Goal: Task Accomplishment & Management: Manage account settings

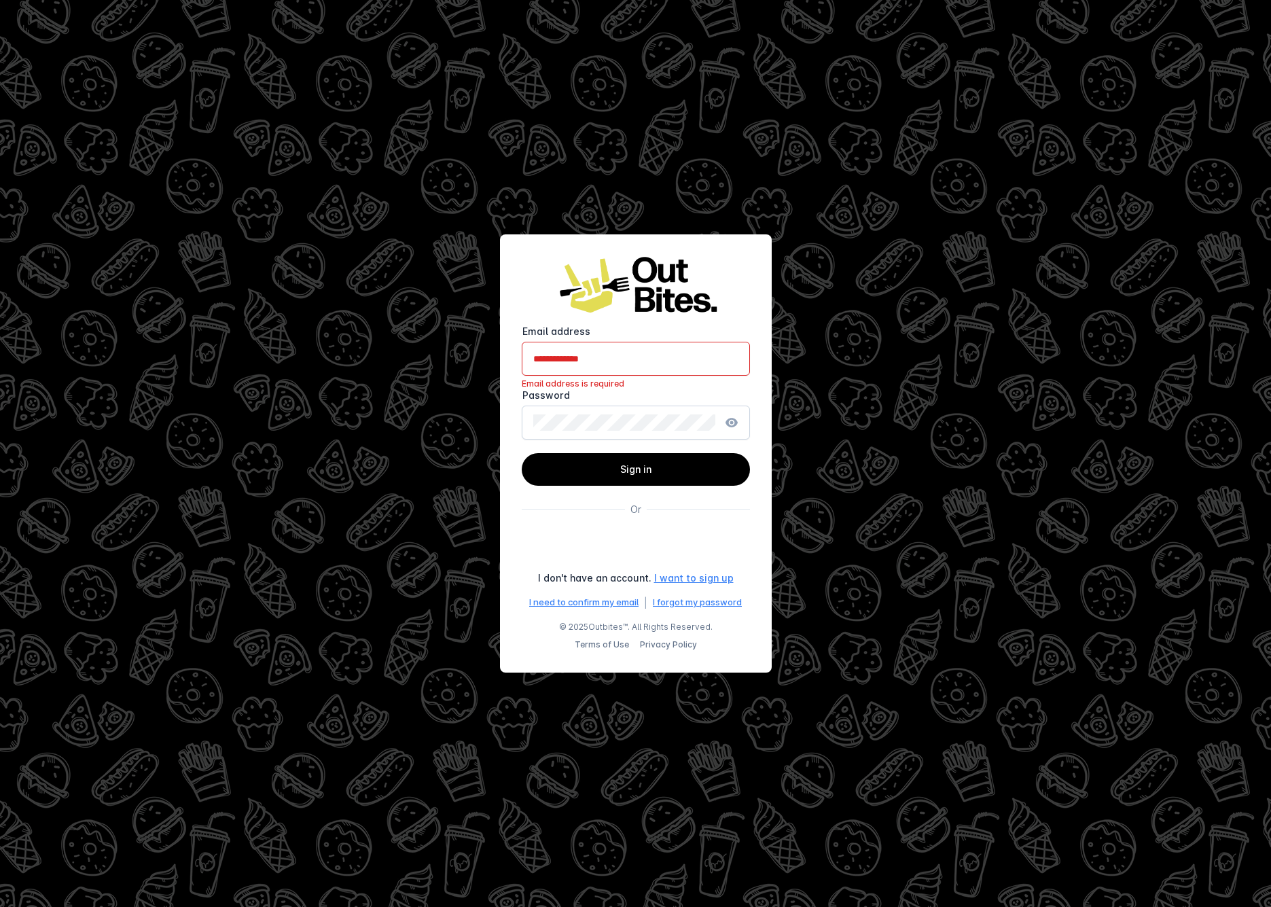
type input "**********"
drag, startPoint x: 672, startPoint y: 469, endPoint x: 1012, endPoint y: 476, distance: 340.5
click at [672, 470] on span at bounding box center [636, 469] width 228 height 33
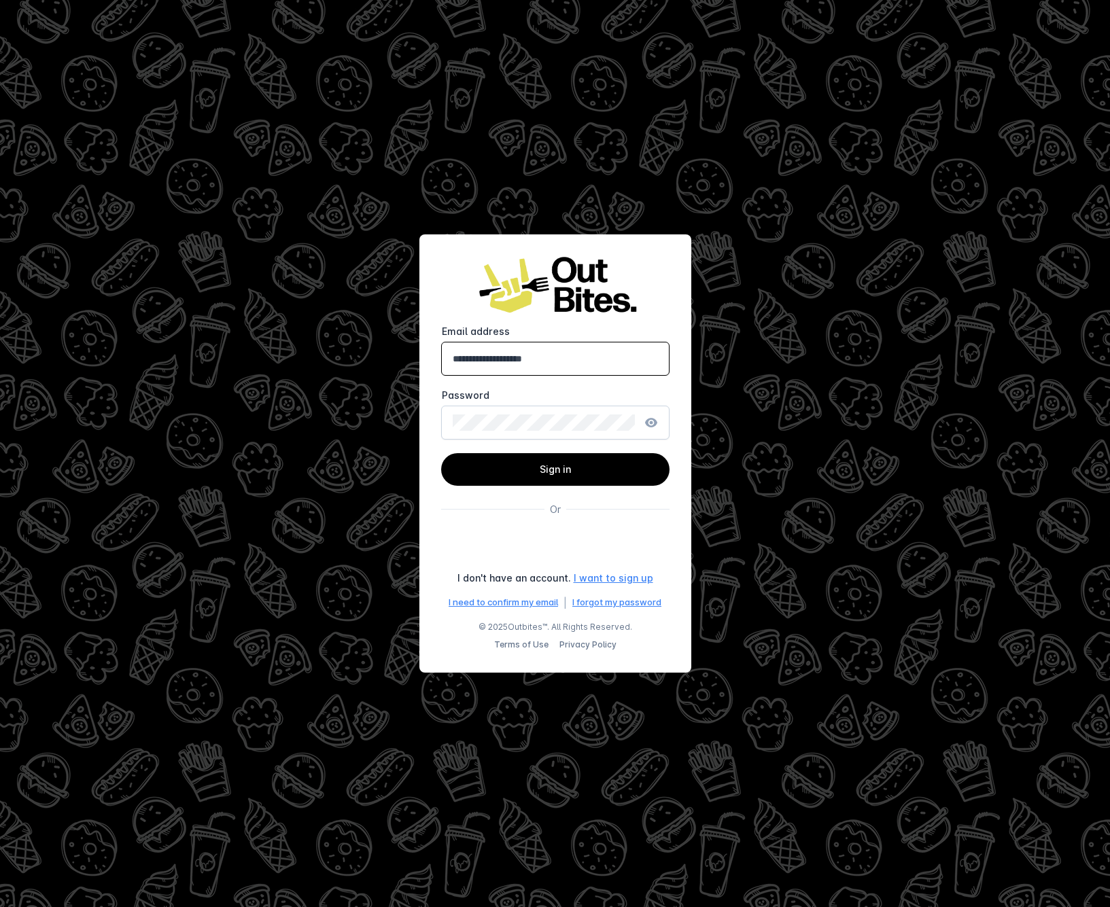
click at [648, 518] on form "**********" at bounding box center [555, 467] width 228 height 285
click at [635, 551] on div "Sign in with Google. Opens in new tab" at bounding box center [555, 546] width 231 height 30
click at [637, 548] on div "Sign in with Google. Opens in new tab" at bounding box center [555, 546] width 231 height 30
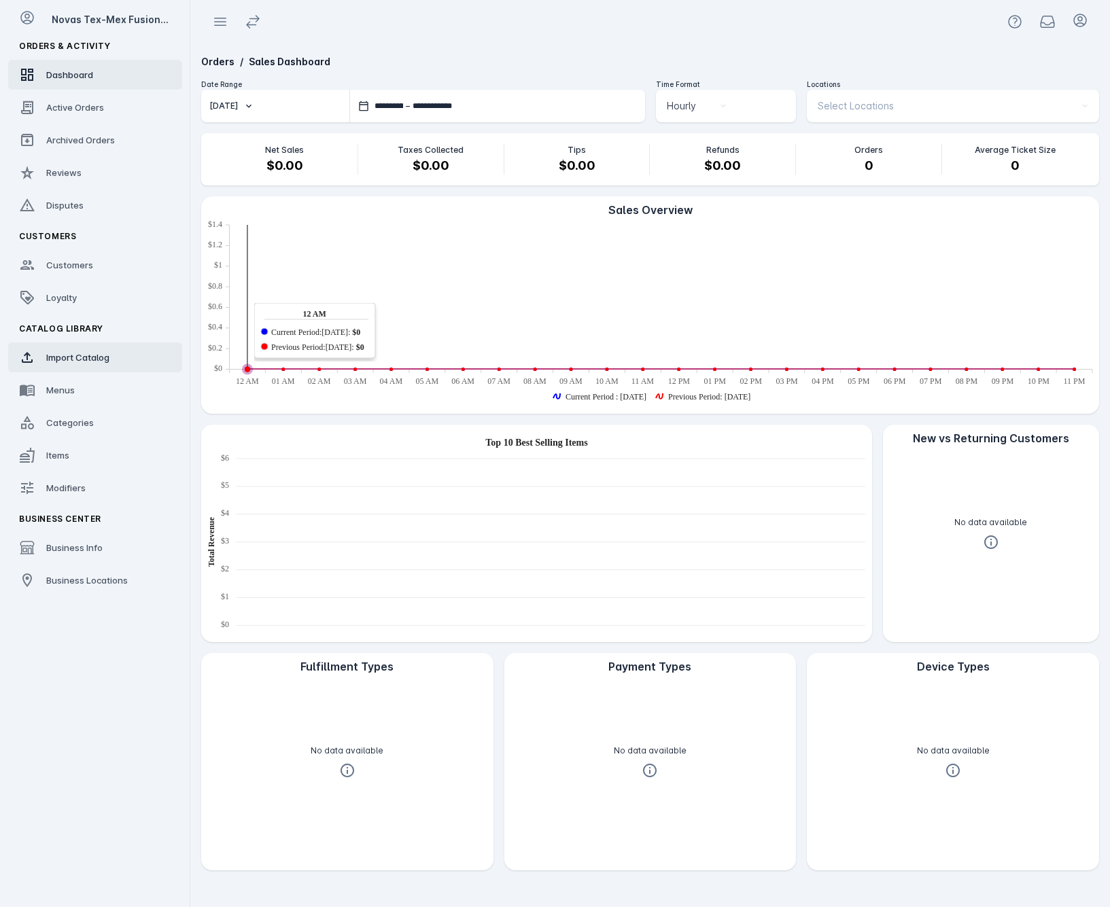
click at [93, 356] on span "Import Catalog" at bounding box center [77, 357] width 63 height 11
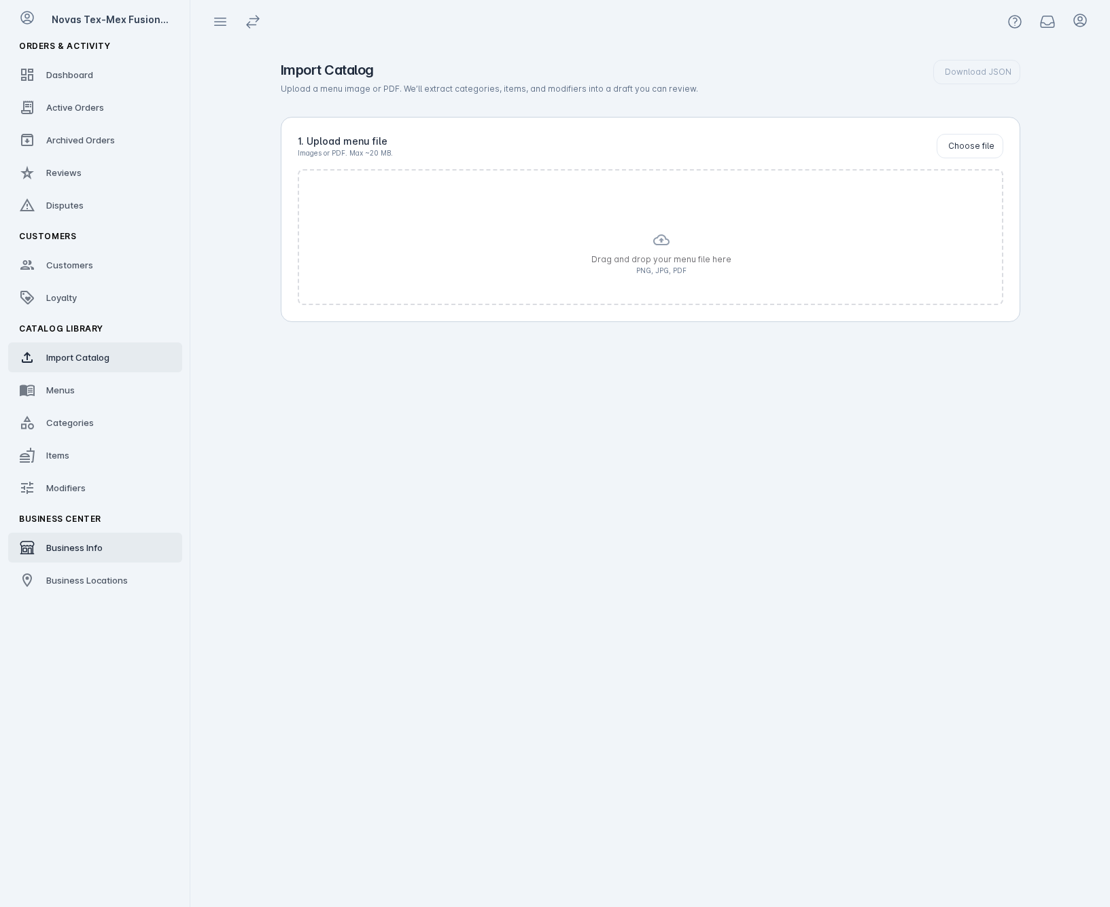
click at [133, 550] on link "Business Info" at bounding box center [95, 548] width 174 height 30
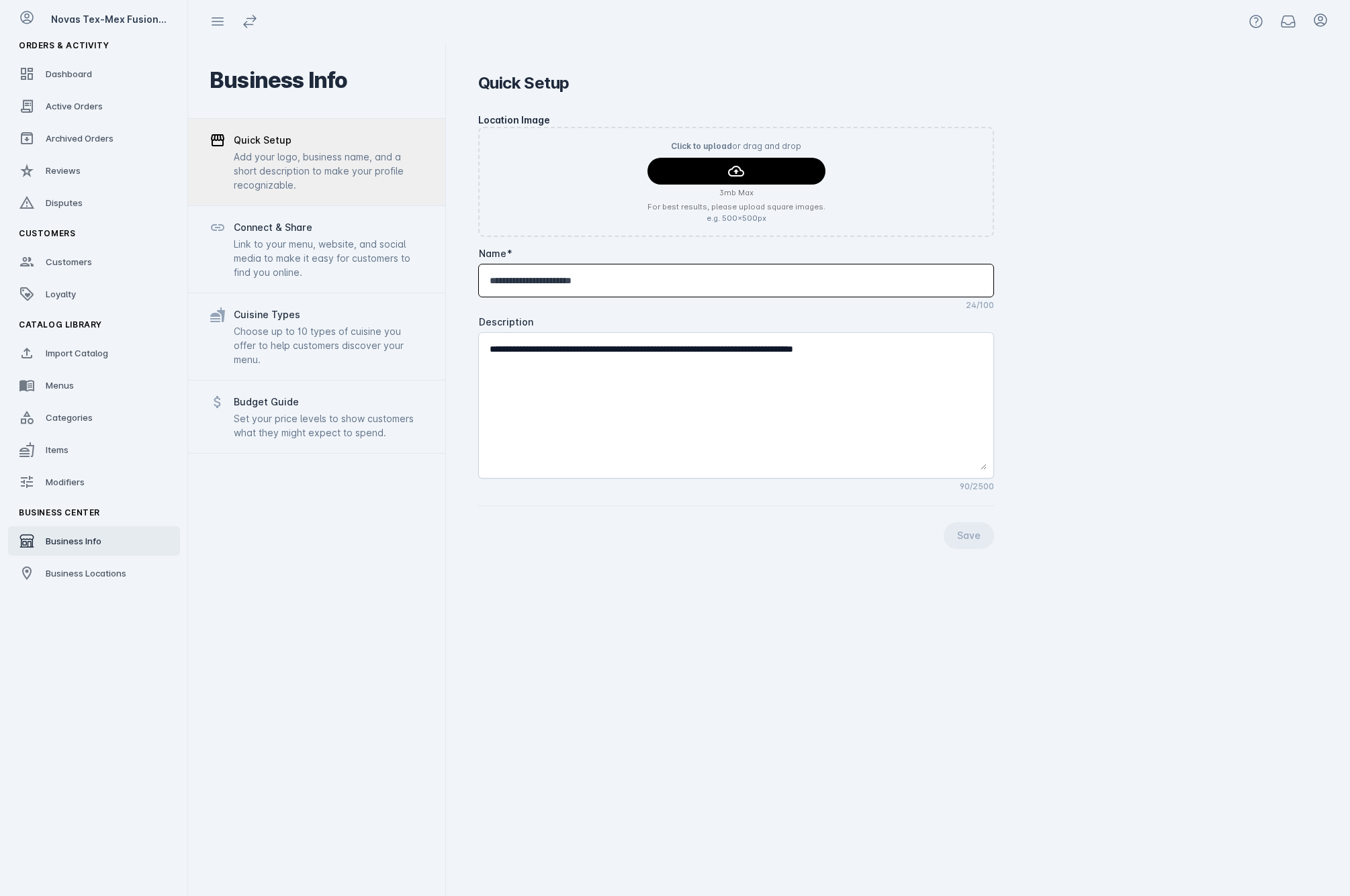
drag, startPoint x: 642, startPoint y: 277, endPoint x: 410, endPoint y: 267, distance: 232.2
click at [411, 267] on mat-drawer-container "**********" at bounding box center [769, 469] width 1162 height 854
type input "**********"
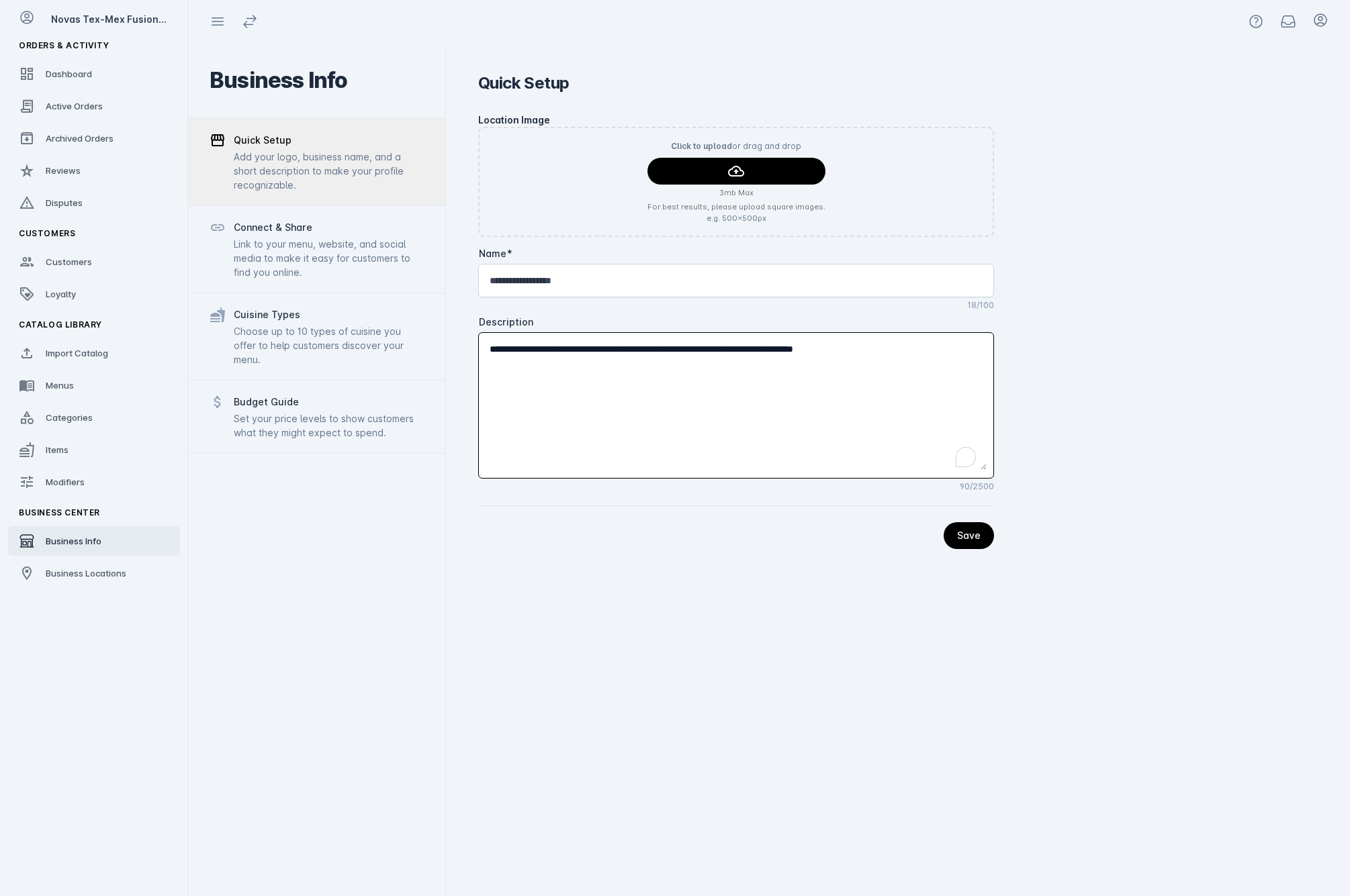
drag, startPoint x: 614, startPoint y: 340, endPoint x: 473, endPoint y: 353, distance: 141.6
click at [473, 353] on div "**********" at bounding box center [897, 469] width 904 height 854
paste textarea "**********"
type textarea "**********"
click at [291, 131] on div "Quick Setup Add your logo, business name, and a short description to make your …" at bounding box center [316, 162] width 257 height 87
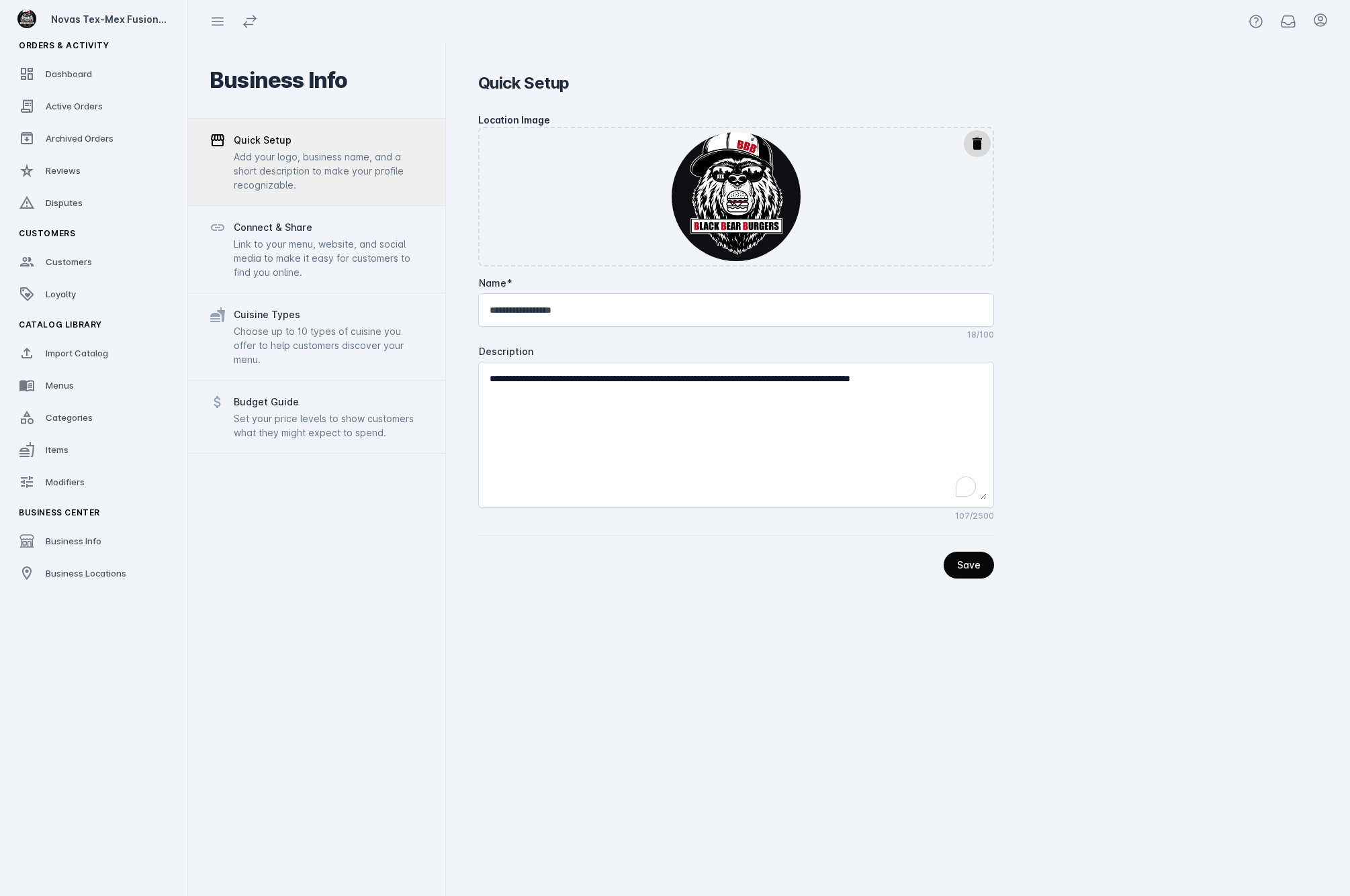
click at [963, 560] on div "Save" at bounding box center [969, 565] width 24 height 10
click at [93, 568] on div "Business Locations" at bounding box center [86, 573] width 81 height 14
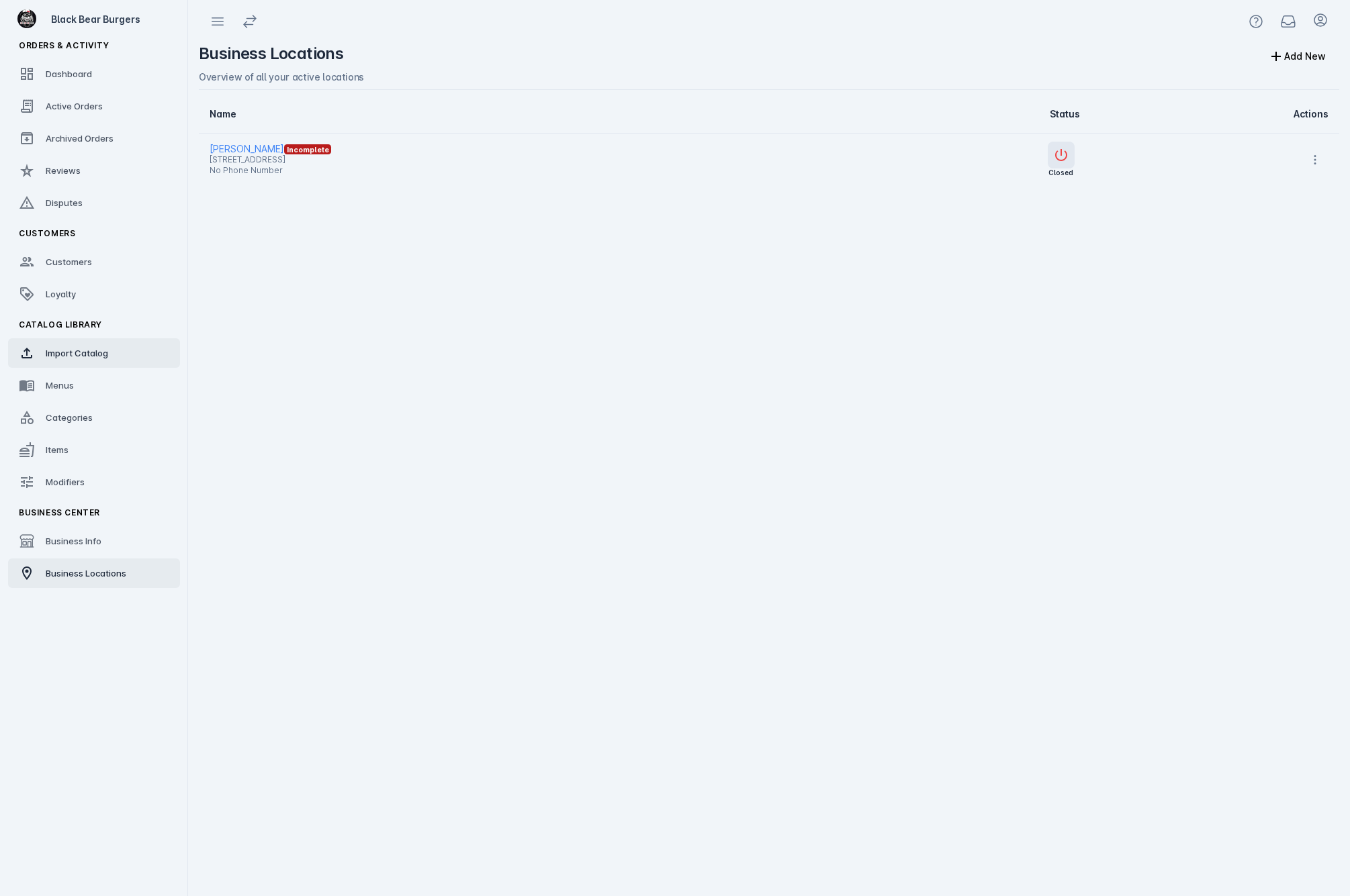
click at [112, 350] on link "Import Catalog" at bounding box center [94, 353] width 172 height 30
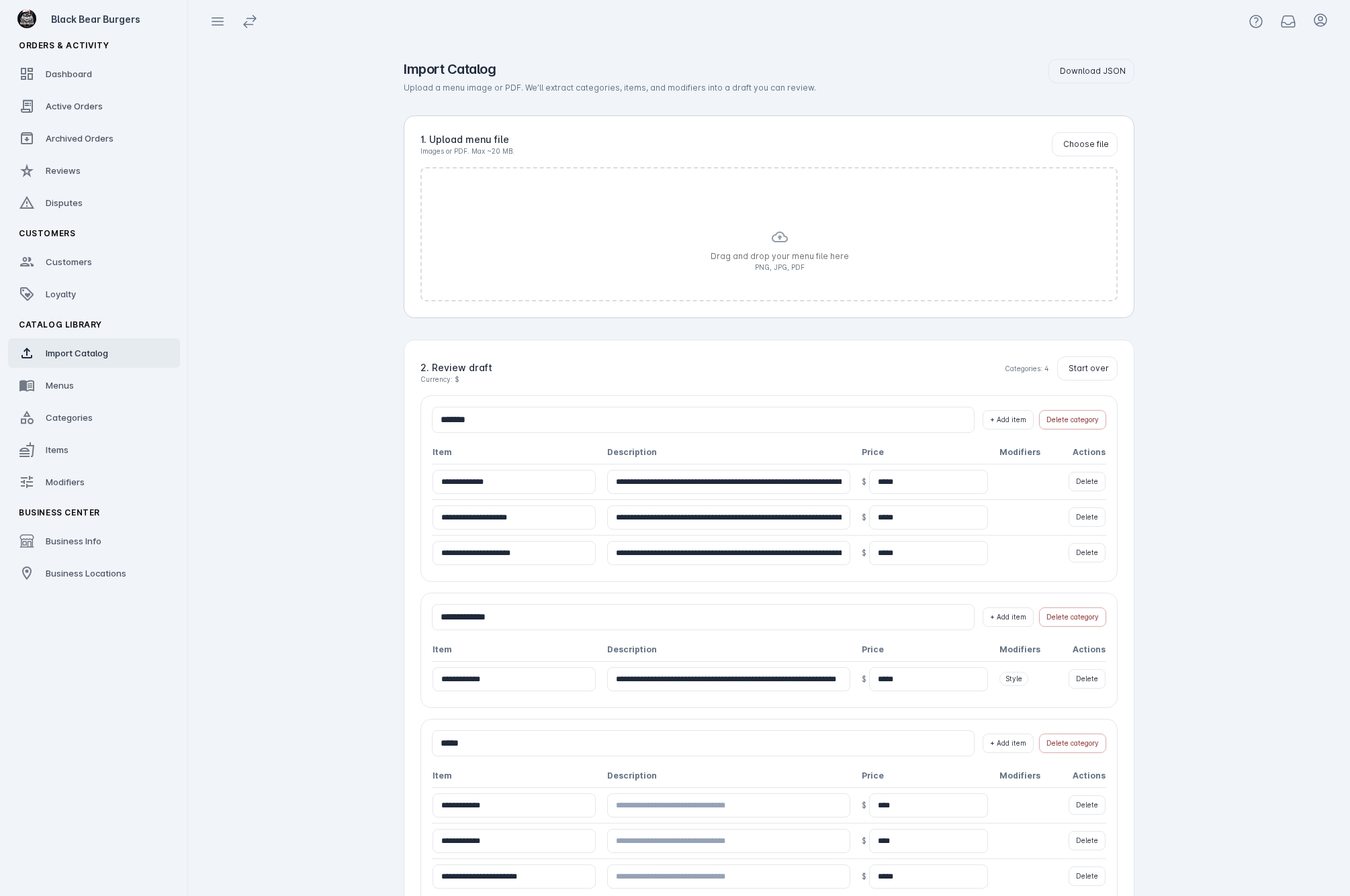
drag, startPoint x: 815, startPoint y: 481, endPoint x: 885, endPoint y: 481, distance: 70.0
click at [885, 481] on tr "**********" at bounding box center [769, 482] width 674 height 36
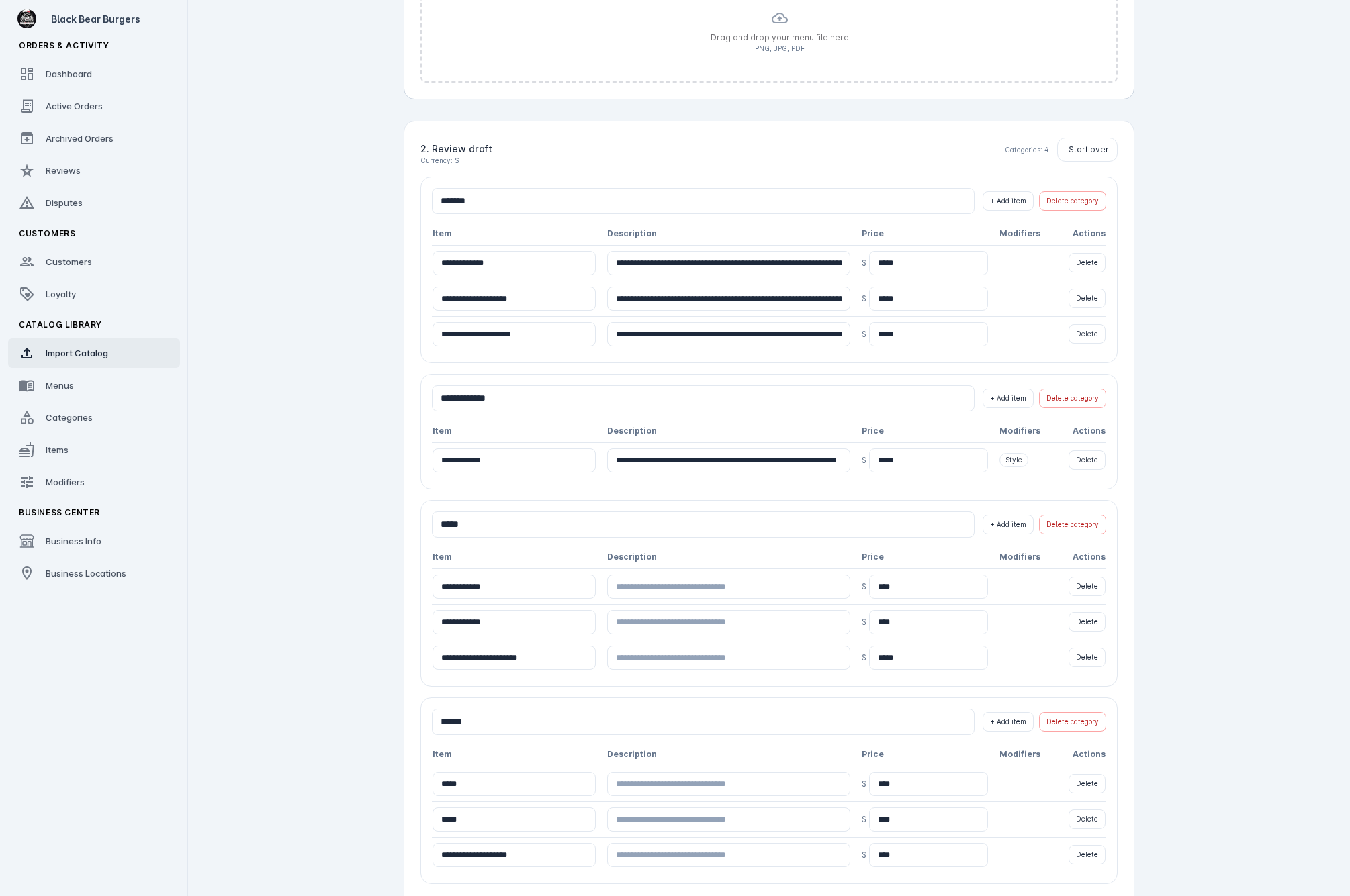
scroll to position [295, 0]
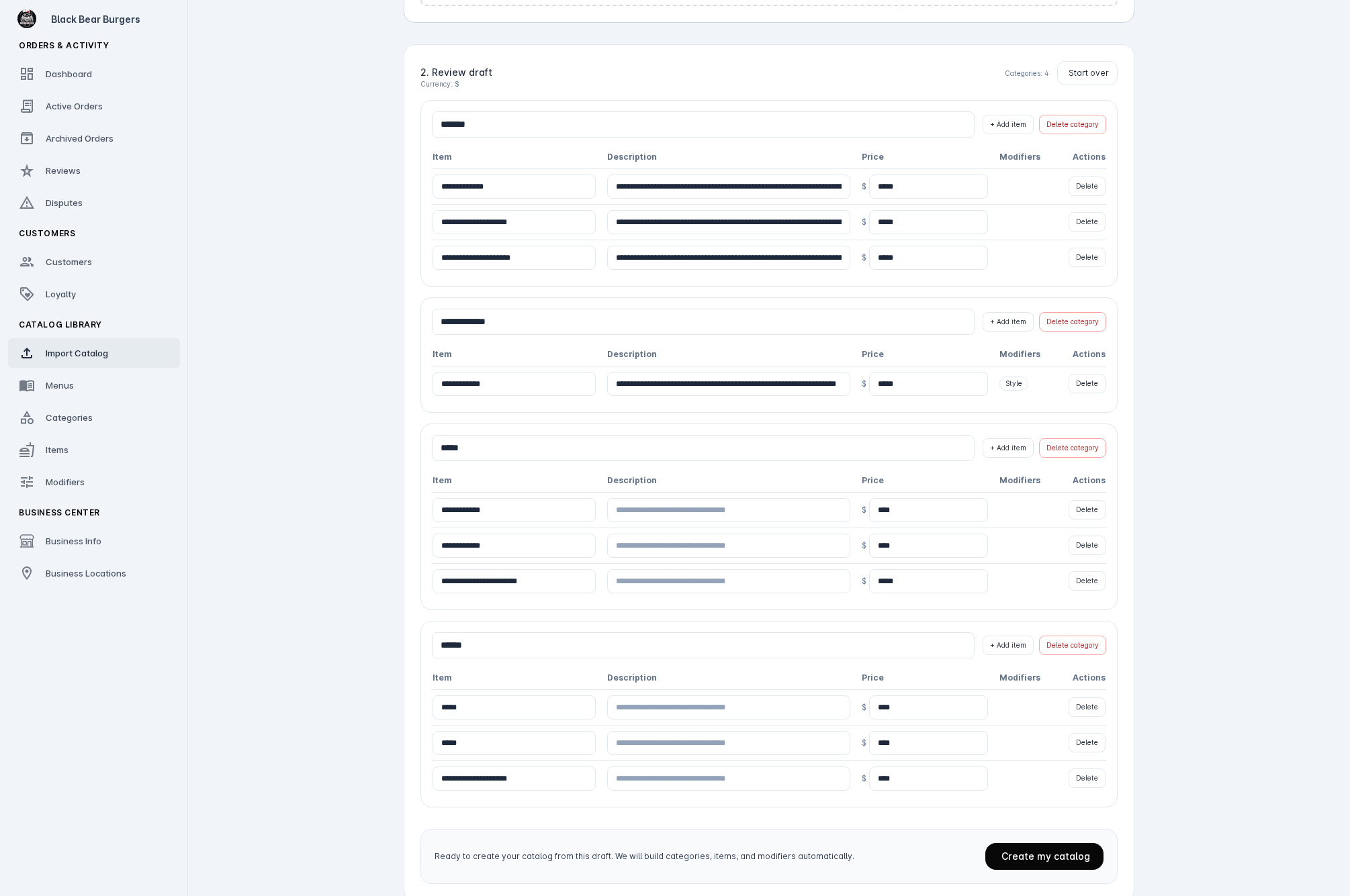
click at [1062, 857] on span "Create my catalog" at bounding box center [1046, 856] width 89 height 12
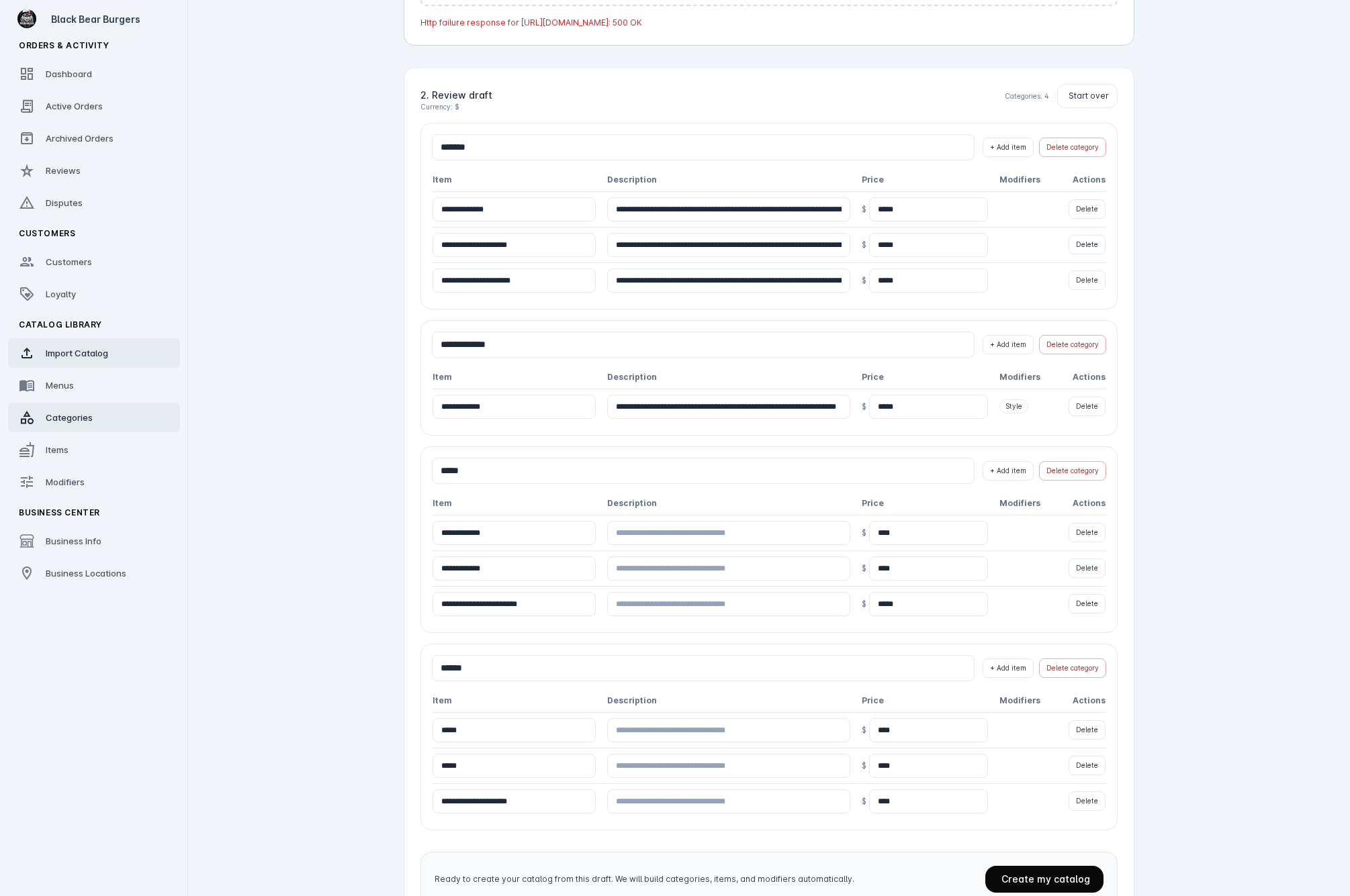
click at [64, 427] on link "Categories" at bounding box center [94, 418] width 172 height 30
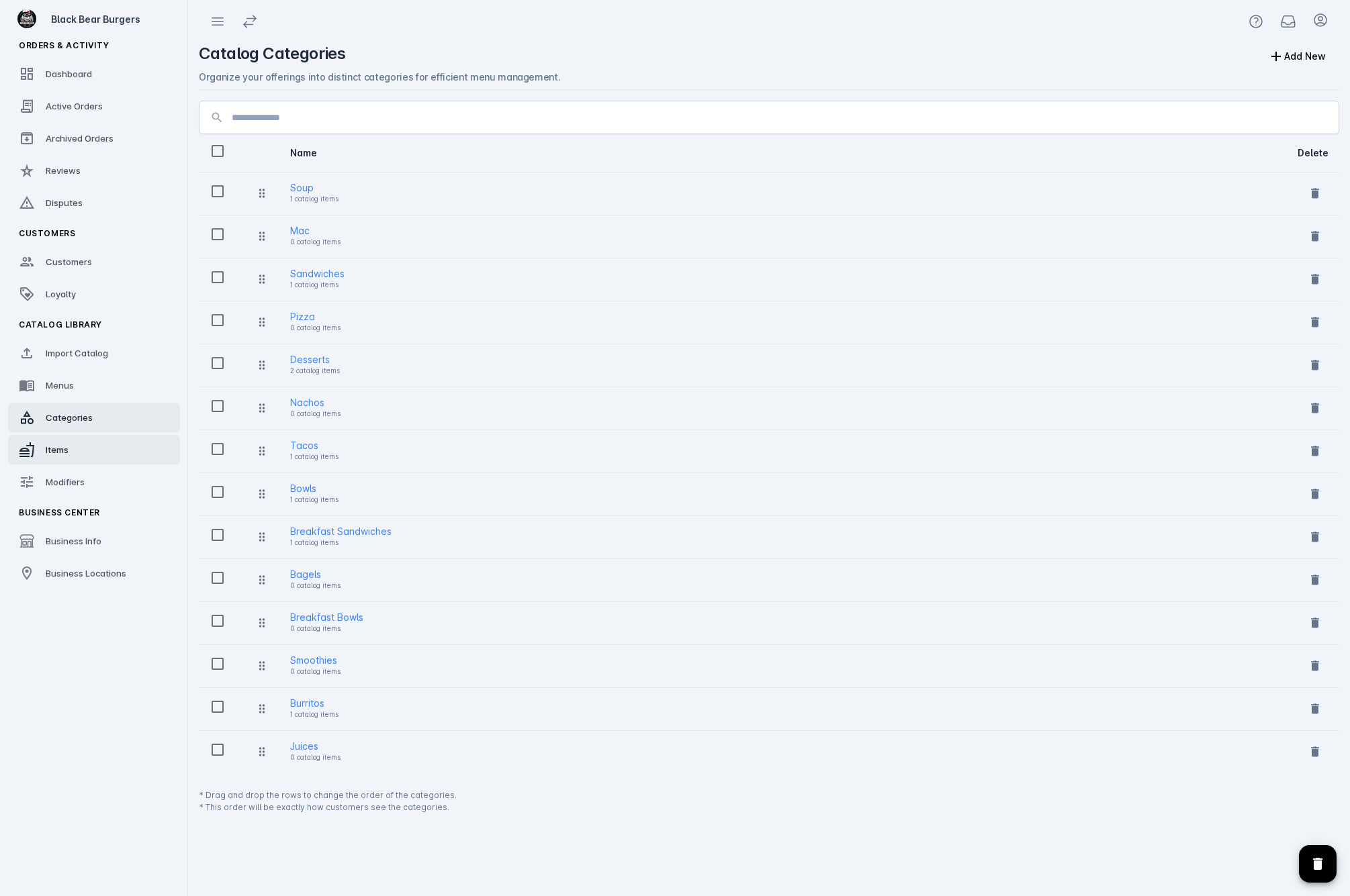
click at [89, 448] on link "Items" at bounding box center [94, 449] width 172 height 30
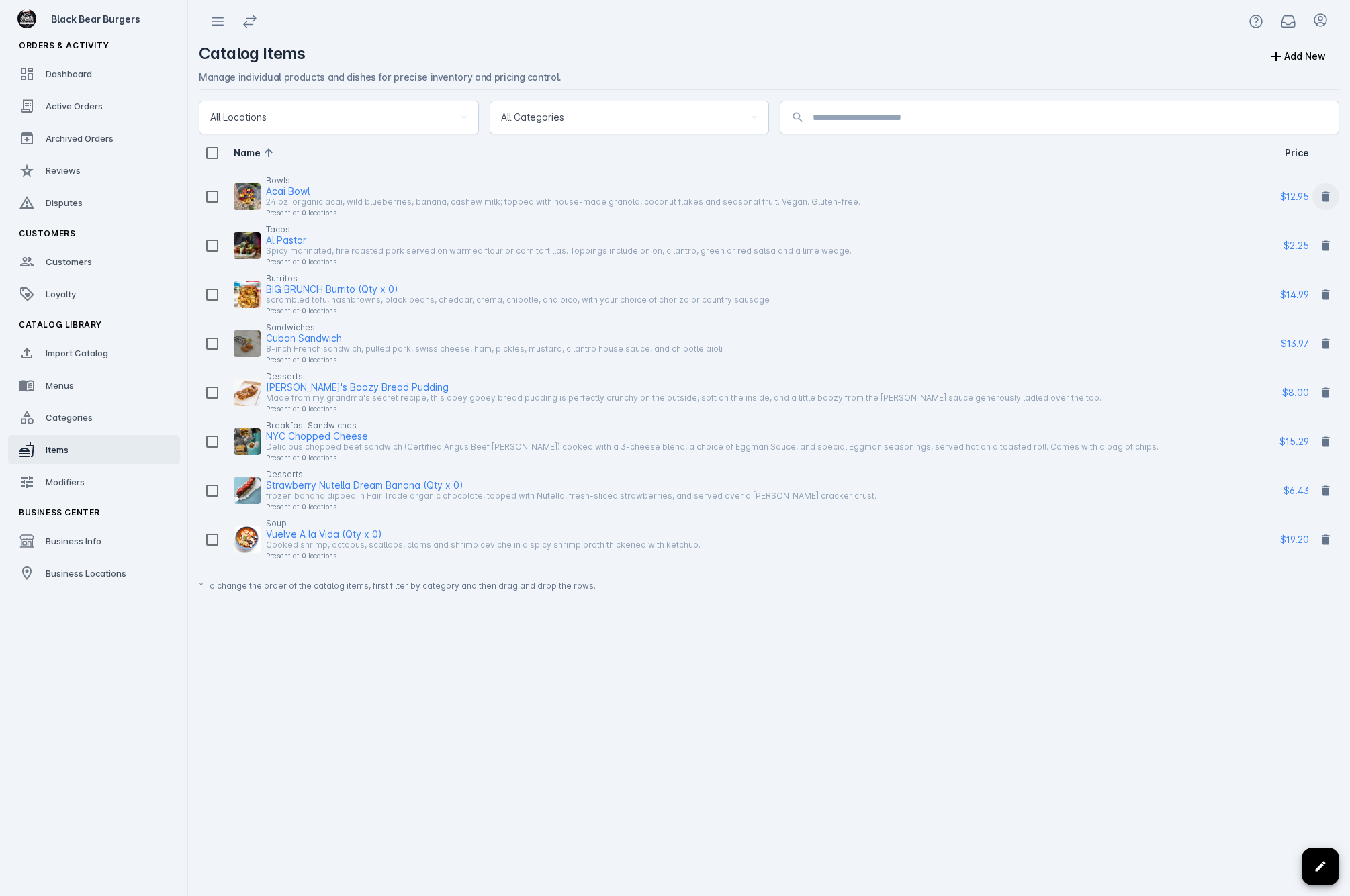
click at [1096, 198] on icon at bounding box center [1325, 197] width 8 height 10
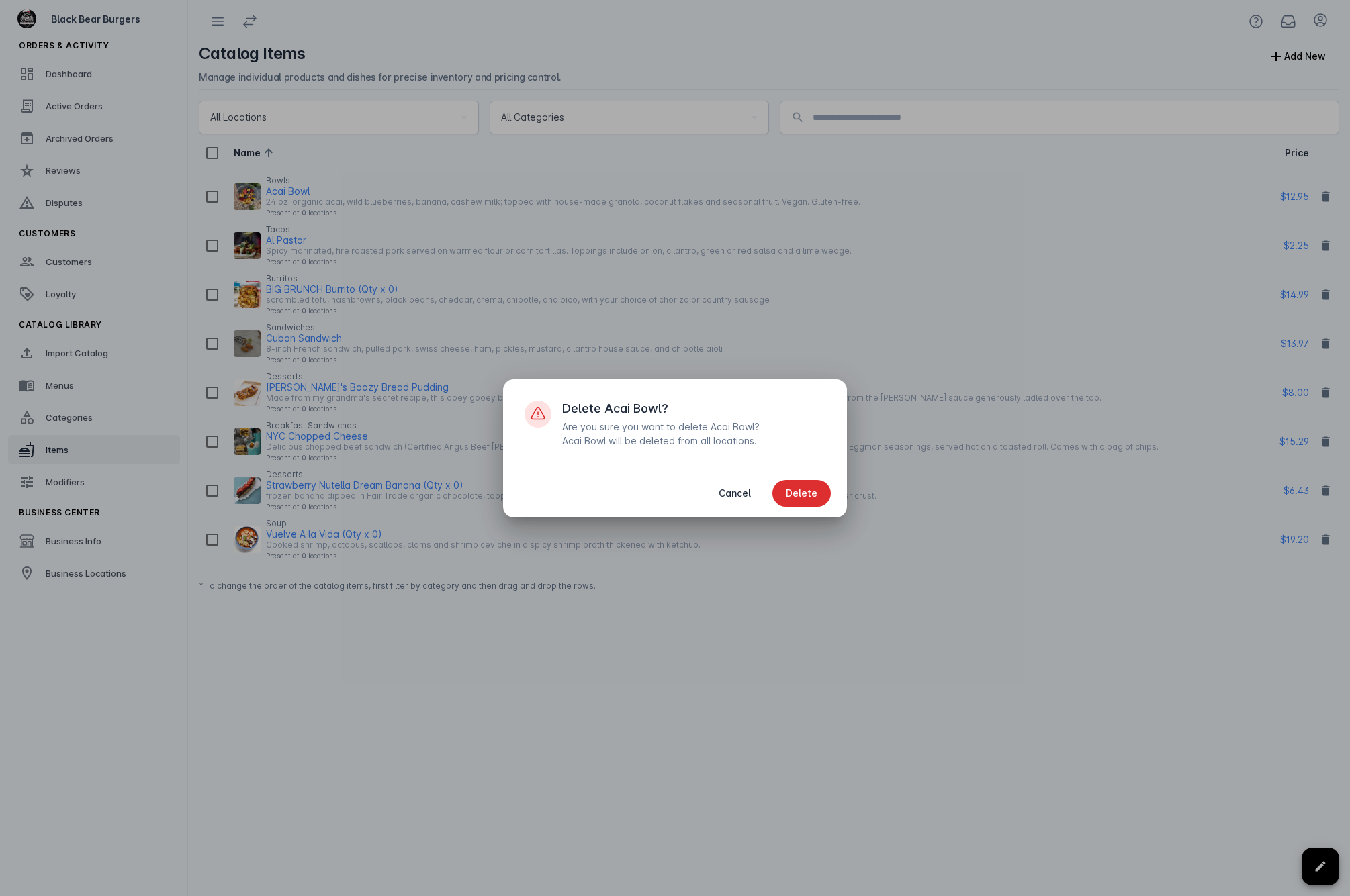
click at [801, 503] on span "button" at bounding box center [801, 493] width 58 height 33
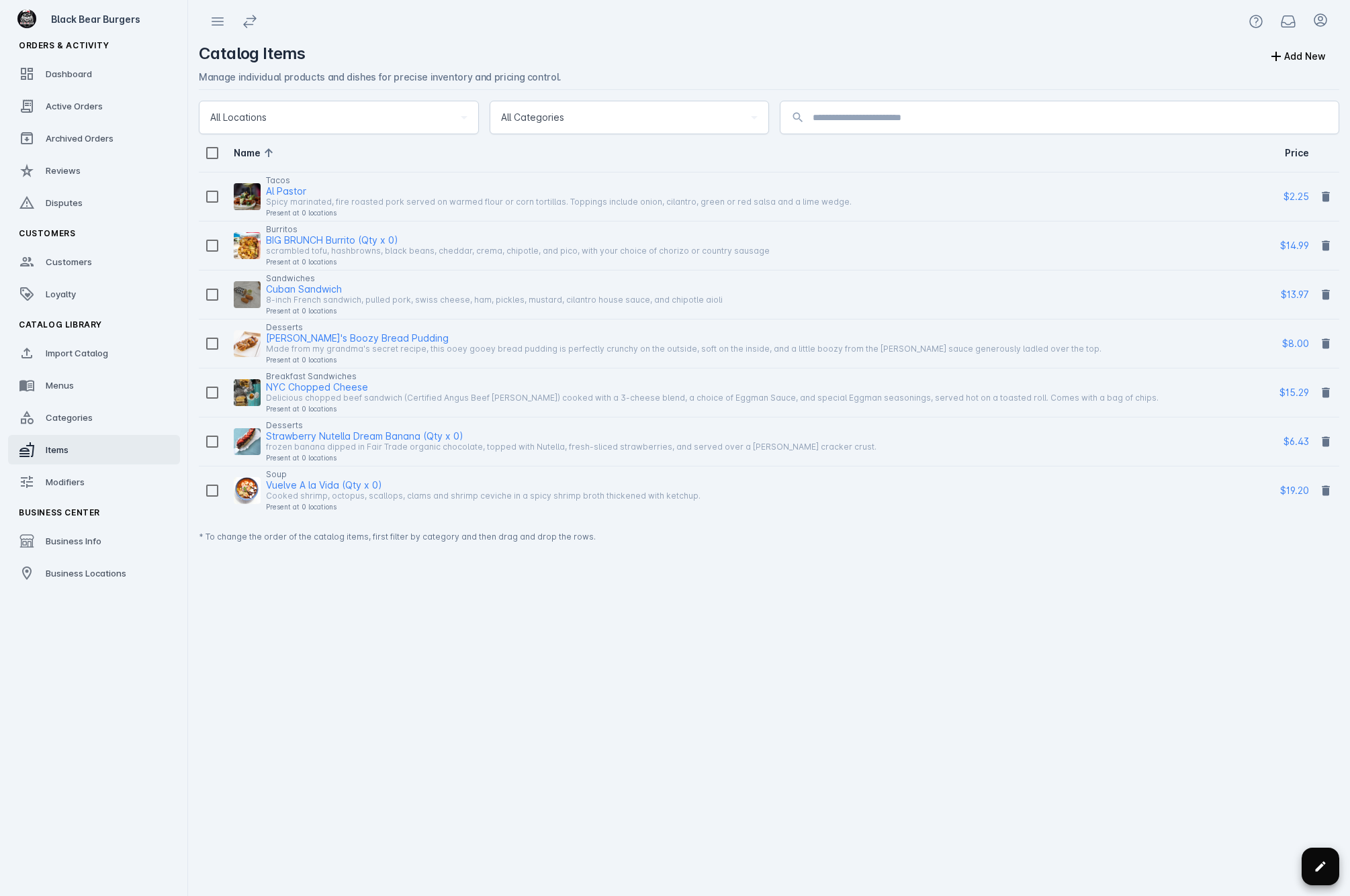
click at [1096, 868] on icon at bounding box center [1320, 866] width 14 height 14
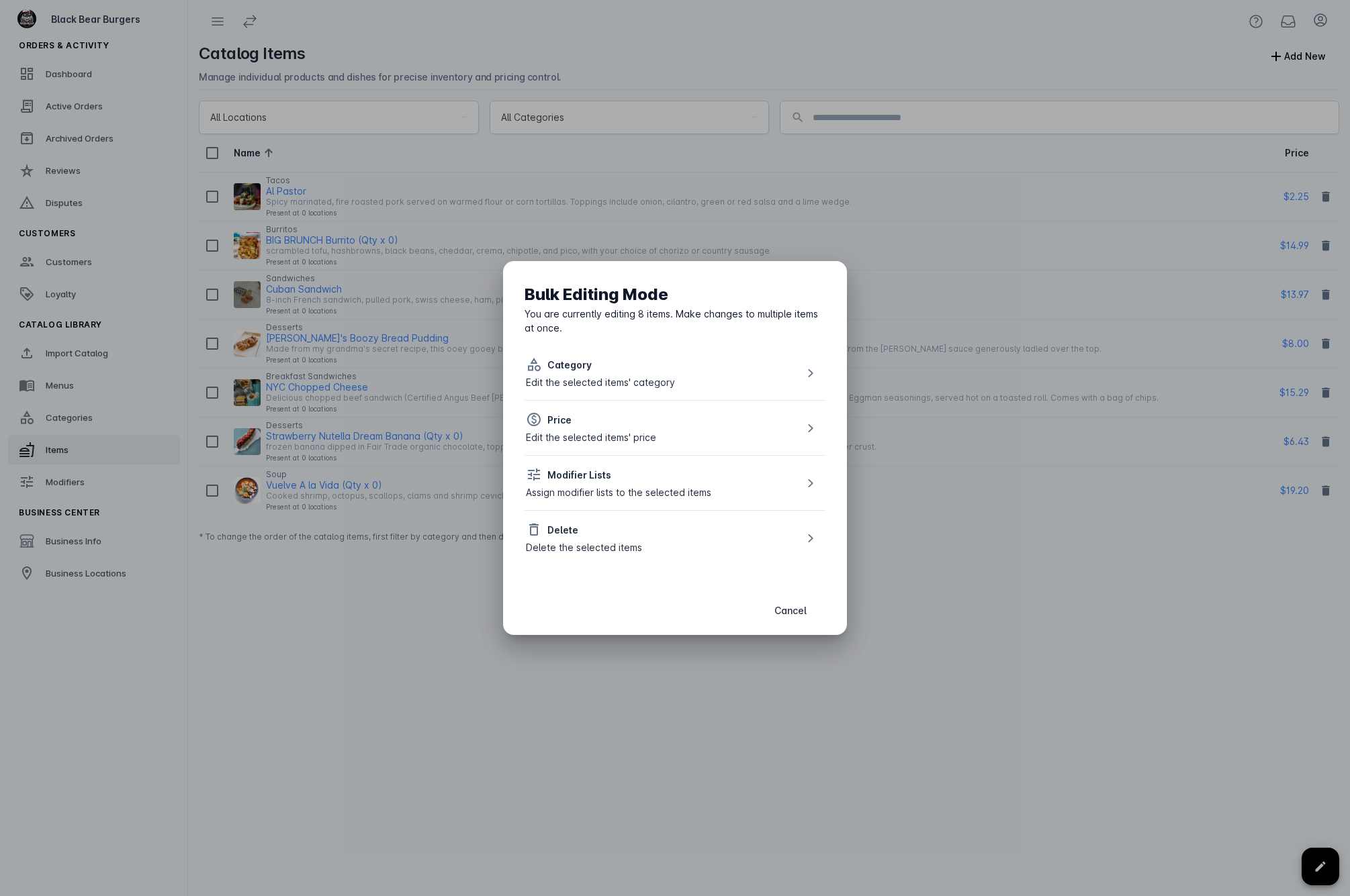
click at [608, 543] on div "Delete the selected items" at bounding box center [584, 547] width 117 height 14
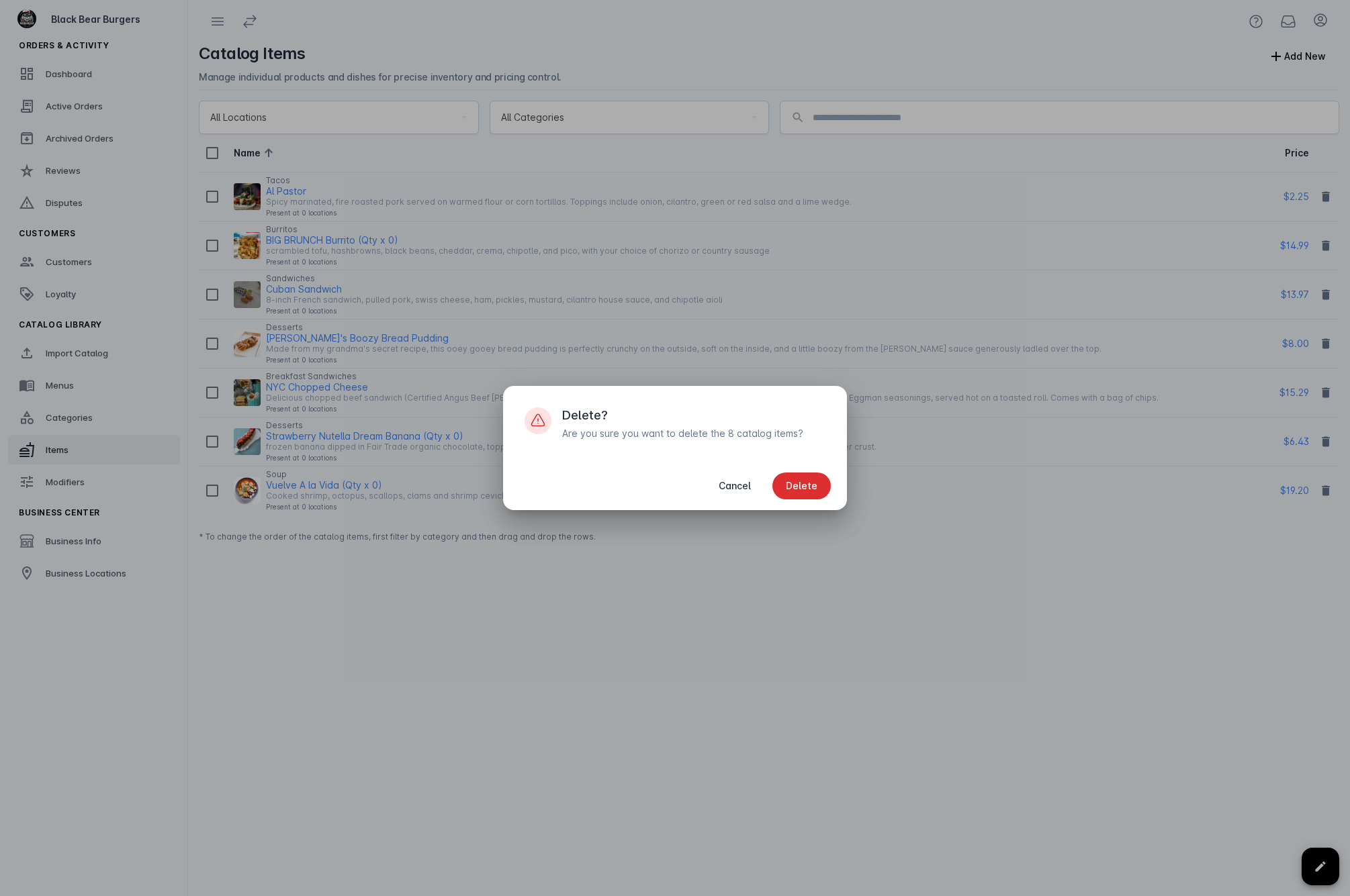
click at [811, 486] on span "Delete" at bounding box center [802, 486] width 32 height 10
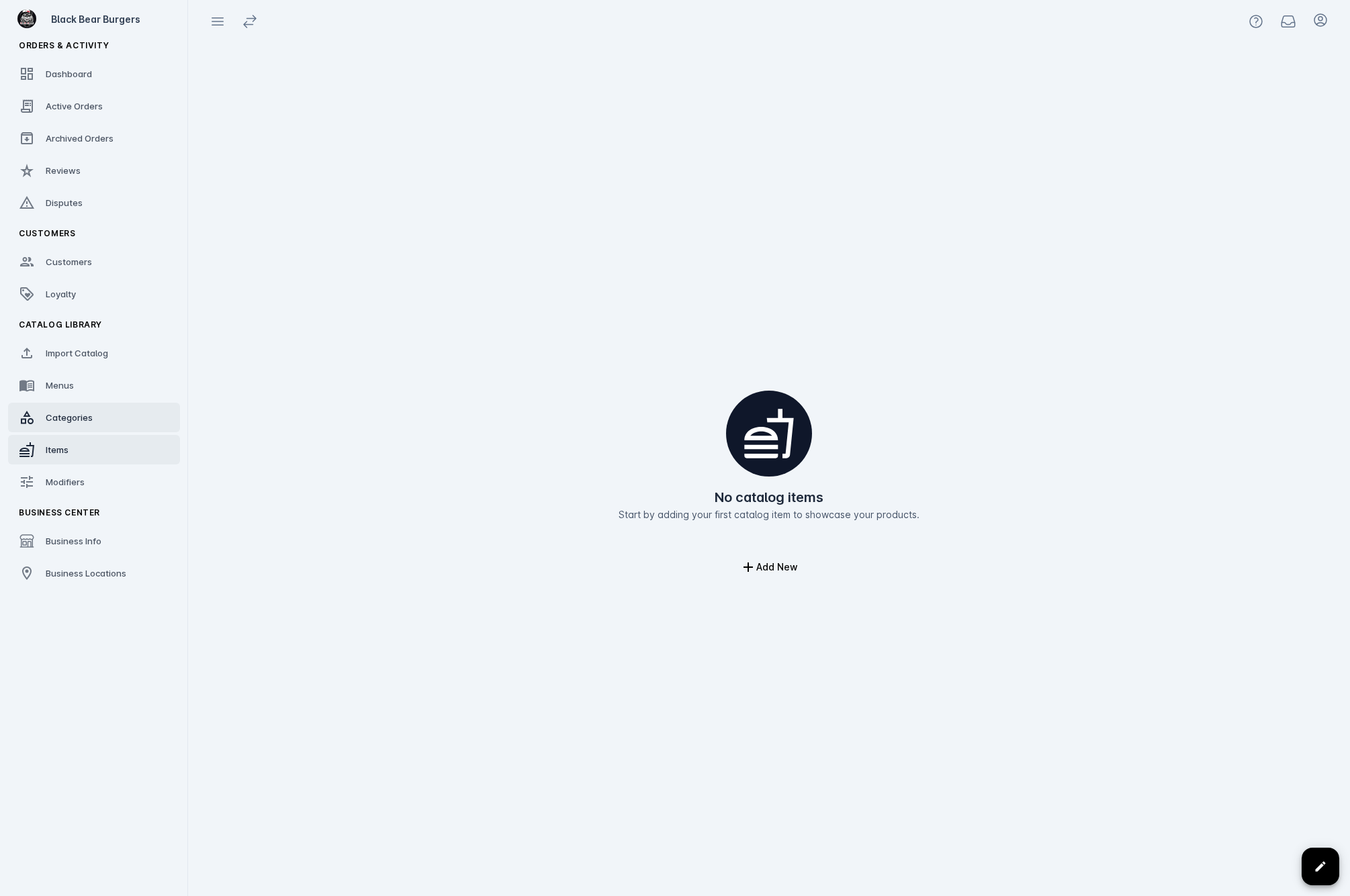
click at [91, 414] on span "Categories" at bounding box center [69, 417] width 47 height 11
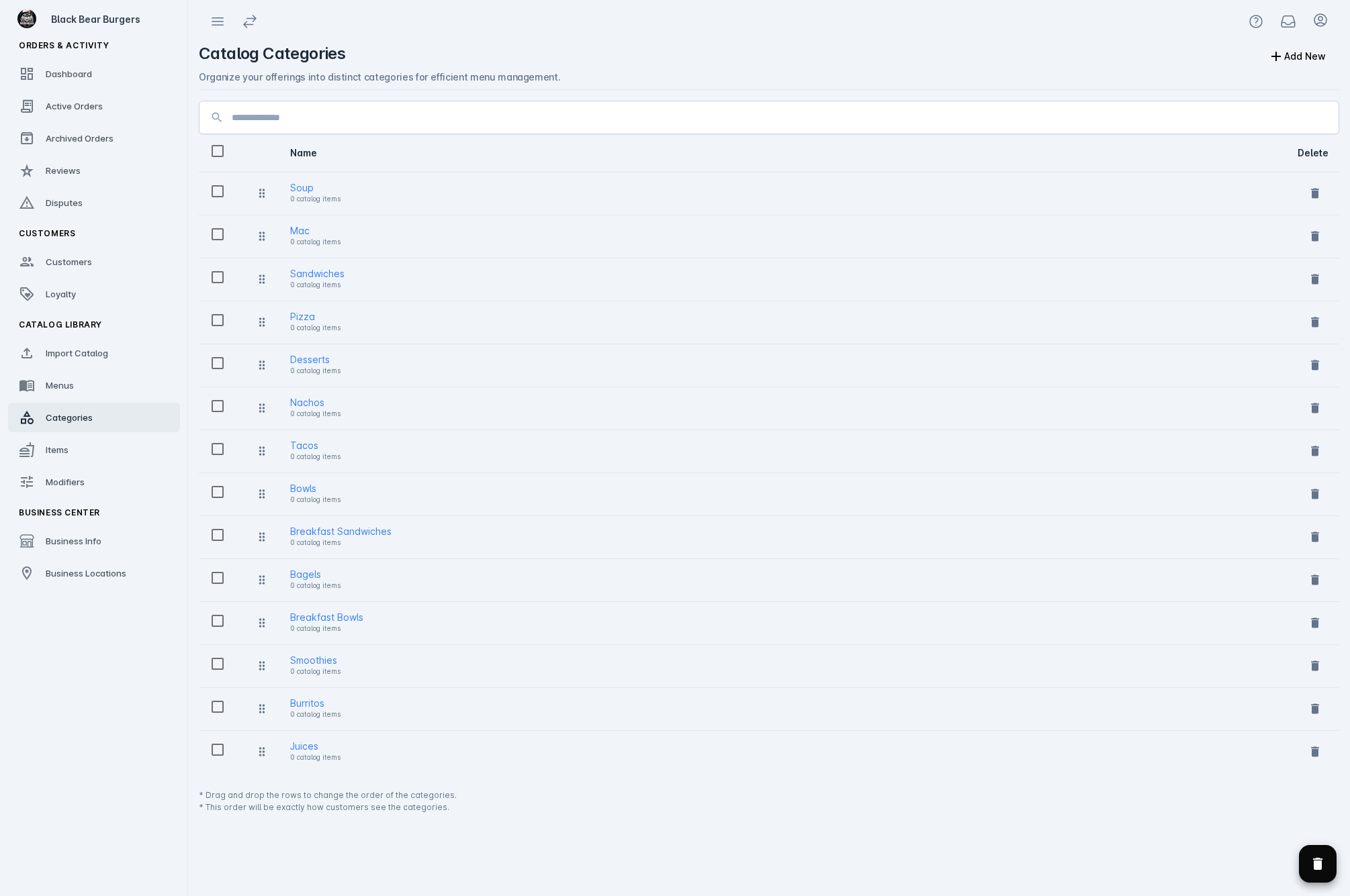
click at [1096, 876] on span "Delete selected categories" at bounding box center [1317, 863] width 33 height 33
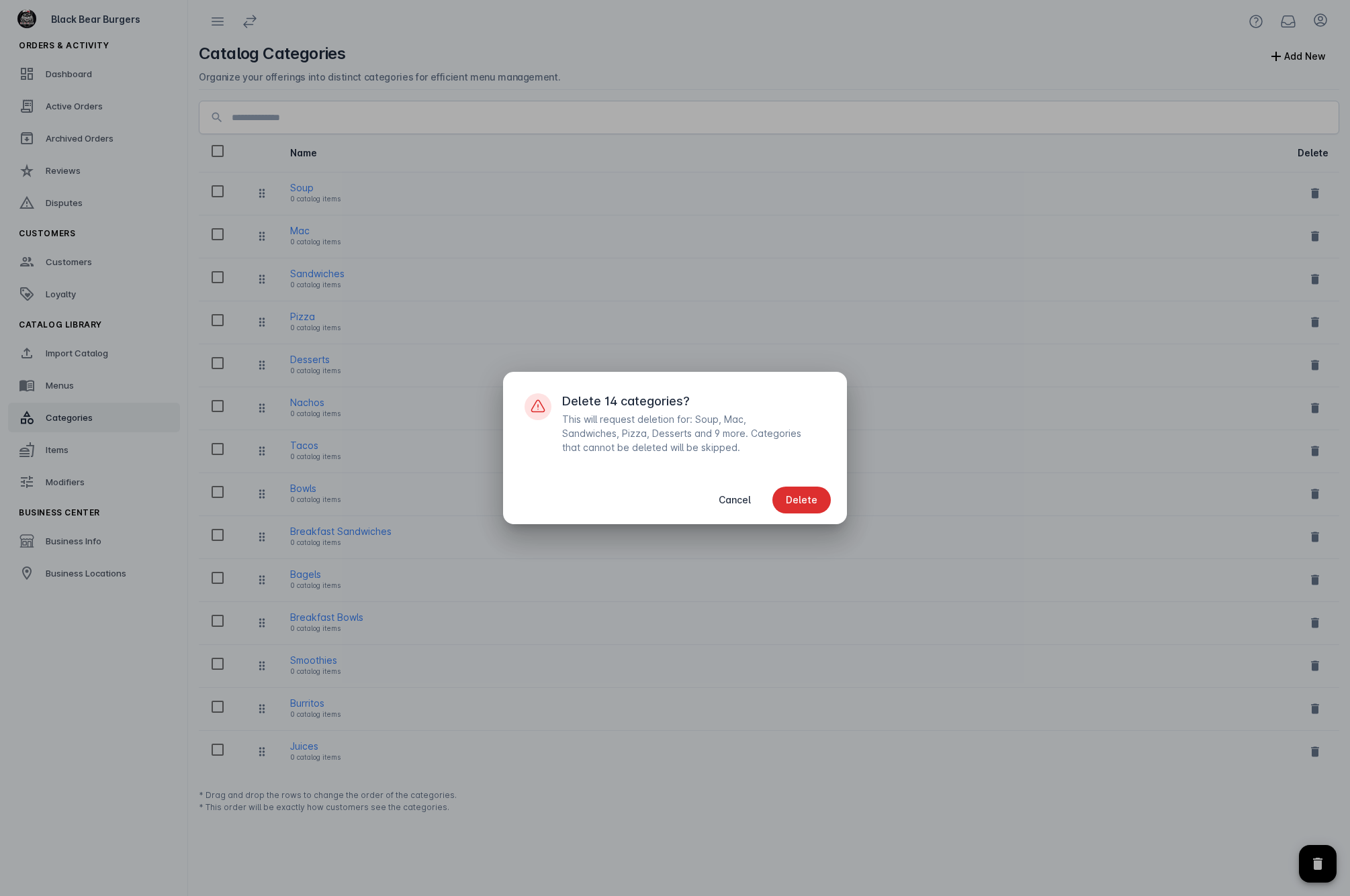
click at [812, 503] on span "Delete" at bounding box center [802, 500] width 32 height 10
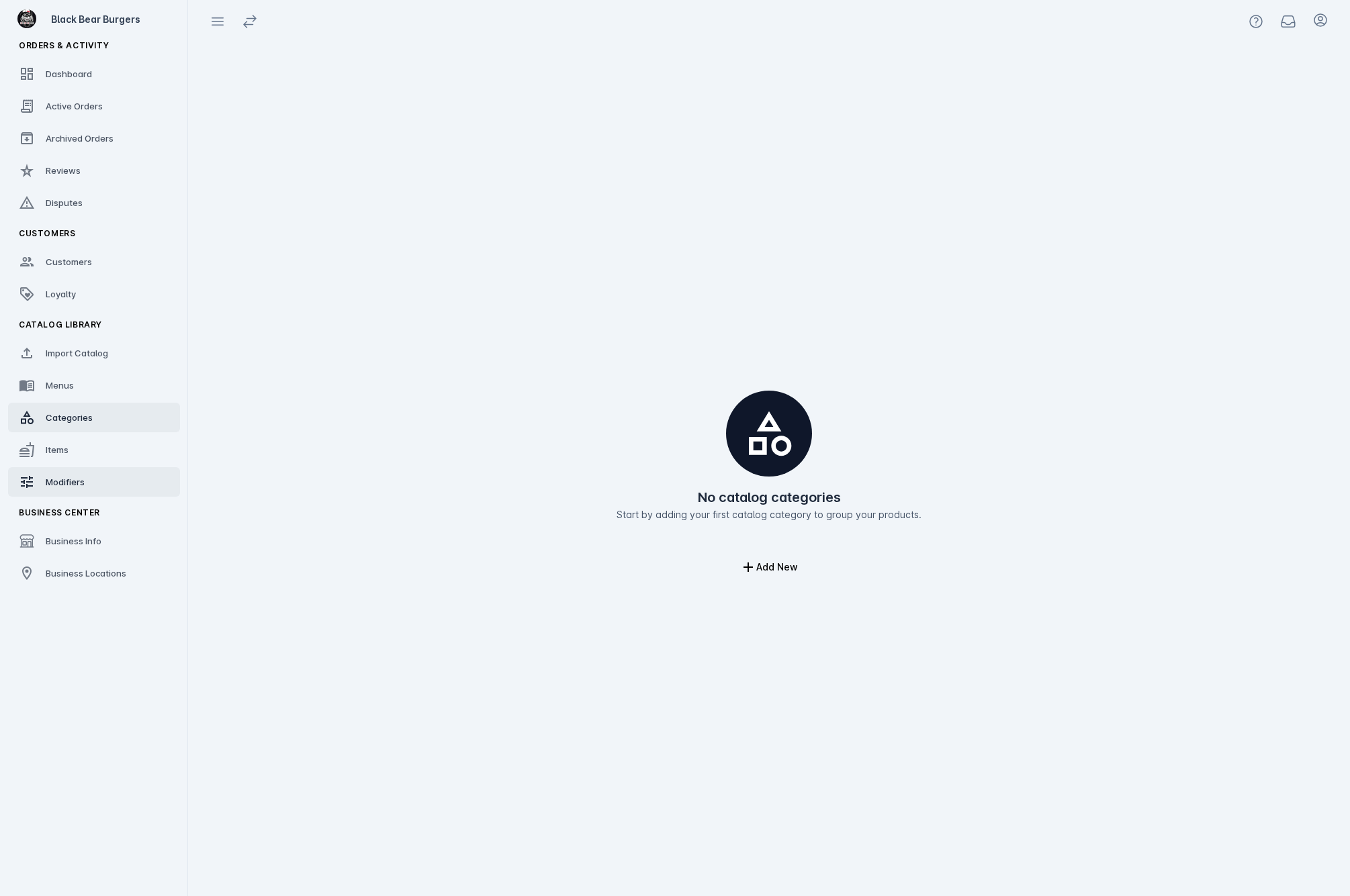
click at [106, 486] on link "Modifiers" at bounding box center [94, 482] width 172 height 30
click at [100, 360] on div "Import Catalog" at bounding box center [76, 354] width 62 height 14
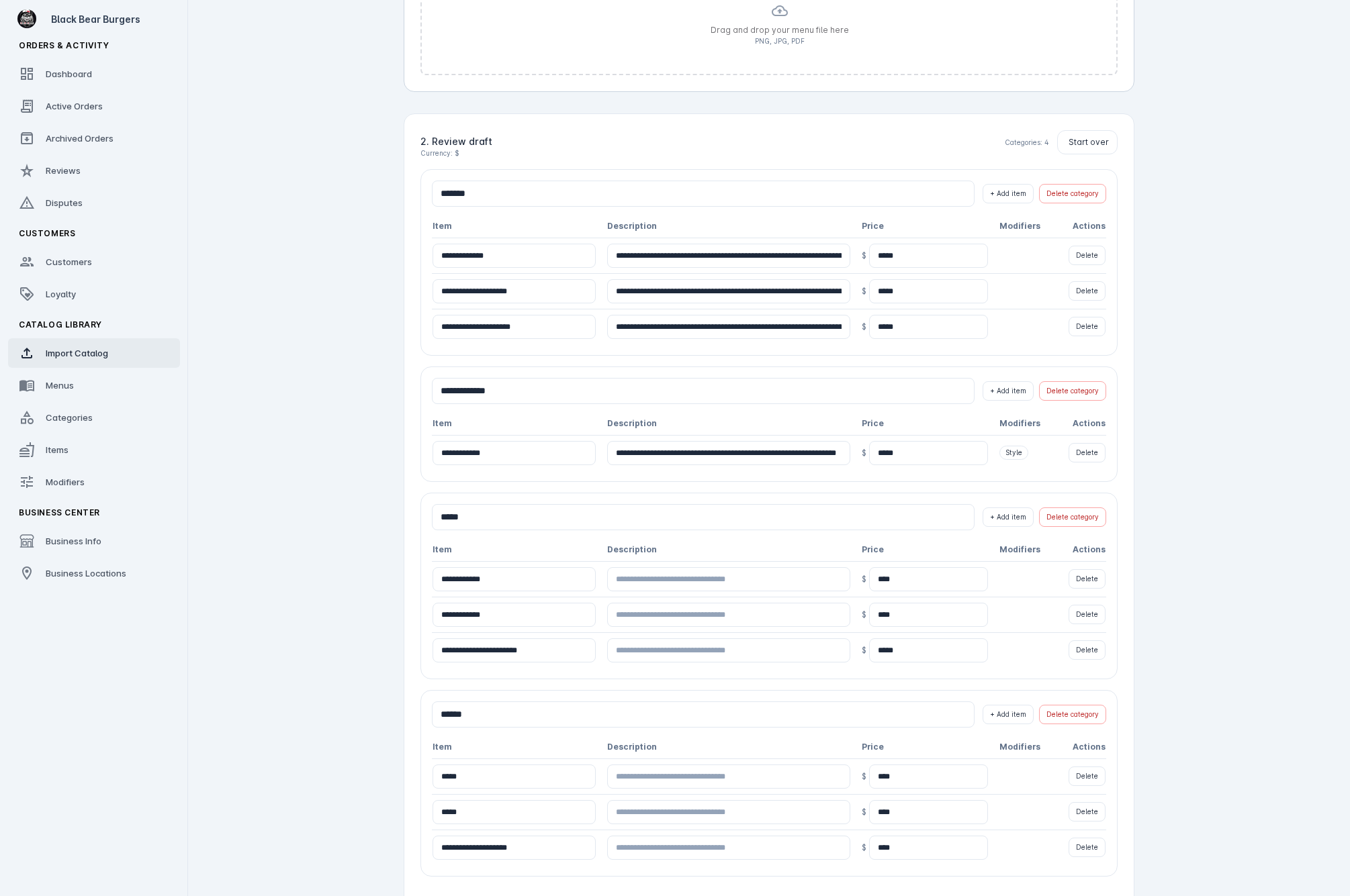
scroll to position [315, 0]
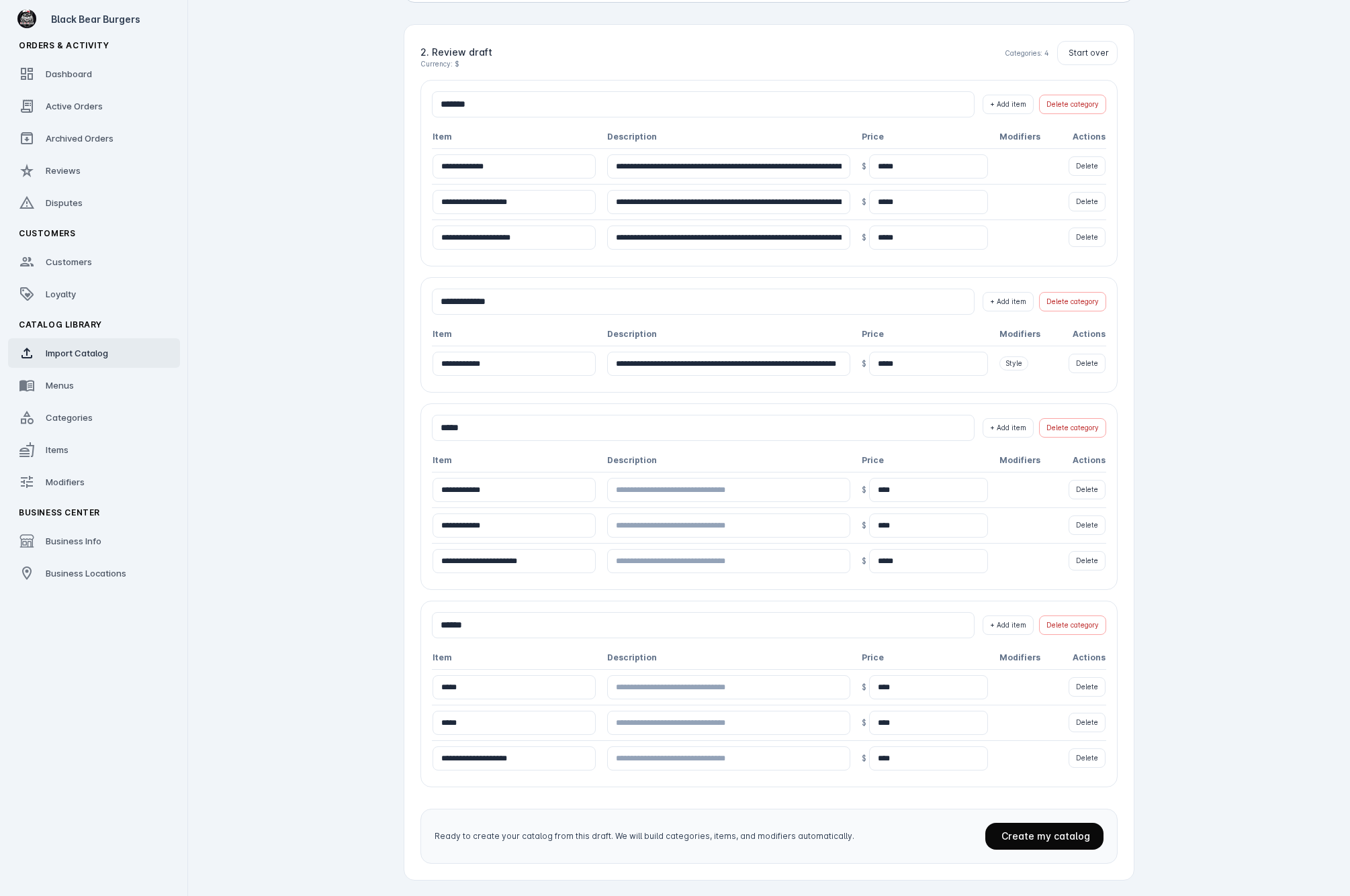
click at [1055, 834] on span "Create my catalog" at bounding box center [1046, 837] width 89 height 12
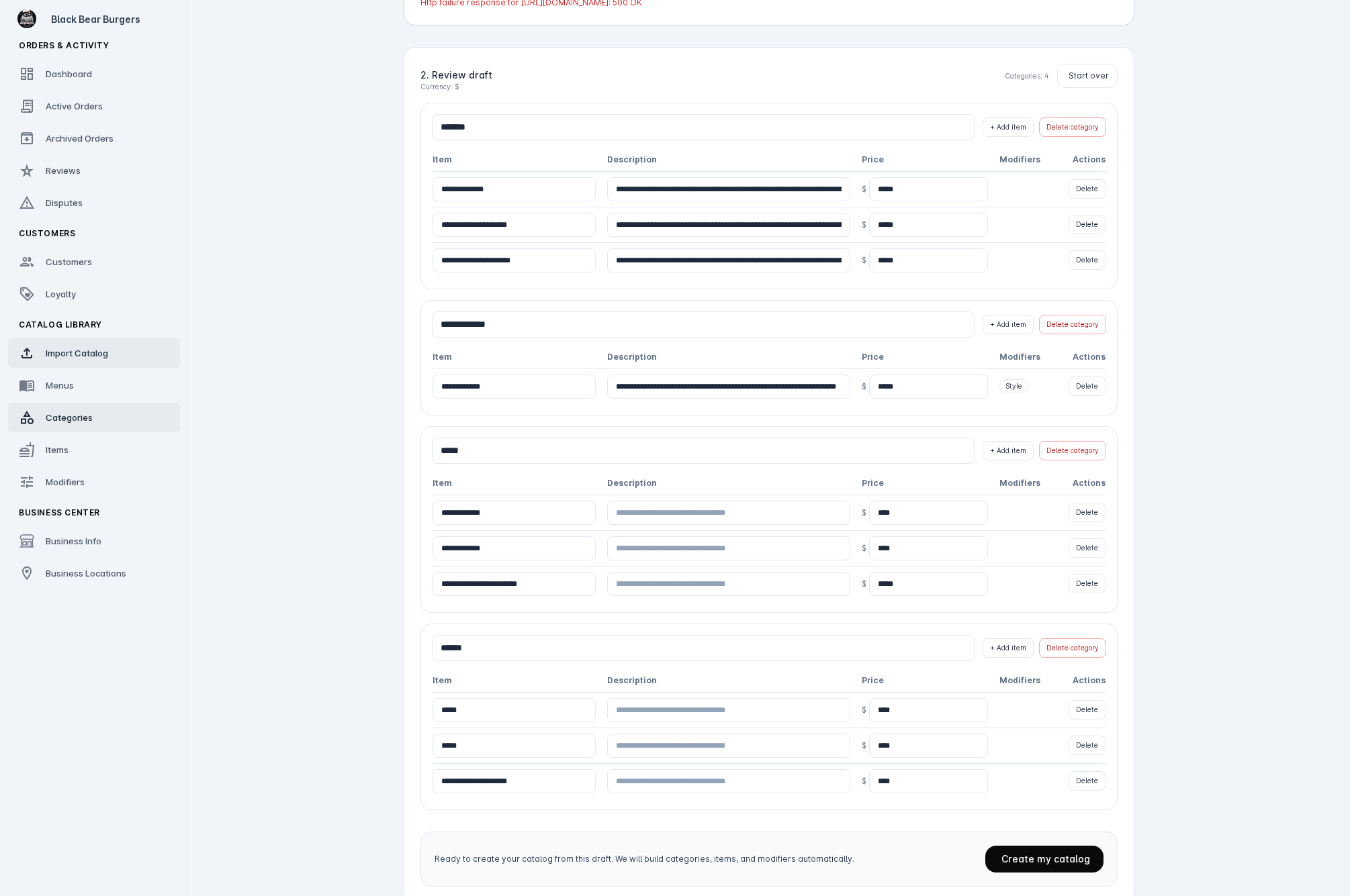
click at [87, 414] on span "Categories" at bounding box center [69, 417] width 47 height 11
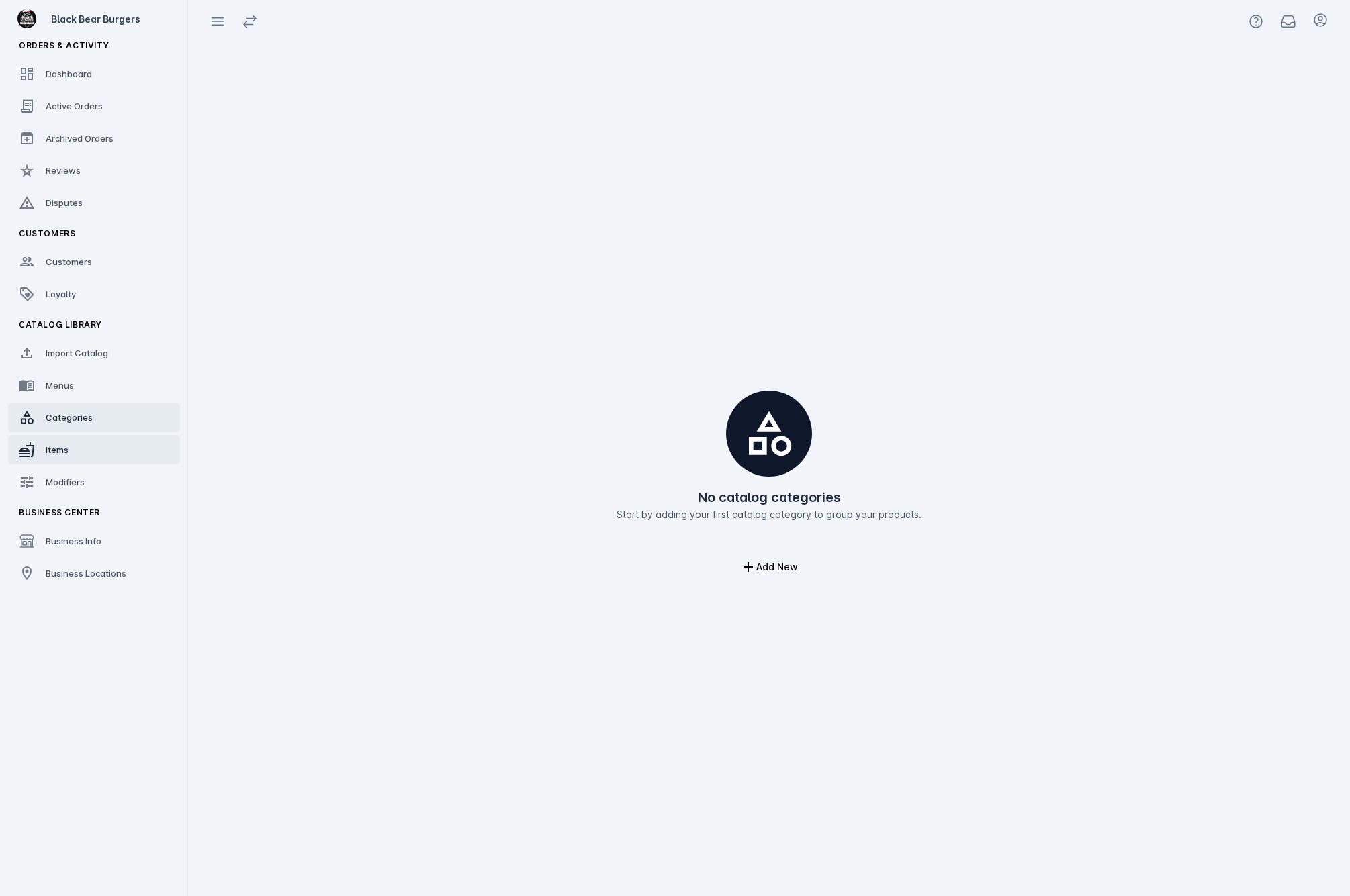
click at [88, 446] on link "Items" at bounding box center [94, 449] width 172 height 30
click at [100, 481] on link "Modifiers" at bounding box center [94, 482] width 172 height 30
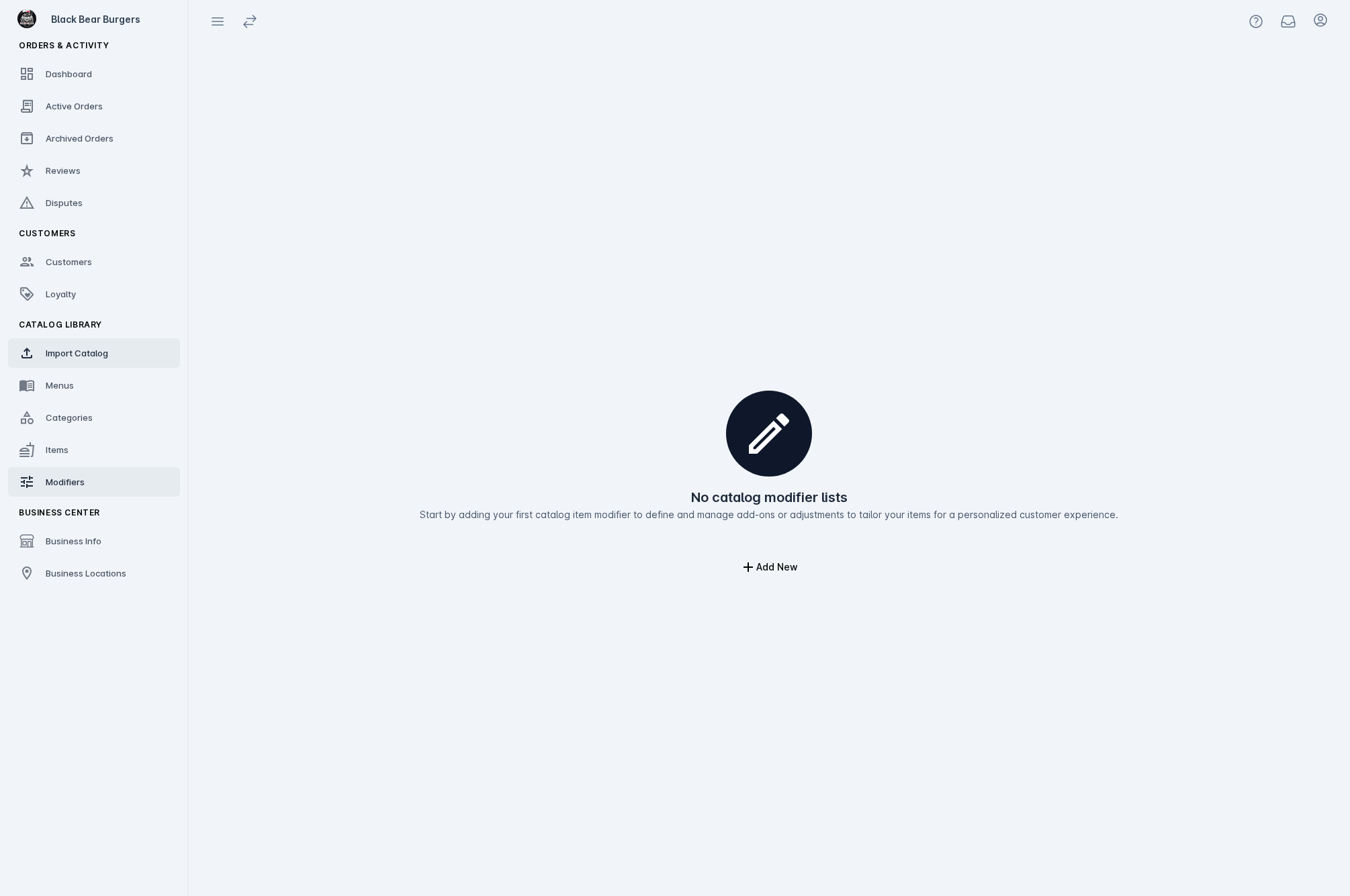
click at [120, 355] on link "Import Catalog" at bounding box center [94, 353] width 172 height 30
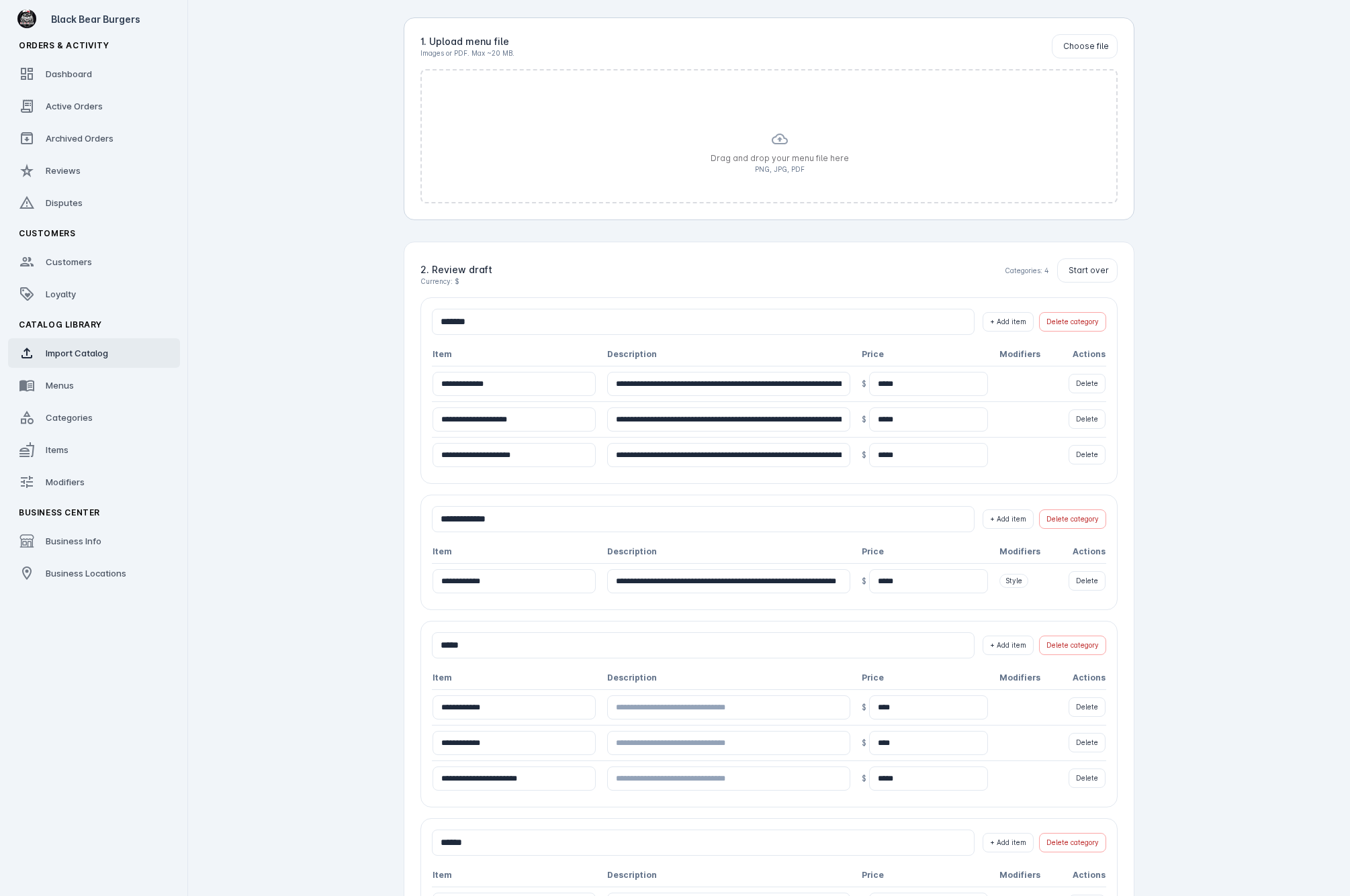
scroll to position [315, 0]
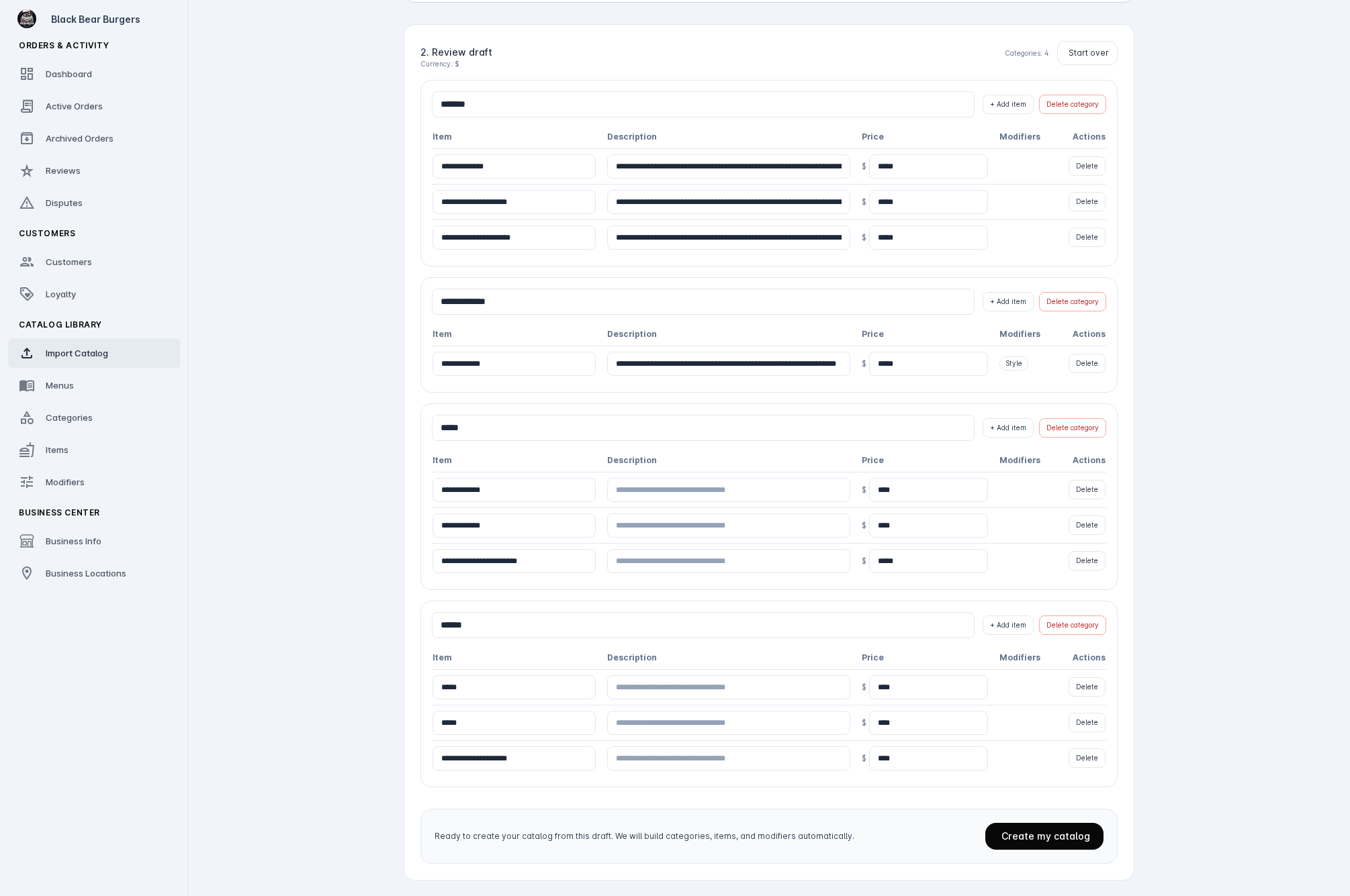
click at [1059, 838] on span "Create my catalog" at bounding box center [1046, 837] width 89 height 12
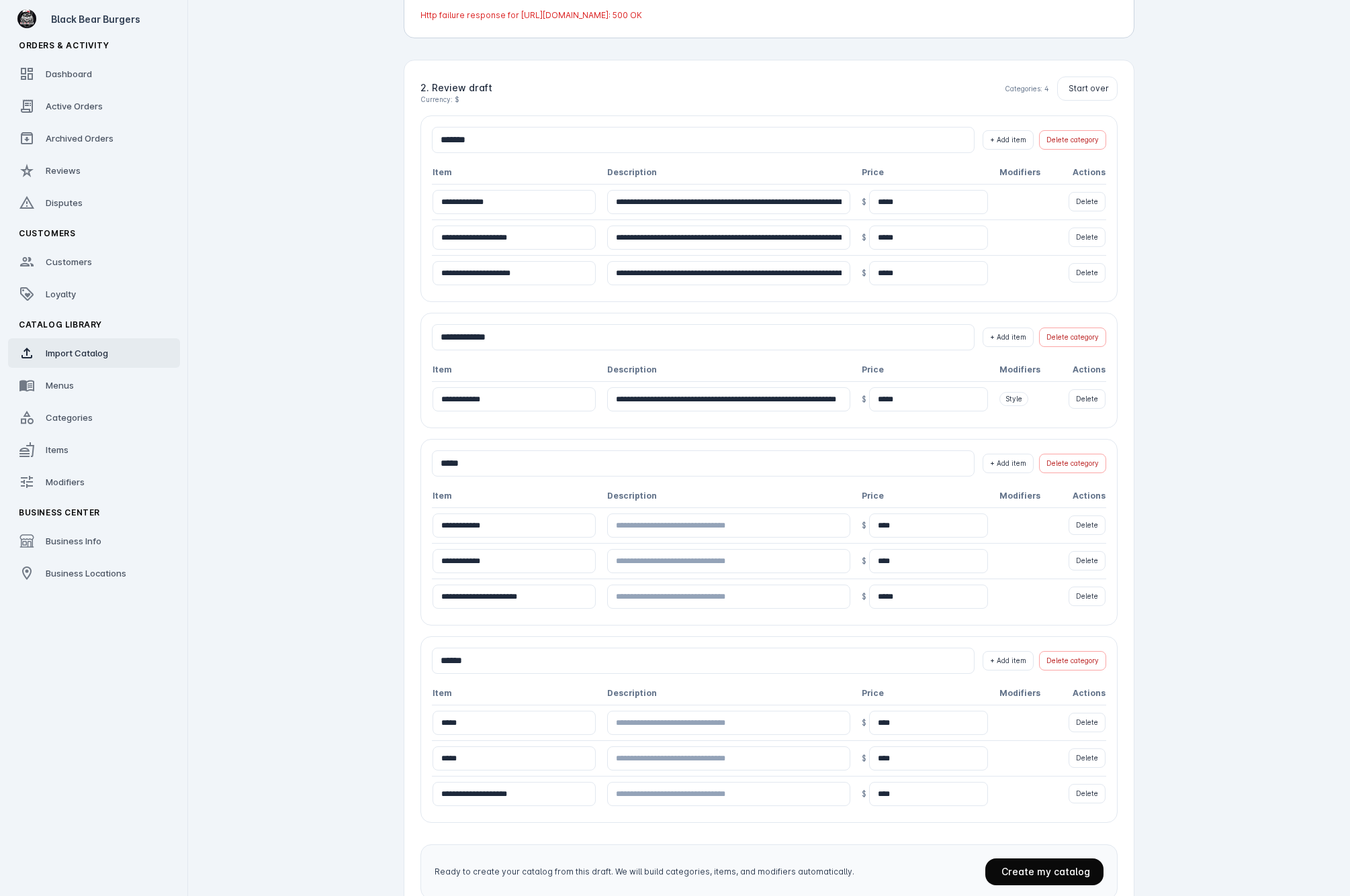
scroll to position [270, 0]
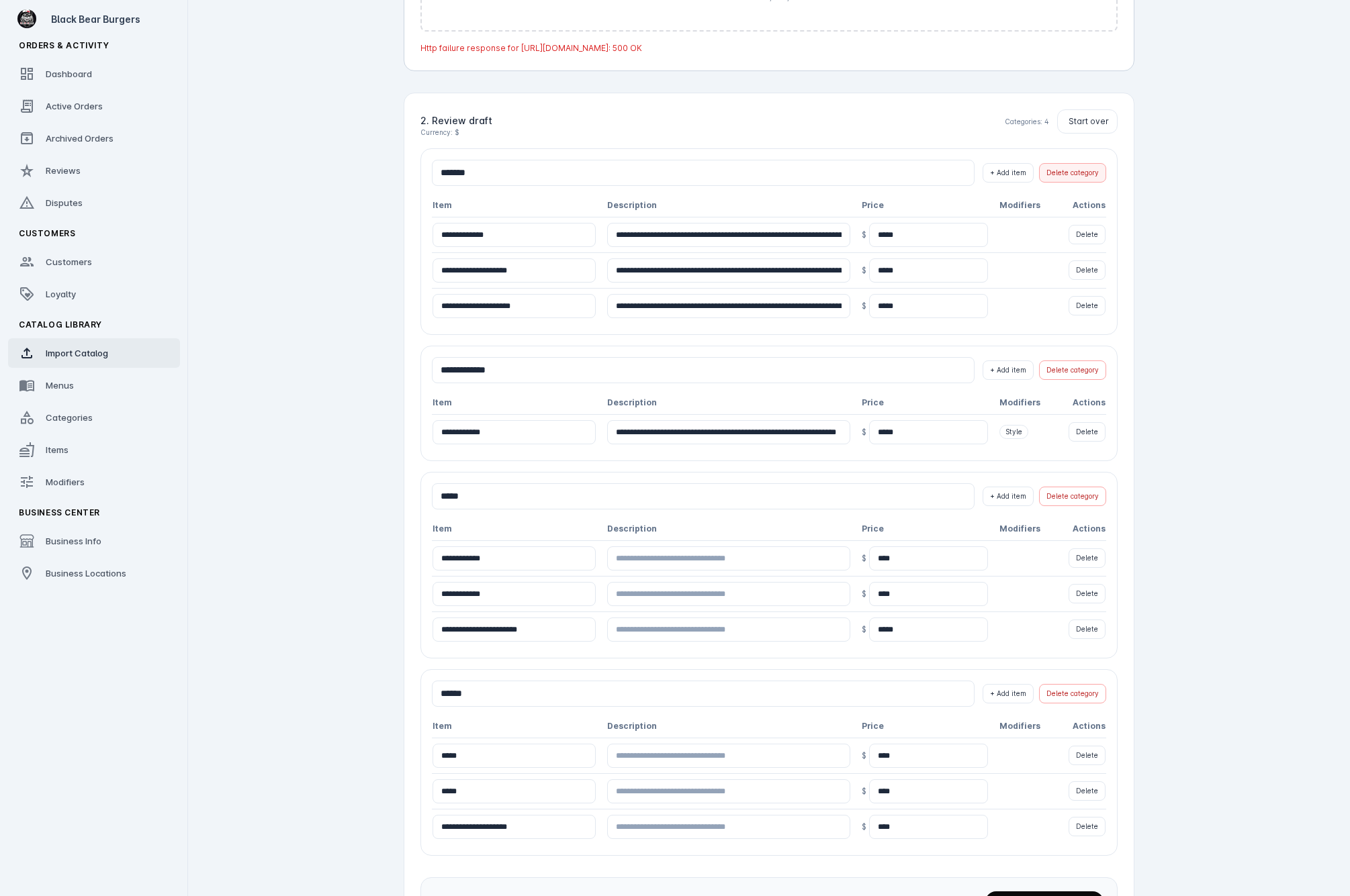
click at [1062, 173] on span "Delete category" at bounding box center [1072, 173] width 52 height 10
type input "**********"
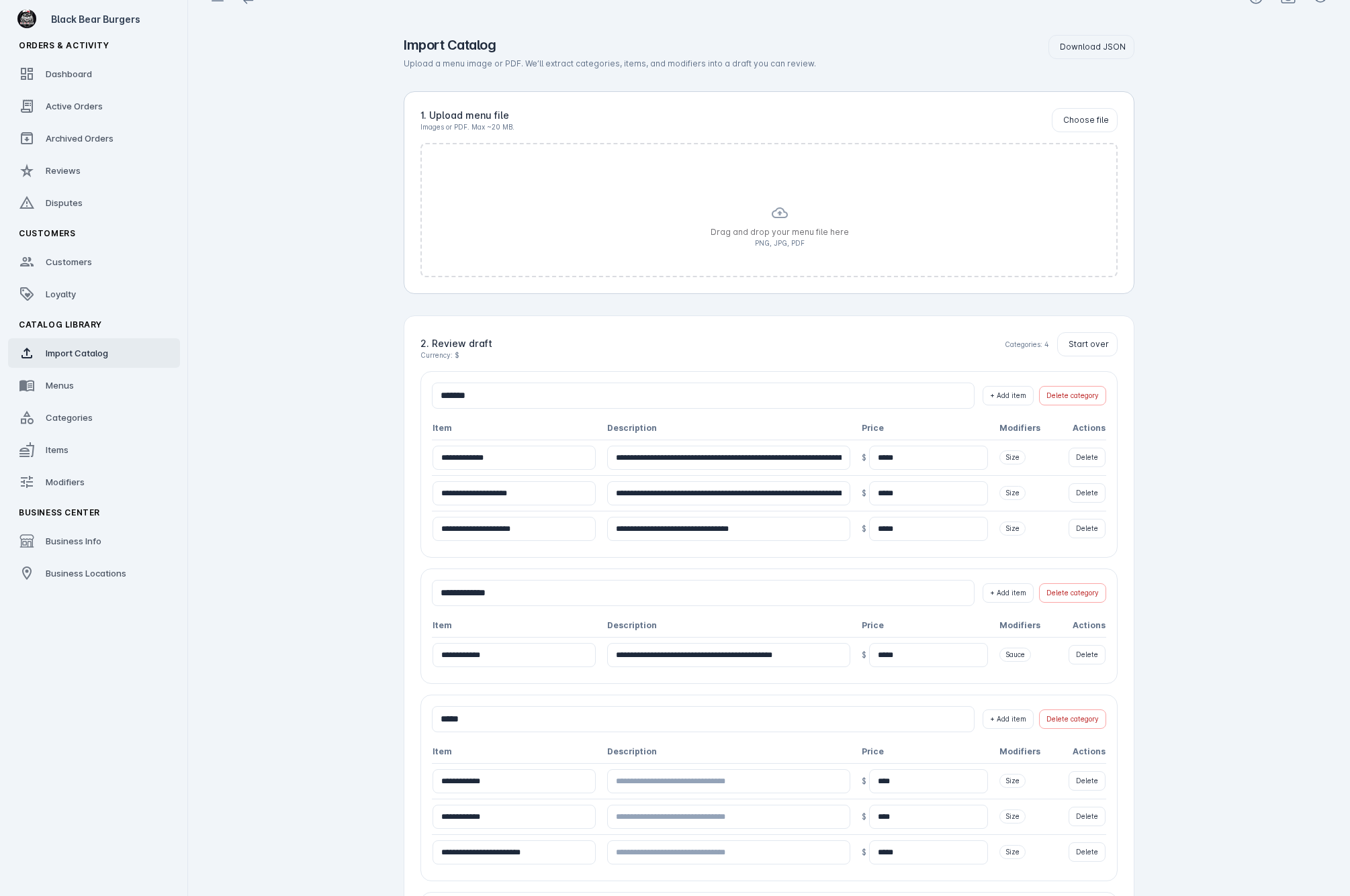
scroll to position [315, 0]
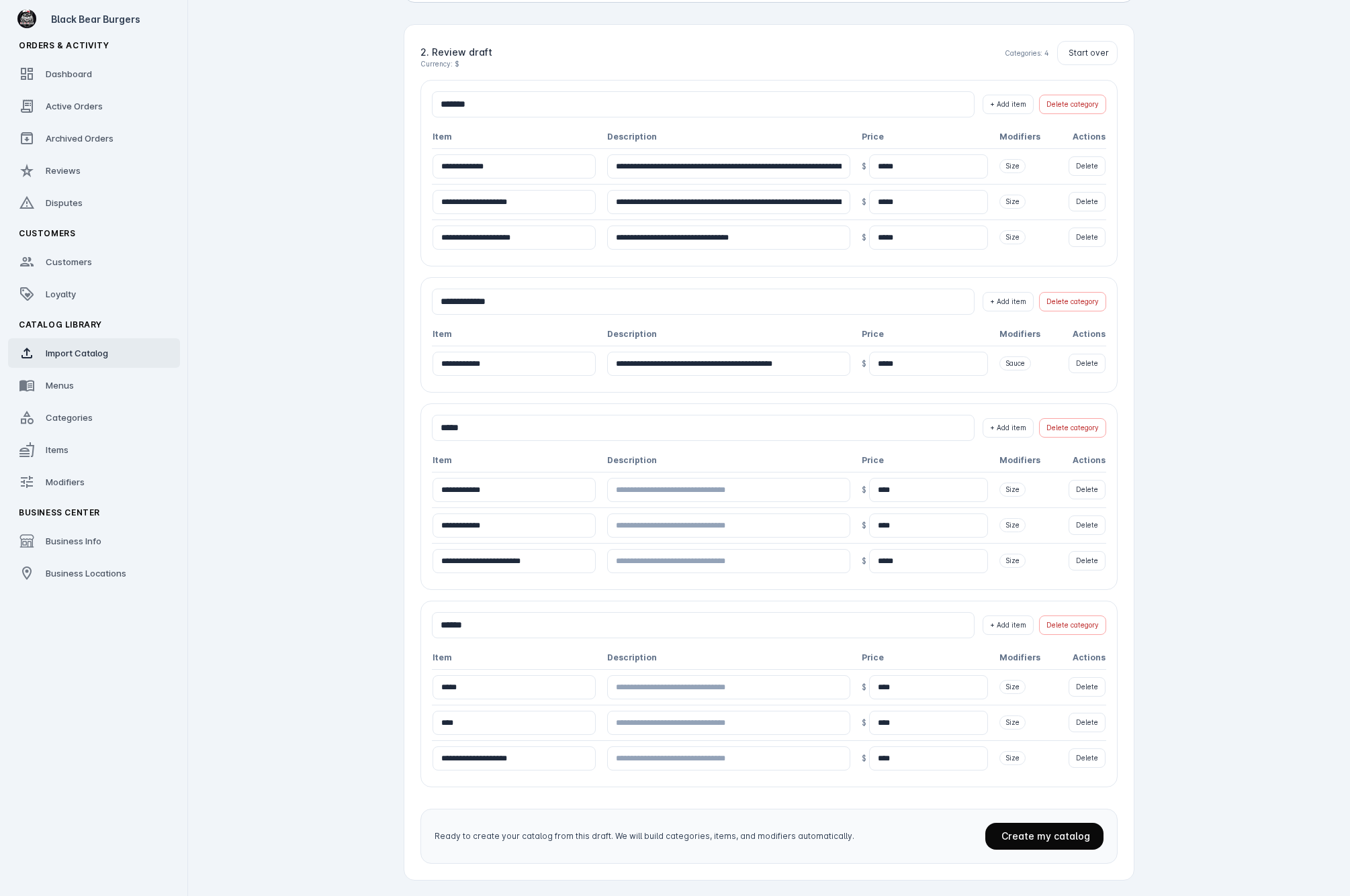
click at [1040, 842] on span at bounding box center [1045, 836] width 119 height 33
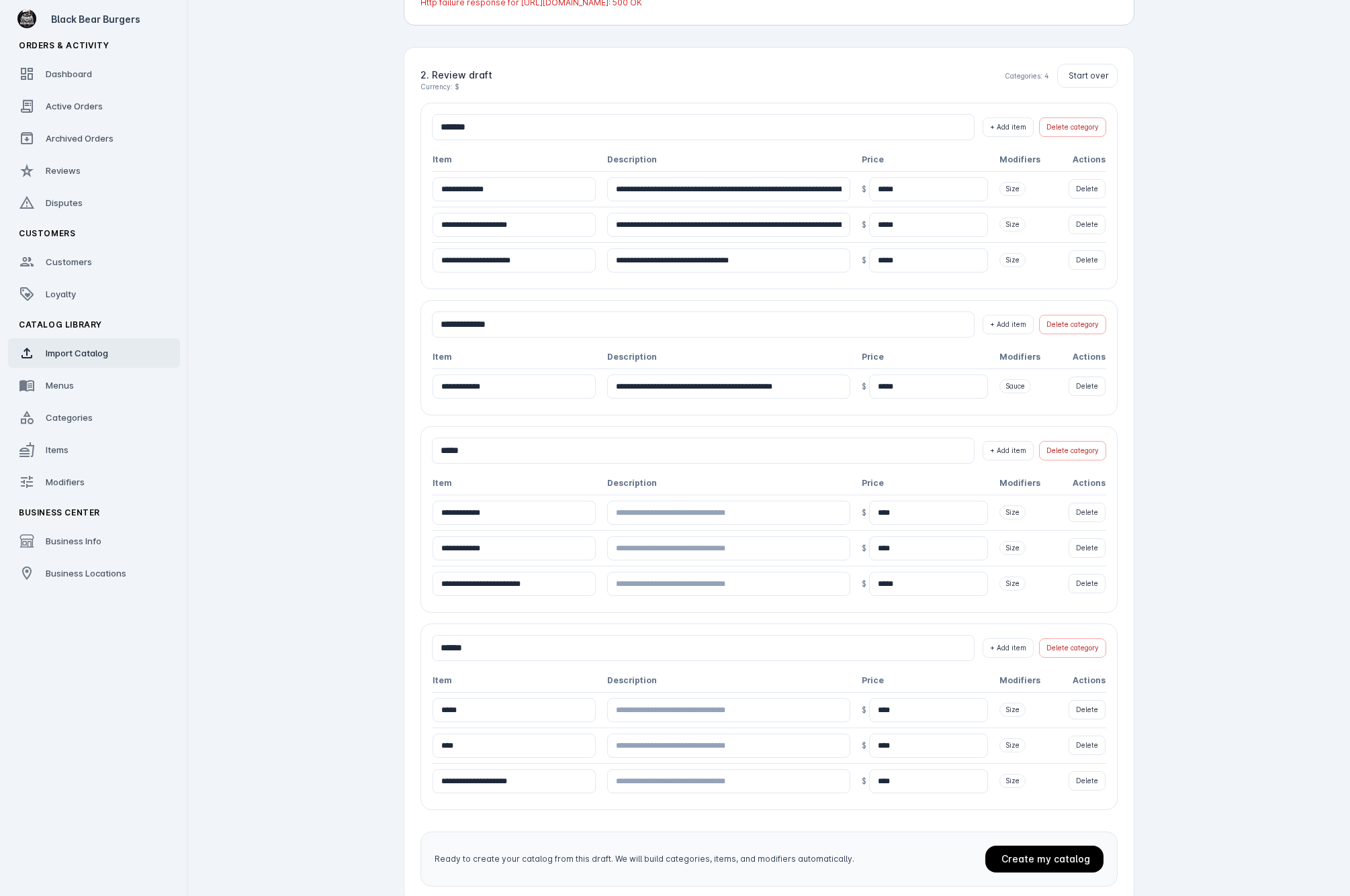
drag, startPoint x: 597, startPoint y: 29, endPoint x: 693, endPoint y: 98, distance: 118.2
click at [693, 98] on div at bounding box center [689, 102] width 120 height 171
click at [1192, 244] on app-catalog-import "**********" at bounding box center [769, 323] width 1162 height 1192
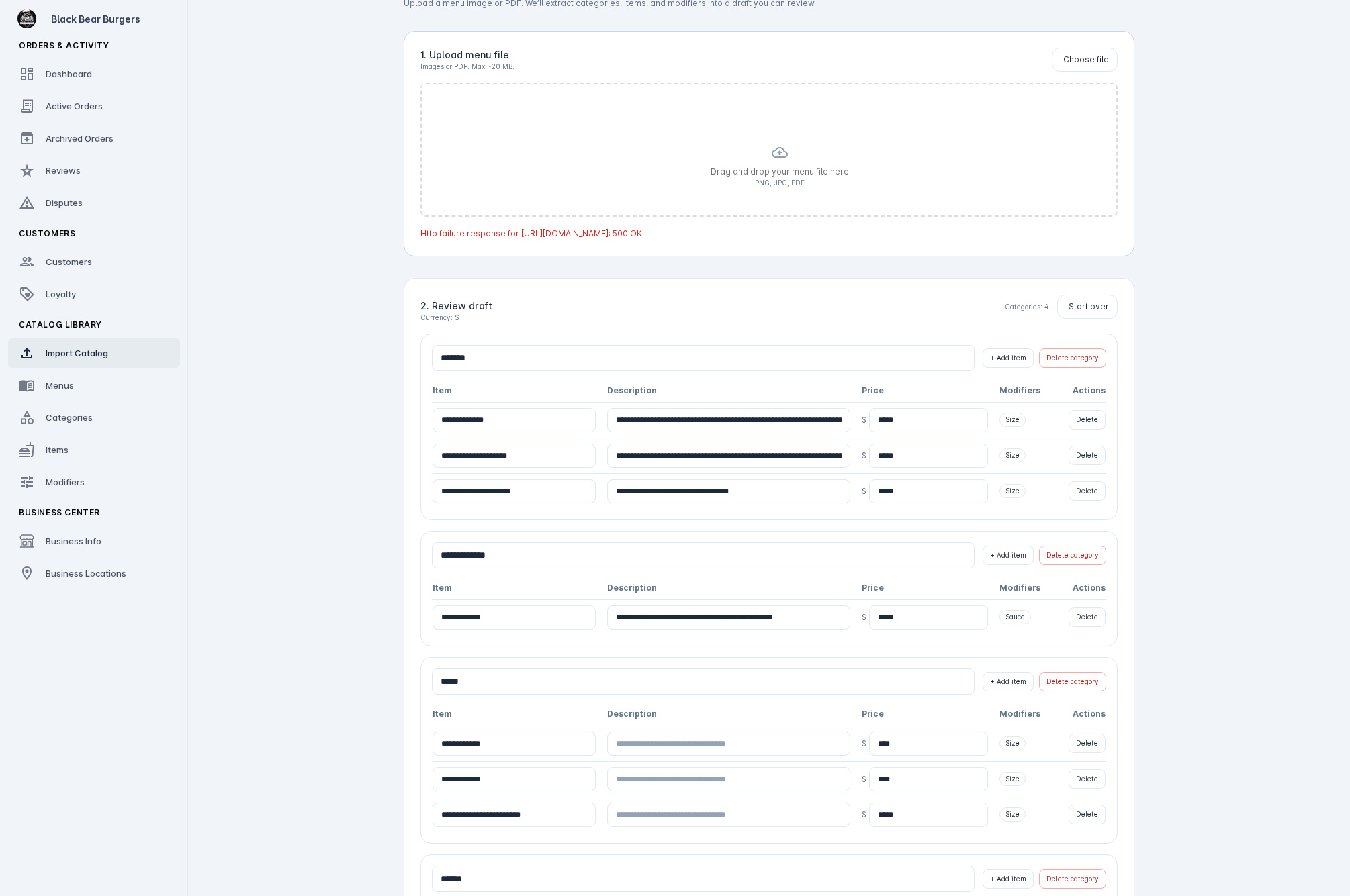
scroll to position [0, 0]
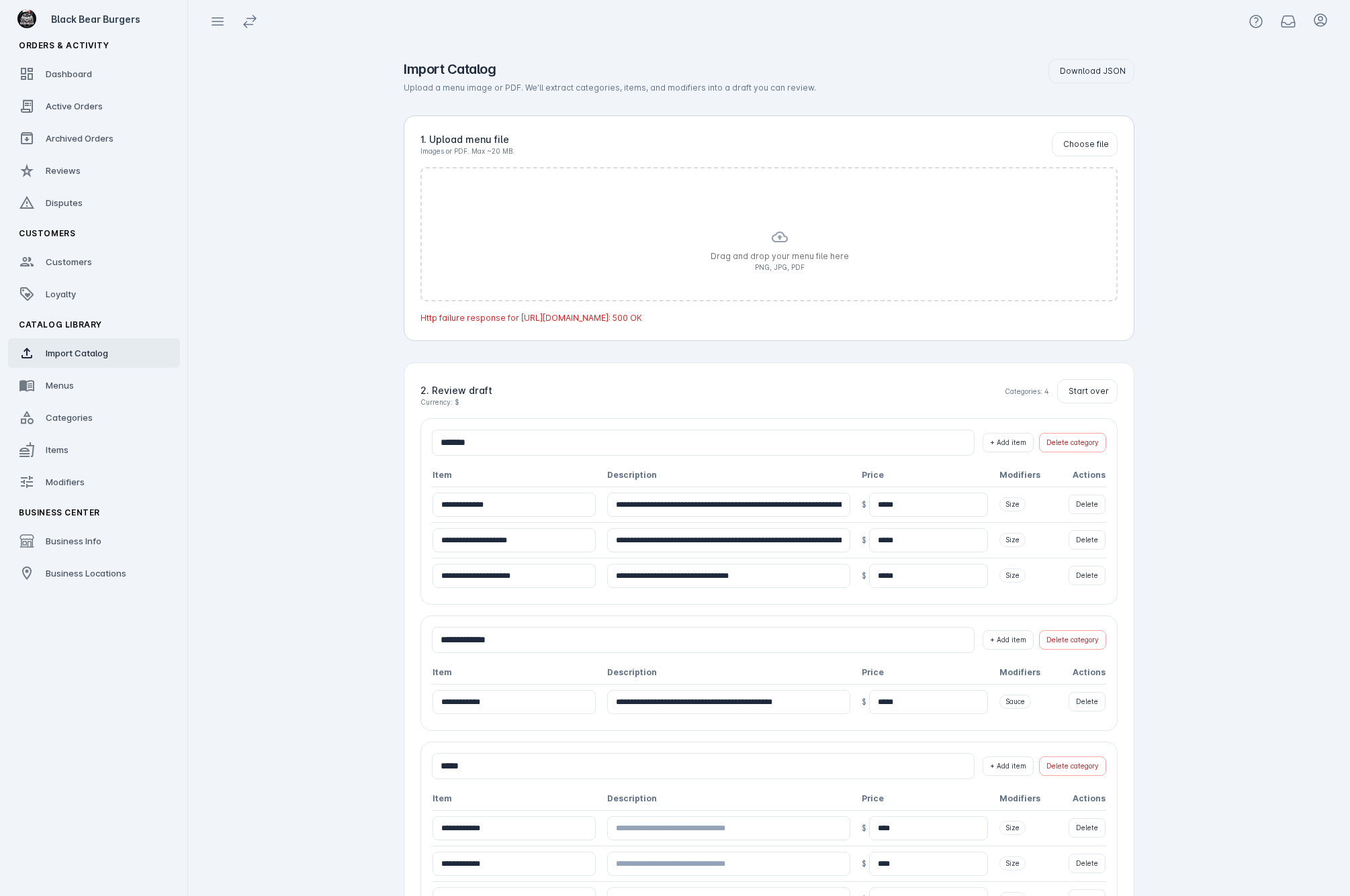
drag, startPoint x: 1187, startPoint y: 347, endPoint x: 1117, endPoint y: 340, distance: 70.3
click at [1189, 347] on app-catalog-import "**********" at bounding box center [769, 638] width 1162 height 1192
click at [497, 445] on input "*******" at bounding box center [703, 443] width 543 height 26
click at [1082, 66] on span "Download JSON" at bounding box center [1092, 71] width 66 height 12
click at [1154, 373] on div "**********" at bounding box center [769, 638] width 774 height 1192
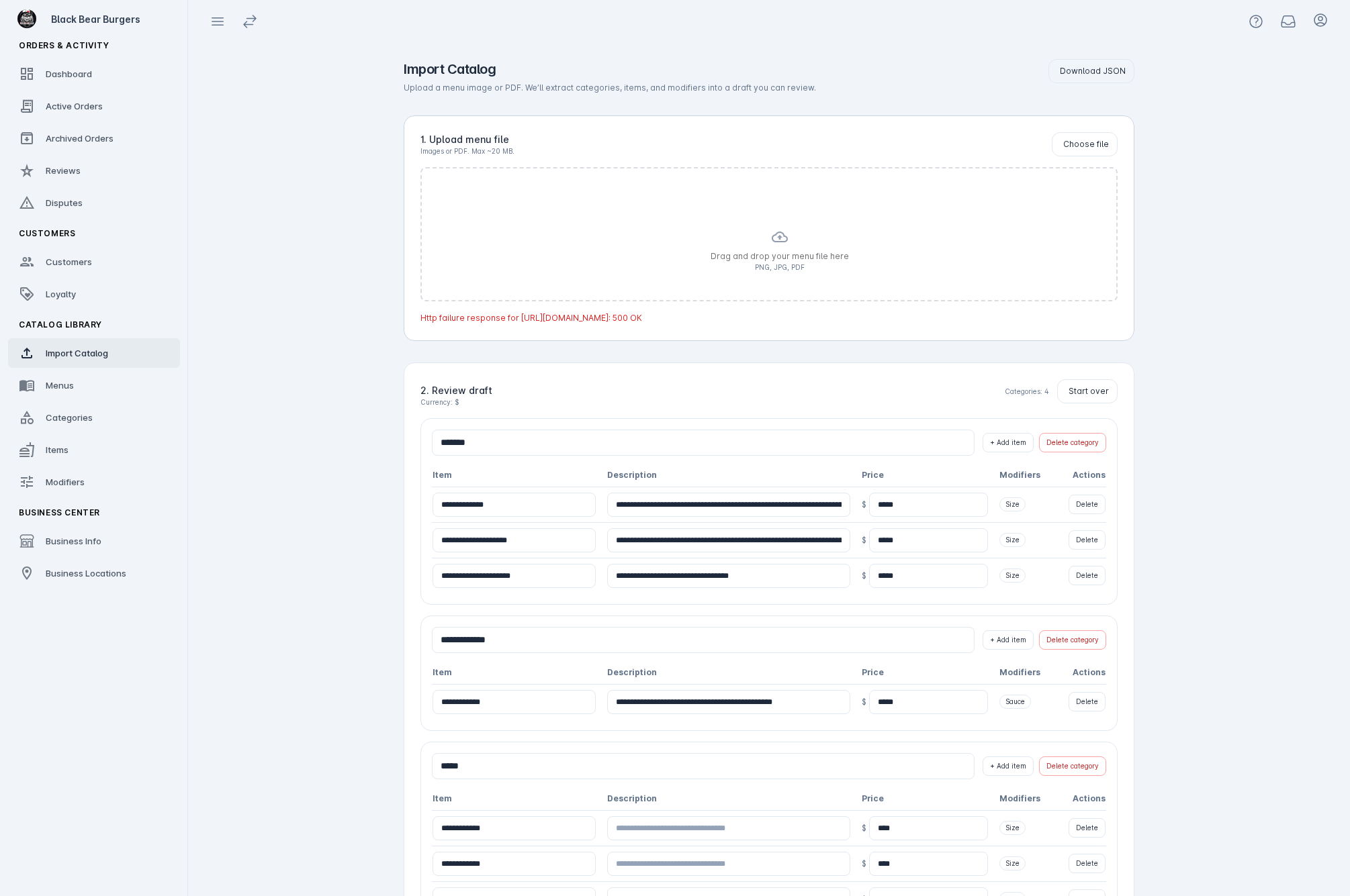
click at [1101, 391] on span "Start over" at bounding box center [1088, 391] width 41 height 12
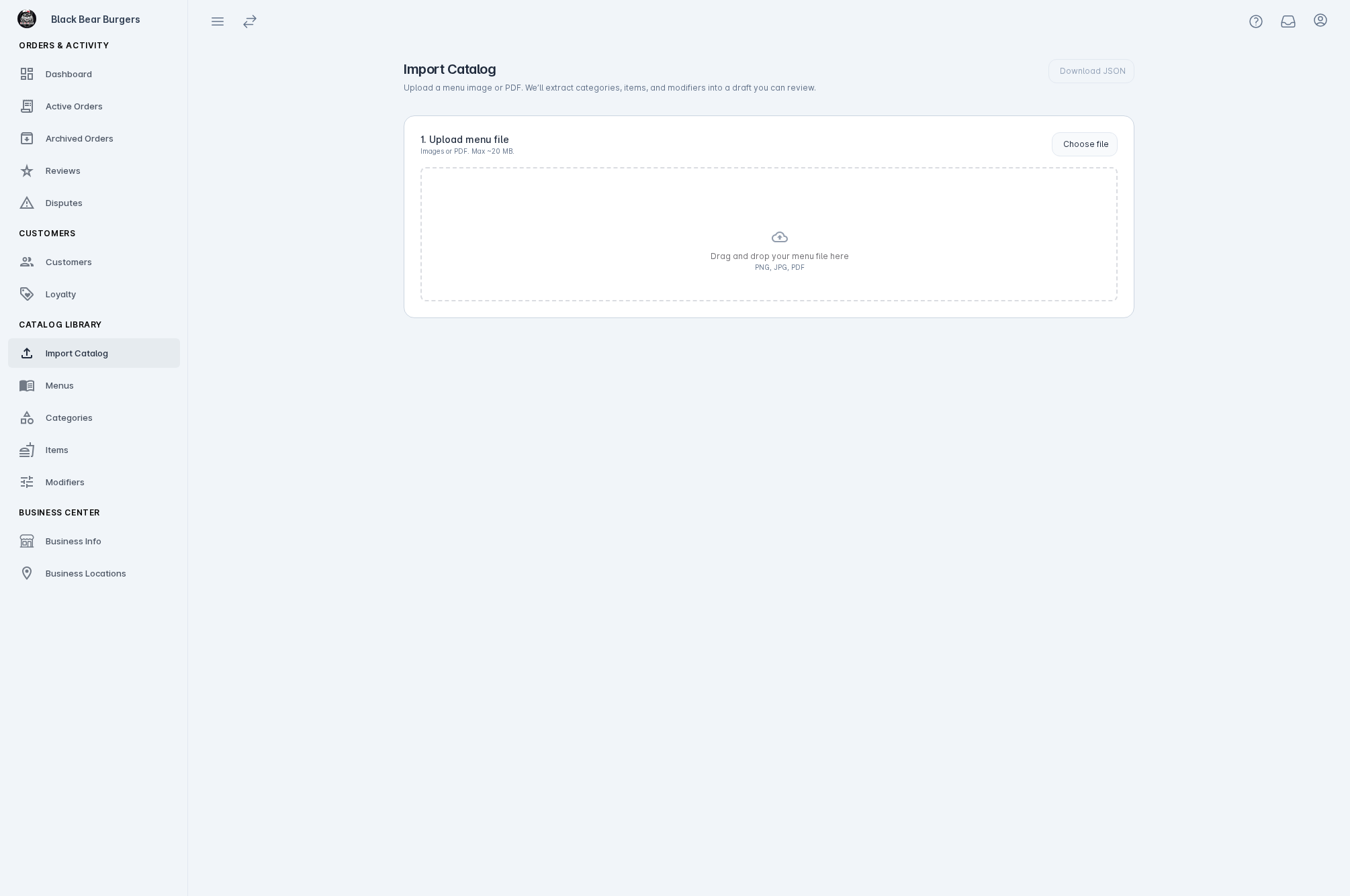
click at [1105, 135] on label "Choose file" at bounding box center [1084, 144] width 66 height 24
click at [0, 0] on input "Choose file" at bounding box center [0, 0] width 0 height 0
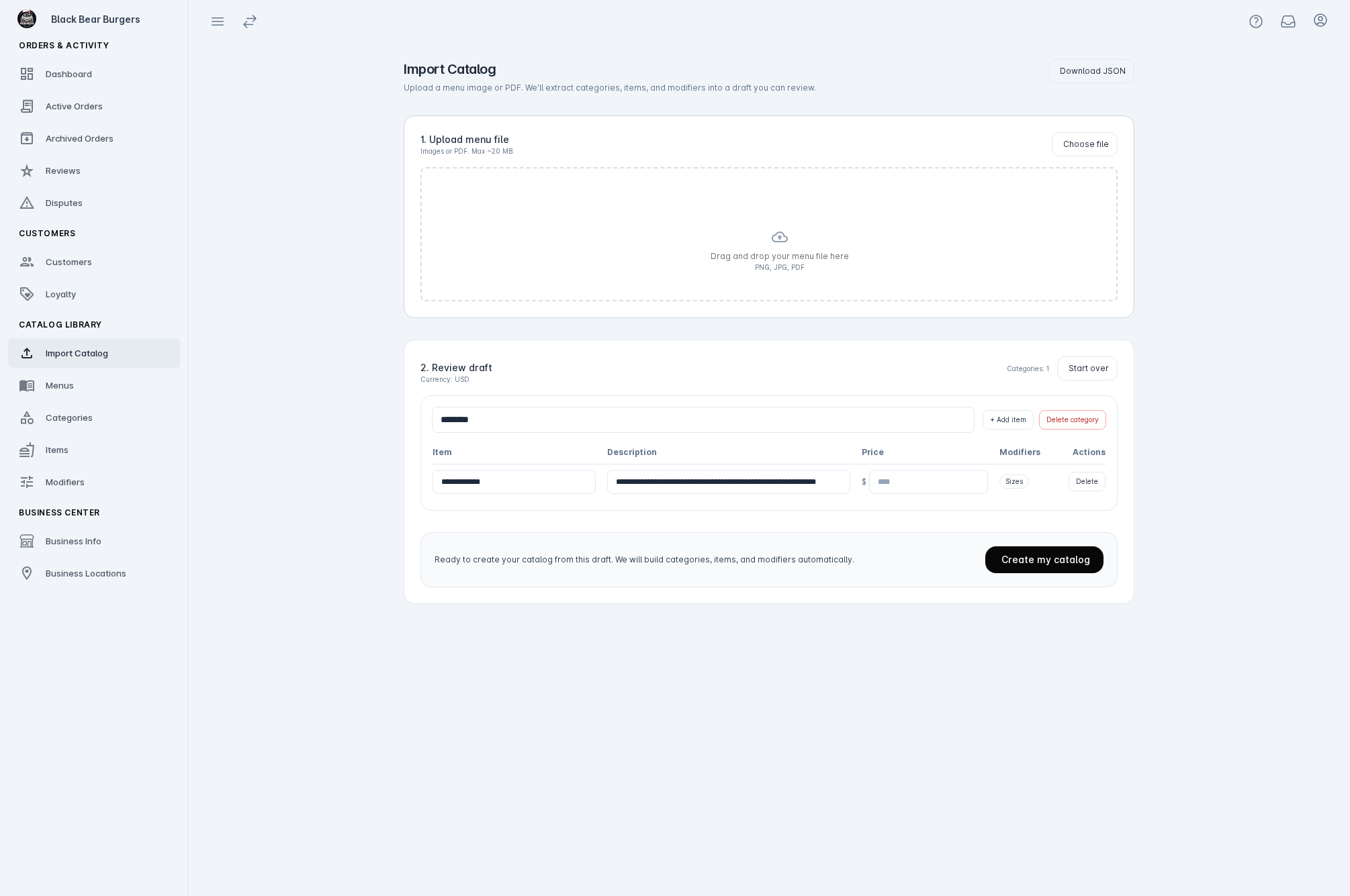
click at [1024, 554] on span "Create my catalog" at bounding box center [1046, 560] width 89 height 12
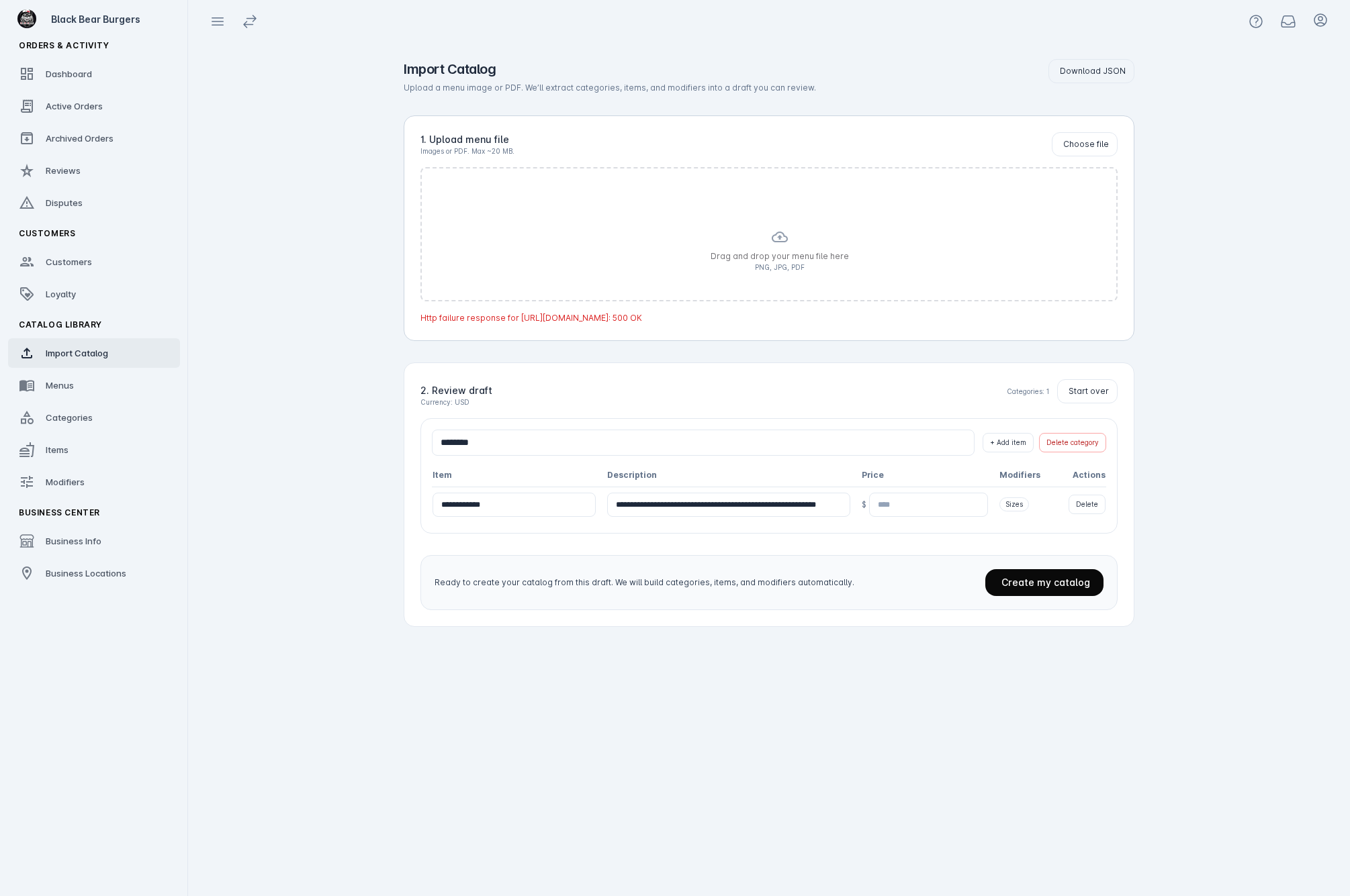
drag, startPoint x: 582, startPoint y: 26, endPoint x: 775, endPoint y: 364, distance: 389.2
click at [734, 192] on div at bounding box center [675, 102] width 118 height 179
click at [319, 285] on app-catalog-import "**********" at bounding box center [769, 469] width 1162 height 854
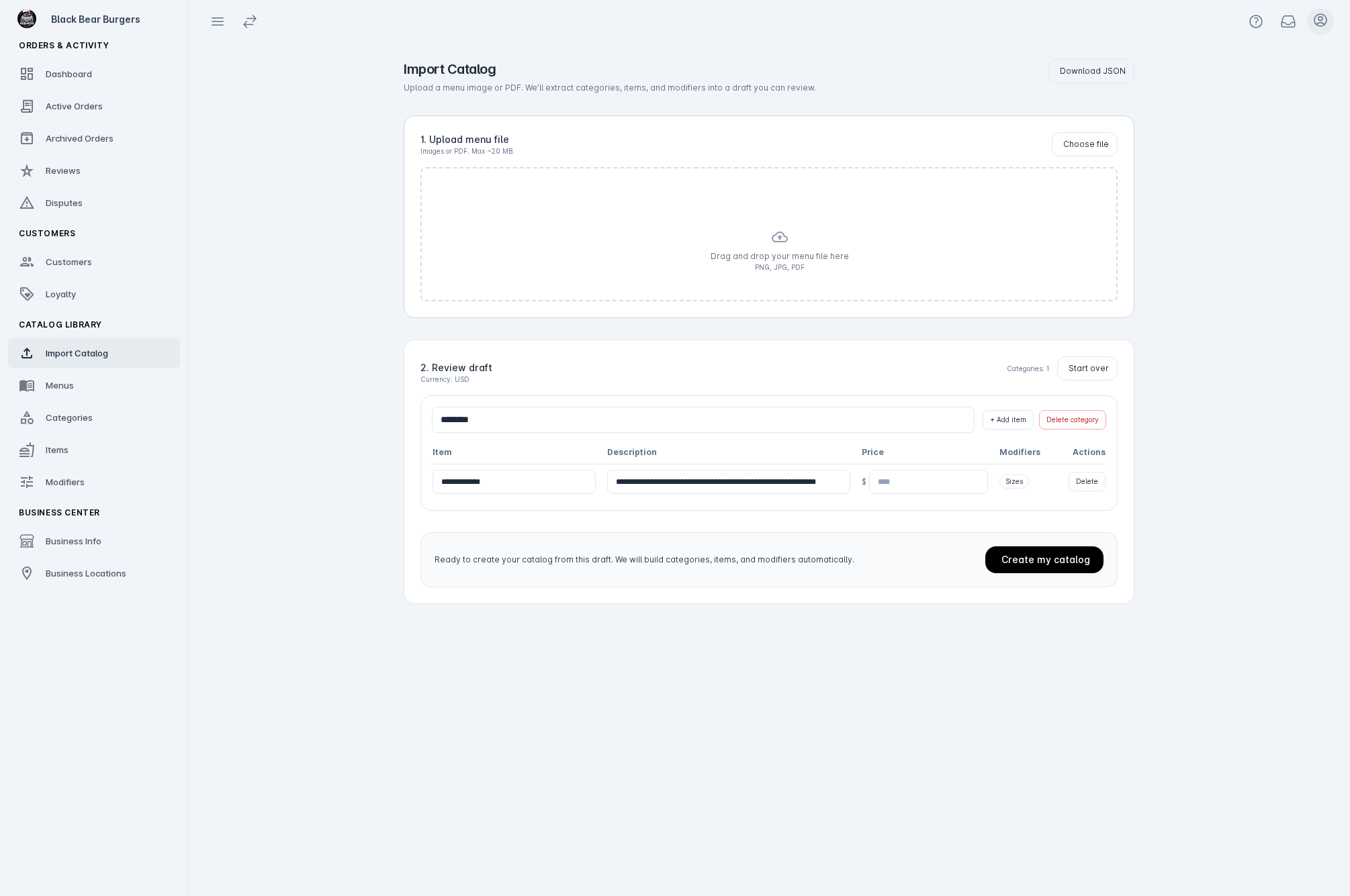
click at [1310, 14] on span at bounding box center [1320, 21] width 33 height 33
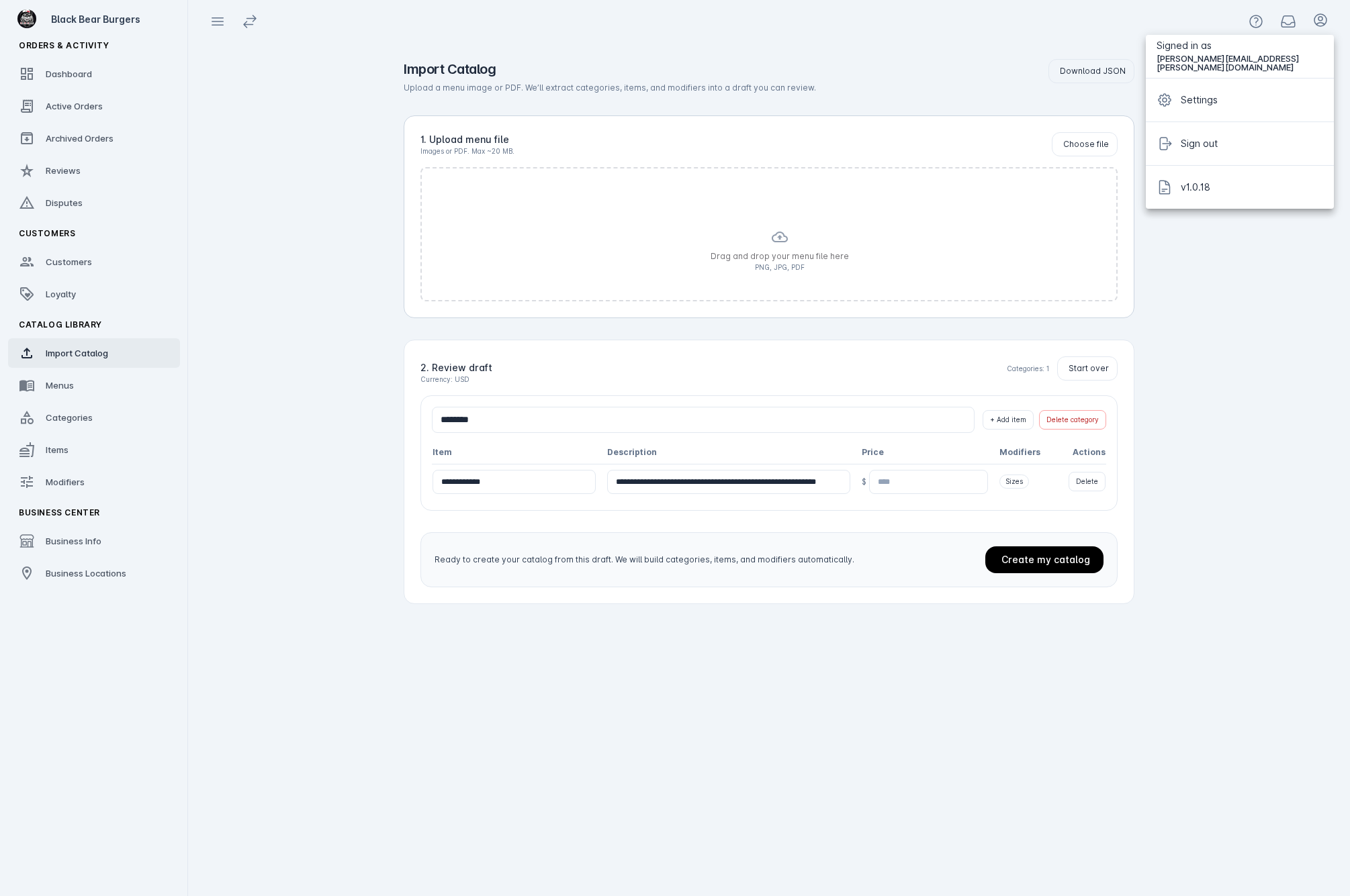
click at [280, 208] on div at bounding box center [675, 448] width 1350 height 896
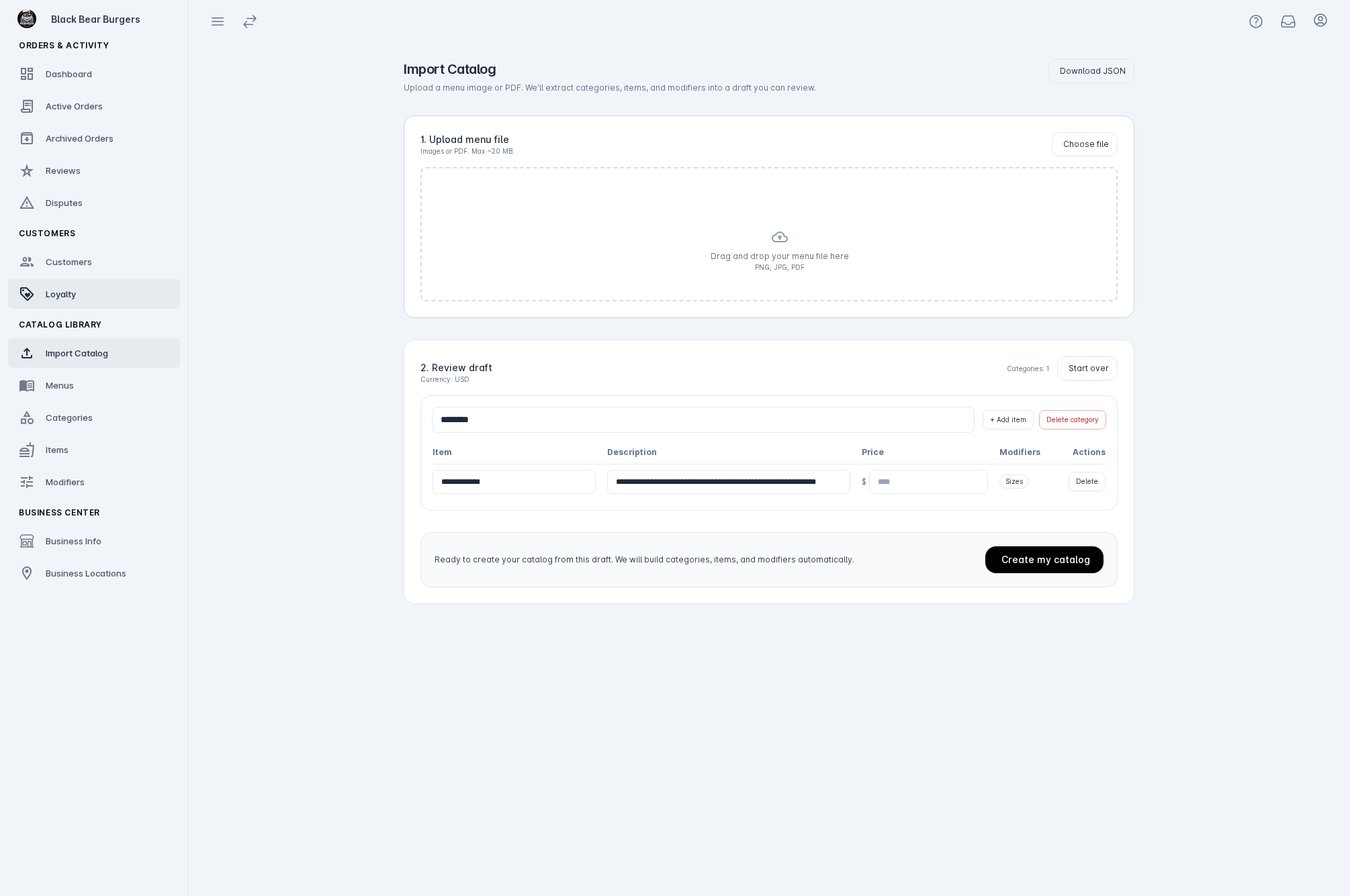
click at [41, 298] on link "Loyalty" at bounding box center [94, 294] width 172 height 30
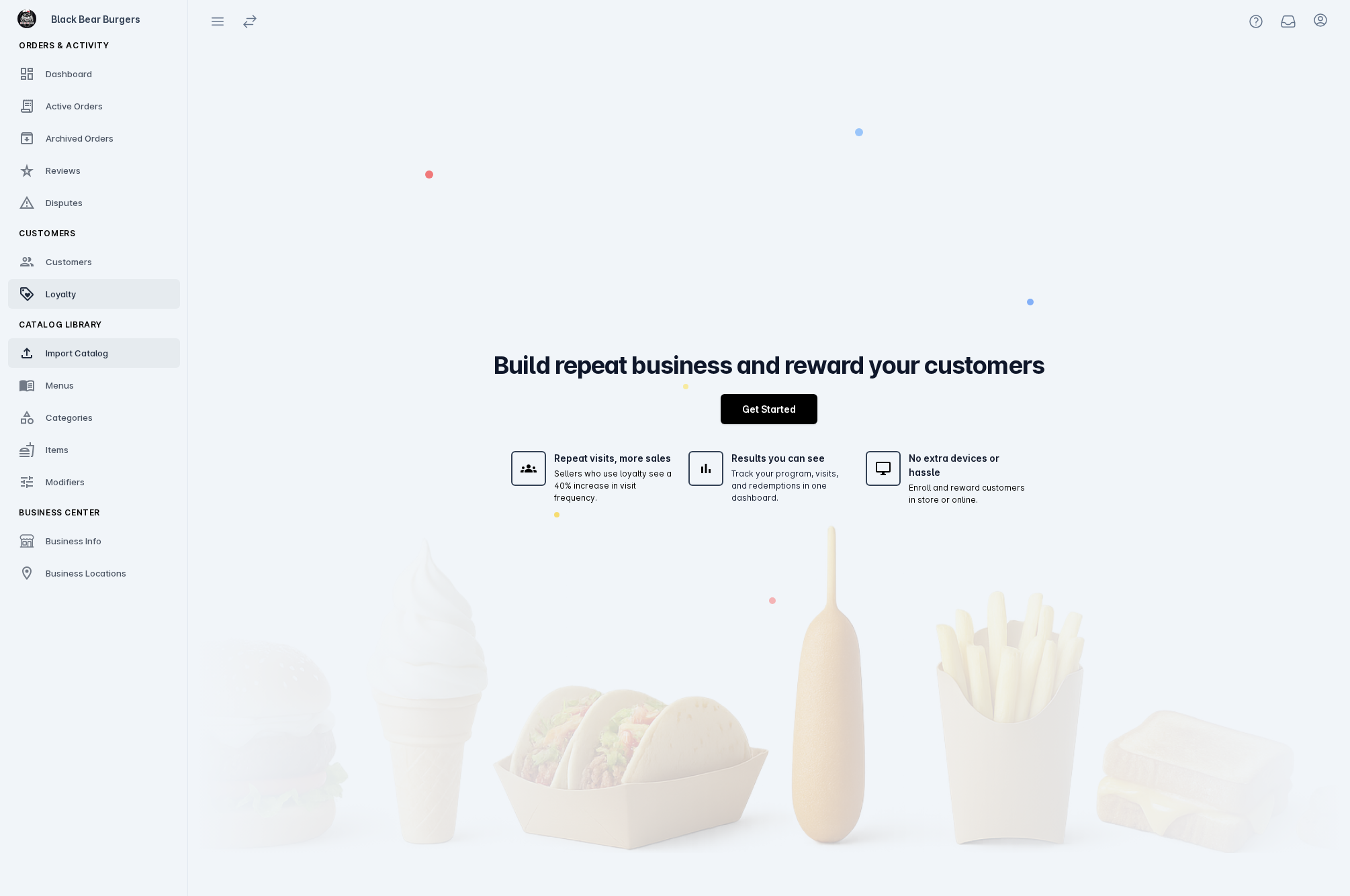
click at [61, 352] on span "Import Catalog" at bounding box center [76, 353] width 62 height 11
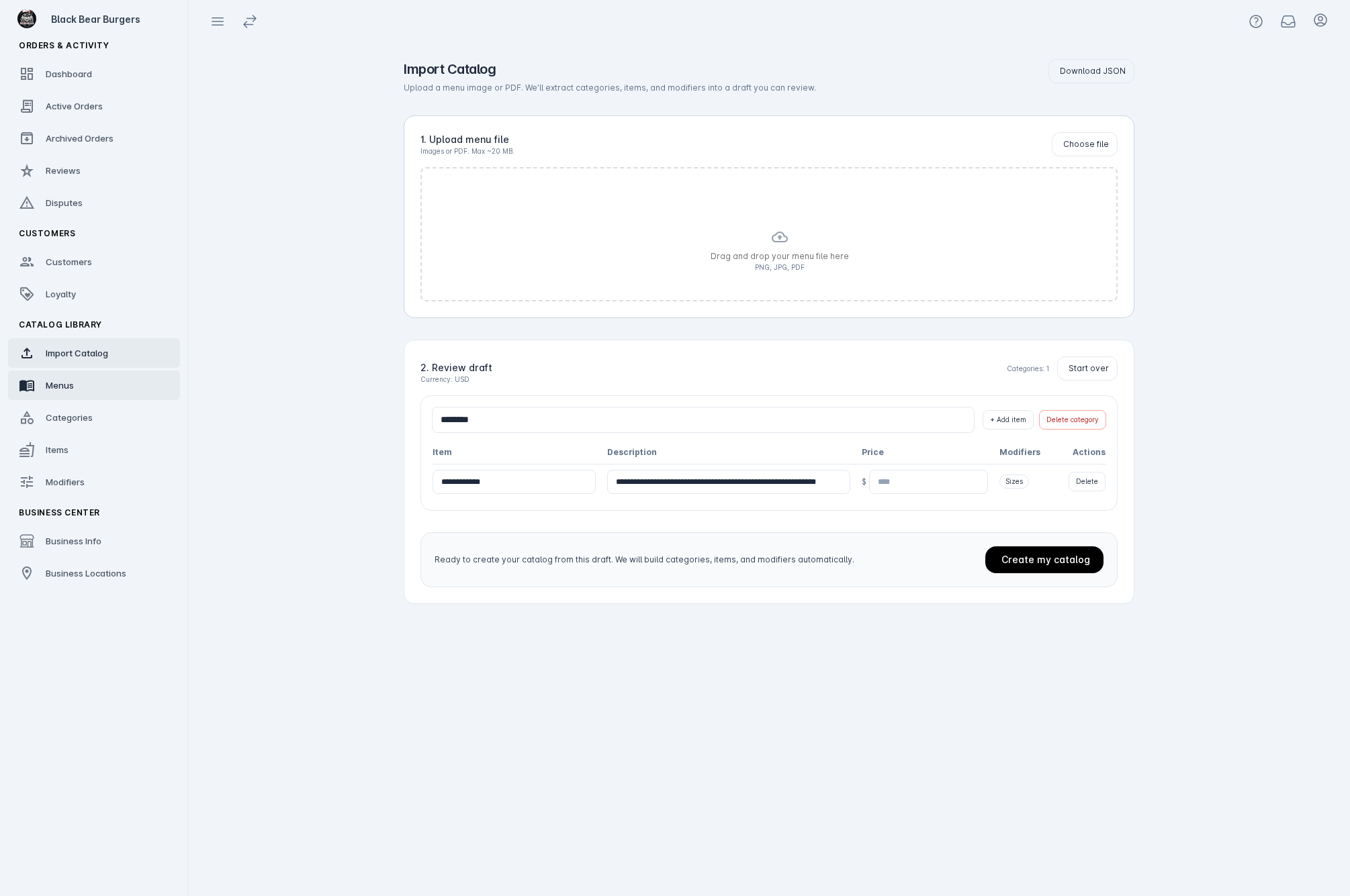
click at [59, 386] on span "Menus" at bounding box center [59, 385] width 29 height 11
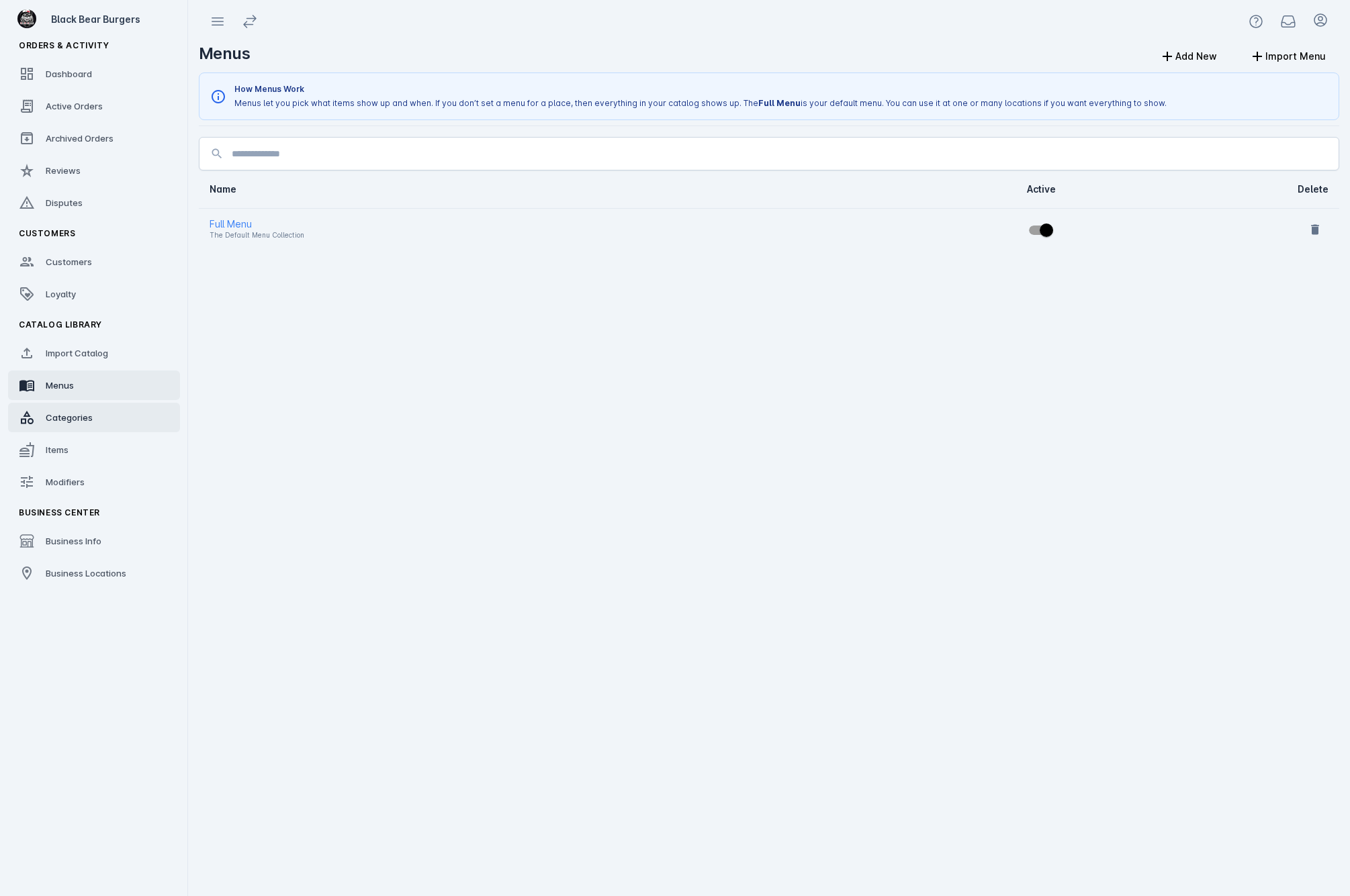
click at [51, 424] on div "Categories" at bounding box center [69, 418] width 47 height 14
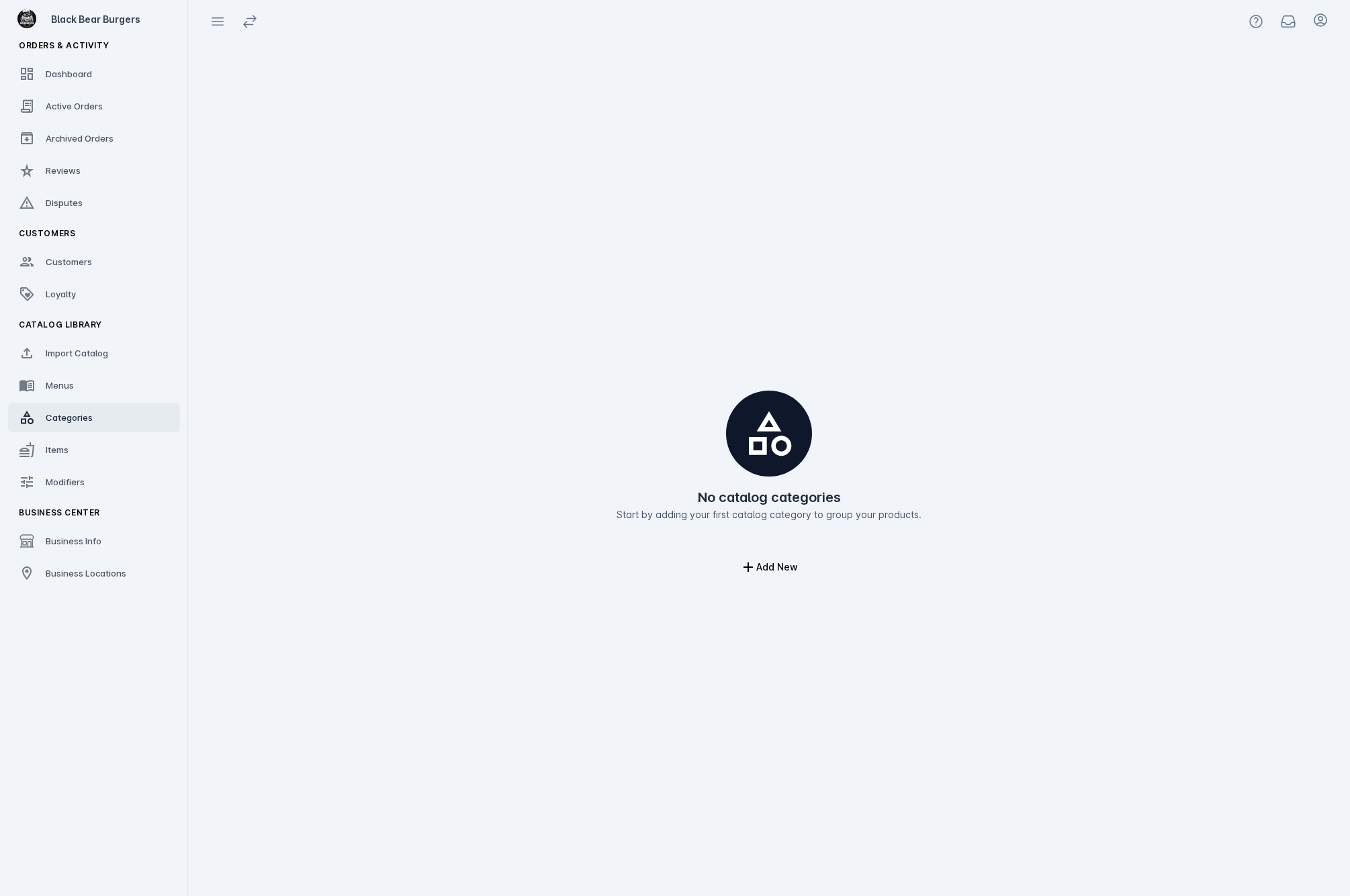
click at [45, 446] on span "Items" at bounding box center [56, 449] width 23 height 11
click at [59, 478] on span "Modifiers" at bounding box center [64, 481] width 39 height 11
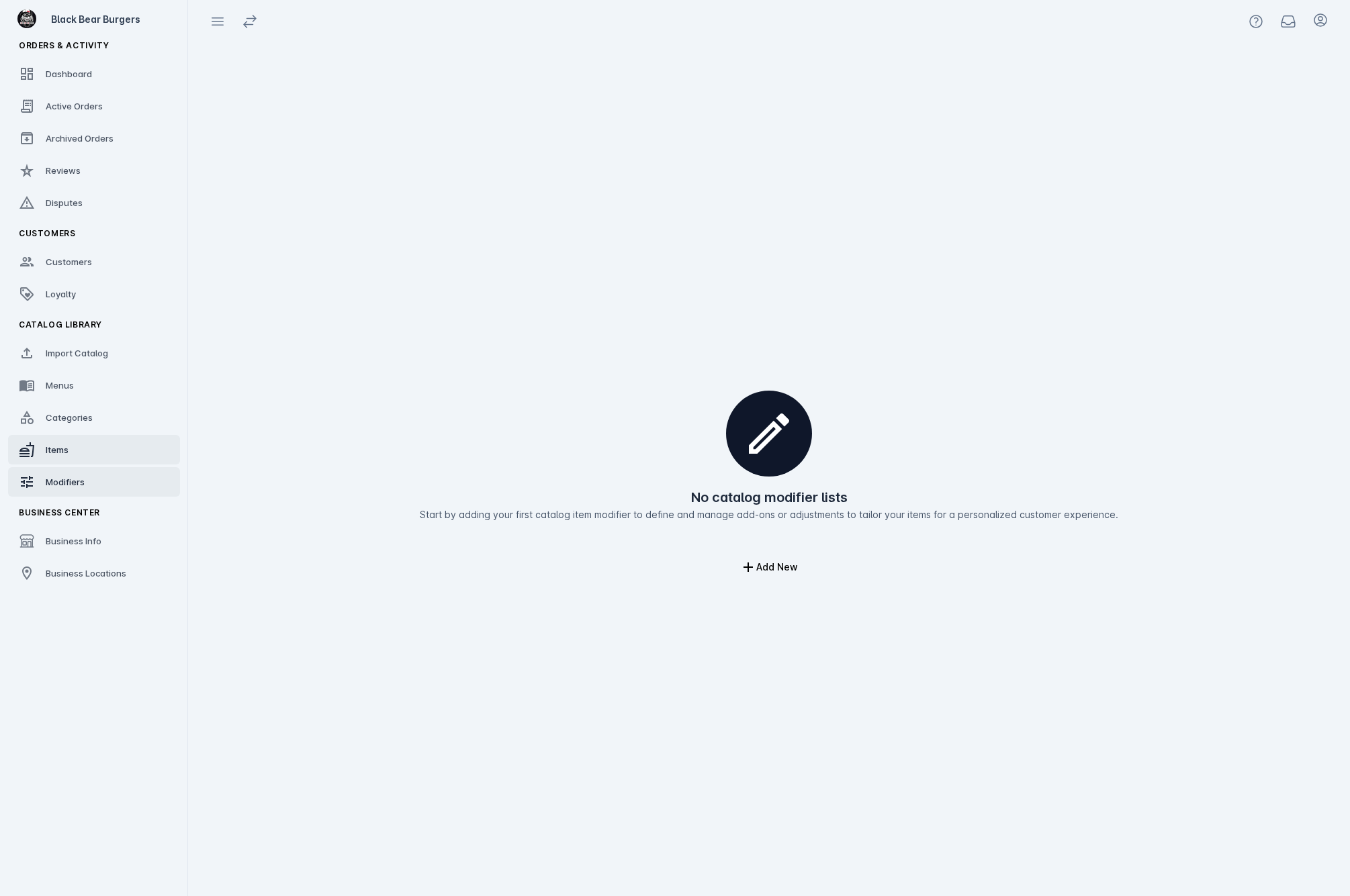
click at [85, 450] on link "Items" at bounding box center [94, 449] width 172 height 30
click at [89, 412] on span "Categories" at bounding box center [69, 417] width 47 height 11
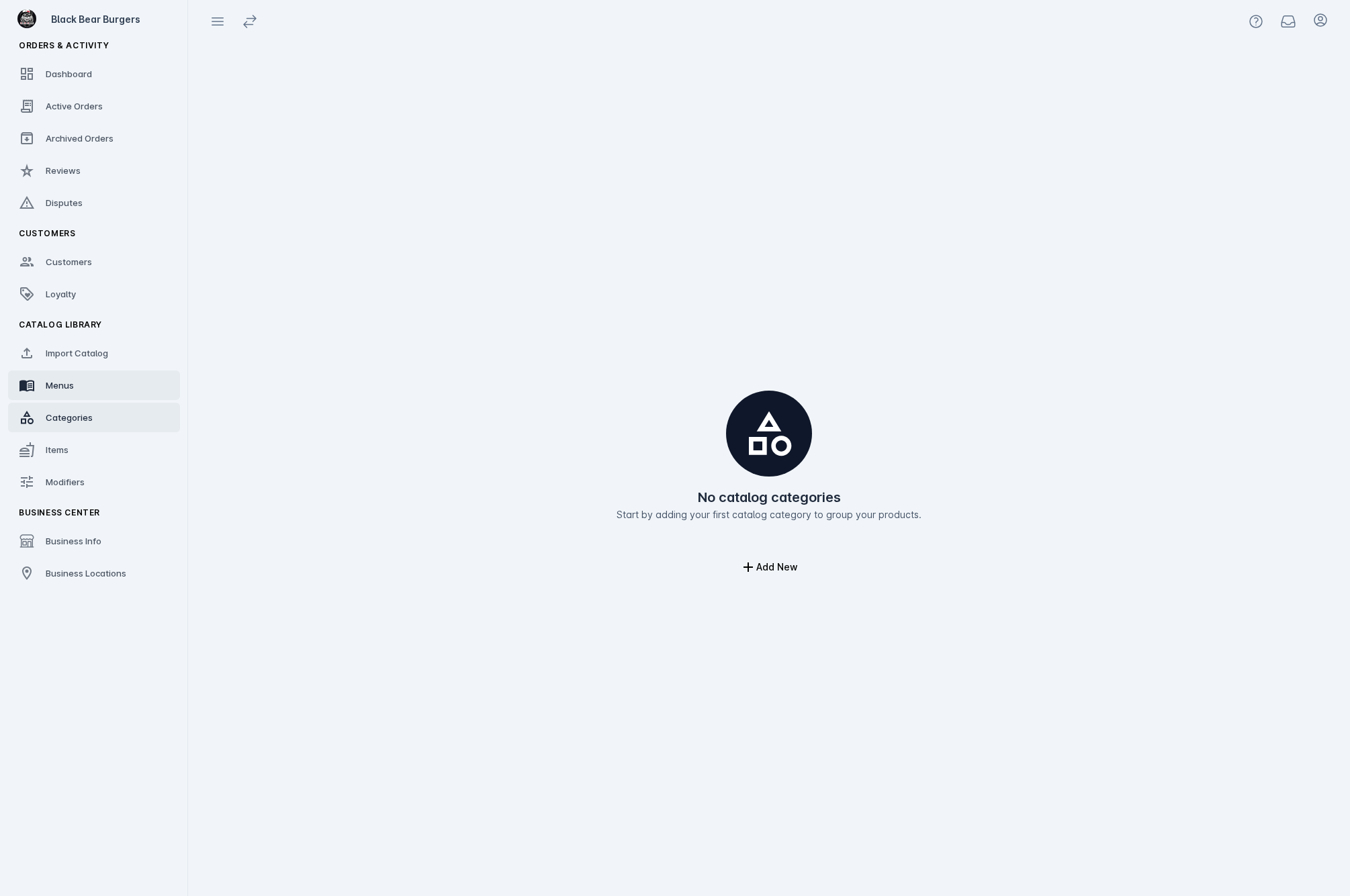
click at [93, 383] on link "Menus" at bounding box center [94, 385] width 172 height 30
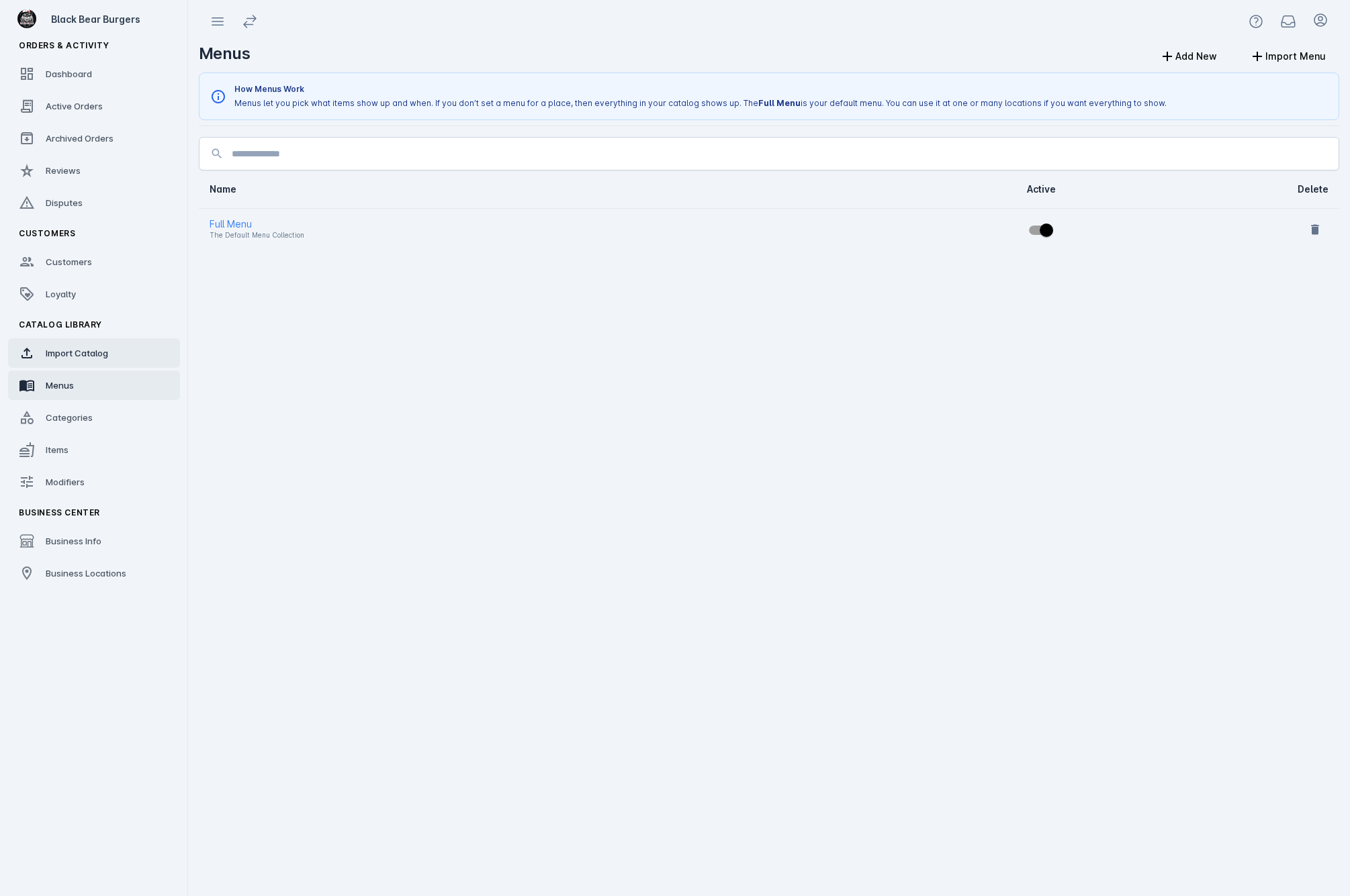
click at [107, 352] on span "Import Catalog" at bounding box center [76, 353] width 62 height 11
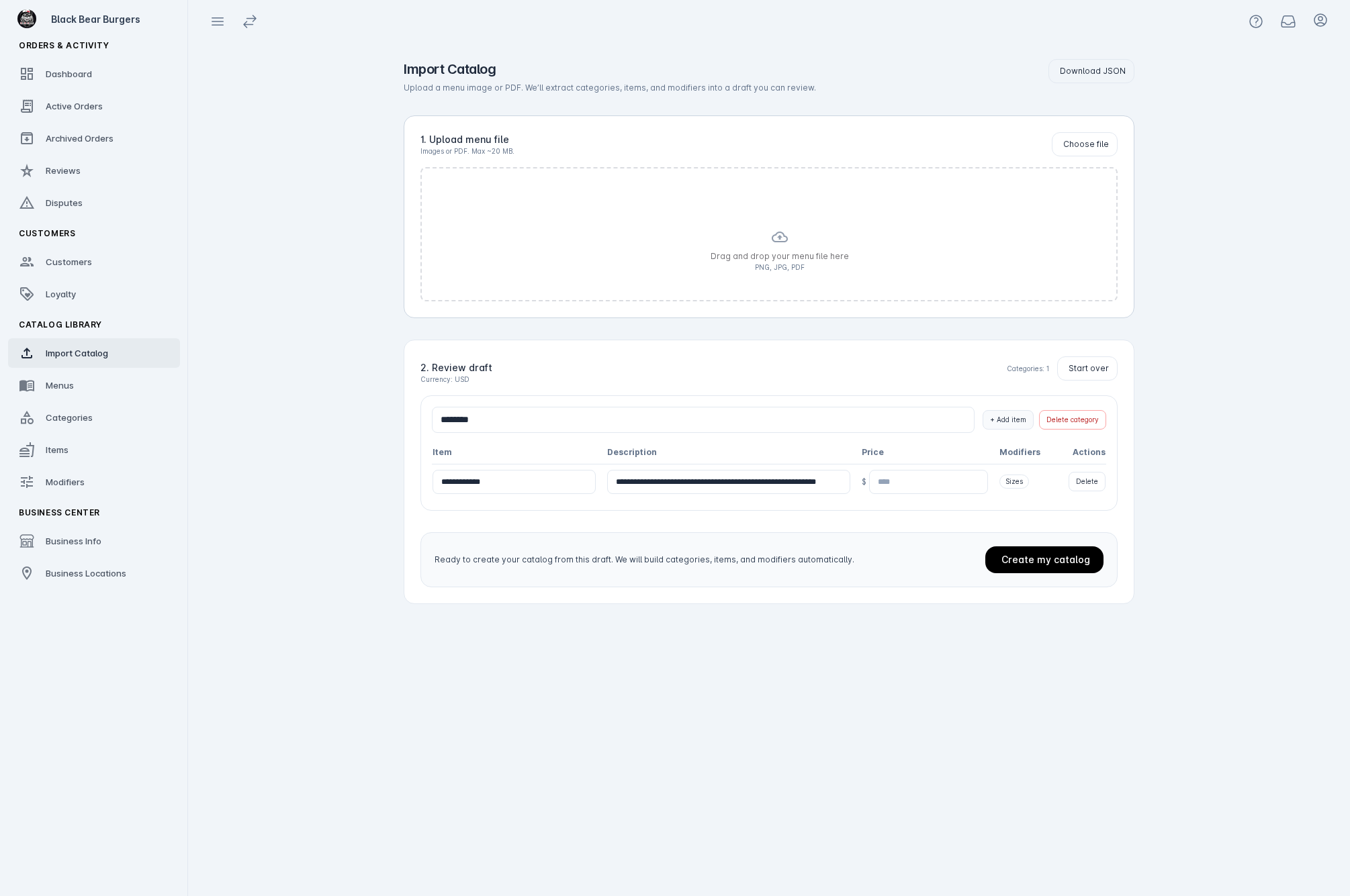
click at [1009, 418] on span "+ Add item" at bounding box center [1008, 420] width 37 height 10
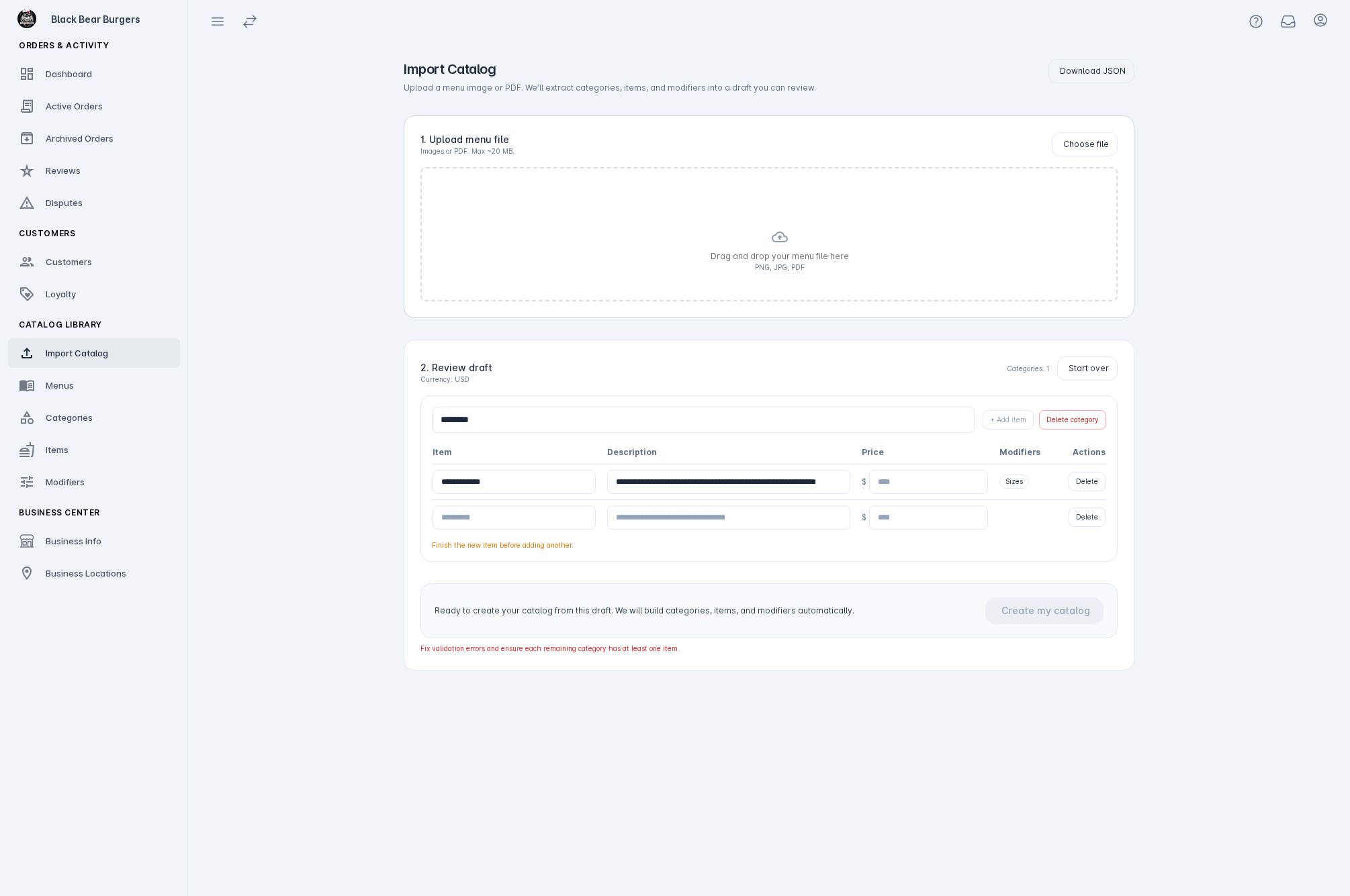
click at [458, 518] on input at bounding box center [514, 518] width 163 height 24
click at [1095, 414] on button "Delete category" at bounding box center [1072, 420] width 67 height 20
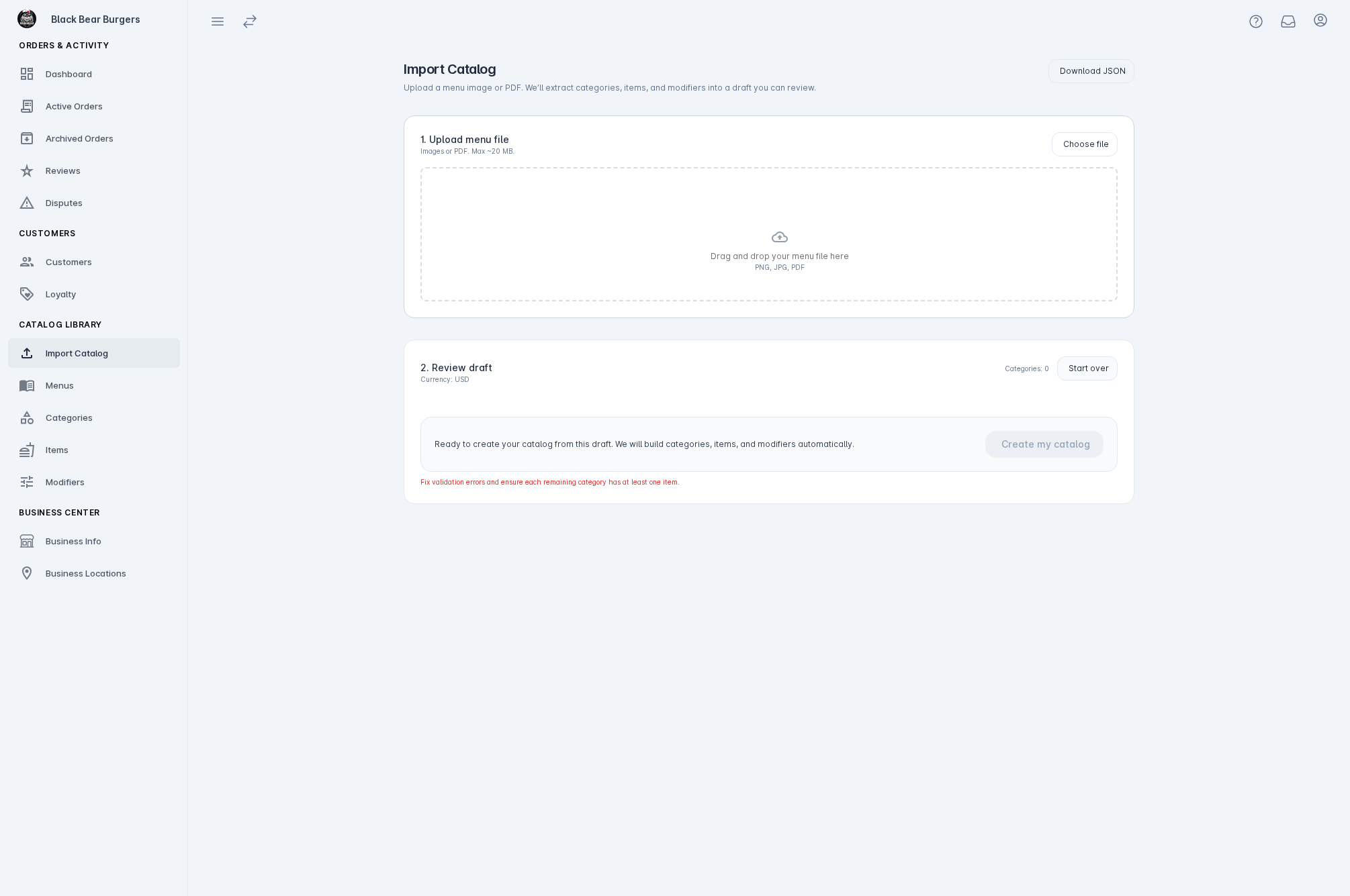
click at [1082, 357] on button "Start over" at bounding box center [1087, 368] width 60 height 24
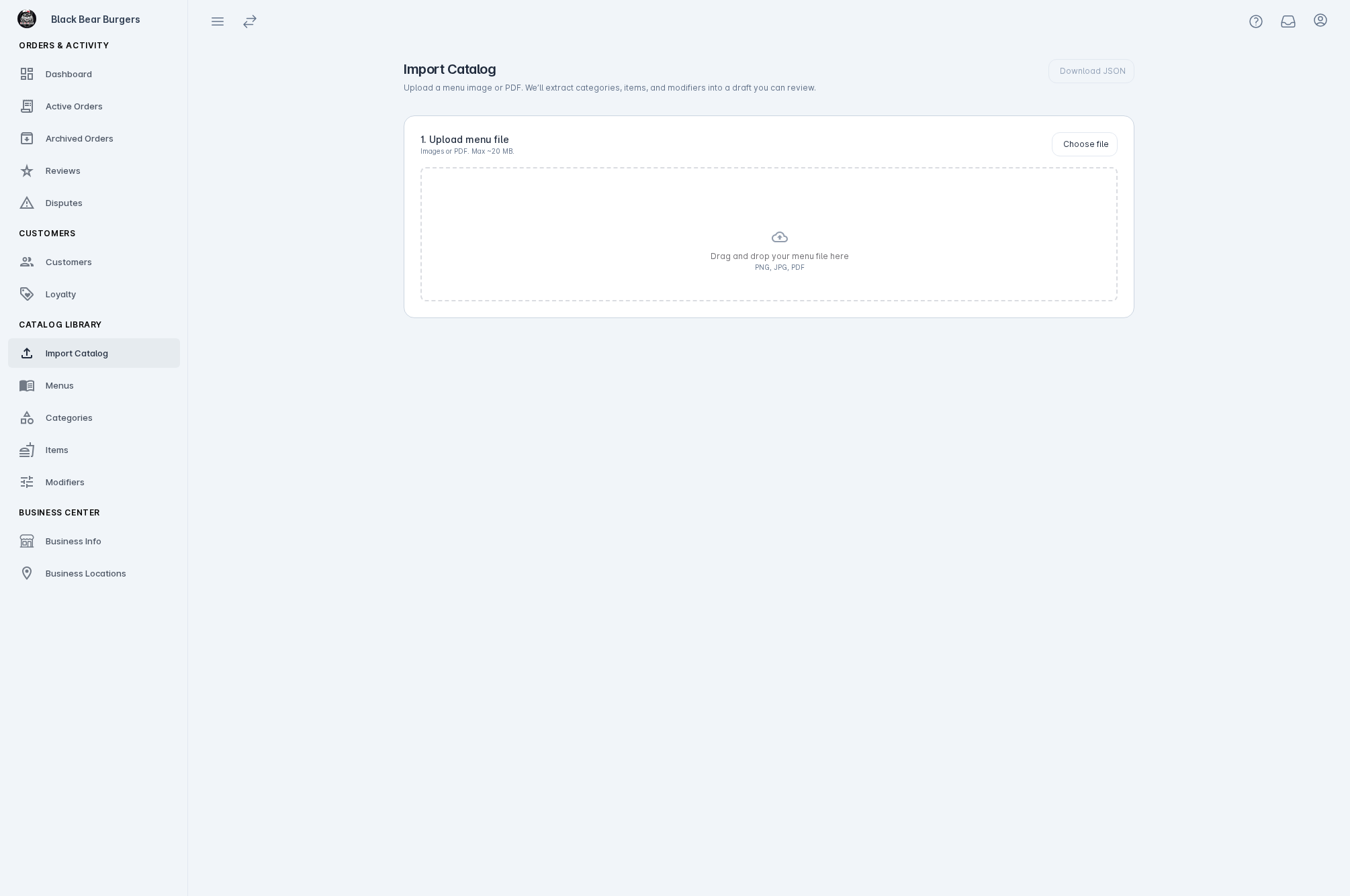
click at [1163, 379] on app-catalog-import "Import Catalog Upload a menu image or PDF. We’ll extract categories, items, and…" at bounding box center [769, 469] width 1162 height 854
drag, startPoint x: 957, startPoint y: 602, endPoint x: 919, endPoint y: 652, distance: 62.8
click at [923, 665] on div "Import Catalog Upload a menu image or PDF. We’ll extract categories, items, and…" at bounding box center [769, 469] width 774 height 854
click at [1319, 23] on icon at bounding box center [1320, 20] width 16 height 16
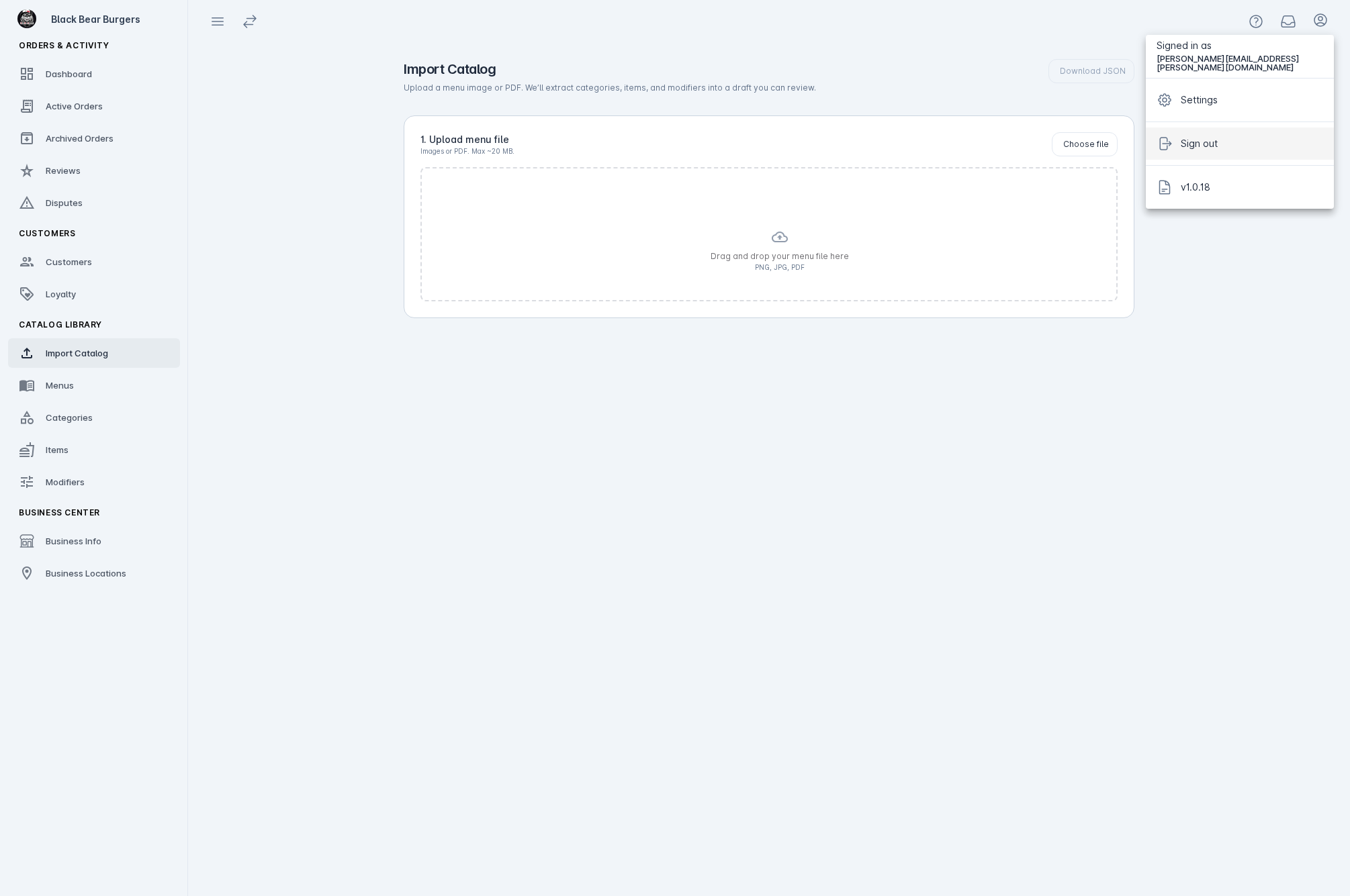
click at [1218, 137] on span "Sign out" at bounding box center [1199, 143] width 37 height 16
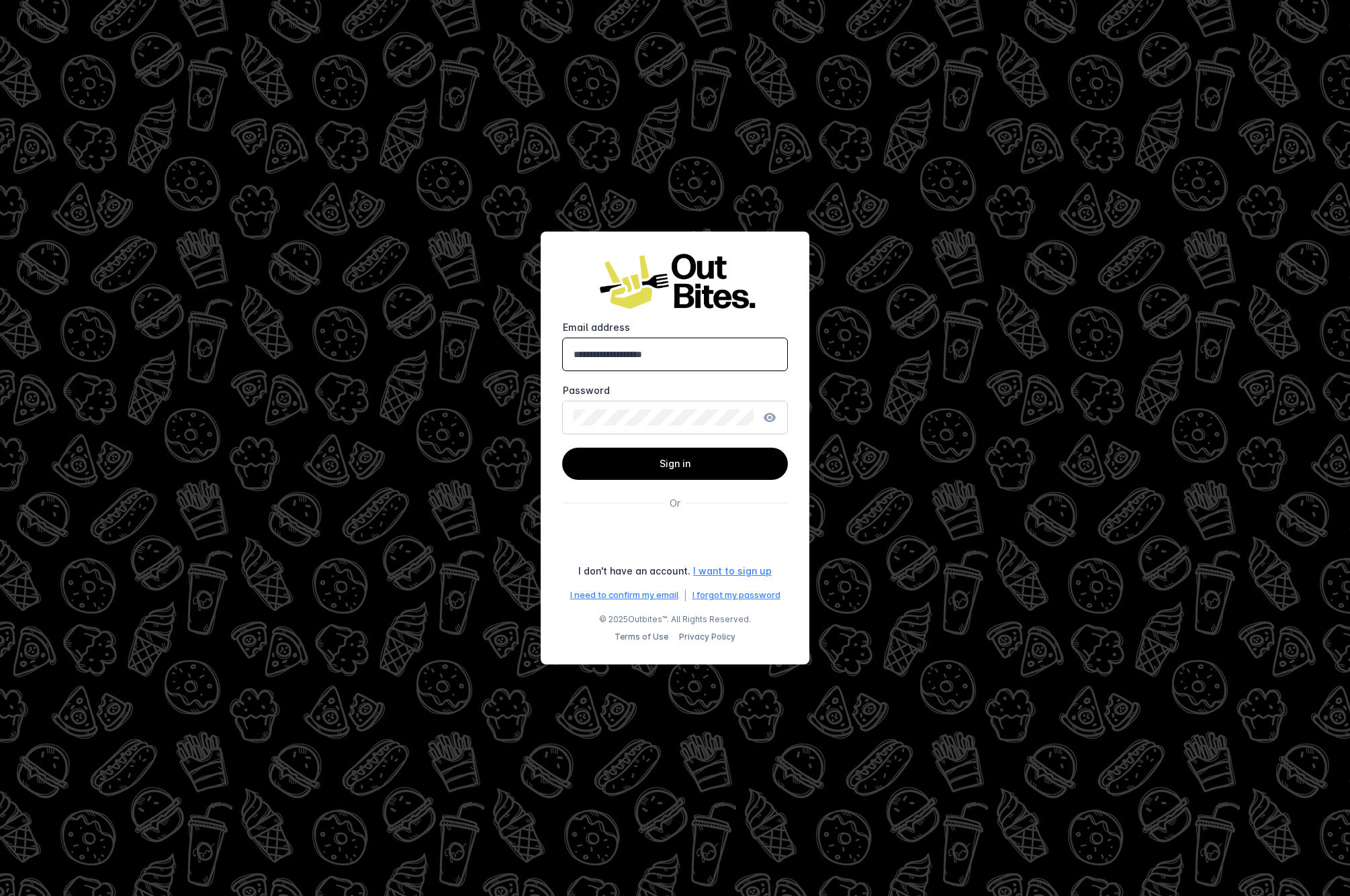
type input "**********"
click at [675, 463] on button "Sign in" at bounding box center [675, 463] width 225 height 33
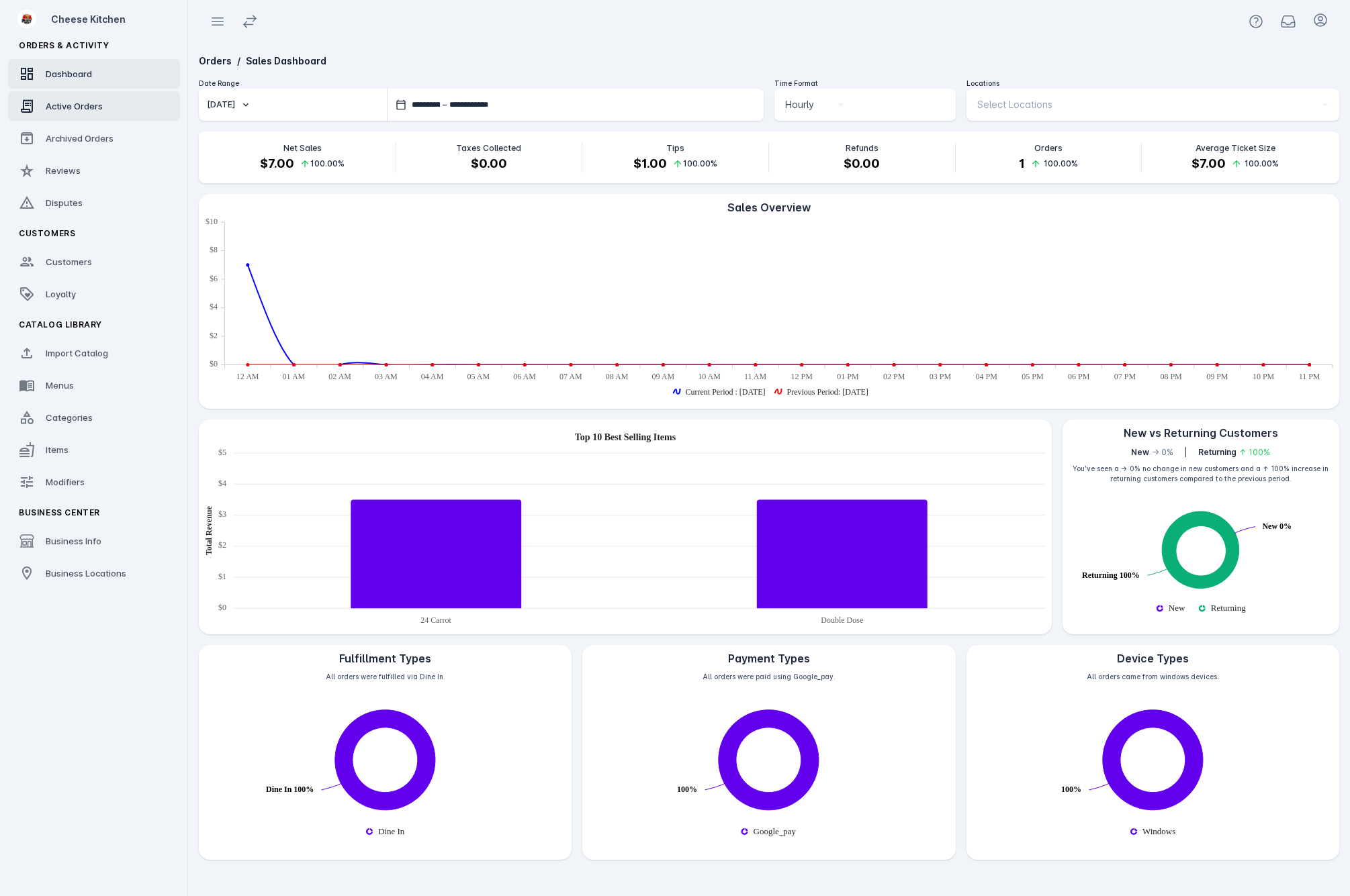
click at [83, 101] on span "Active Orders" at bounding box center [74, 106] width 57 height 11
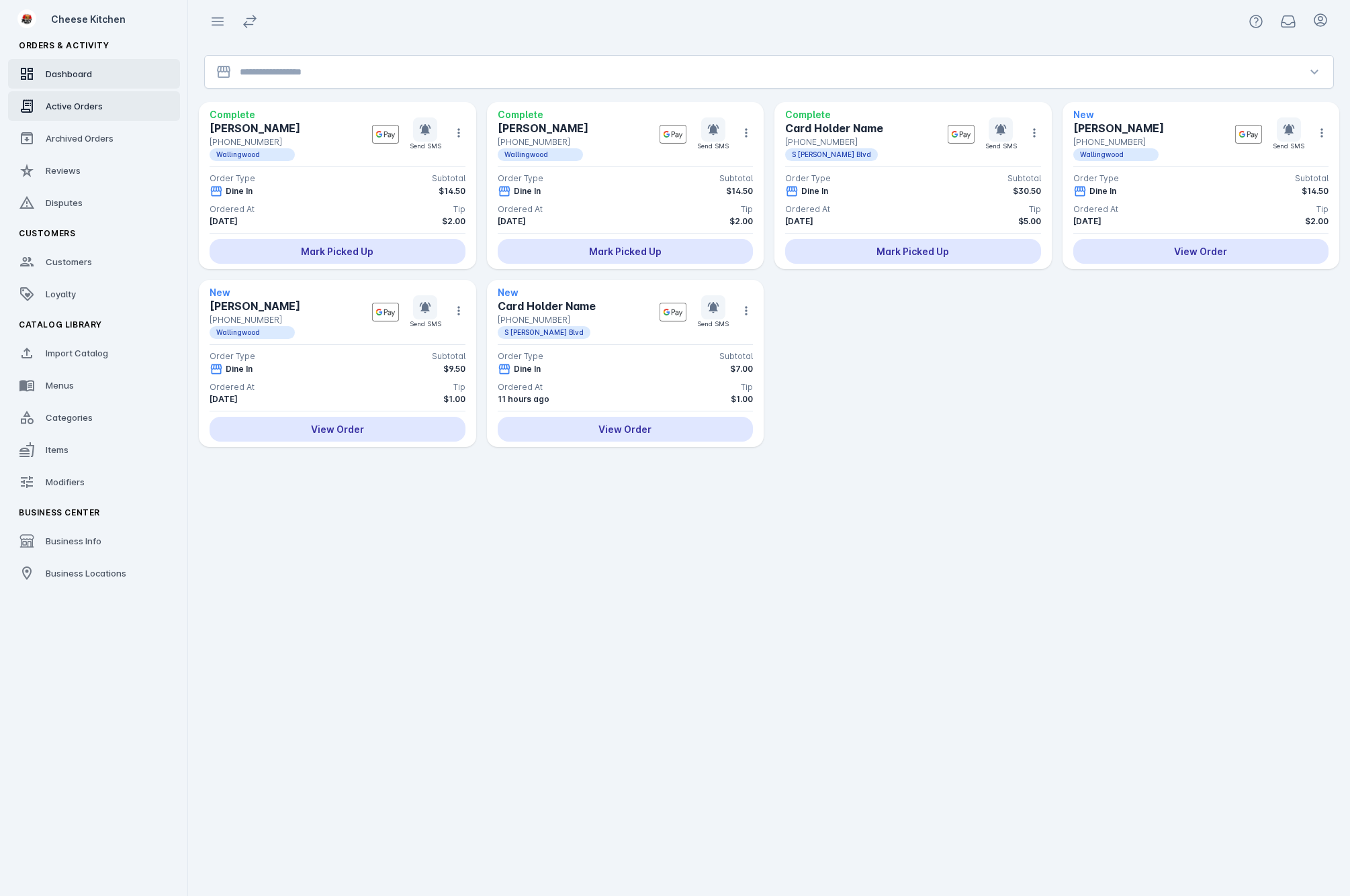
click at [49, 80] on div "Dashboard" at bounding box center [68, 74] width 46 height 14
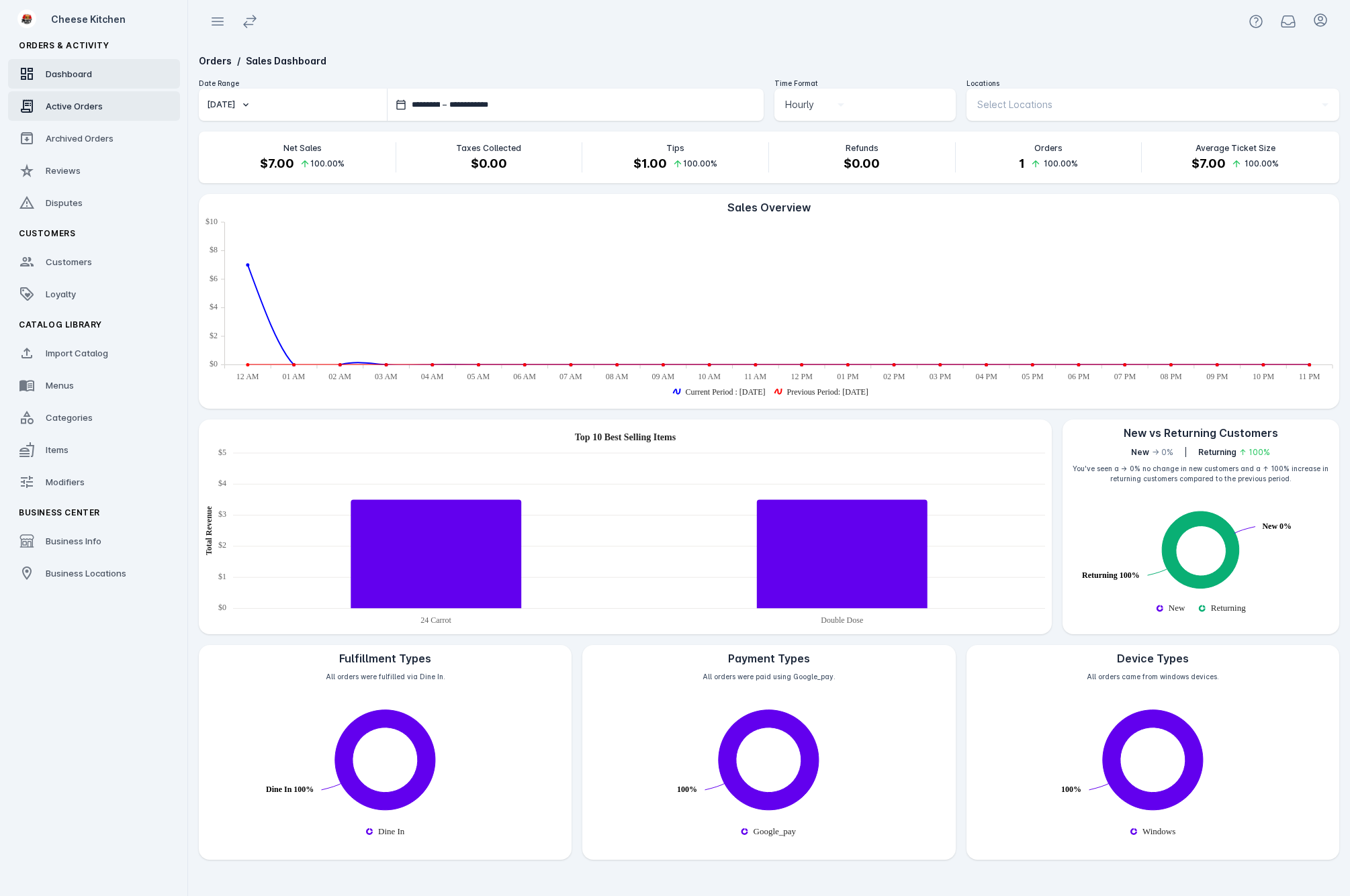
click at [57, 119] on link "Active Orders" at bounding box center [94, 106] width 172 height 30
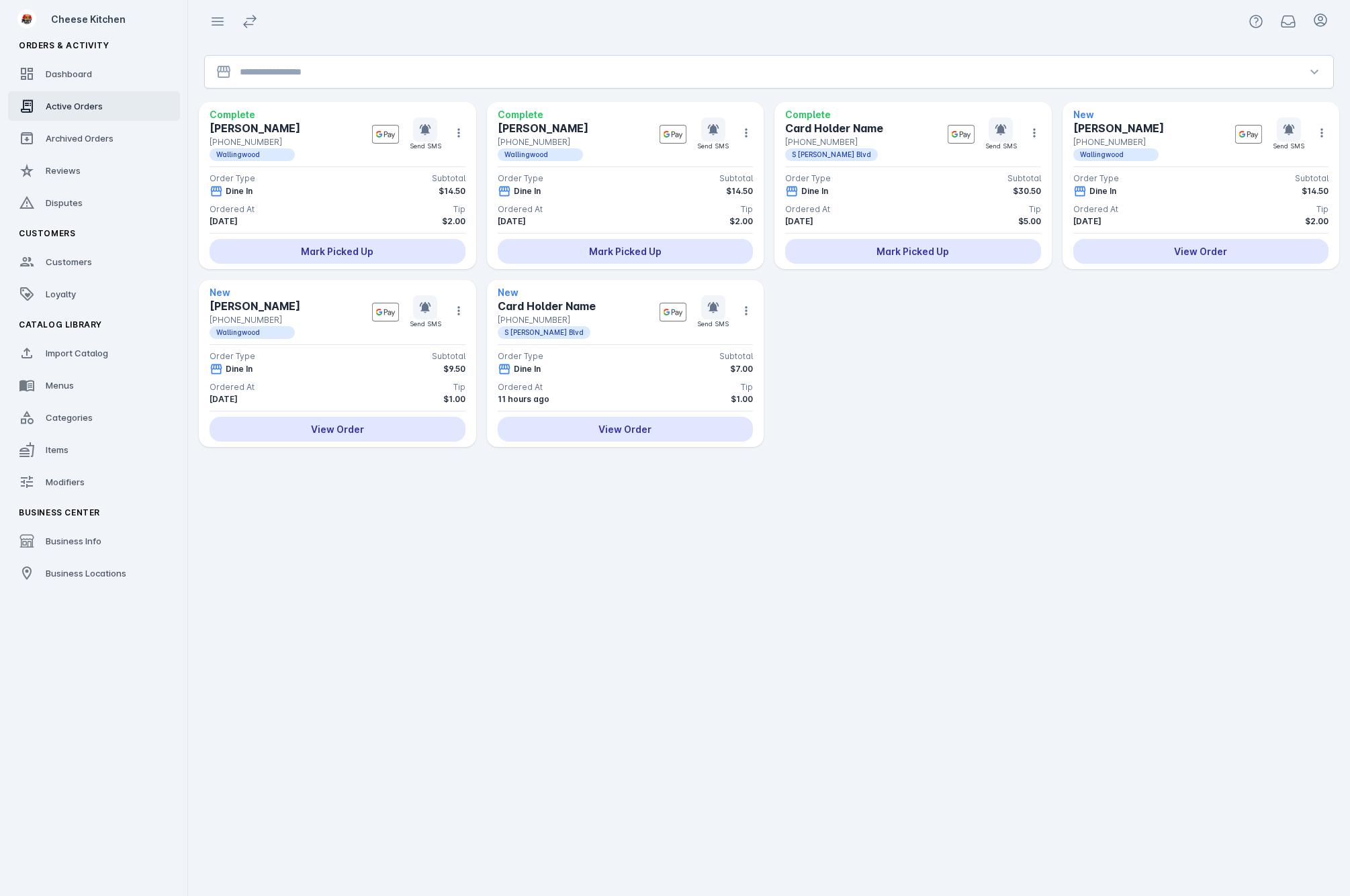
drag, startPoint x: 1015, startPoint y: 395, endPoint x: 1039, endPoint y: 474, distance: 82.6
click at [1039, 474] on div "Complete Joseph Garza +1 737-346-4480 Wallingwood Send SMS Order Type Subtotal …" at bounding box center [769, 301] width 1140 height 399
click at [896, 367] on div "Complete Joseph Garza +1 737-346-4480 Wallingwood Send SMS Order Type Subtotal …" at bounding box center [769, 274] width 1140 height 345
click at [956, 514] on div "Settings Settings for Active Orders Notifications Sounds Notifications Sounds N…" at bounding box center [769, 469] width 1162 height 854
click at [48, 351] on span "Import Catalog" at bounding box center [76, 353] width 62 height 11
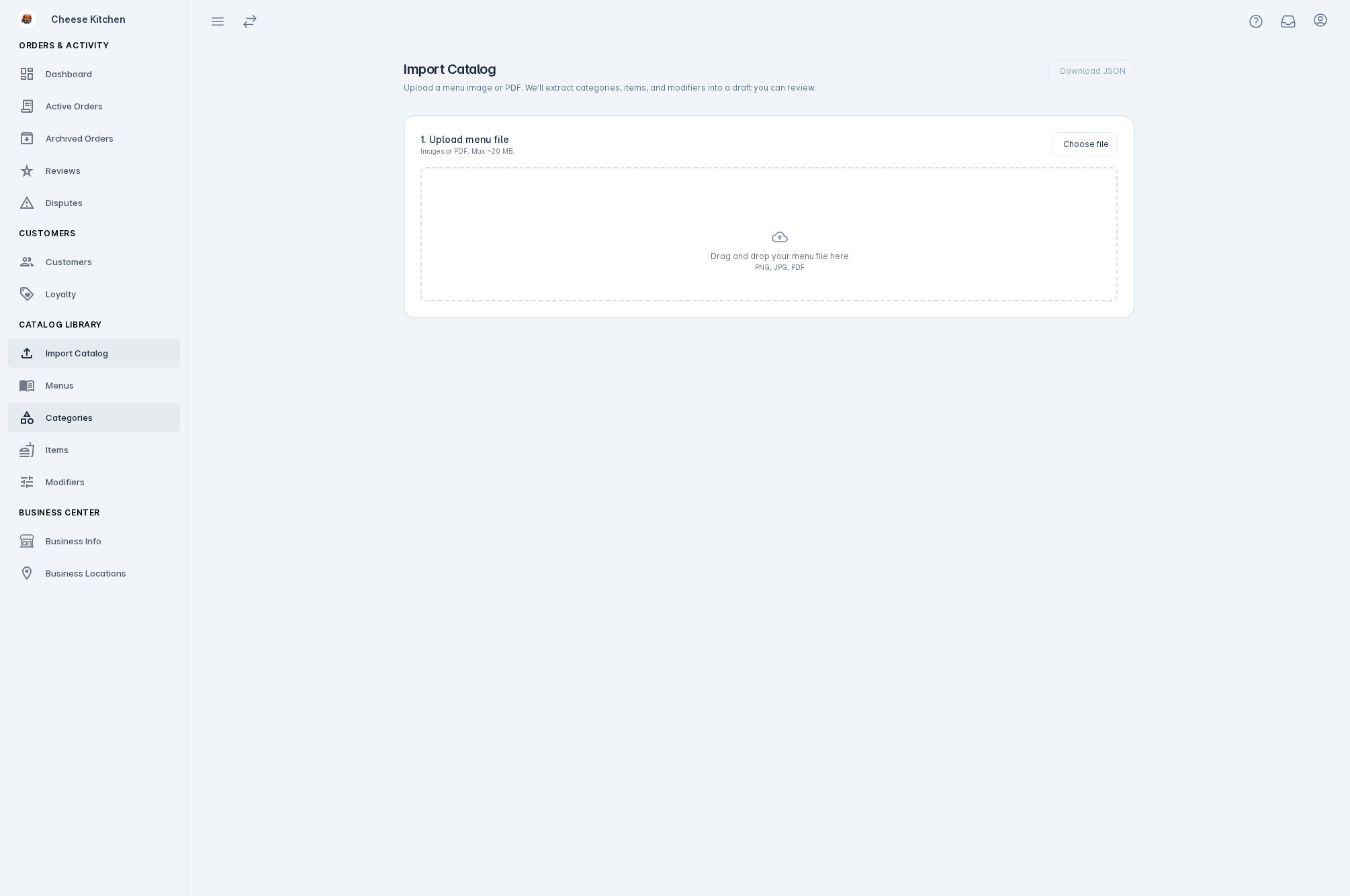
click at [63, 414] on span "Categories" at bounding box center [69, 417] width 47 height 11
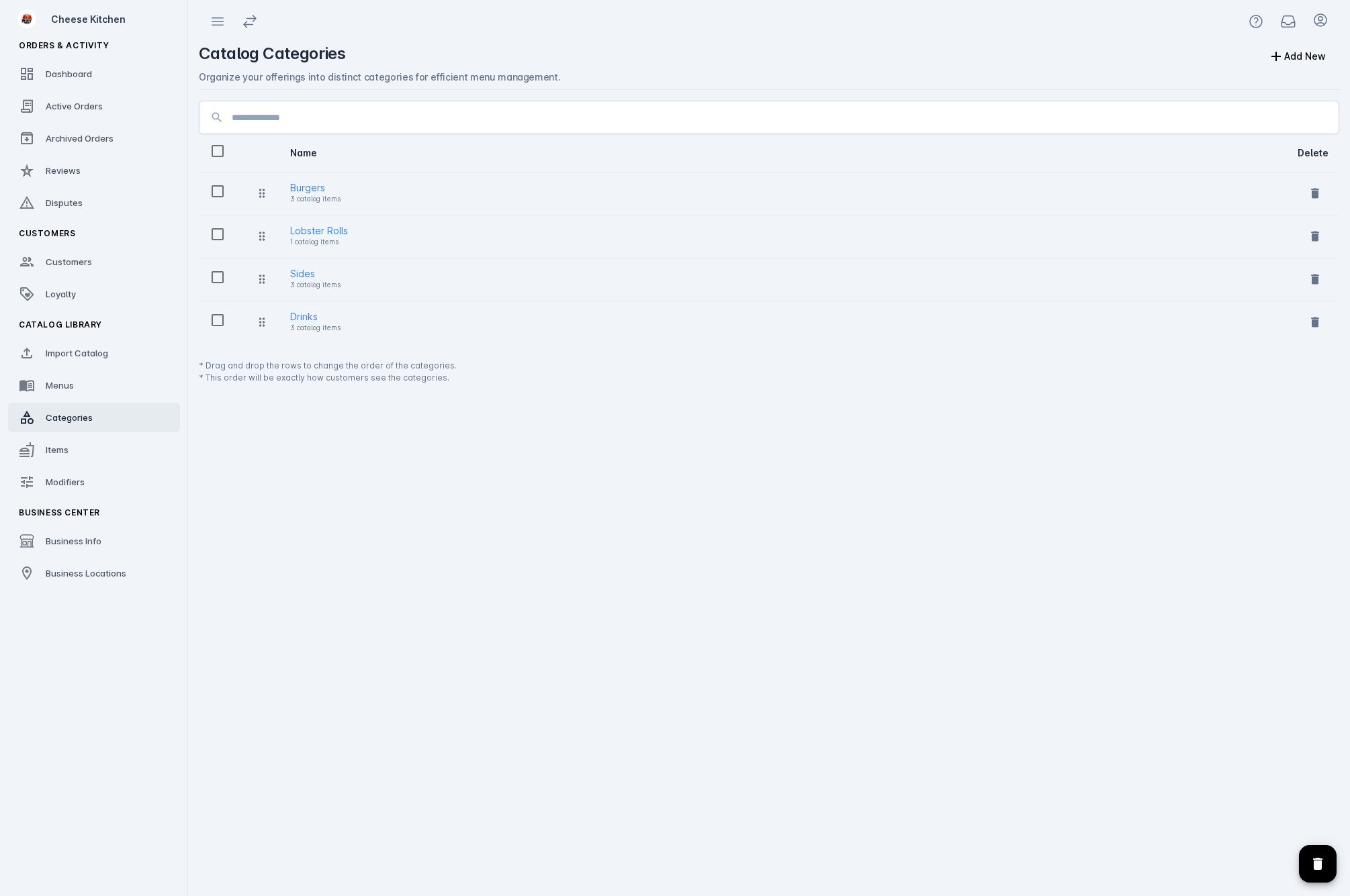
click at [1290, 854] on div "Catalog Categories Add New Organize your offerings into distinct categories for…" at bounding box center [769, 469] width 1162 height 854
click at [1317, 866] on icon "Delete selected categories" at bounding box center [1317, 863] width 10 height 12
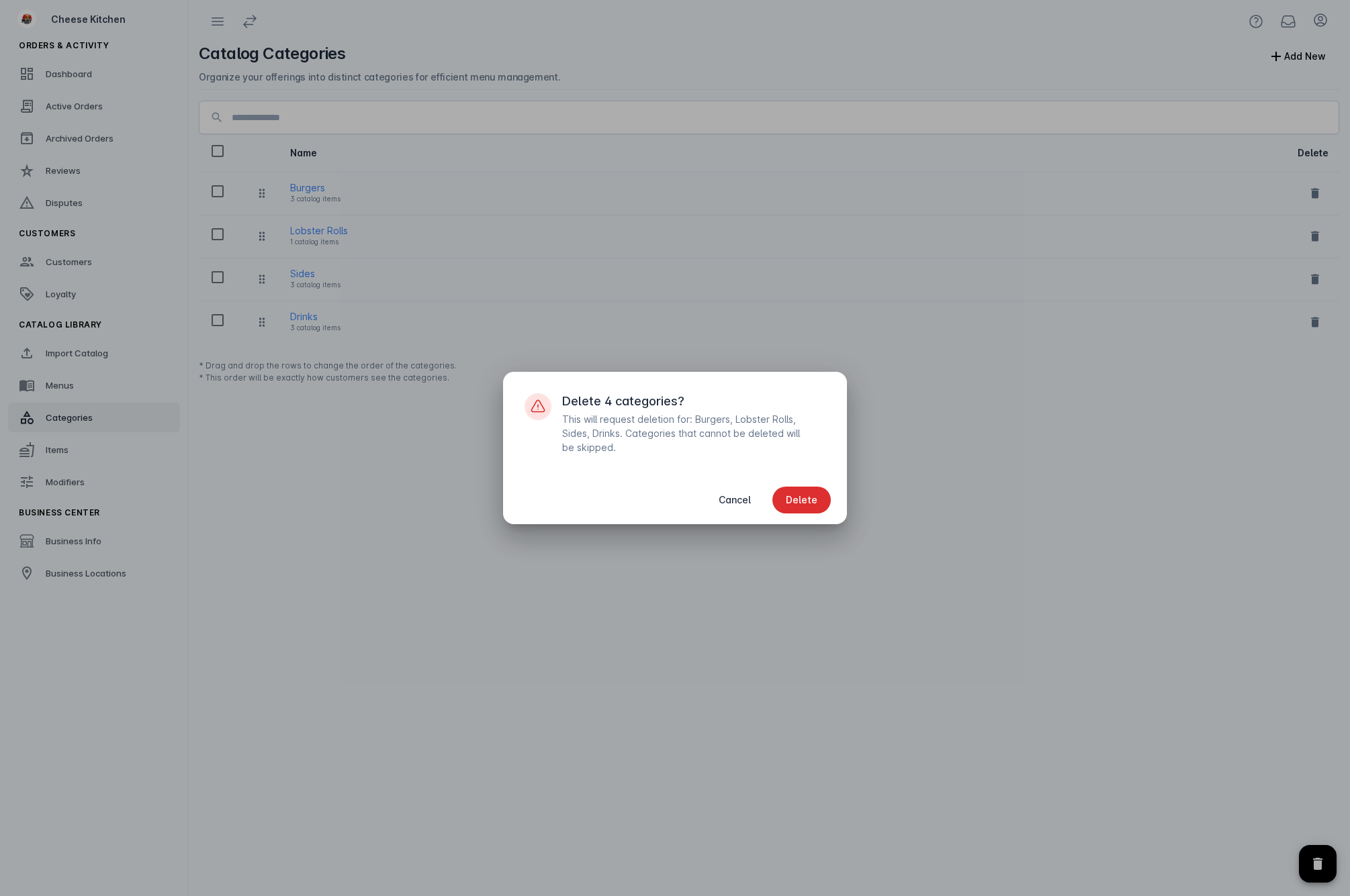
click at [811, 491] on span "button" at bounding box center [801, 500] width 58 height 33
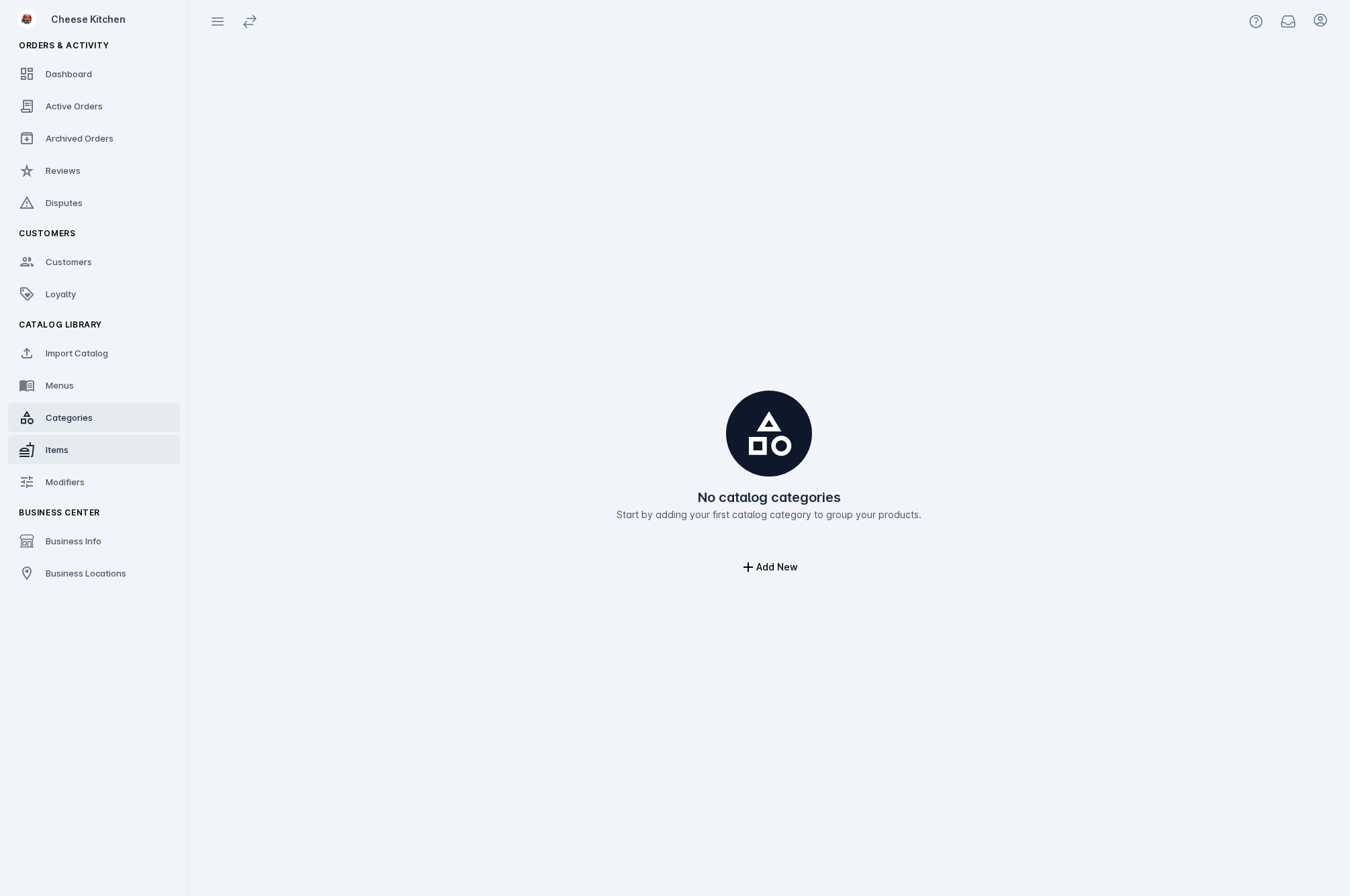
click at [40, 451] on link "Items" at bounding box center [94, 449] width 172 height 30
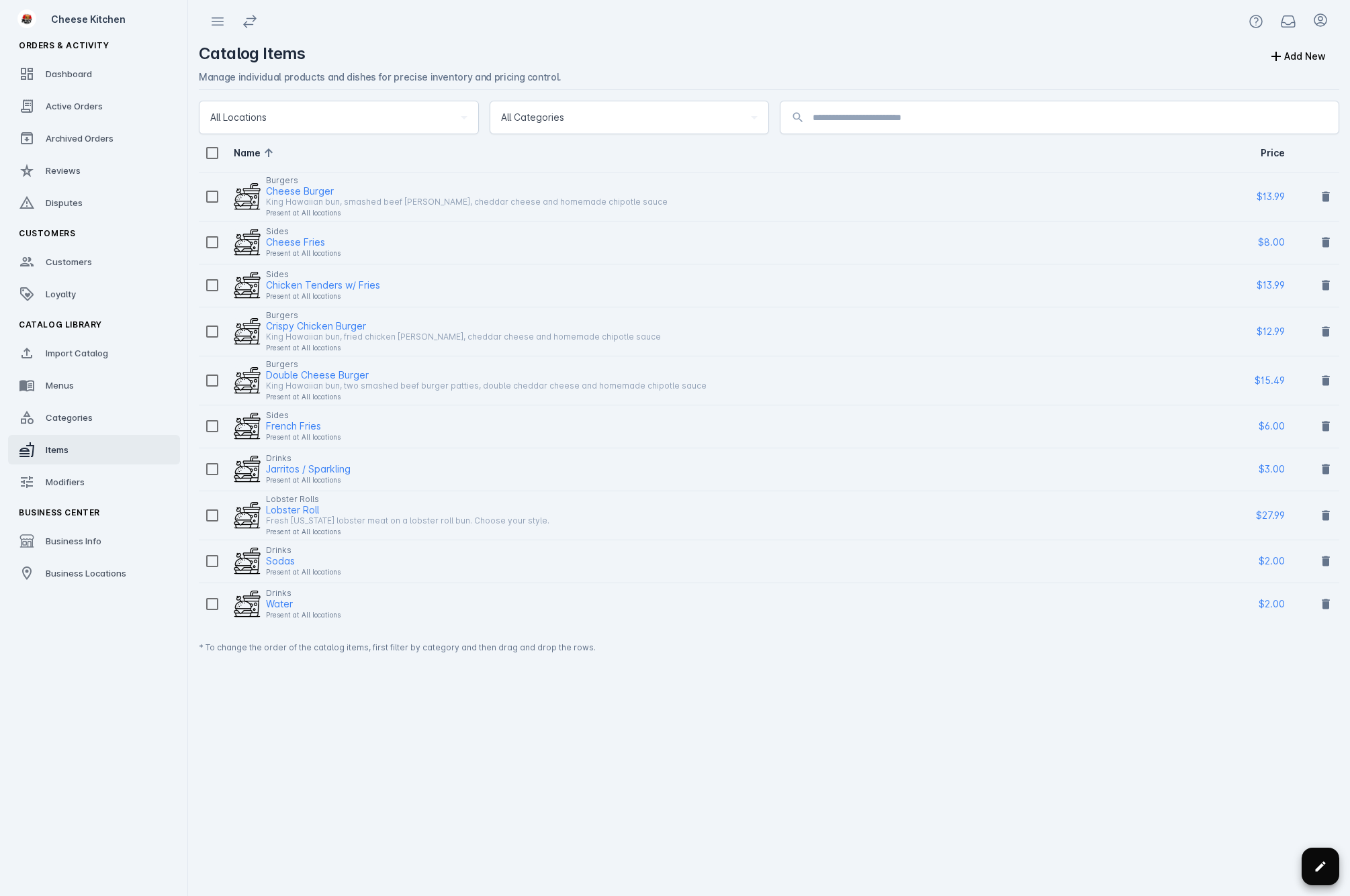
click at [1312, 861] on span at bounding box center [1320, 866] width 33 height 33
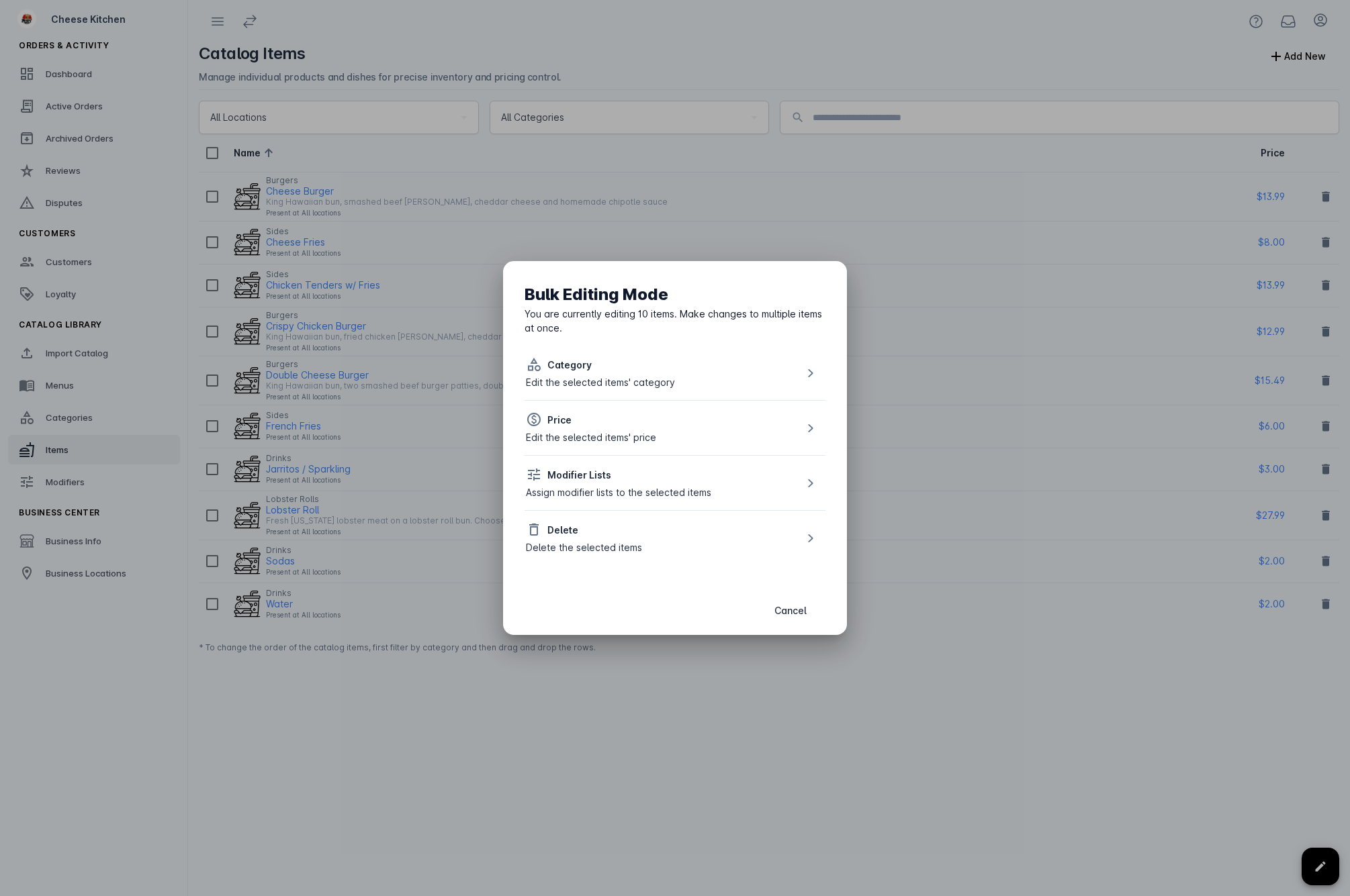
click at [598, 518] on div "Delete Delete the selected items" at bounding box center [675, 537] width 300 height 55
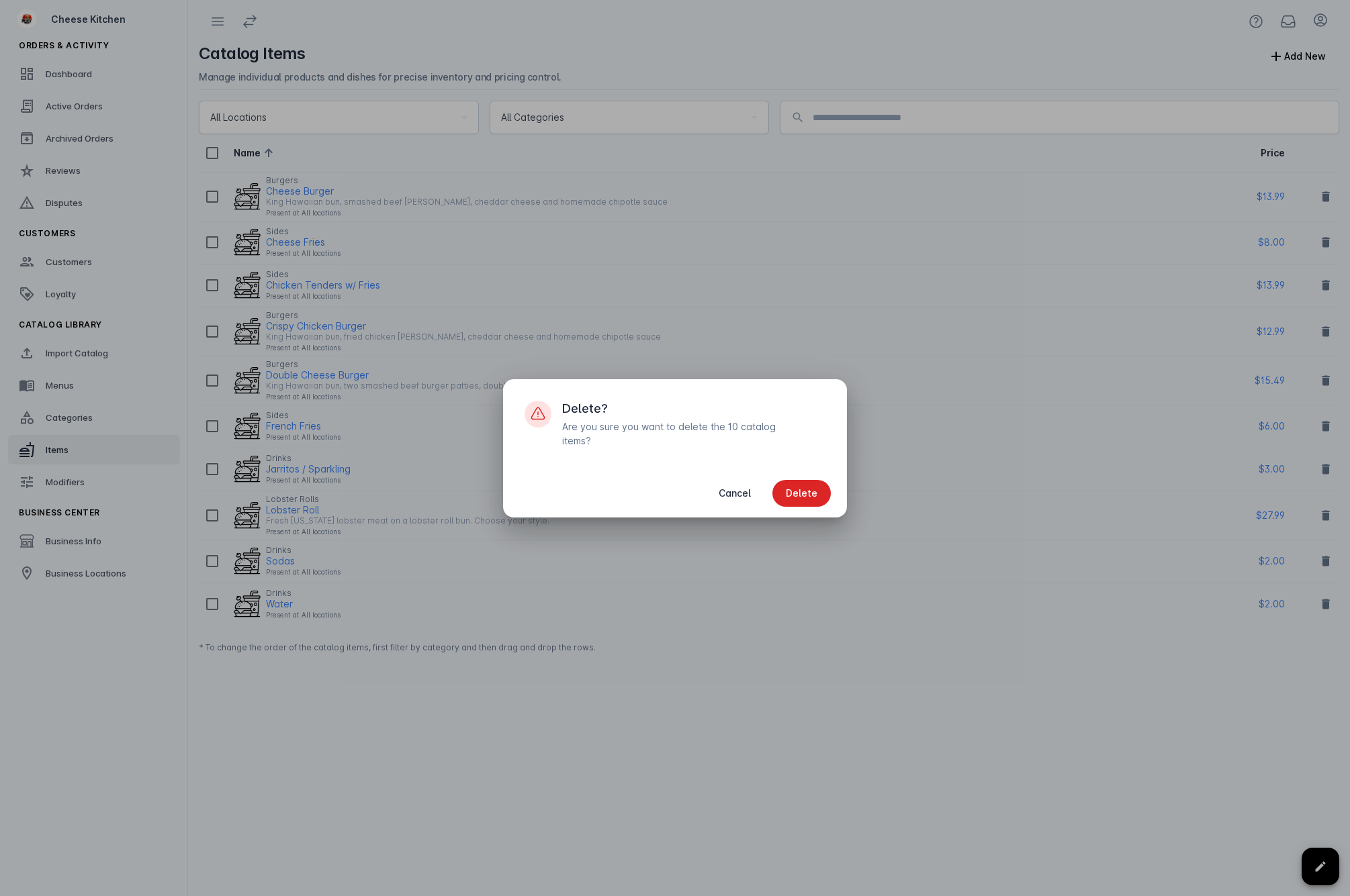
click at [802, 469] on div "Cancel Delete" at bounding box center [675, 493] width 344 height 48
click at [802, 492] on button "Delete" at bounding box center [801, 493] width 58 height 27
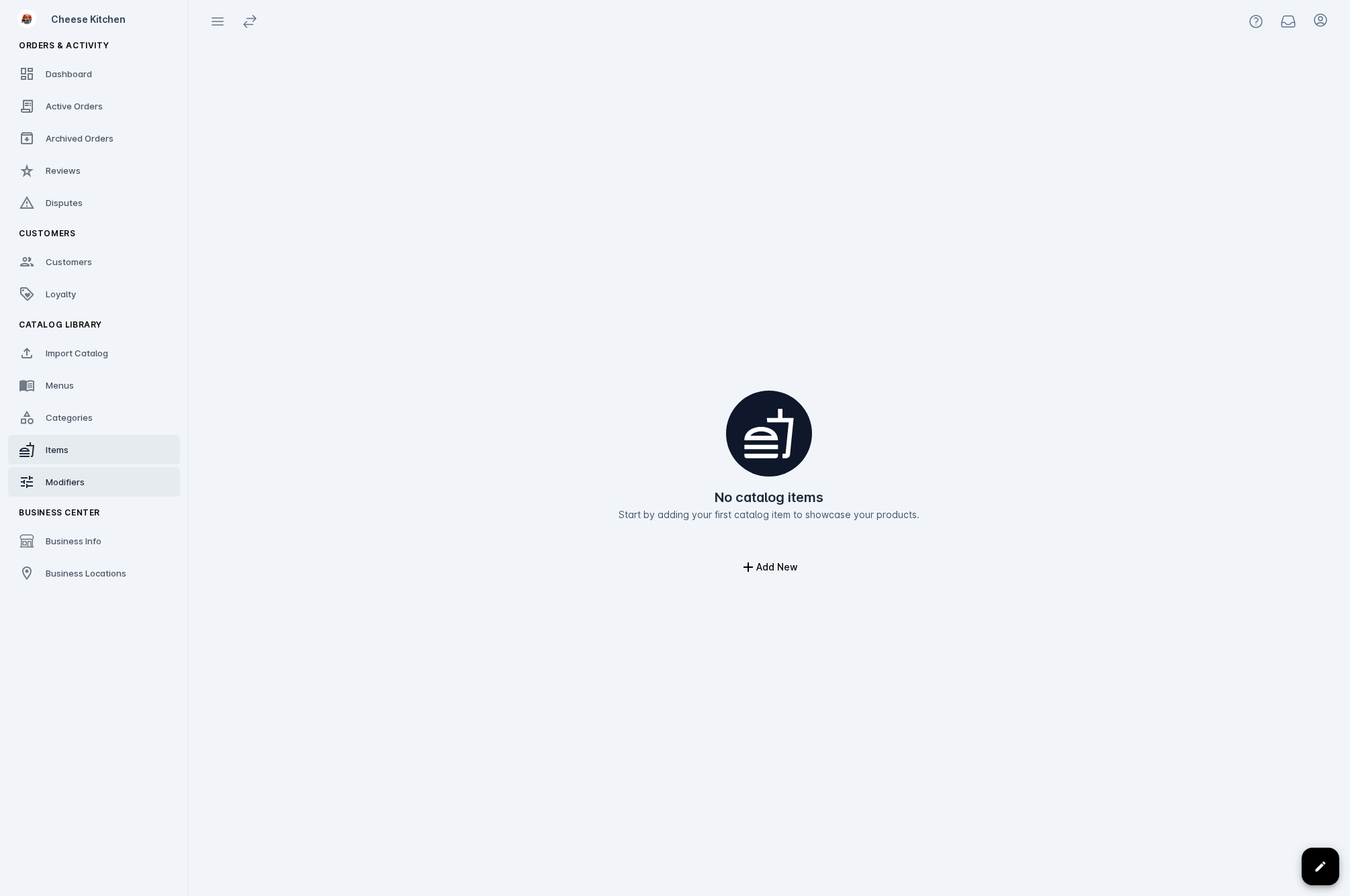
click at [56, 478] on span "Modifiers" at bounding box center [64, 481] width 39 height 11
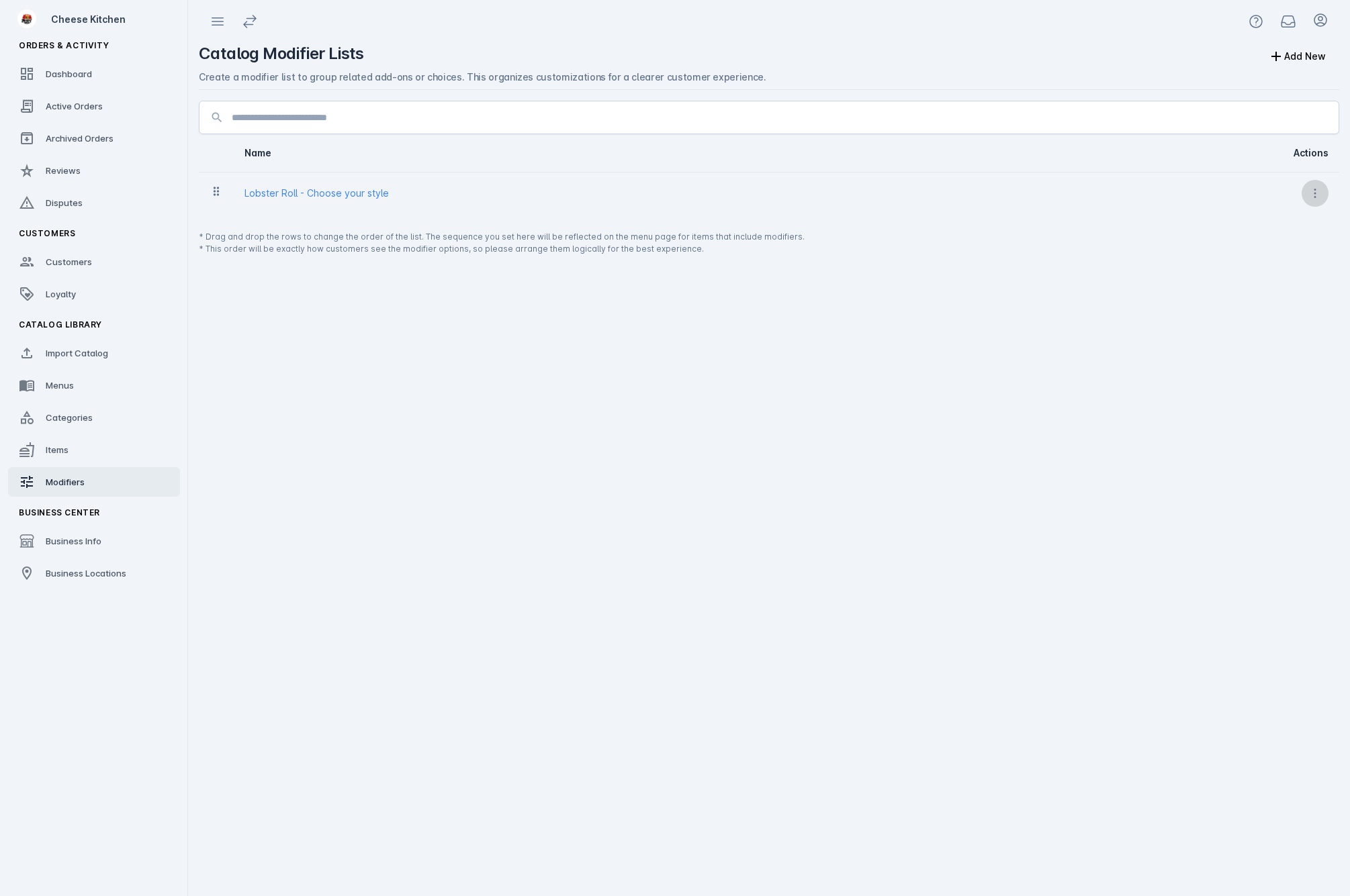
click at [1318, 194] on icon at bounding box center [1315, 194] width 14 height 14
click at [1288, 256] on span "Delete" at bounding box center [1282, 261] width 31 height 16
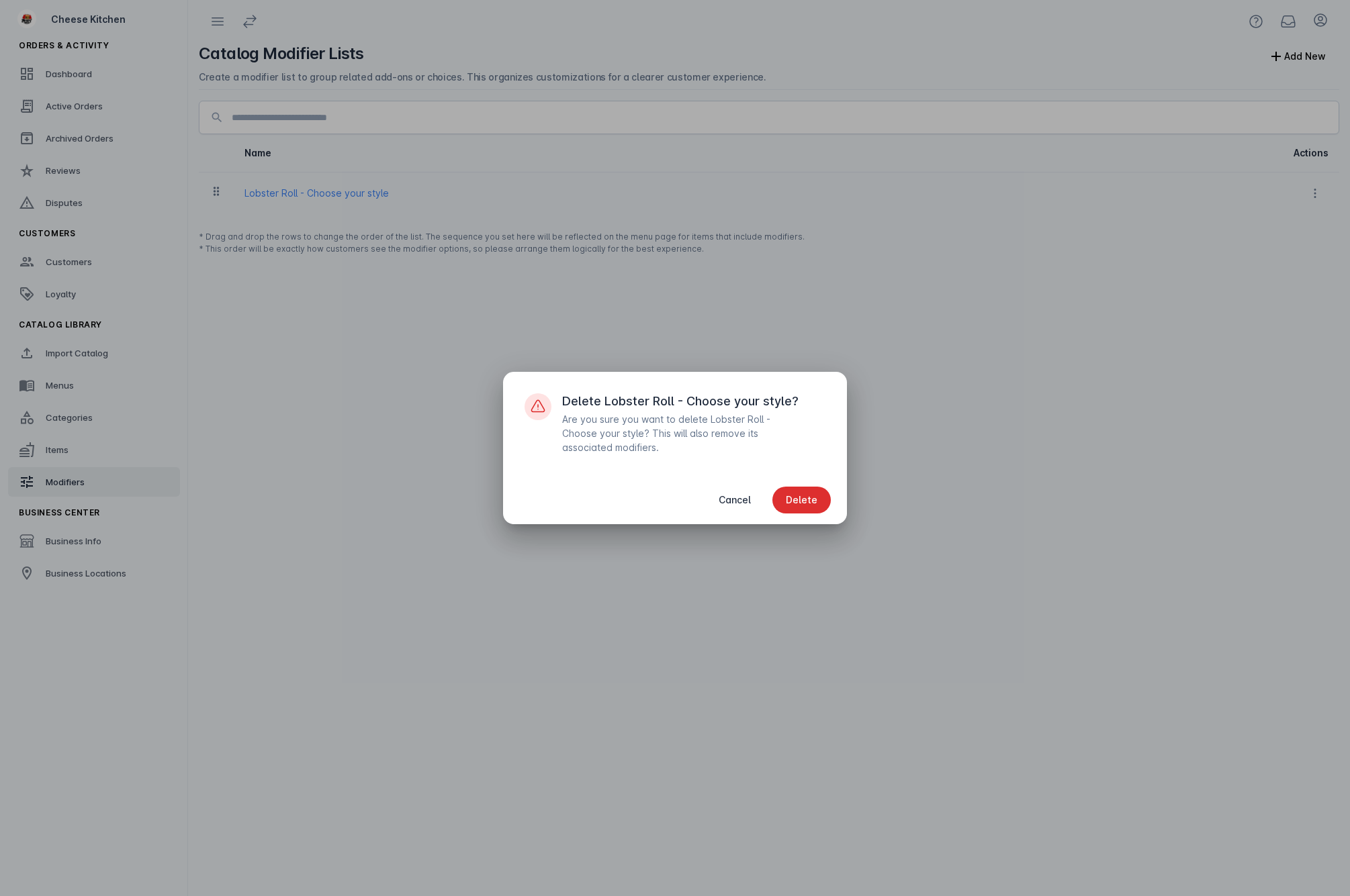
click at [812, 512] on span "button" at bounding box center [801, 500] width 58 height 33
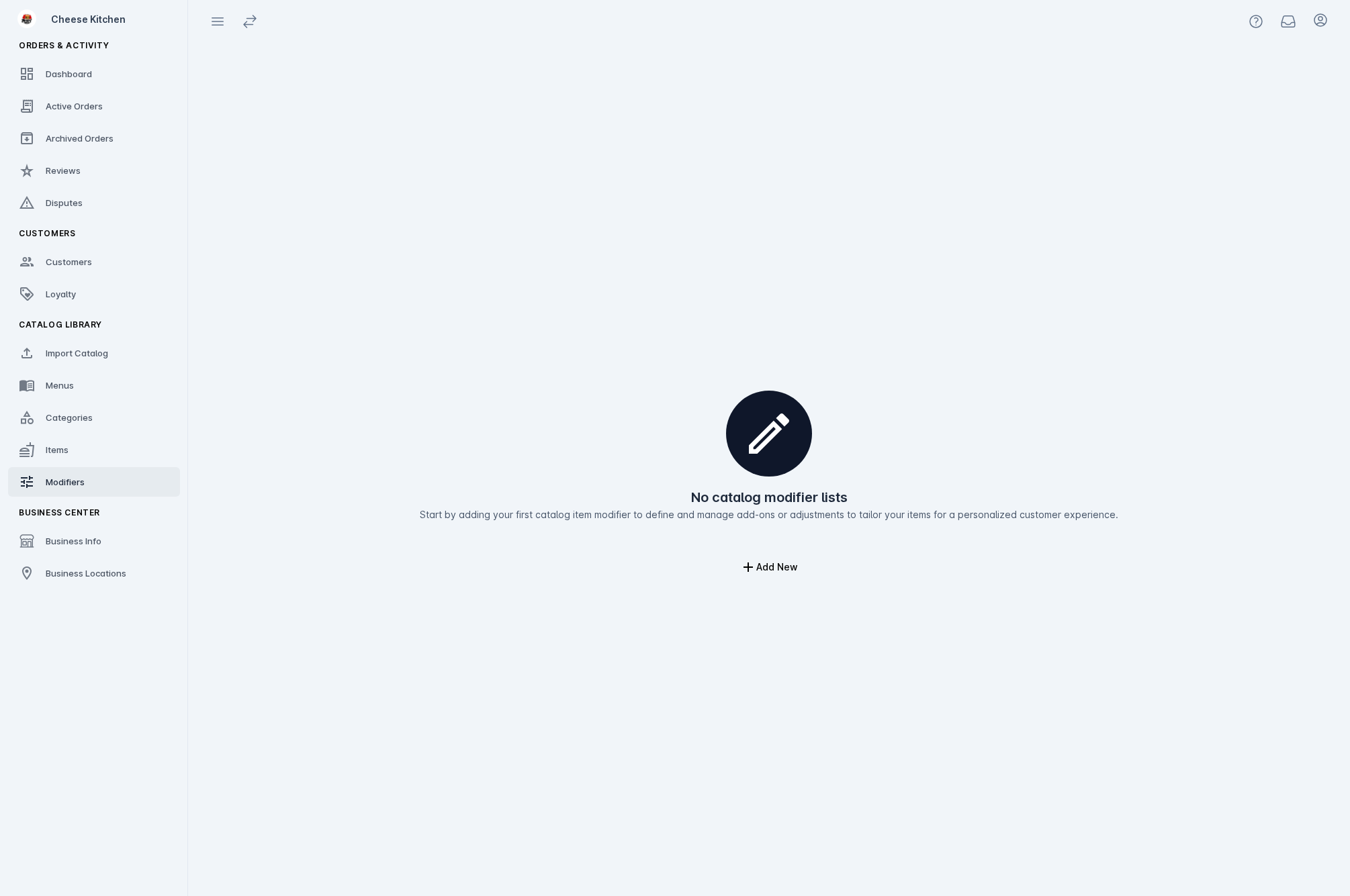
drag, startPoint x: 808, startPoint y: 501, endPoint x: 821, endPoint y: 489, distance: 17.7
click at [808, 502] on h2 "No catalog modifier lists" at bounding box center [769, 497] width 156 height 20
click at [28, 388] on icon at bounding box center [27, 385] width 16 height 16
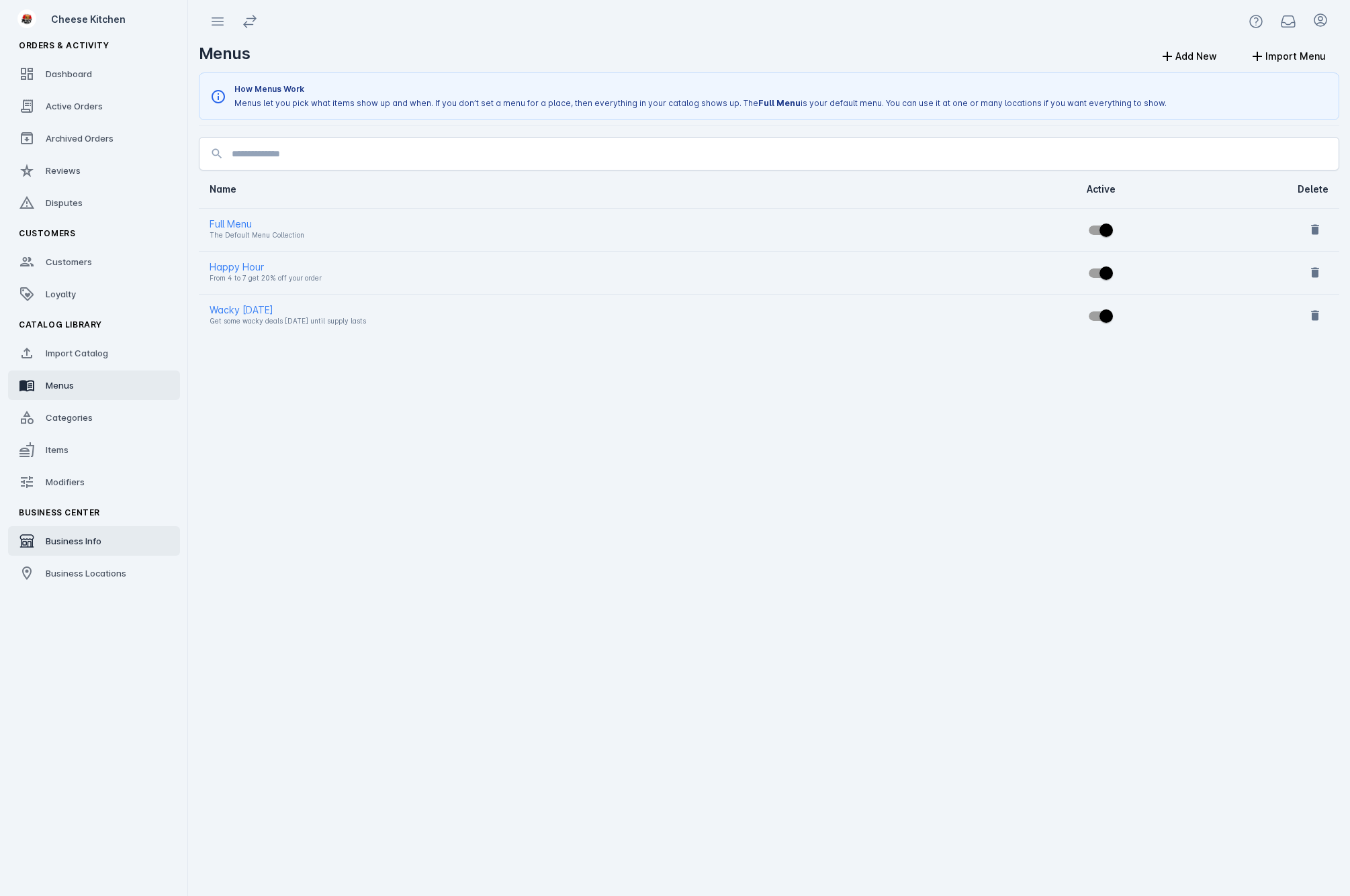
click at [51, 538] on span "Business Info" at bounding box center [73, 540] width 55 height 11
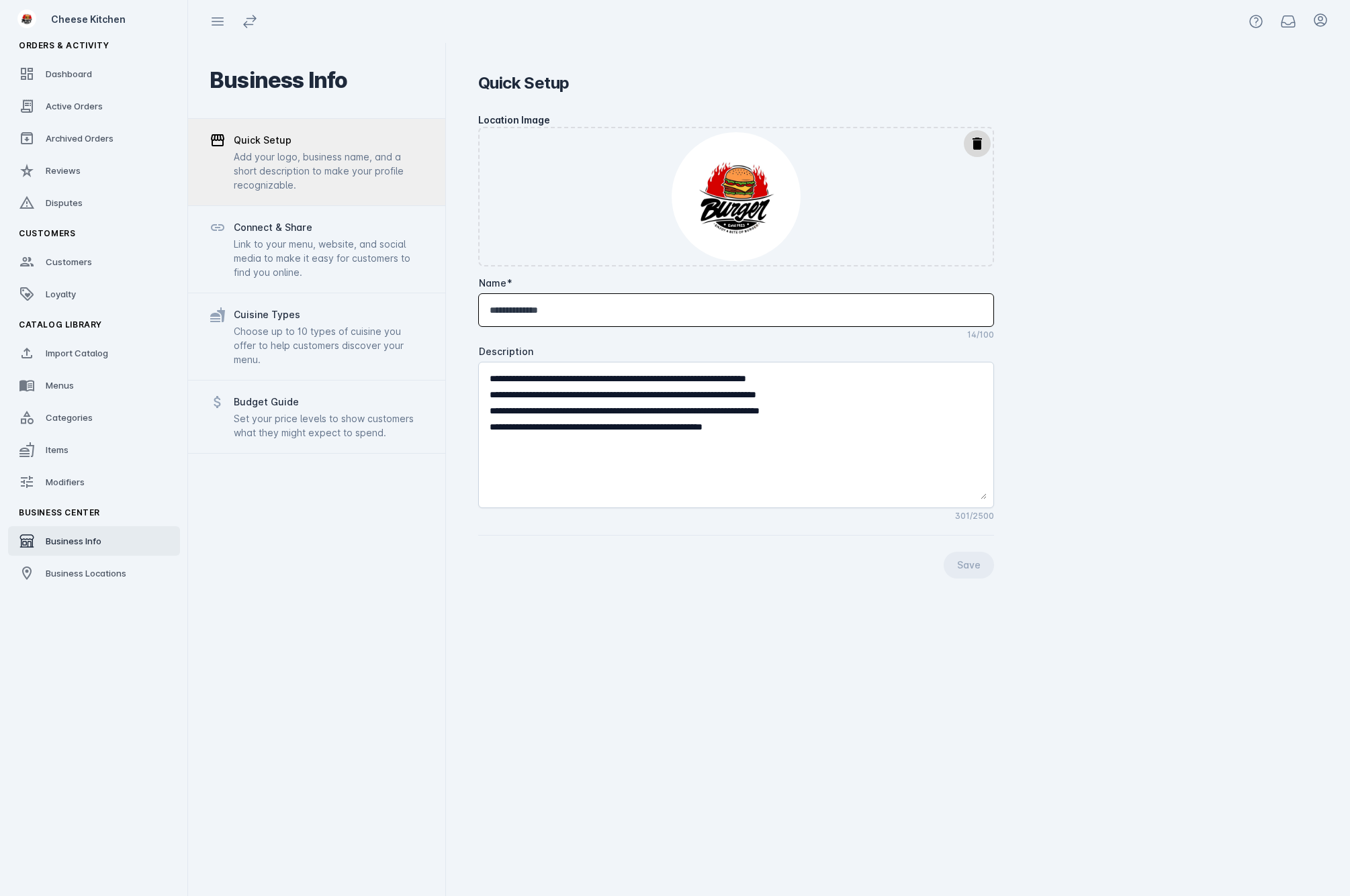
drag, startPoint x: 586, startPoint y: 303, endPoint x: 425, endPoint y: 290, distance: 161.5
click at [425, 290] on mat-drawer-container "**********" at bounding box center [769, 469] width 1162 height 854
type input "**********"
click at [963, 575] on span "continue" at bounding box center [969, 565] width 50 height 33
click at [85, 348] on span "Import Catalog" at bounding box center [76, 353] width 62 height 11
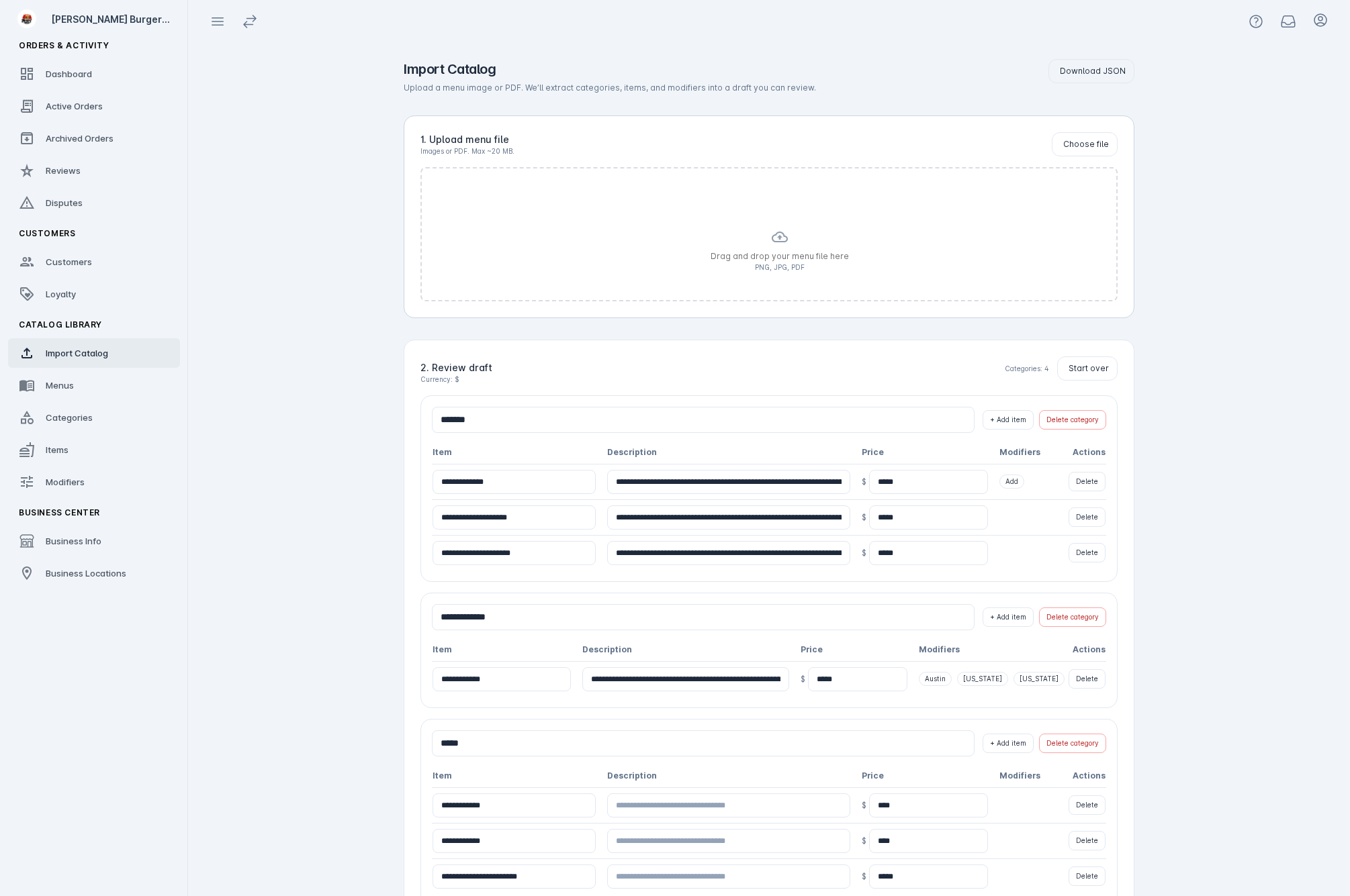
scroll to position [325, 0]
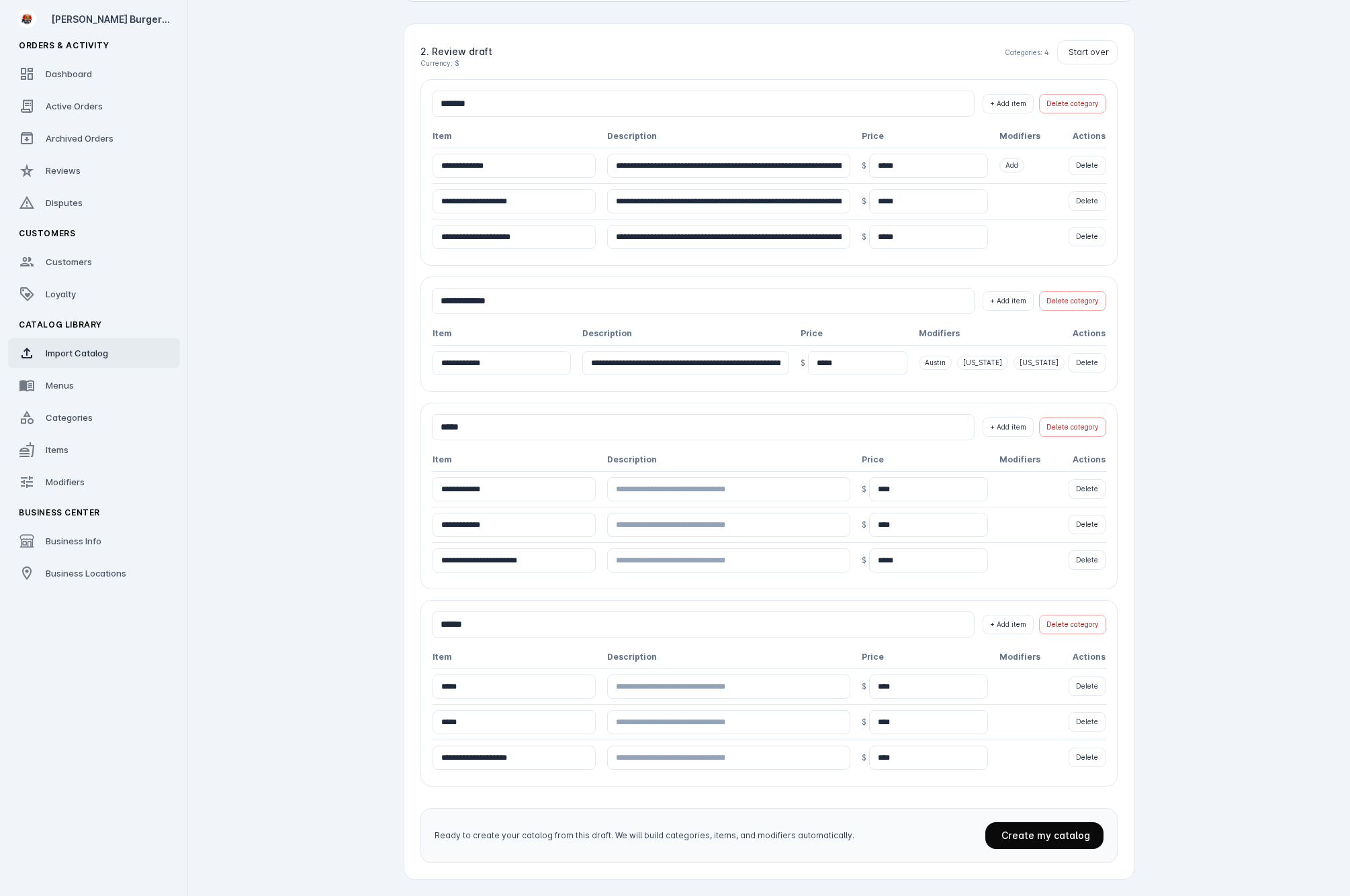
click at [1032, 822] on span at bounding box center [1045, 836] width 119 height 33
click at [1021, 836] on span "Create my catalog" at bounding box center [1046, 836] width 89 height 12
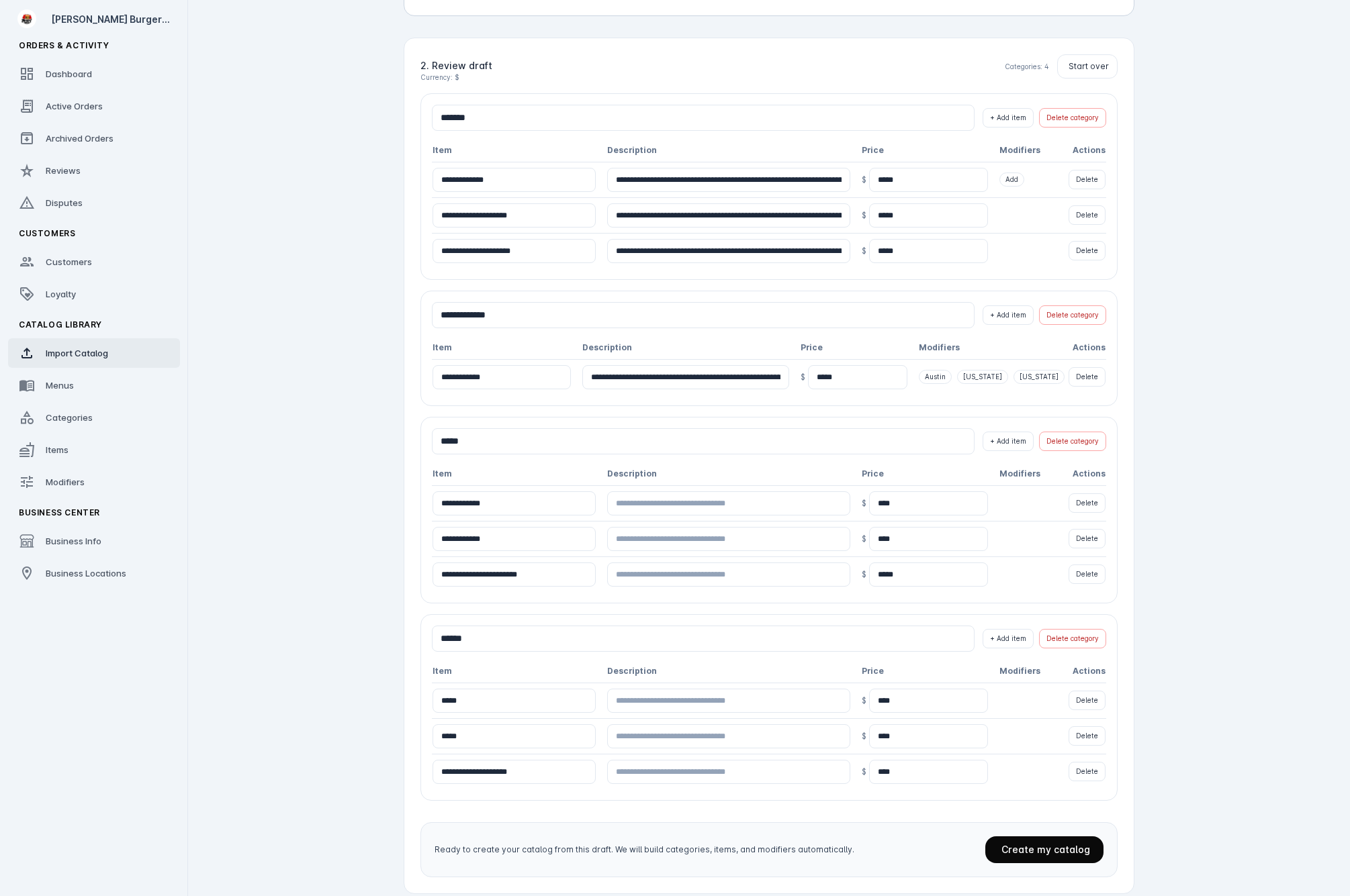
click at [295, 537] on app-catalog-import "**********" at bounding box center [769, 314] width 1162 height 1192
click at [62, 407] on link "Categories" at bounding box center [94, 418] width 172 height 30
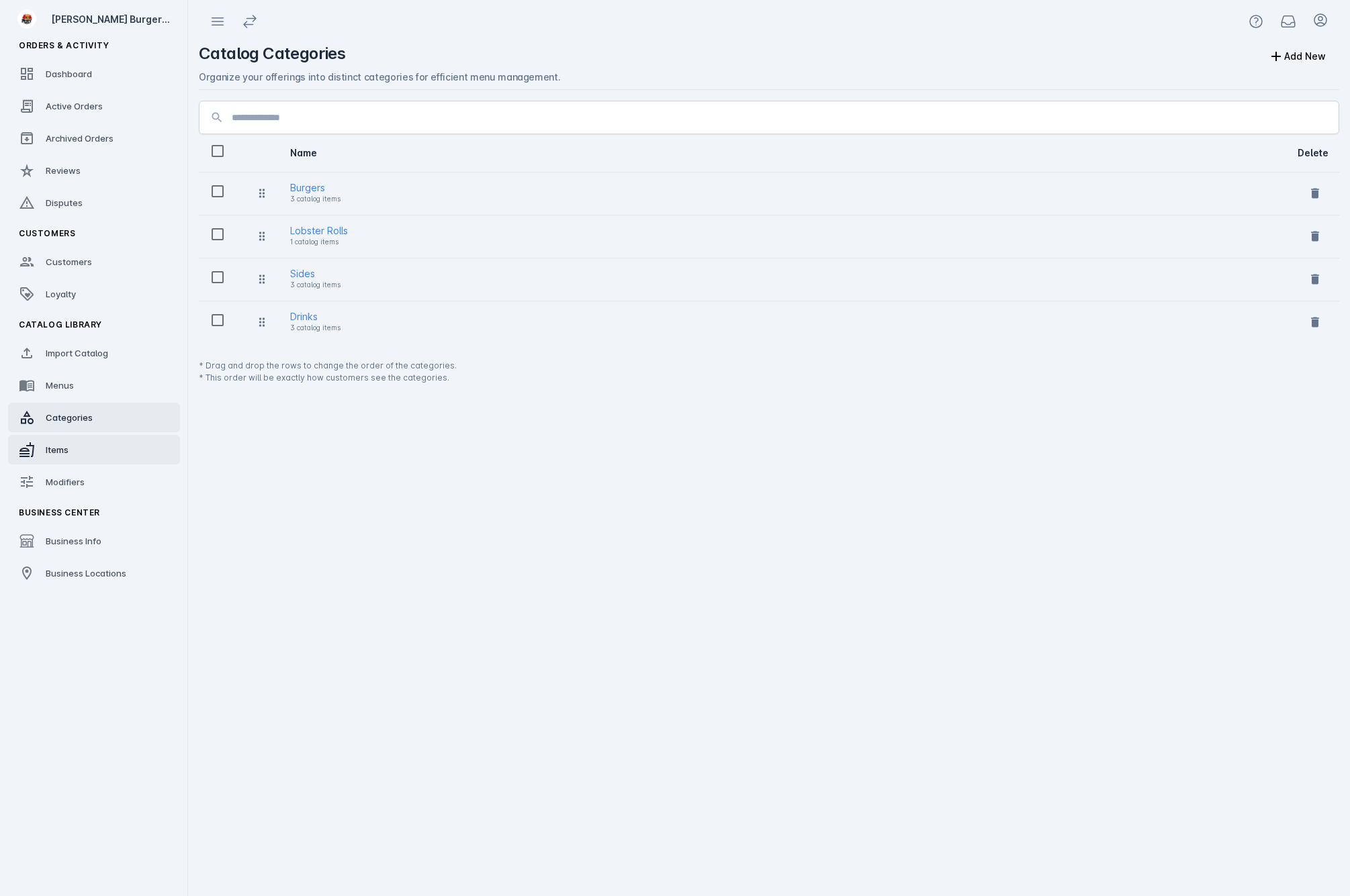
click at [36, 445] on link "Items" at bounding box center [94, 449] width 172 height 30
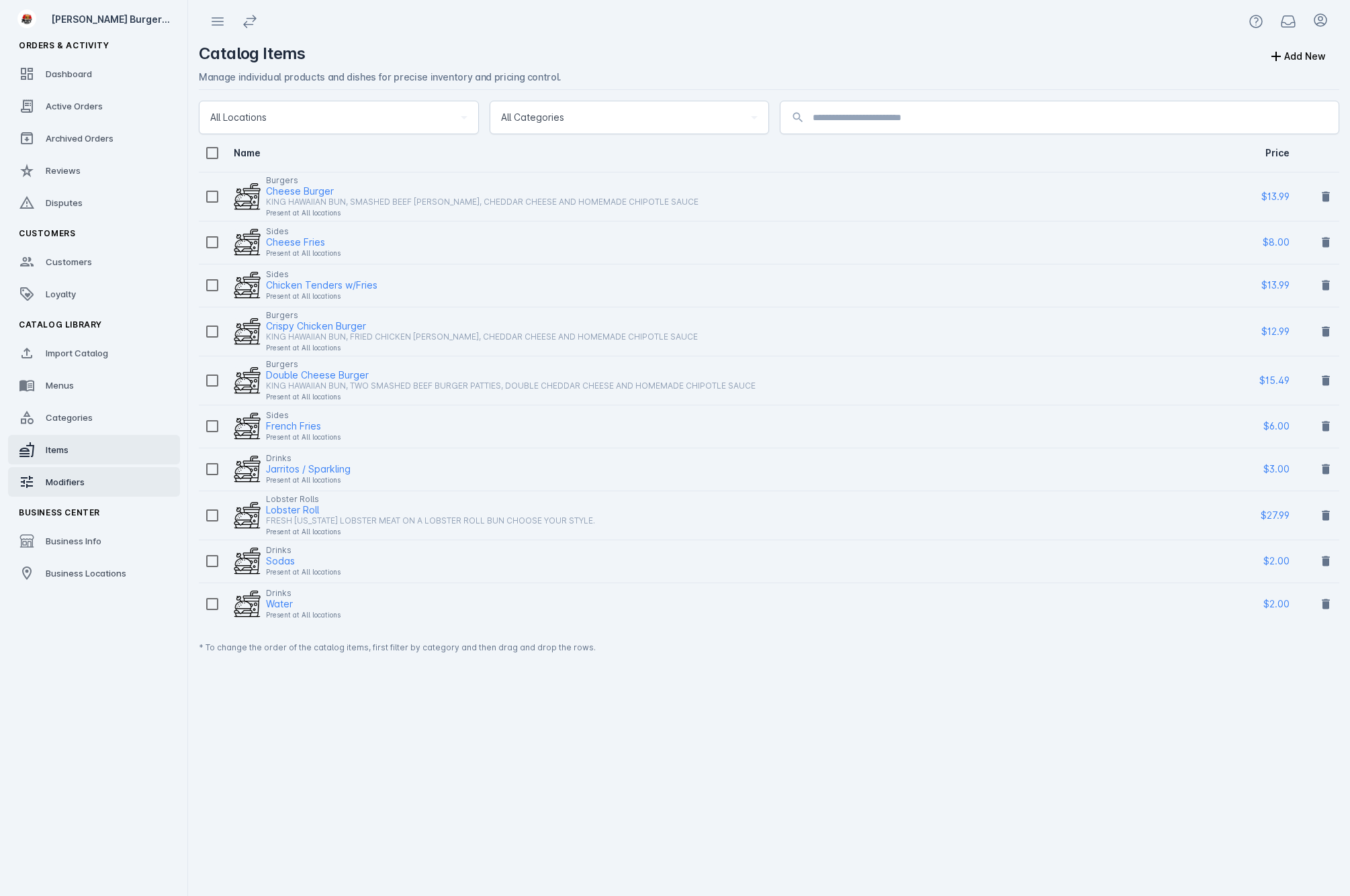
click at [55, 470] on link "Modifiers" at bounding box center [94, 482] width 172 height 30
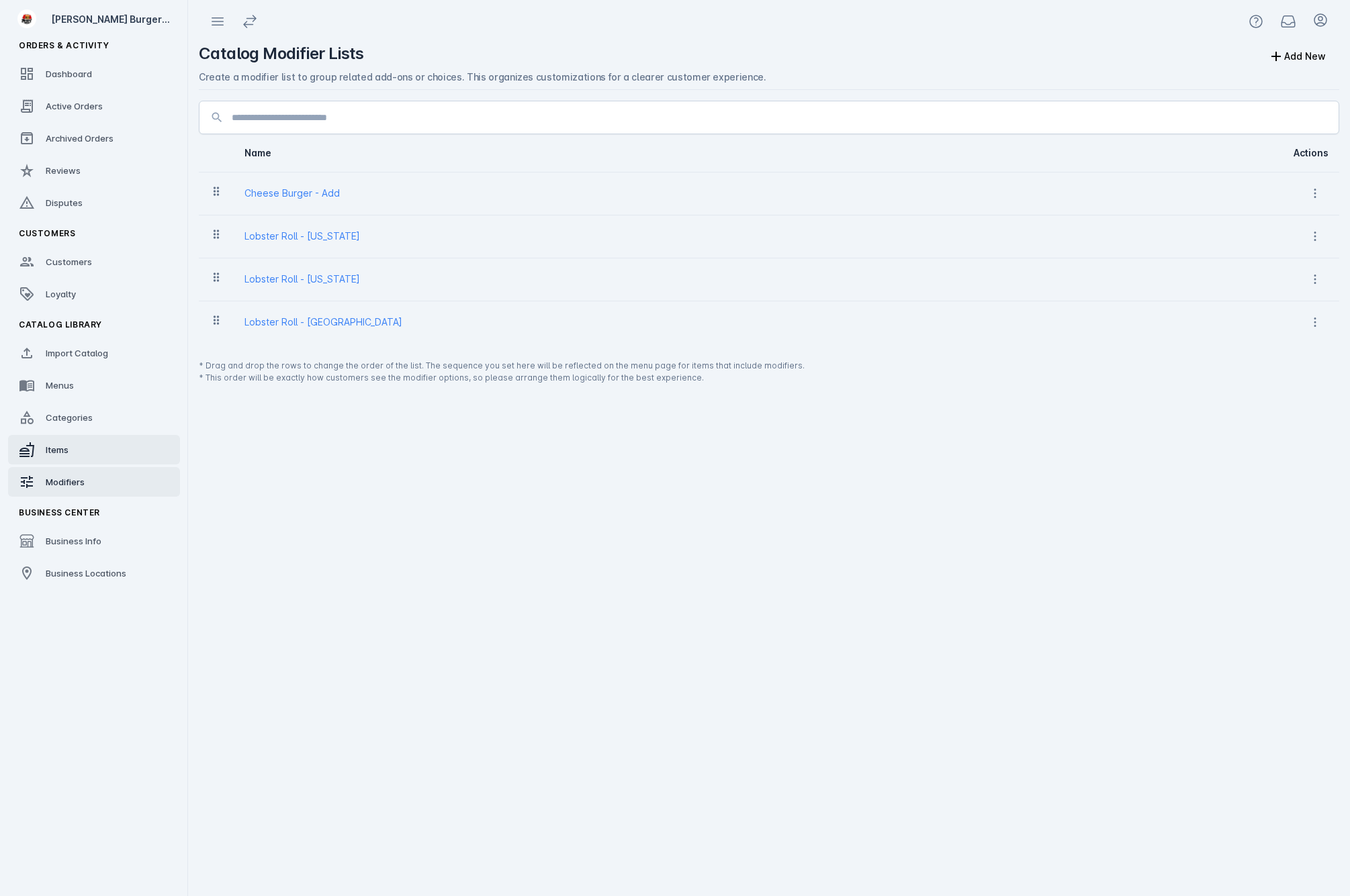
click at [89, 450] on link "Items" at bounding box center [94, 449] width 172 height 30
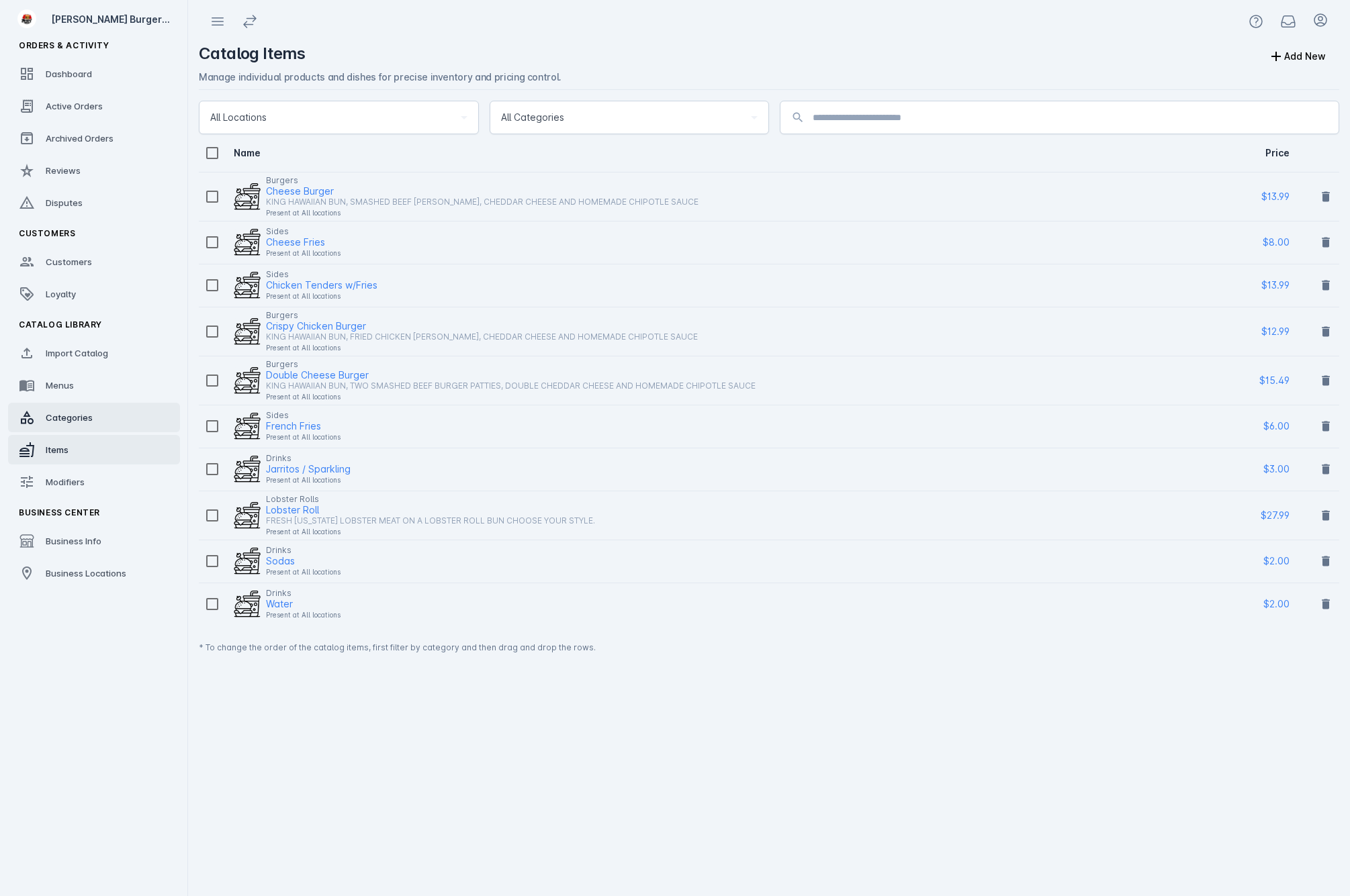
click at [101, 412] on link "Categories" at bounding box center [94, 418] width 172 height 30
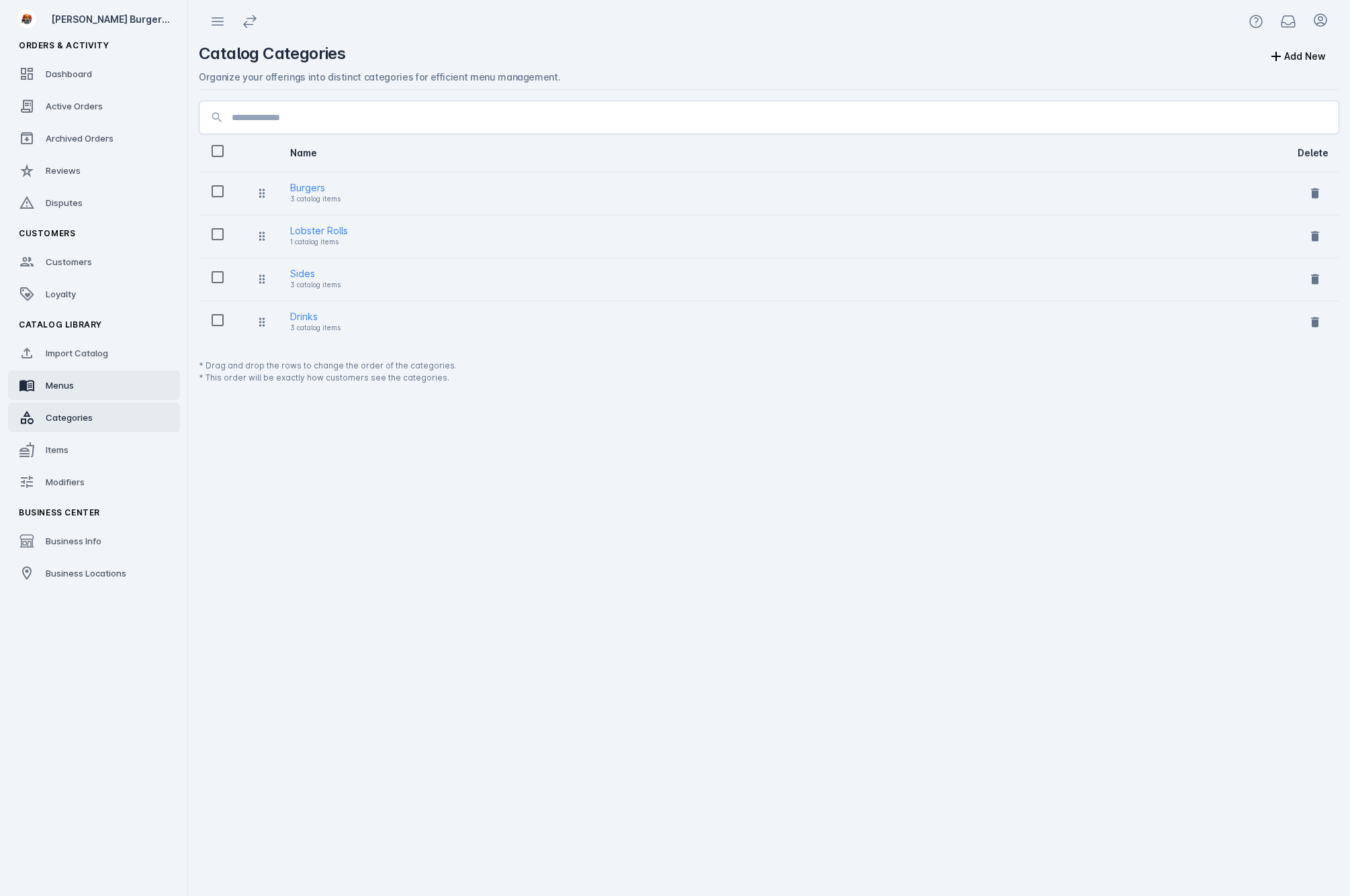
click at [95, 384] on link "Menus" at bounding box center [94, 385] width 172 height 30
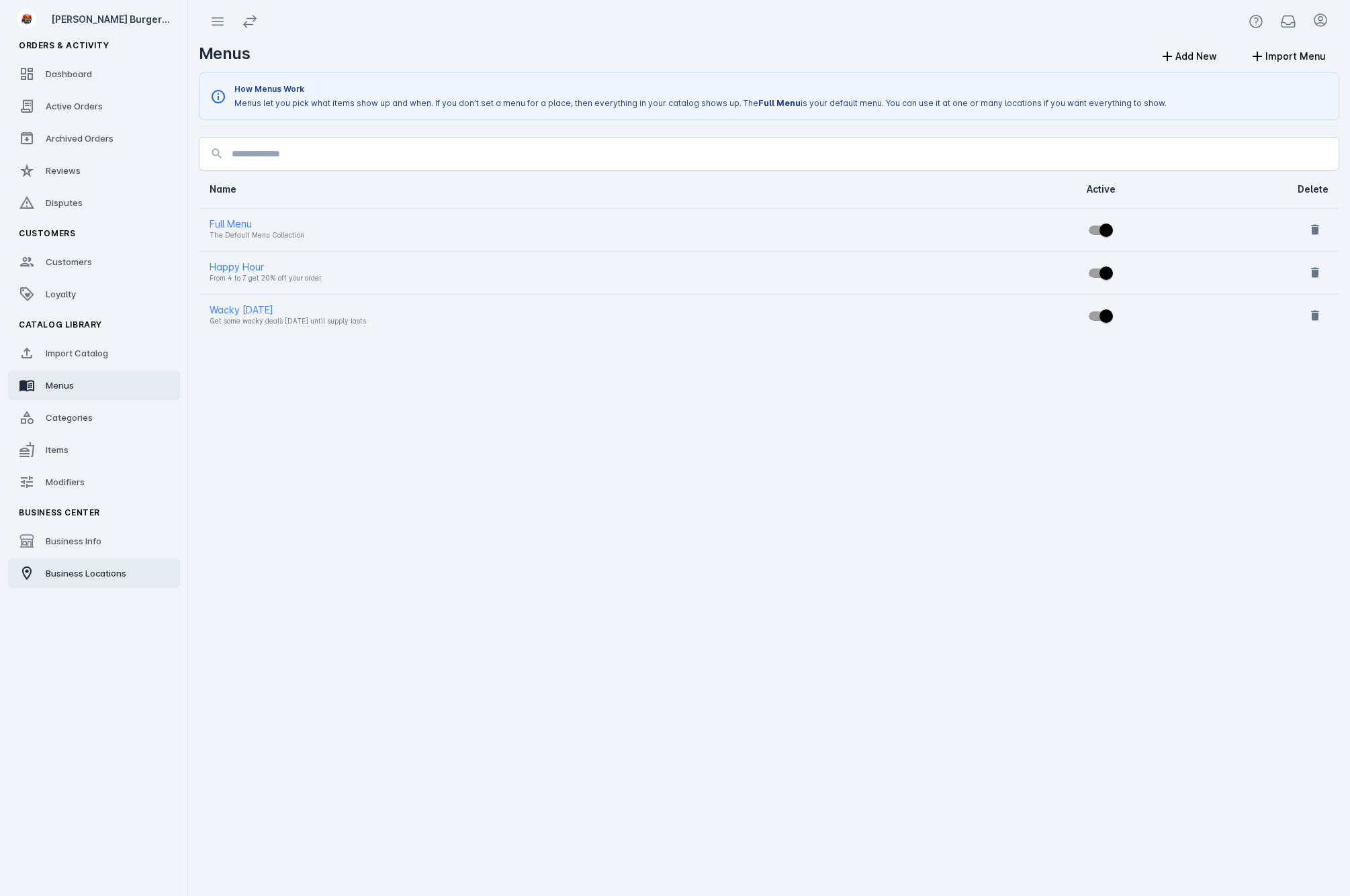
click at [102, 574] on span "Business Locations" at bounding box center [86, 573] width 81 height 11
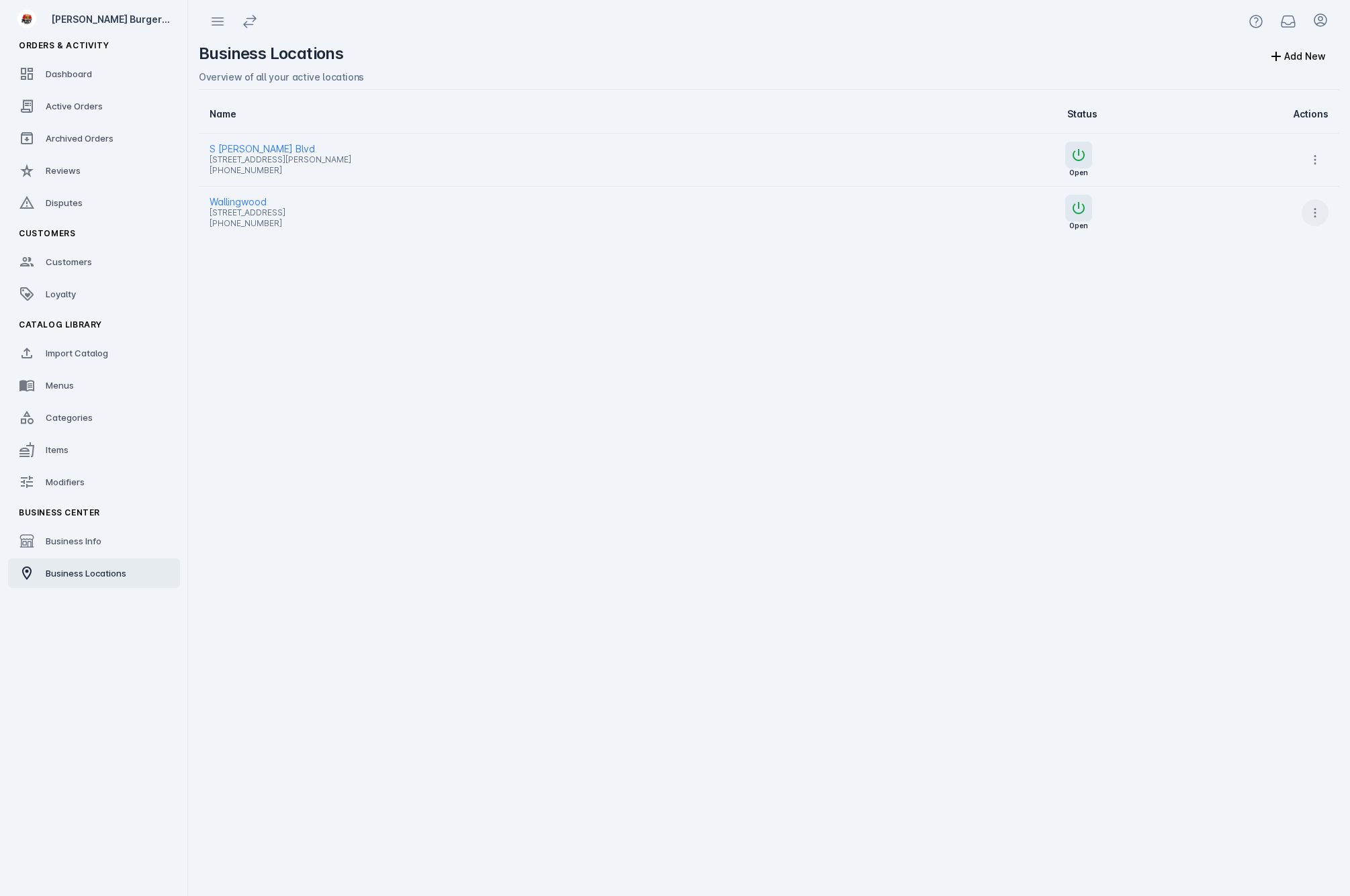
click at [1313, 213] on icon at bounding box center [1315, 213] width 14 height 14
click at [1281, 250] on span "Launch" at bounding box center [1283, 248] width 33 height 16
click at [62, 296] on span "Loyalty" at bounding box center [60, 293] width 31 height 11
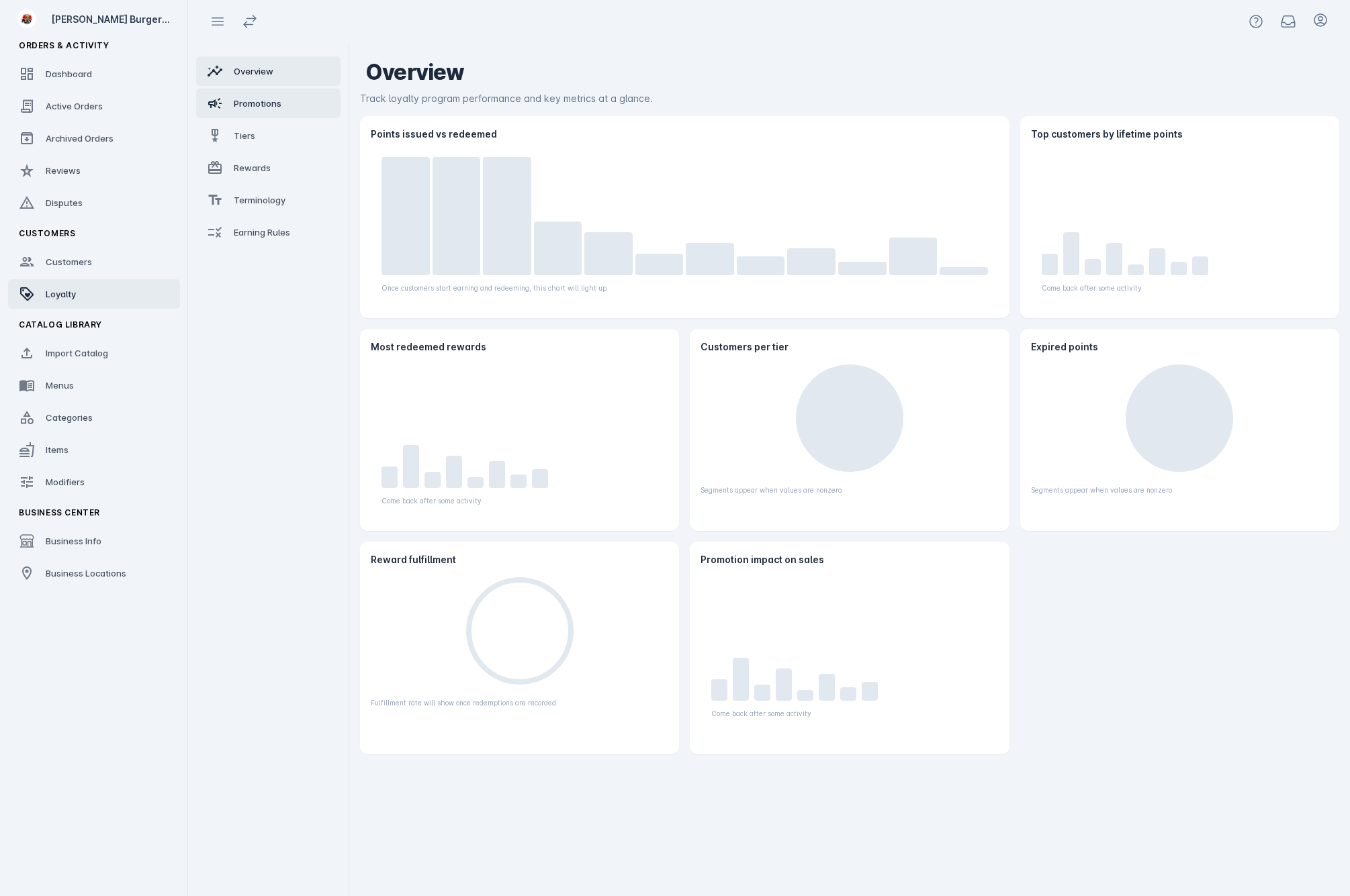
click at [276, 102] on span "Promotions" at bounding box center [257, 103] width 47 height 11
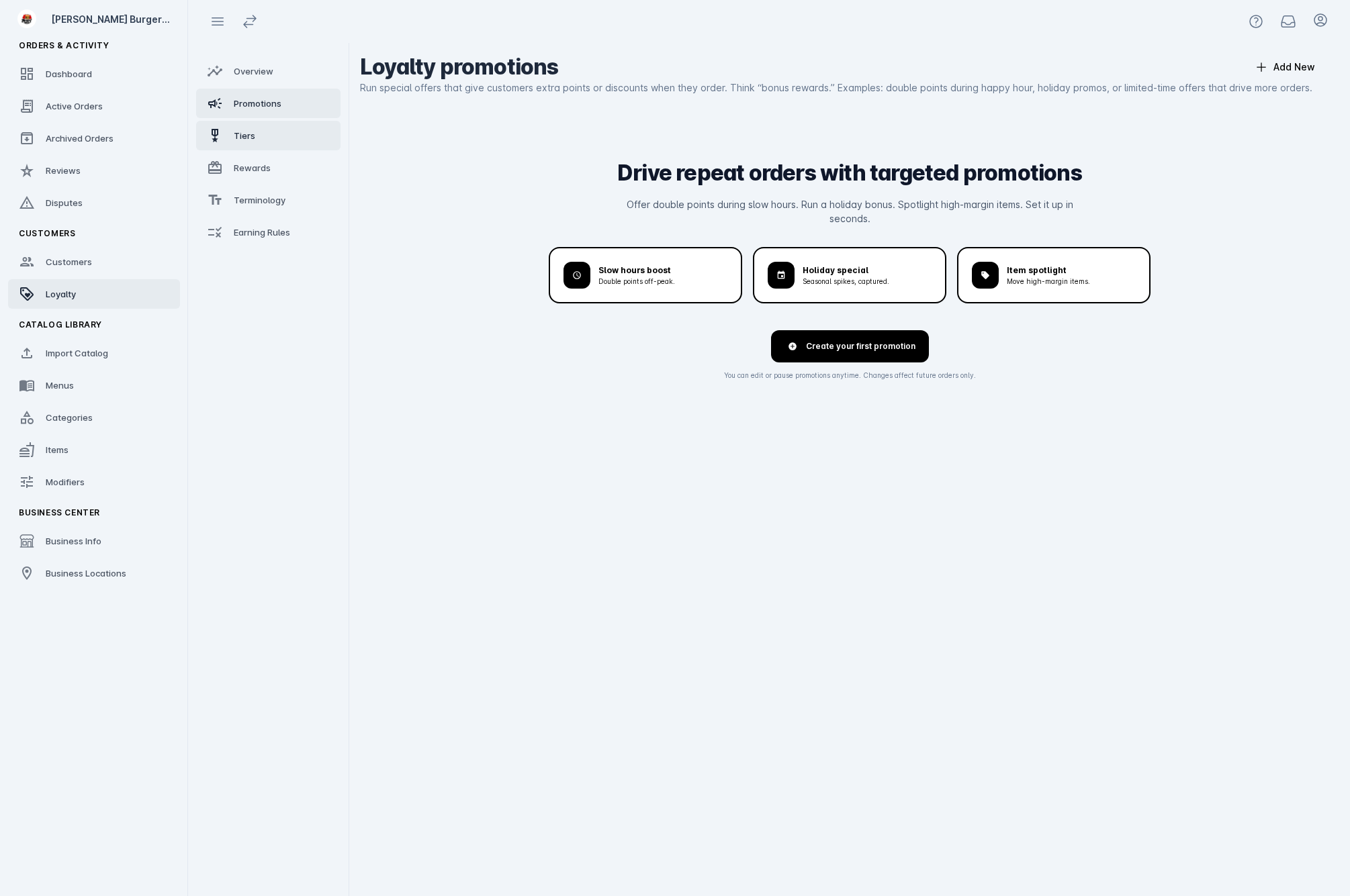
click at [257, 139] on link "Tiers" at bounding box center [268, 135] width 144 height 30
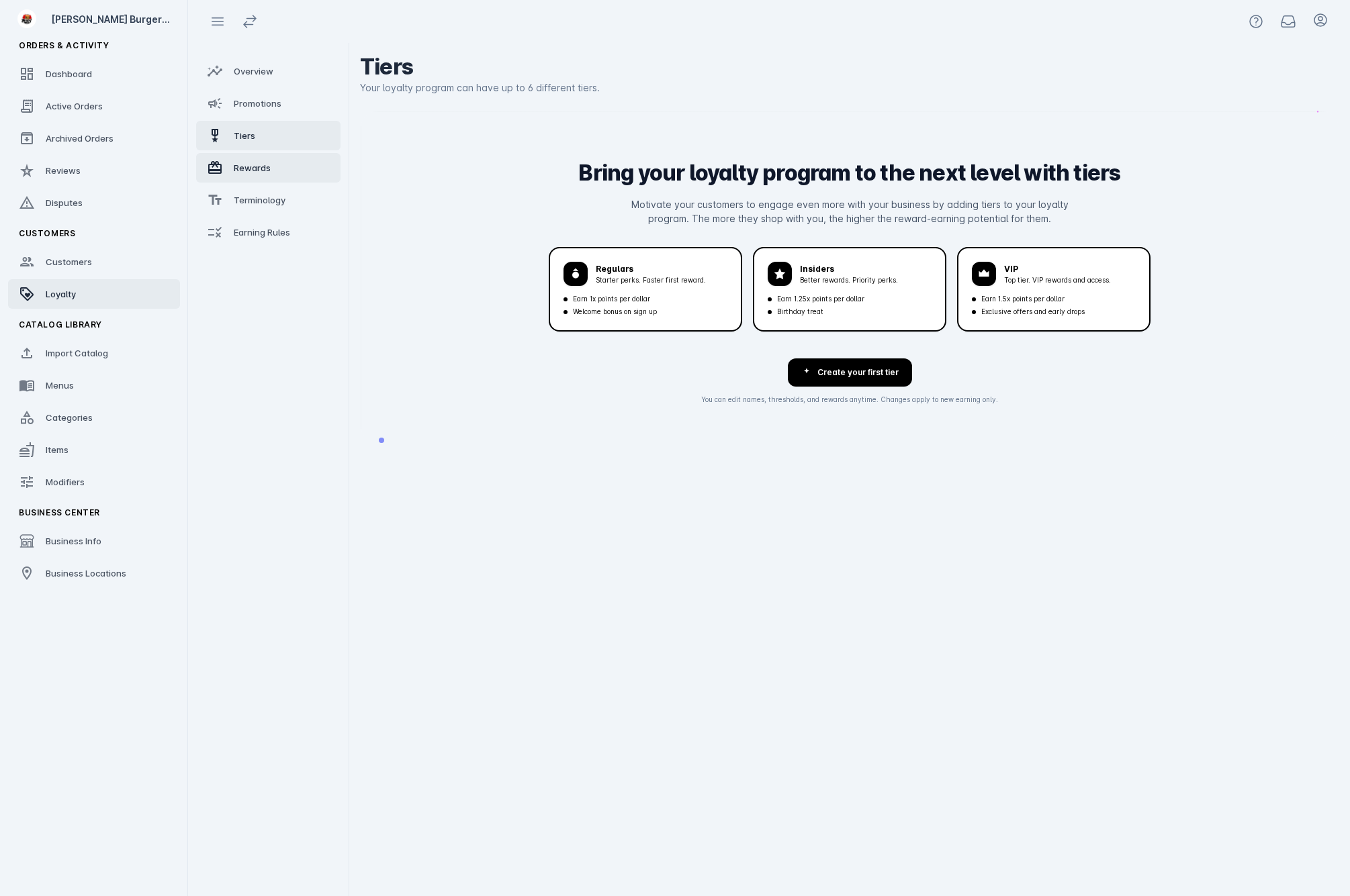
click at [266, 169] on span "Rewards" at bounding box center [251, 167] width 37 height 11
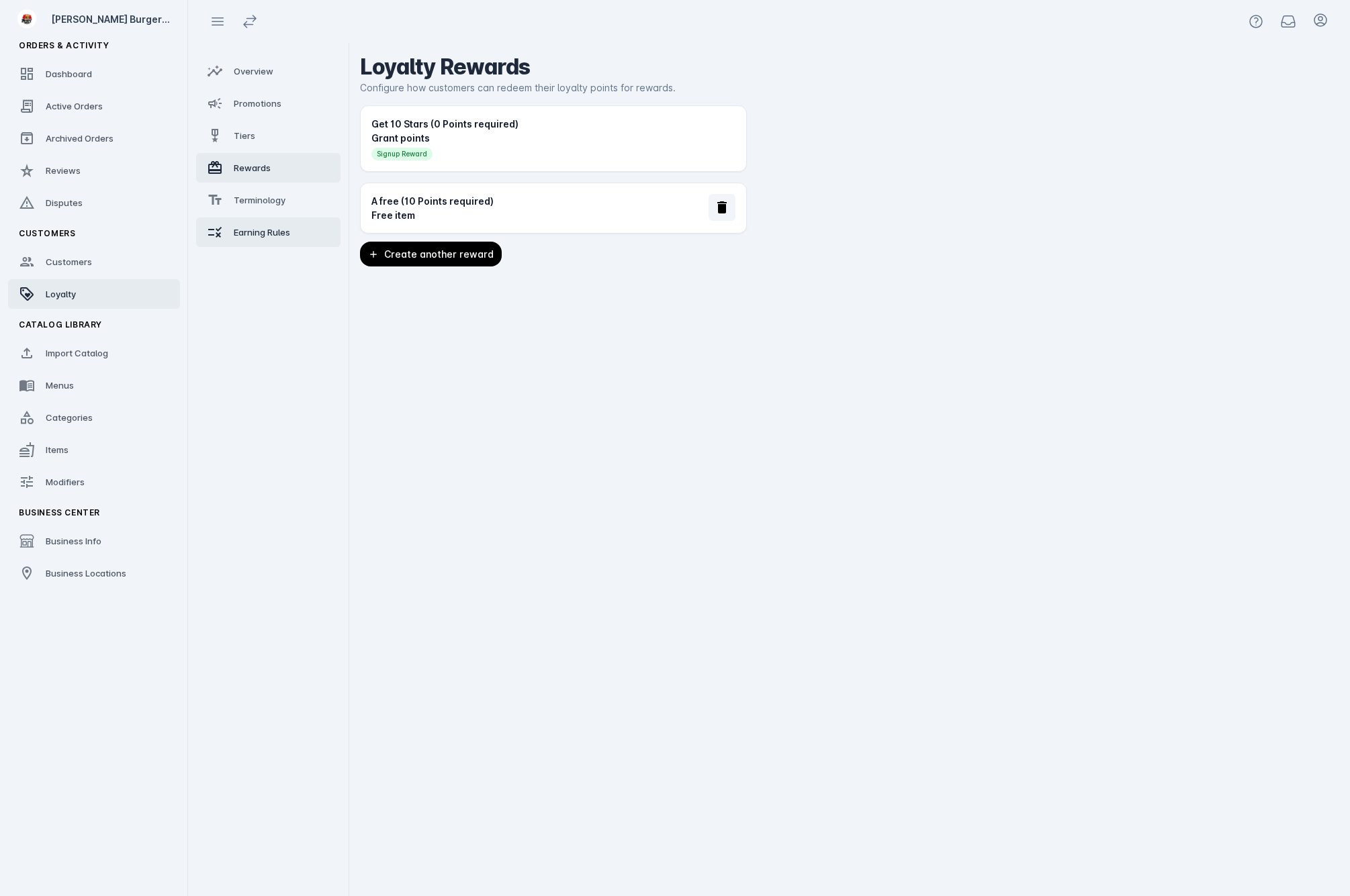
click at [285, 228] on span "Earning Rules" at bounding box center [261, 232] width 56 height 11
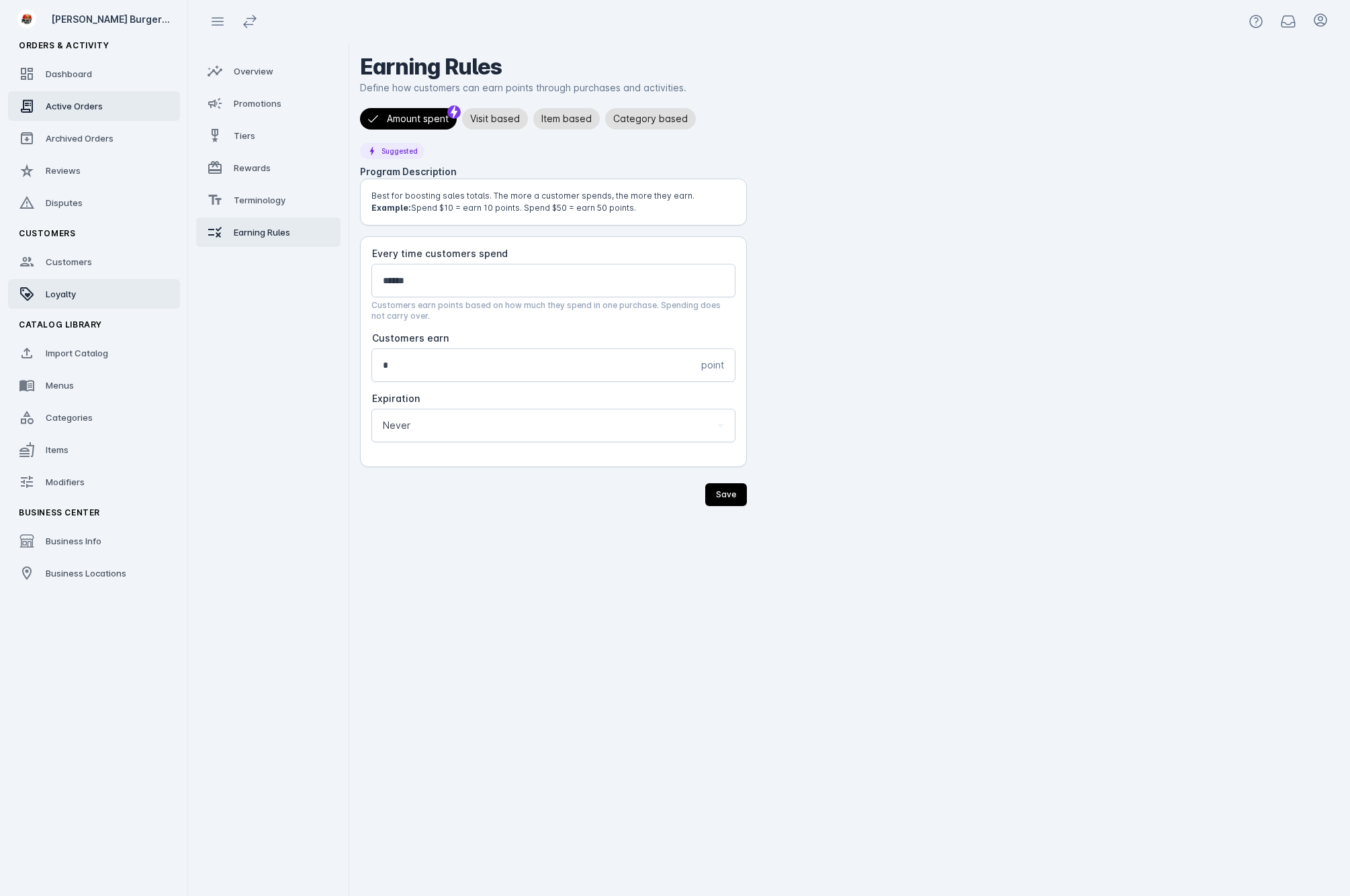
click at [59, 97] on link "Active Orders" at bounding box center [94, 106] width 172 height 30
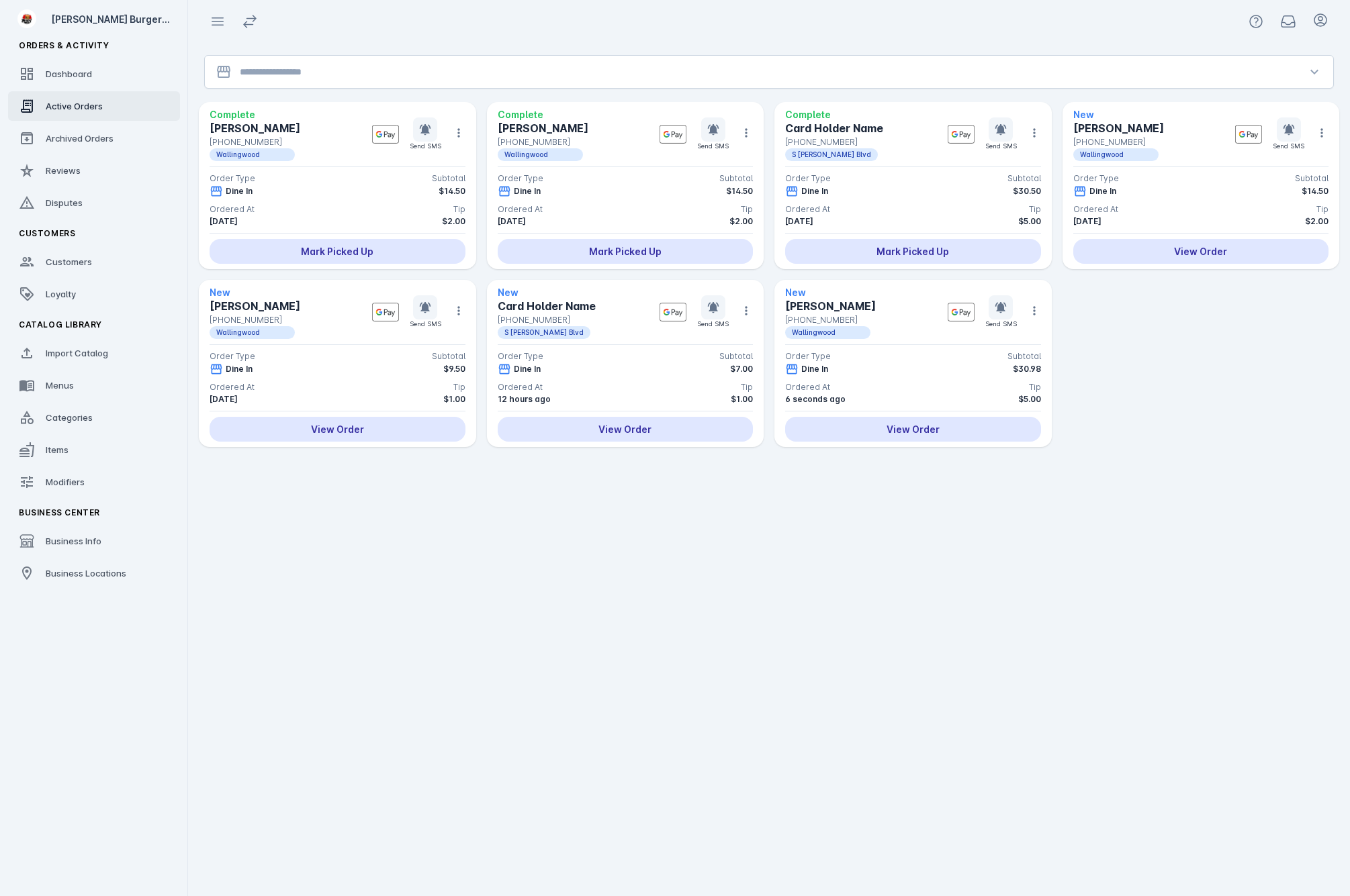
click at [340, 61] on div at bounding box center [769, 71] width 1058 height 33
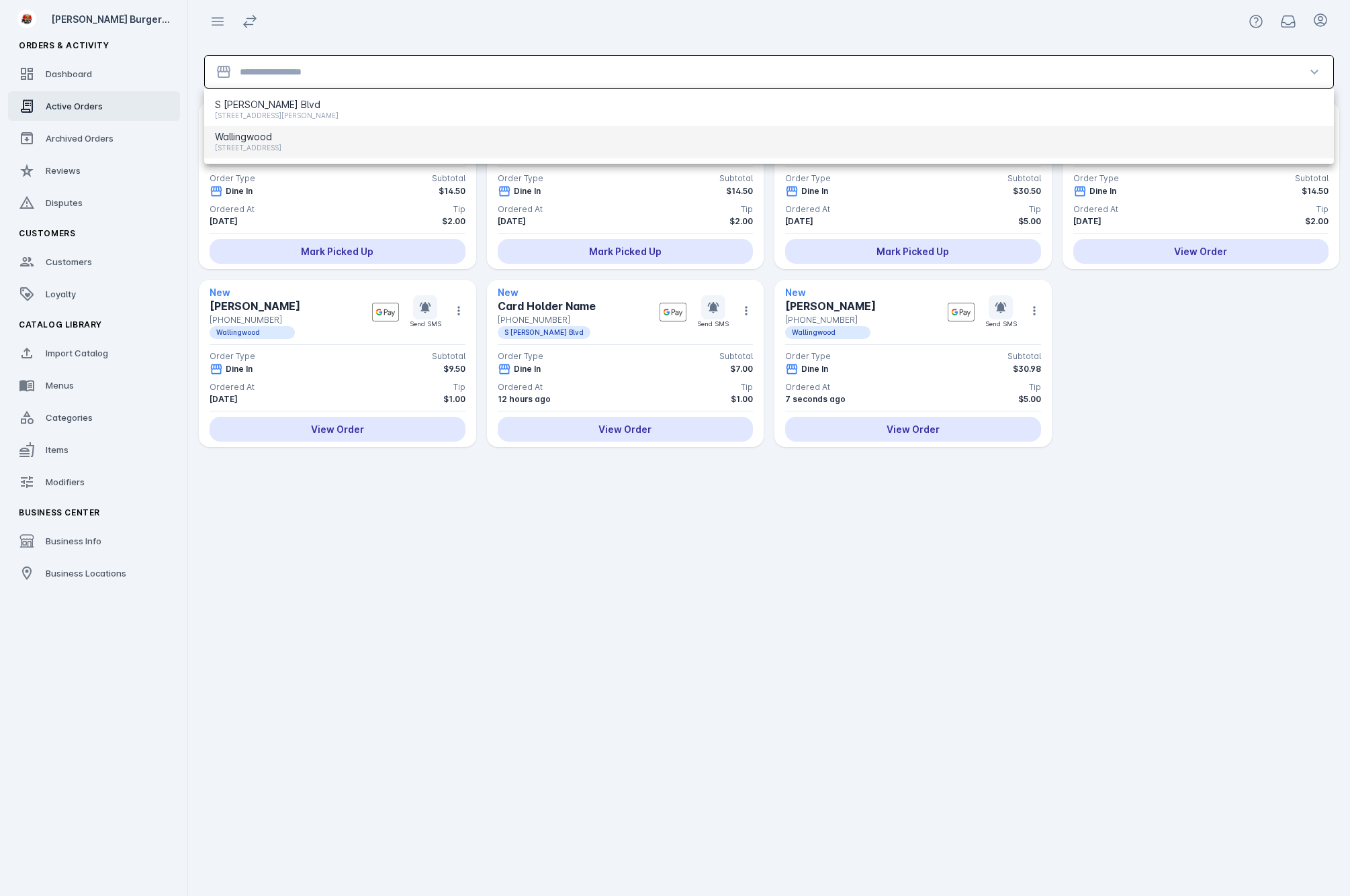
click at [269, 135] on span "Wallingwood" at bounding box center [247, 136] width 66 height 16
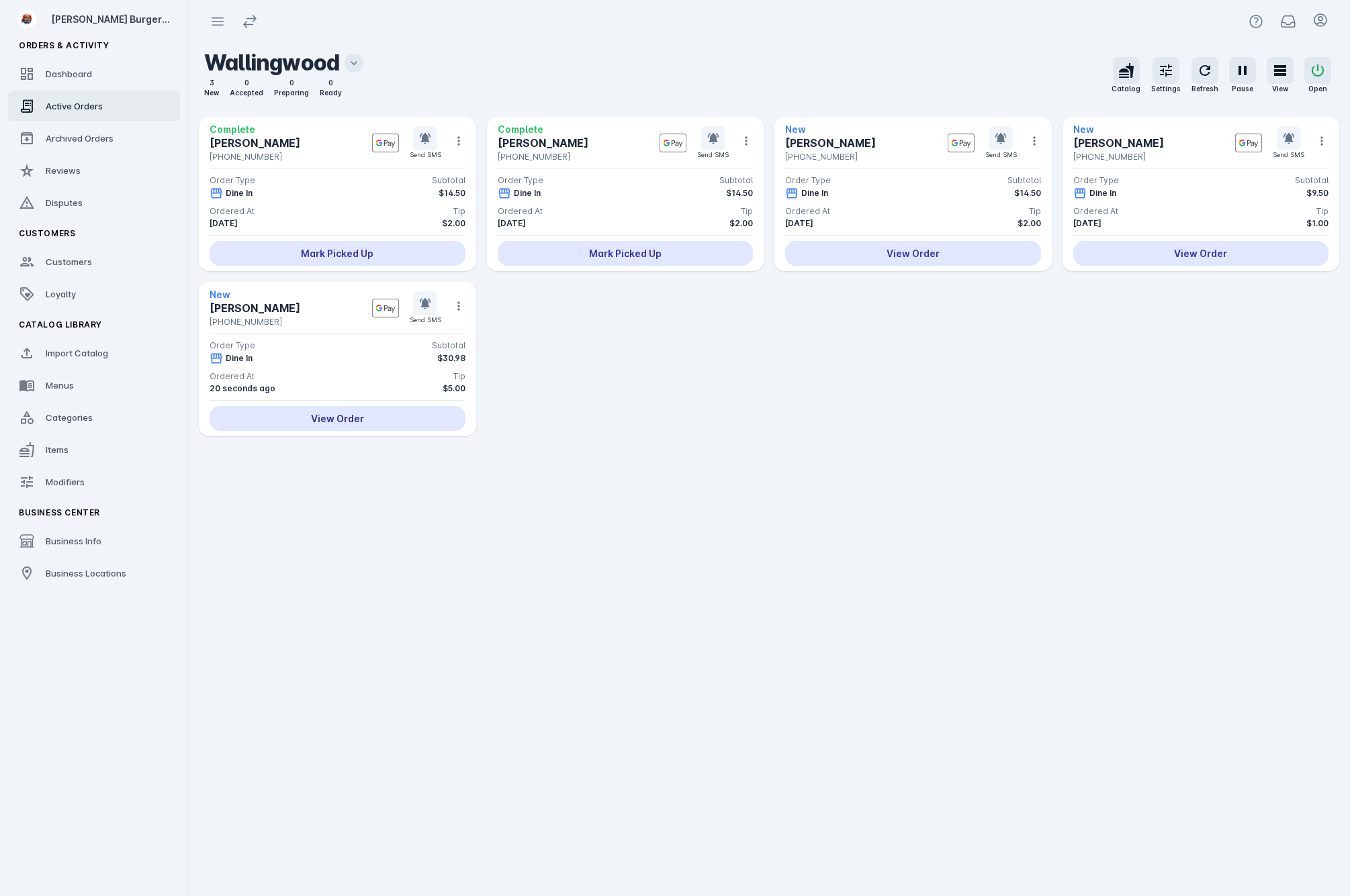
click at [344, 418] on div "View Order" at bounding box center [337, 418] width 256 height 25
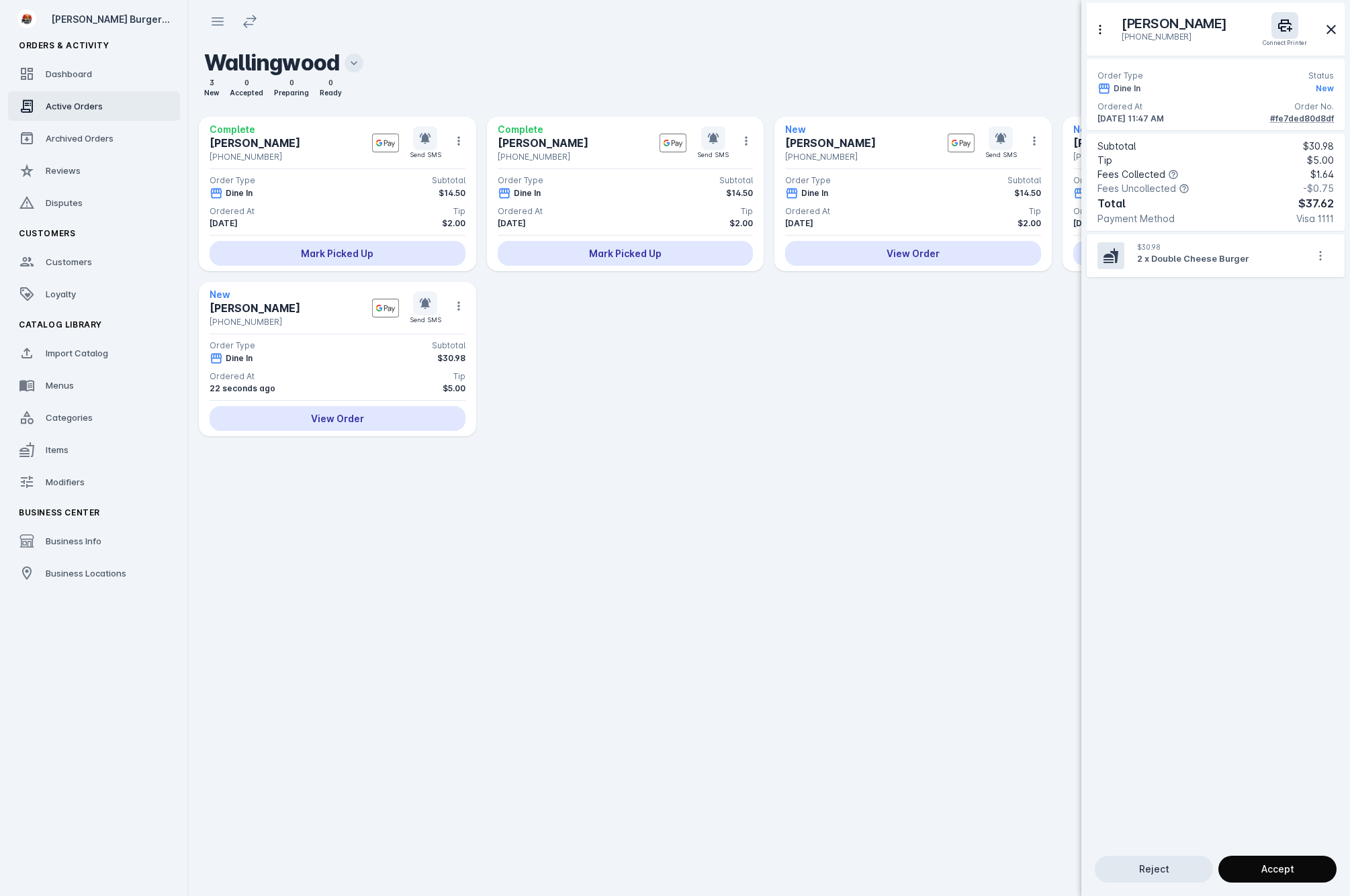
click at [1281, 870] on span "Accept" at bounding box center [1277, 869] width 33 height 10
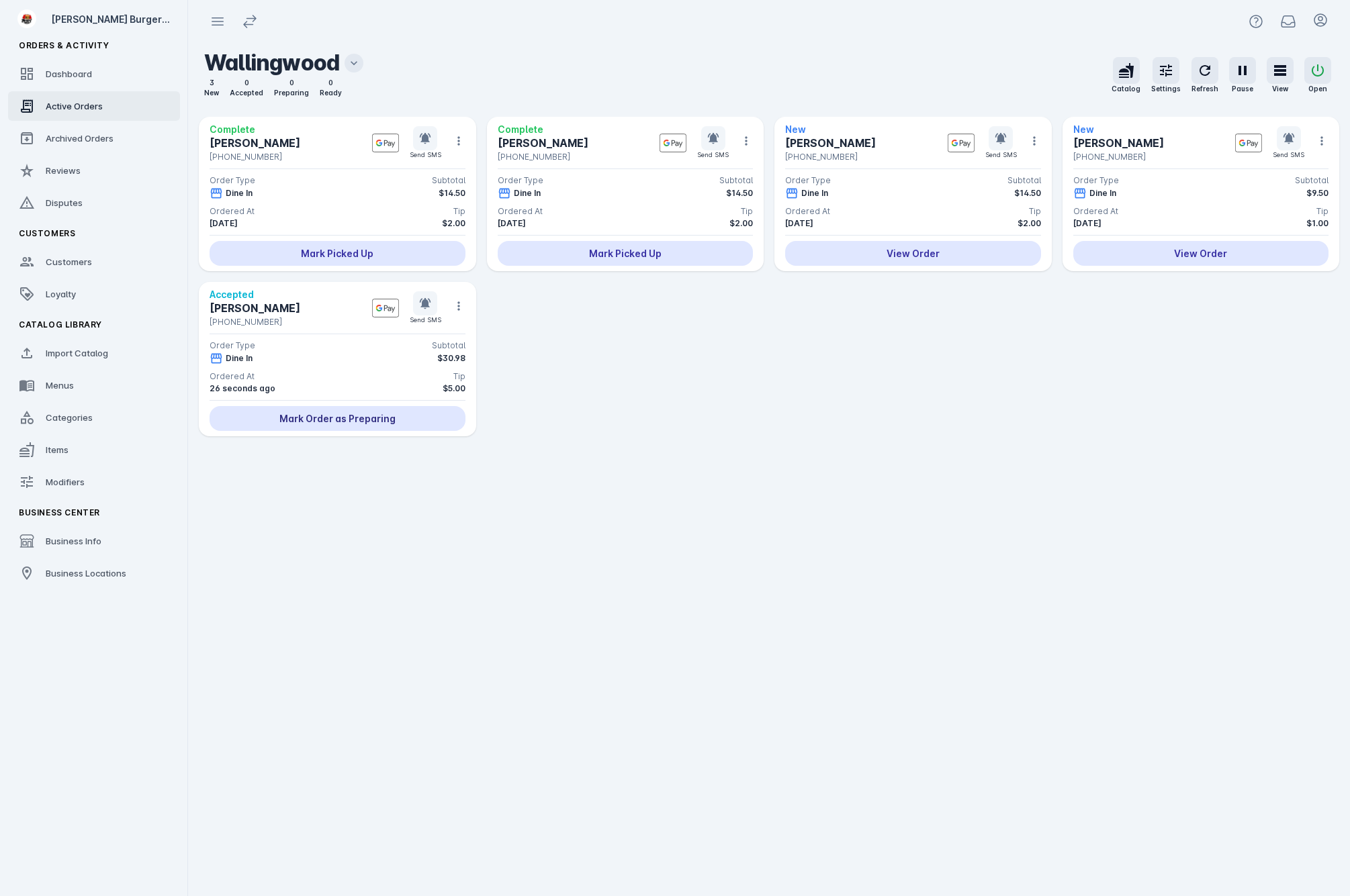
click at [371, 418] on div "Mark Order as Preparing" at bounding box center [337, 418] width 256 height 25
click at [370, 416] on div "Mark Ready for Pick Up" at bounding box center [337, 418] width 256 height 25
click at [420, 303] on icon at bounding box center [425, 303] width 14 height 14
click at [779, 470] on div "Complete Joseph Garza +1 737-346-4480 Send SMS Order Type Subtotal Dine In $14.…" at bounding box center [769, 303] width 1140 height 373
click at [370, 421] on div "Mark Picked Up" at bounding box center [337, 418] width 256 height 25
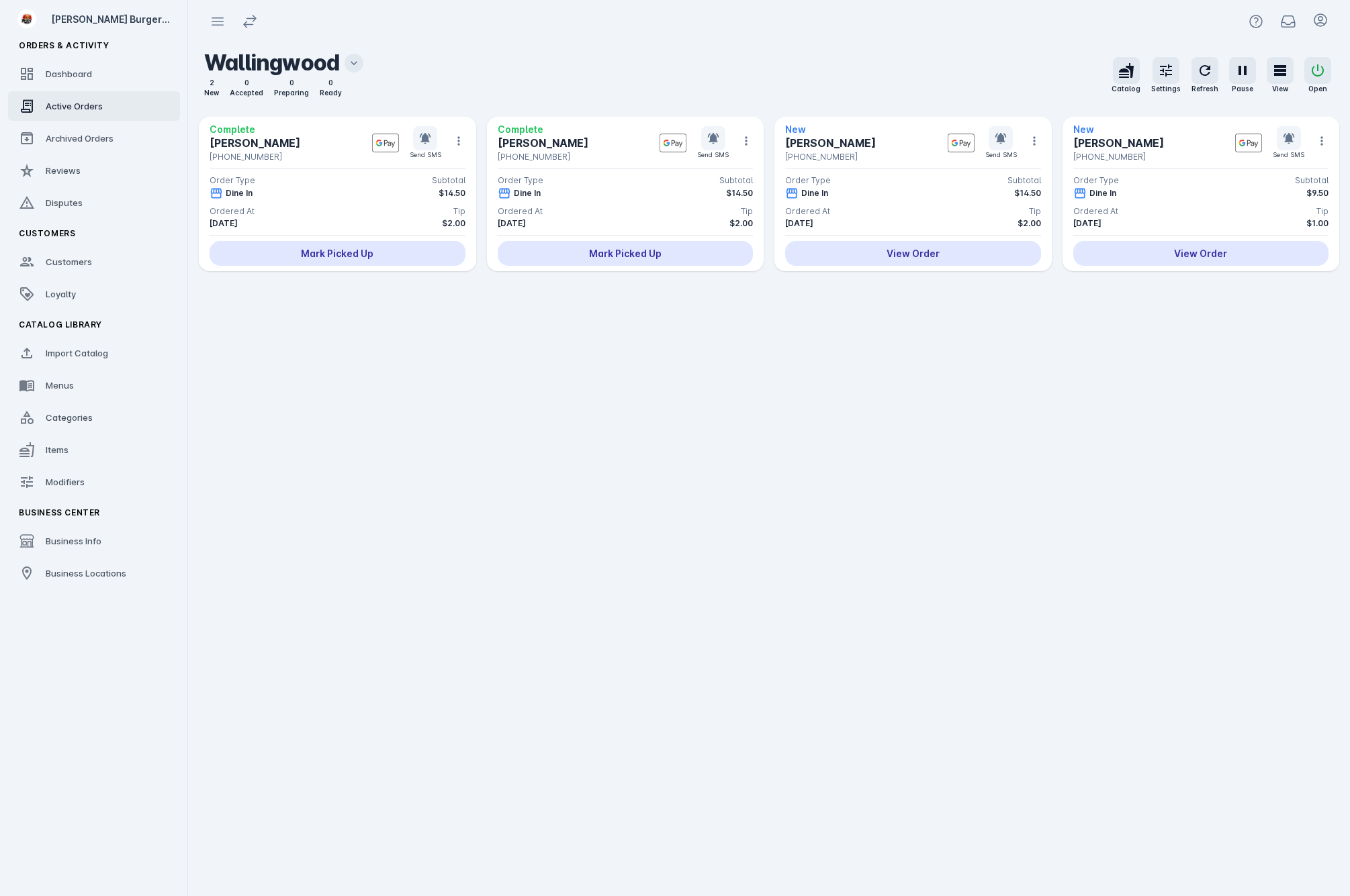
click at [434, 45] on div "Wallingwood 2 New 0 Accepted 0 Preparing 0 Ready 2 New 0 Accepted 0 Preparing 0…" at bounding box center [769, 77] width 1162 height 78
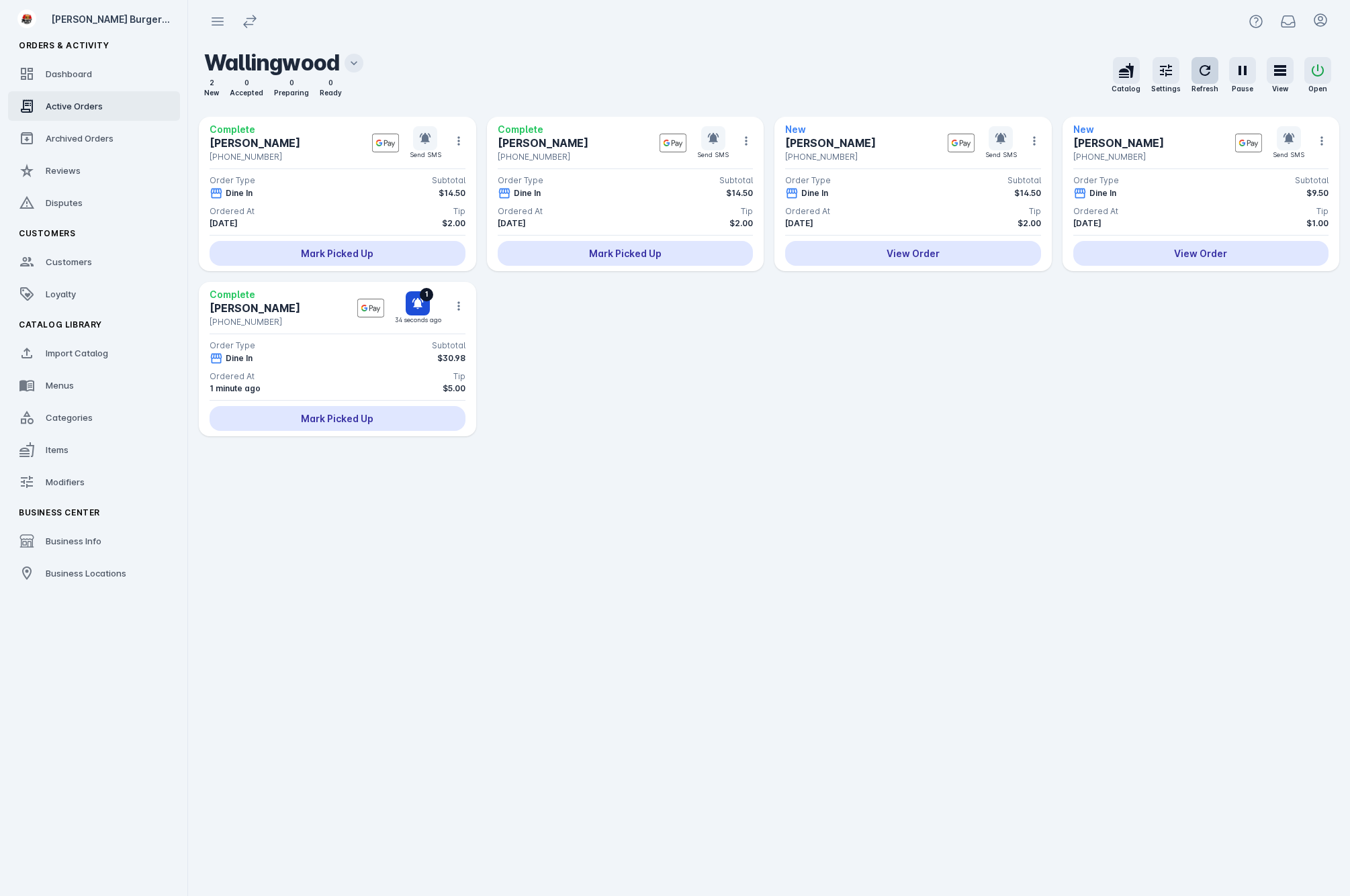
click at [1198, 69] on icon "button" at bounding box center [1205, 70] width 16 height 16
click at [79, 579] on div "Business Locations" at bounding box center [86, 573] width 81 height 14
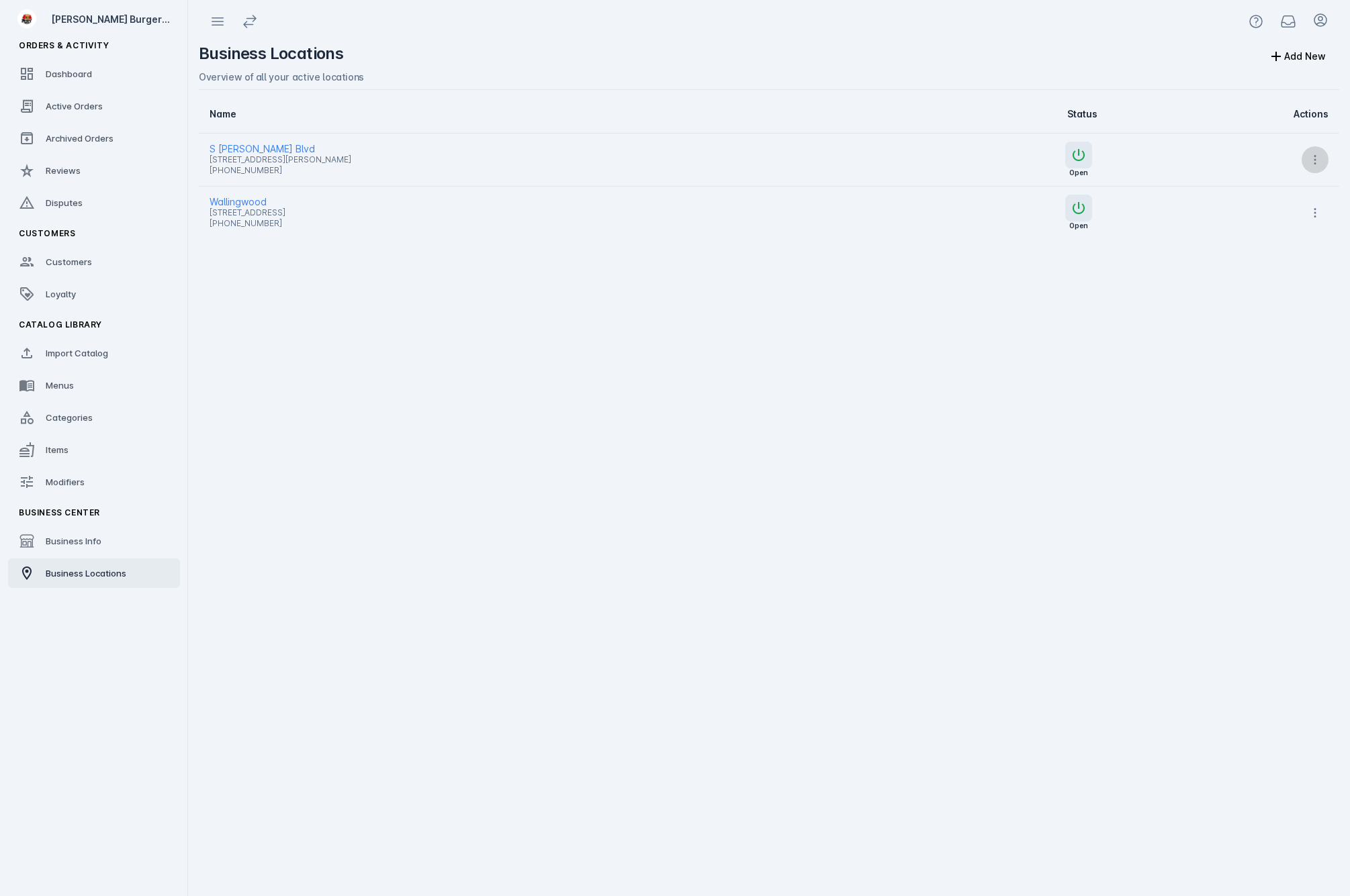
click at [1312, 156] on icon at bounding box center [1315, 160] width 14 height 14
click at [1279, 227] on span "Copy" at bounding box center [1279, 227] width 24 height 16
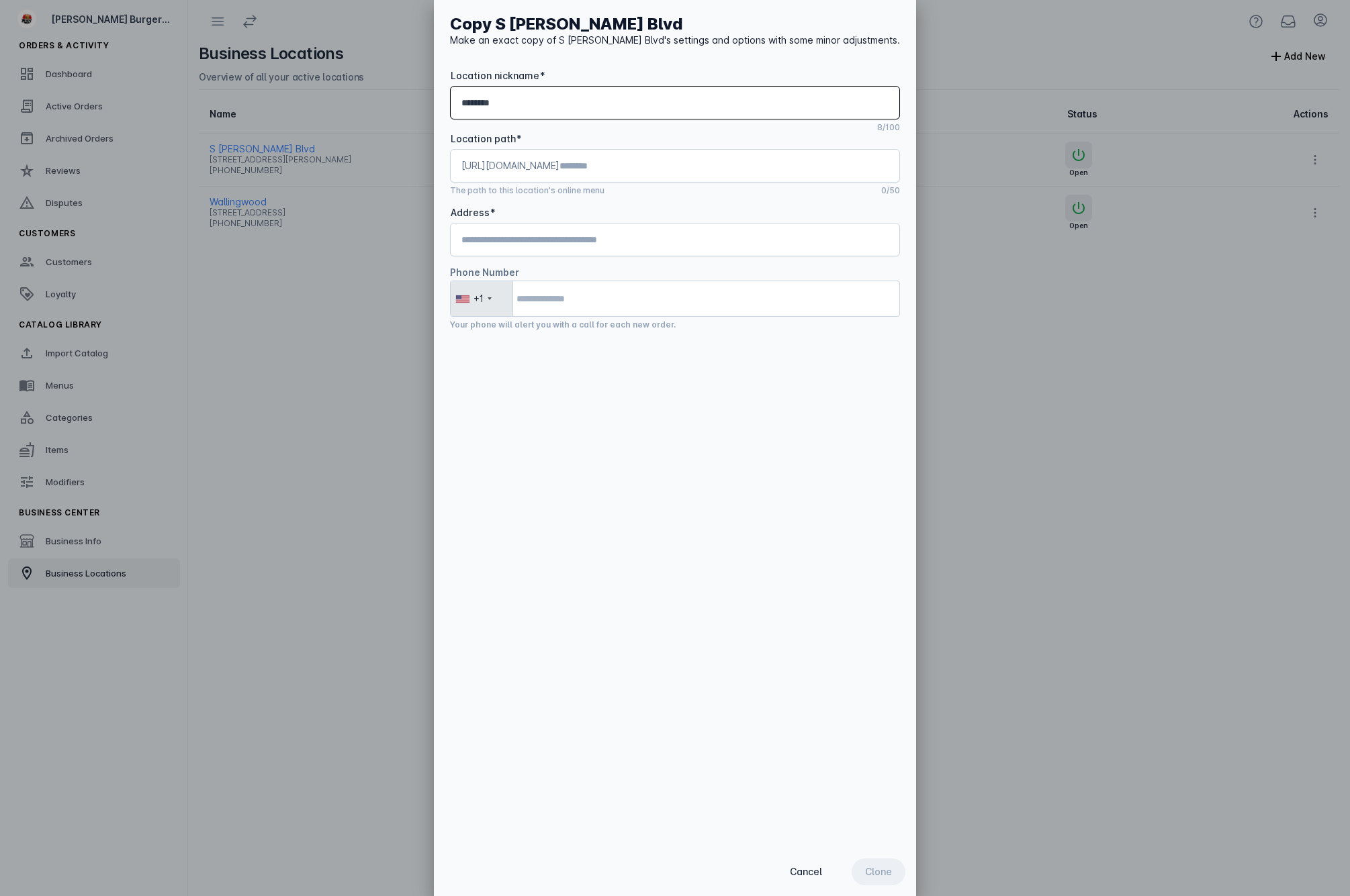
type input "********"
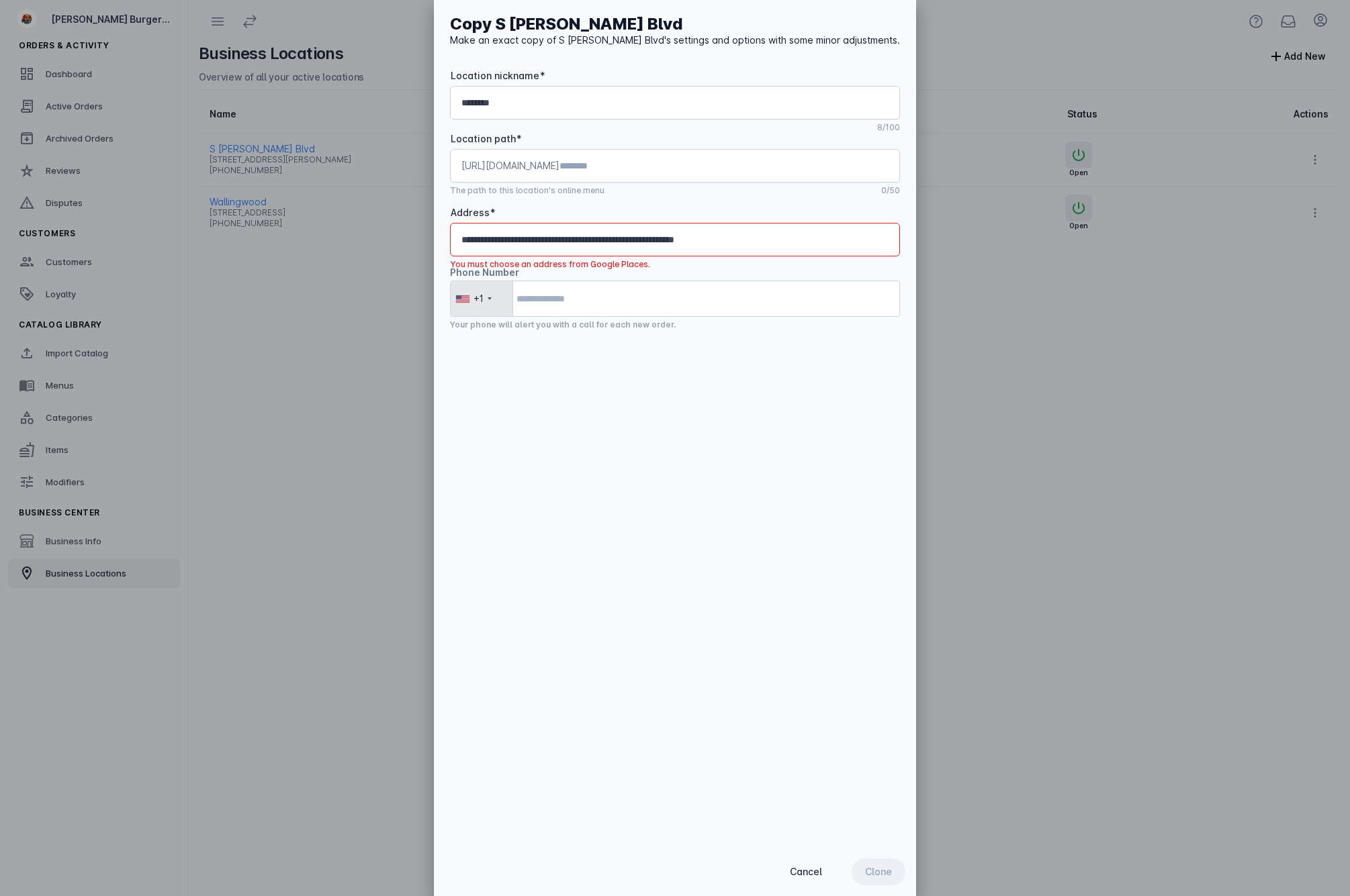
type input "**********"
drag, startPoint x: 676, startPoint y: 333, endPoint x: 686, endPoint y: 305, distance: 29.7
click at [676, 331] on div "**********" at bounding box center [675, 424] width 482 height 848
click at [857, 871] on div "Cancel Clone" at bounding box center [675, 871] width 482 height 48
click at [669, 288] on input "tel" at bounding box center [674, 298] width 450 height 37
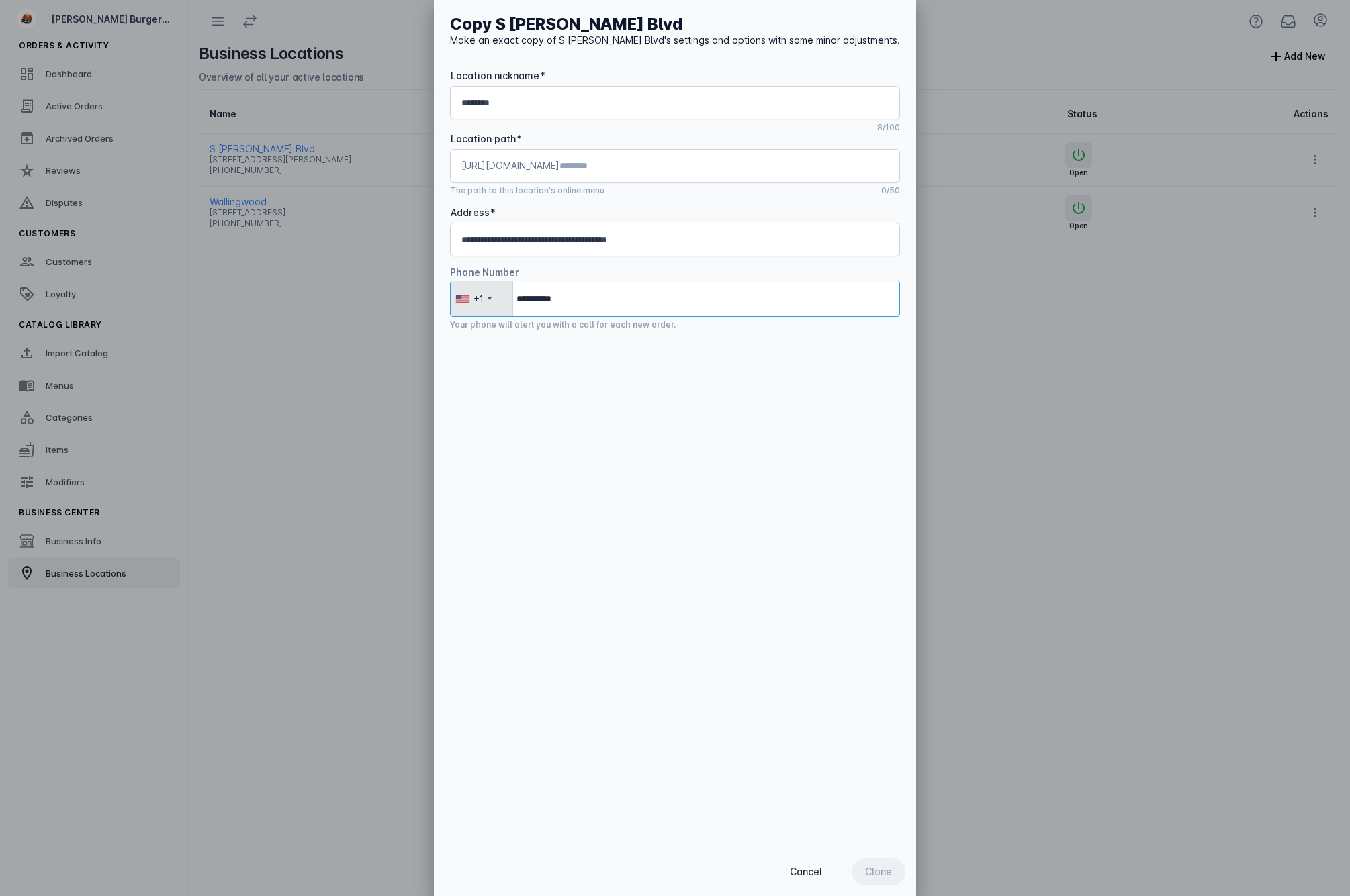
type input "**********"
click at [616, 381] on div "**********" at bounding box center [675, 424] width 482 height 848
click at [745, 231] on div "**********" at bounding box center [675, 239] width 427 height 33
type input "**********"
drag, startPoint x: 868, startPoint y: 866, endPoint x: 832, endPoint y: 829, distance: 51.6
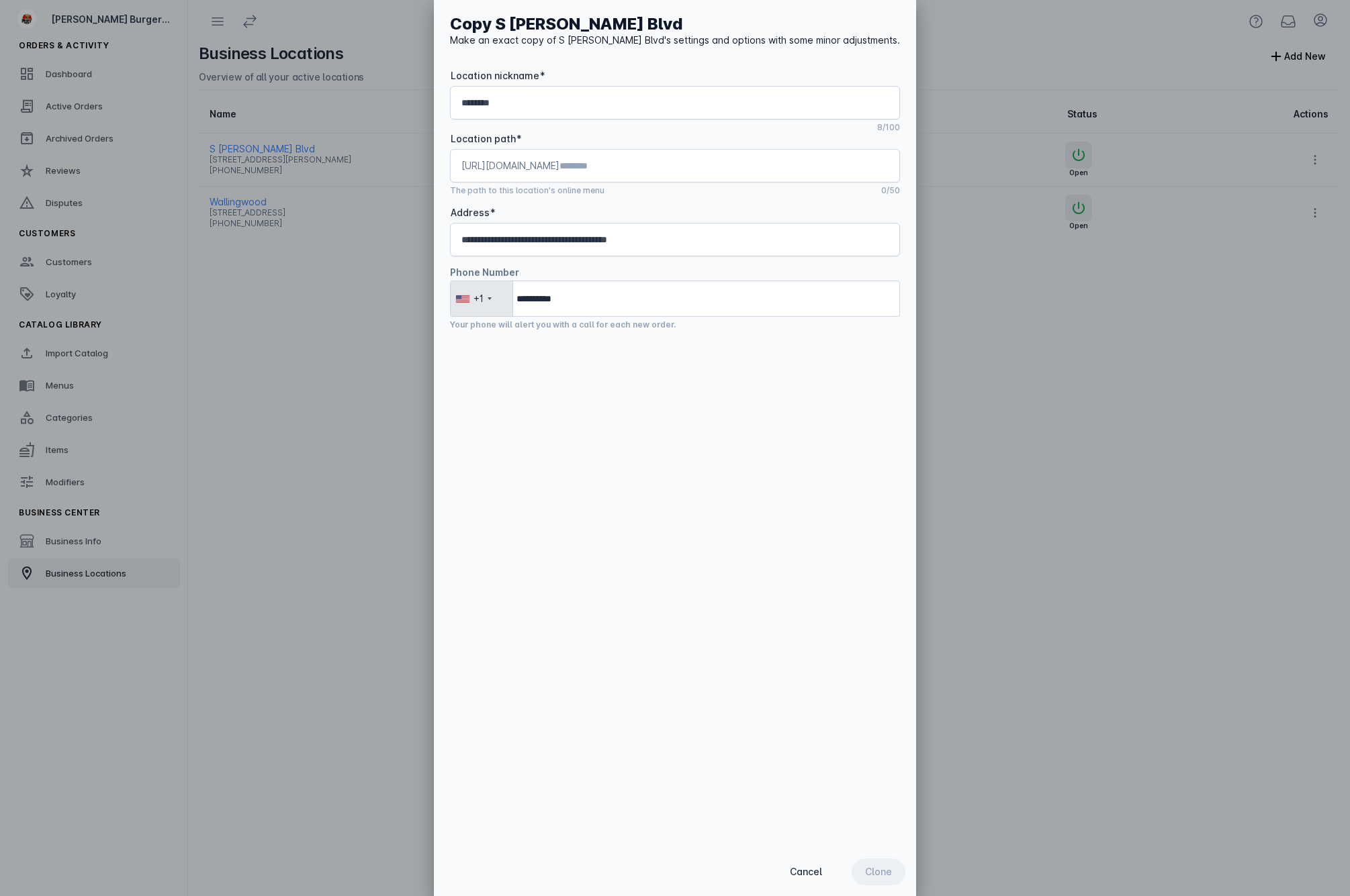
click at [863, 867] on div "Cancel Clone" at bounding box center [675, 871] width 482 height 48
click at [738, 162] on input "Location path" at bounding box center [723, 166] width 329 height 16
type input "*****"
drag, startPoint x: 798, startPoint y: 148, endPoint x: 626, endPoint y: 301, distance: 230.2
click at [626, 302] on input "**********" at bounding box center [674, 298] width 450 height 37
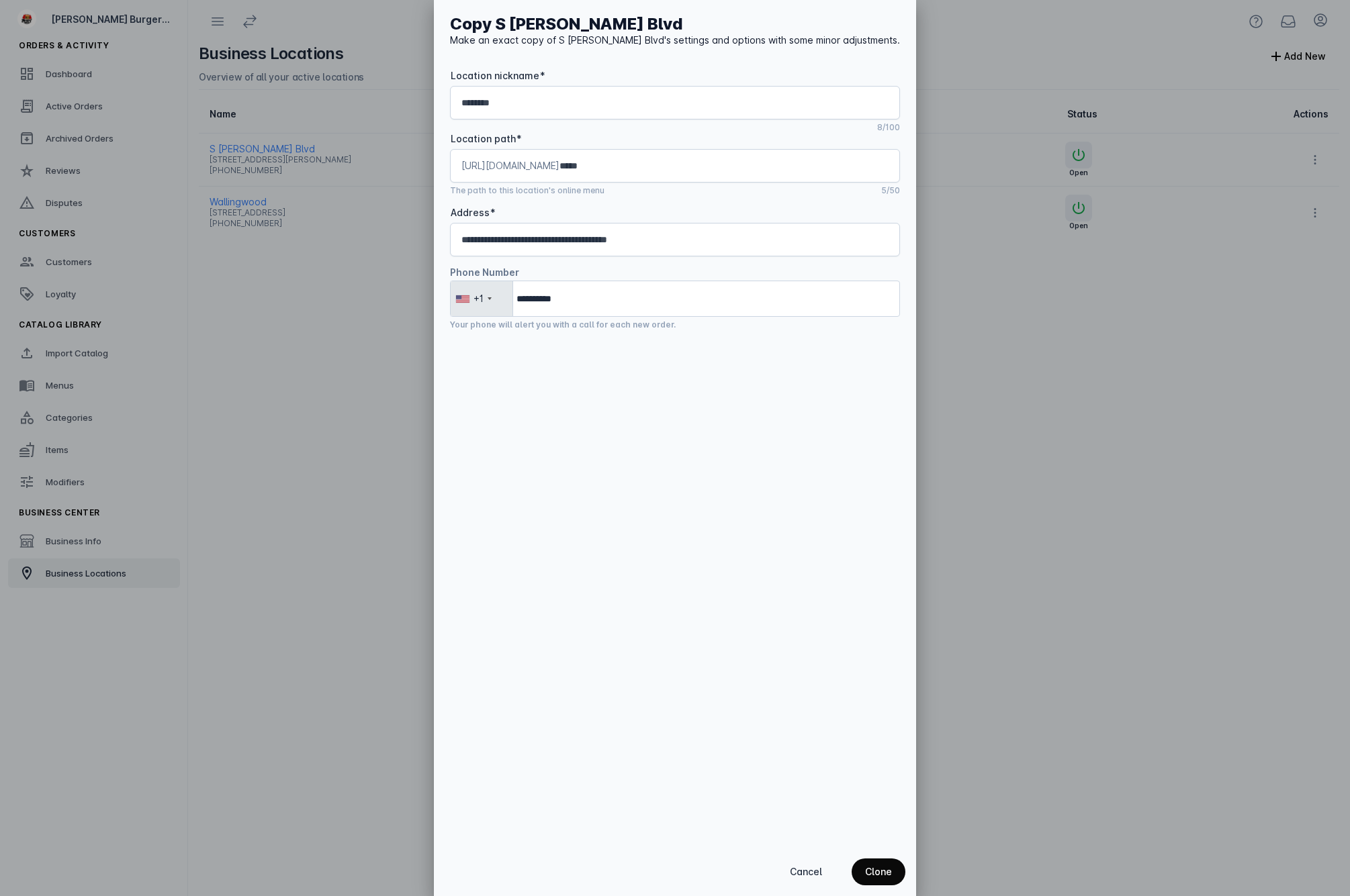
click at [865, 872] on span "Clone" at bounding box center [878, 872] width 27 height 10
type input "**********"
drag, startPoint x: 580, startPoint y: 19, endPoint x: 772, endPoint y: 33, distance: 192.5
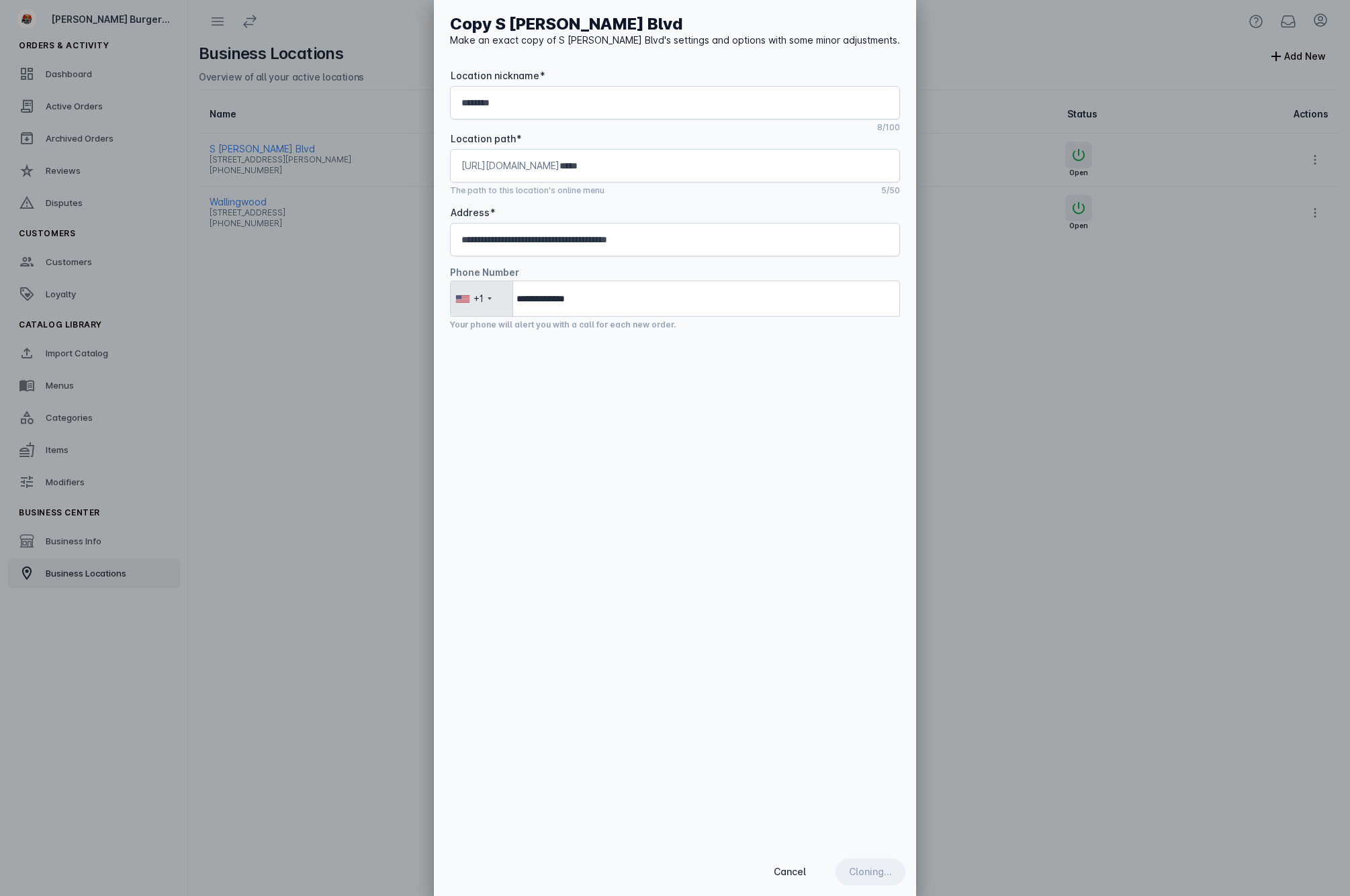
click at [650, 420] on div "**********" at bounding box center [675, 424] width 482 height 848
click at [1046, 666] on div at bounding box center [675, 448] width 1350 height 896
drag, startPoint x: 775, startPoint y: 866, endPoint x: 784, endPoint y: 848, distance: 20.1
click at [775, 867] on span "Cancel" at bounding box center [790, 872] width 33 height 10
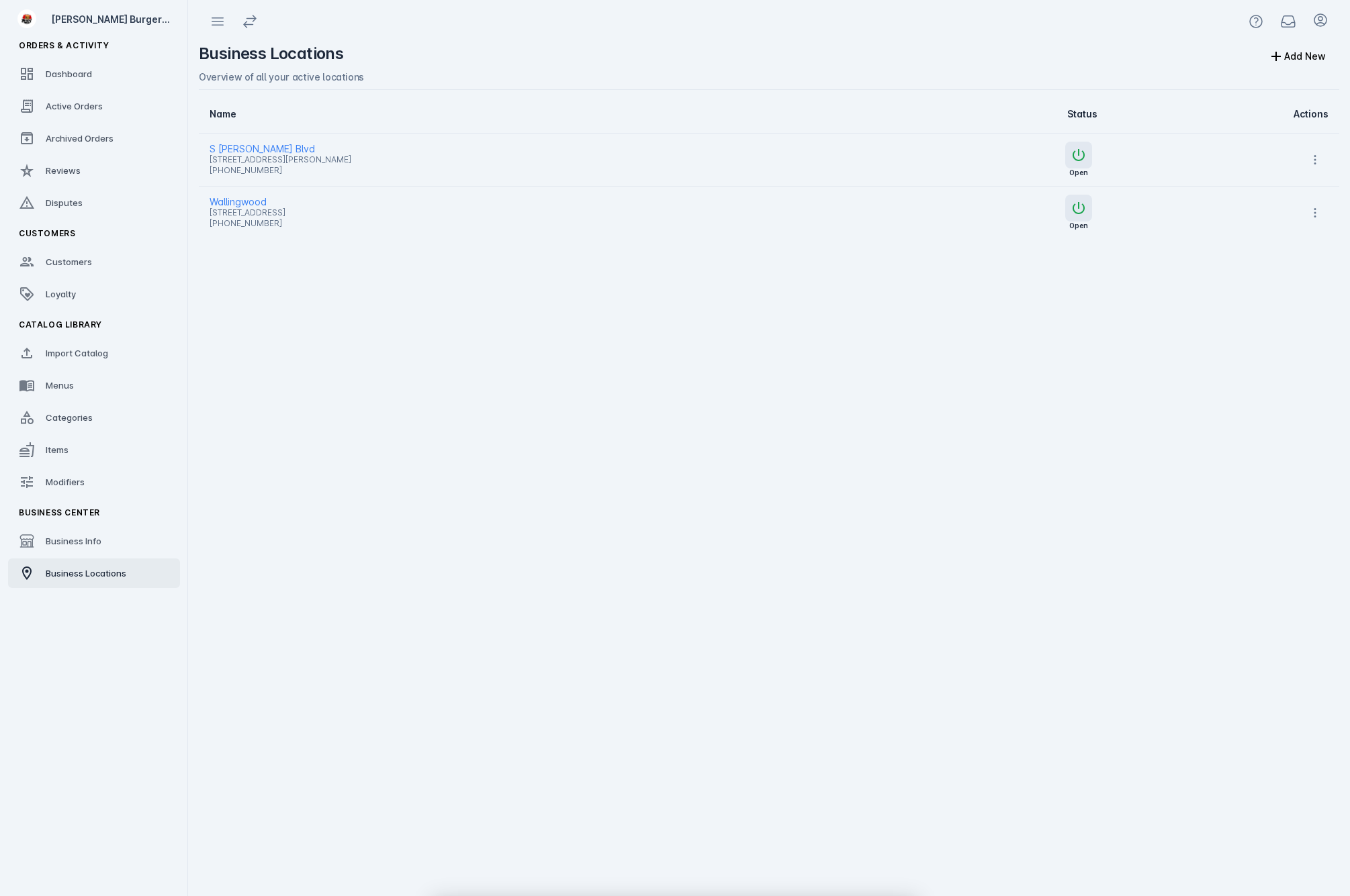
click at [899, 687] on div "Business Locations Add New Overview of all your active locations Name Status Ac…" at bounding box center [769, 469] width 1162 height 854
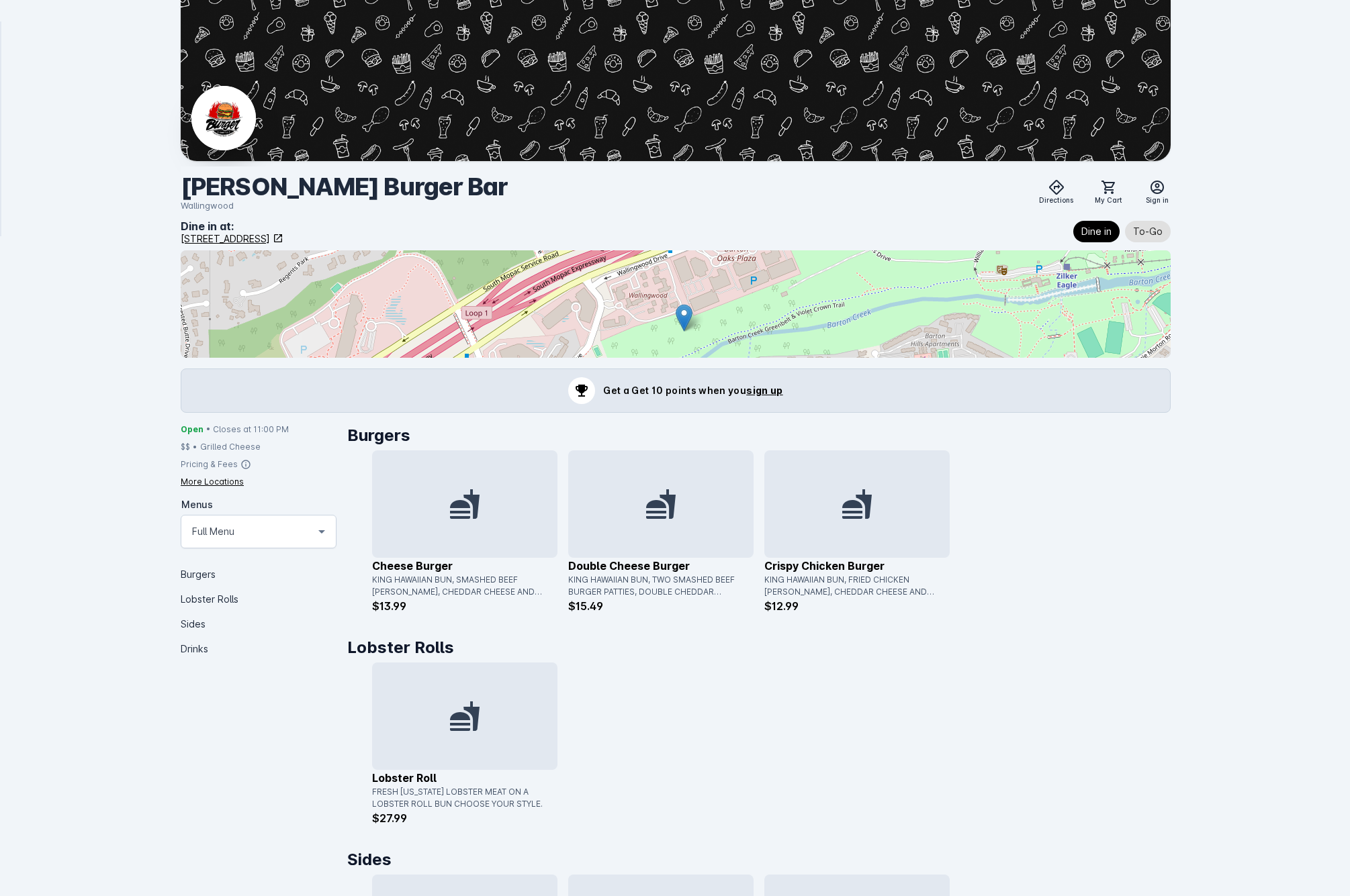
click at [770, 390] on span "sign up" at bounding box center [764, 390] width 37 height 12
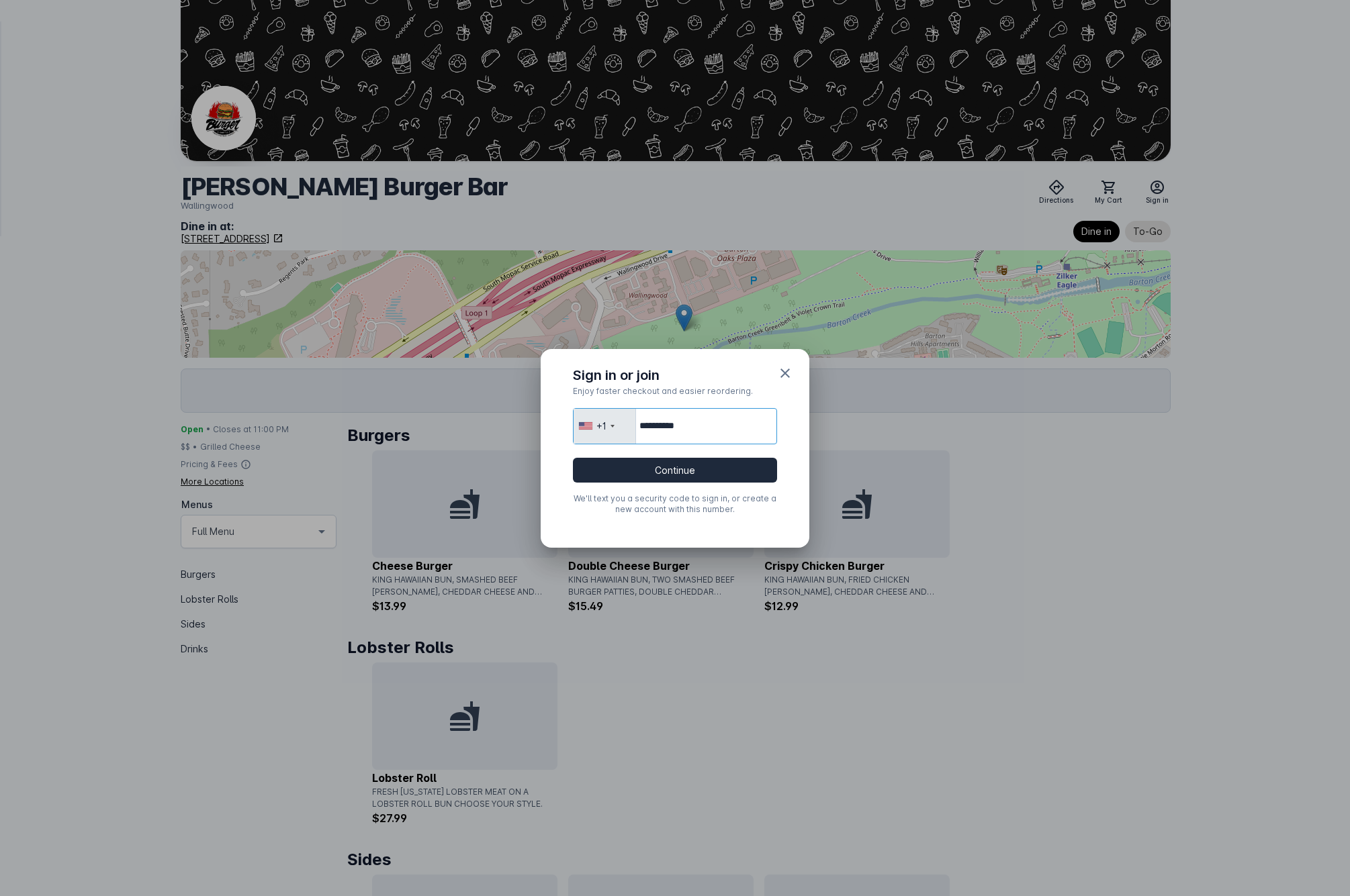
type input "**********"
click at [645, 474] on button "Continue" at bounding box center [675, 469] width 205 height 25
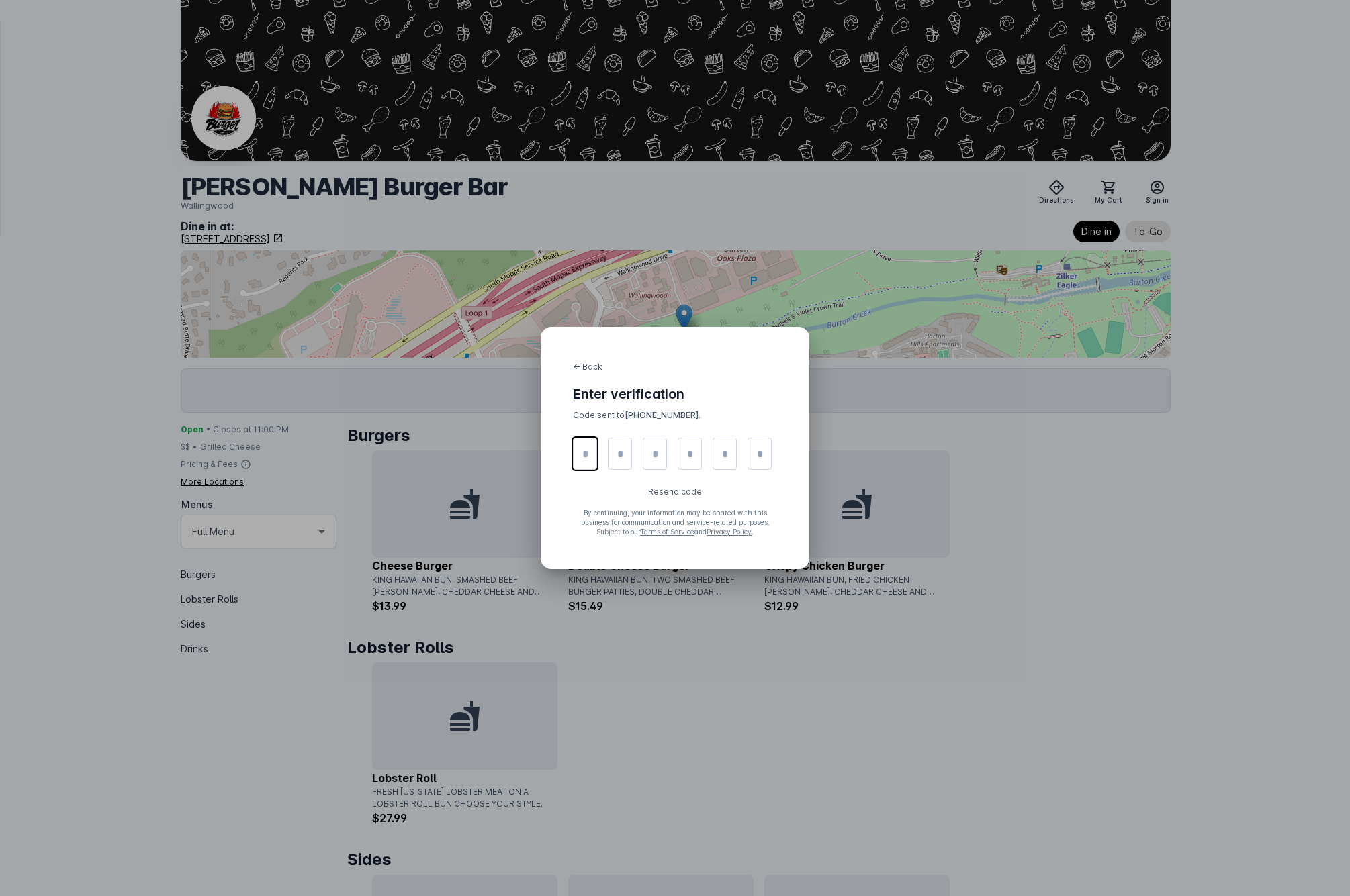
type input "*"
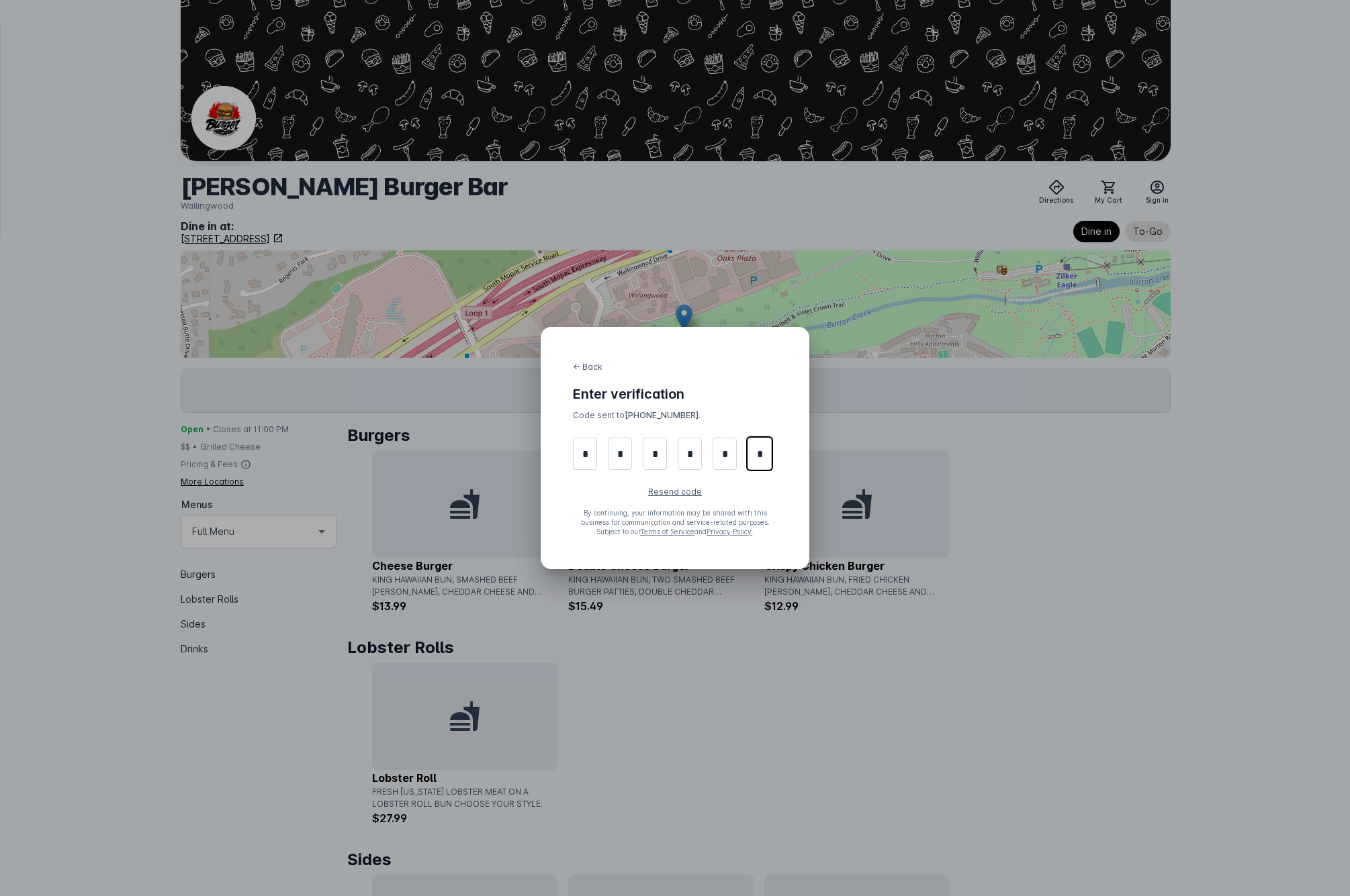
type input "*"
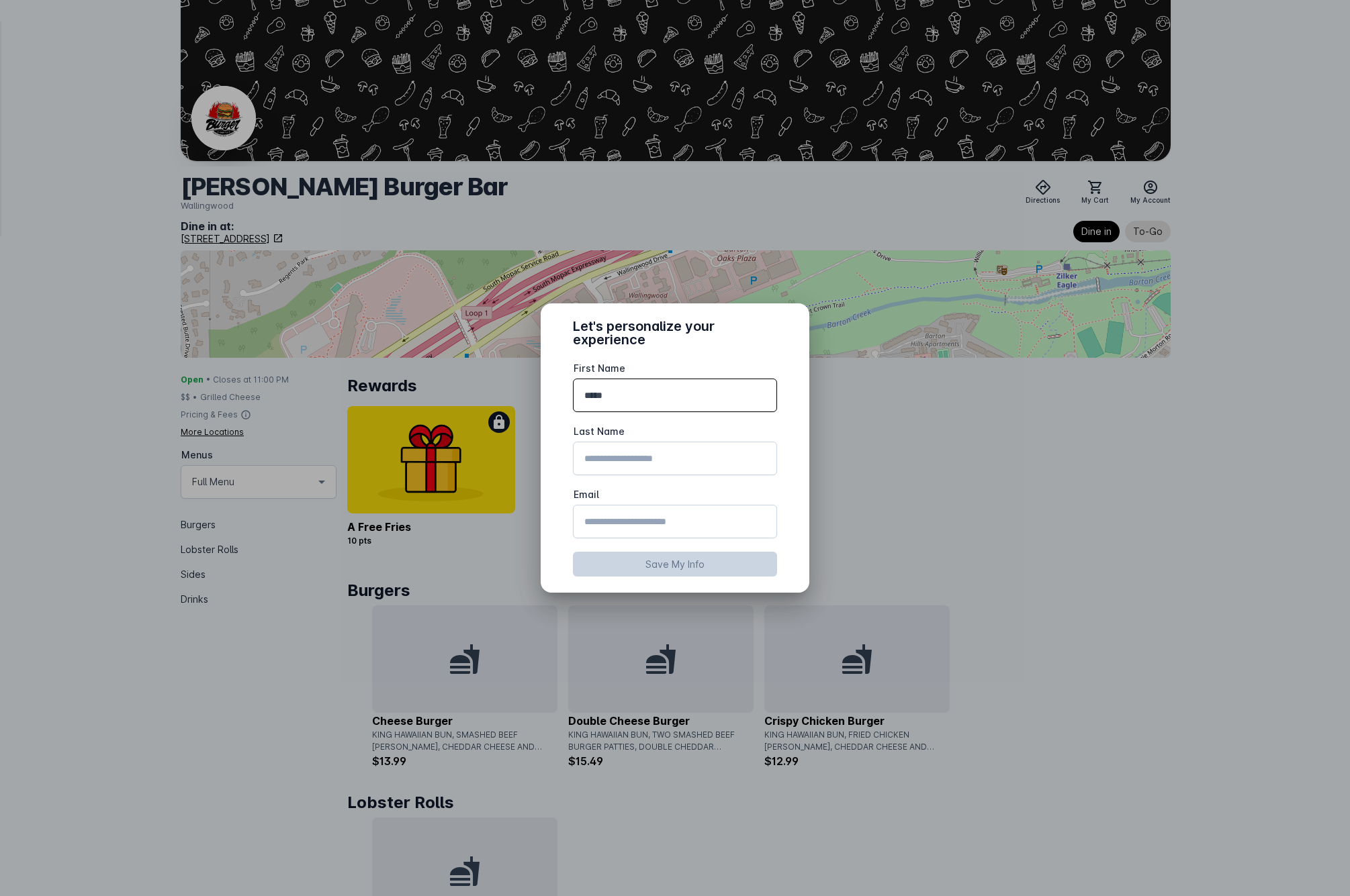
type input "*****"
type input "********"
type input "**********"
click at [662, 566] on button "Save My Info" at bounding box center [675, 564] width 205 height 25
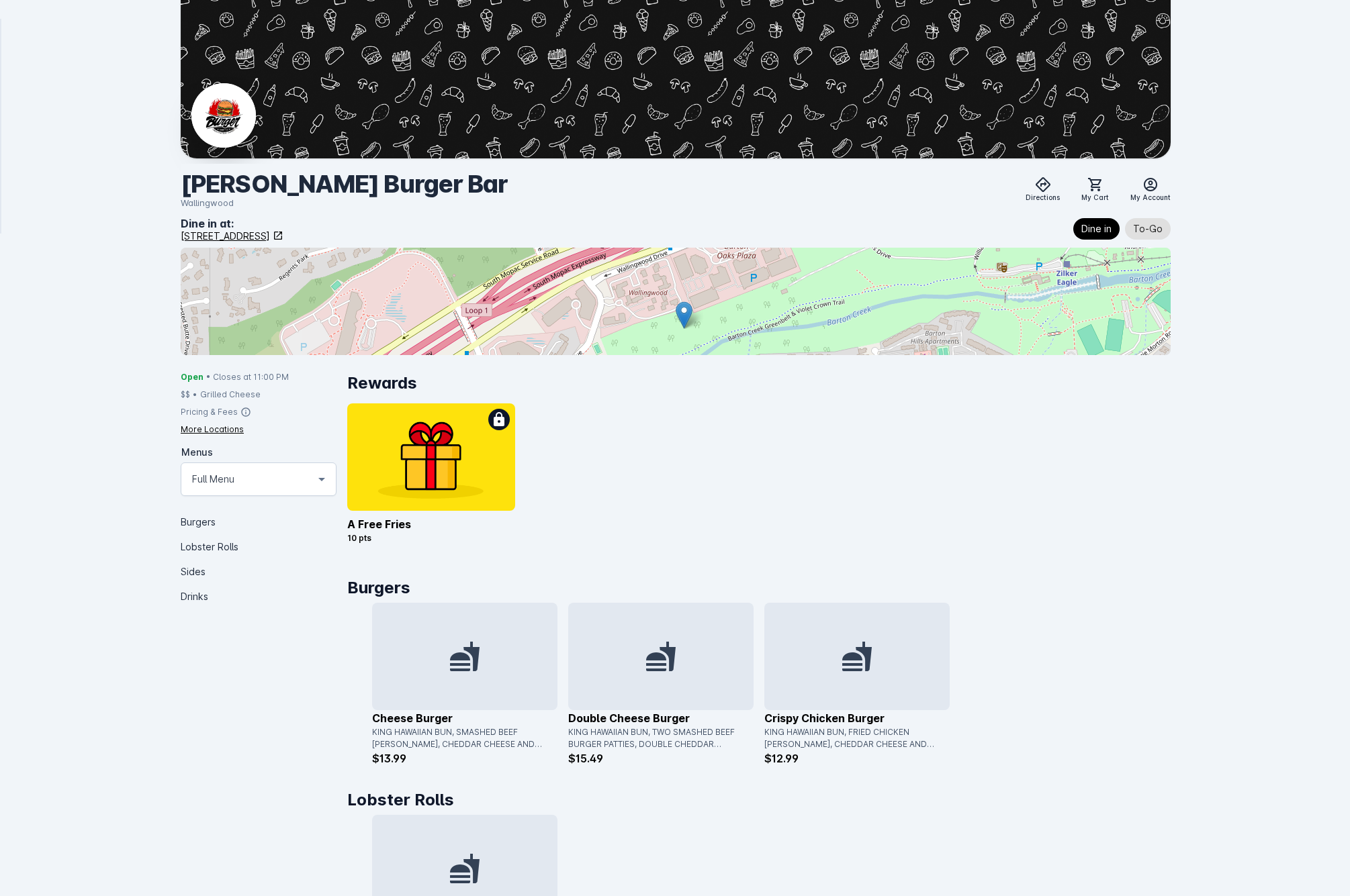
scroll to position [17, 0]
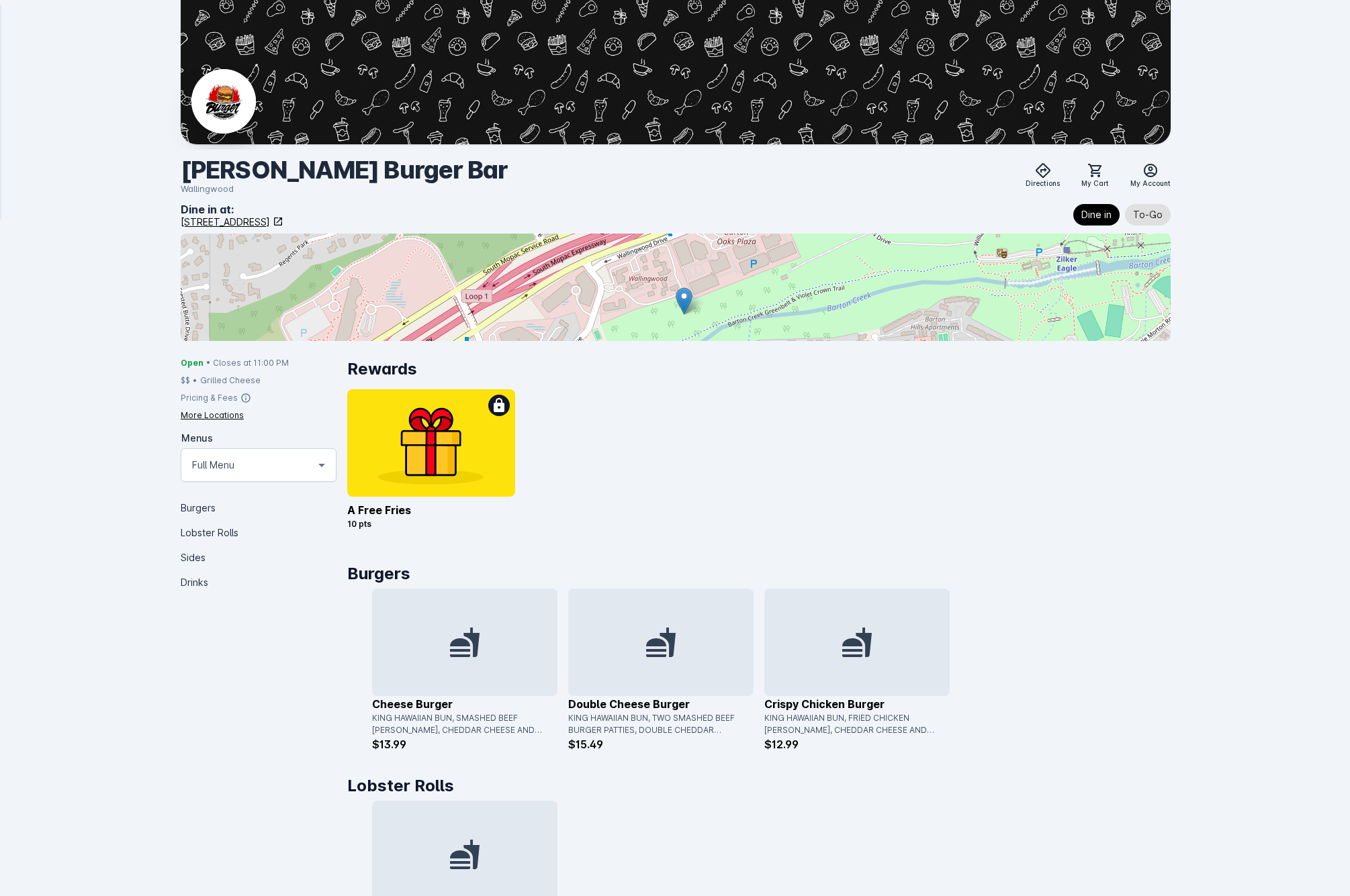
click at [649, 615] on div at bounding box center [661, 642] width 186 height 108
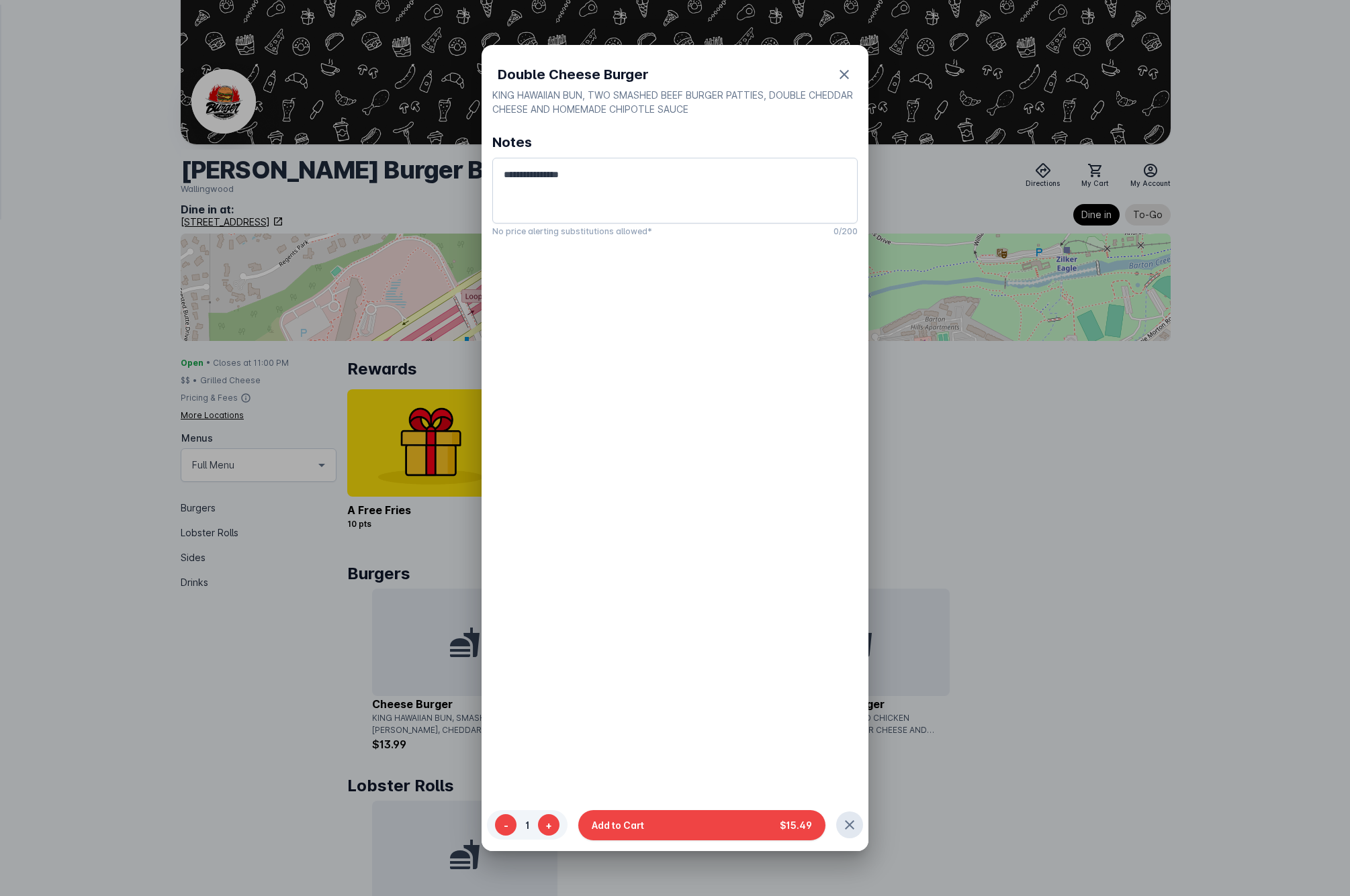
scroll to position [0, 0]
click at [672, 831] on button "Add to Cart $15.49" at bounding box center [702, 825] width 247 height 31
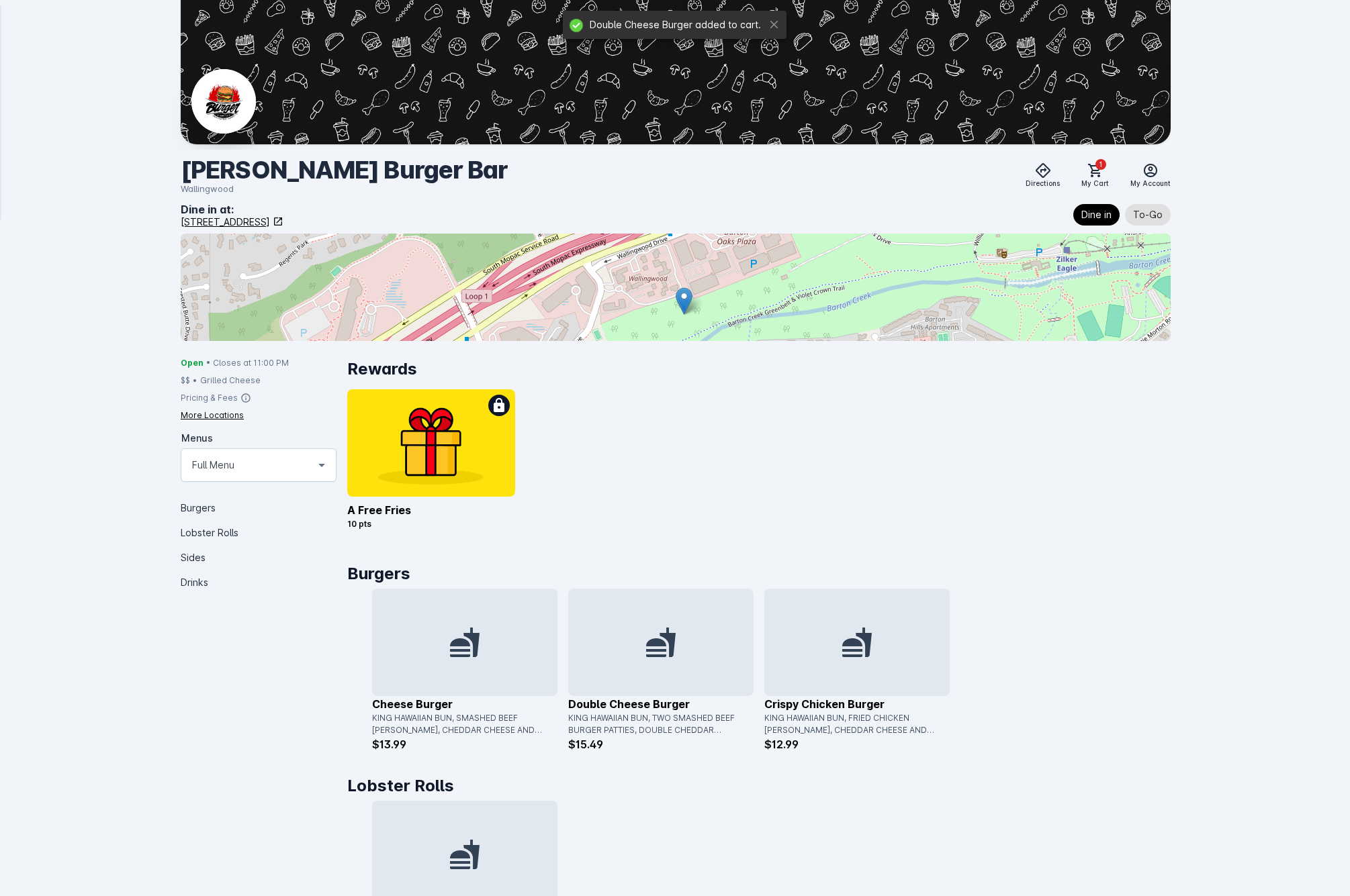
scroll to position [17, 0]
click at [1106, 166] on span "1" at bounding box center [1100, 164] width 11 height 11
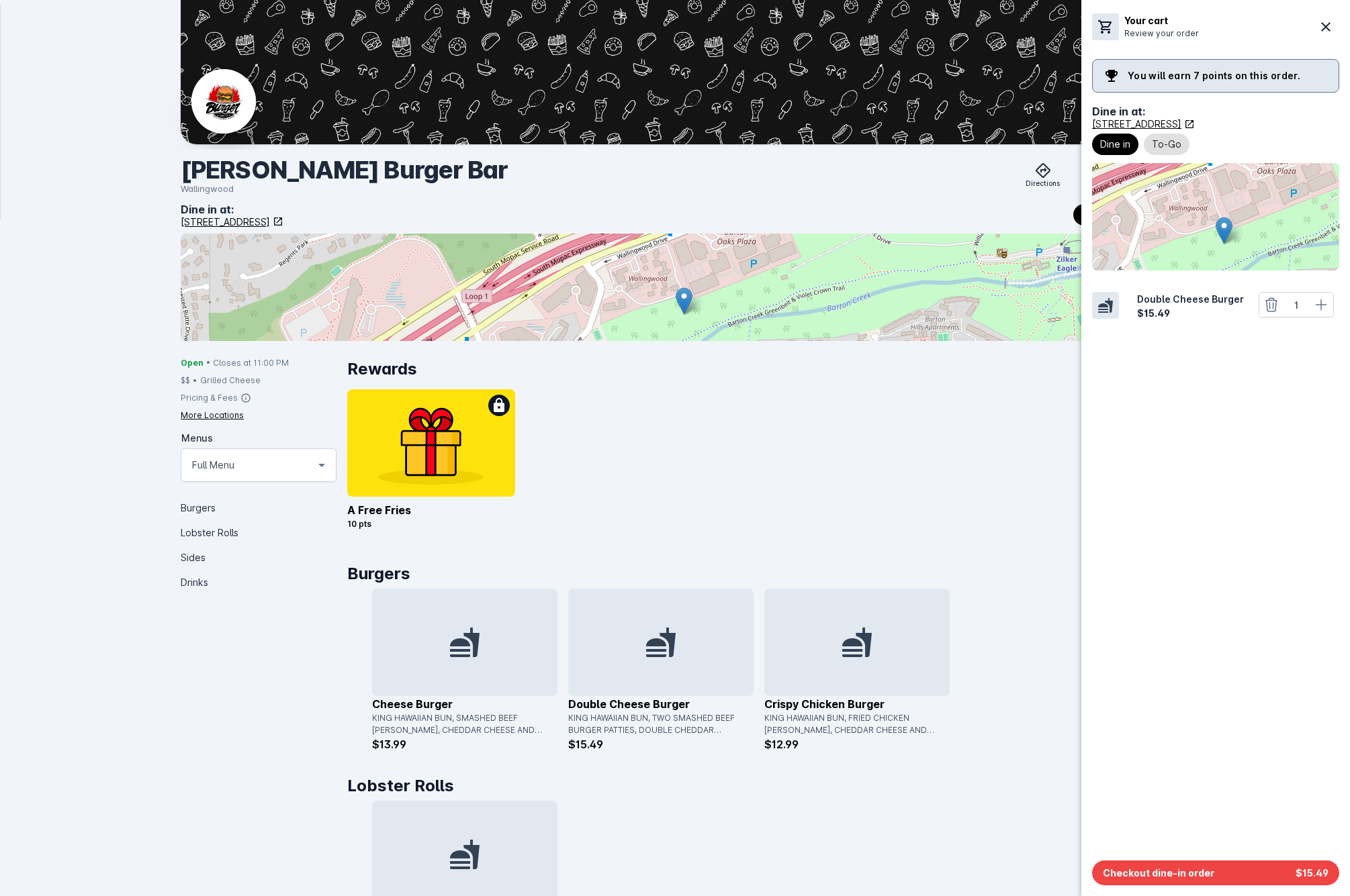
drag, startPoint x: 862, startPoint y: 449, endPoint x: 871, endPoint y: 453, distance: 9.8
click at [865, 451] on div at bounding box center [675, 448] width 1350 height 896
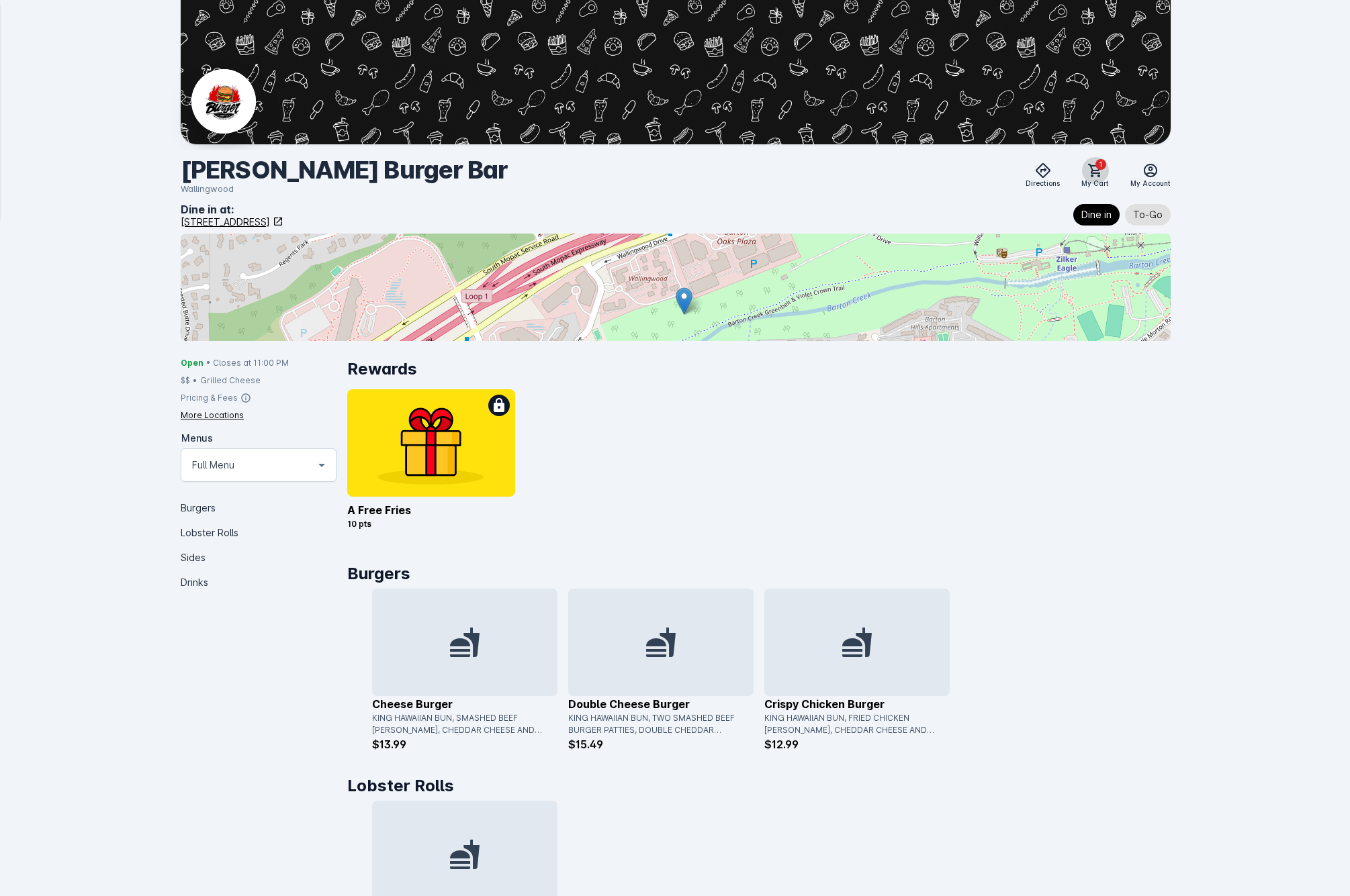
click at [1093, 167] on icon at bounding box center [1095, 170] width 16 height 16
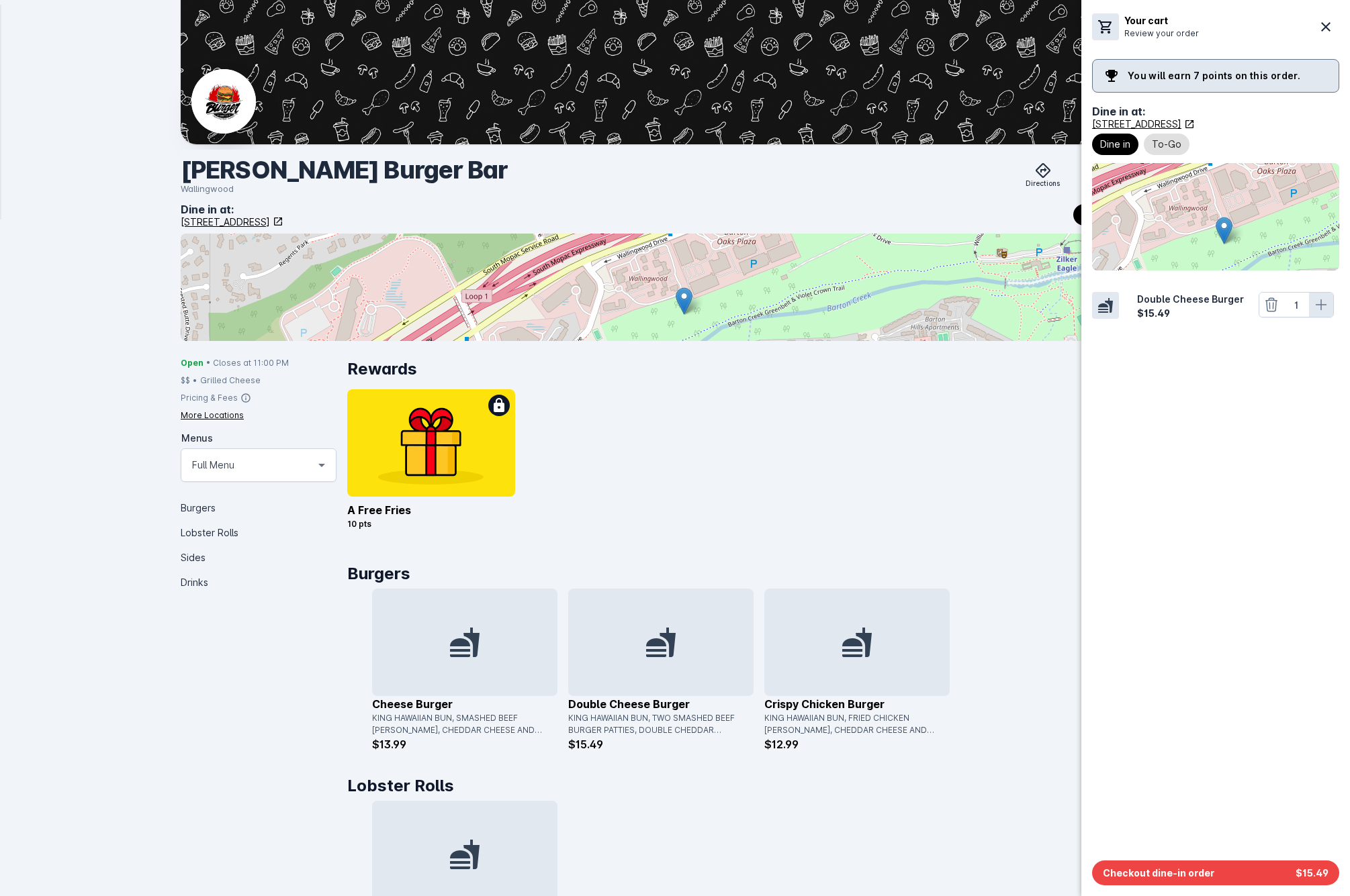
click at [1329, 303] on button at bounding box center [1320, 304] width 24 height 24
click at [1195, 875] on span "Checkout dine-in order" at bounding box center [1158, 873] width 112 height 14
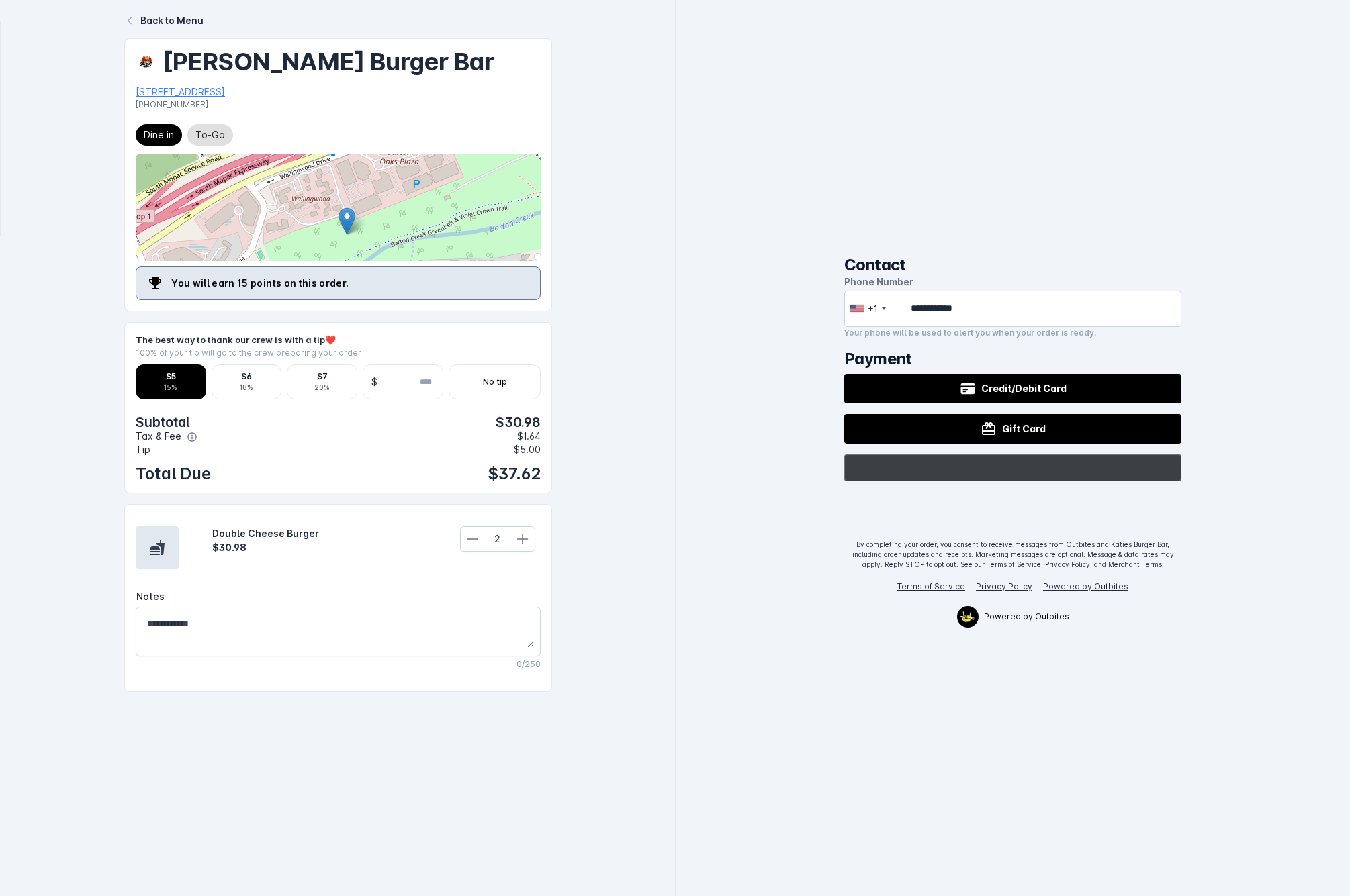
click at [1111, 474] on div "@import url(//fonts.googleapis.com/css?family=Google+Sans_old:500) ••••••" at bounding box center [1012, 467] width 337 height 27
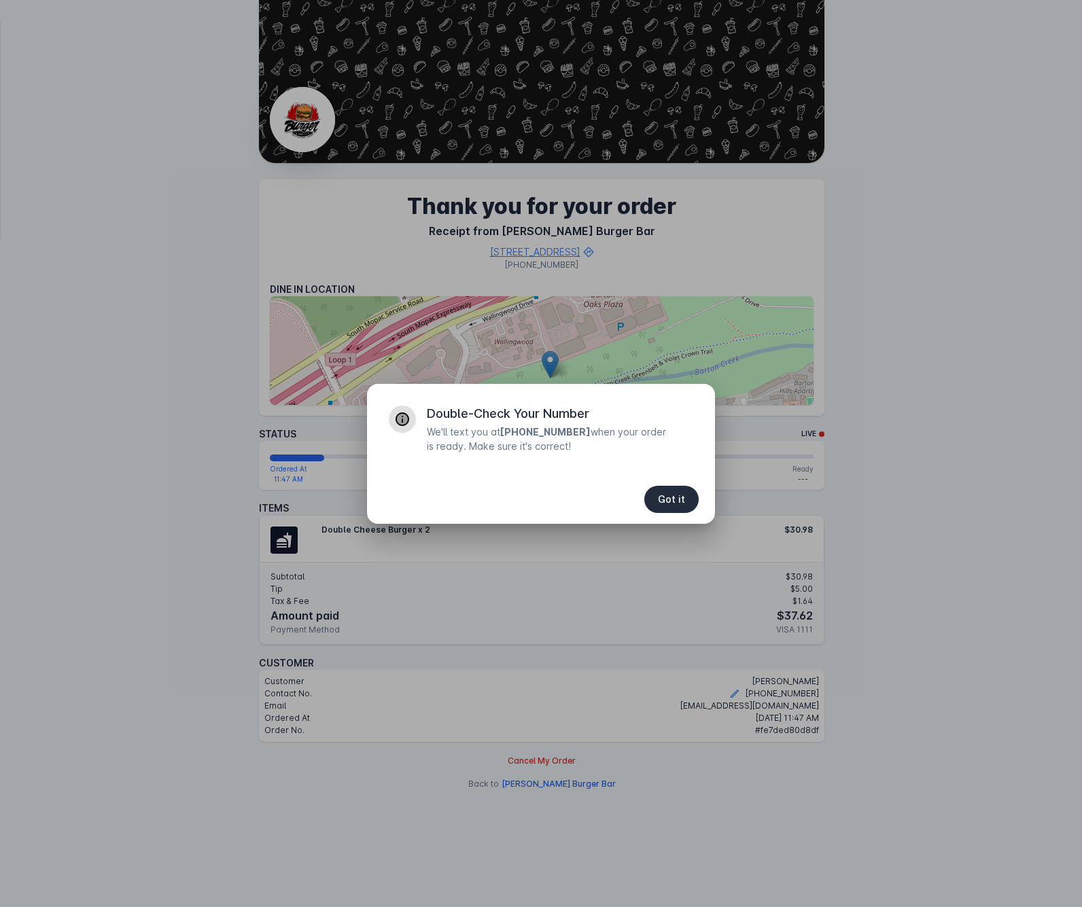
click at [670, 499] on span "Got it" at bounding box center [671, 500] width 27 height 10
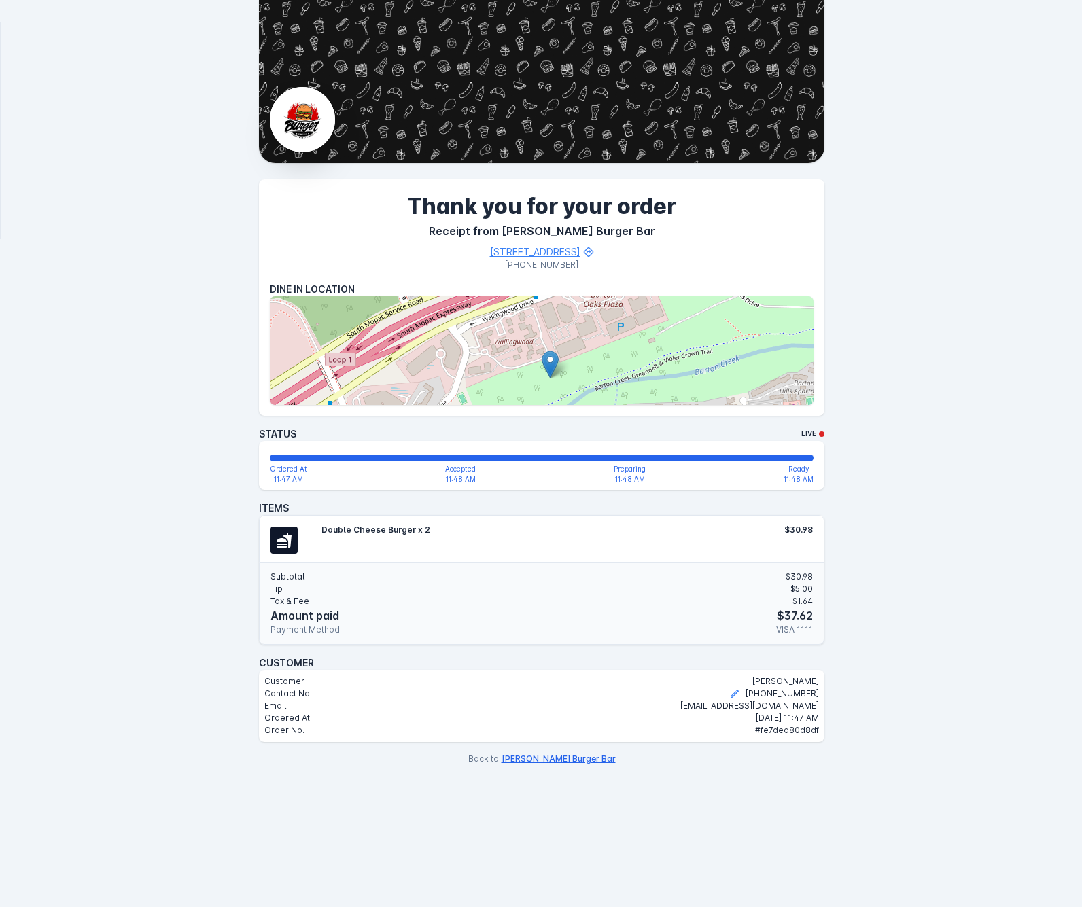
click at [558, 754] on button "[PERSON_NAME] Burger Bar" at bounding box center [558, 759] width 114 height 12
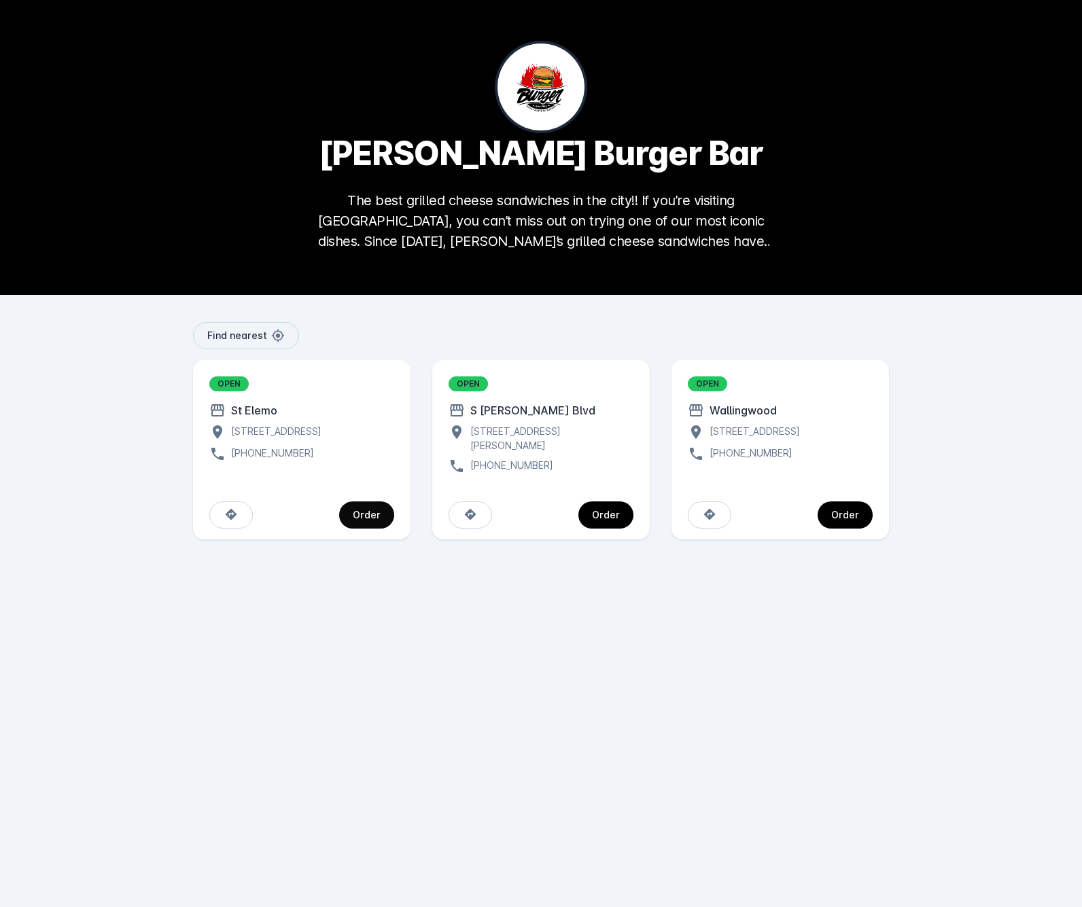
click at [357, 499] on span "continue" at bounding box center [366, 515] width 55 height 33
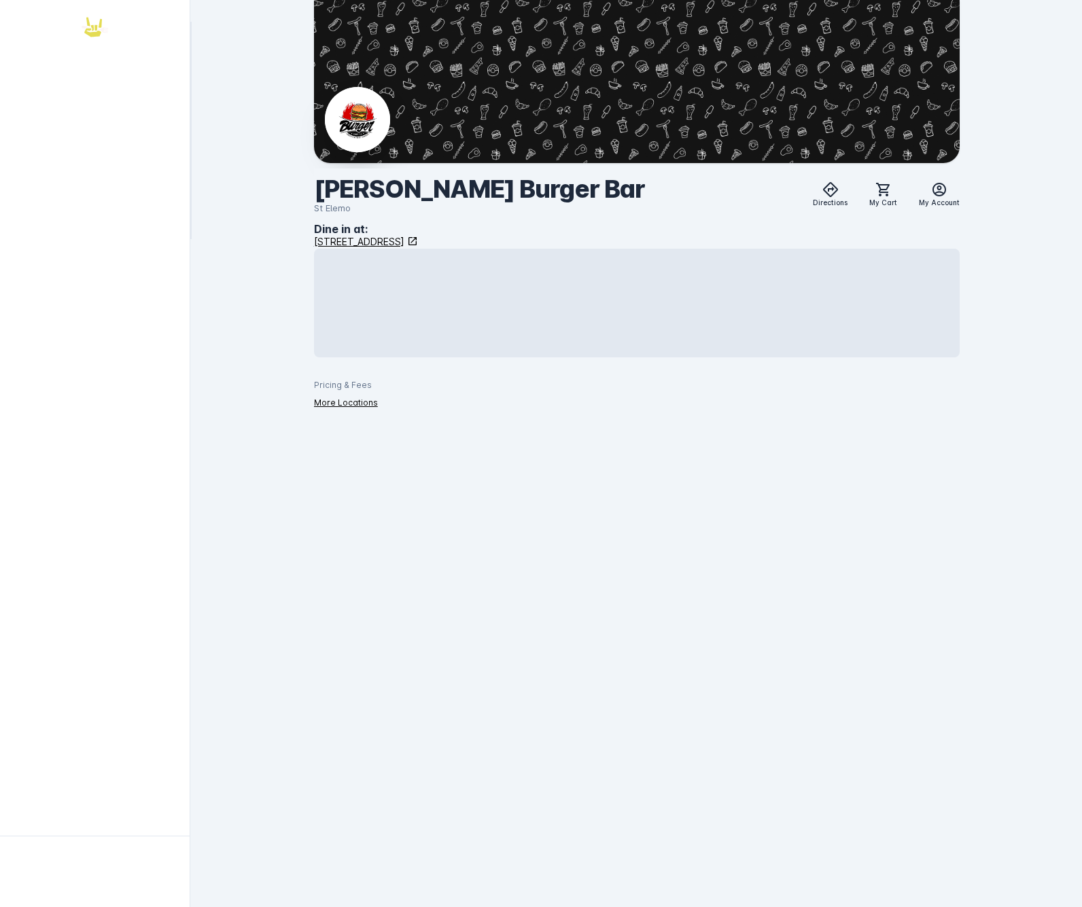
click at [552, 514] on div "Katies Burger Bar St Elemo Directions My Cart My Account Dine in at: 440 E St E…" at bounding box center [637, 453] width 890 height 907
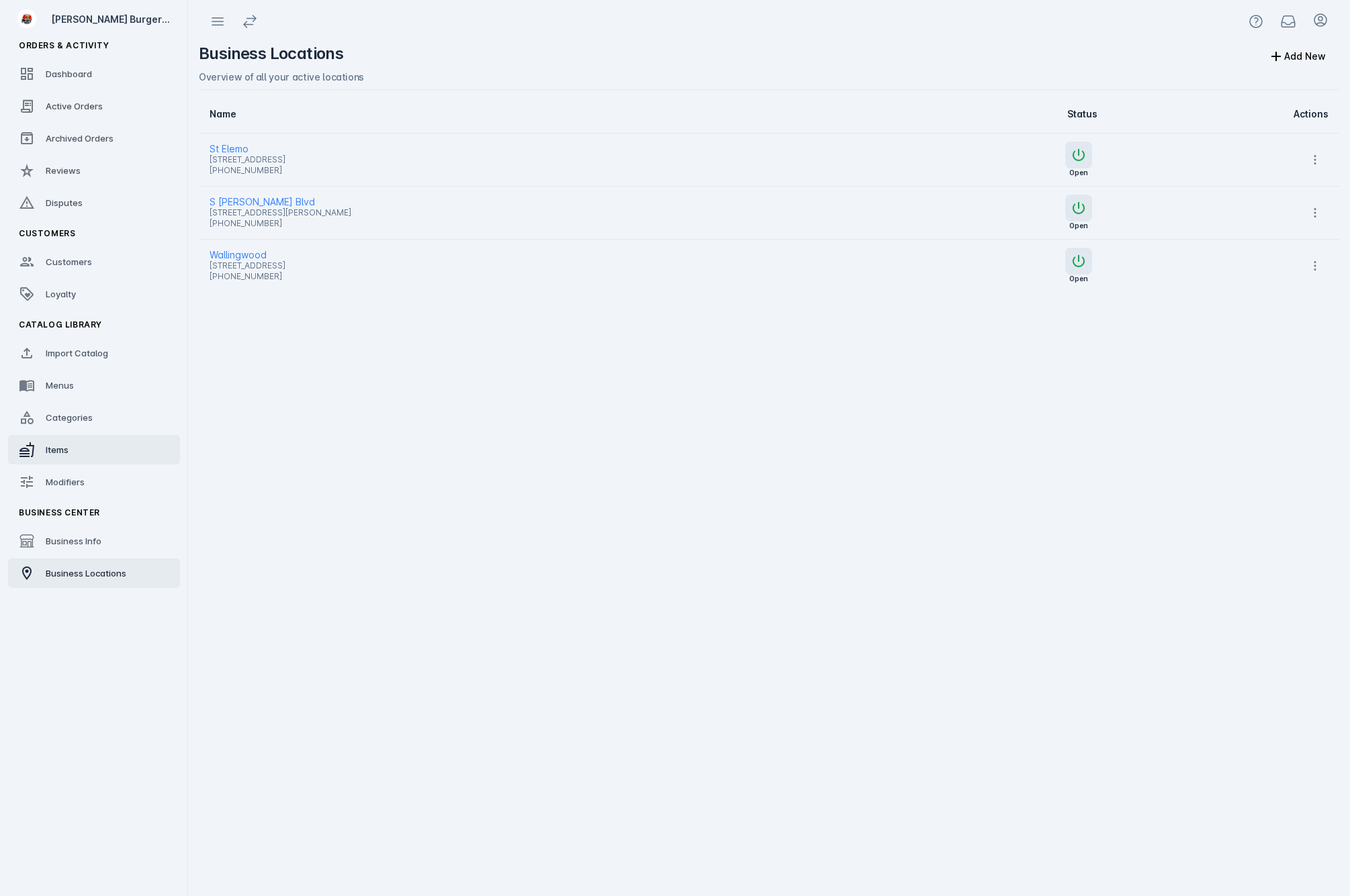
click at [84, 455] on link "Items" at bounding box center [94, 449] width 172 height 30
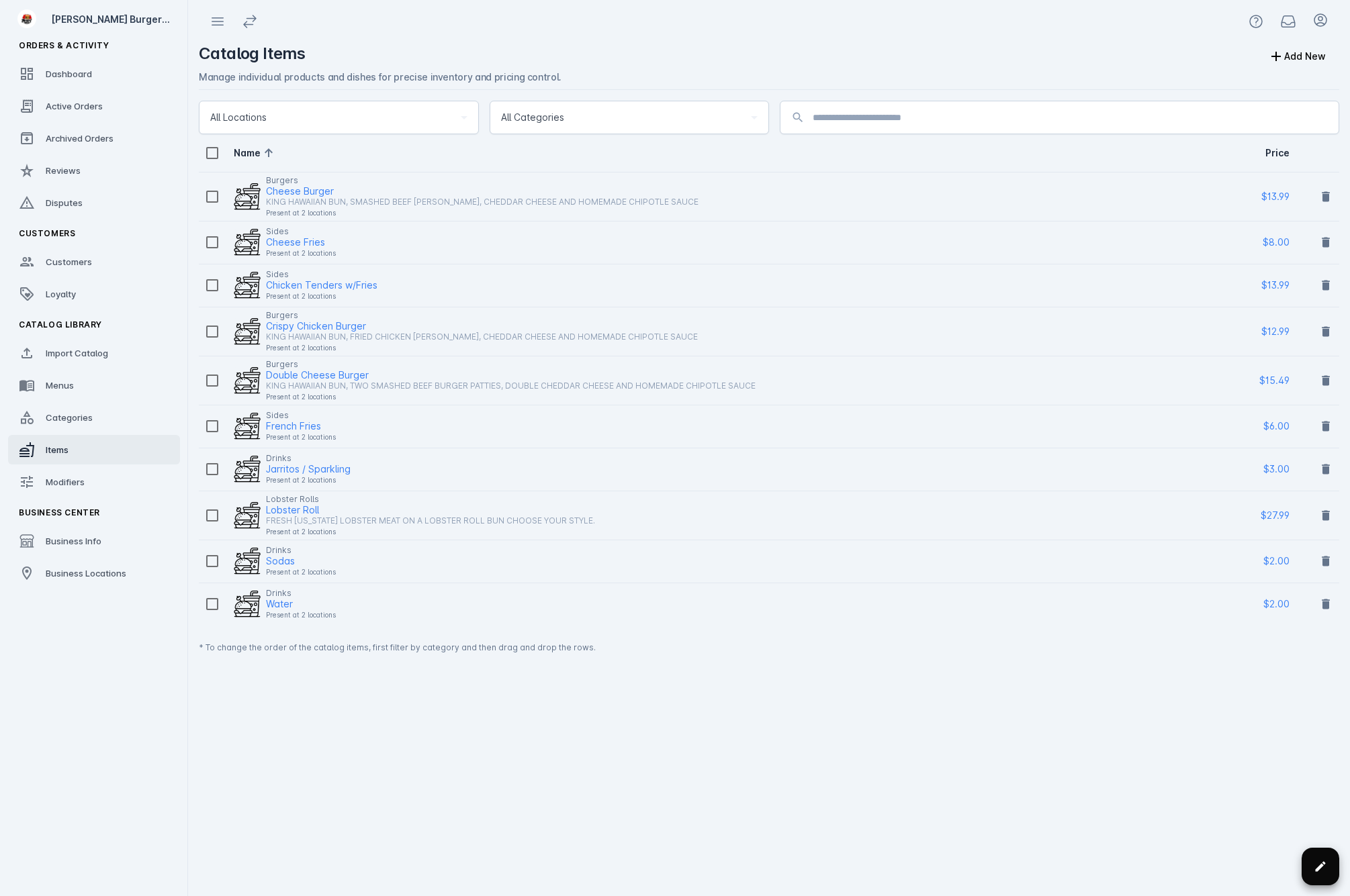
click at [1330, 872] on span at bounding box center [1320, 866] width 33 height 33
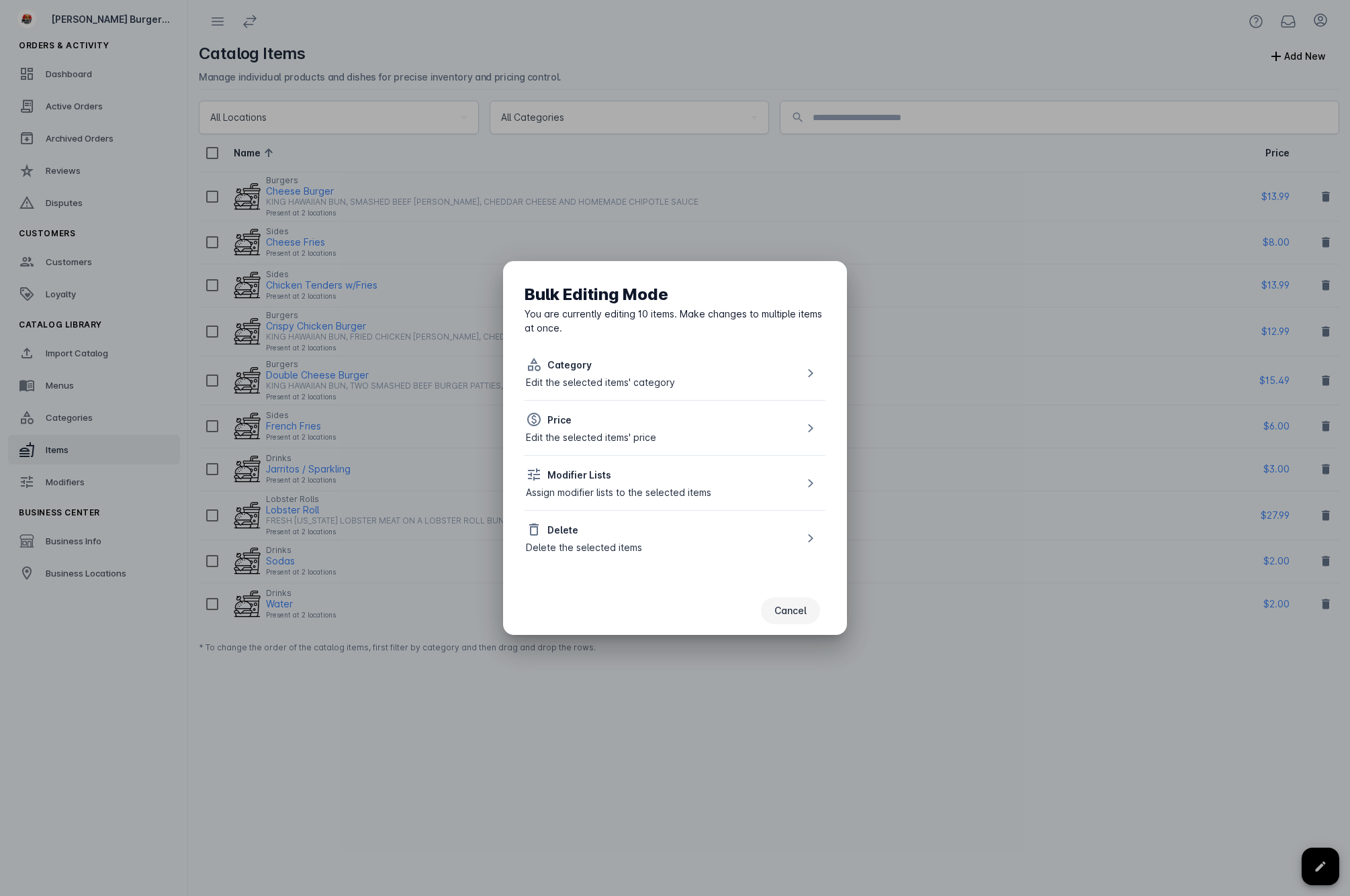
click at [802, 621] on span "button" at bounding box center [791, 611] width 59 height 33
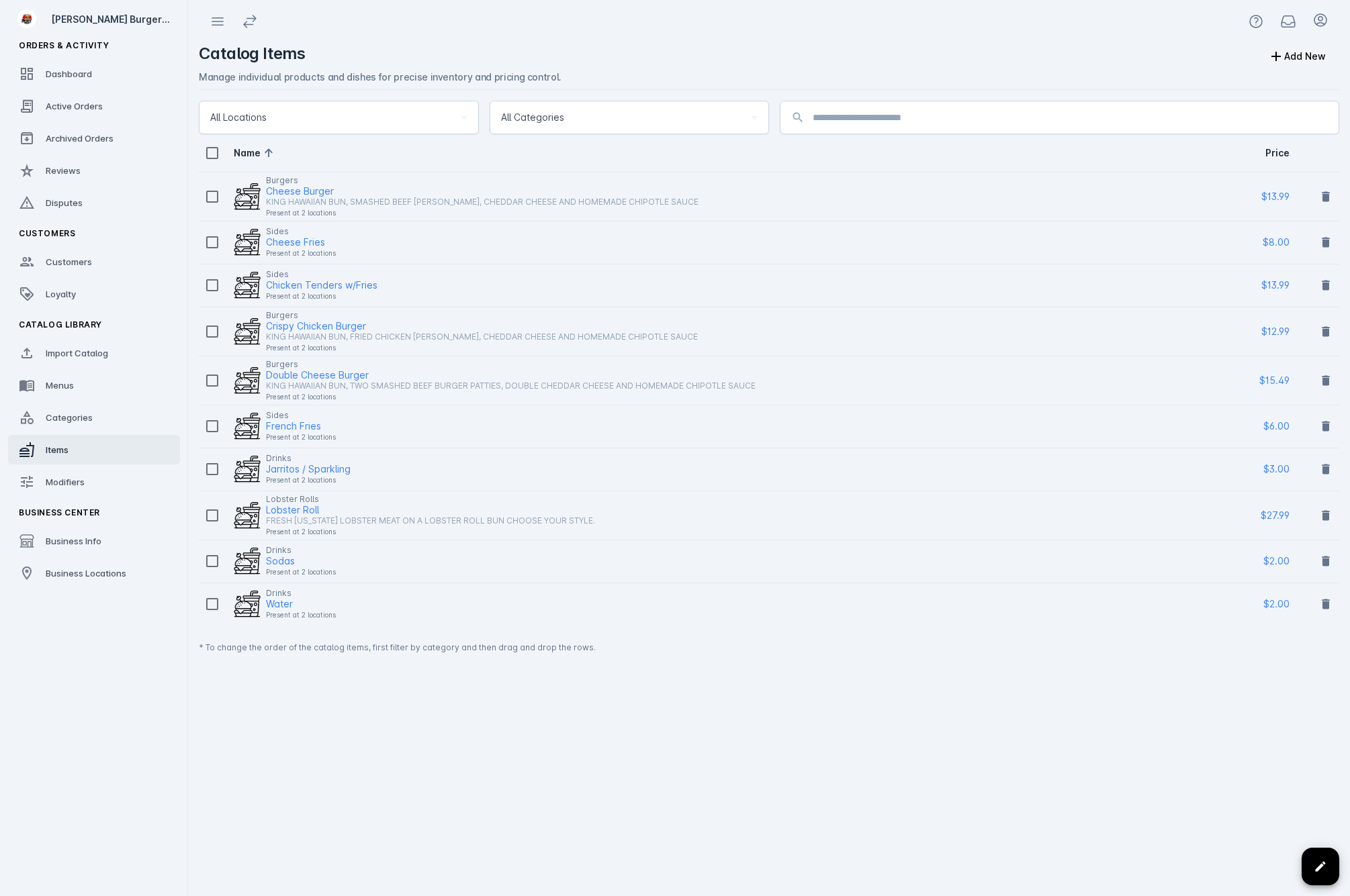
click at [663, 691] on div "Catalog Items Add New Manage individual products and dishes for precise invento…" at bounding box center [769, 469] width 1162 height 854
click at [296, 187] on div "Cheese Burger" at bounding box center [299, 191] width 68 height 16
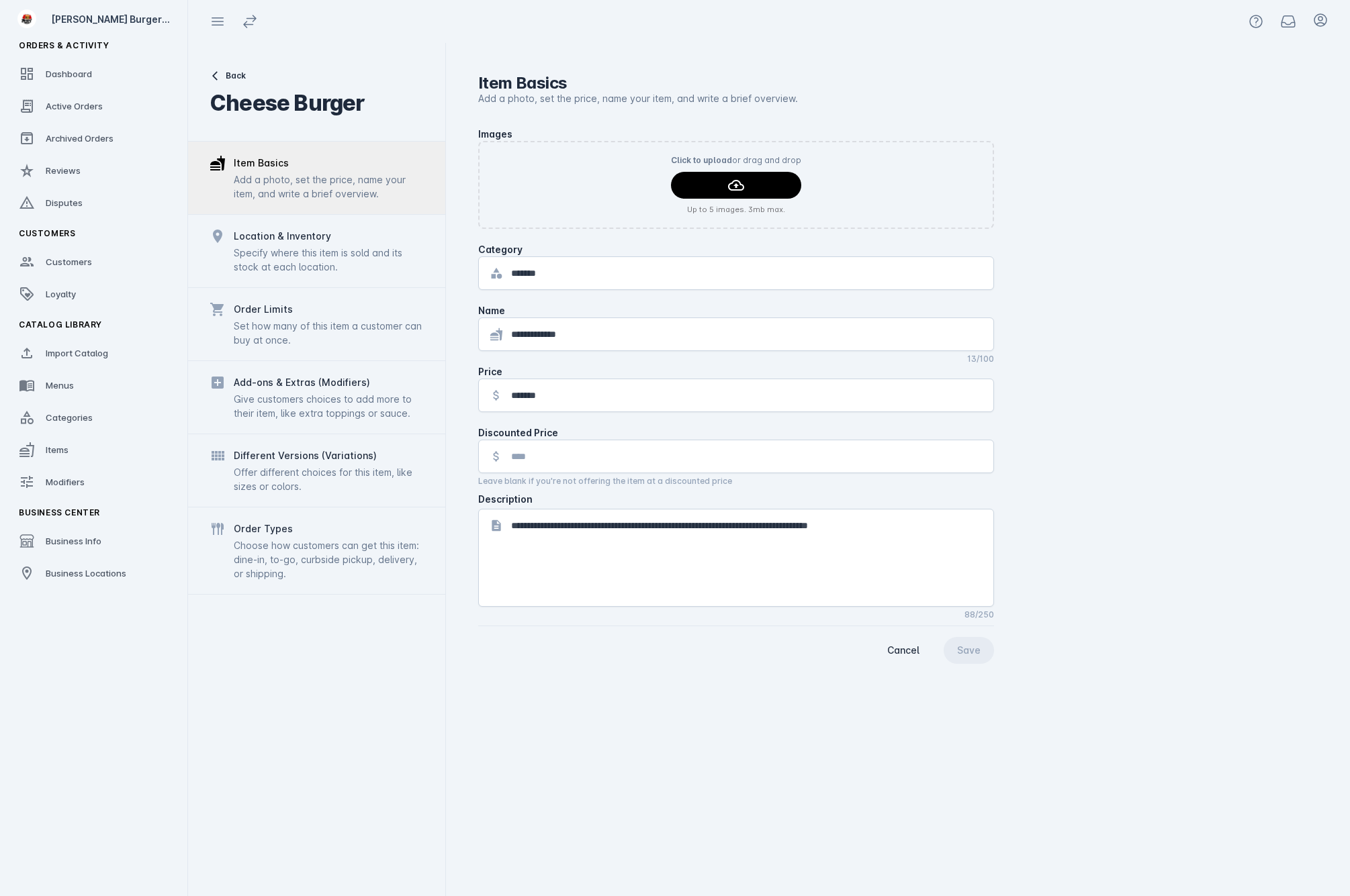
click at [278, 261] on div "Specify where this item is sold and its stock at each location." at bounding box center [328, 260] width 190 height 29
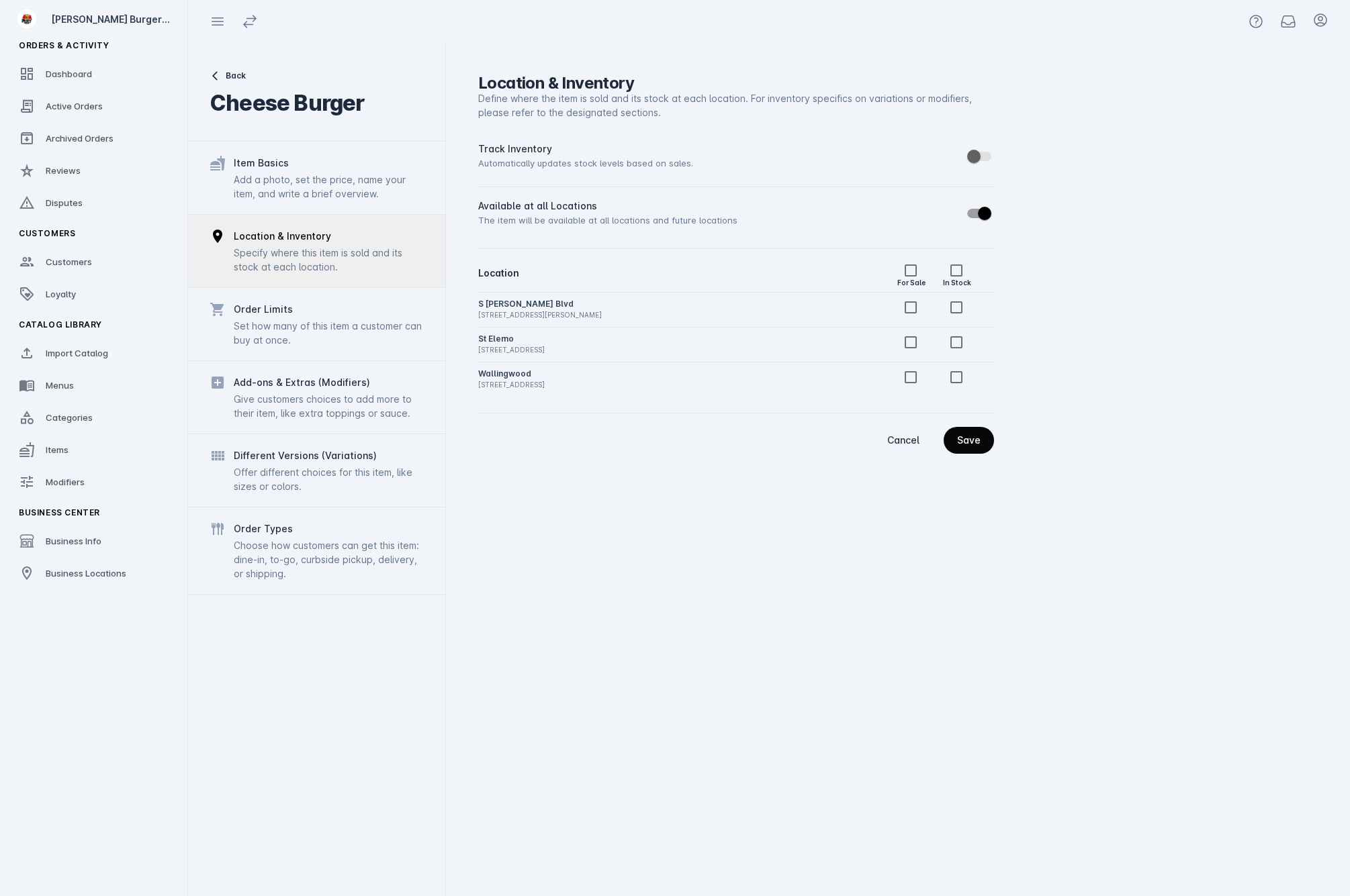
click at [970, 433] on span "continue" at bounding box center [969, 440] width 50 height 33
click at [72, 577] on span "Business Locations" at bounding box center [86, 573] width 81 height 11
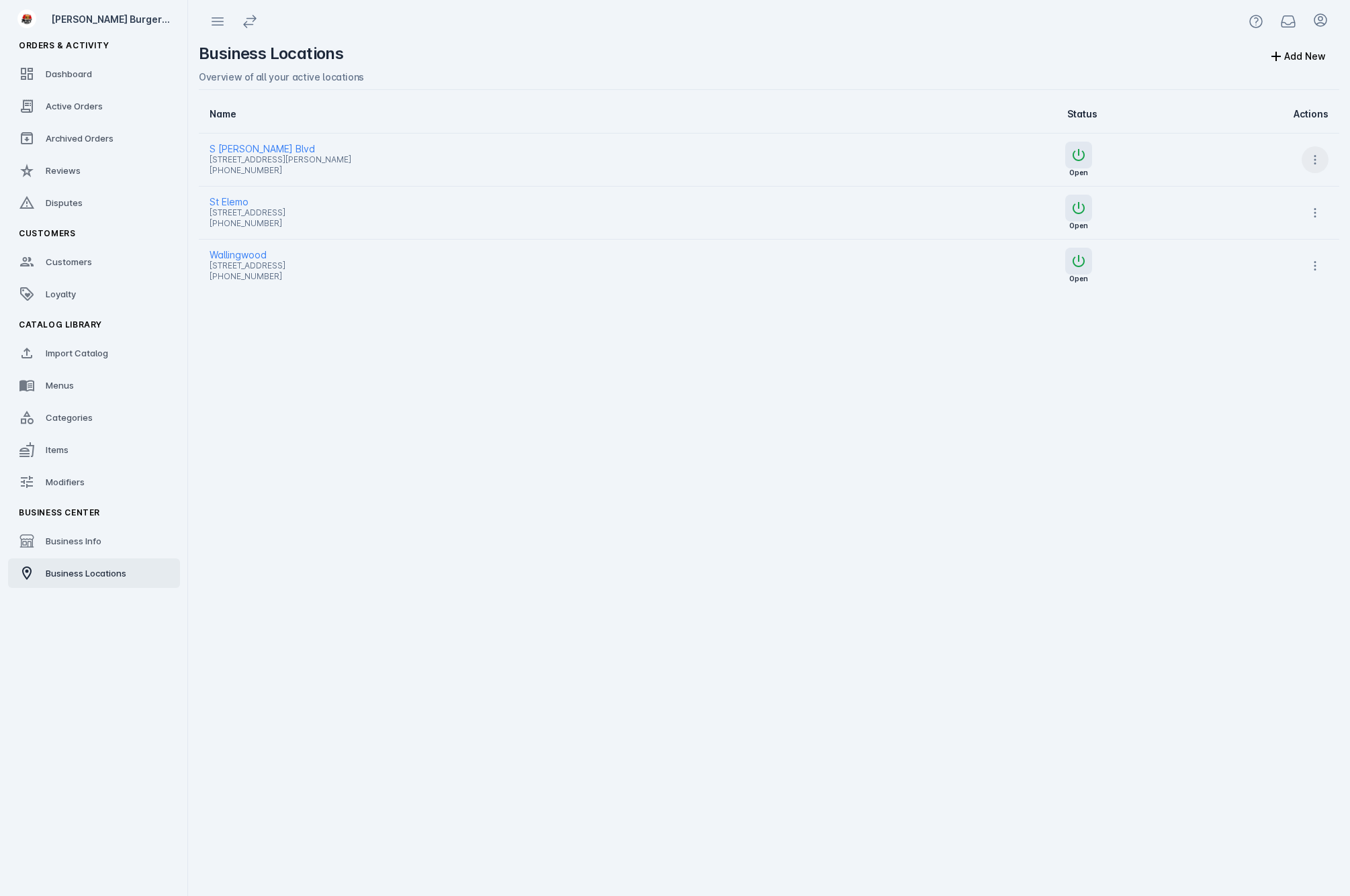
click at [1313, 162] on icon at bounding box center [1315, 160] width 14 height 14
click at [1277, 296] on span "Delete" at bounding box center [1282, 291] width 31 height 16
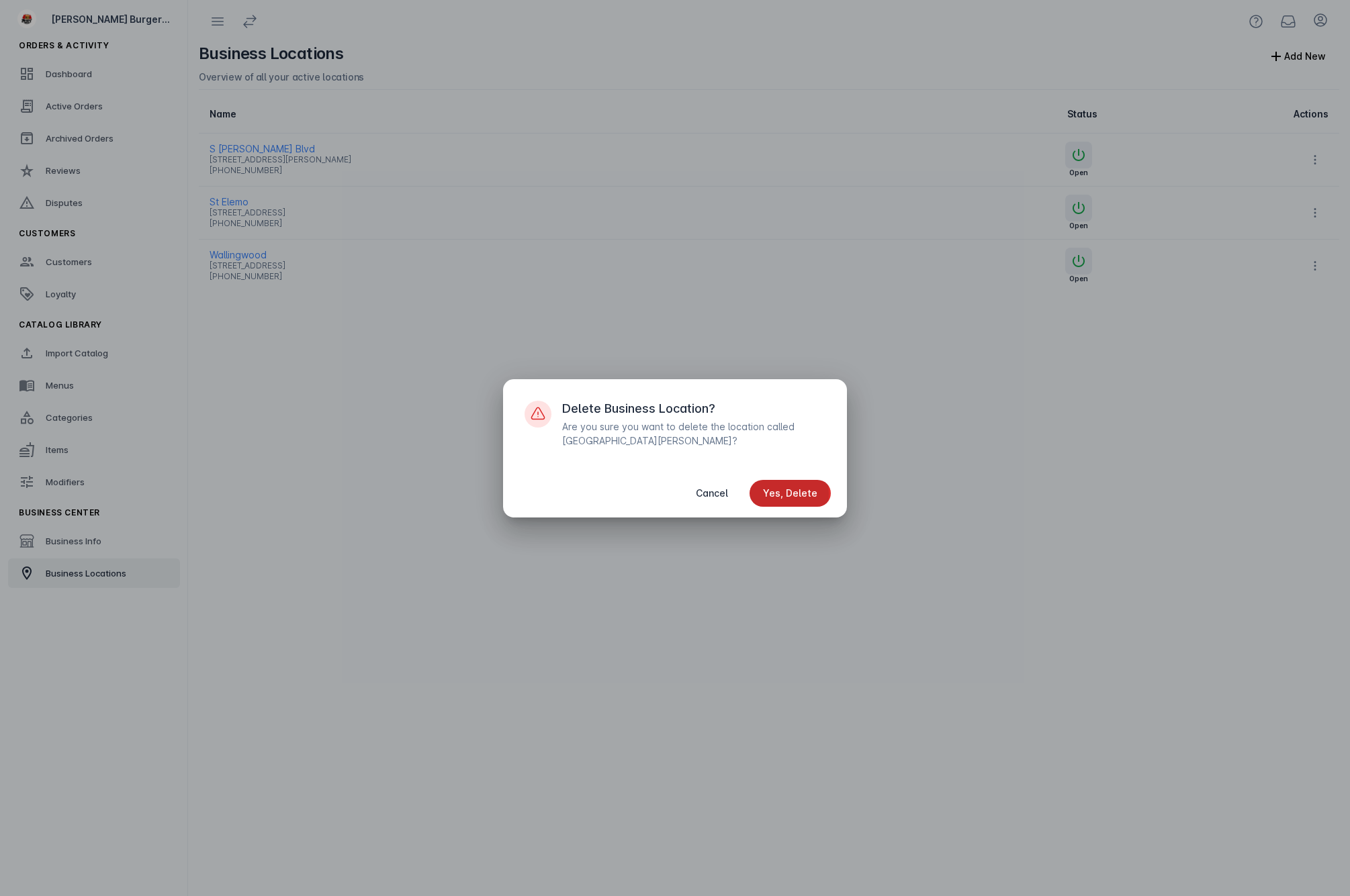
click at [775, 495] on span "Yes, Delete" at bounding box center [790, 494] width 54 height 10
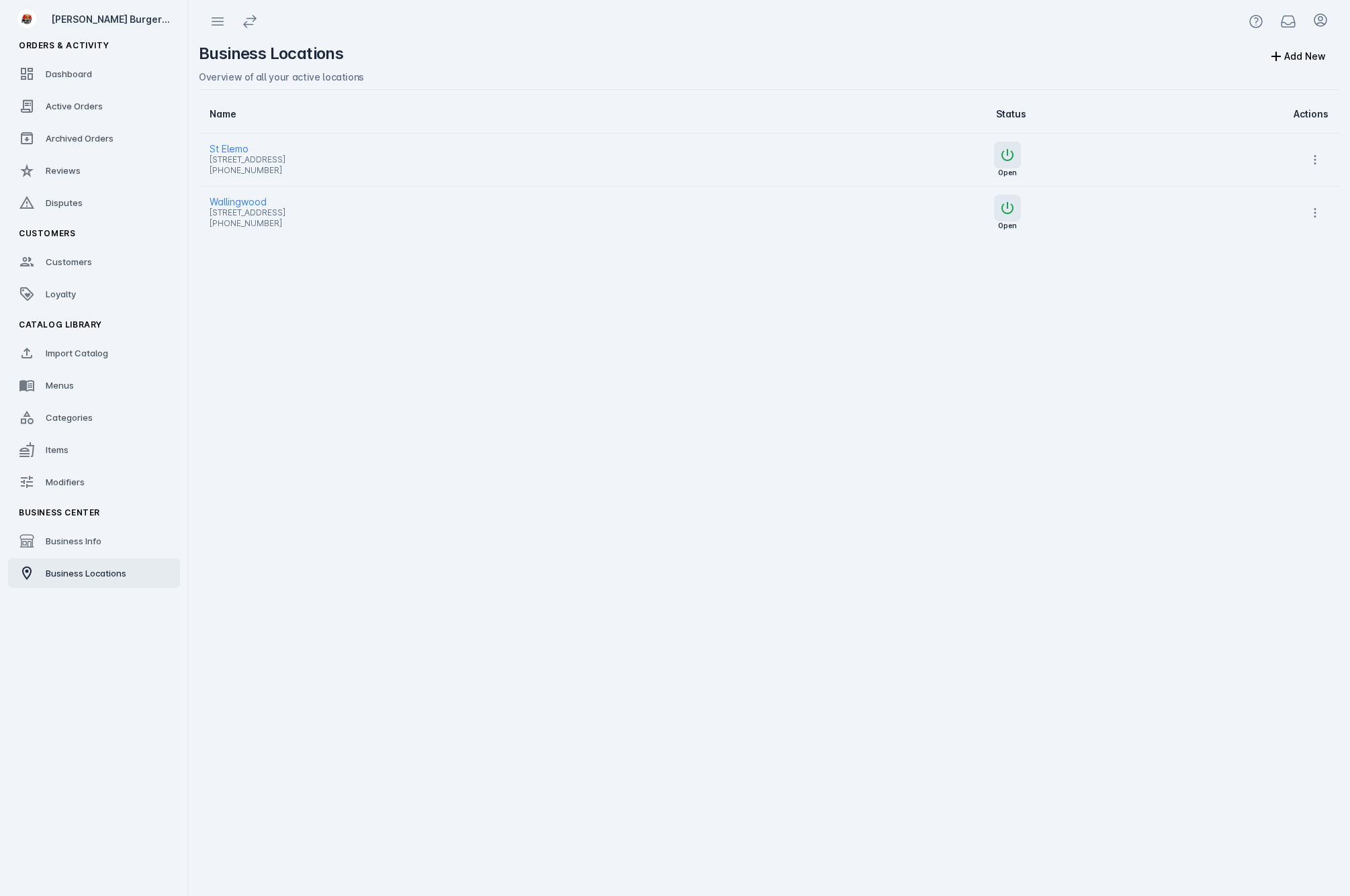
click at [1067, 395] on div "Business Locations Add New Overview of all your active locations Name Status Ac…" at bounding box center [769, 469] width 1162 height 854
click at [1315, 156] on icon at bounding box center [1315, 160] width 2 height 10
click at [1276, 292] on span "Delete" at bounding box center [1282, 291] width 31 height 16
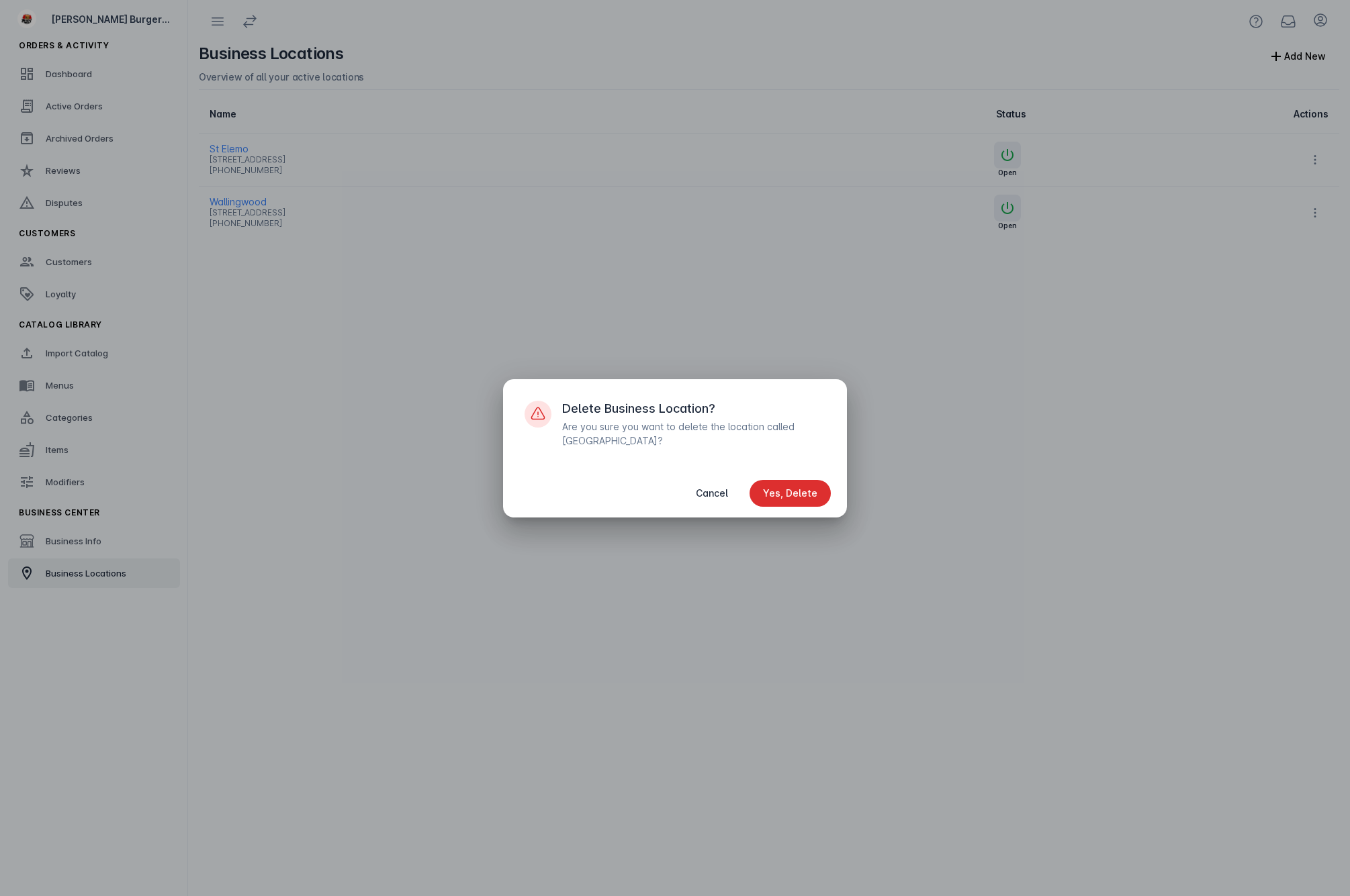
click at [776, 497] on span "Yes, Delete" at bounding box center [790, 494] width 54 height 10
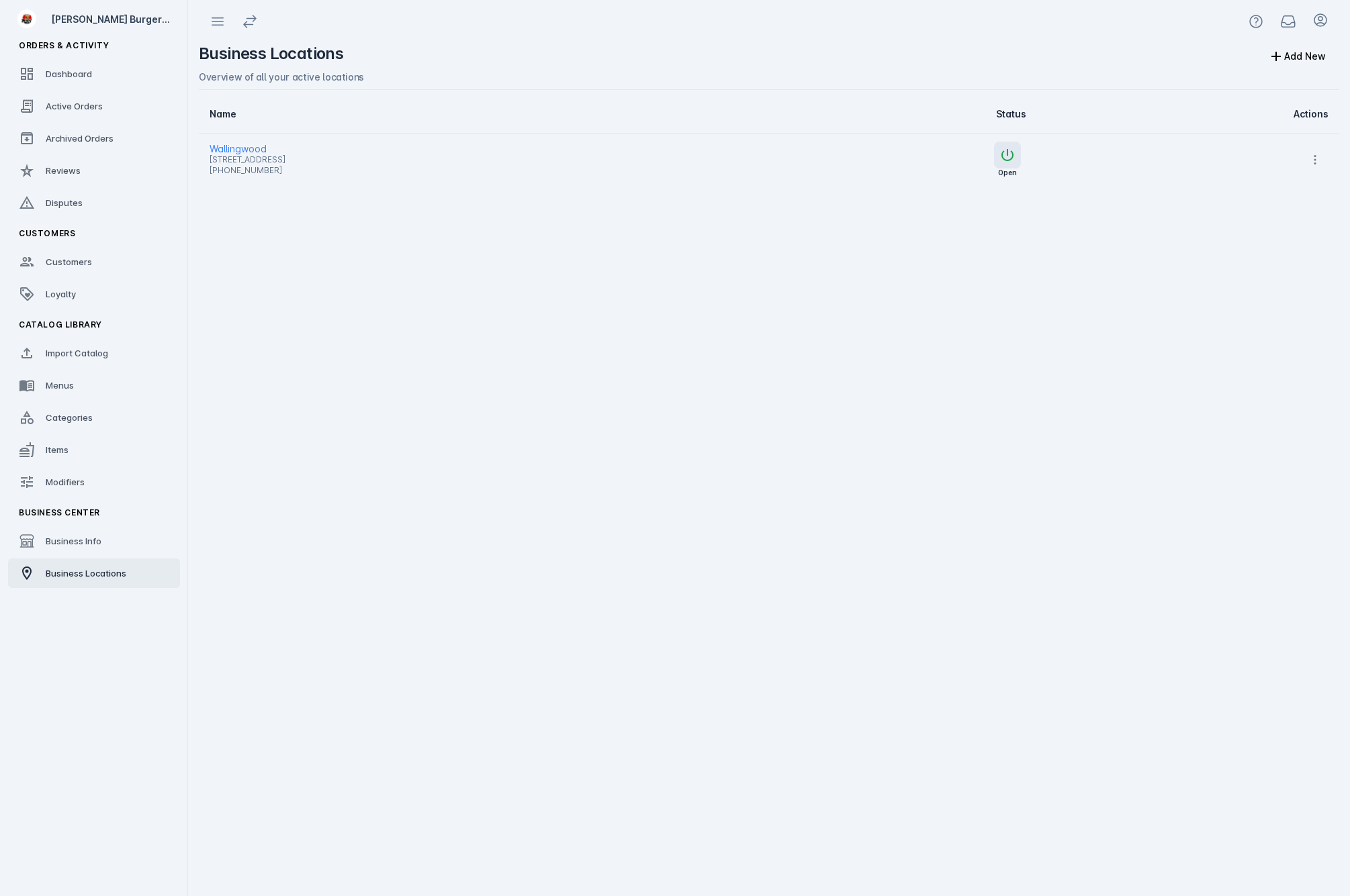
click at [937, 407] on div "Business Locations Add New Overview of all your active locations Name Status Ac…" at bounding box center [769, 469] width 1162 height 854
click at [256, 145] on span "Wallingwood" at bounding box center [460, 149] width 500 height 16
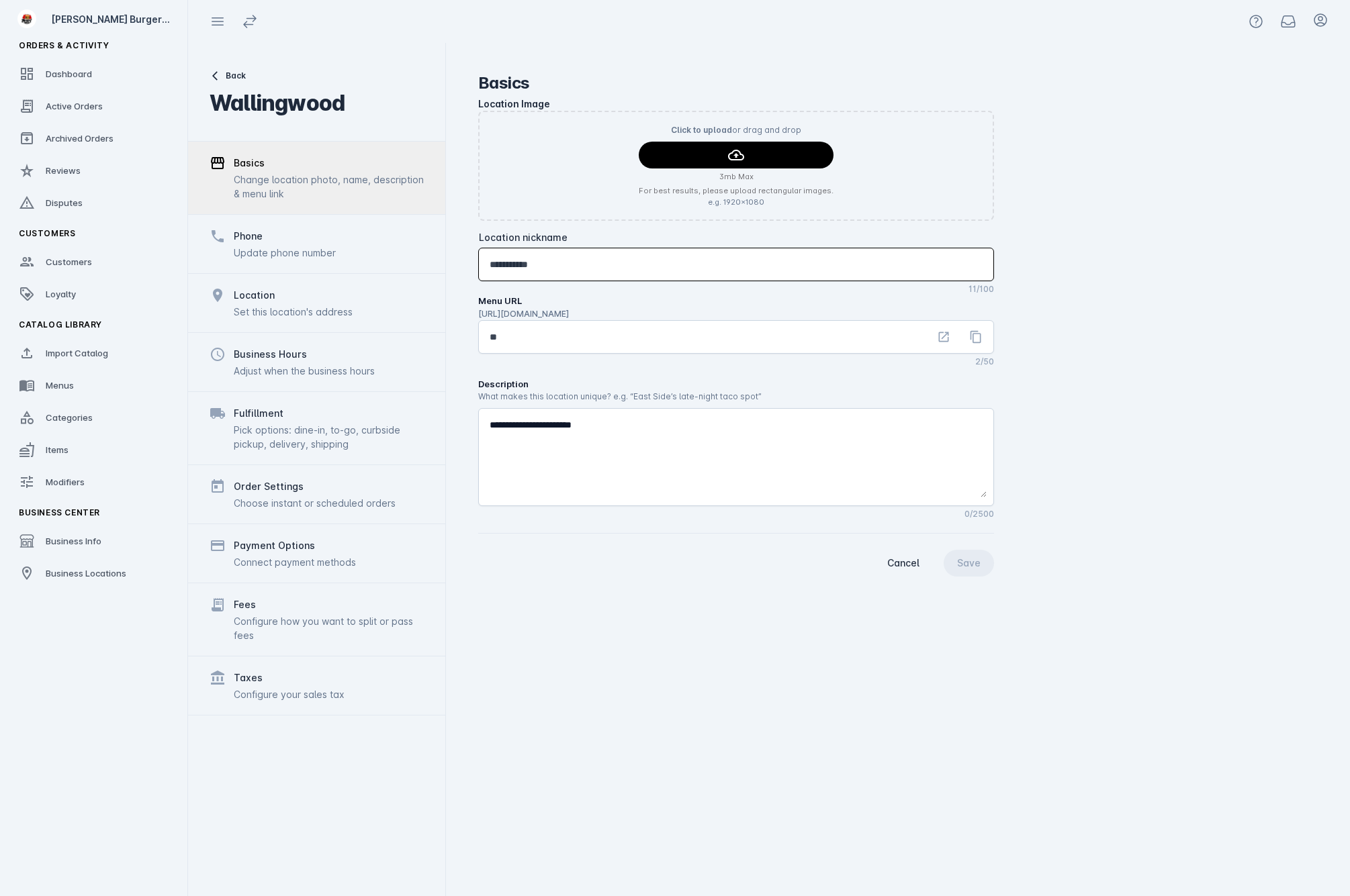
drag, startPoint x: 560, startPoint y: 261, endPoint x: 428, endPoint y: 253, distance: 132.2
click at [428, 253] on mat-drawer-container "**********" at bounding box center [769, 469] width 1162 height 854
type input "*"
type input "*******"
drag, startPoint x: 522, startPoint y: 340, endPoint x: 414, endPoint y: 334, distance: 108.2
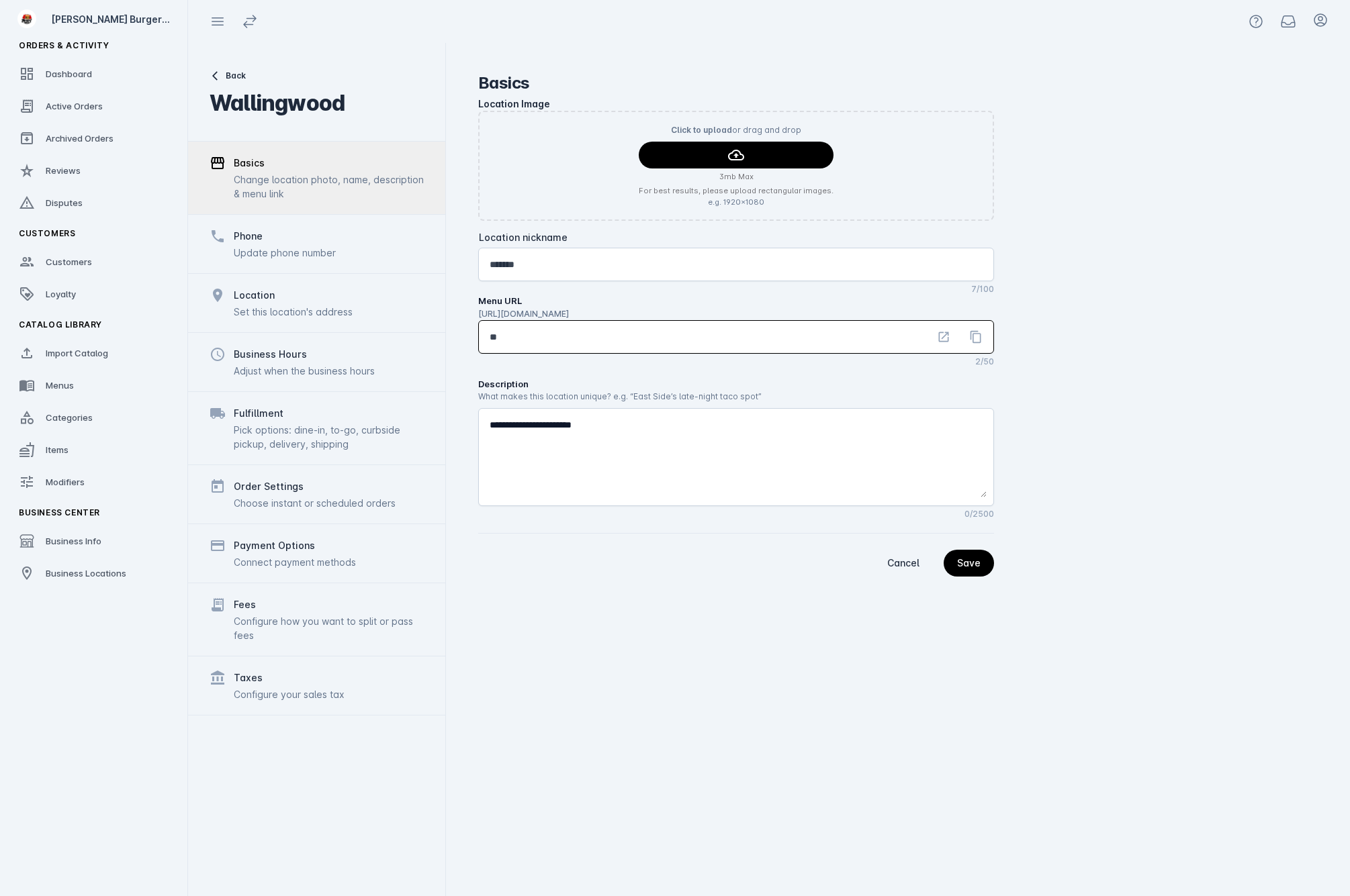
click at [414, 334] on mat-drawer-container "Back Wallingwood Basics Change location photo, name, description & menu link Ph…" at bounding box center [769, 469] width 1162 height 854
type input "******"
click at [676, 445] on textarea at bounding box center [737, 457] width 497 height 81
click at [1176, 367] on business-location-basics "Location Image Click to upload or drag and drop 3mb Max For best results, pleas…" at bounding box center [897, 337] width 839 height 480
click at [784, 153] on span "continue" at bounding box center [735, 155] width 195 height 33
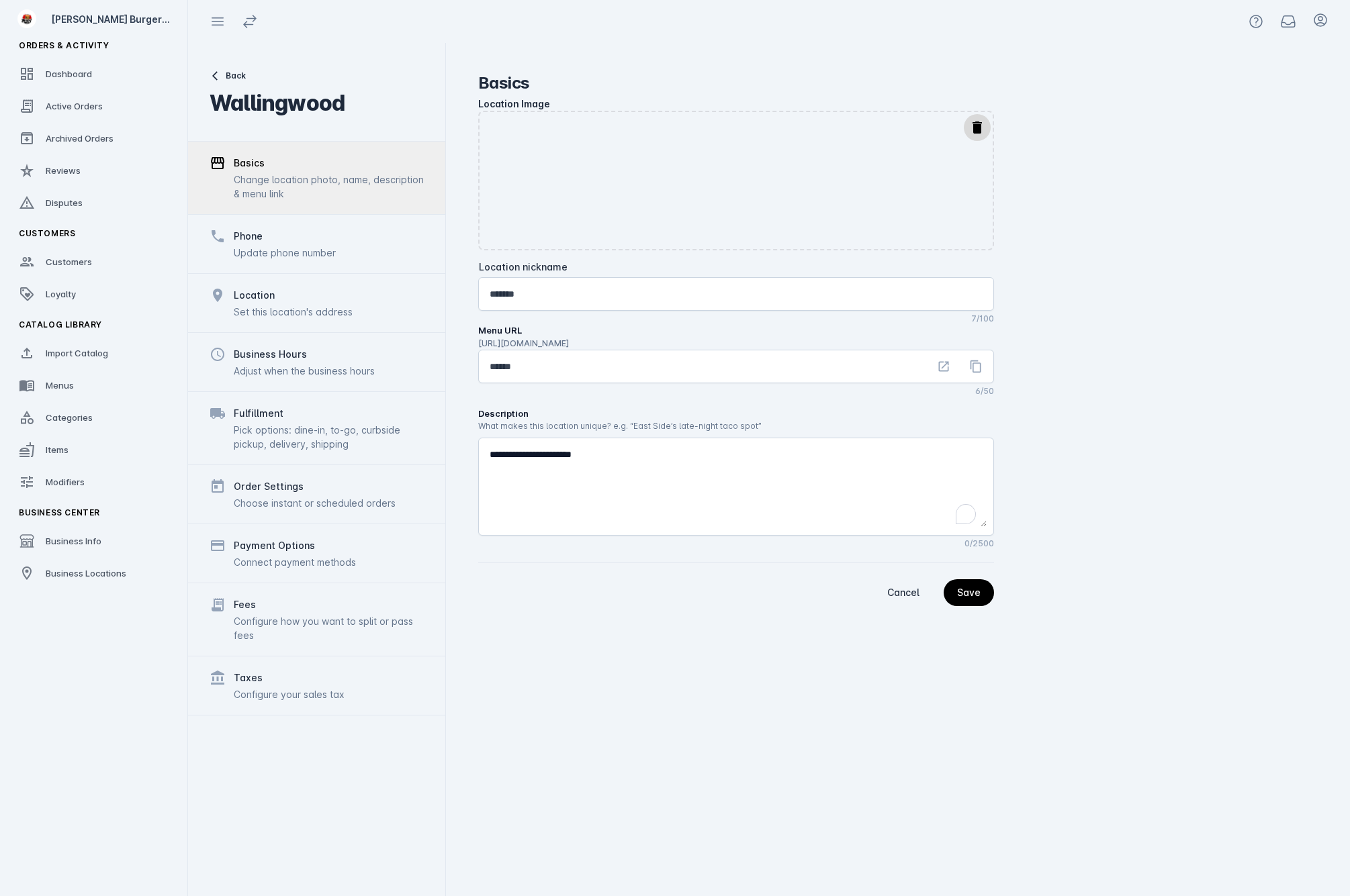
click at [960, 574] on div "Location Image delete Location nickname ******* 7/100 Menu URL https://dev-orde…" at bounding box center [736, 352] width 516 height 510
click at [969, 598] on span "continue" at bounding box center [969, 593] width 50 height 33
click at [971, 124] on mat-icon "delete" at bounding box center [976, 127] width 16 height 16
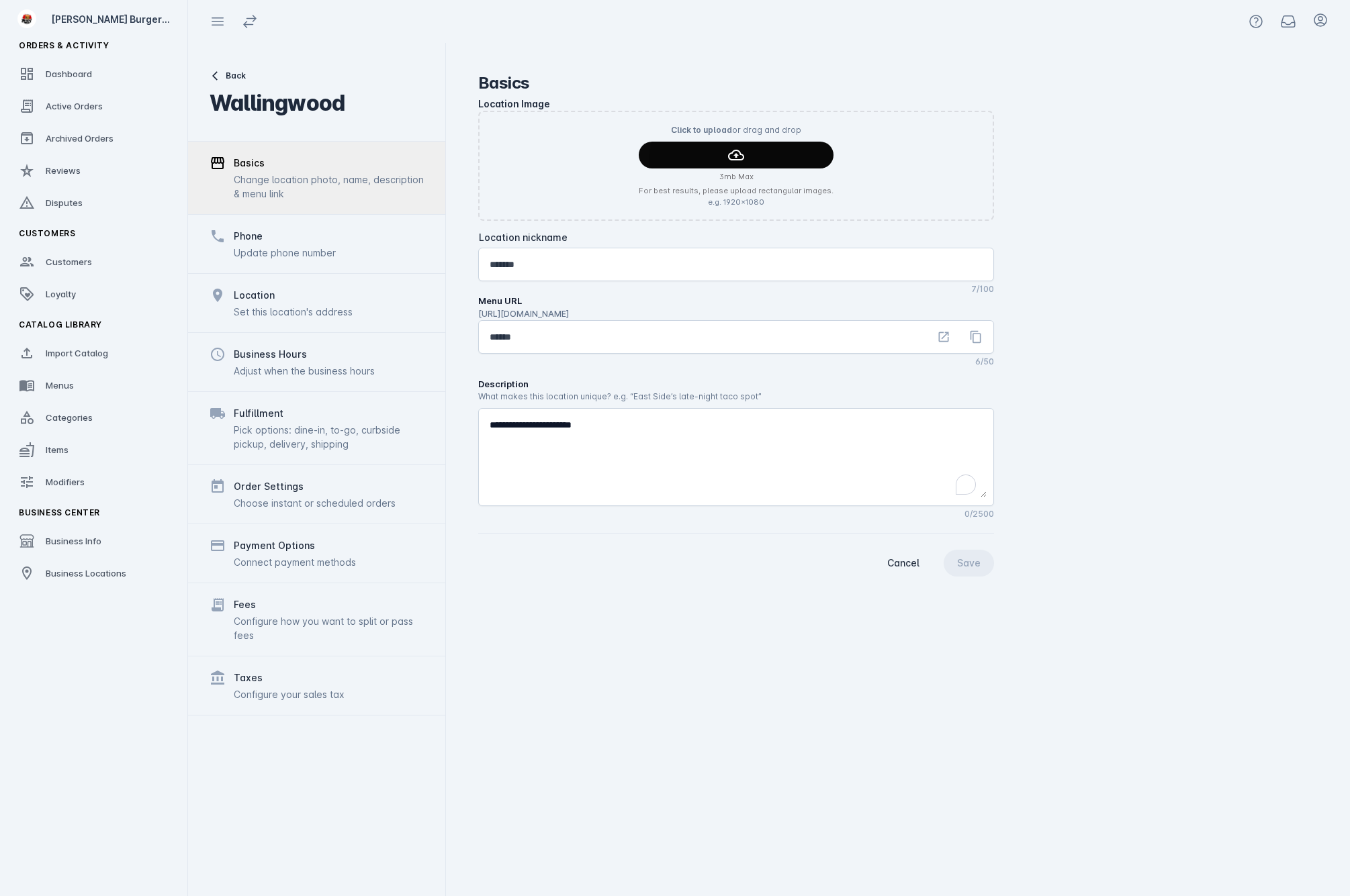
click at [753, 154] on span "continue" at bounding box center [735, 155] width 195 height 33
click at [781, 147] on span "continue" at bounding box center [735, 155] width 195 height 33
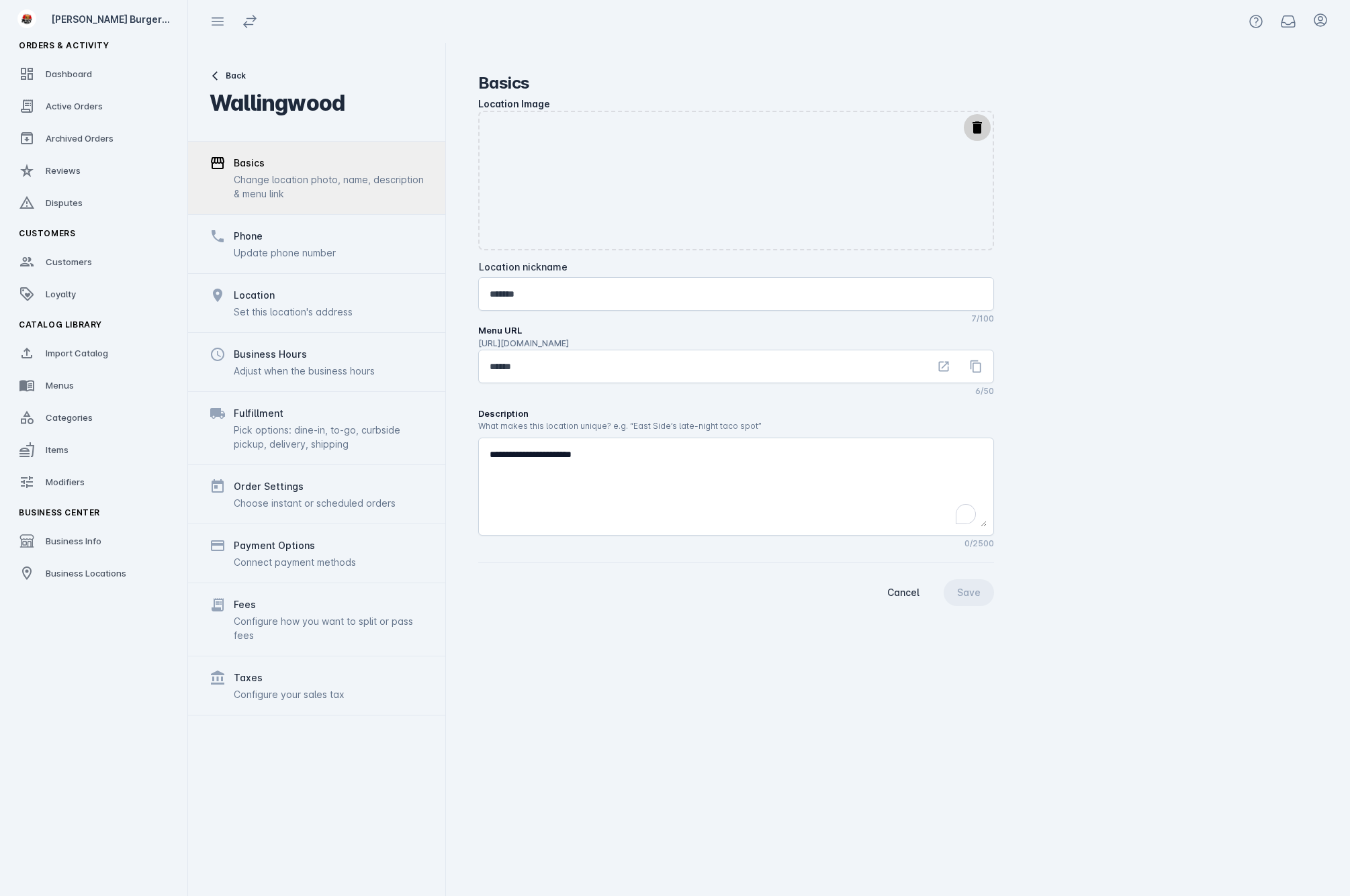
click at [979, 130] on mat-icon "delete" at bounding box center [976, 127] width 16 height 16
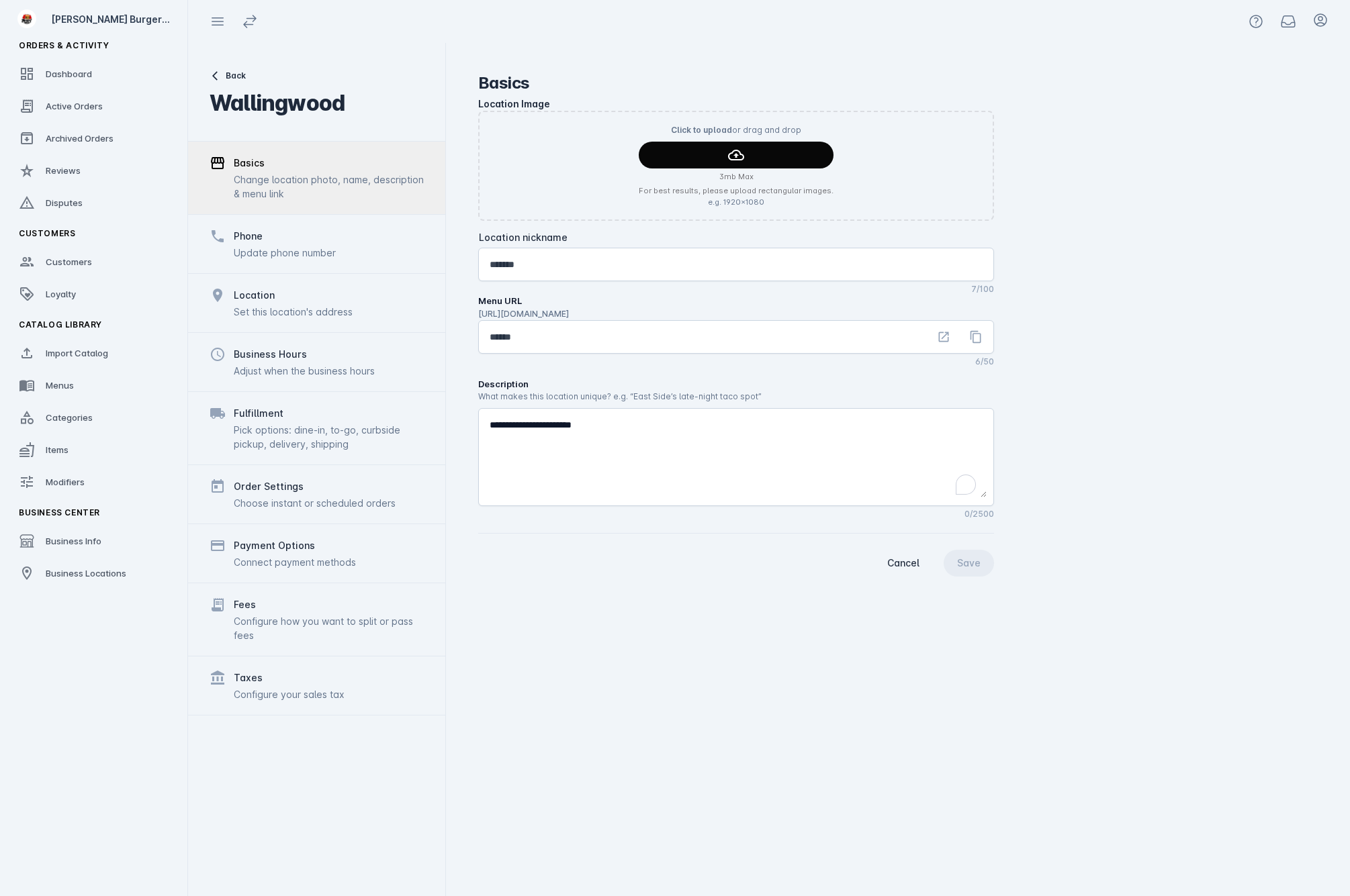
click at [728, 150] on icon "continue" at bounding box center [736, 155] width 16 height 16
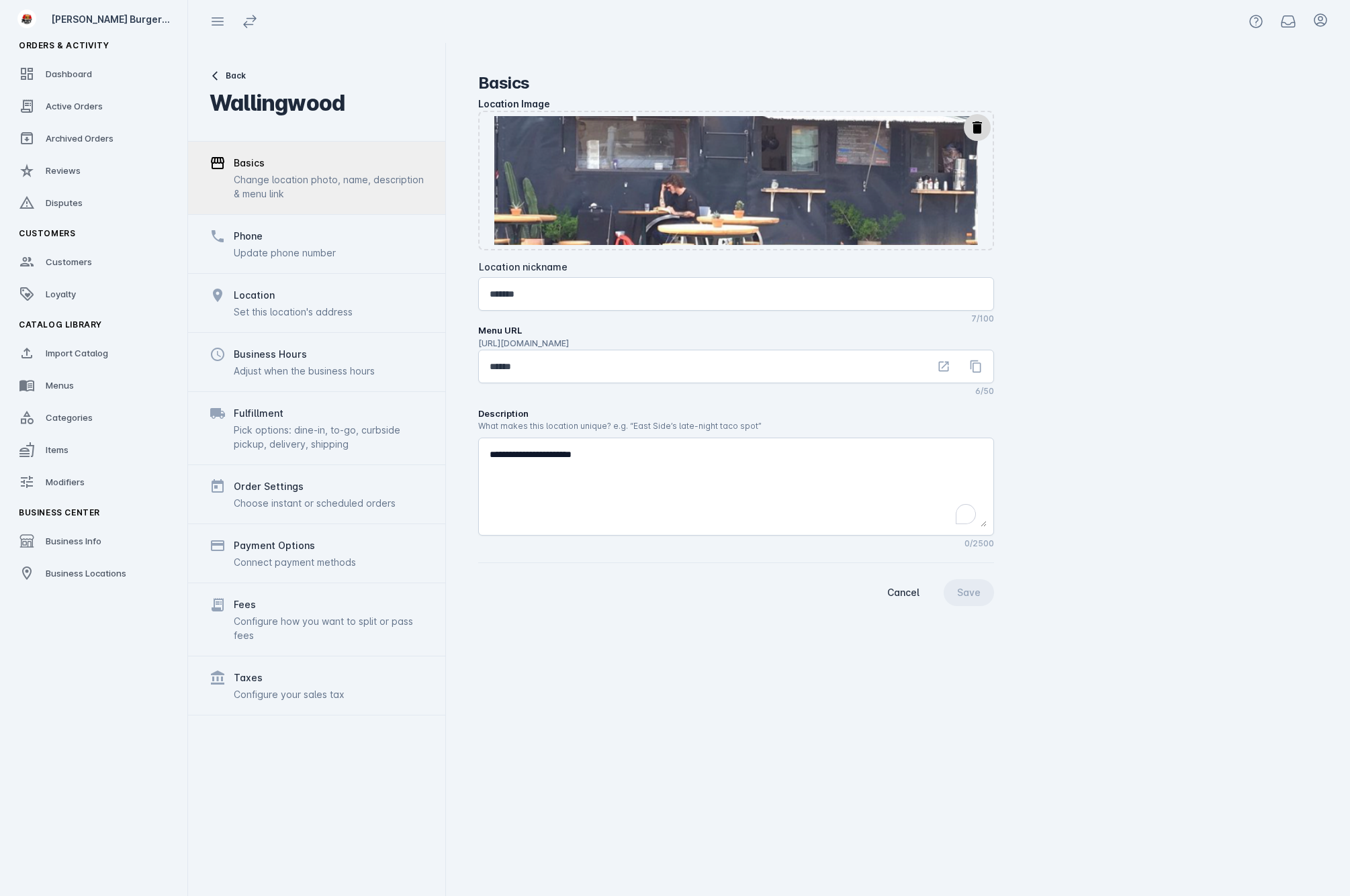
click at [74, 558] on fuse-vertical-navigation-group-item "Business Center Business Info Business Locations" at bounding box center [94, 545] width 188 height 91
click at [78, 579] on div "Business Locations" at bounding box center [86, 573] width 81 height 14
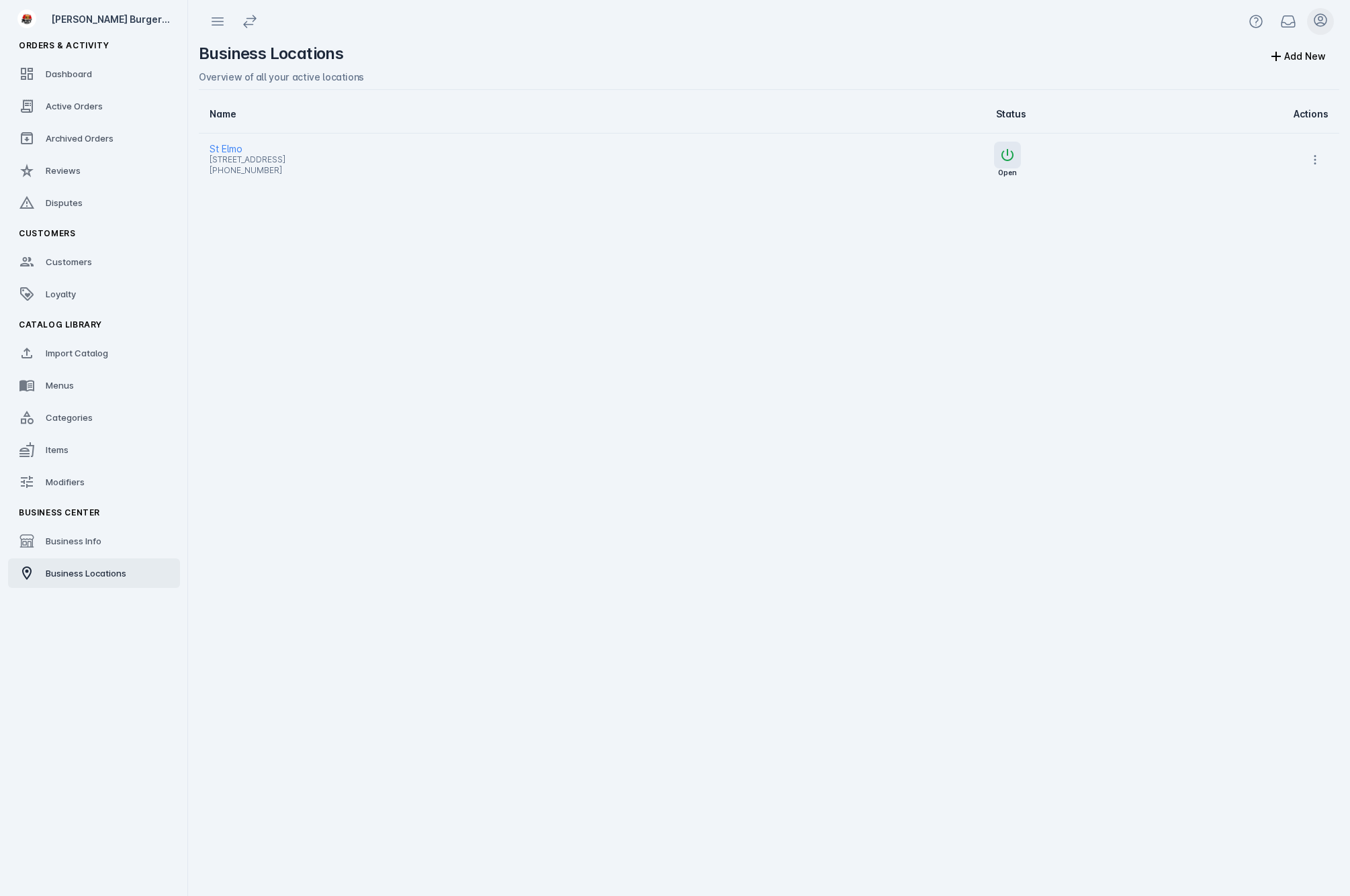
click at [1321, 16] on icon at bounding box center [1320, 20] width 16 height 16
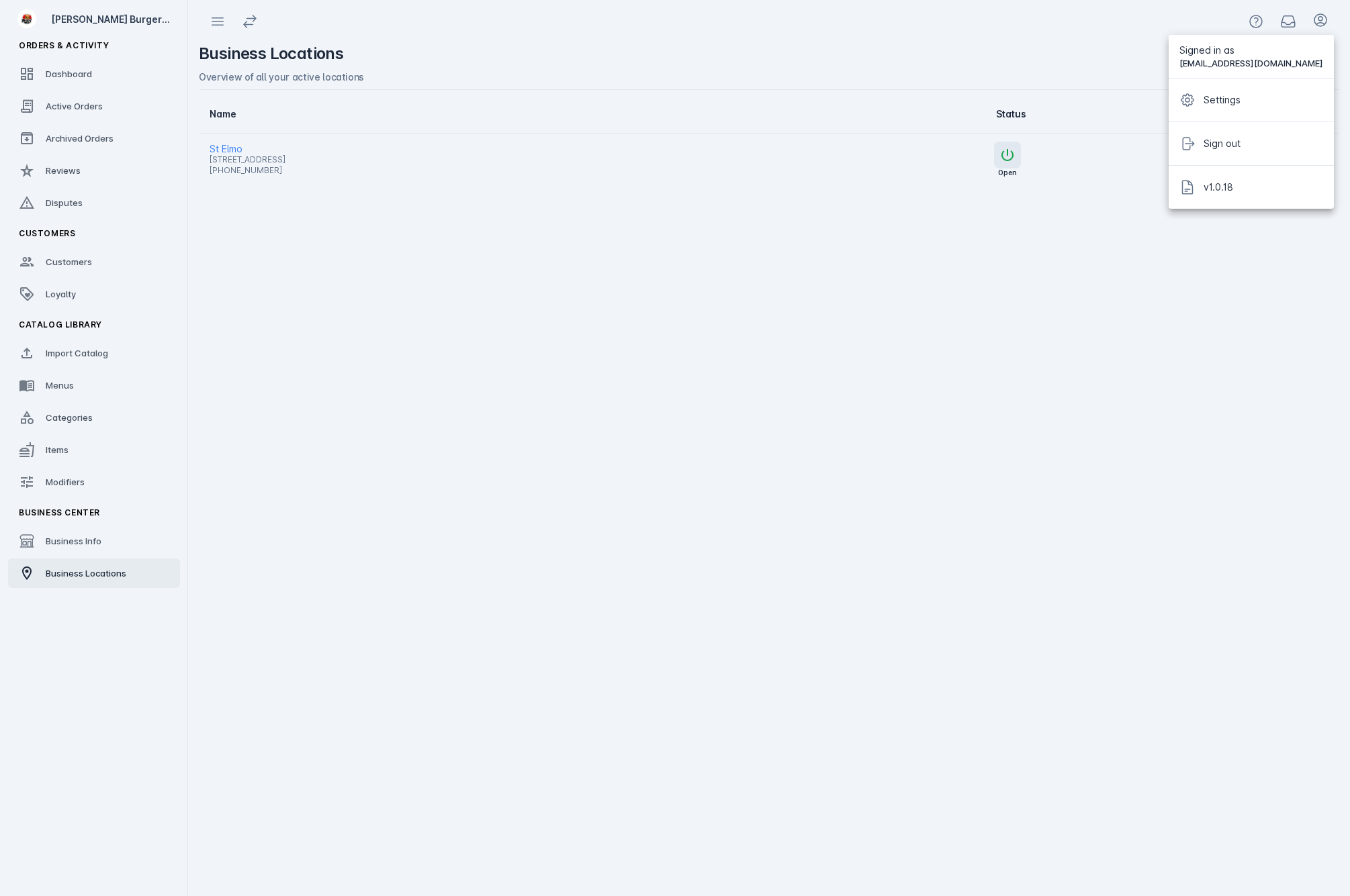
click at [234, 146] on div at bounding box center [675, 448] width 1350 height 896
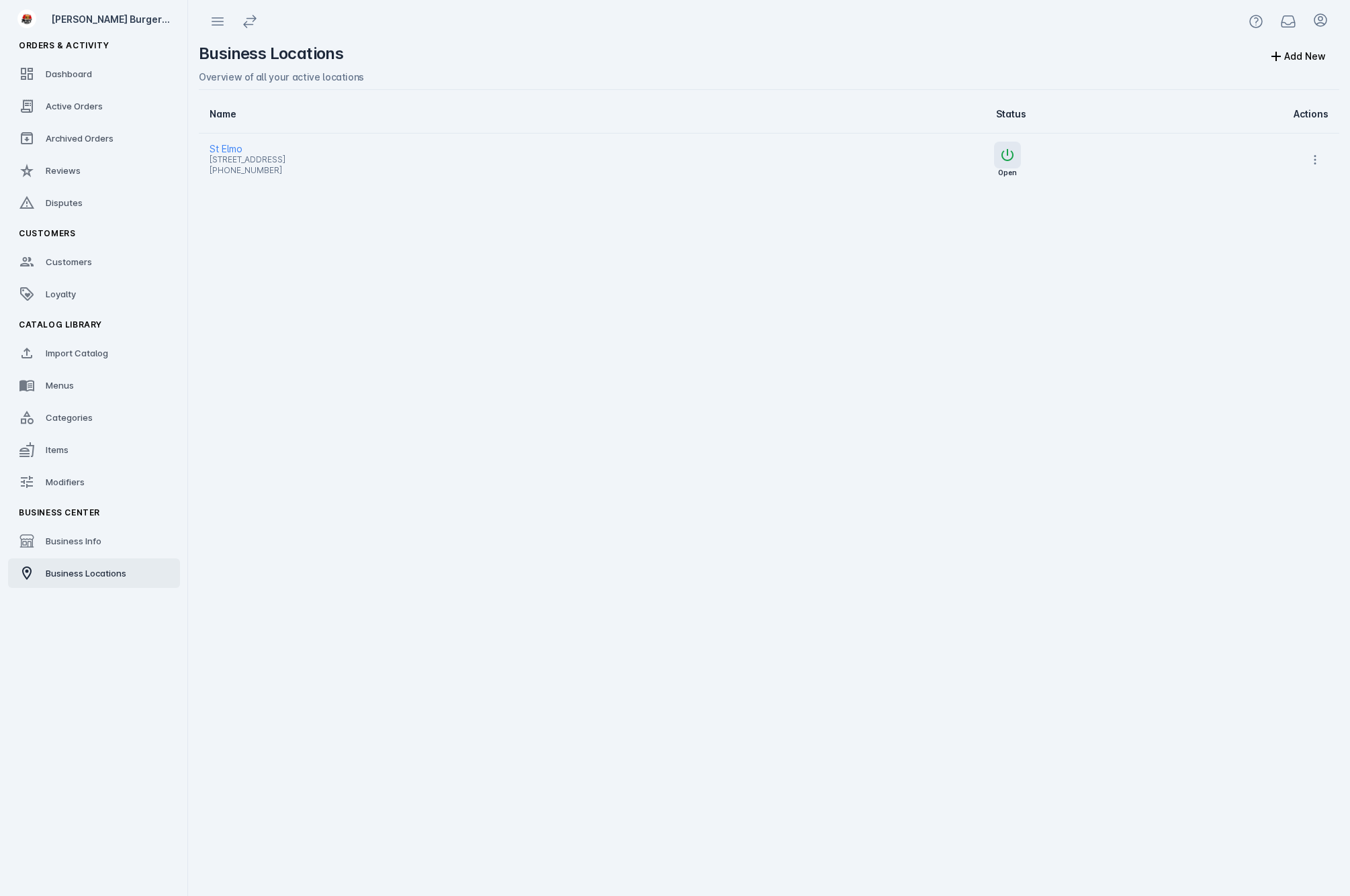
click at [230, 150] on span "St Elmo" at bounding box center [460, 149] width 500 height 16
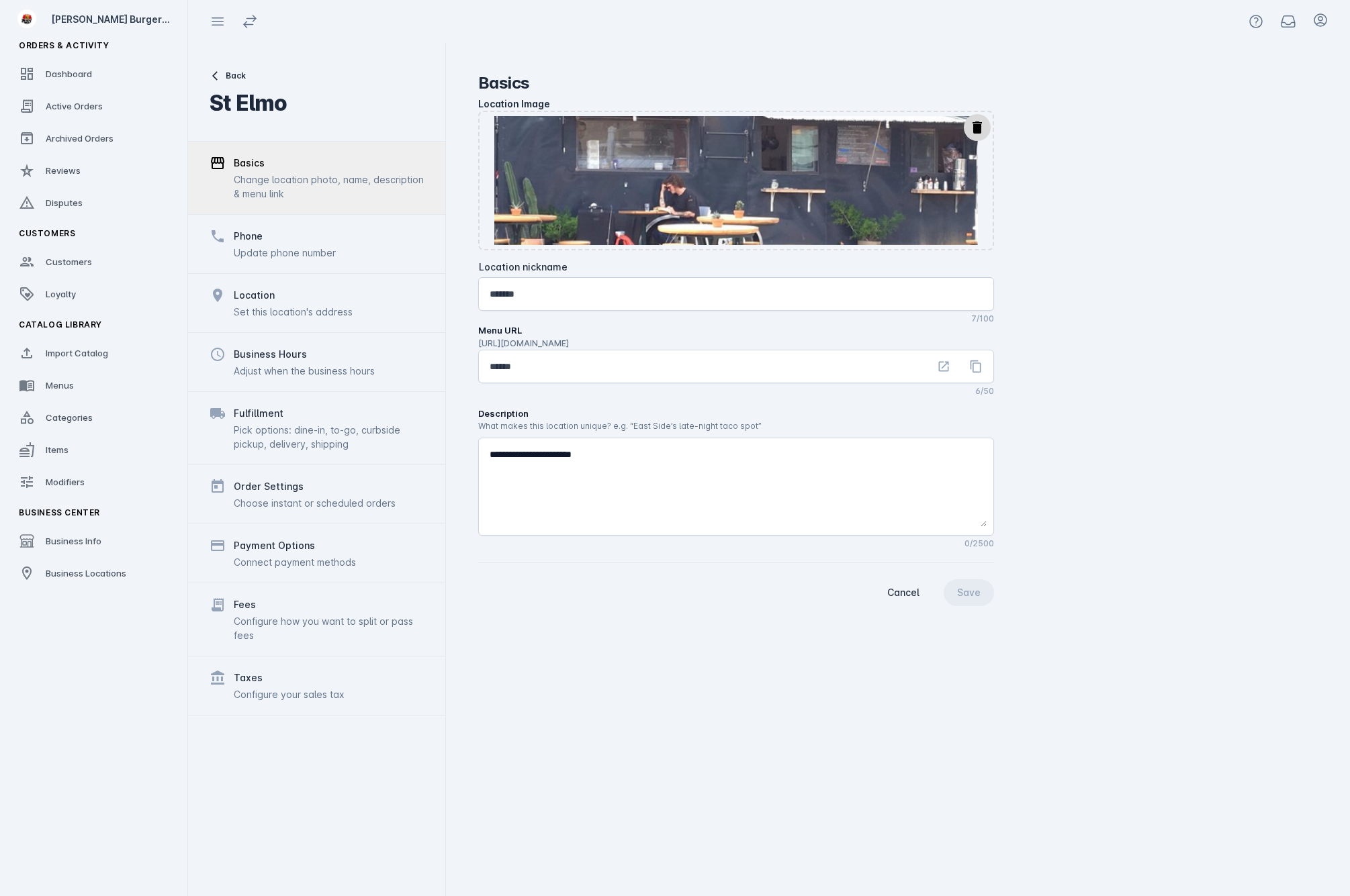
click at [290, 242] on div "Phone" at bounding box center [284, 236] width 102 height 16
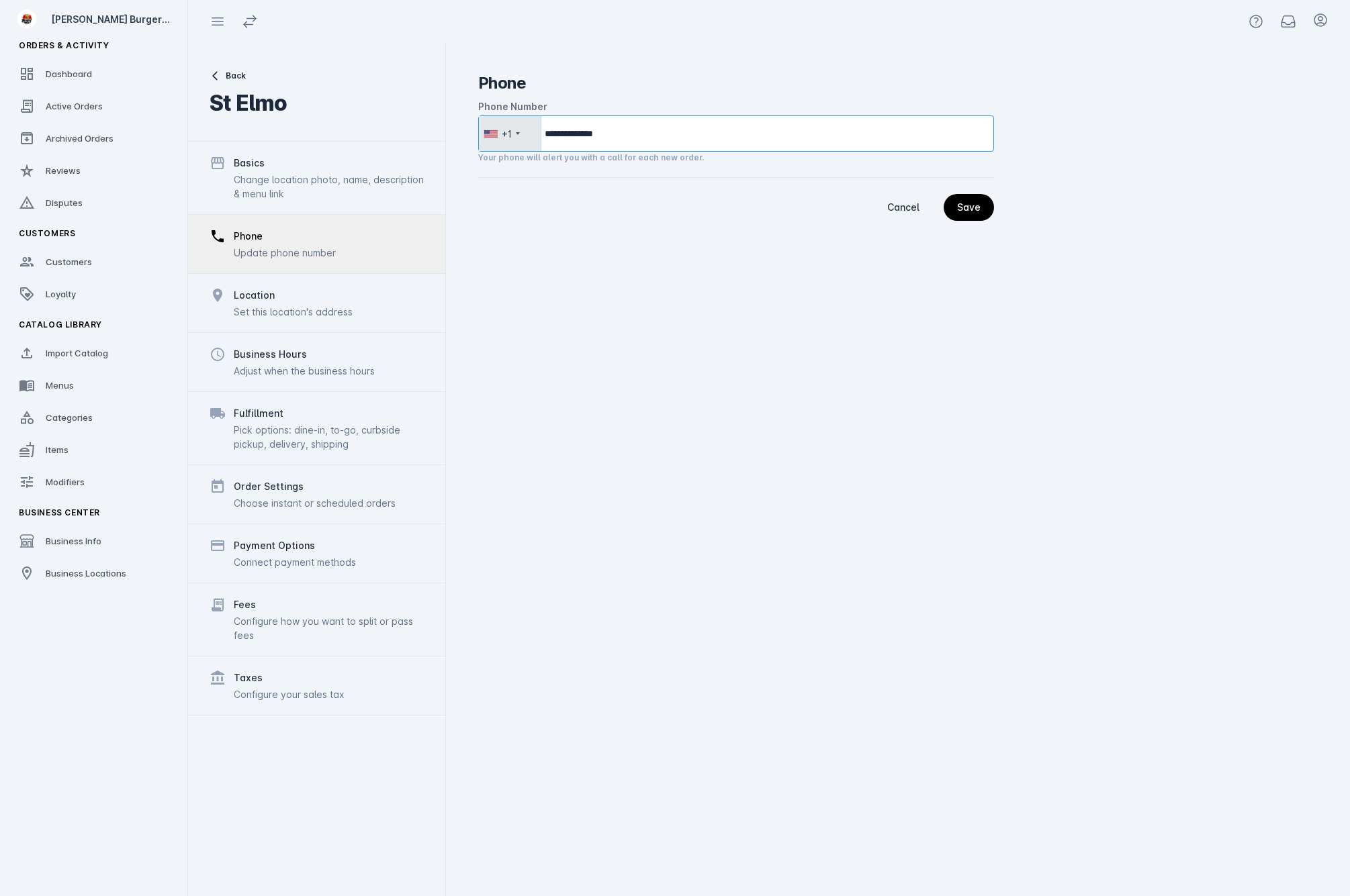
click at [665, 143] on input "**********" at bounding box center [736, 133] width 516 height 37
type input "**********"
click at [977, 203] on div "Save" at bounding box center [969, 207] width 24 height 10
click at [998, 336] on div "**********" at bounding box center [897, 469] width 904 height 854
click at [91, 107] on span "Active Orders" at bounding box center [74, 106] width 57 height 11
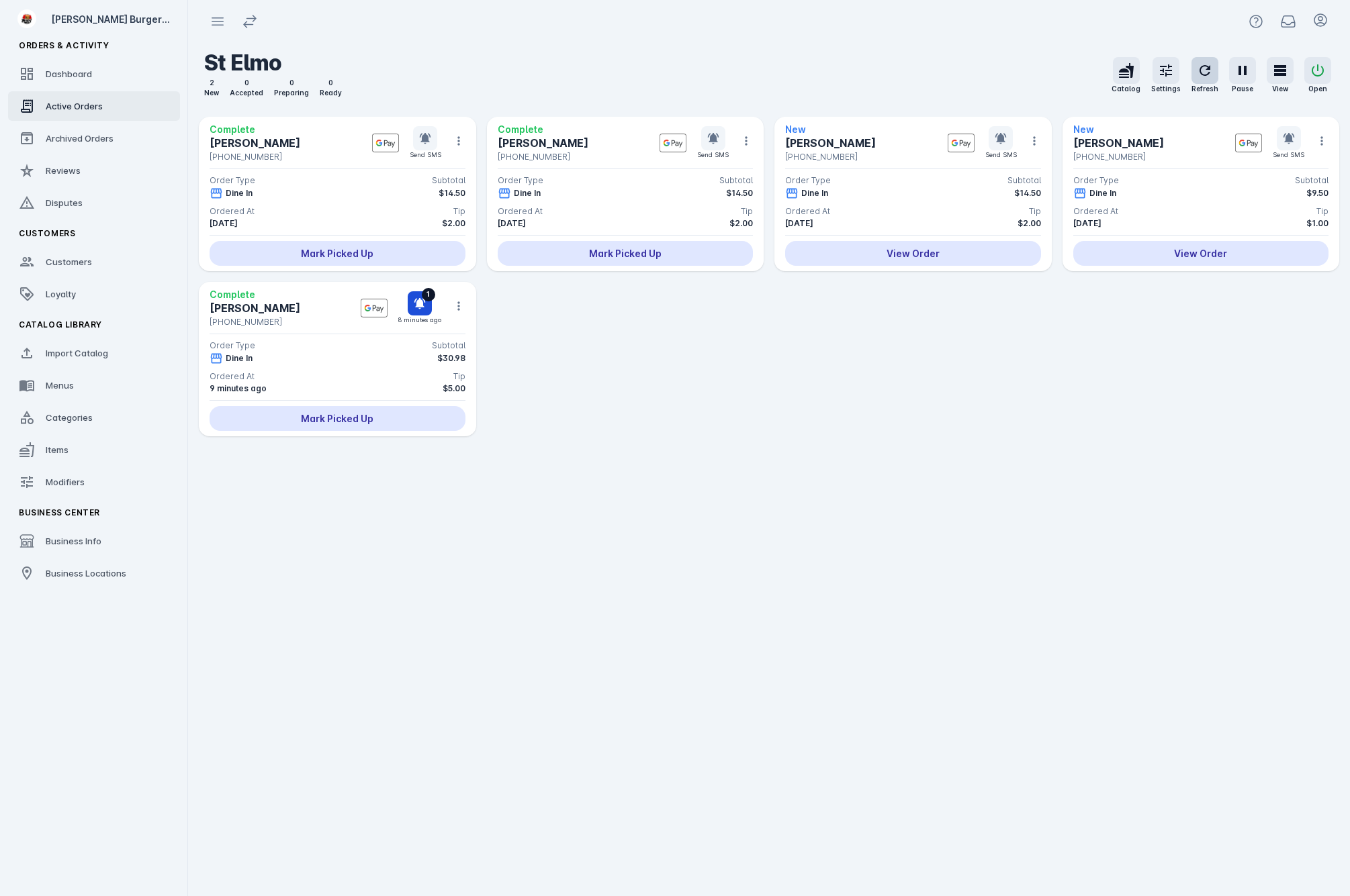
click at [1208, 72] on icon "button" at bounding box center [1205, 70] width 16 height 16
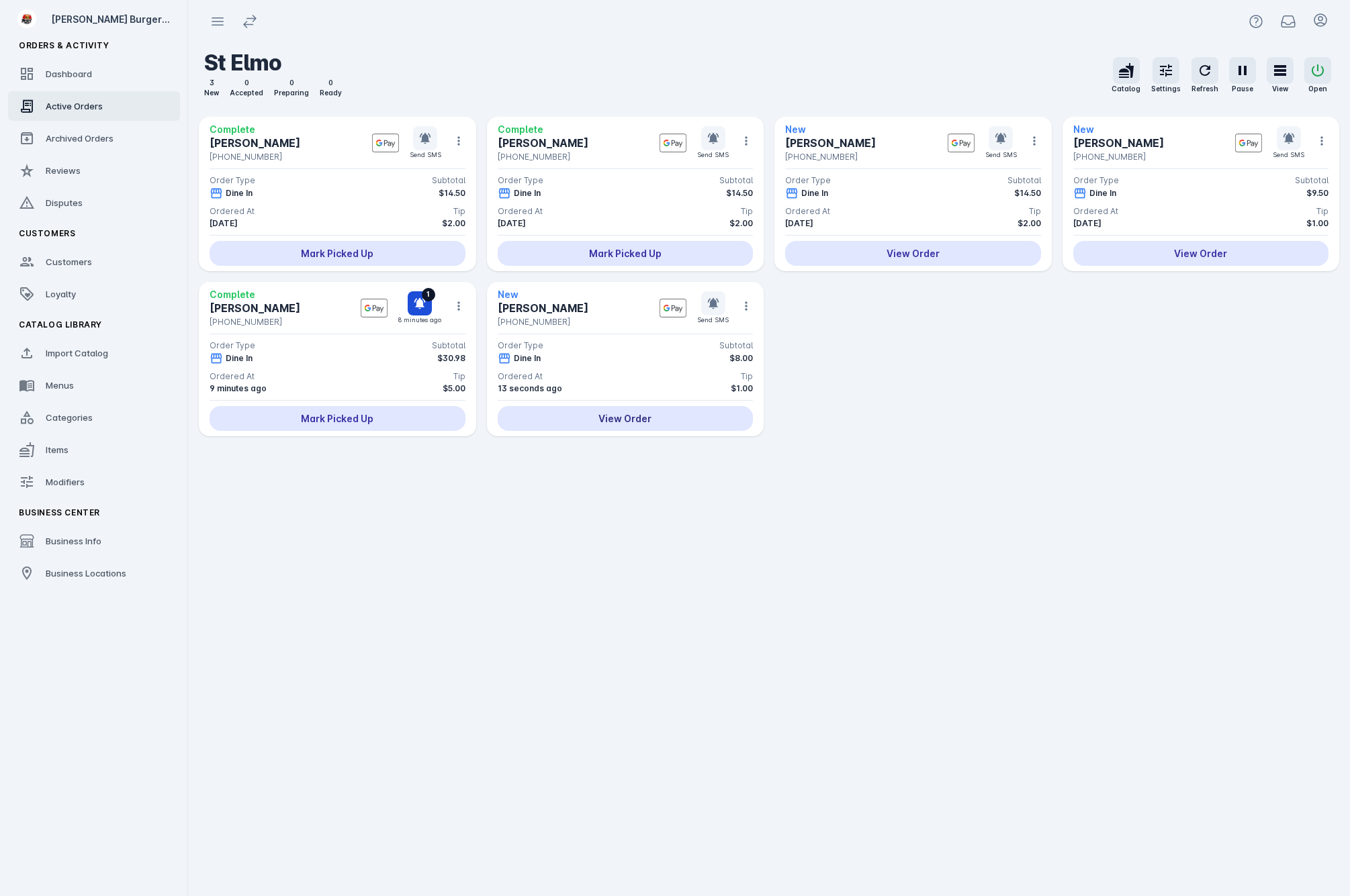
click at [649, 426] on div "View Order" at bounding box center [625, 418] width 256 height 25
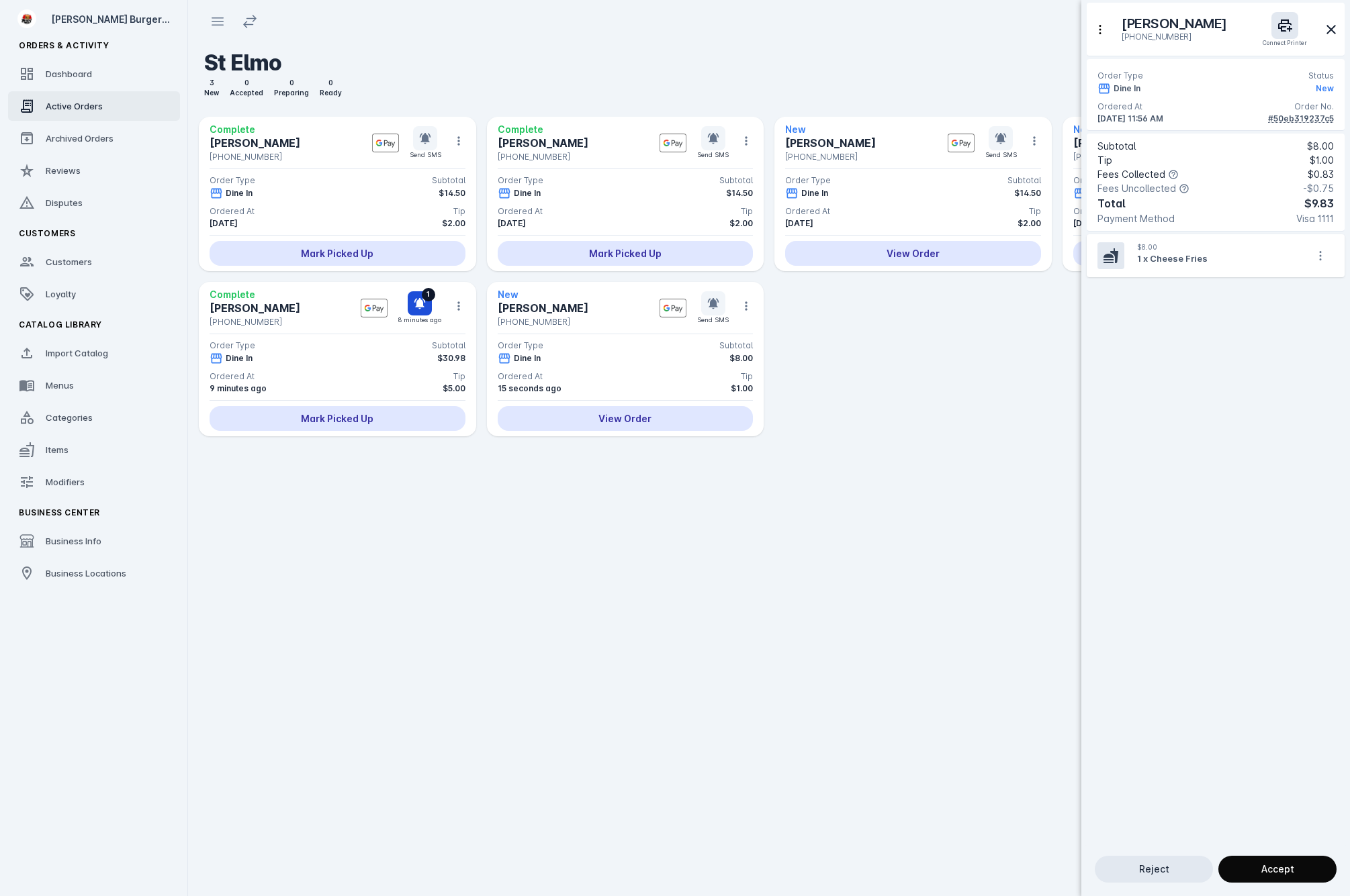
click at [1281, 869] on span "Accept" at bounding box center [1277, 869] width 33 height 10
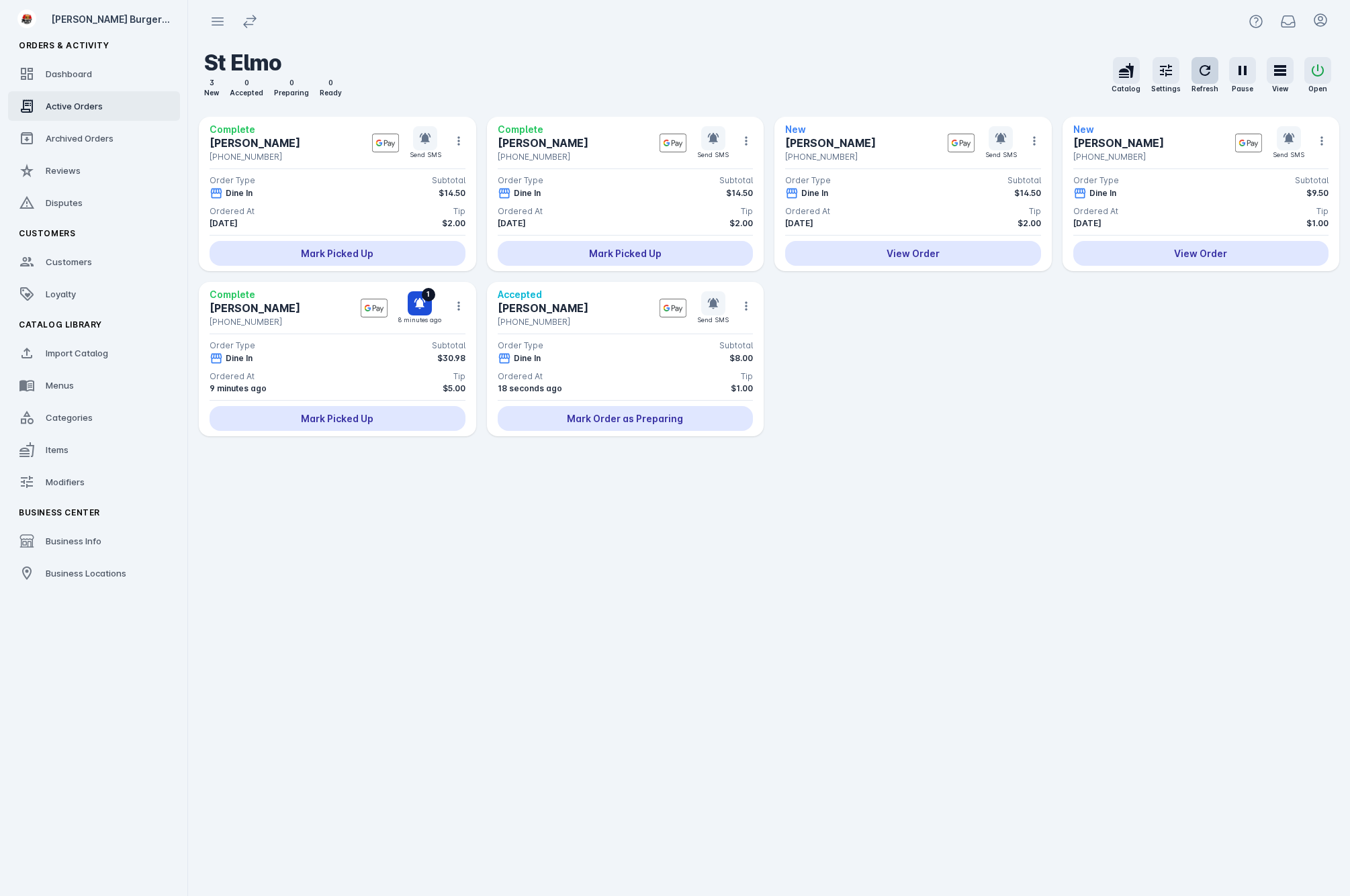
click at [1206, 70] on icon "button" at bounding box center [1205, 70] width 16 height 16
click at [655, 421] on div "Mark Order as Preparing" at bounding box center [625, 418] width 256 height 25
click at [660, 421] on div "Mark Ready for Pick Up" at bounding box center [625, 418] width 256 height 25
click at [935, 451] on div "Complete Joseph Garza +1 737-346-4480 Send SMS Order Type Subtotal Dine In $14.…" at bounding box center [769, 303] width 1140 height 373
drag, startPoint x: 690, startPoint y: 418, endPoint x: 686, endPoint y: 427, distance: 9.8
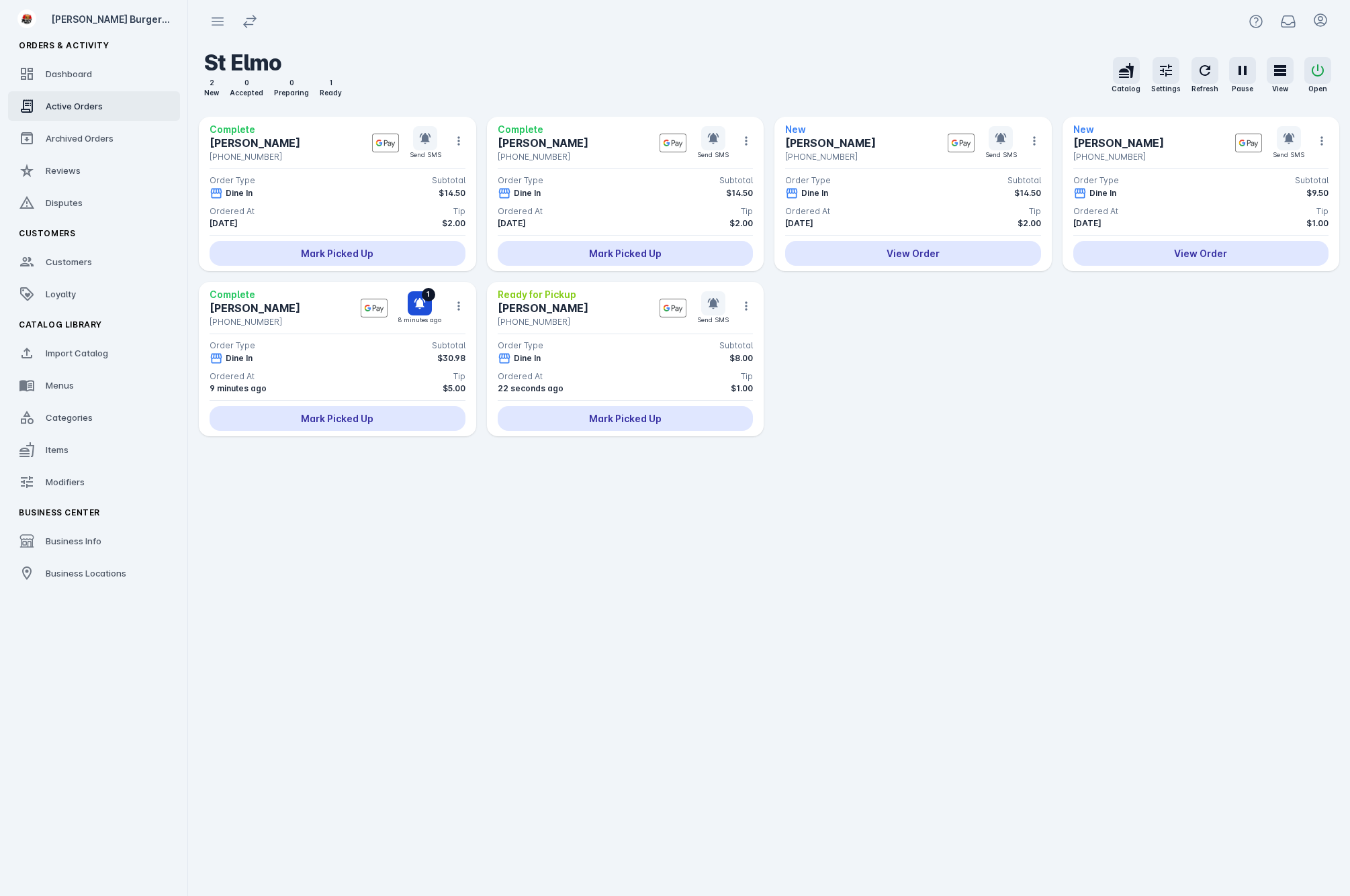
click at [686, 427] on div "Mark Picked Up" at bounding box center [625, 418] width 256 height 25
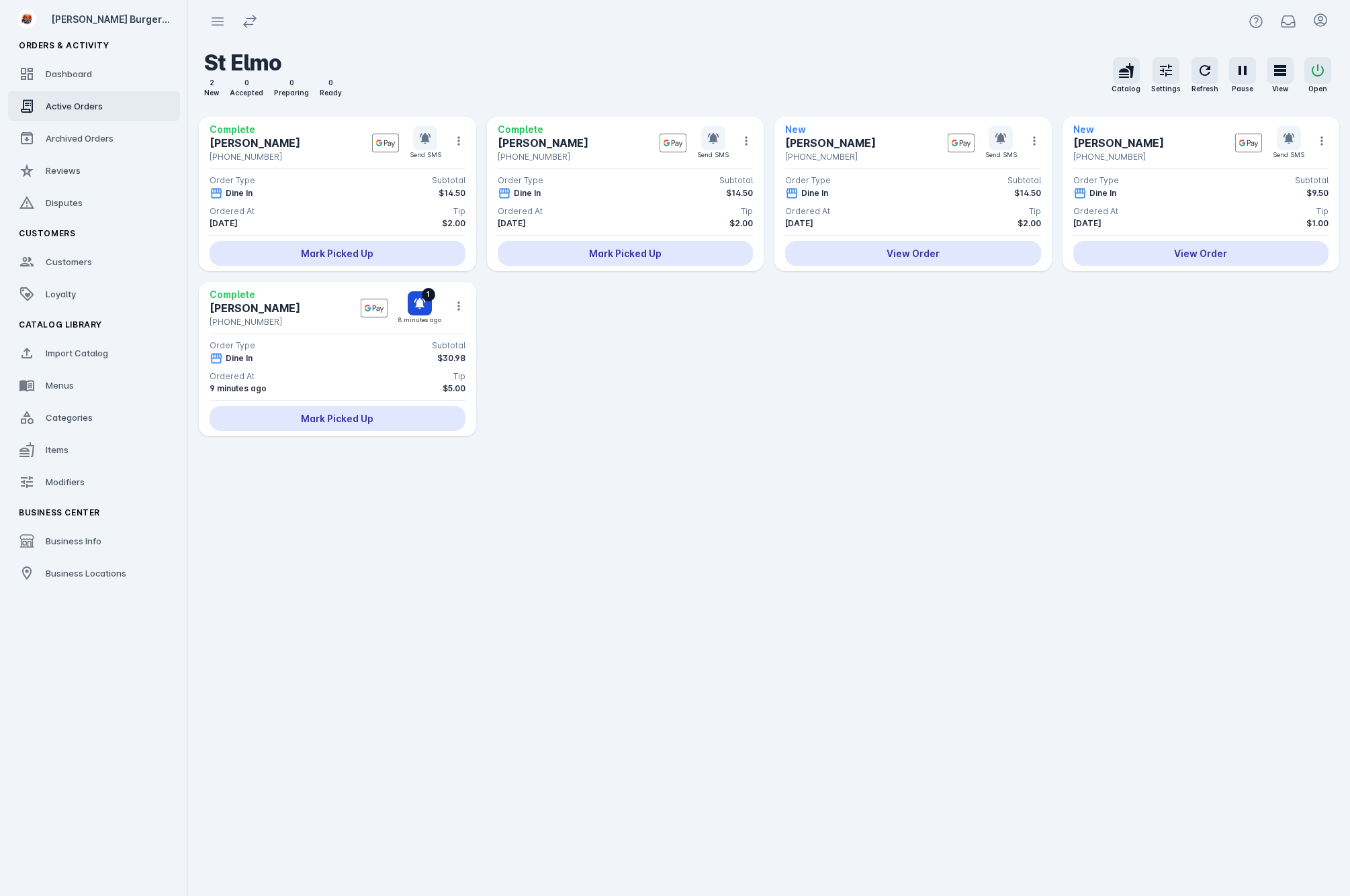
drag, startPoint x: 576, startPoint y: 443, endPoint x: 583, endPoint y: 428, distance: 16.6
click at [576, 442] on div "Complete Joseph Garza +1 737-346-4480 Send SMS Order Type Subtotal Dine In $14.…" at bounding box center [769, 303] width 1140 height 373
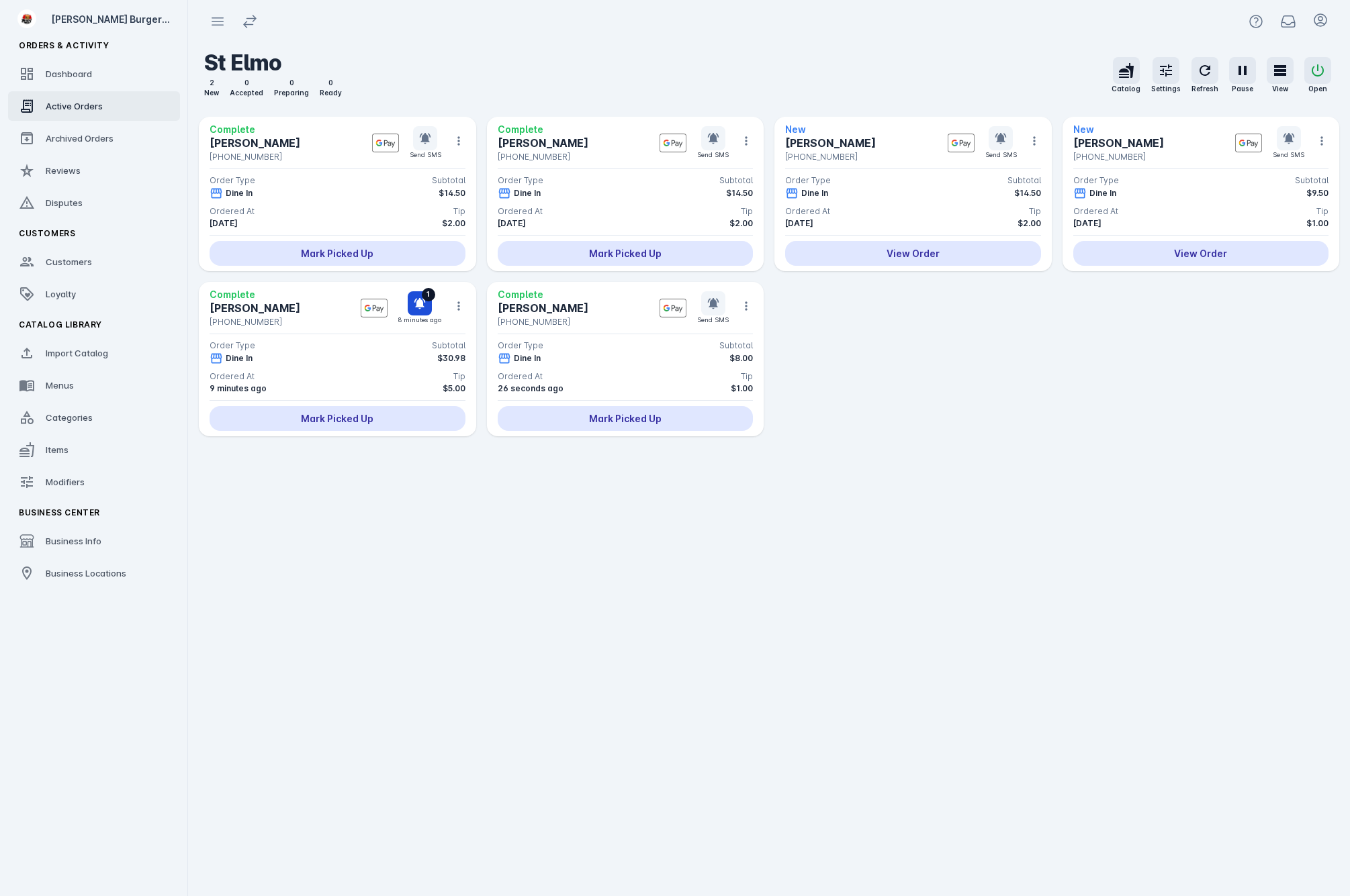
click at [717, 303] on icon at bounding box center [713, 303] width 12 height 11
click at [93, 461] on link "Items" at bounding box center [94, 449] width 172 height 30
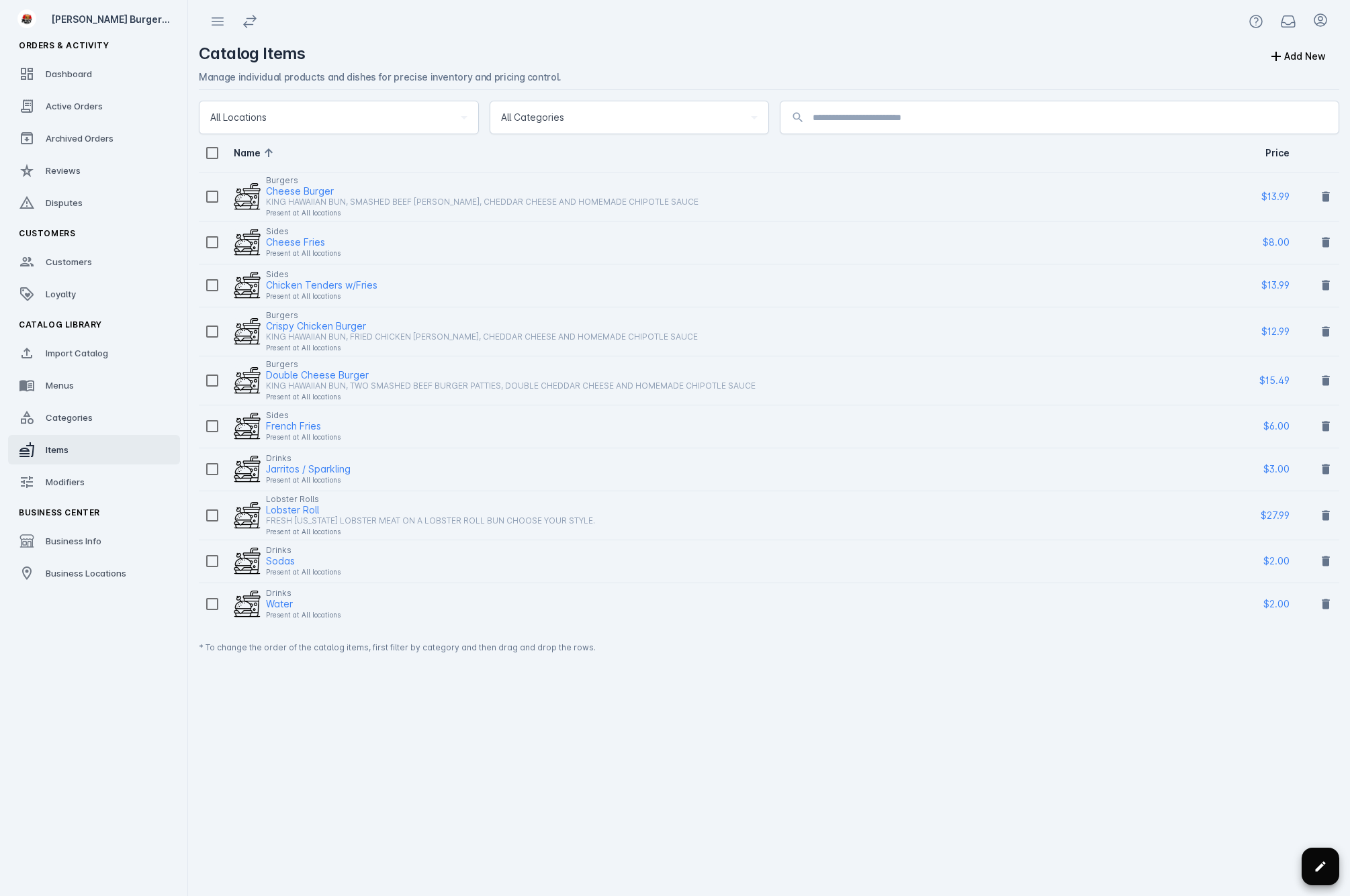
click at [1335, 874] on span at bounding box center [1320, 866] width 33 height 33
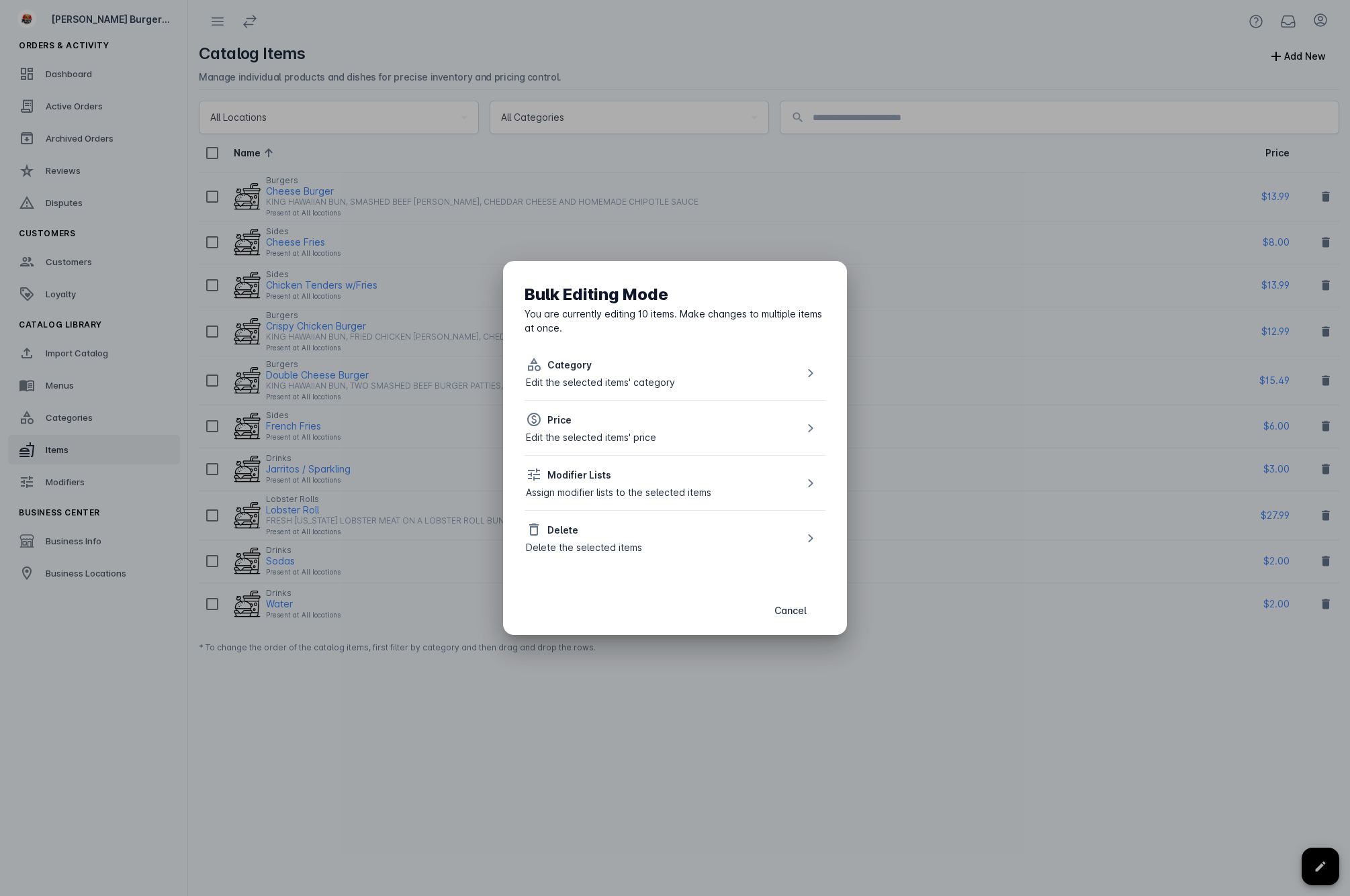
click at [596, 534] on div "Delete" at bounding box center [584, 529] width 117 height 16
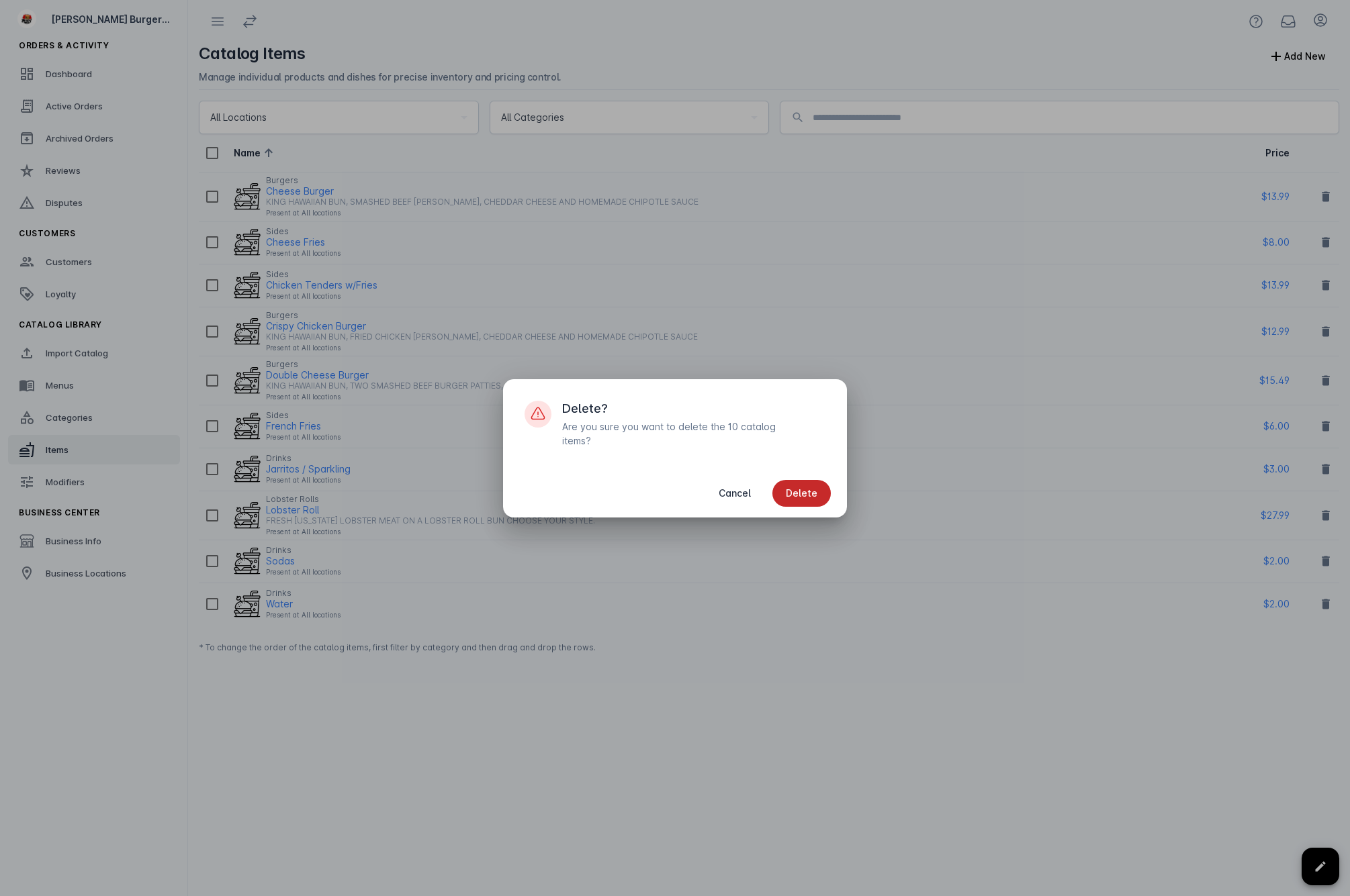
click at [801, 489] on span "Delete" at bounding box center [802, 494] width 32 height 10
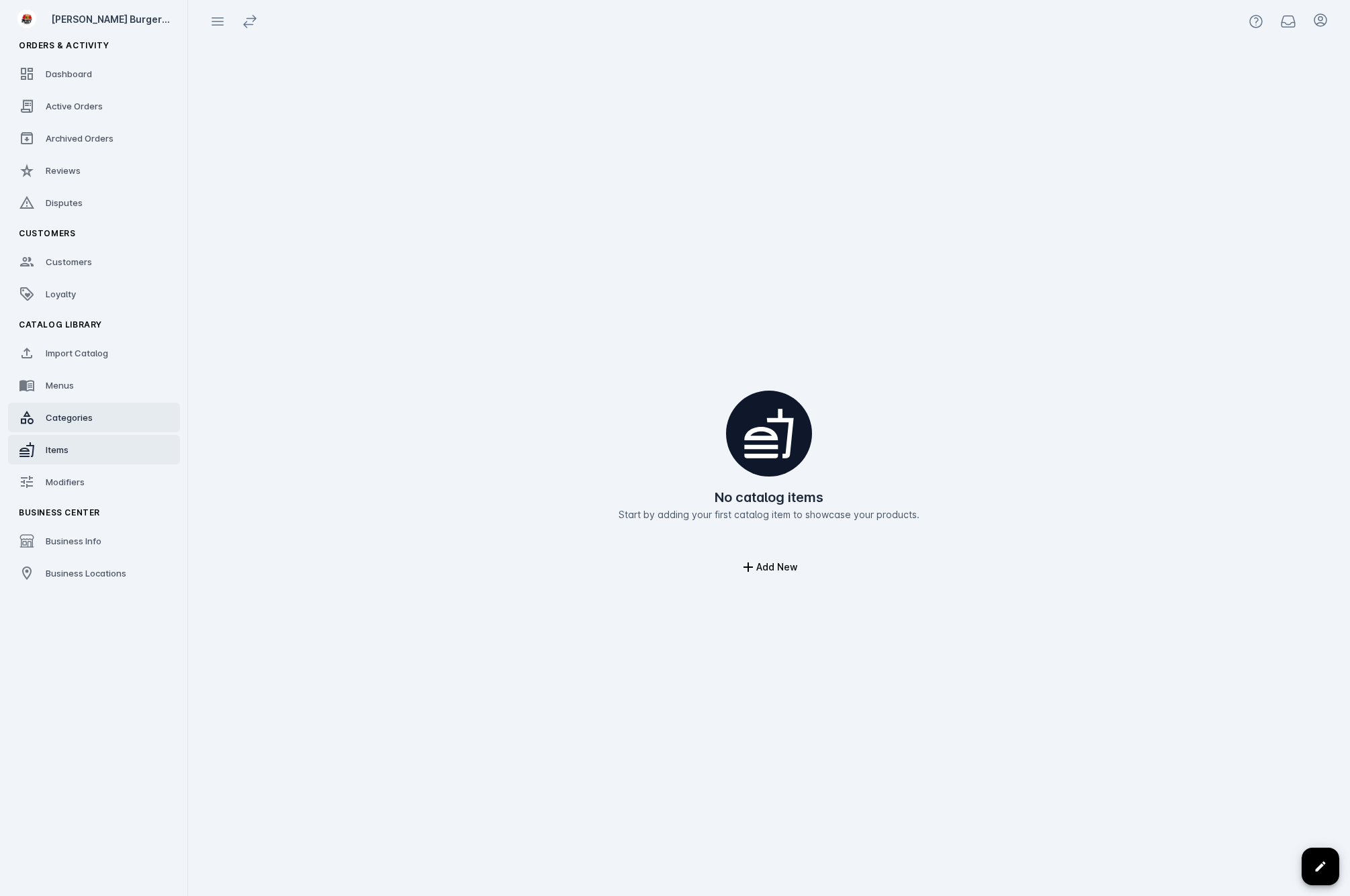
click at [104, 419] on link "Categories" at bounding box center [94, 418] width 172 height 30
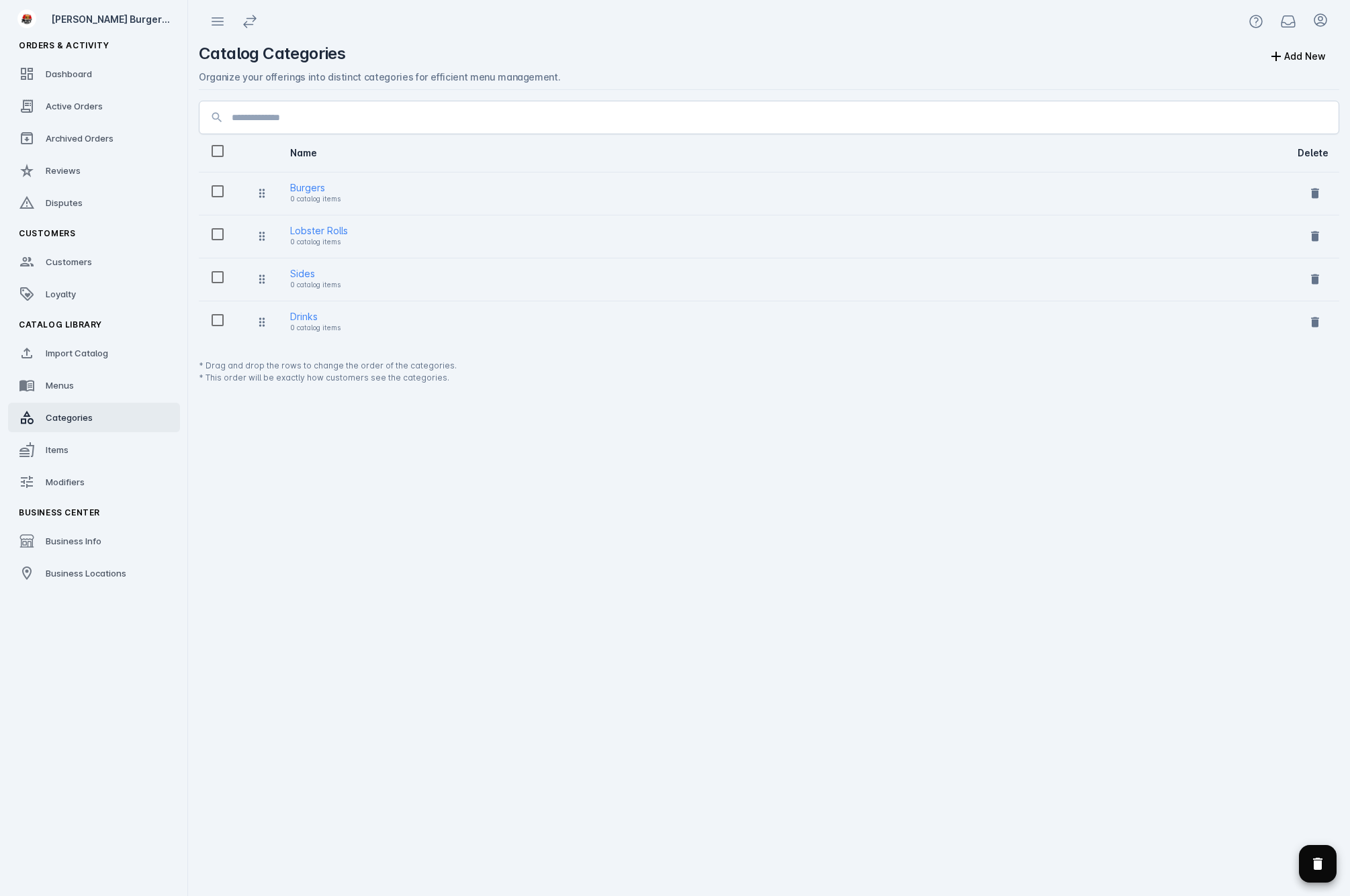
click at [1321, 865] on icon "Delete selected categories" at bounding box center [1317, 863] width 10 height 12
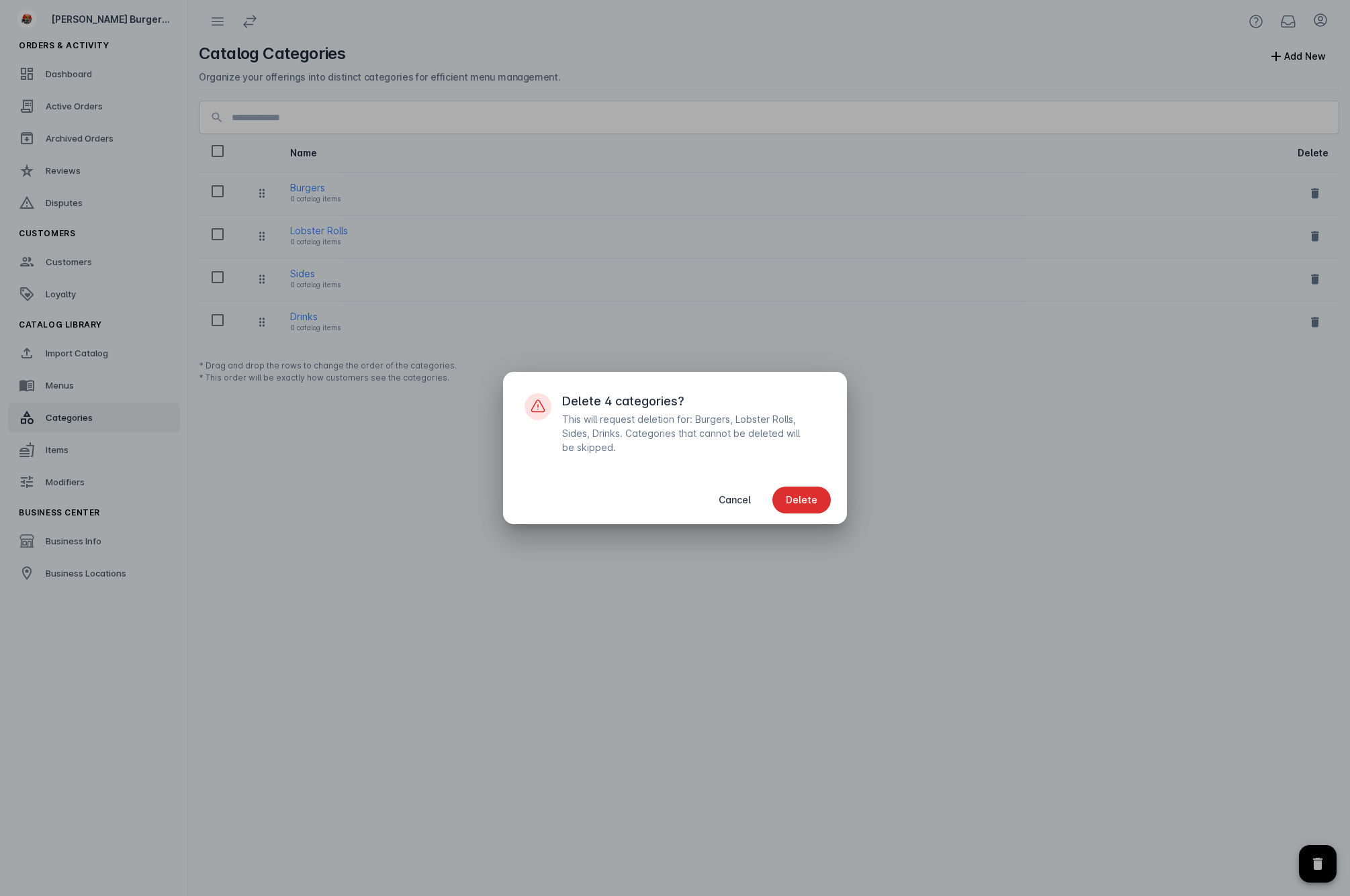
click at [787, 497] on span "button" at bounding box center [801, 500] width 58 height 33
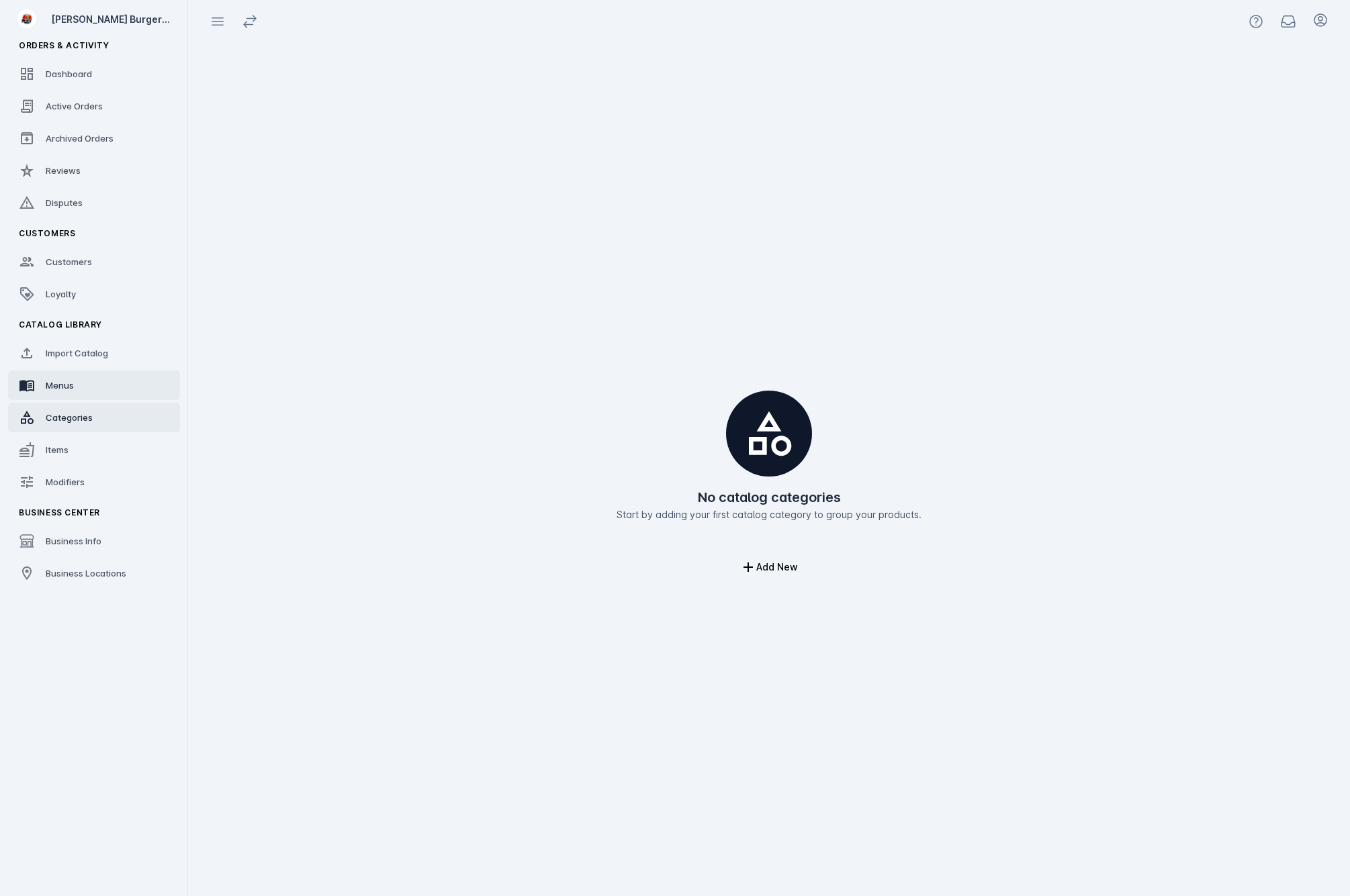
click at [70, 384] on span "Menus" at bounding box center [59, 385] width 29 height 11
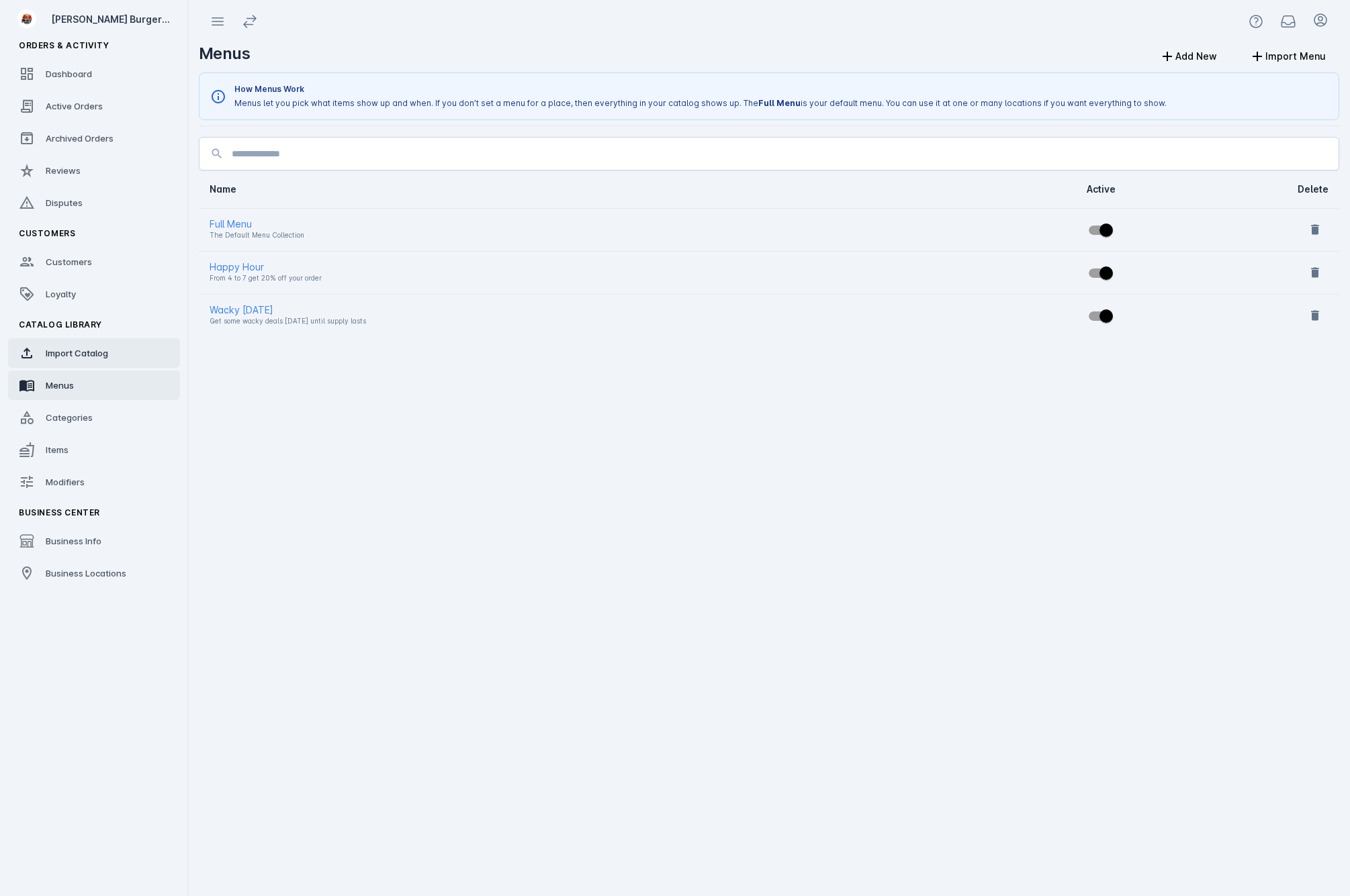
click at [106, 360] on link "Import Catalog" at bounding box center [94, 353] width 172 height 30
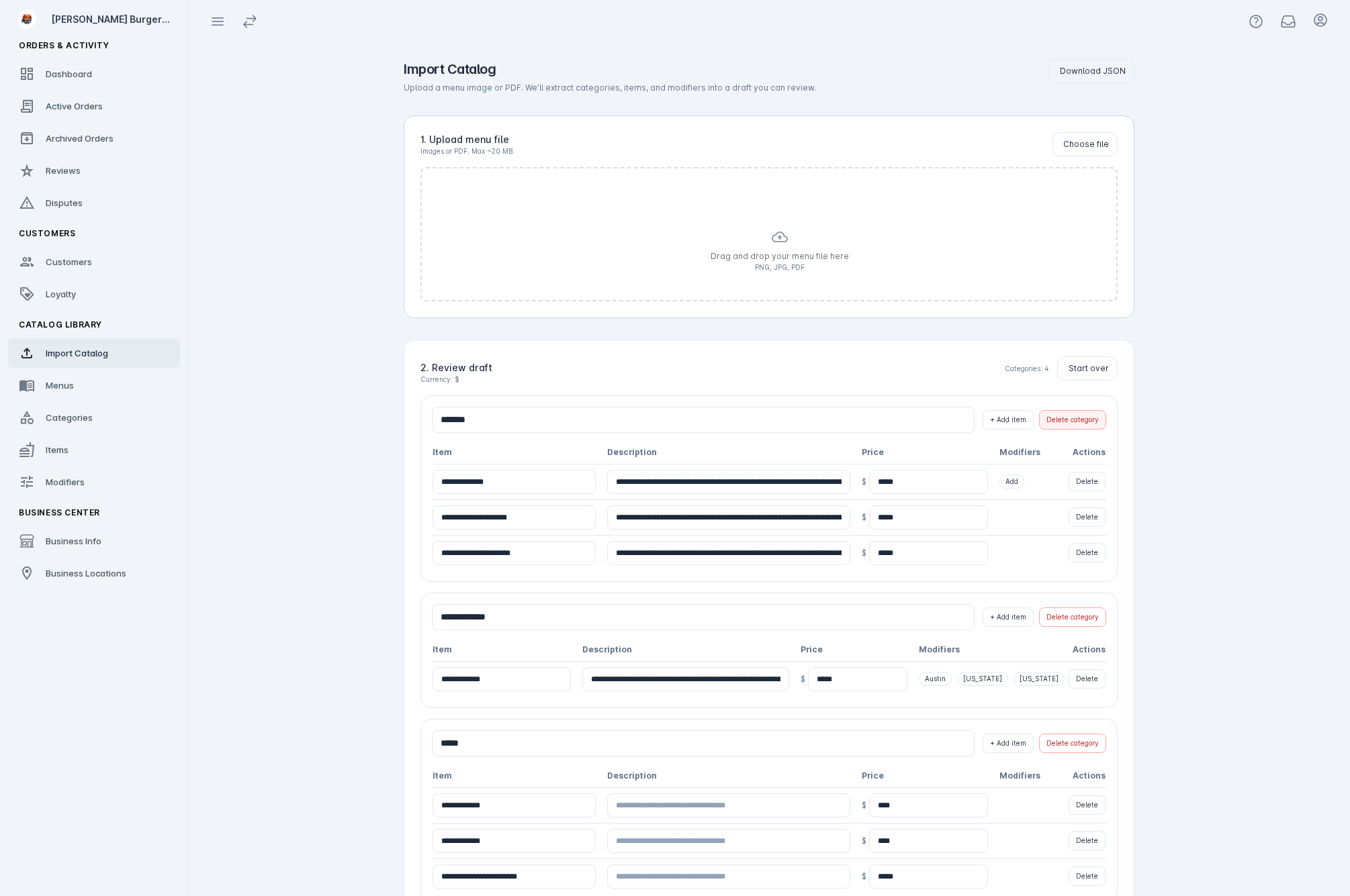
click at [1090, 422] on span "Delete category" at bounding box center [1072, 420] width 52 height 10
type input "**********"
type input "*****"
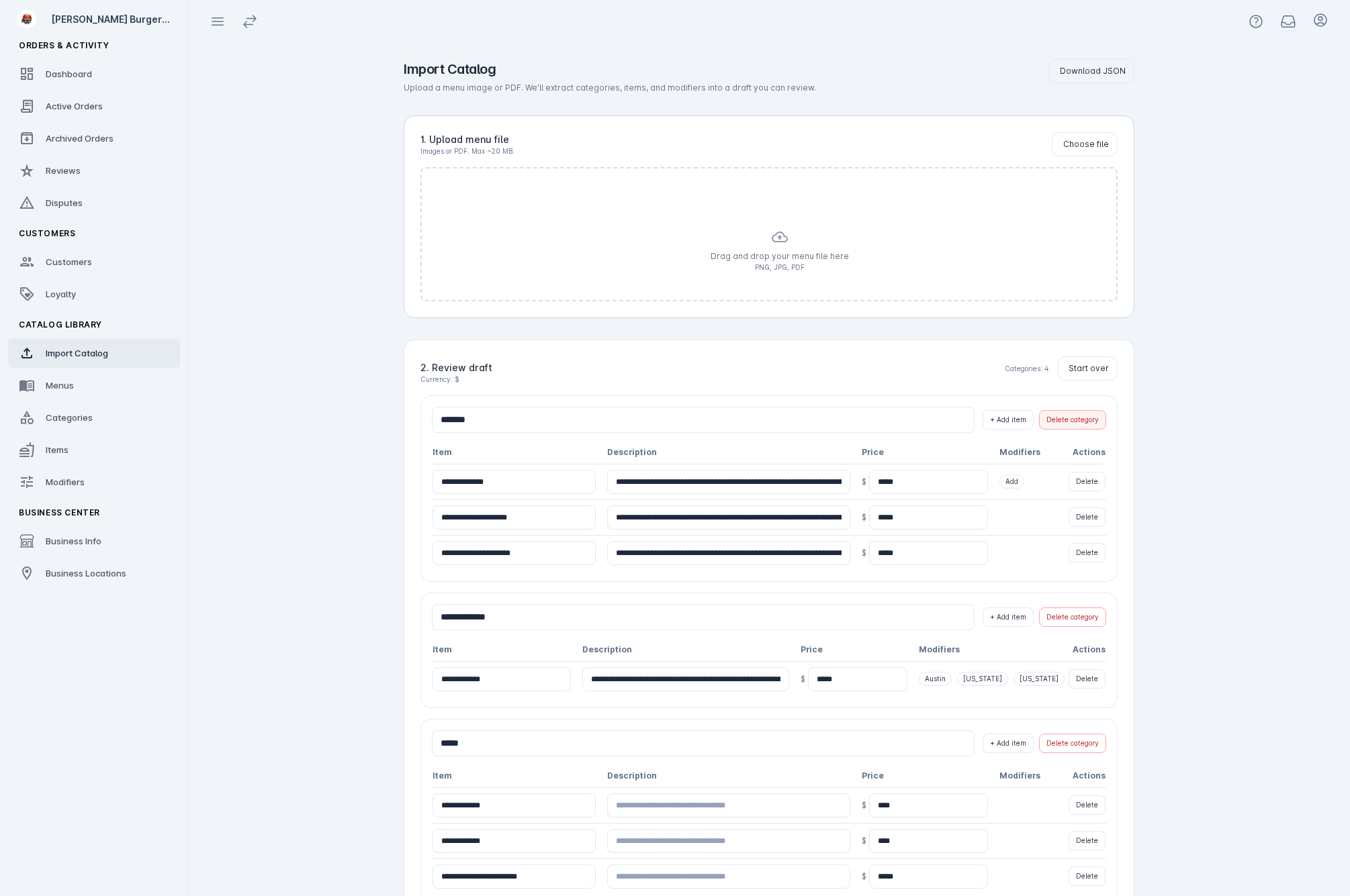
type input "*****"
type input "**********"
type input "****"
type input "******"
type input "*****"
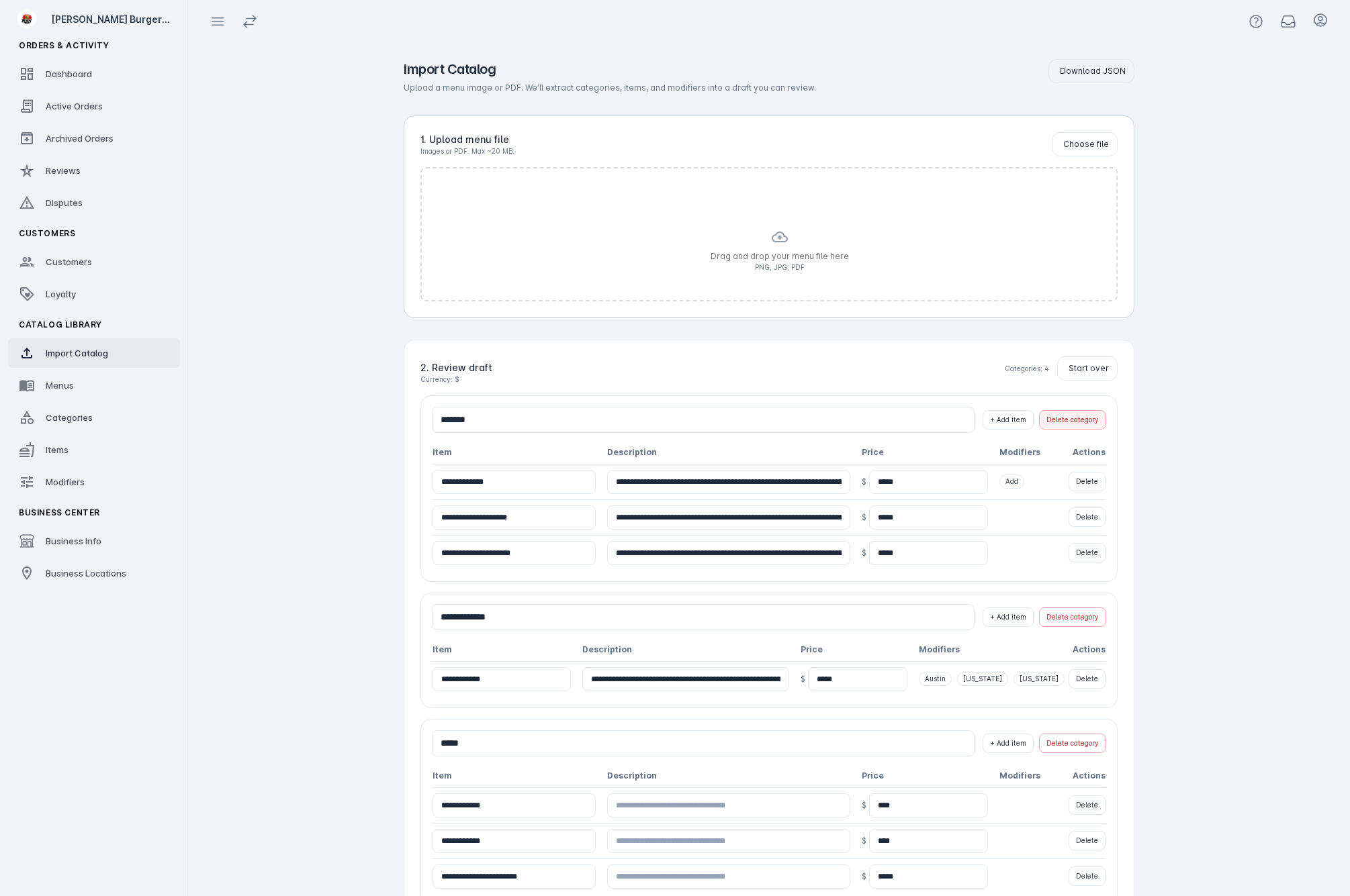
type input "****"
type input "*****"
type input "****"
type input "**********"
type input "****"
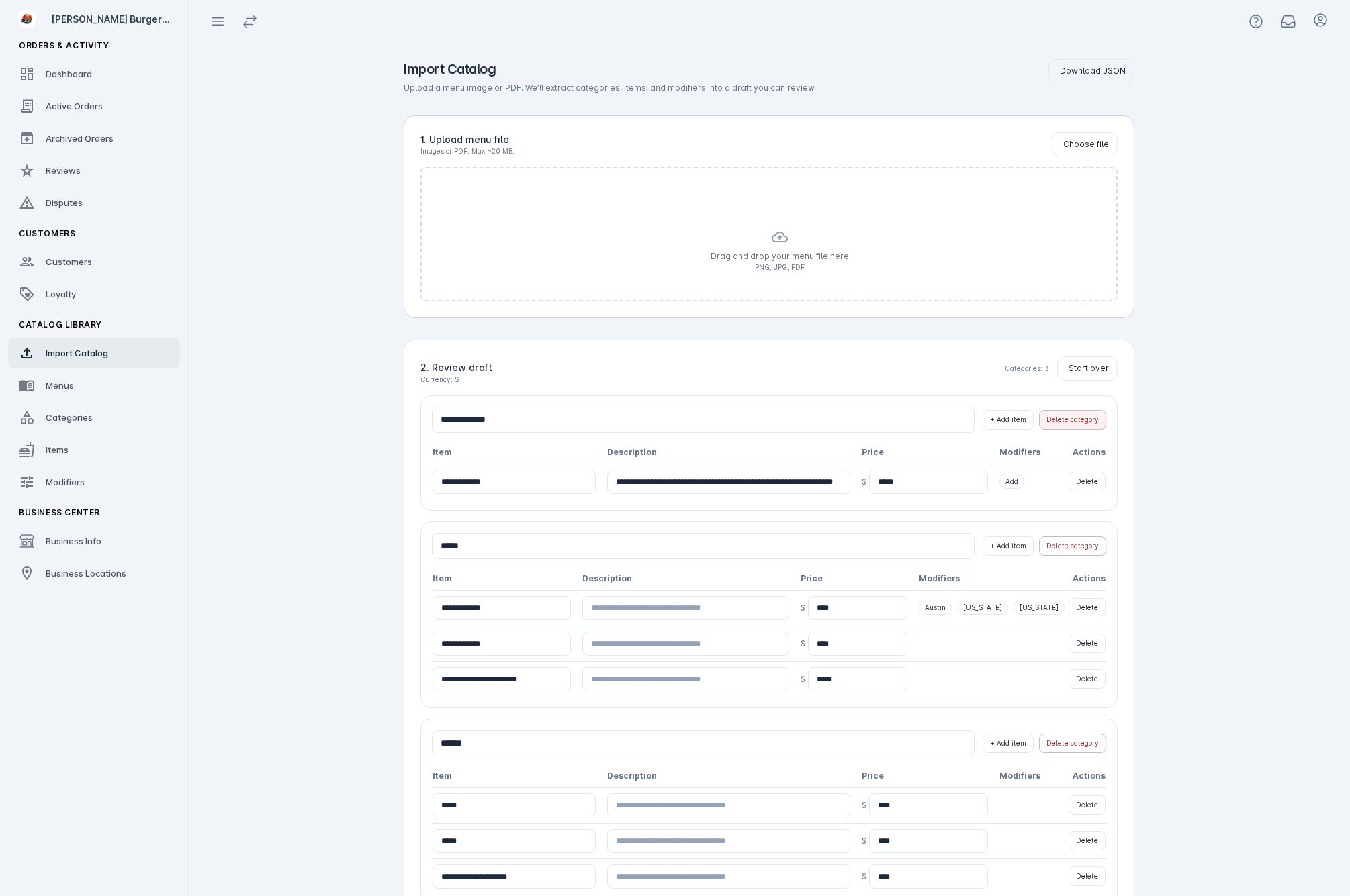
click at [1090, 423] on span "Delete category" at bounding box center [1072, 420] width 52 height 10
type input "*****"
type input "**********"
type input "****"
type input "******"
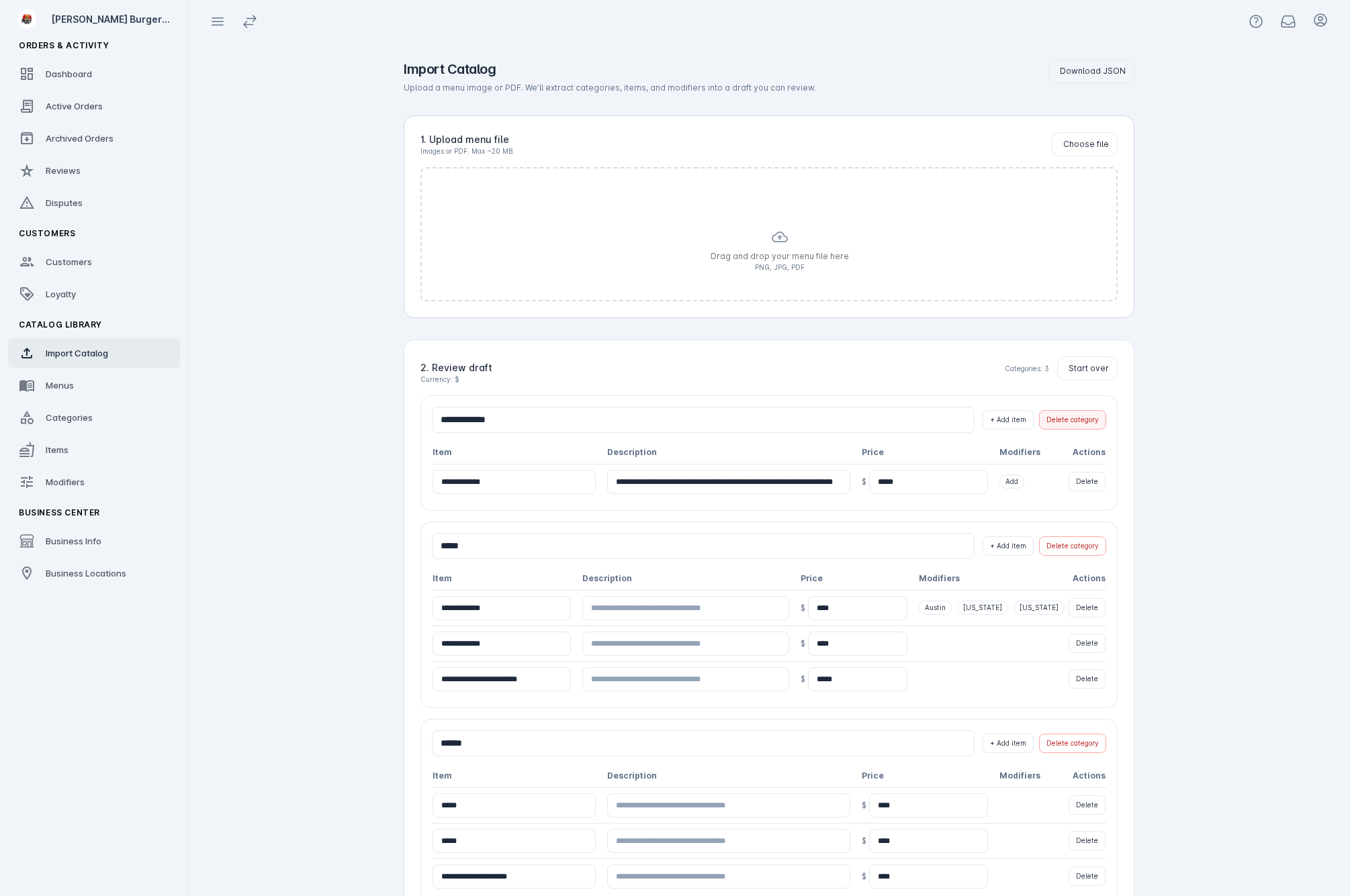
type input "*****"
type input "****"
type input "*****"
type input "****"
type input "**********"
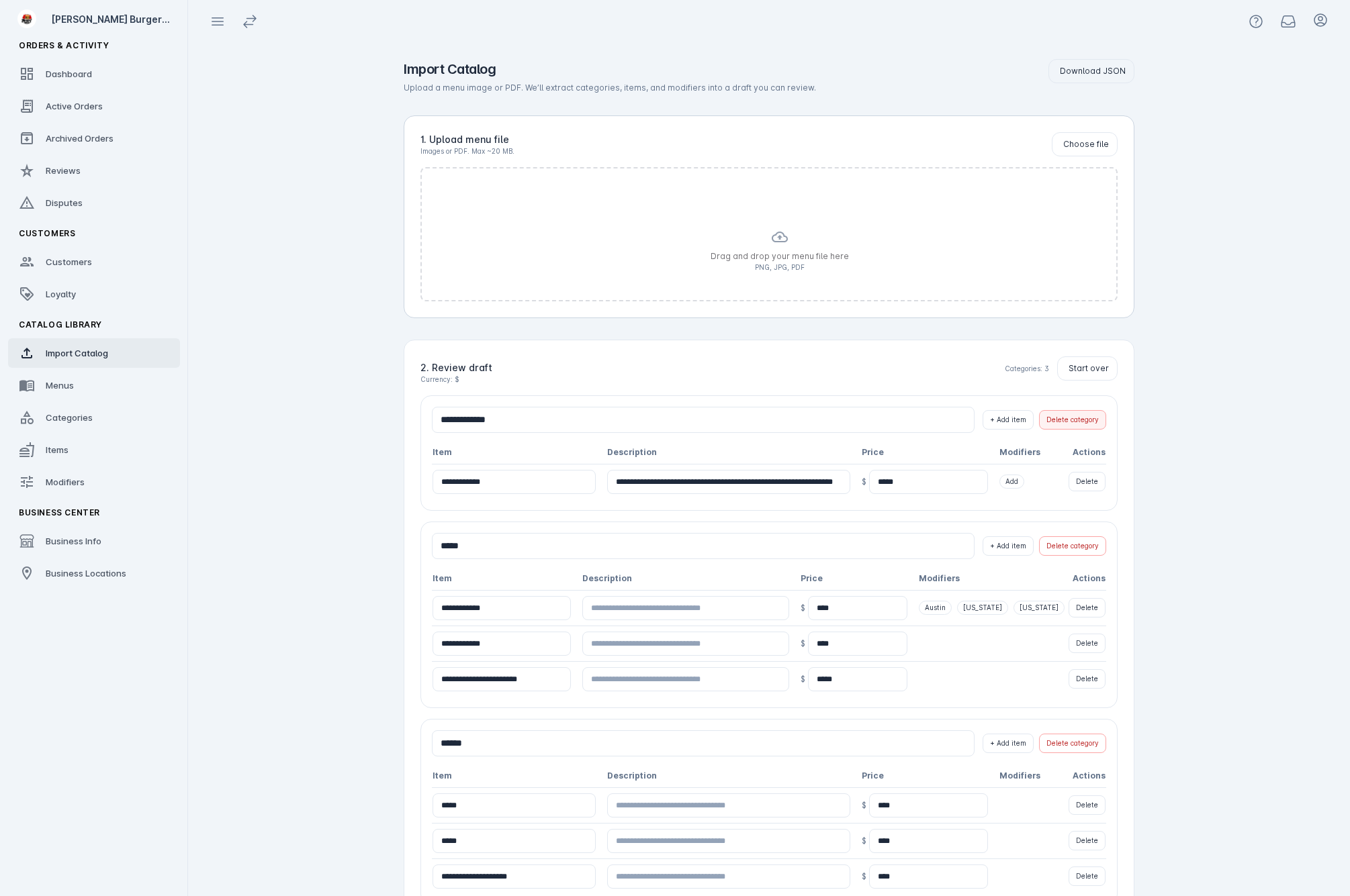
type input "****"
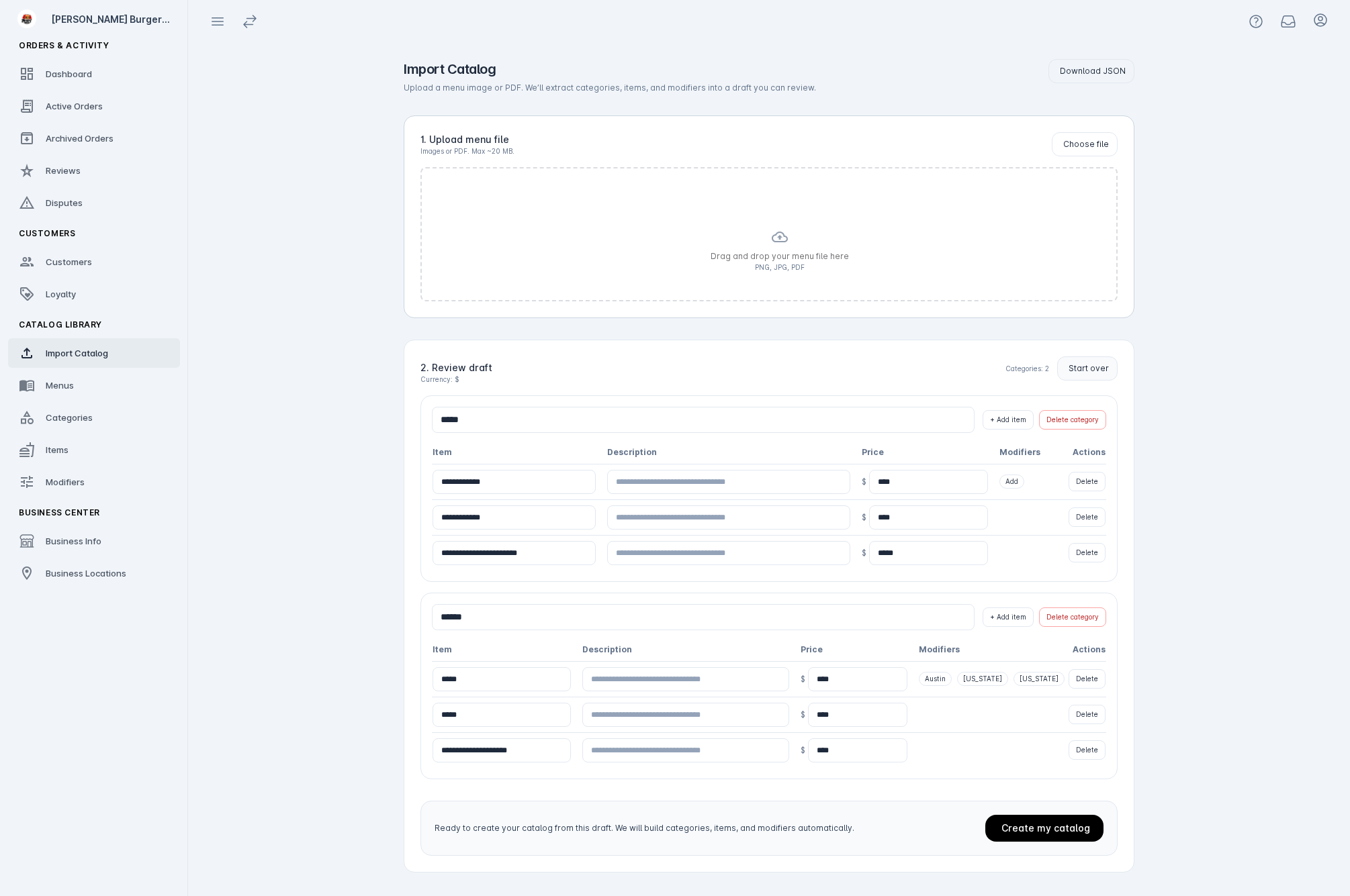
click at [1097, 367] on span "Start over" at bounding box center [1088, 368] width 41 height 12
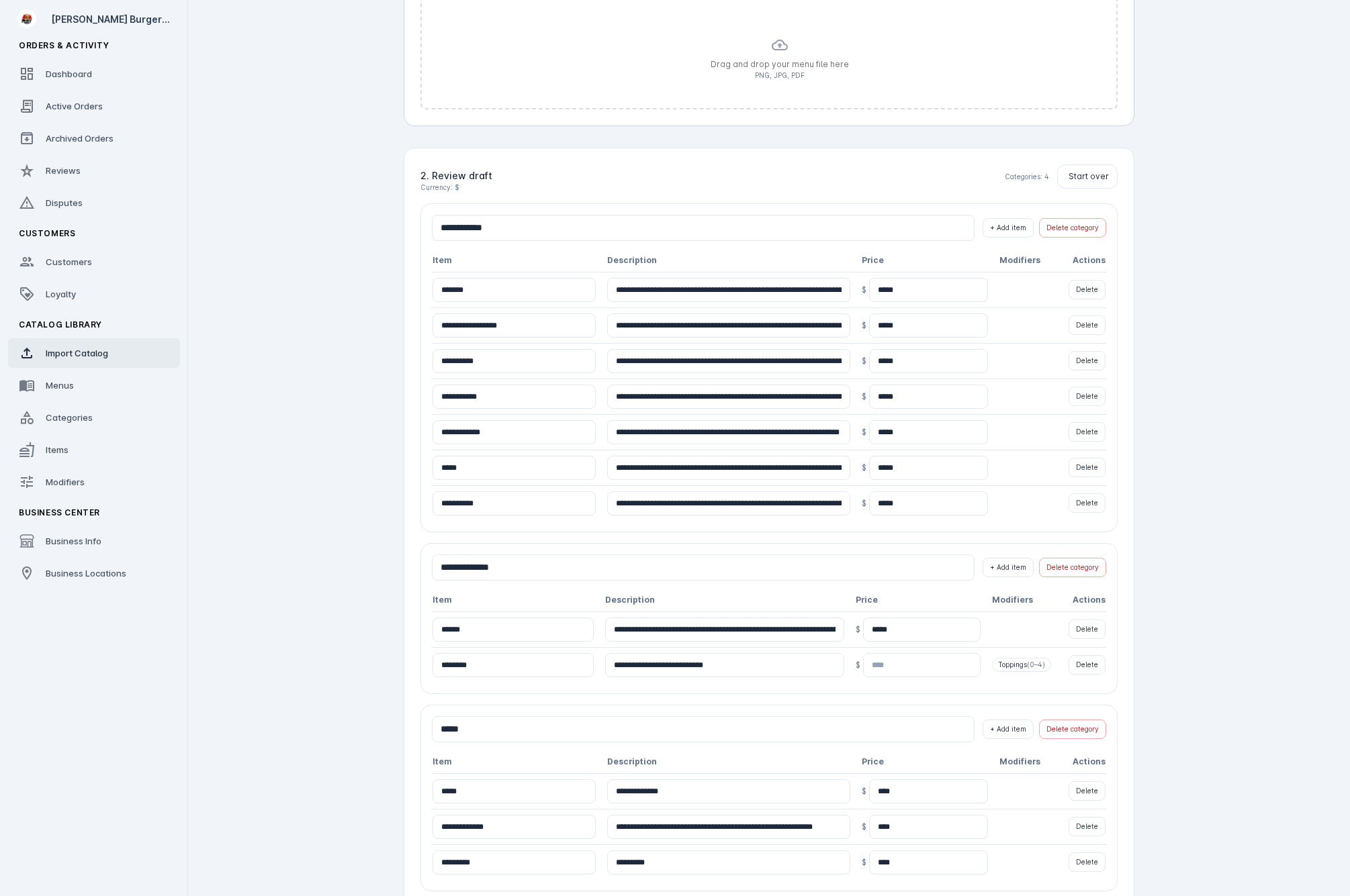
scroll to position [422, 0]
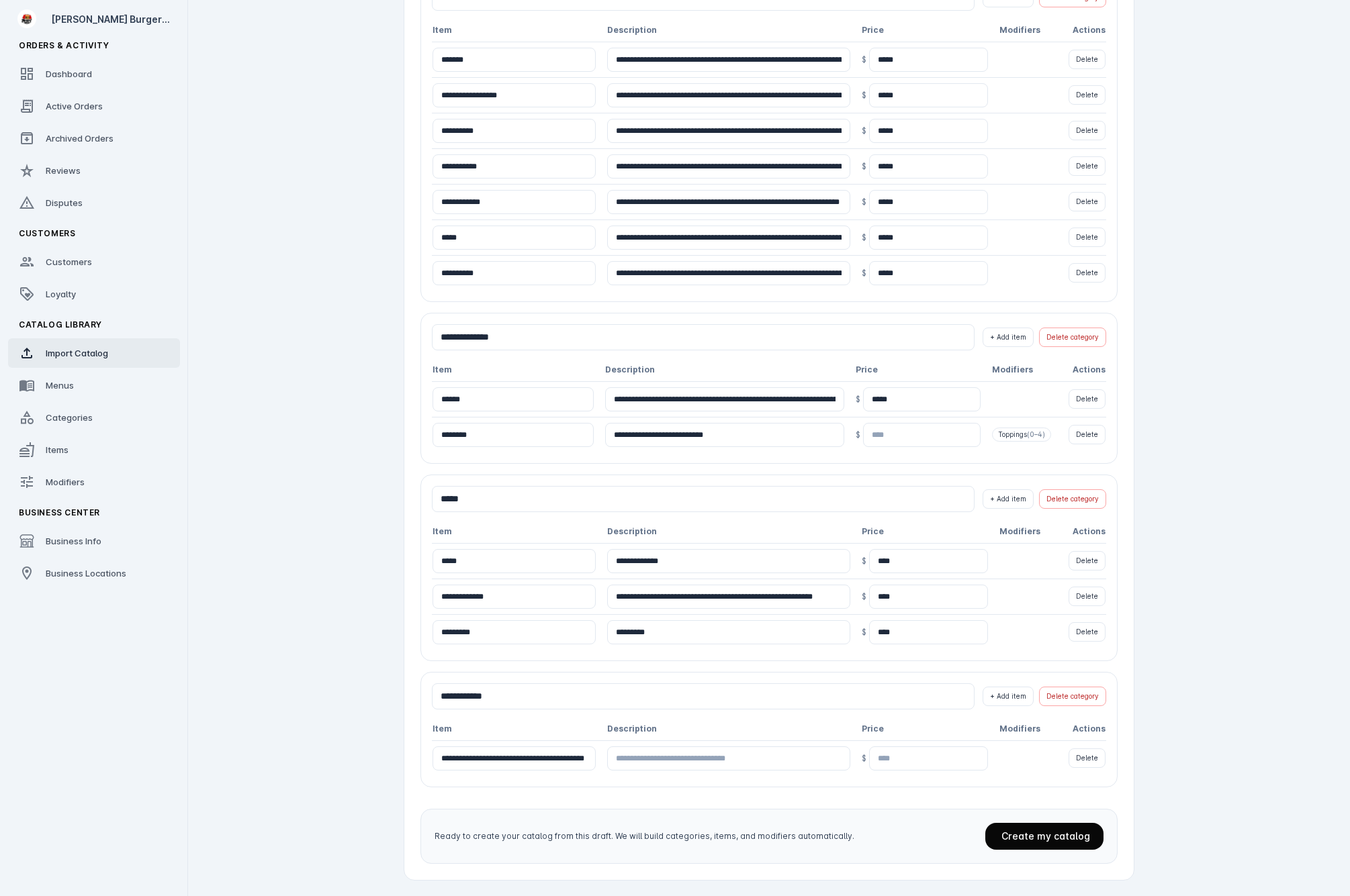
click at [1067, 835] on span "Create my catalog" at bounding box center [1046, 837] width 89 height 12
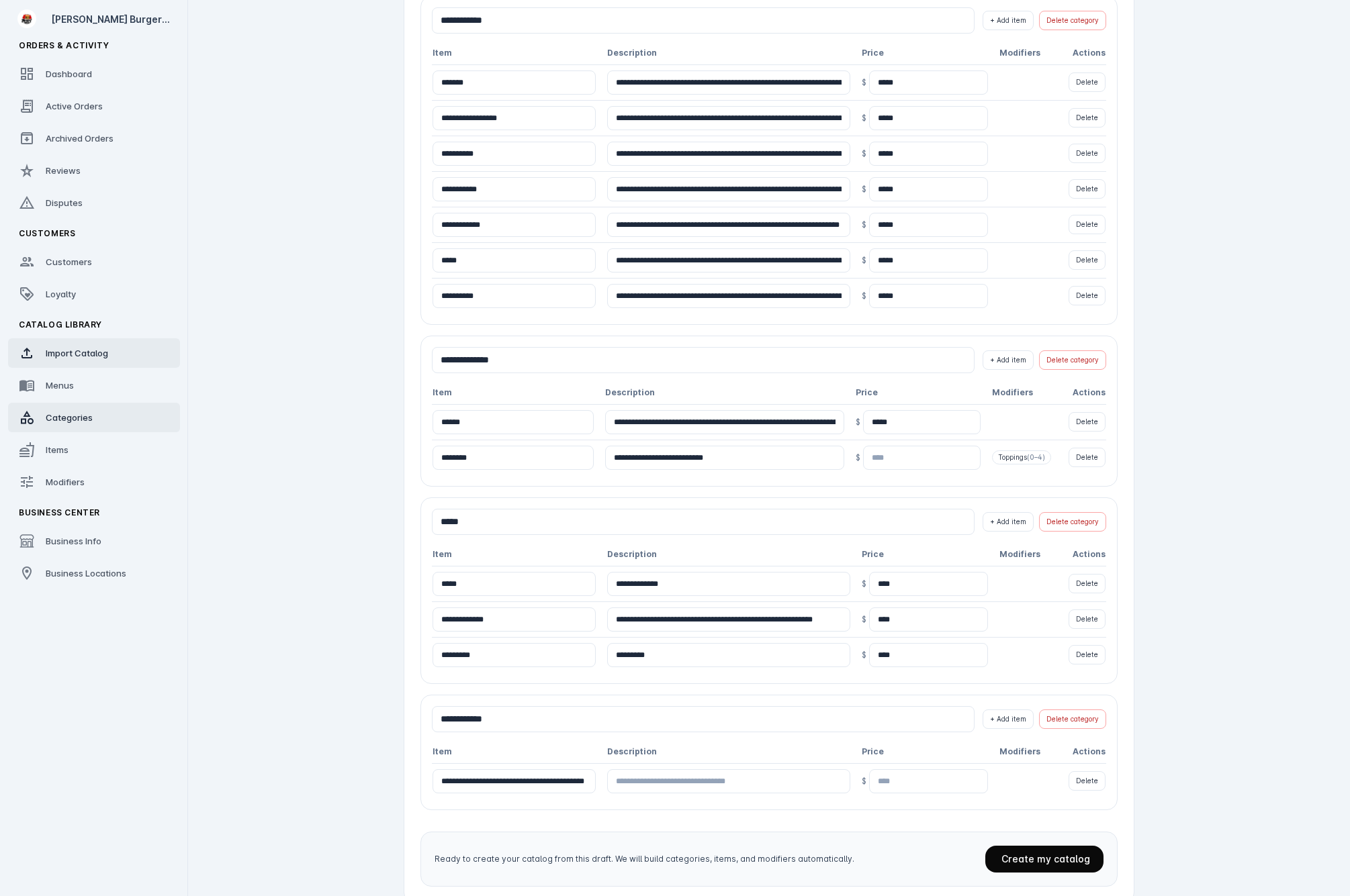
click at [100, 422] on link "Categories" at bounding box center [94, 418] width 172 height 30
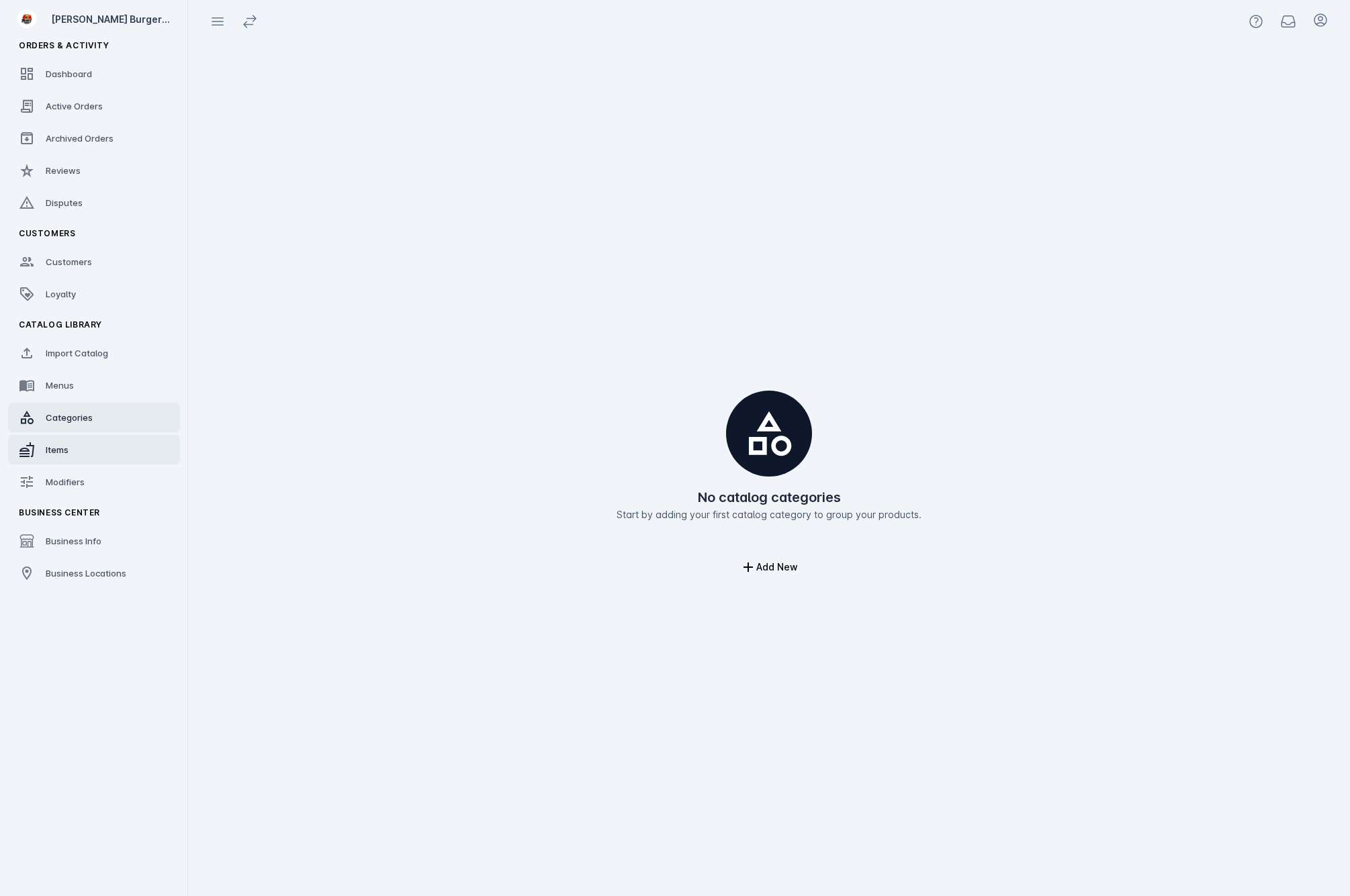
click at [74, 449] on link "Items" at bounding box center [94, 449] width 172 height 30
click at [102, 374] on link "Menus" at bounding box center [94, 385] width 172 height 30
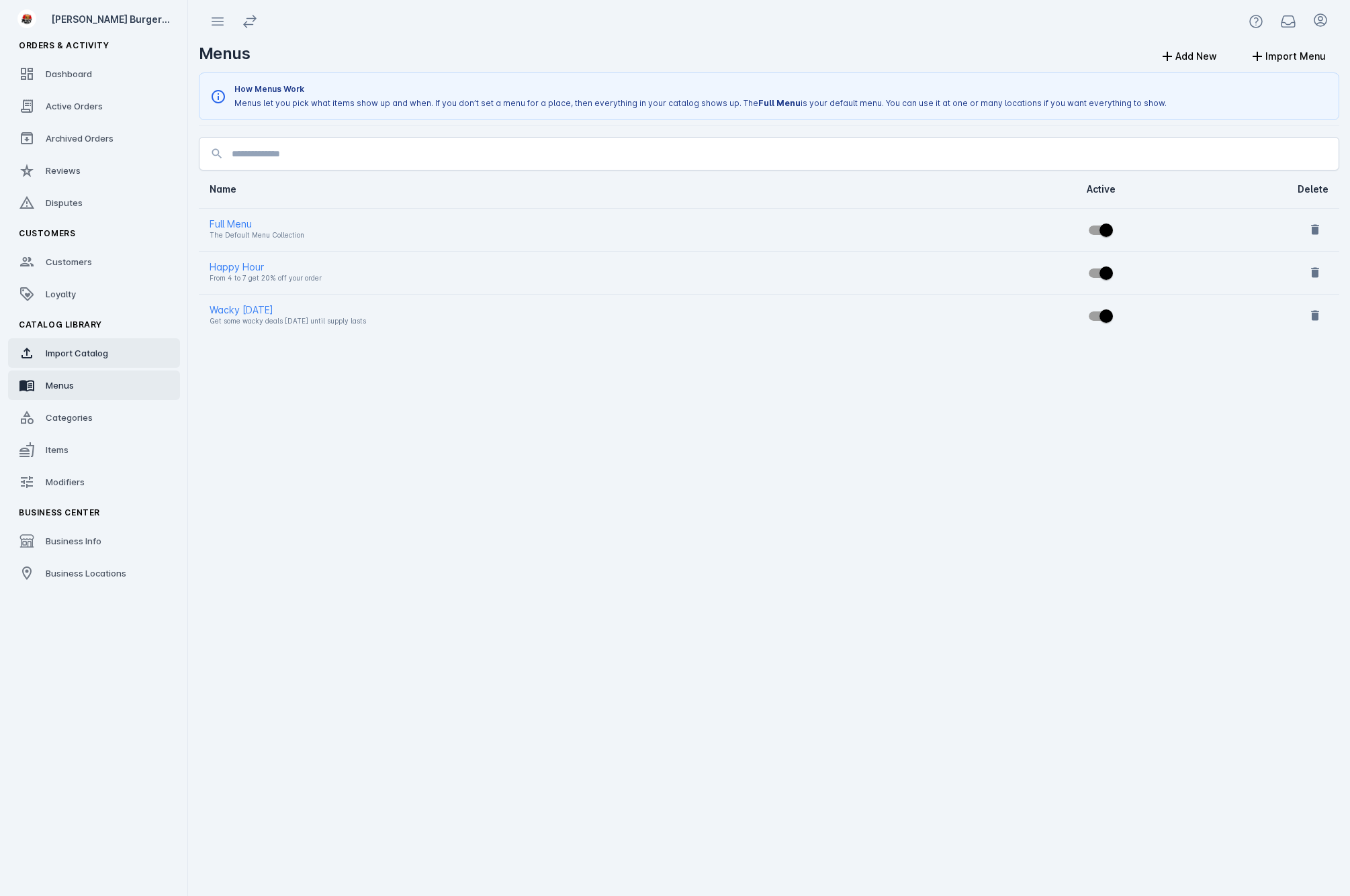
click at [98, 350] on span "Import Catalog" at bounding box center [76, 353] width 62 height 11
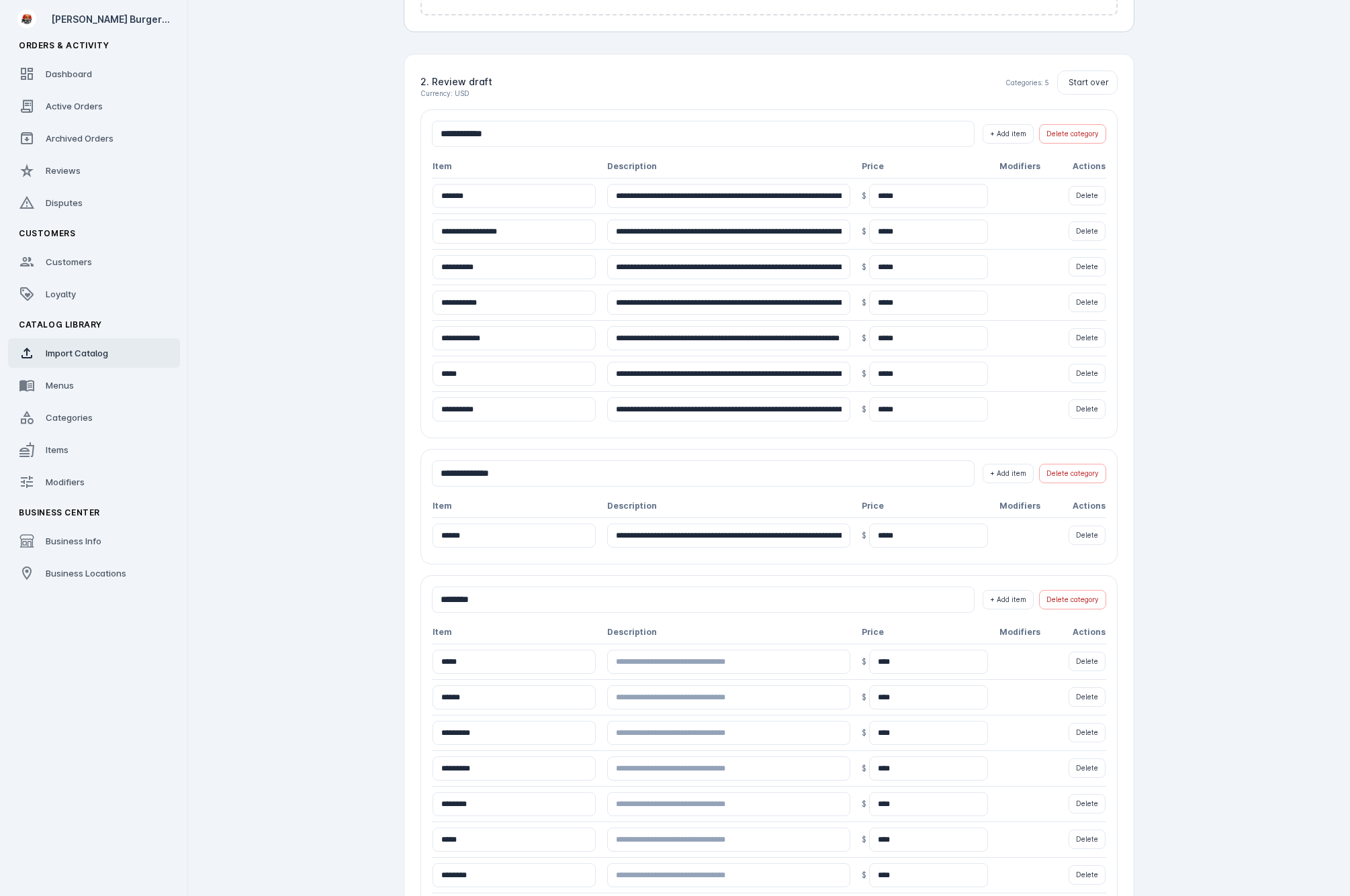
scroll to position [266, 0]
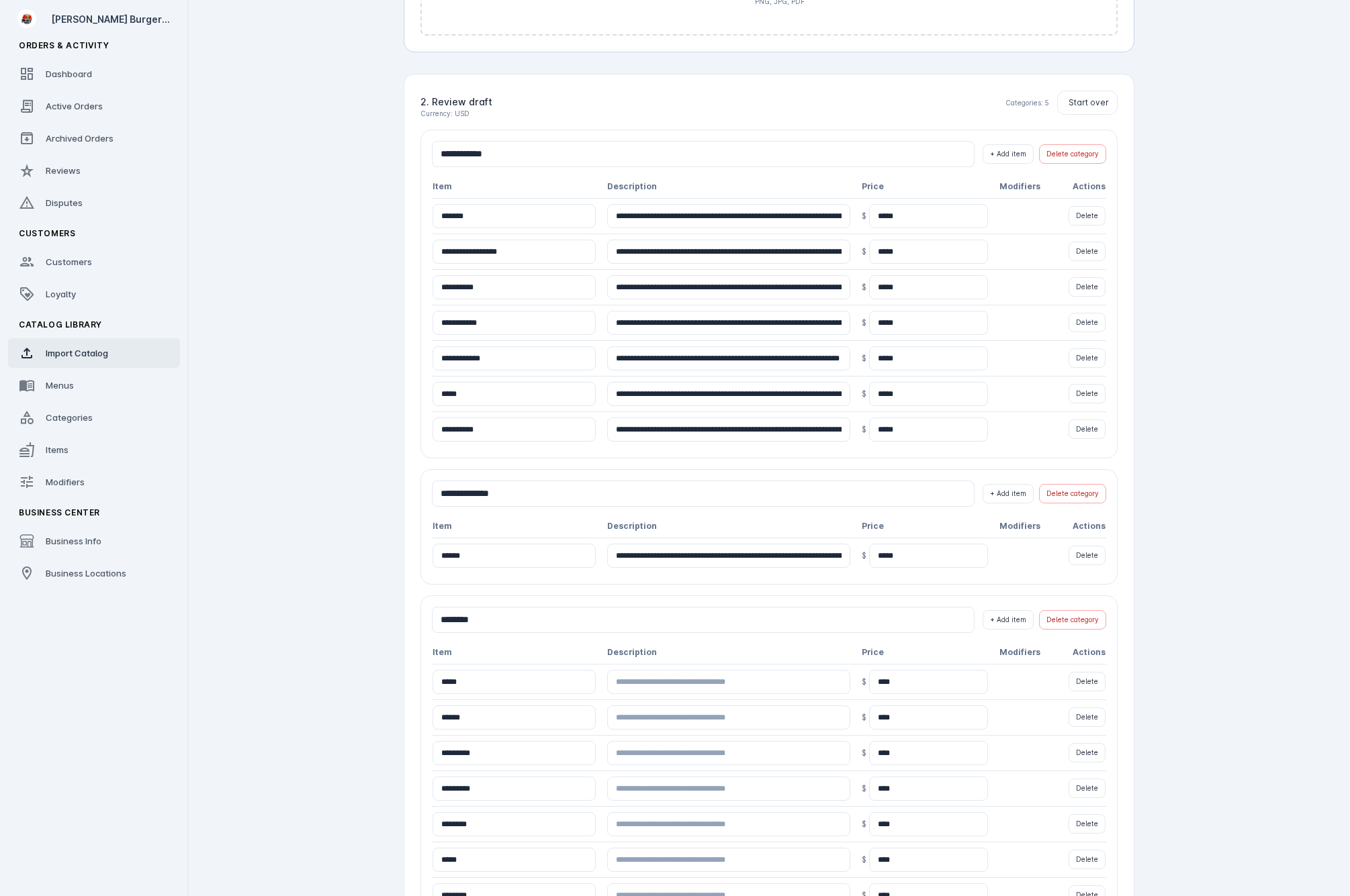
drag, startPoint x: 626, startPoint y: 212, endPoint x: 907, endPoint y: 214, distance: 281.0
click at [907, 214] on tr "**********" at bounding box center [769, 215] width 674 height 36
click at [646, 212] on input "**********" at bounding box center [727, 216] width 242 height 24
click at [773, 174] on div "**********" at bounding box center [768, 293] width 697 height 329
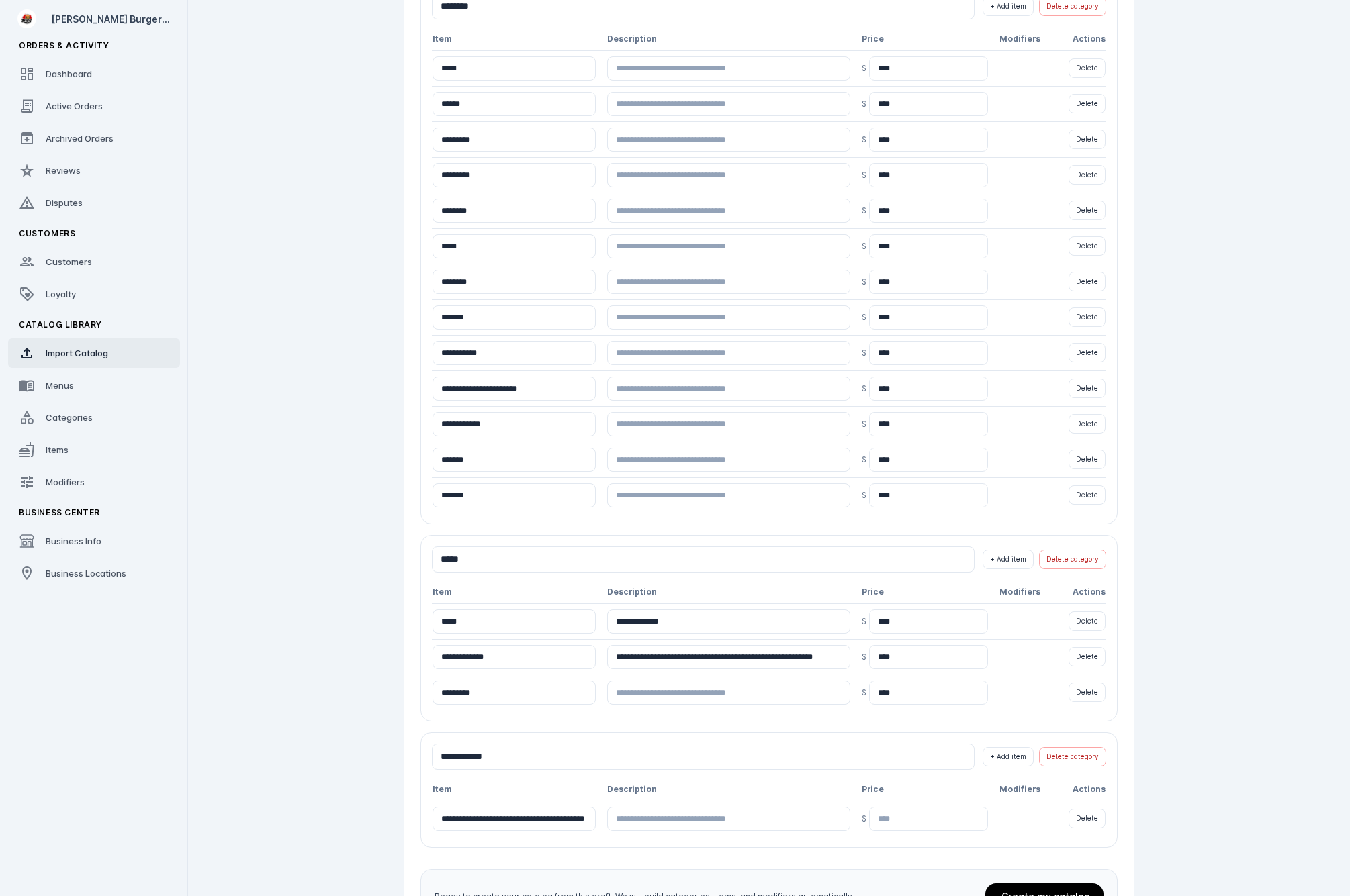
scroll to position [939, 0]
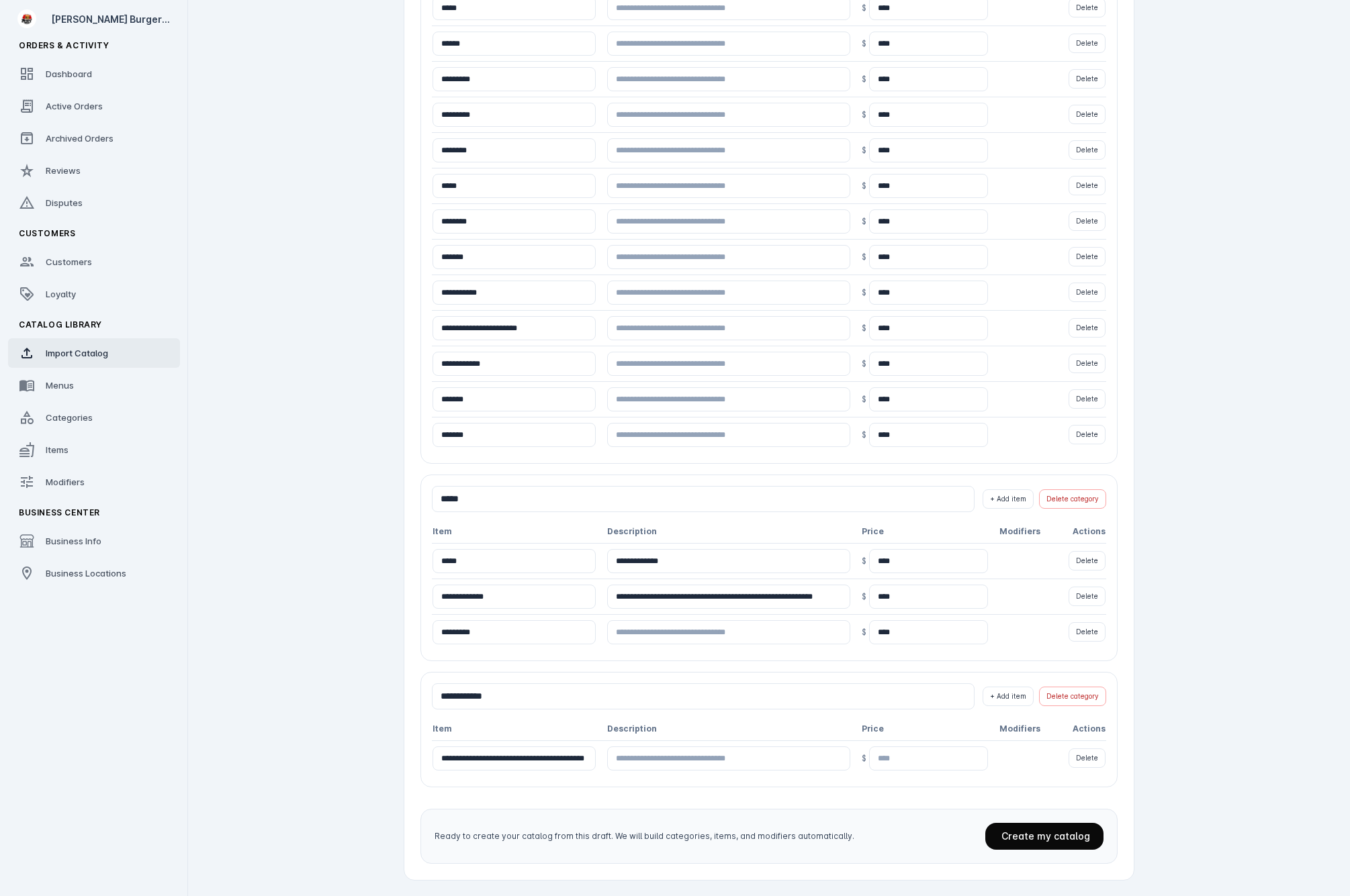
click at [1050, 843] on span at bounding box center [1045, 836] width 119 height 33
click at [70, 384] on span "Menus" at bounding box center [59, 385] width 29 height 11
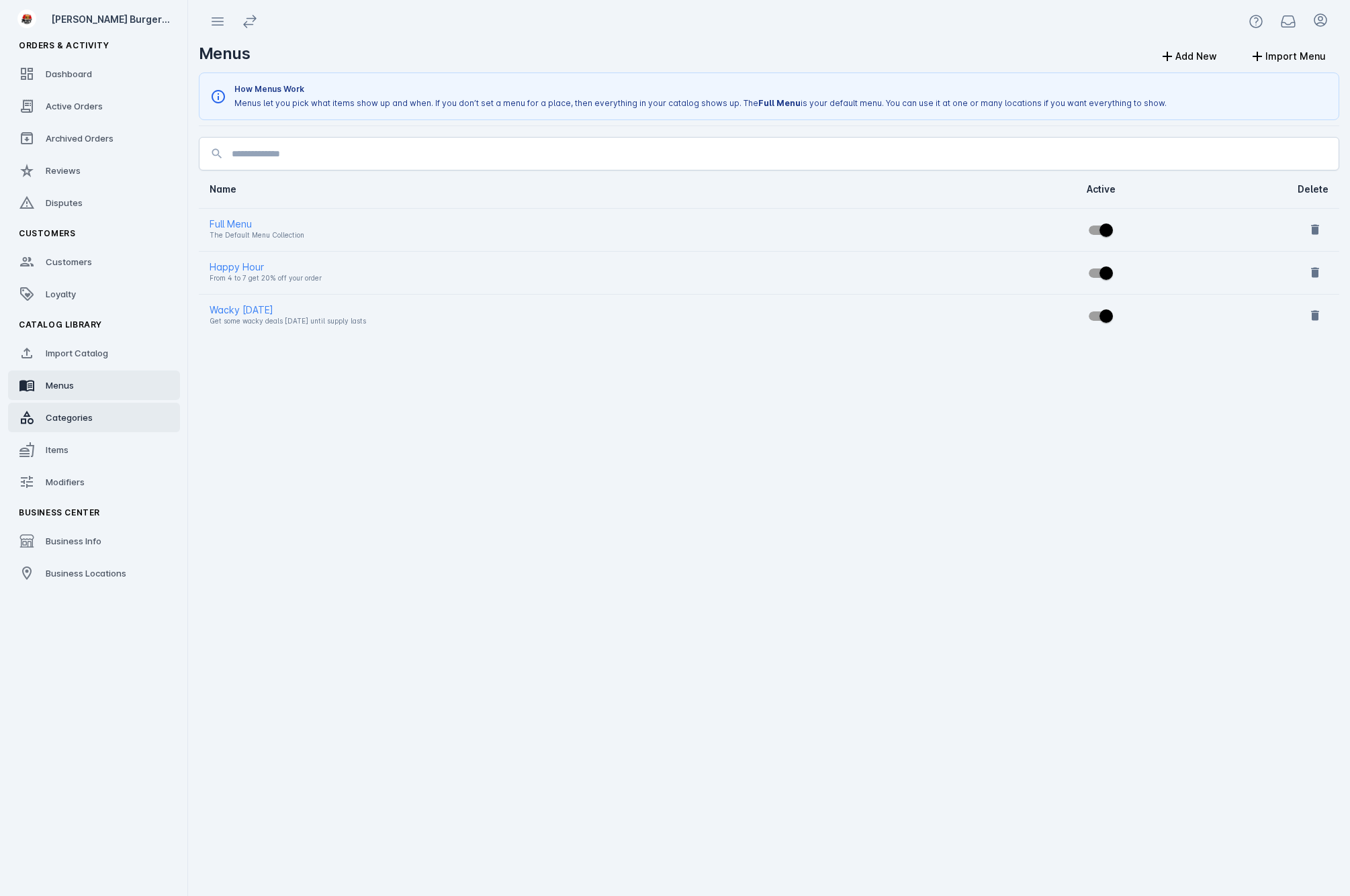
click at [98, 416] on link "Categories" at bounding box center [94, 418] width 172 height 30
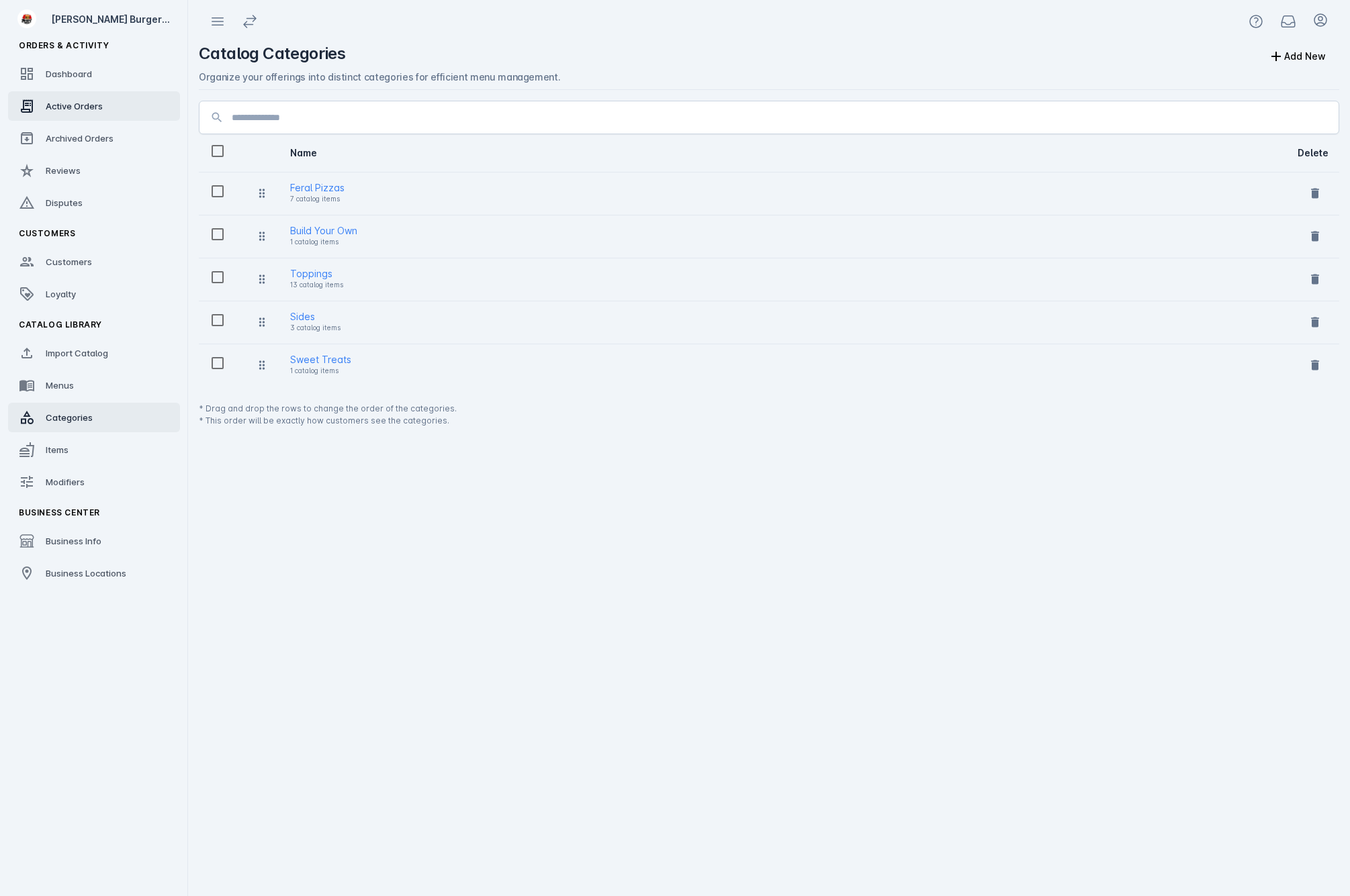
click at [78, 109] on span "Active Orders" at bounding box center [74, 106] width 57 height 11
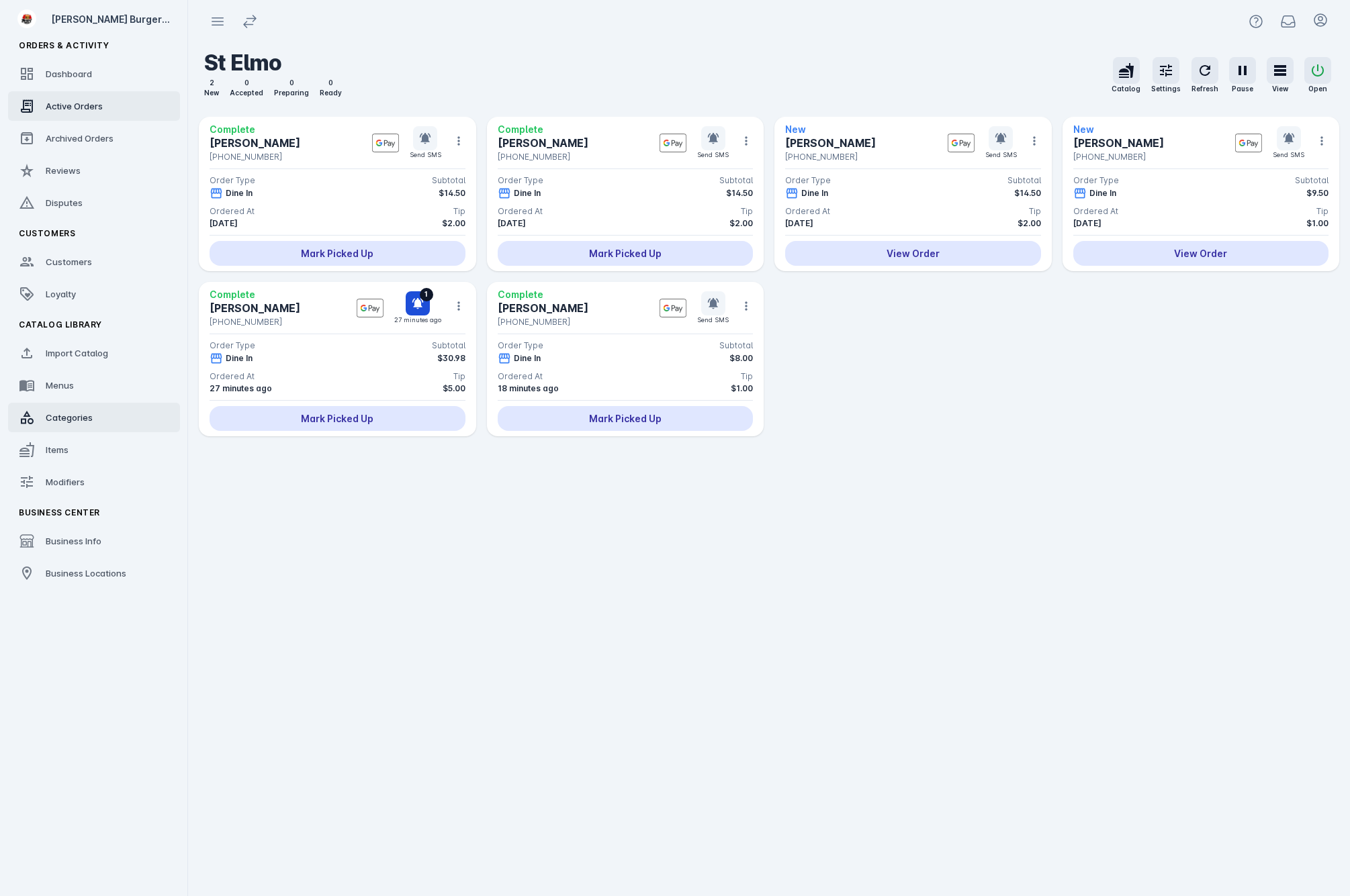
click at [96, 425] on link "Categories" at bounding box center [94, 418] width 172 height 30
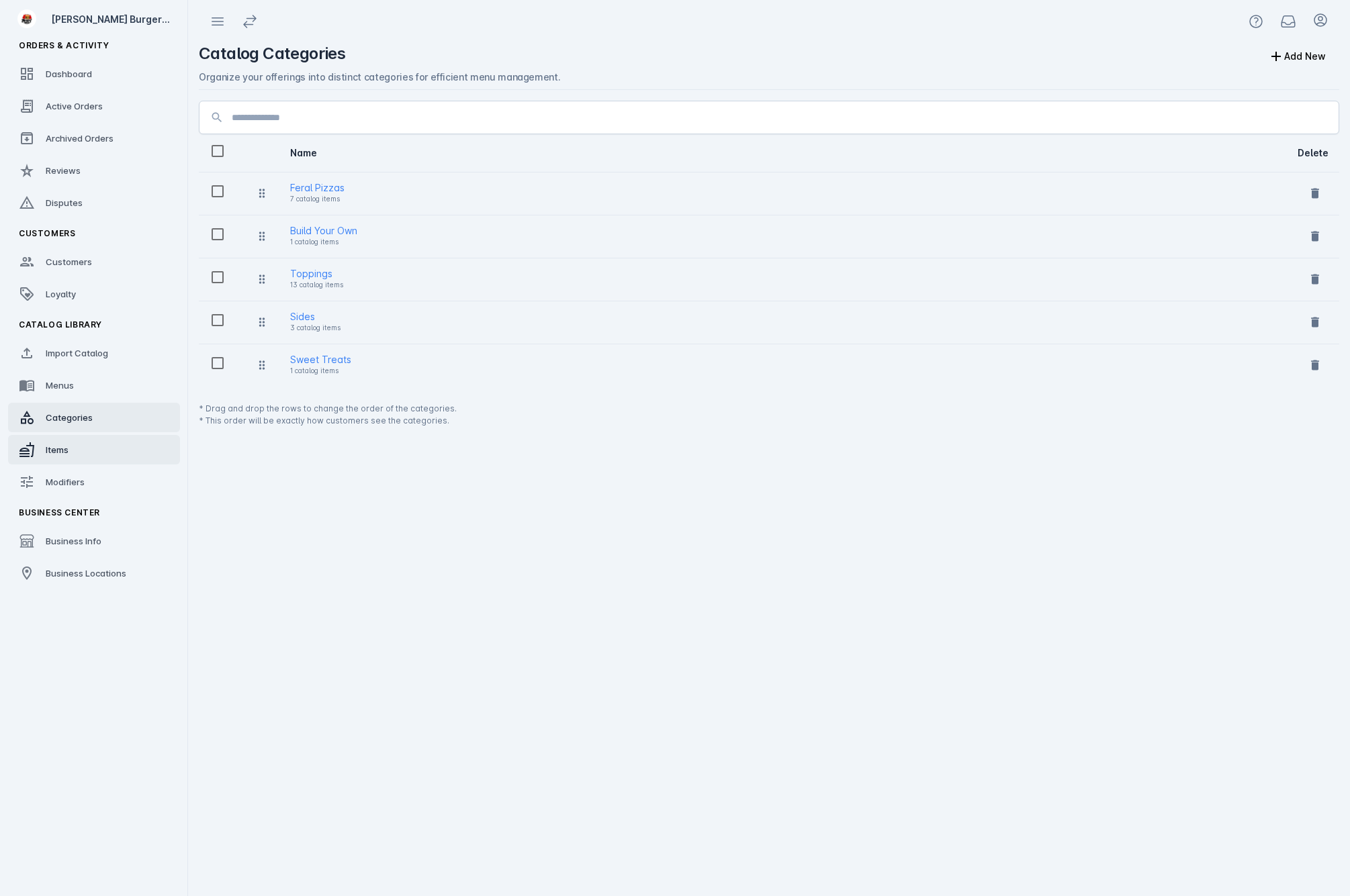
click at [47, 455] on div "Items" at bounding box center [56, 449] width 23 height 14
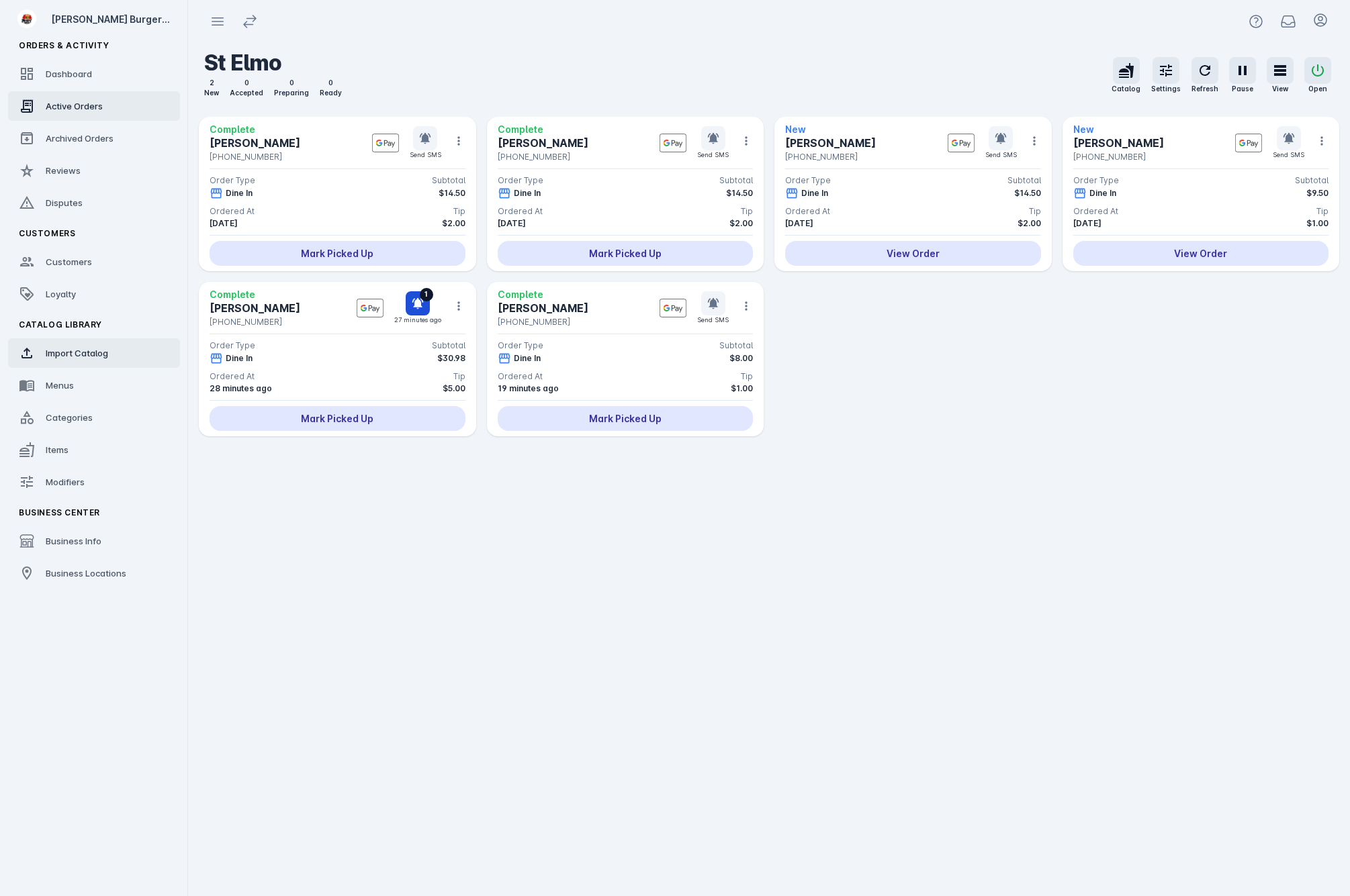
click at [112, 355] on link "Import Catalog" at bounding box center [94, 353] width 172 height 30
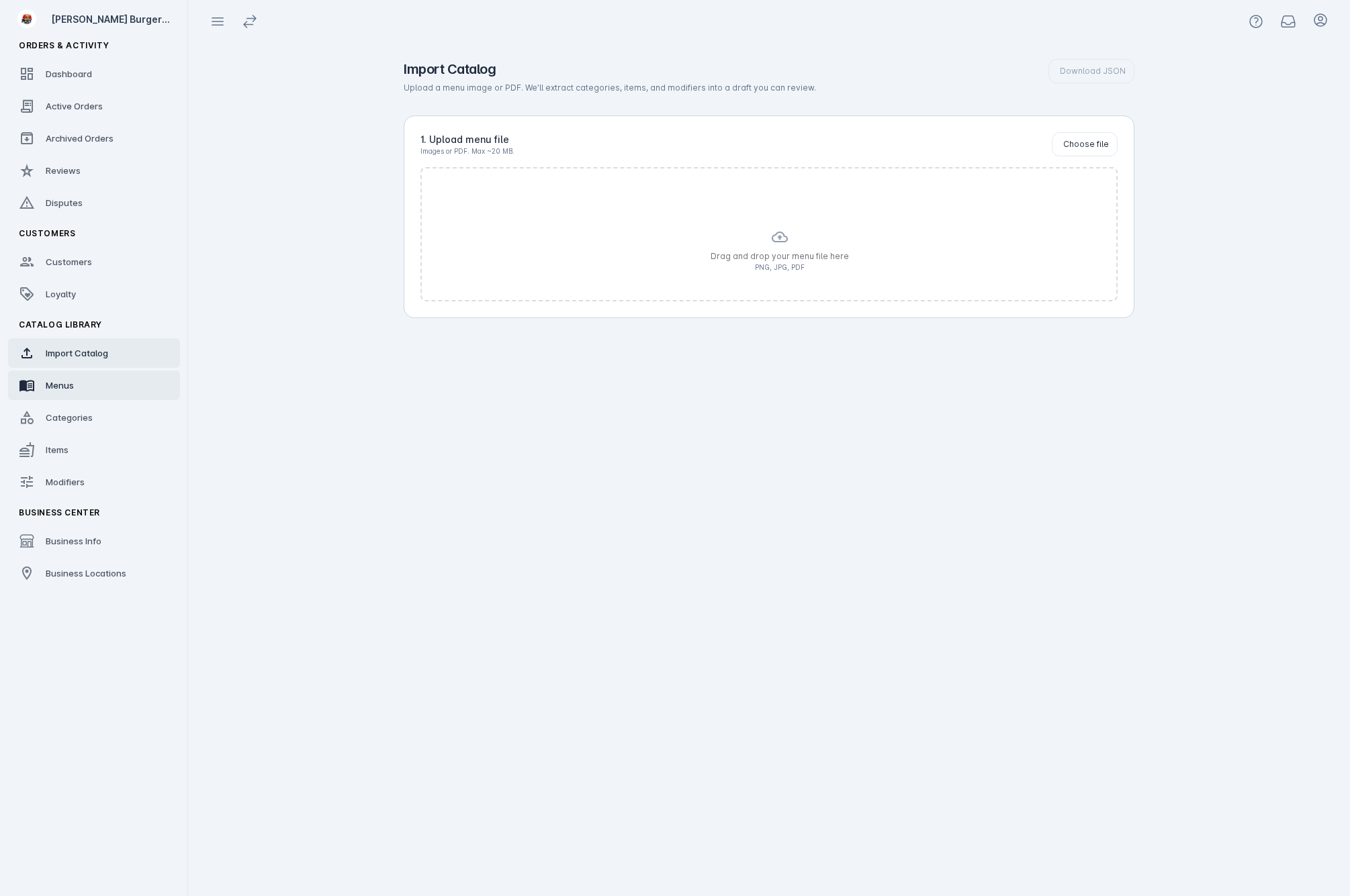
click at [86, 382] on link "Menus" at bounding box center [94, 385] width 172 height 30
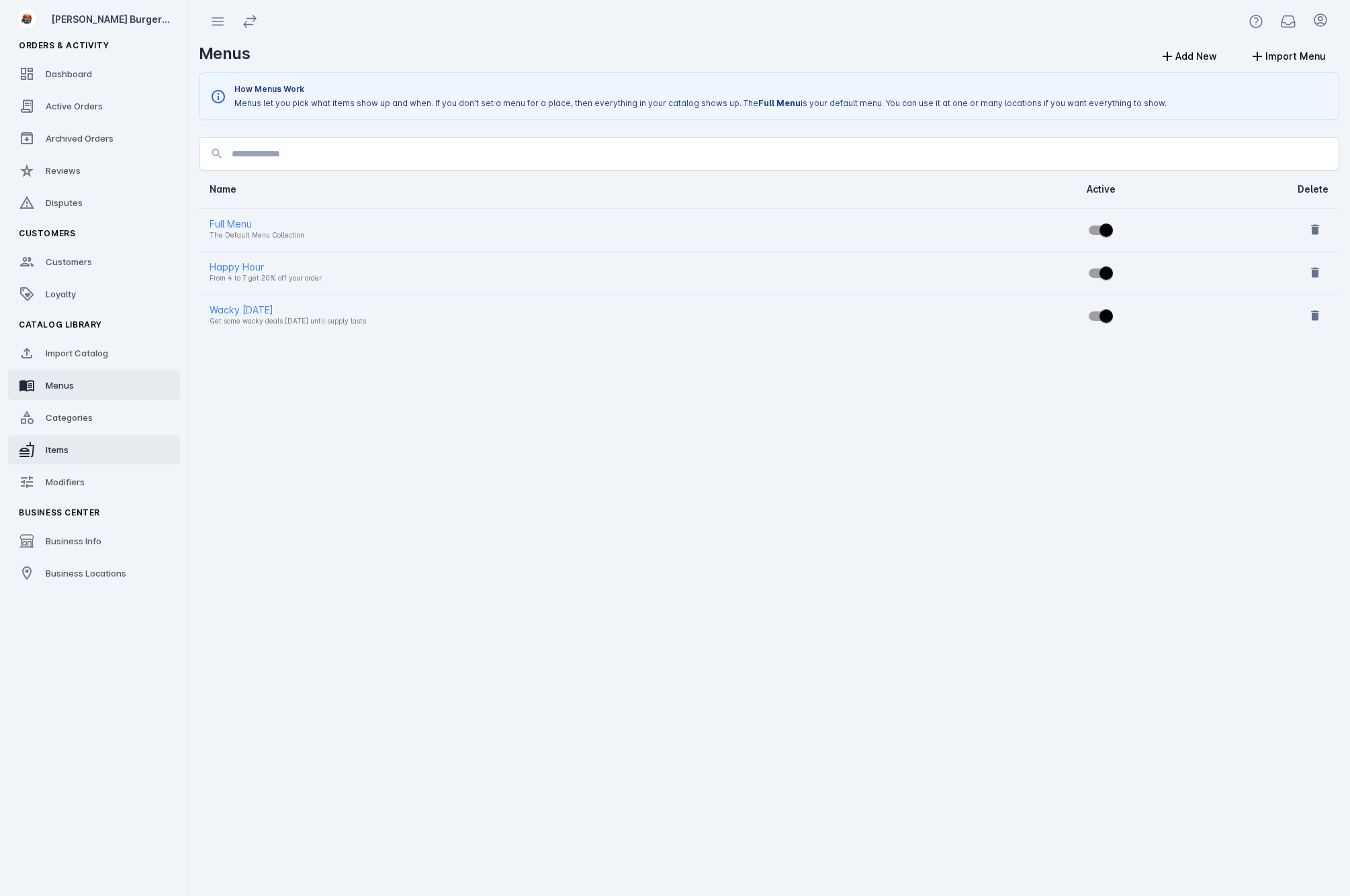
click at [111, 439] on link "Items" at bounding box center [94, 449] width 172 height 30
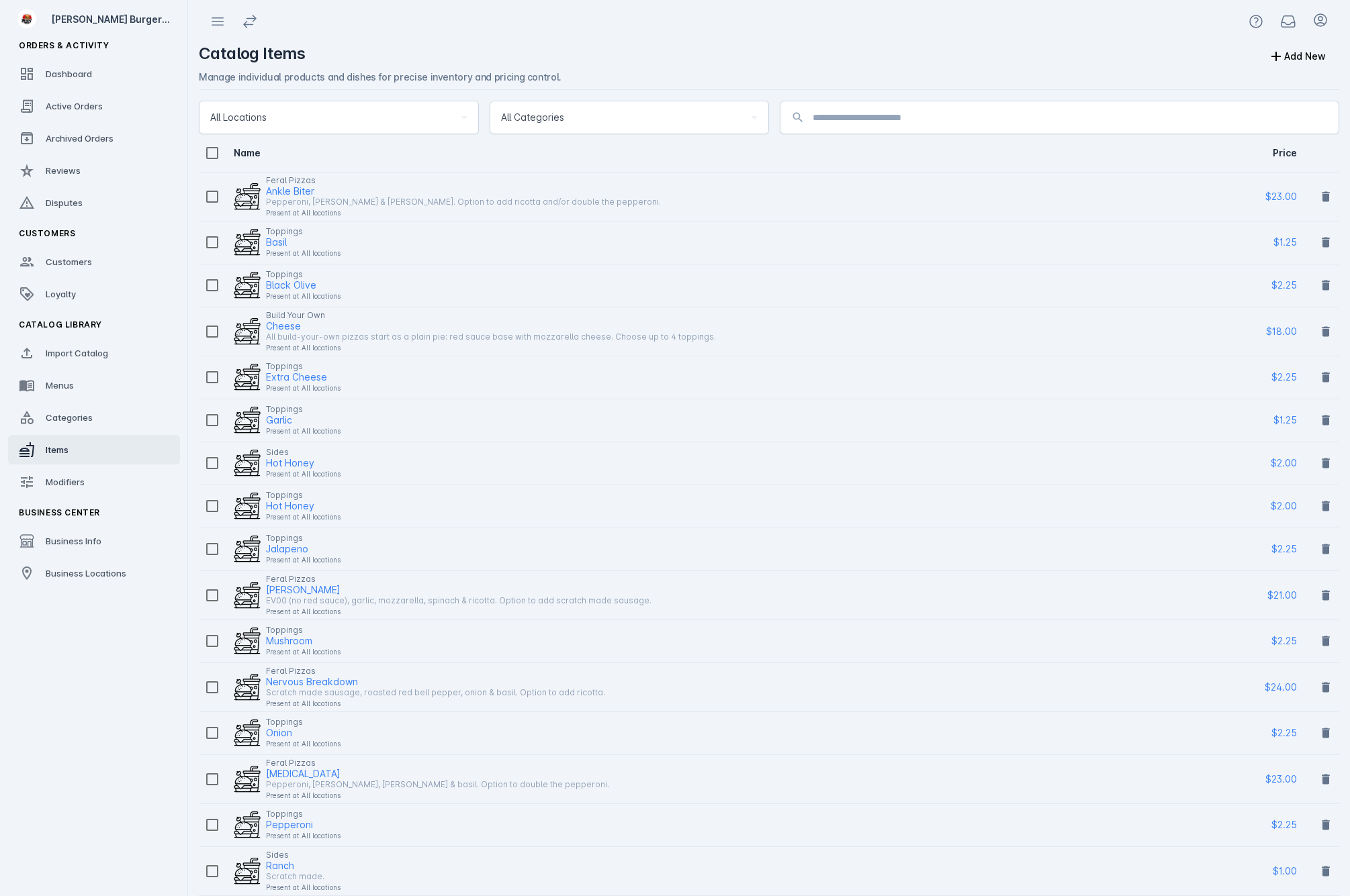
click at [248, 429] on img at bounding box center [246, 420] width 27 height 27
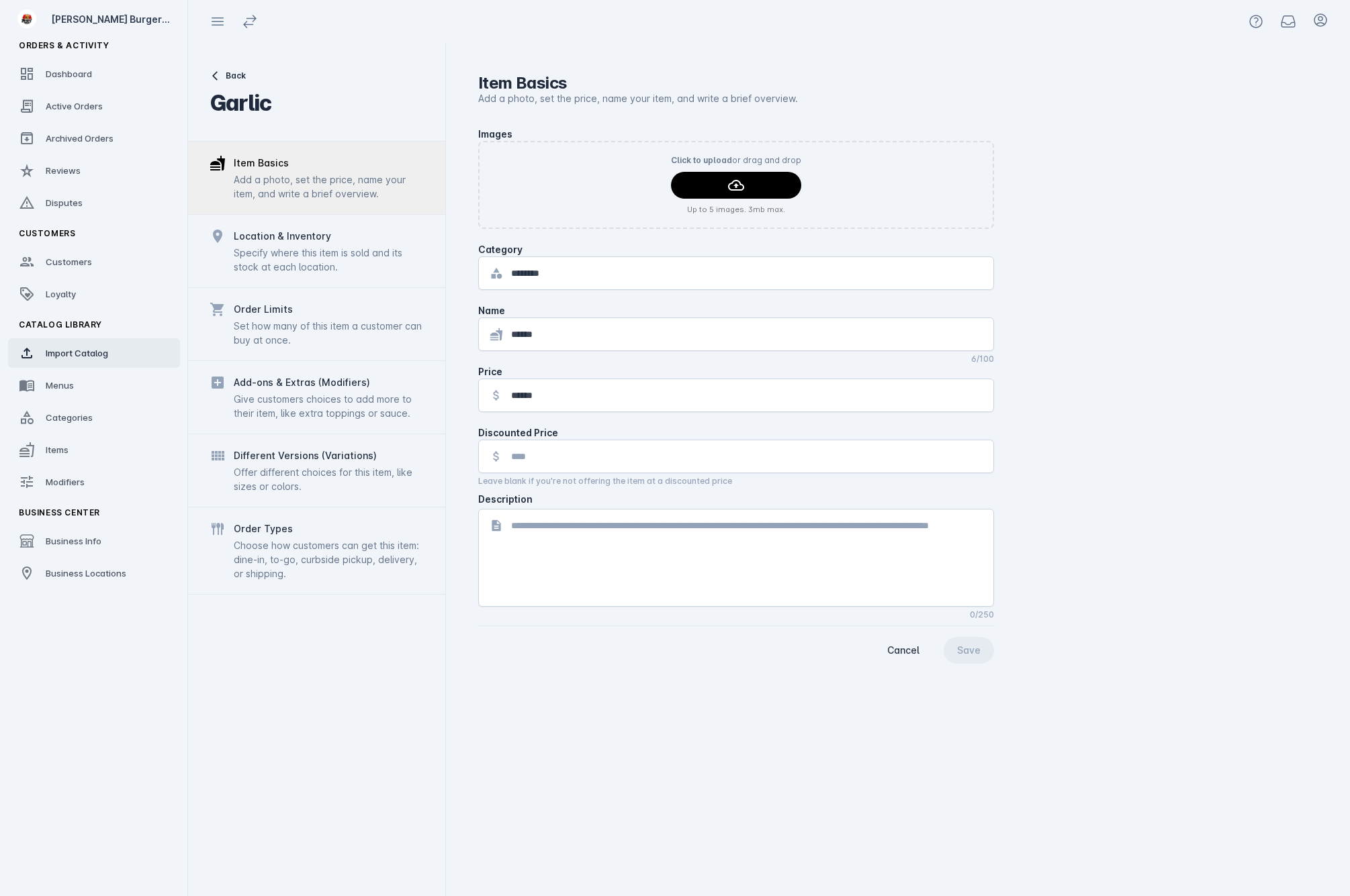
click at [102, 360] on div "Import Catalog" at bounding box center [76, 354] width 62 height 14
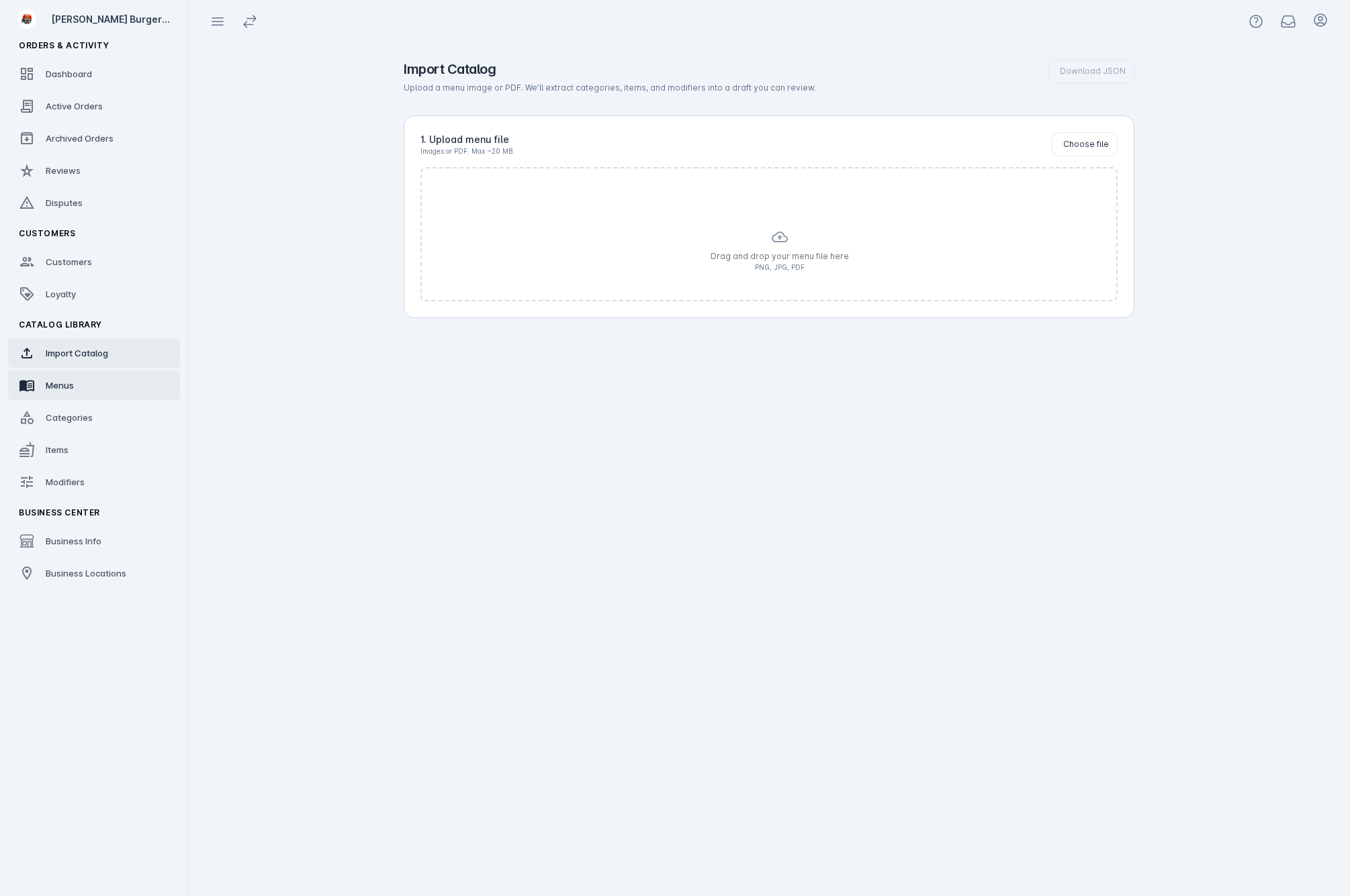
click at [92, 397] on link "Menus" at bounding box center [94, 385] width 172 height 30
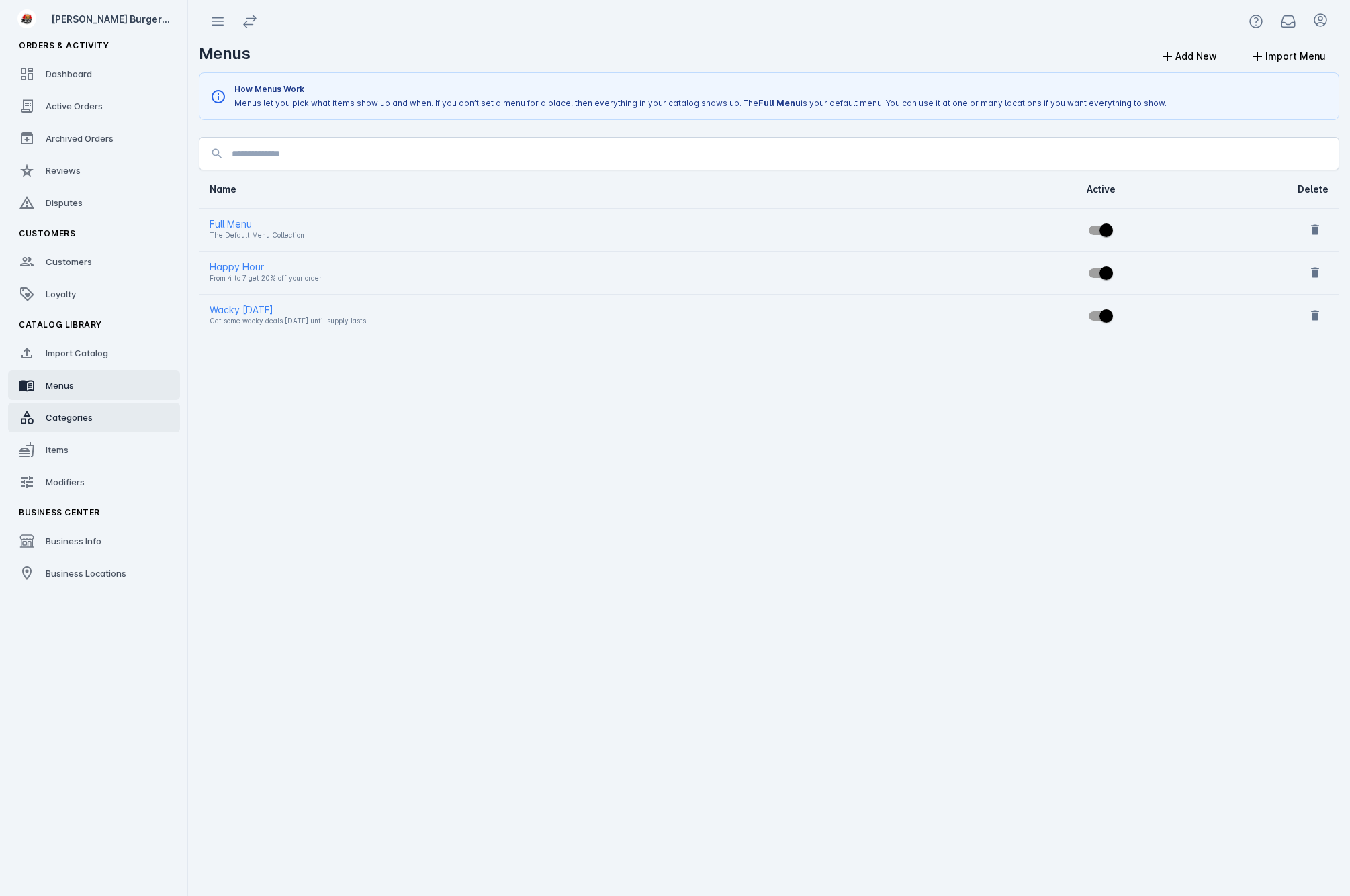
click at [89, 422] on span "Categories" at bounding box center [69, 417] width 47 height 11
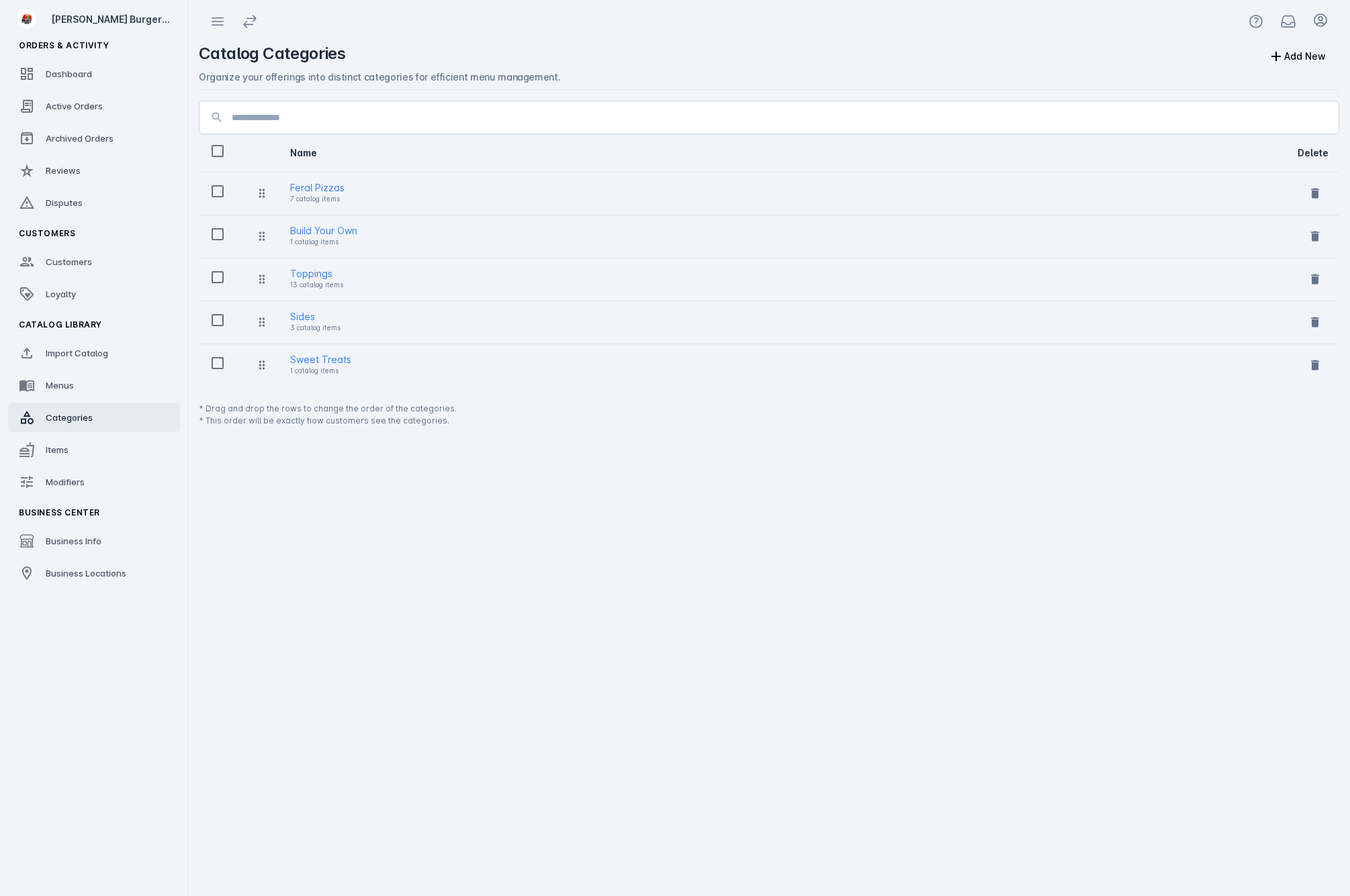
click at [259, 236] on icon at bounding box center [261, 235] width 5 height 9
drag, startPoint x: 259, startPoint y: 236, endPoint x: 259, endPoint y: 178, distance: 58.0
click at [86, 397] on link "Menus" at bounding box center [94, 385] width 172 height 30
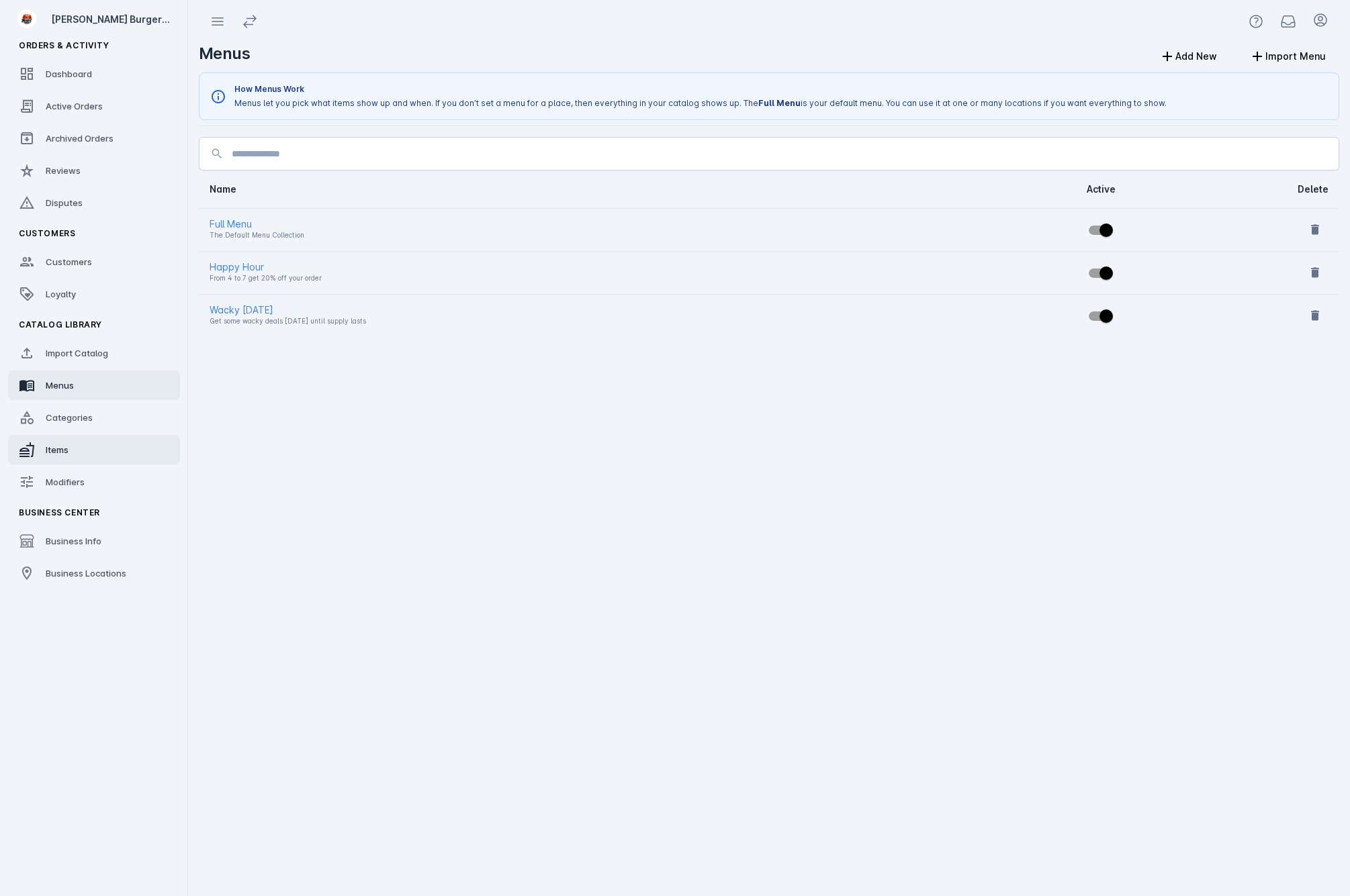
click at [115, 448] on link "Items" at bounding box center [94, 449] width 172 height 30
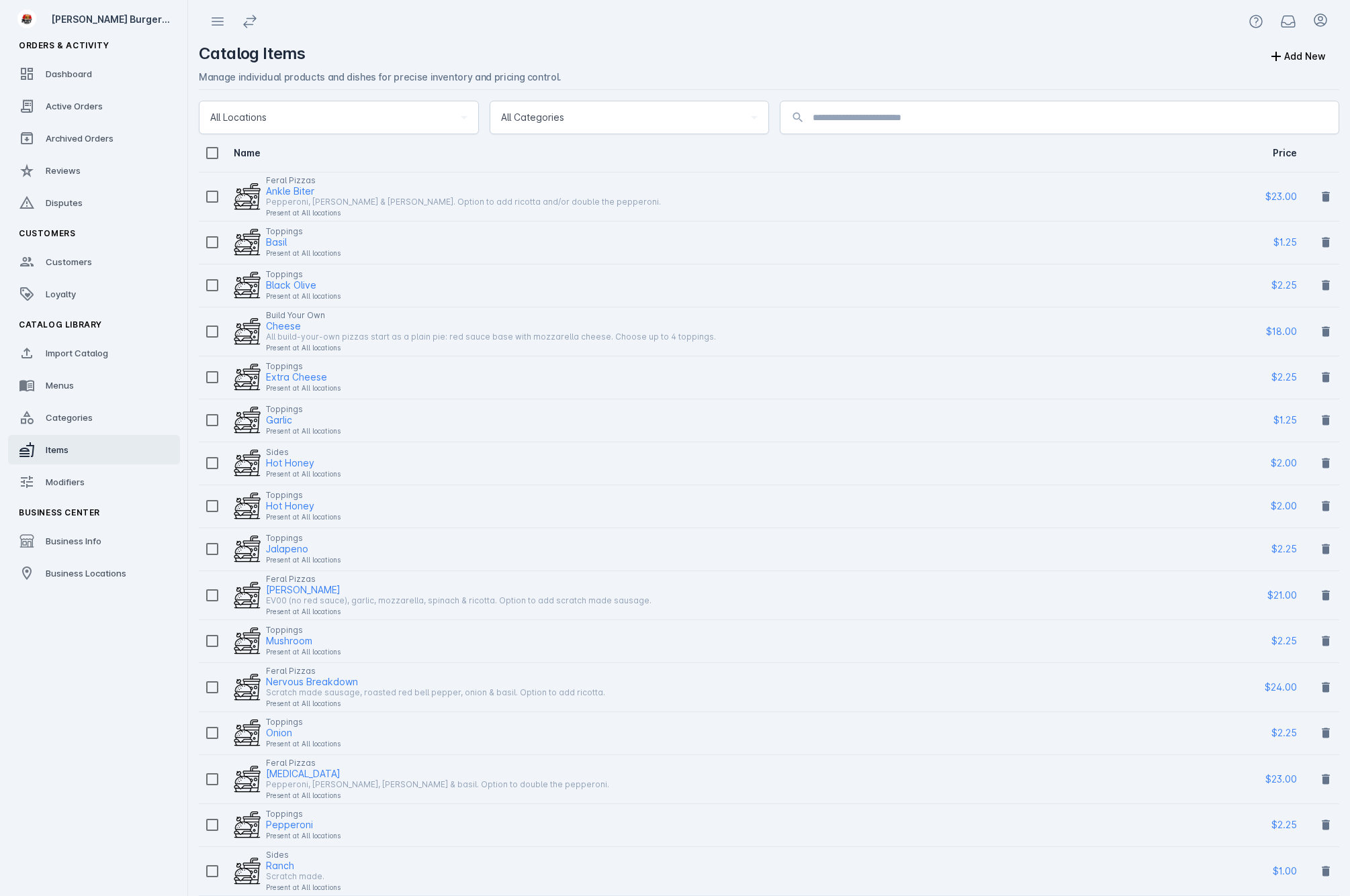
click at [258, 198] on img at bounding box center [246, 196] width 27 height 27
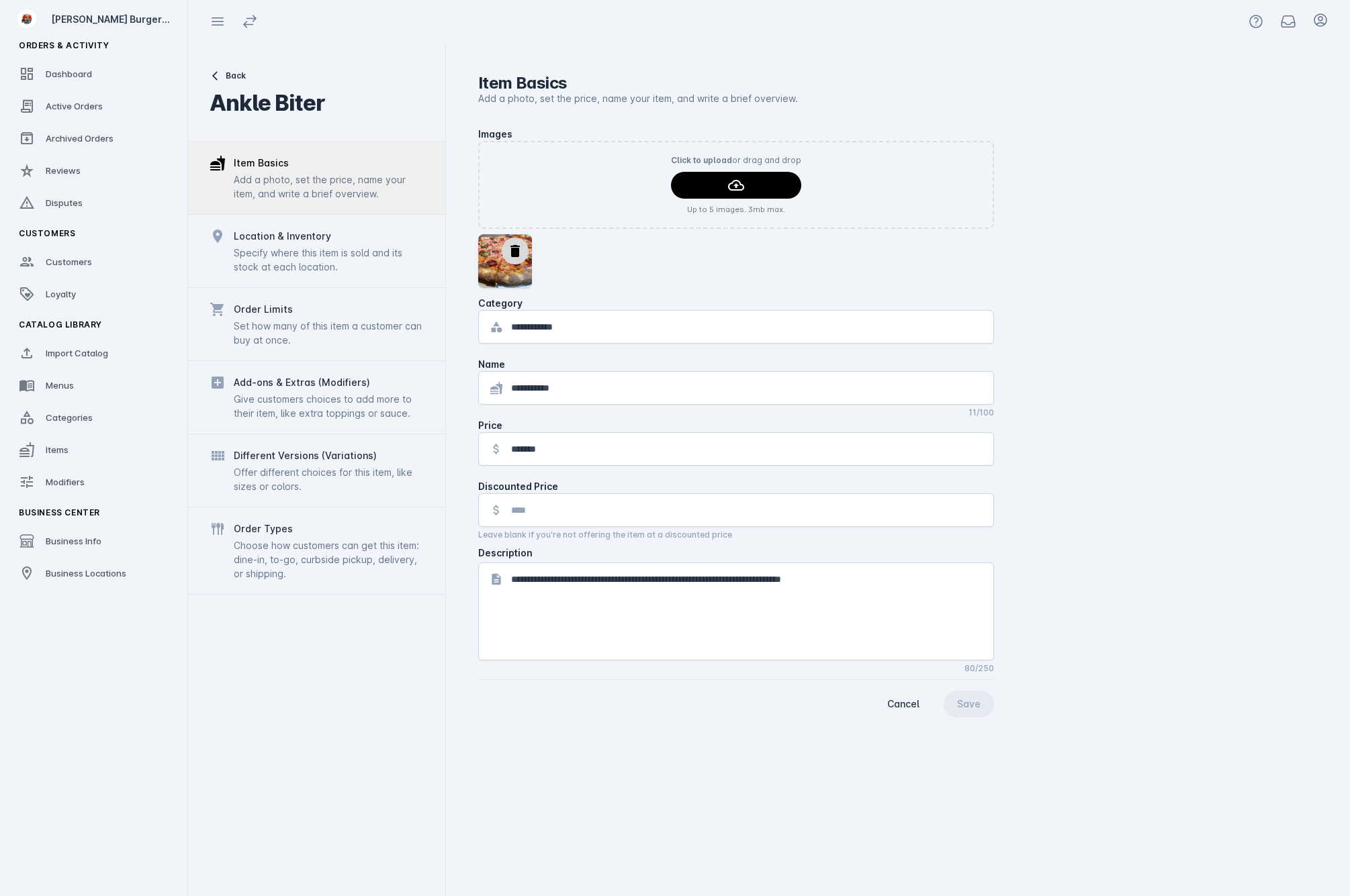
click at [353, 542] on div "Choose how customers can get this item: dine-in, to-go, curbside pickup, delive…" at bounding box center [328, 559] width 190 height 42
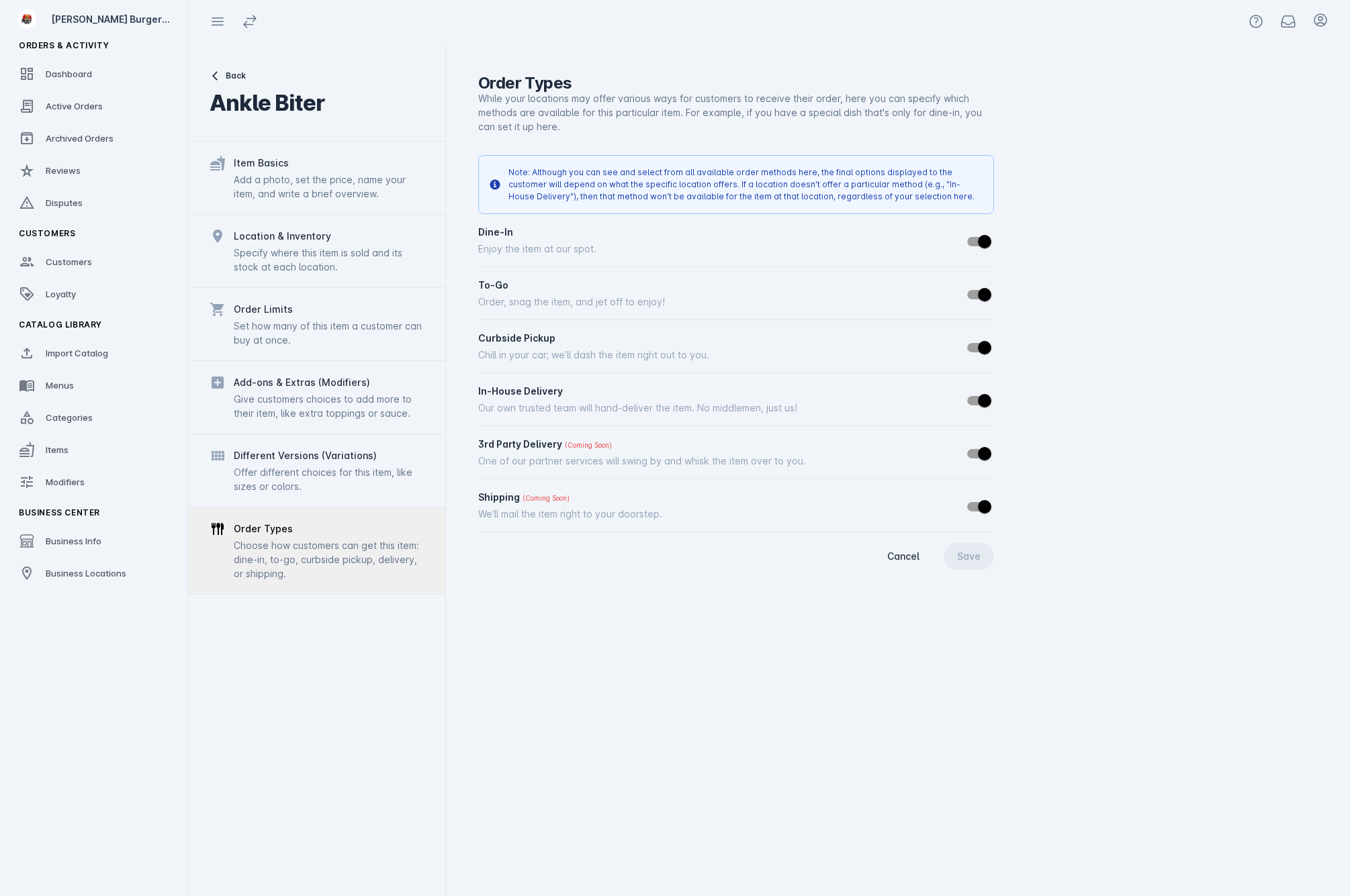
click at [343, 459] on div "Different Versions (Variations)" at bounding box center [304, 455] width 143 height 16
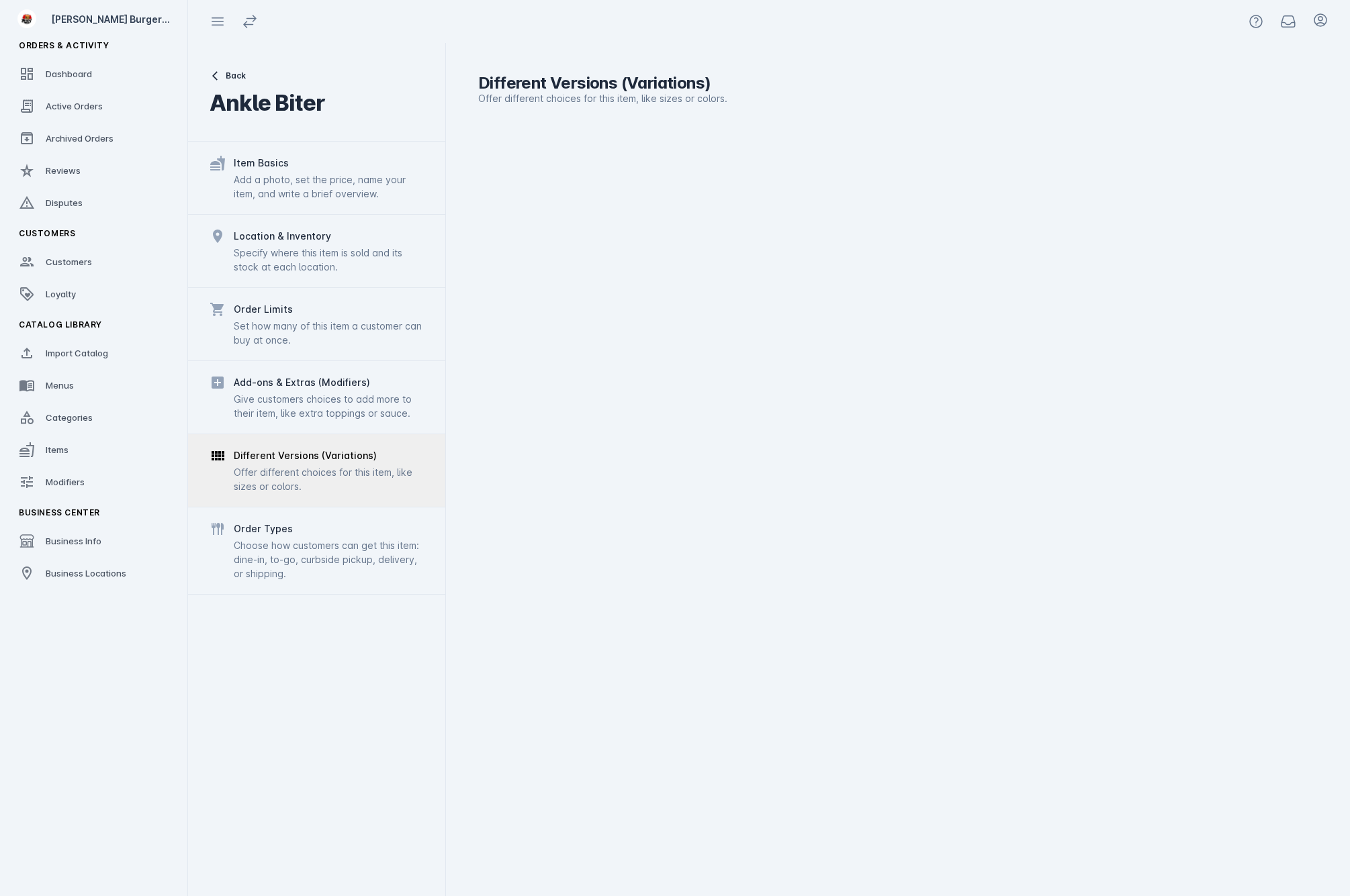
click at [353, 414] on div "Give customers choices to add more to their item, like extra toppings or sauce." at bounding box center [328, 406] width 190 height 29
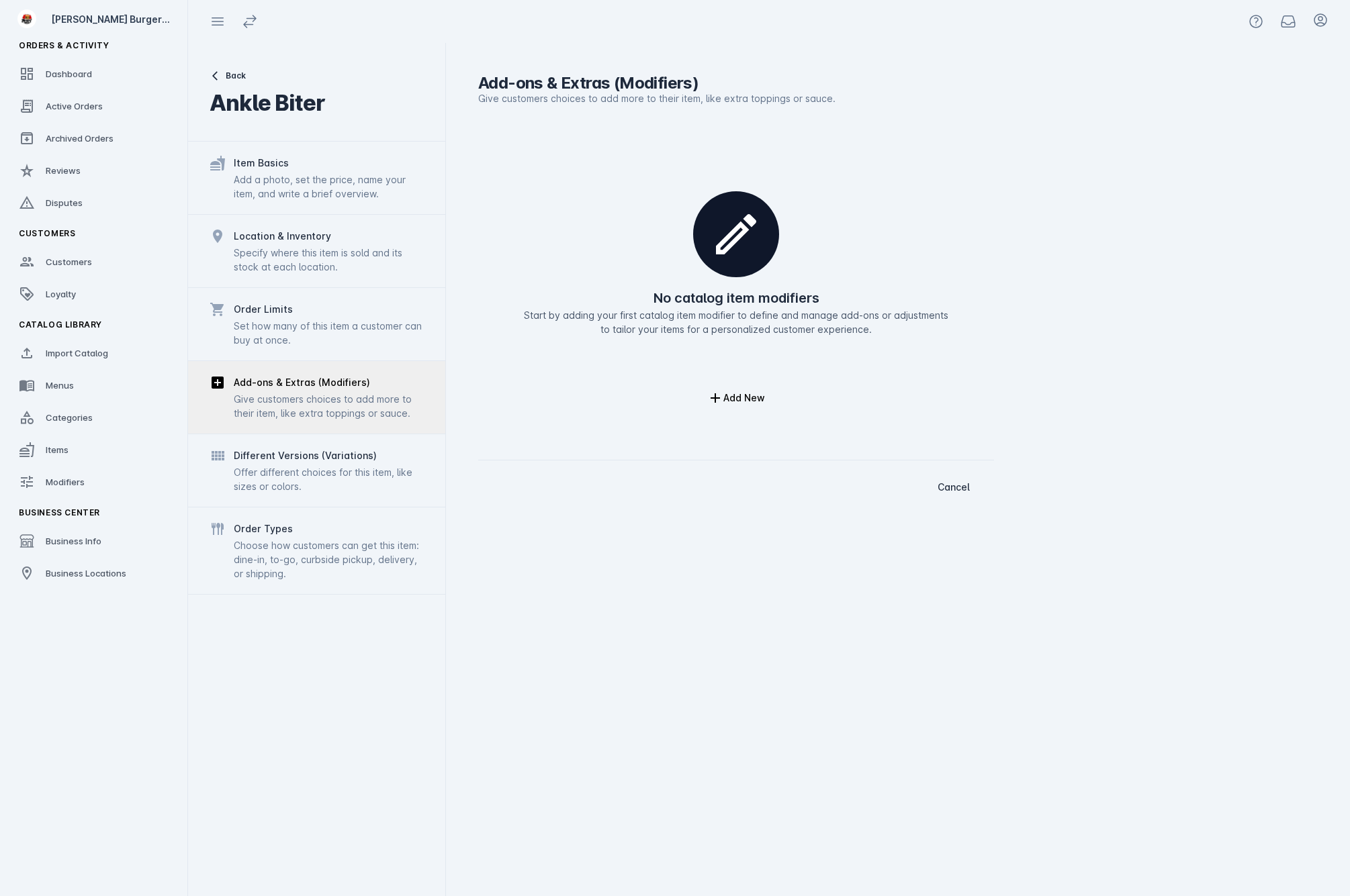
click at [368, 503] on div "Different Versions (Variations) Offer different choices for this item, like siz…" at bounding box center [316, 470] width 257 height 73
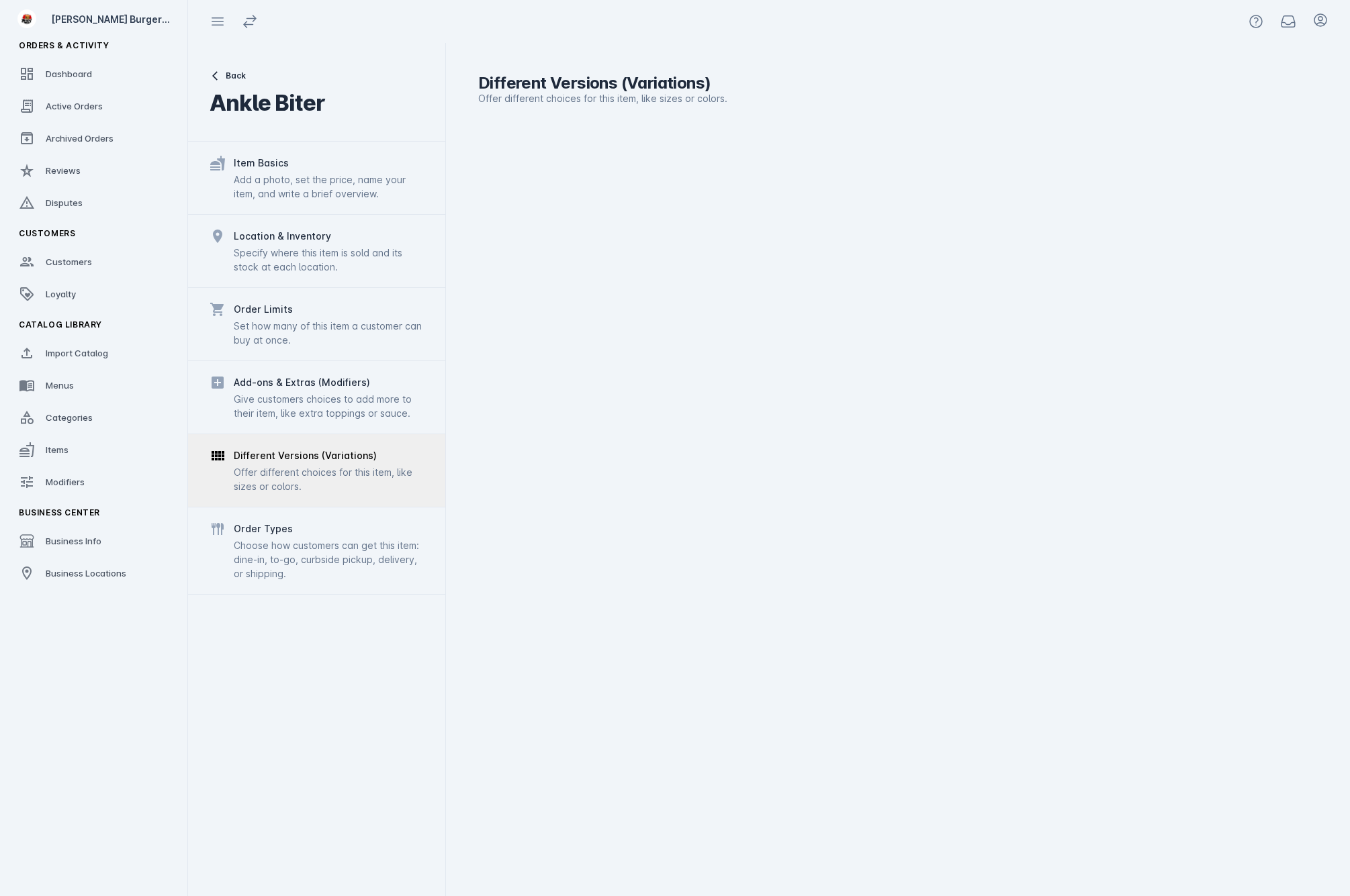
click at [361, 412] on div "Give customers choices to add more to their item, like extra toppings or sauce." at bounding box center [328, 406] width 190 height 29
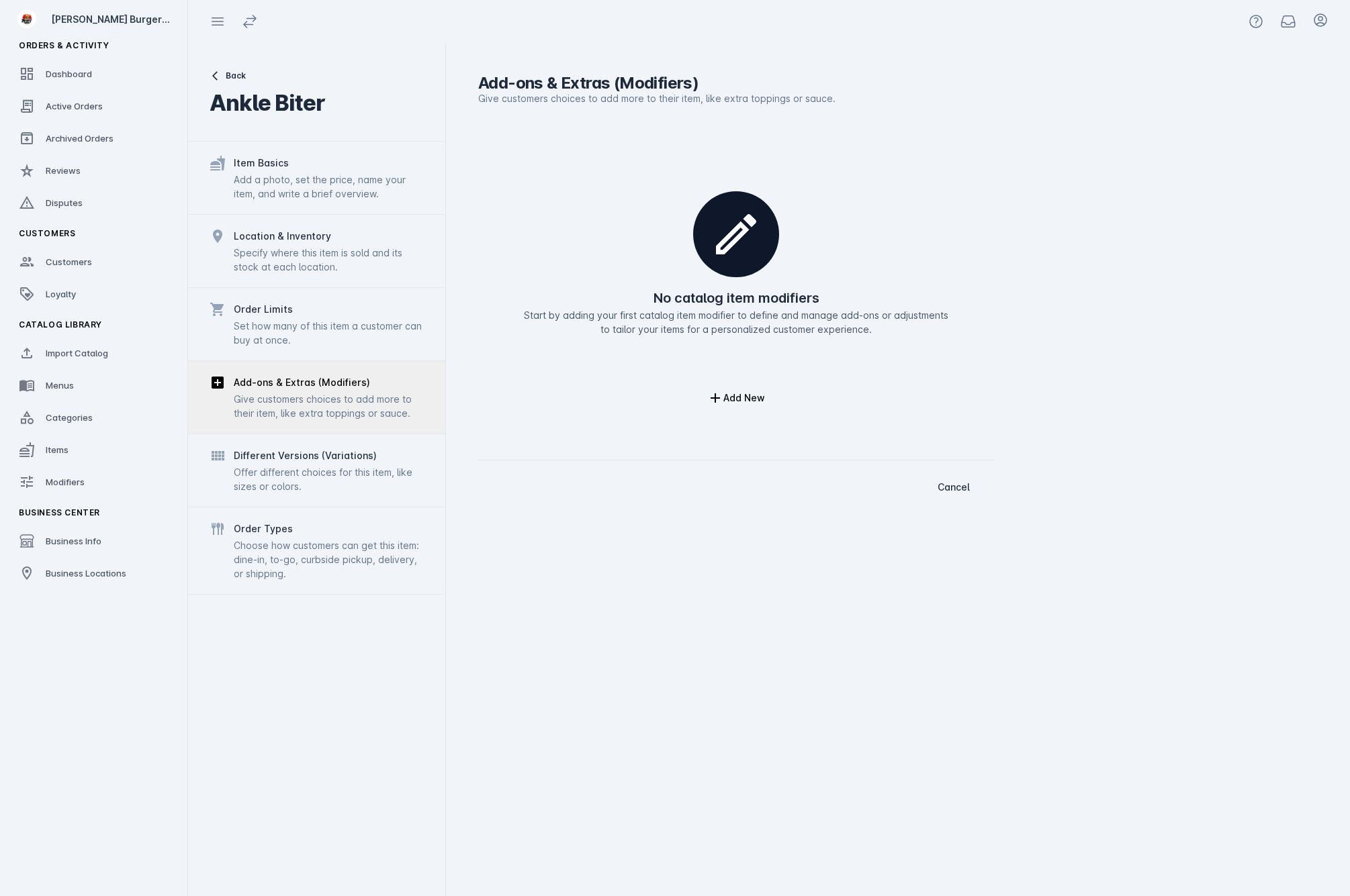
click at [310, 332] on div "Set how many of this item a customer can buy at once." at bounding box center [328, 333] width 190 height 29
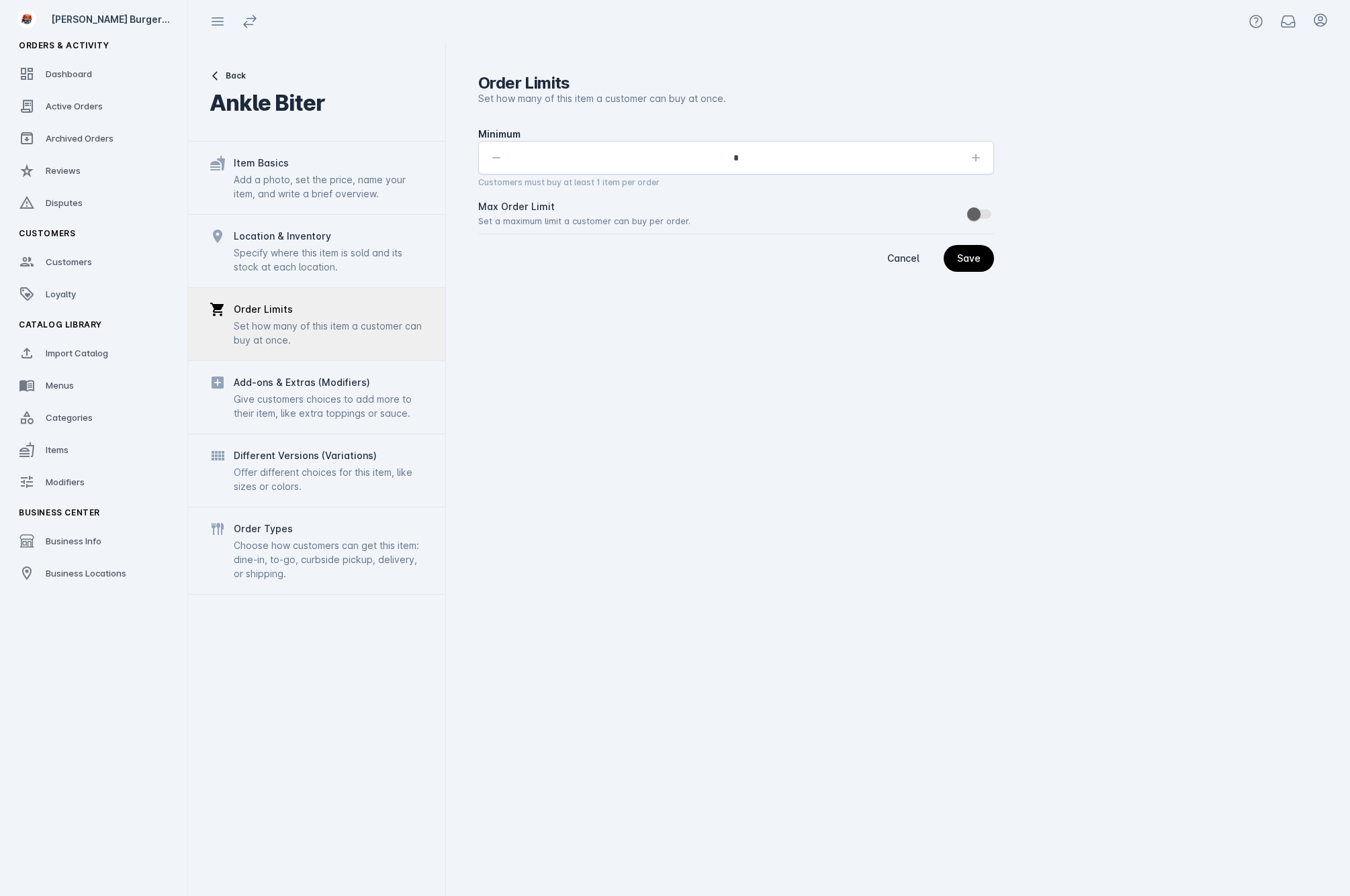
click at [367, 246] on div "Specify where this item is sold and its stock at each location." at bounding box center [328, 260] width 190 height 29
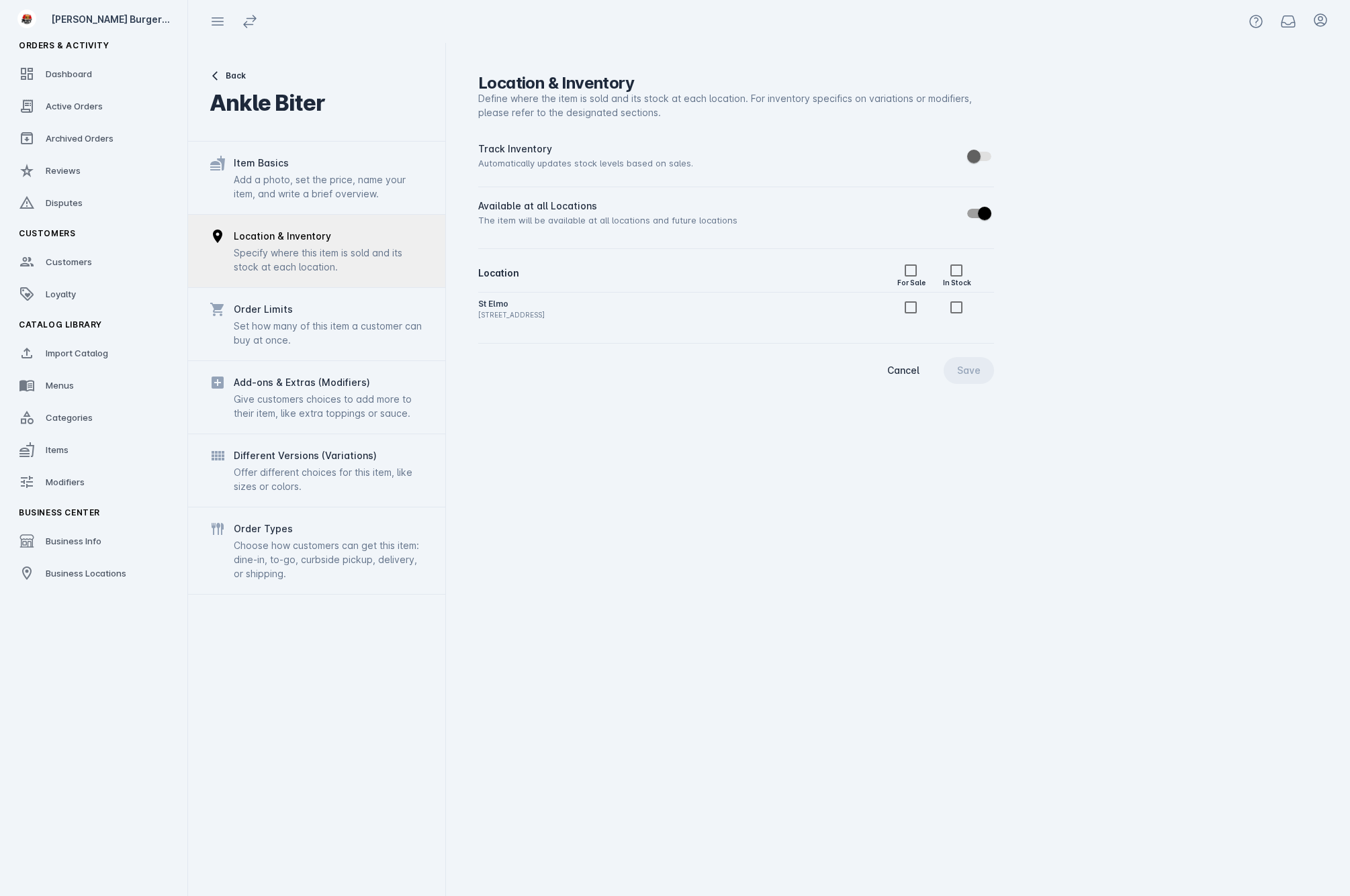
click at [371, 294] on div "Order Limits Set how many of this item a customer can buy at once." at bounding box center [316, 324] width 257 height 73
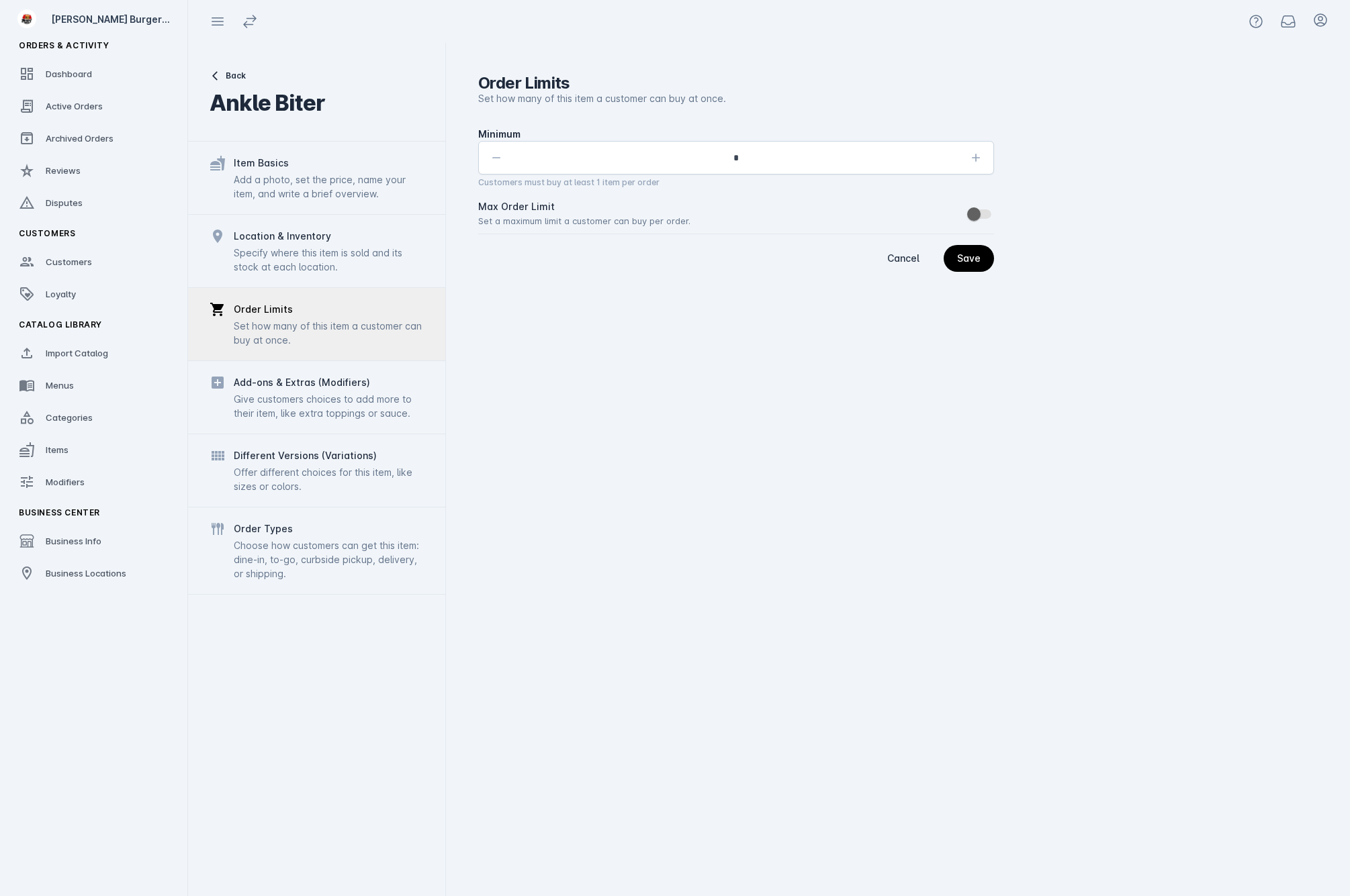
click at [395, 349] on div "Order Limits Set how many of this item a customer can buy at once." at bounding box center [316, 324] width 257 height 73
click at [334, 203] on div "Item Basics Add a photo, set the price, name your item, and write a brief overv…" at bounding box center [316, 177] width 257 height 72
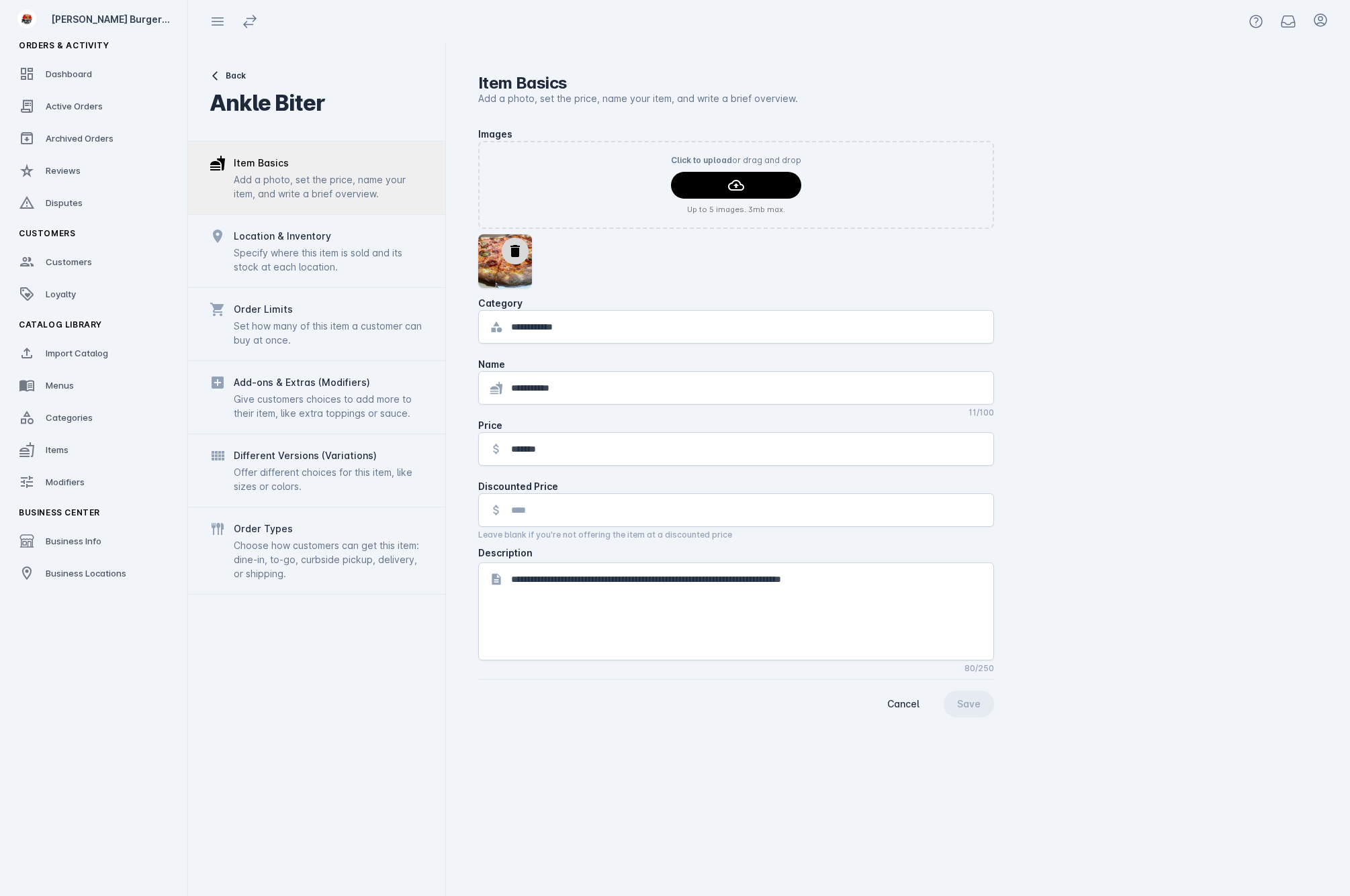
click at [360, 251] on div "Specify where this item is sold and its stock at each location." at bounding box center [328, 260] width 190 height 29
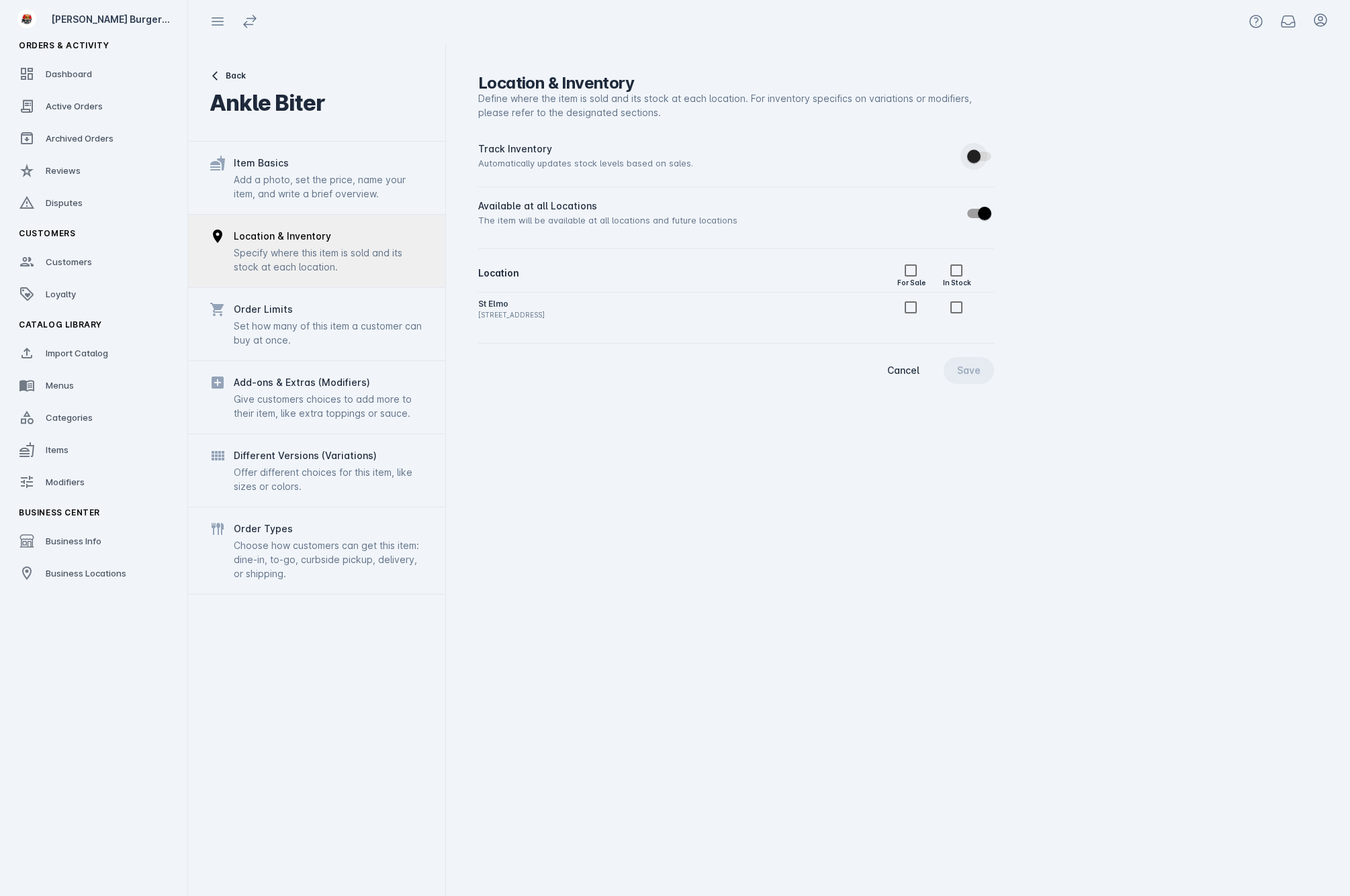
click at [976, 161] on span "button" at bounding box center [973, 157] width 14 height 14
click at [994, 357] on catalog-item-locations "Track Inventory Automatically updates stock levels based on sales. Available at…" at bounding box center [897, 268] width 839 height 254
click at [974, 366] on div "Save" at bounding box center [969, 370] width 24 height 10
click at [80, 259] on span "Customers" at bounding box center [68, 262] width 46 height 11
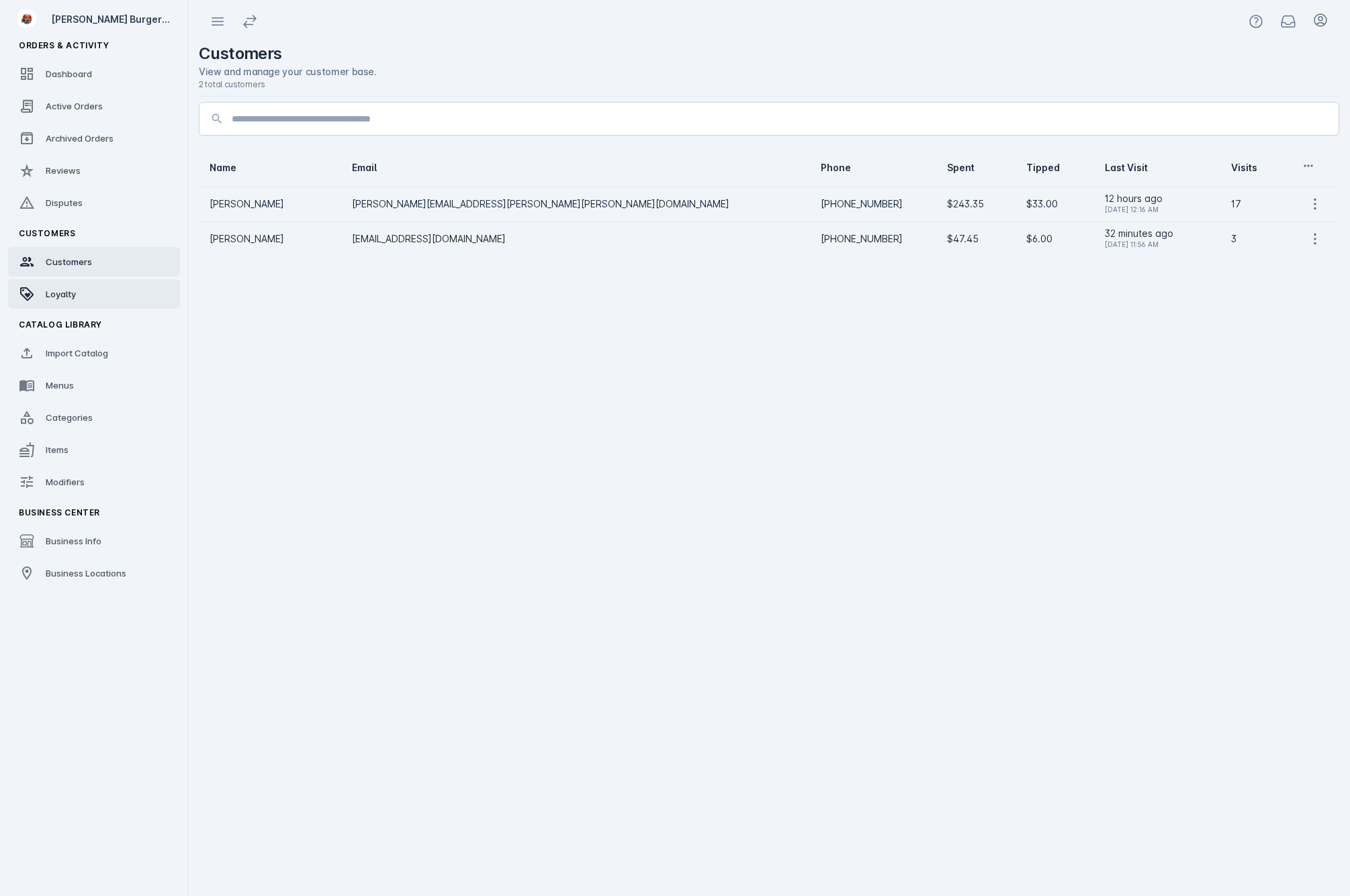
click at [85, 295] on link "Loyalty" at bounding box center [94, 294] width 172 height 30
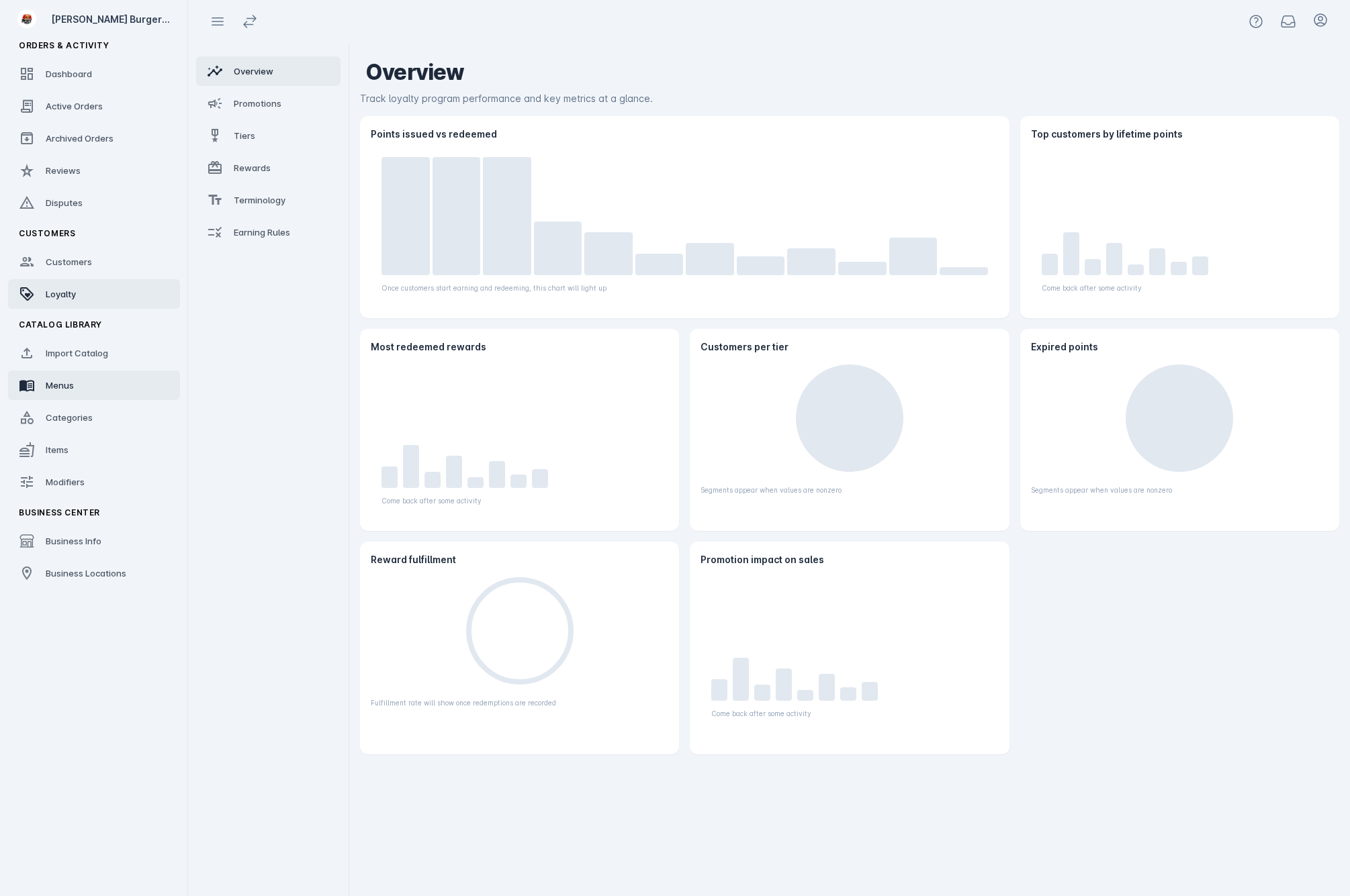
click at [48, 378] on link "Menus" at bounding box center [94, 385] width 172 height 30
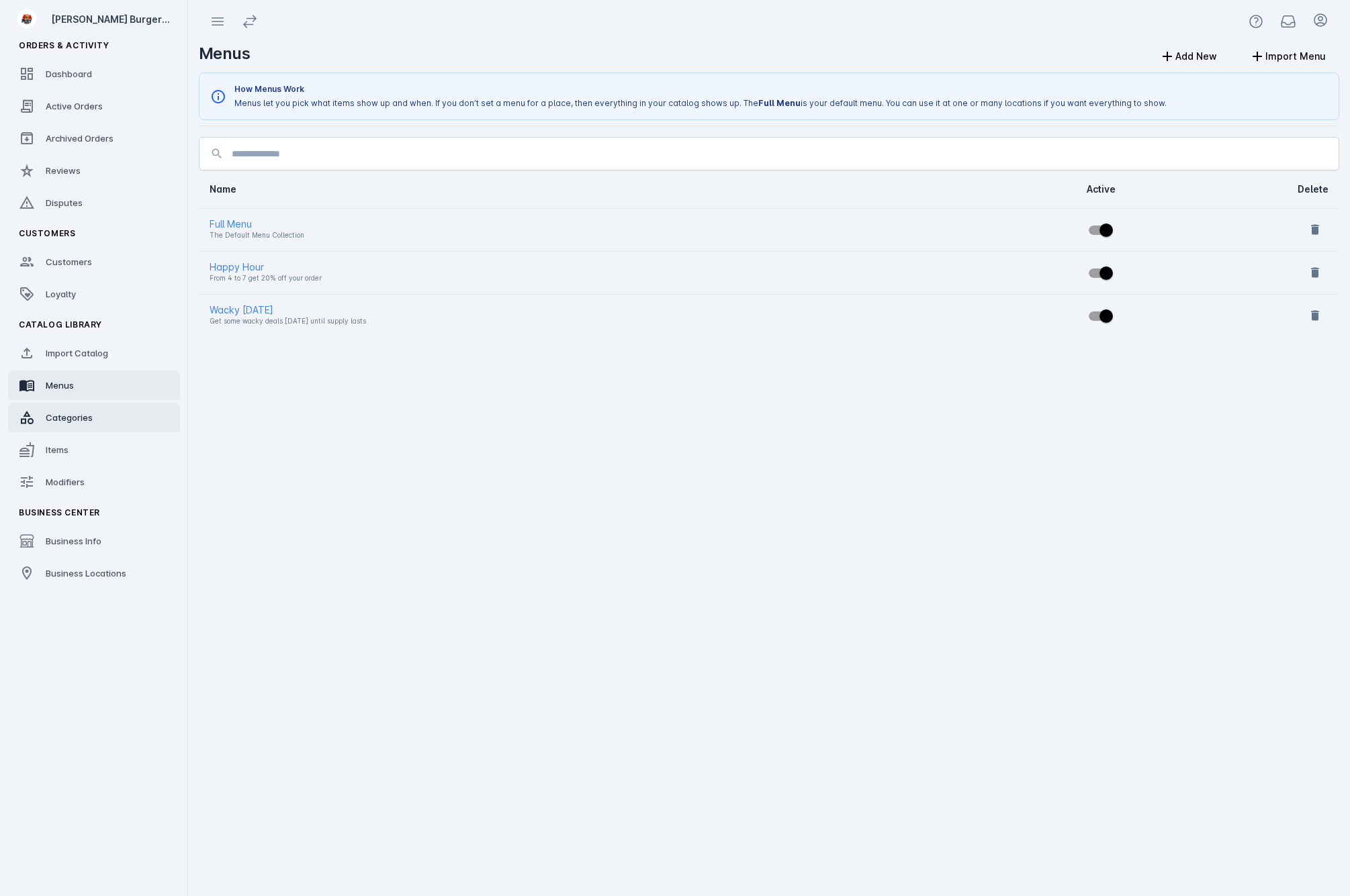
click at [110, 416] on link "Categories" at bounding box center [94, 418] width 172 height 30
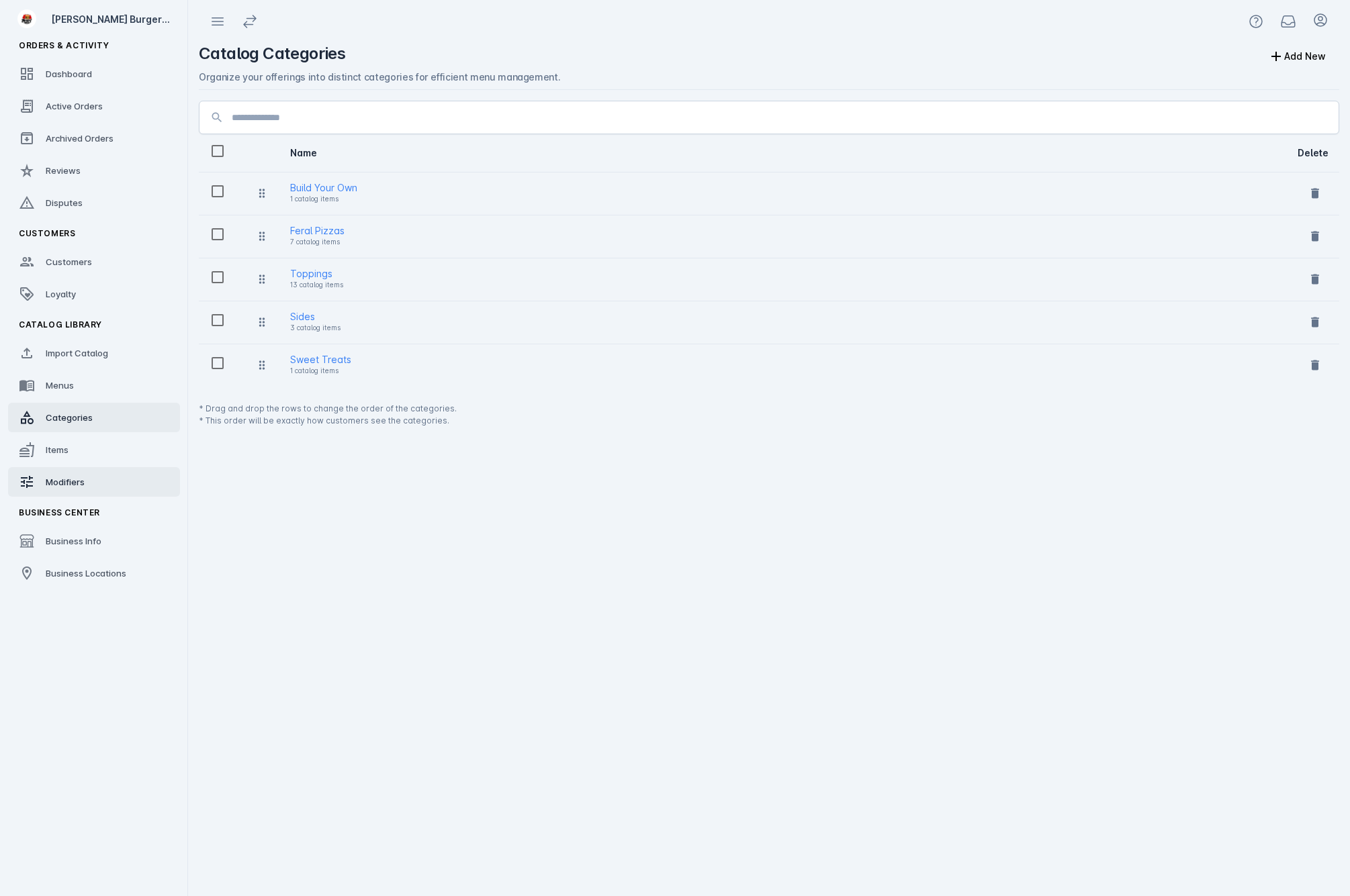
click at [101, 484] on link "Modifiers" at bounding box center [94, 482] width 172 height 30
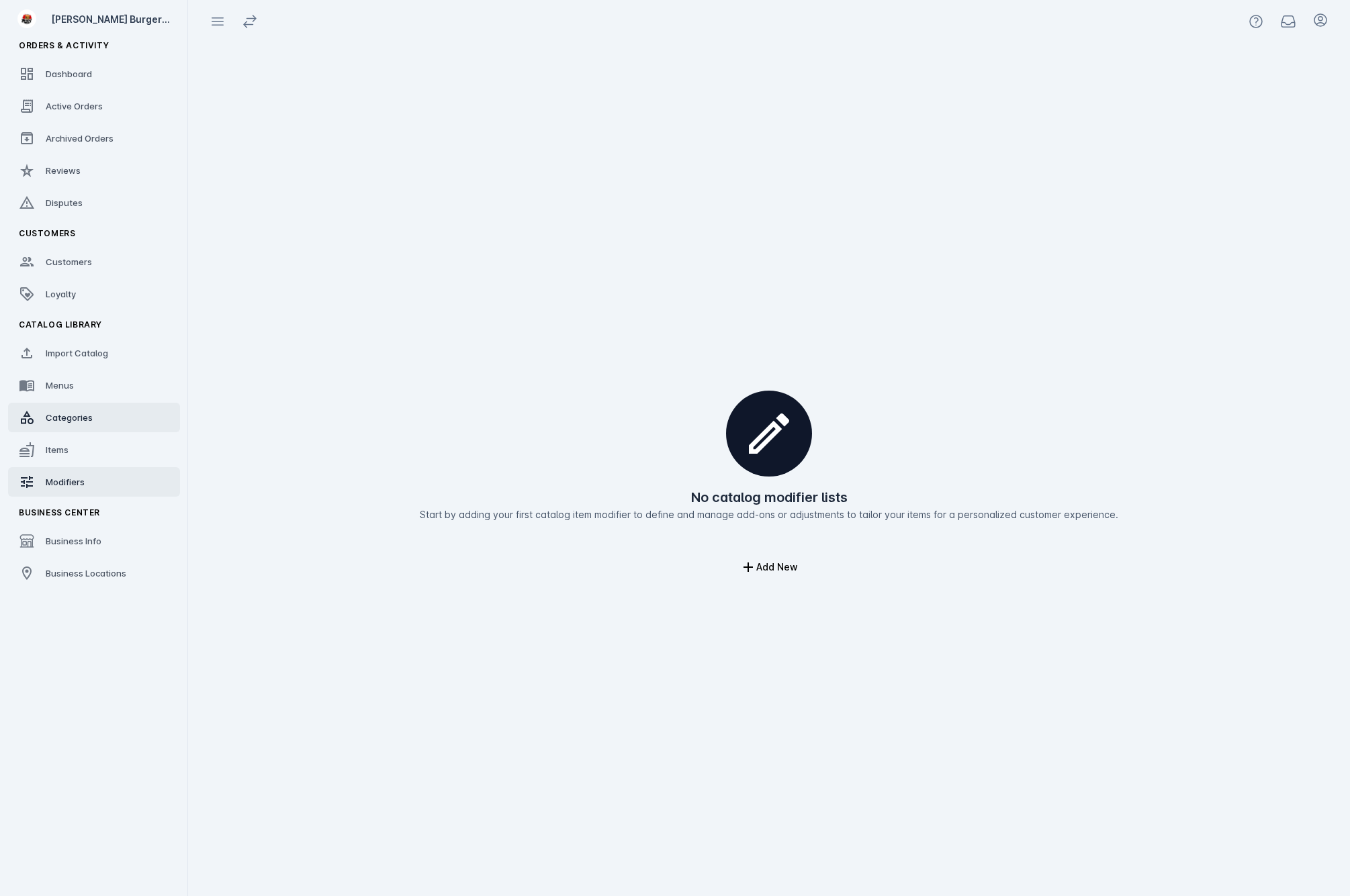
click at [115, 431] on link "Categories" at bounding box center [94, 418] width 172 height 30
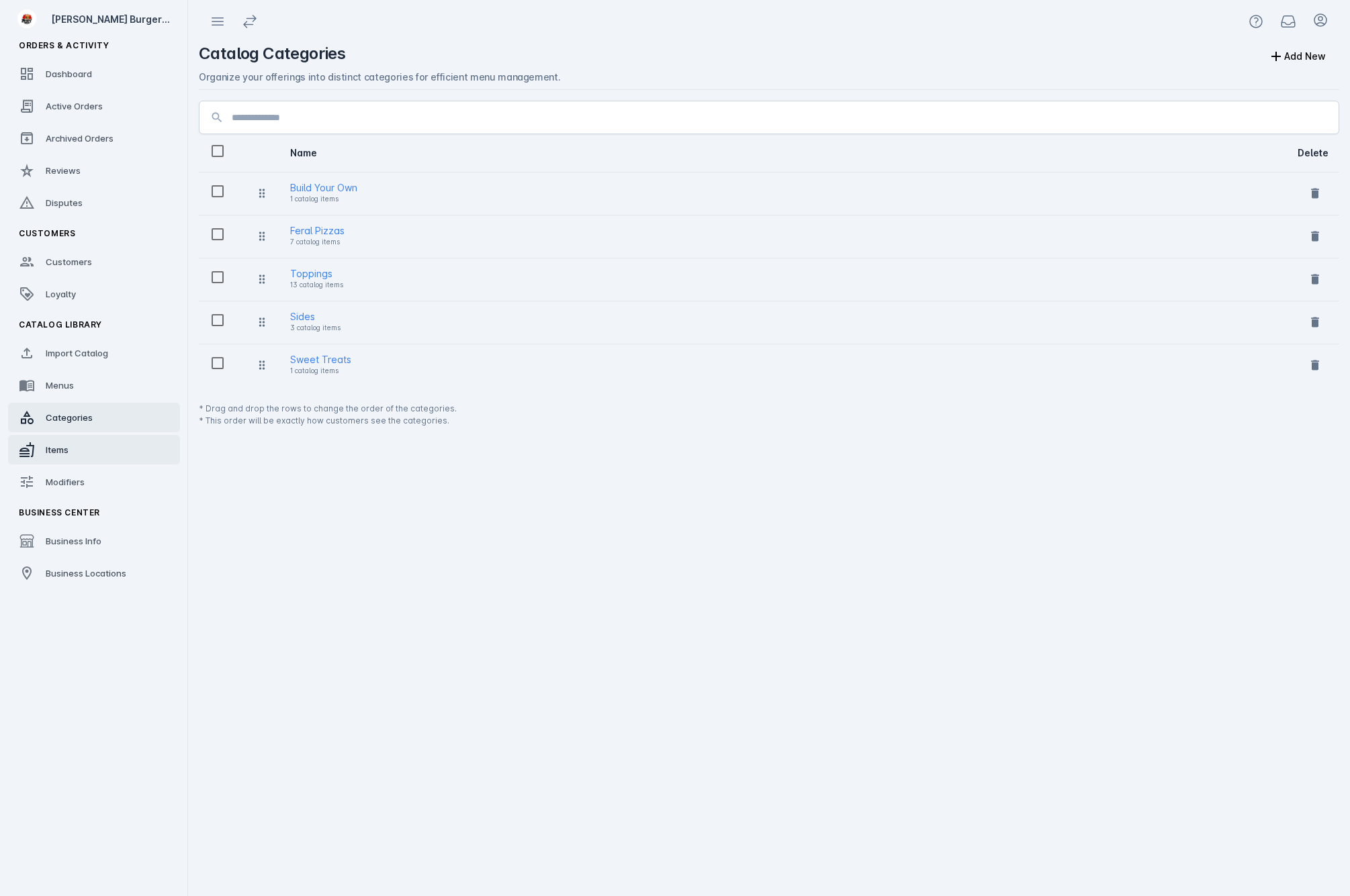
click at [118, 458] on link "Items" at bounding box center [94, 449] width 172 height 30
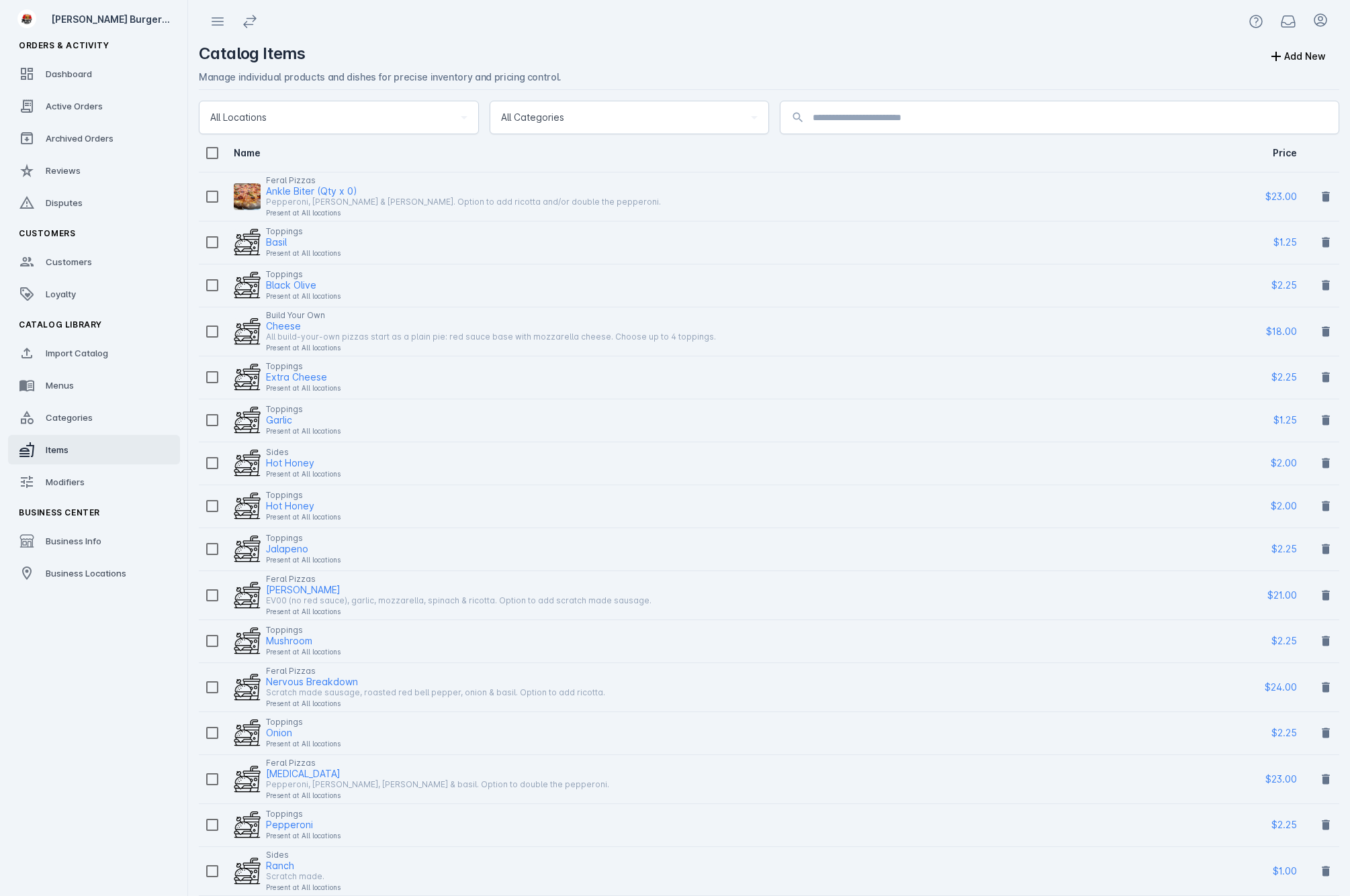
click at [634, 119] on div "All Categories" at bounding box center [624, 118] width 245 height 16
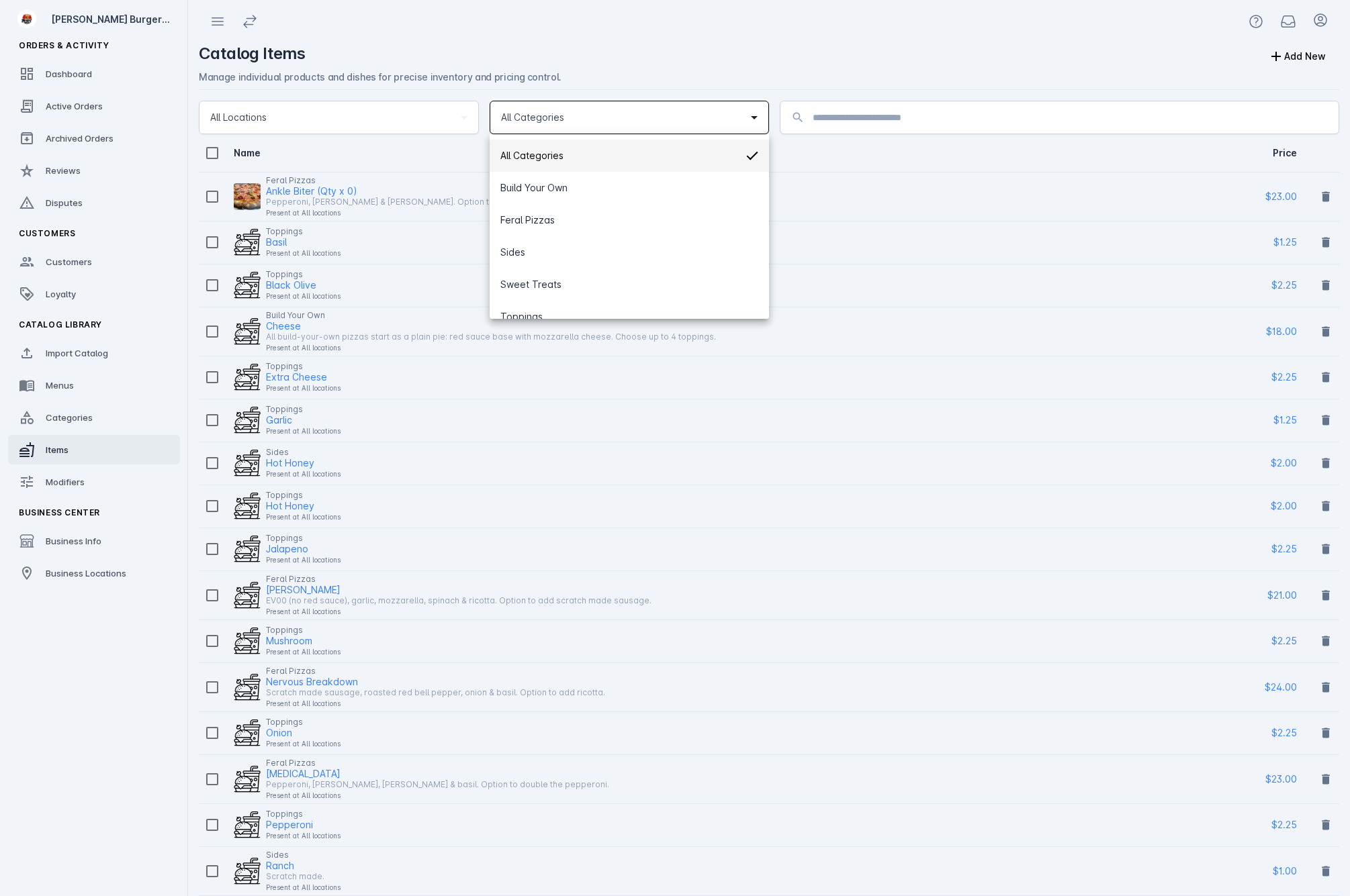
click at [642, 121] on div at bounding box center [675, 448] width 1350 height 896
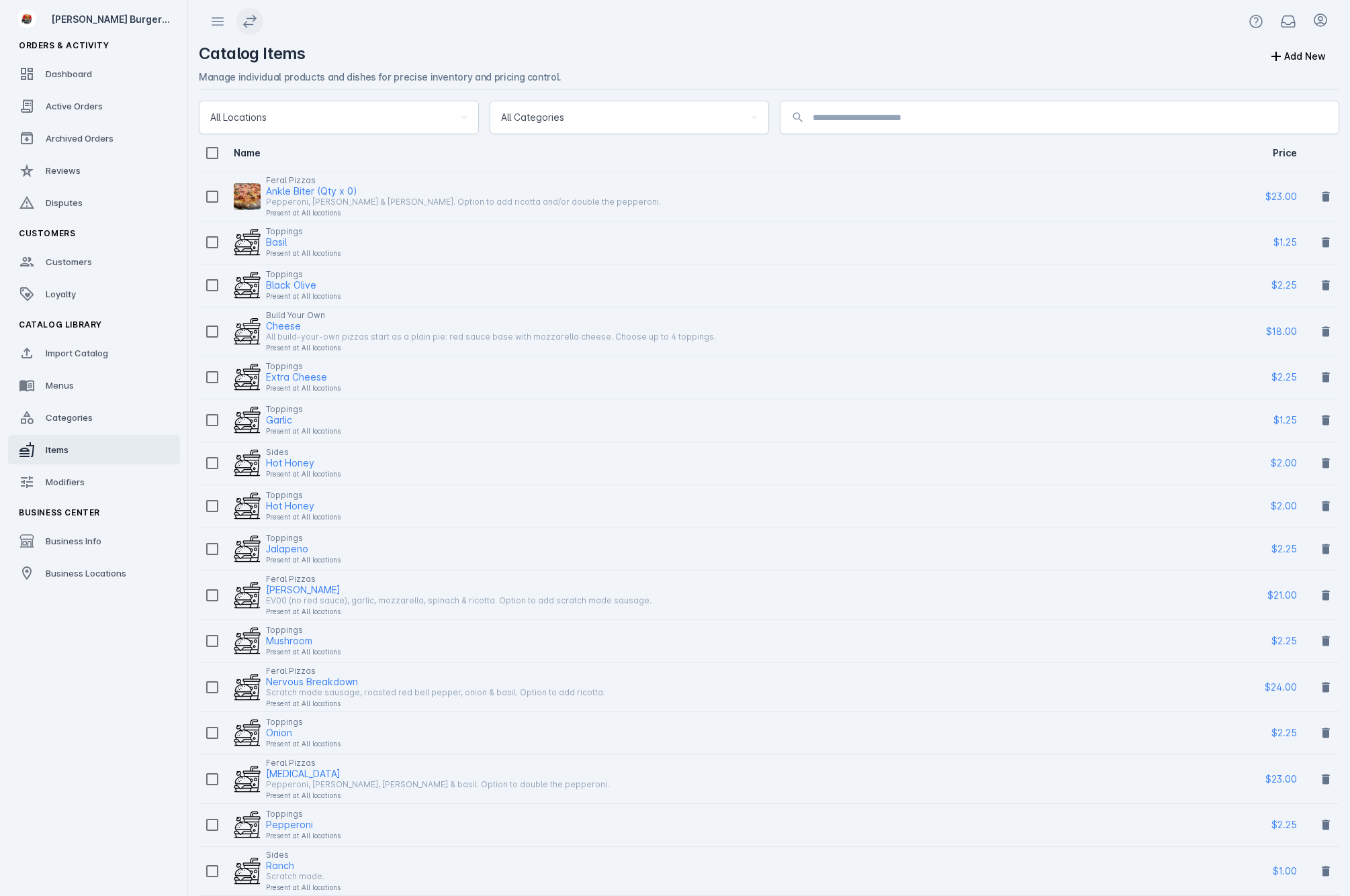
click at [252, 26] on icon at bounding box center [250, 22] width 16 height 16
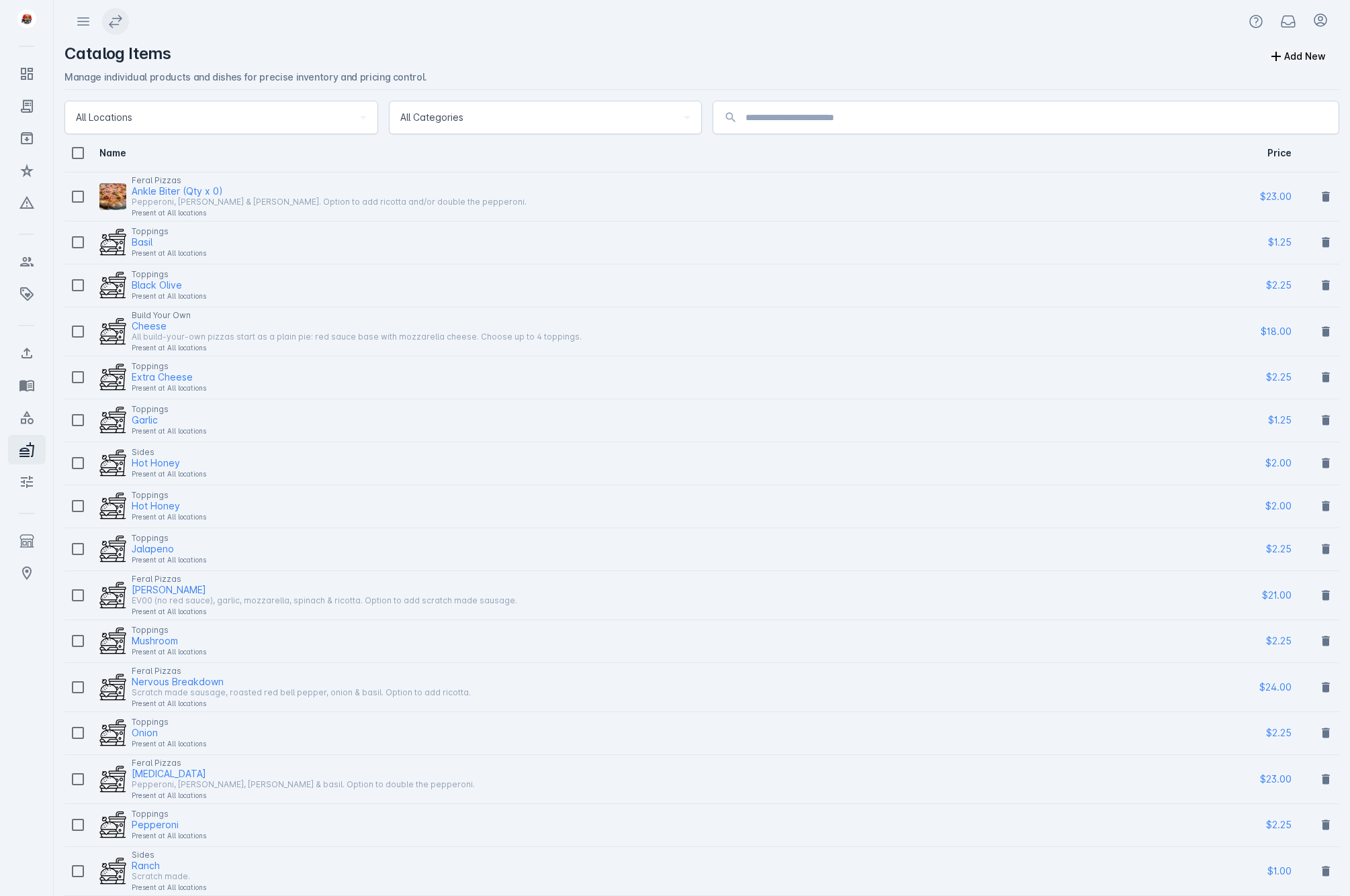
click at [109, 22] on icon at bounding box center [116, 22] width 16 height 16
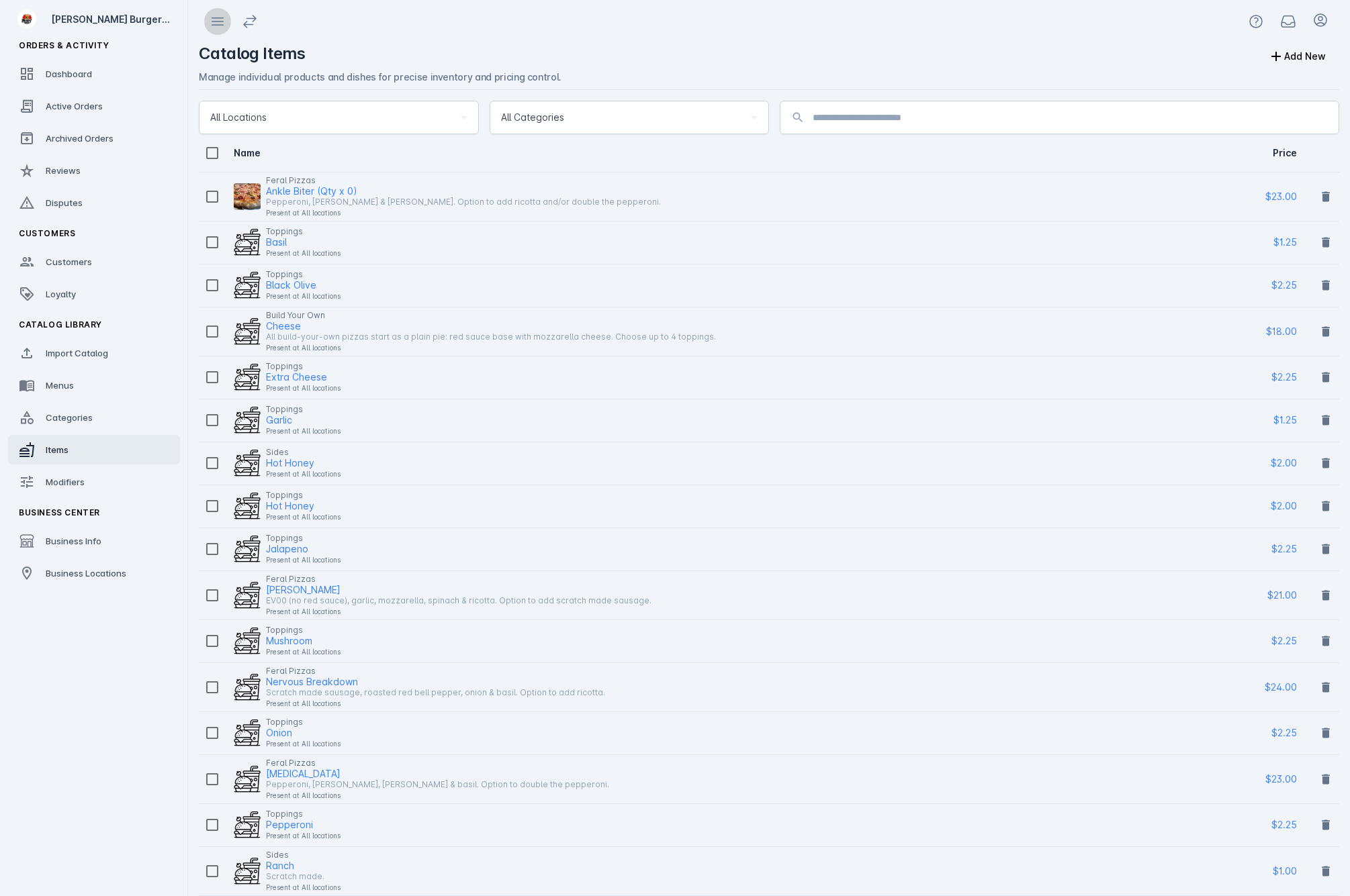
click at [219, 24] on icon at bounding box center [217, 22] width 16 height 16
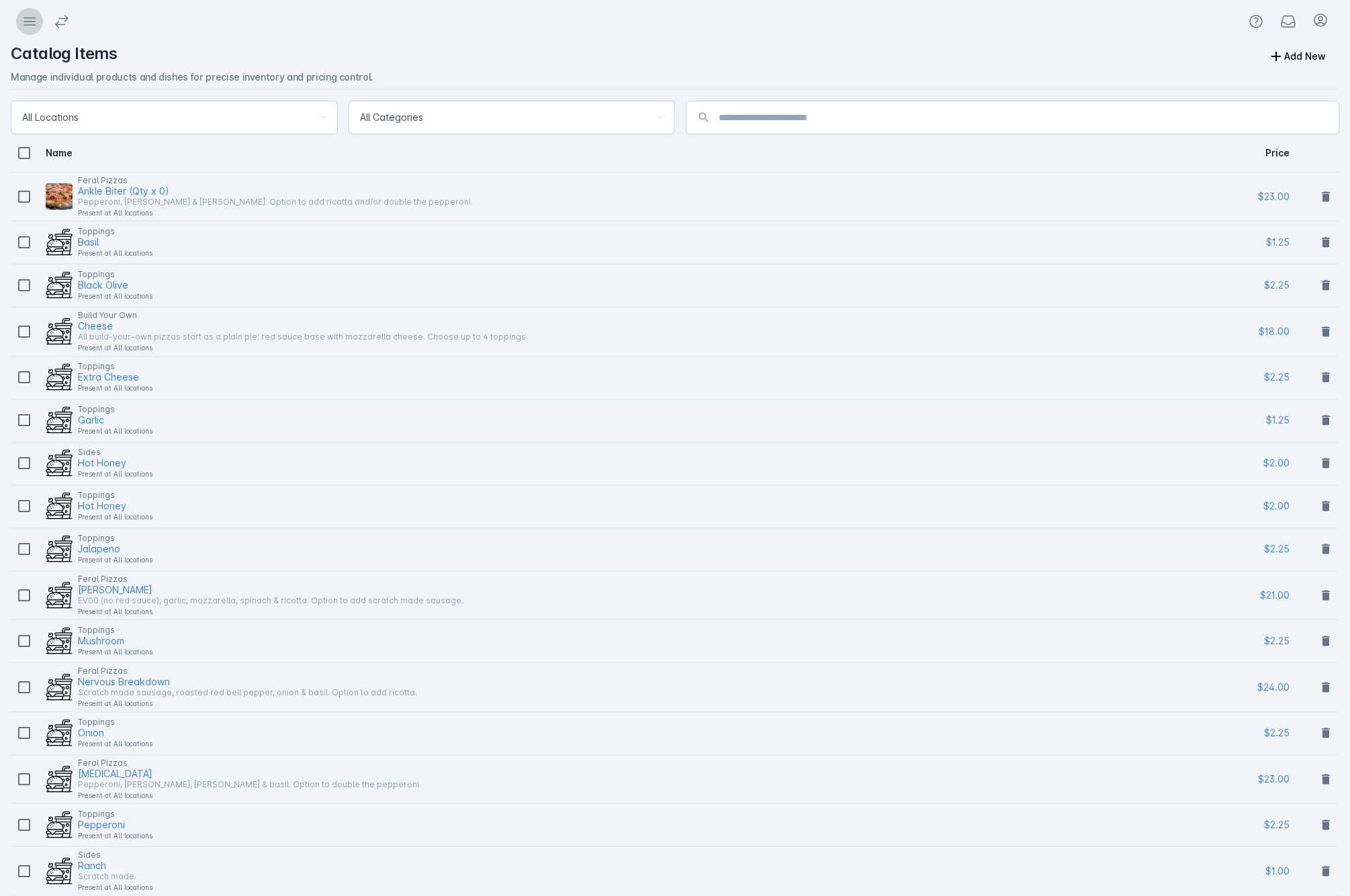
click at [29, 24] on icon at bounding box center [30, 22] width 16 height 16
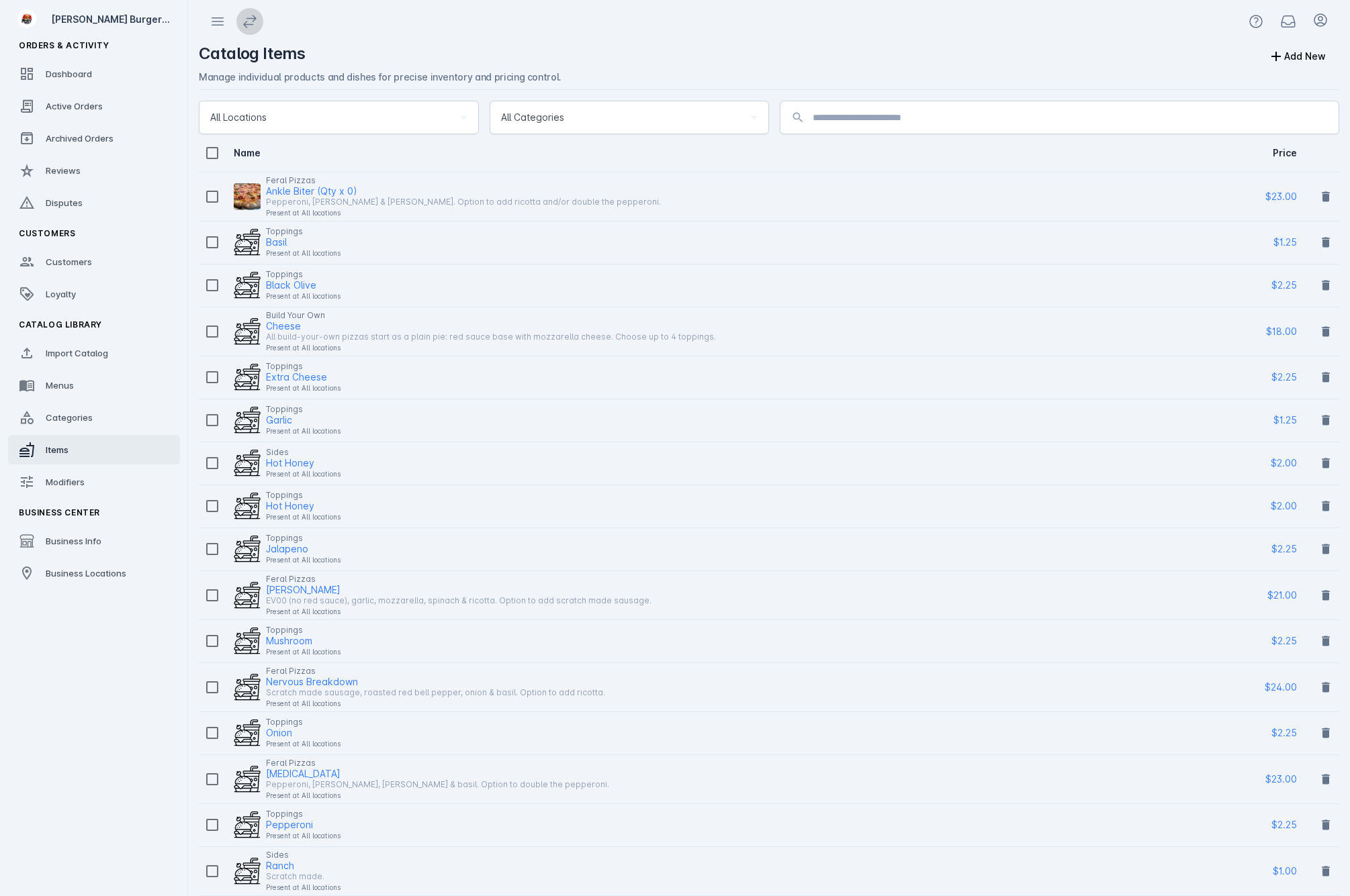
click at [253, 23] on icon at bounding box center [250, 22] width 16 height 16
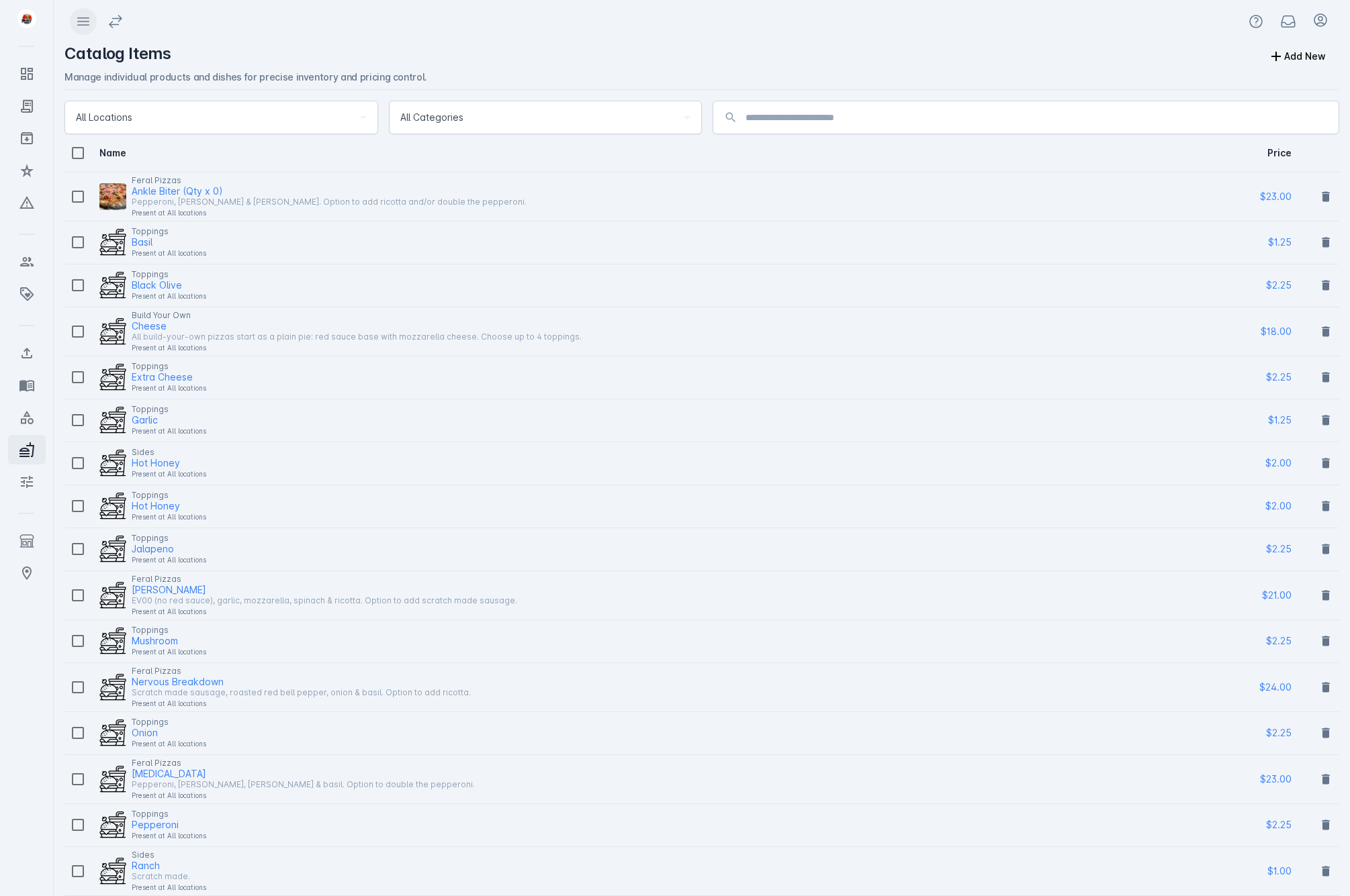
click at [93, 24] on span at bounding box center [83, 21] width 33 height 33
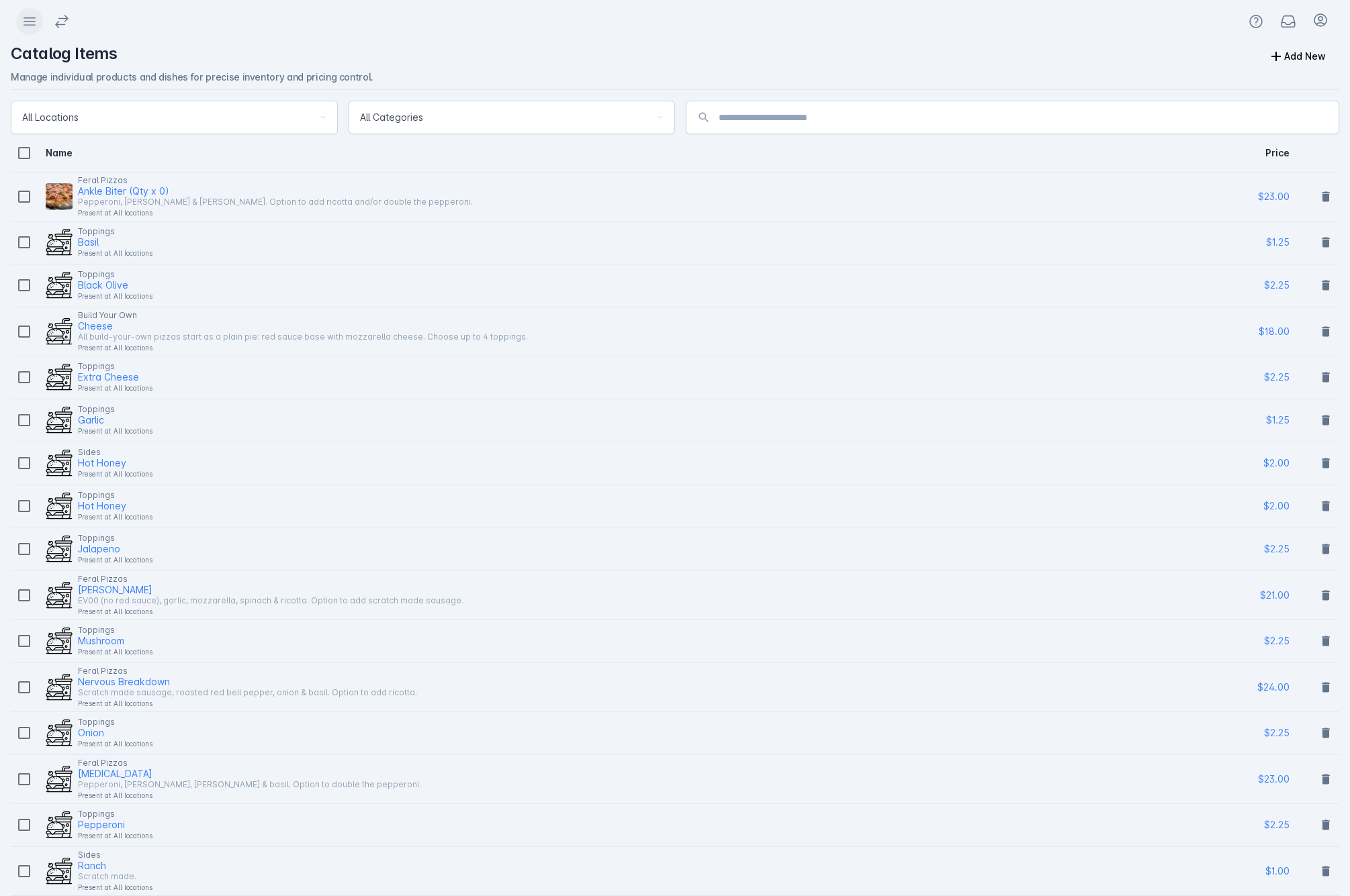
click at [34, 26] on icon at bounding box center [30, 22] width 16 height 16
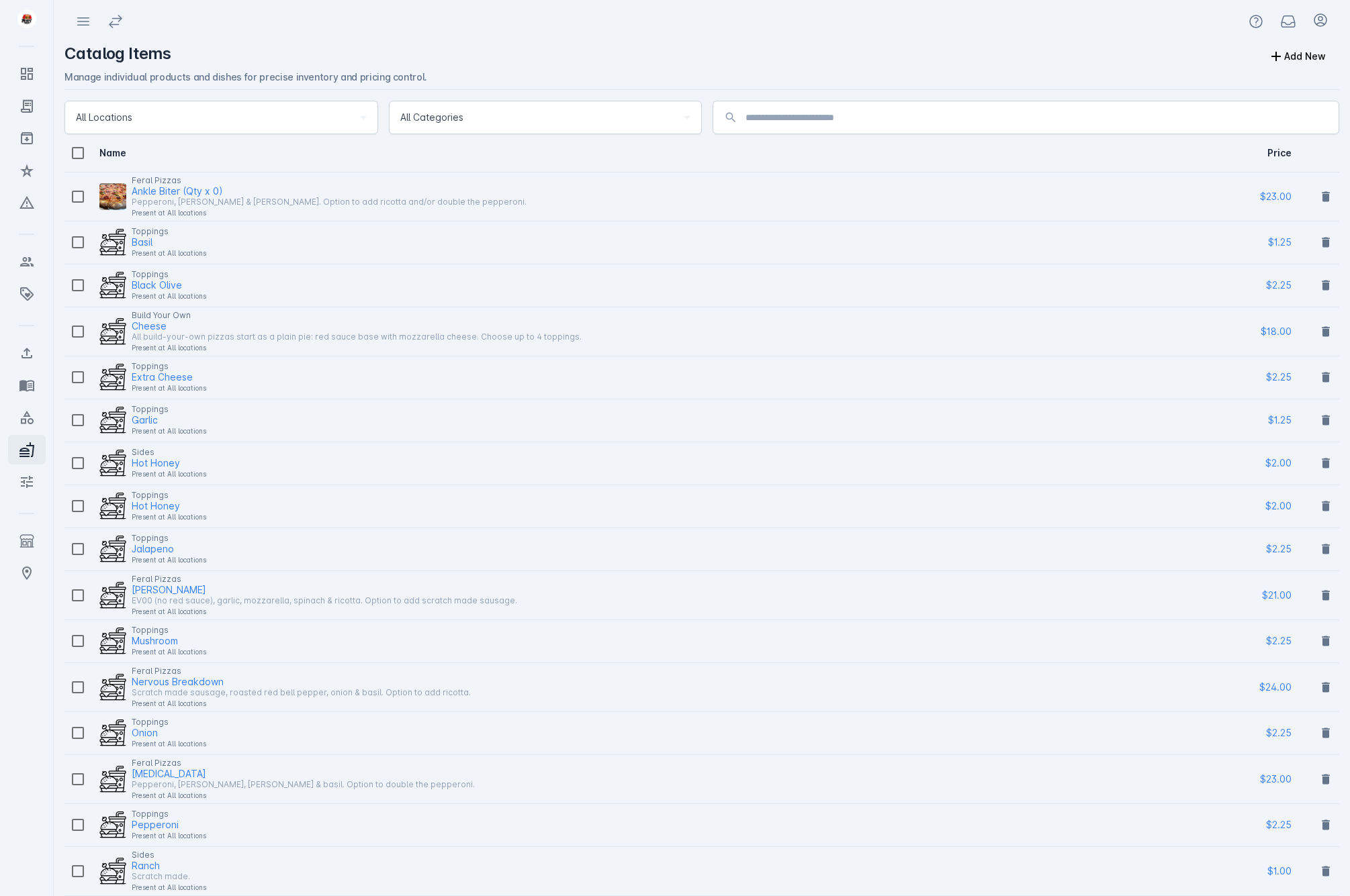
click at [229, 28] on div at bounding box center [701, 21] width 1296 height 42
click at [105, 22] on span at bounding box center [116, 21] width 33 height 33
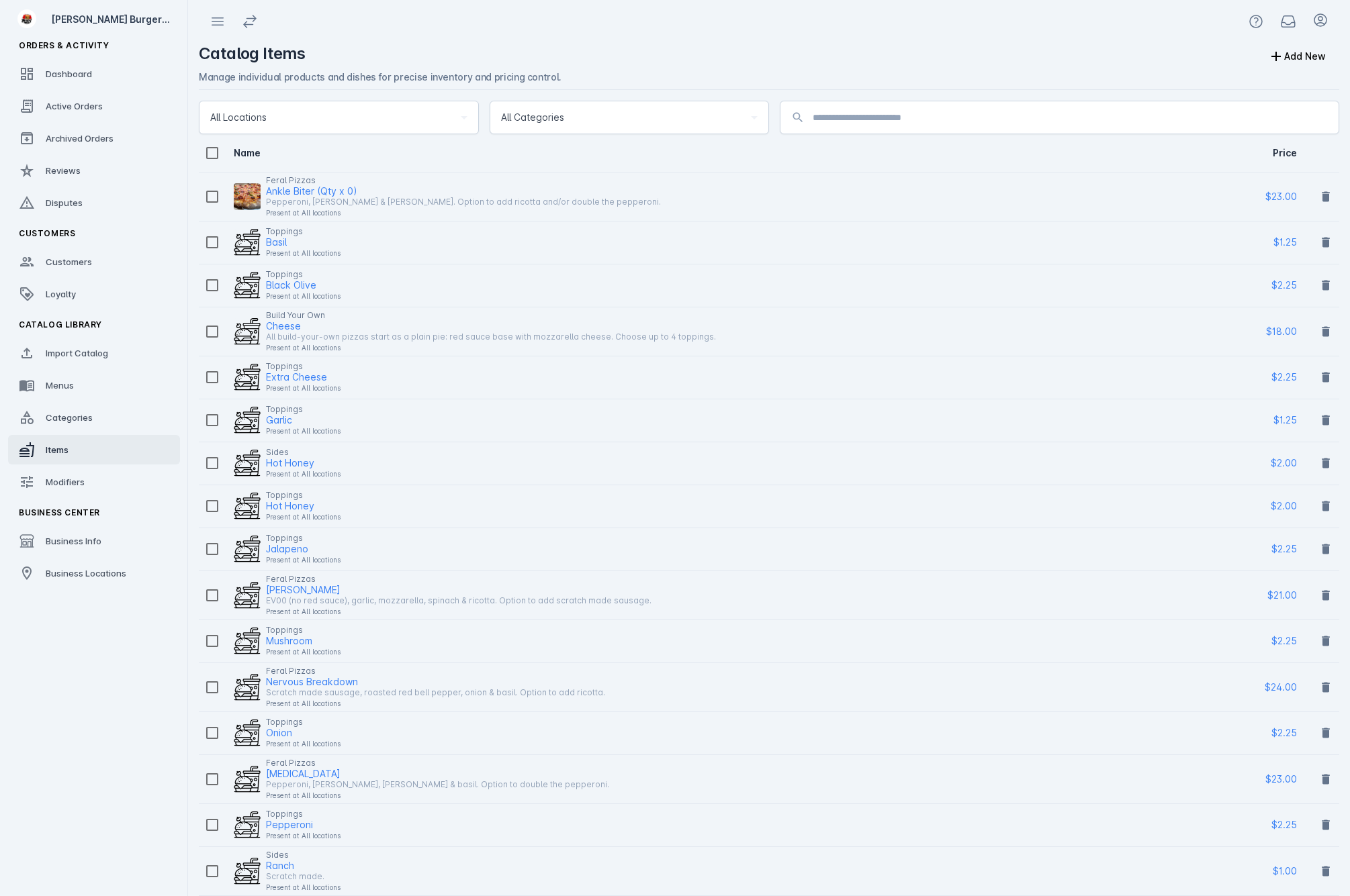
click at [370, 31] on div at bounding box center [769, 21] width 1162 height 42
click at [1252, 22] on icon at bounding box center [1255, 22] width 16 height 16
click at [1252, 22] on div at bounding box center [675, 448] width 1350 height 896
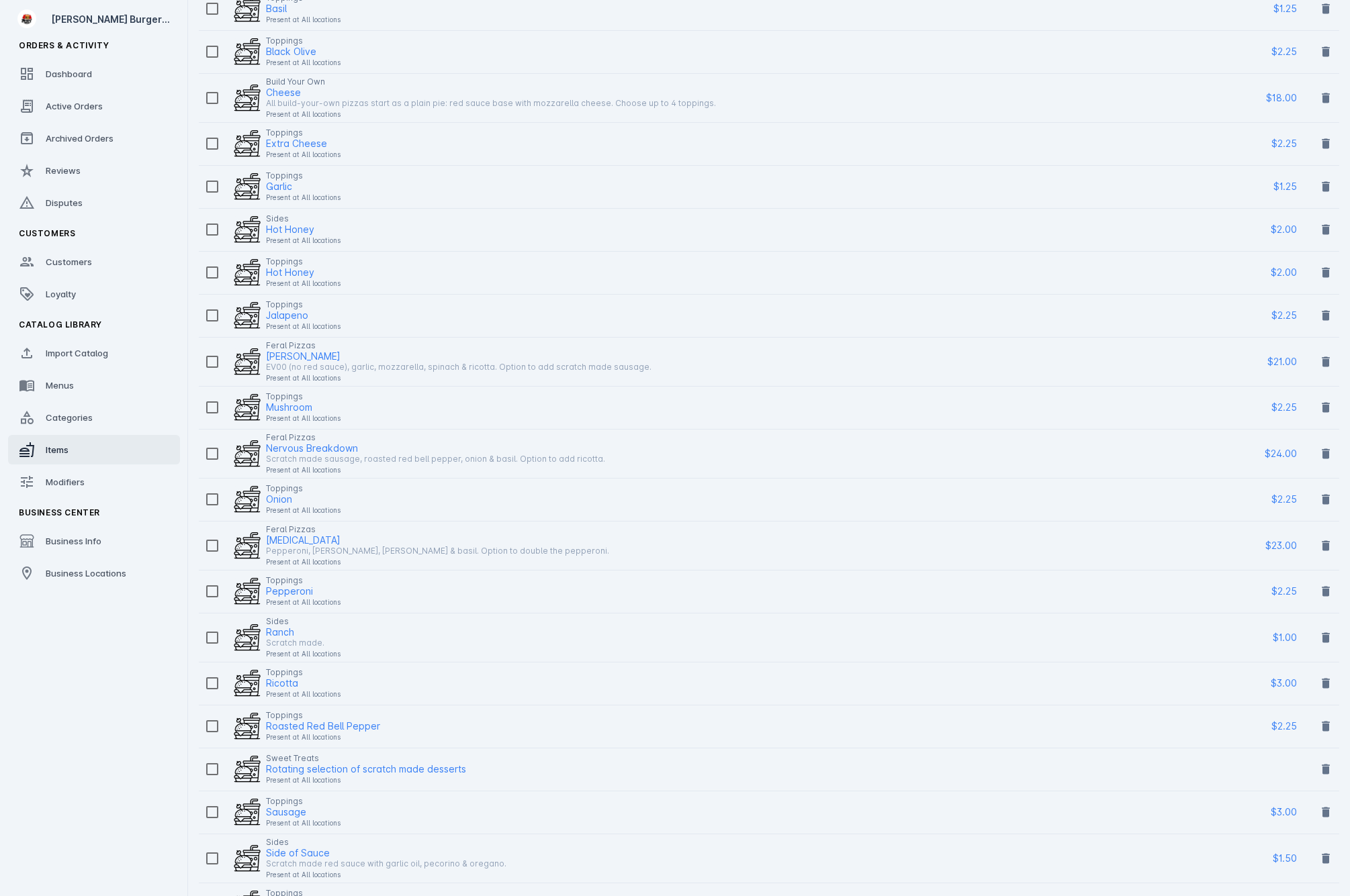
scroll to position [386, 0]
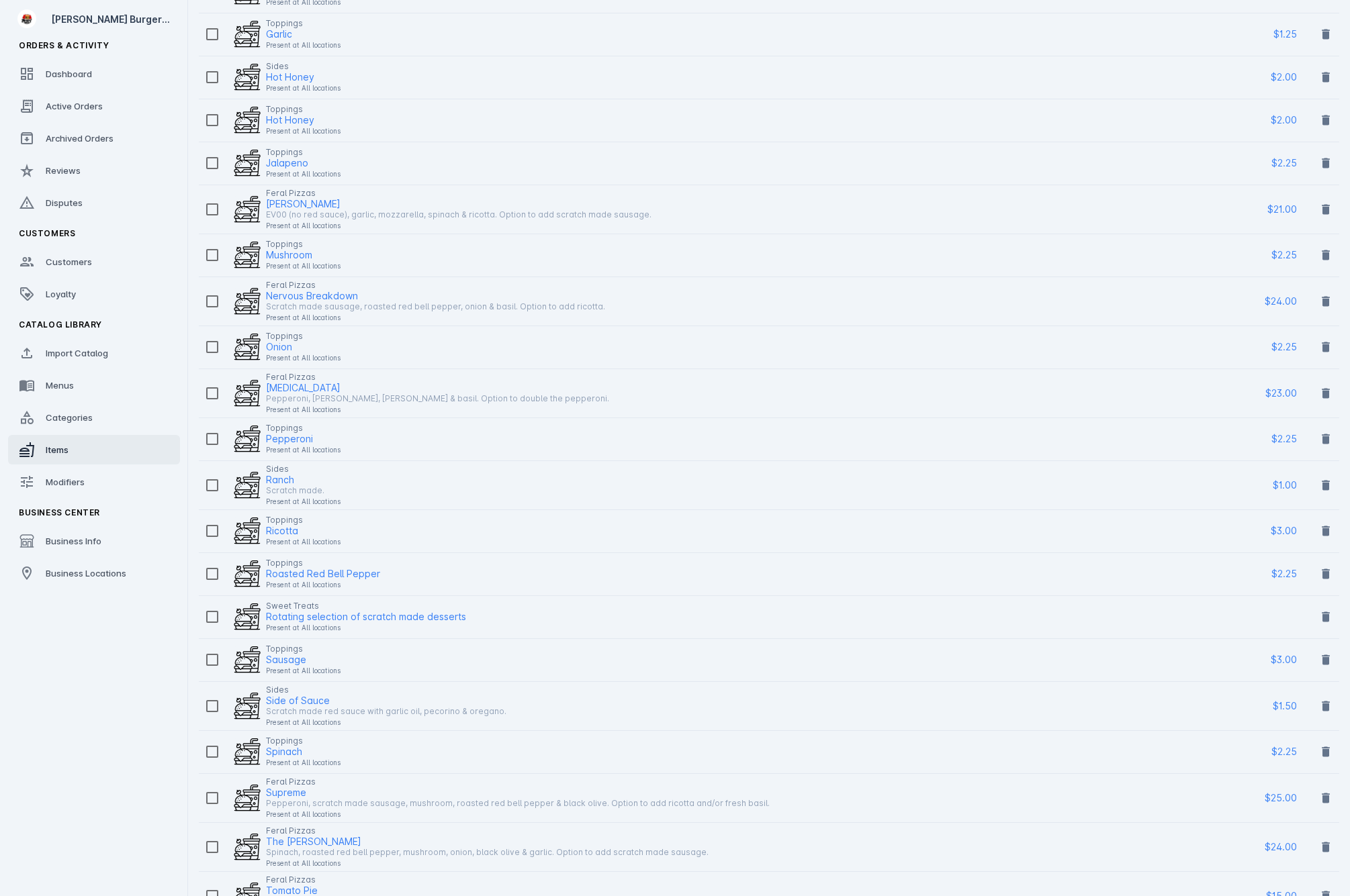
click at [334, 219] on div "Present at All locations" at bounding box center [459, 225] width 385 height 16
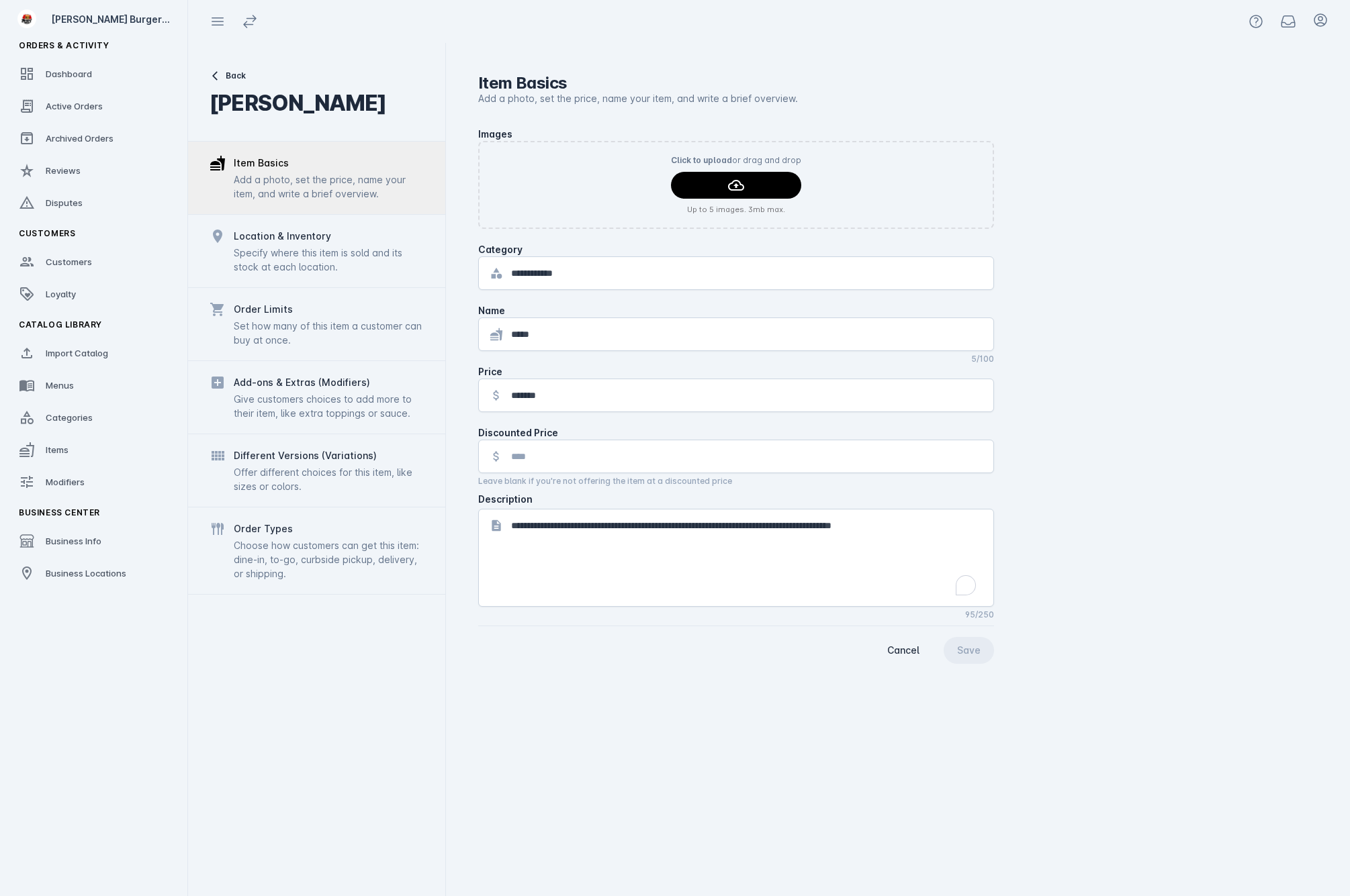
click at [532, 521] on textarea "**********" at bounding box center [746, 558] width 471 height 81
click at [1156, 537] on catalog-item-basics "**********" at bounding box center [897, 395] width 839 height 537
click at [336, 259] on div "Specify where this item is sold and its stock at each location." at bounding box center [328, 260] width 190 height 29
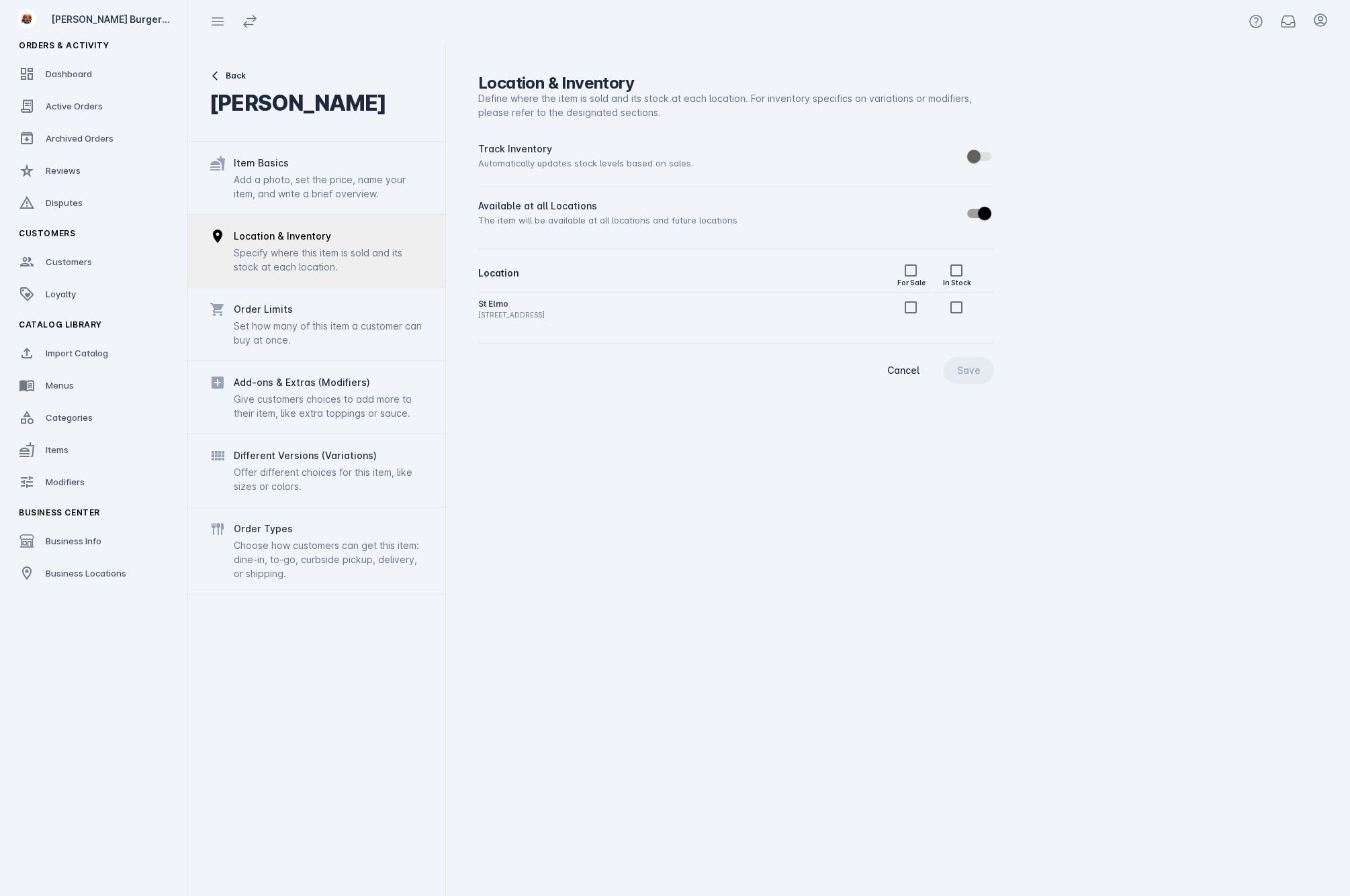
click at [363, 328] on div "Set how many of this item a customer can buy at once." at bounding box center [328, 333] width 190 height 29
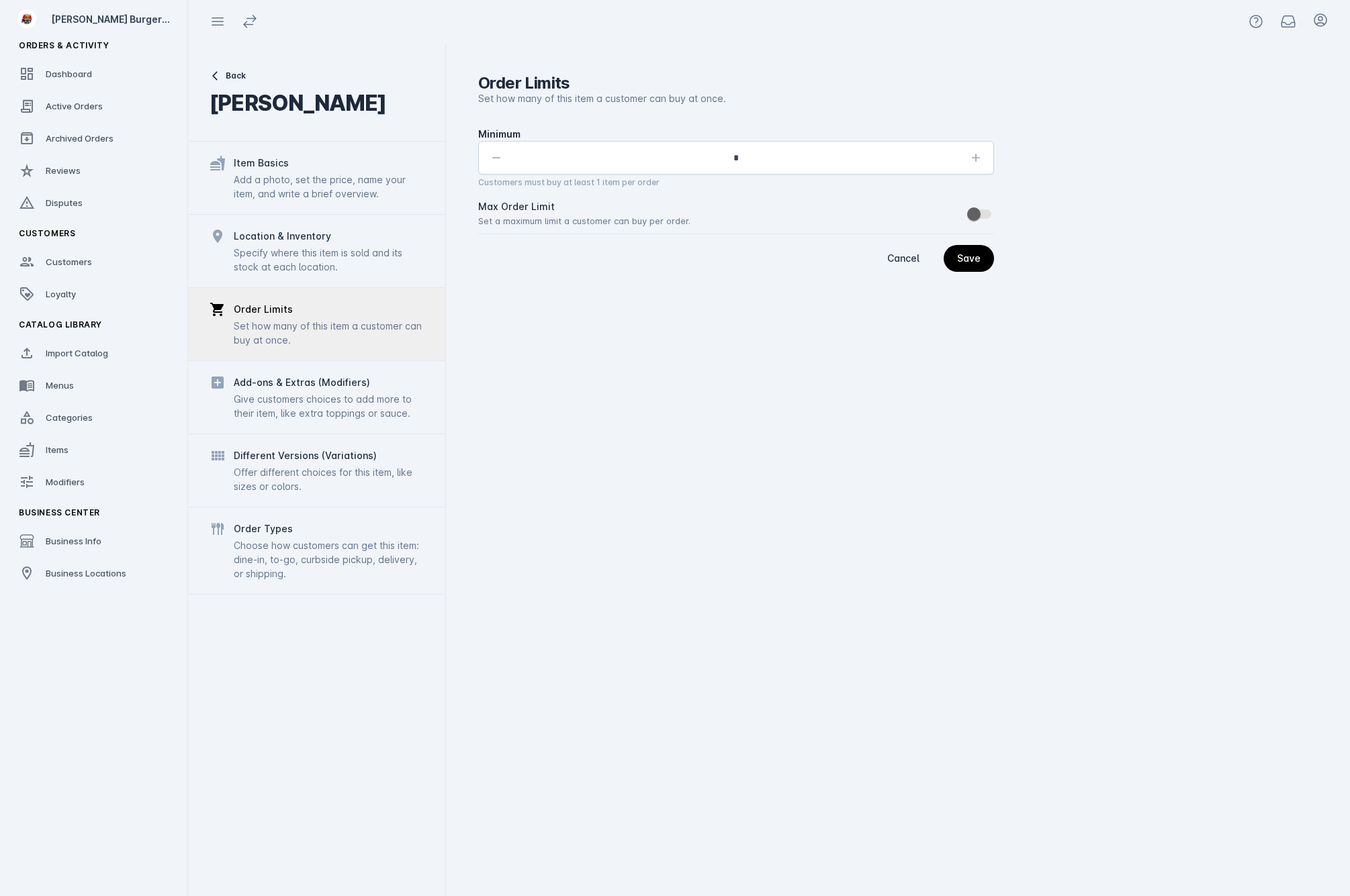
click at [344, 395] on div "Give customers choices to add more to their item, like extra toppings or sauce." at bounding box center [328, 406] width 190 height 29
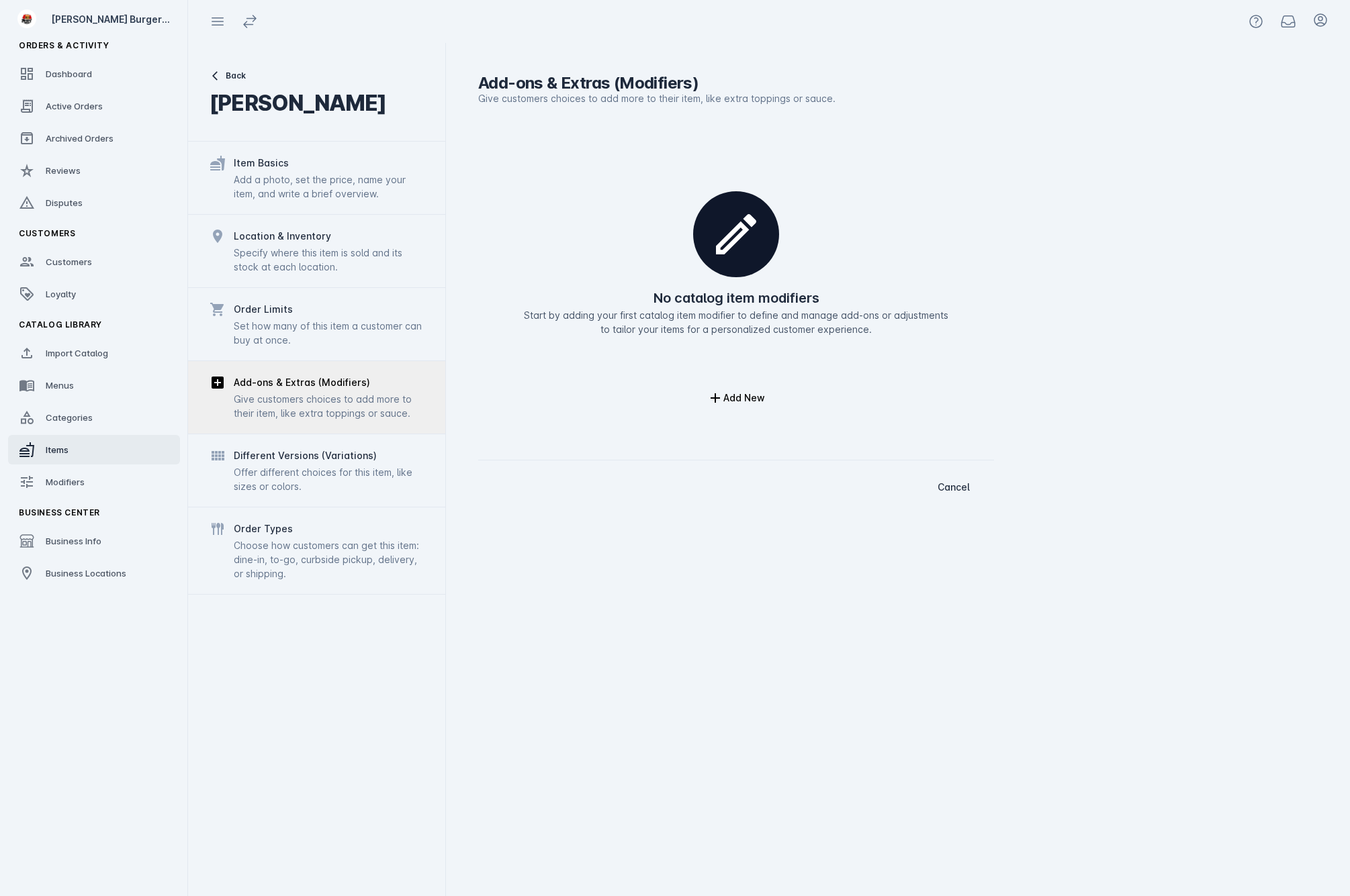
click at [85, 457] on fuse-vertical-navigation-group-item "Catalog Library Import Catalog Menus Categories Items Modifiers" at bounding box center [94, 405] width 188 height 188
click at [83, 448] on link "Items" at bounding box center [94, 449] width 172 height 30
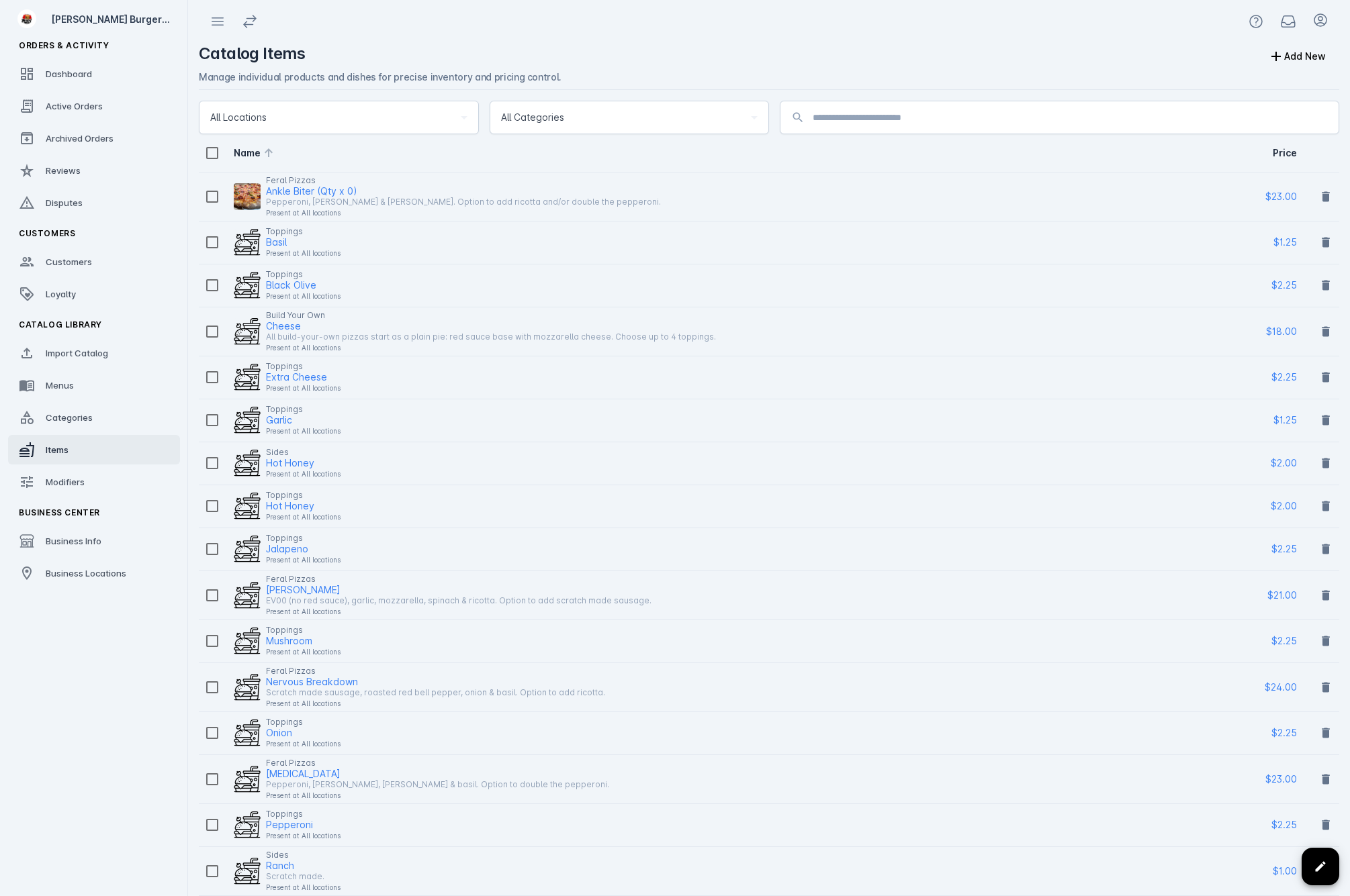
click at [261, 158] on icon at bounding box center [269, 153] width 16 height 16
click at [274, 154] on icon at bounding box center [269, 153] width 16 height 16
click at [268, 155] on icon at bounding box center [269, 153] width 16 height 16
click at [268, 155] on icon at bounding box center [269, 155] width 16 height 16
click at [269, 155] on icon at bounding box center [269, 152] width 8 height 9
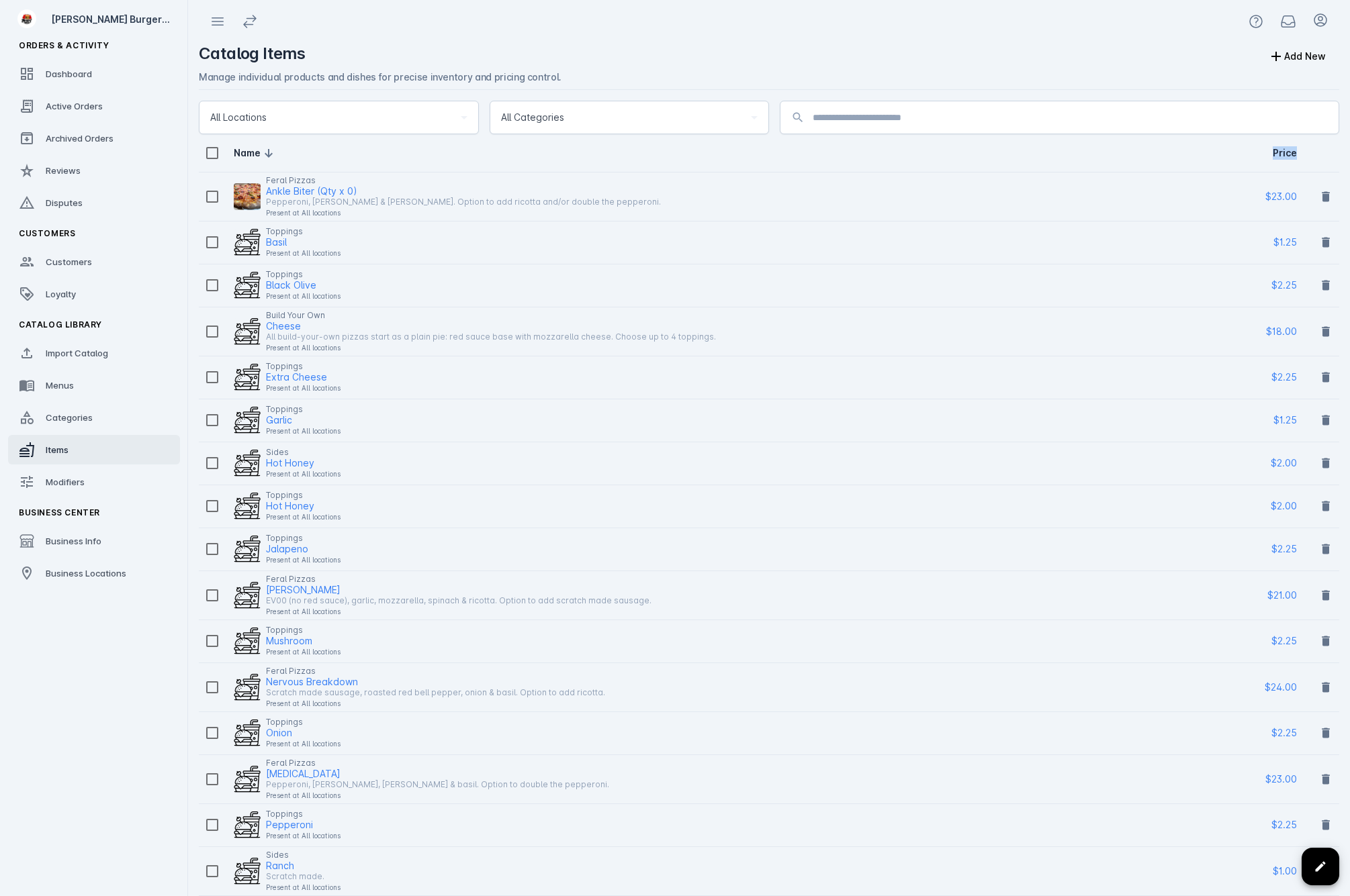
click at [269, 155] on icon at bounding box center [269, 153] width 8 height 9
click at [269, 155] on icon at bounding box center [269, 155] width 8 height 9
click at [269, 155] on icon at bounding box center [269, 152] width 8 height 9
click at [270, 150] on icon at bounding box center [269, 153] width 16 height 16
click at [271, 151] on icon at bounding box center [269, 152] width 8 height 9
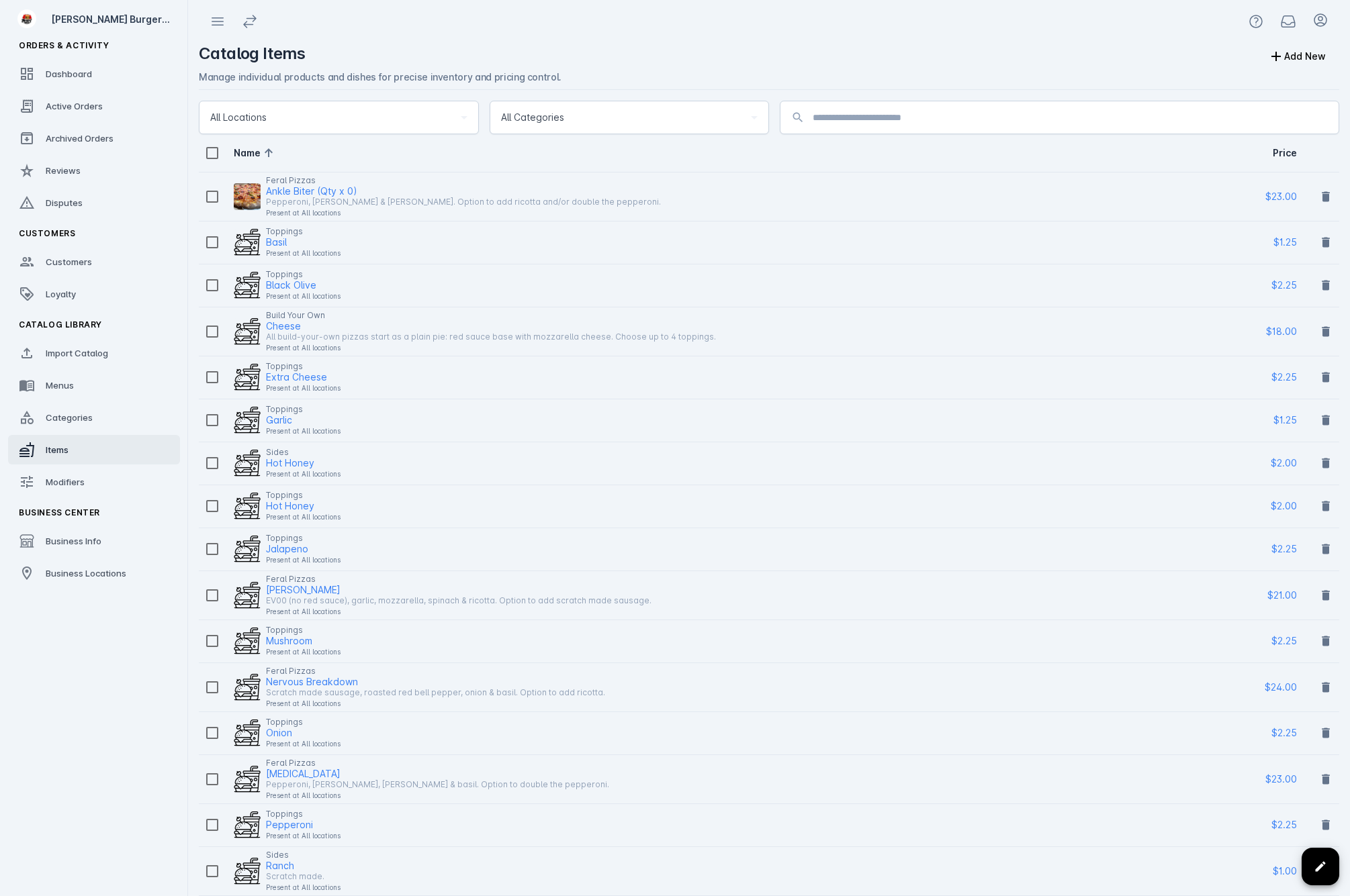
click at [274, 153] on icon at bounding box center [269, 153] width 16 height 16
click at [272, 157] on icon at bounding box center [269, 155] width 16 height 16
click at [269, 150] on icon at bounding box center [269, 152] width 8 height 9
click at [267, 154] on icon at bounding box center [269, 153] width 16 height 16
click at [265, 155] on icon at bounding box center [269, 155] width 16 height 16
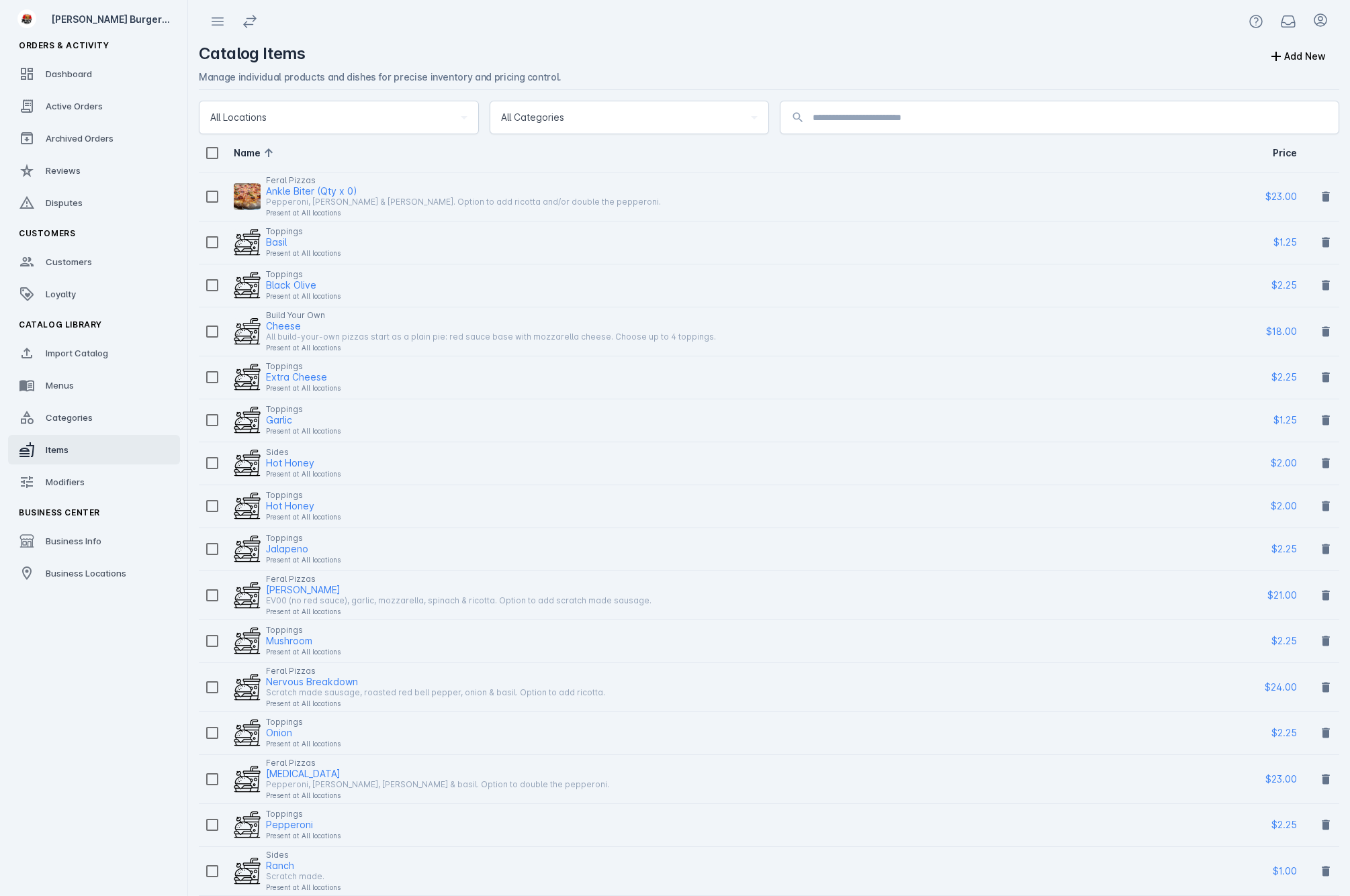
click at [272, 154] on icon at bounding box center [269, 153] width 16 height 16
click at [272, 154] on icon at bounding box center [269, 153] width 8 height 9
click at [270, 154] on icon at bounding box center [269, 155] width 16 height 16
click at [270, 154] on icon at bounding box center [269, 153] width 16 height 16
click at [273, 153] on icon at bounding box center [269, 153] width 16 height 16
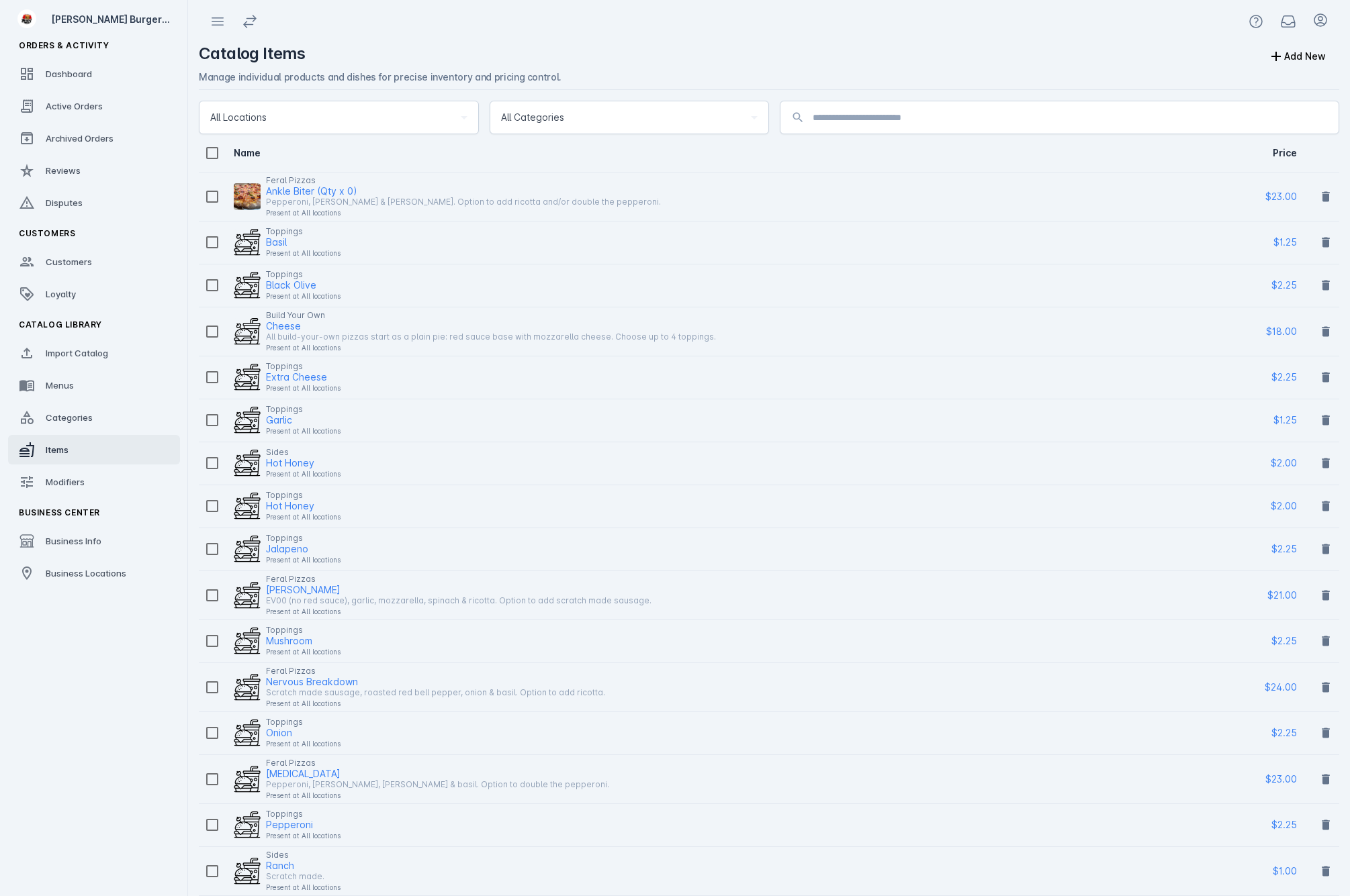
click at [271, 154] on icon at bounding box center [269, 155] width 16 height 16
click at [268, 149] on icon at bounding box center [269, 153] width 16 height 16
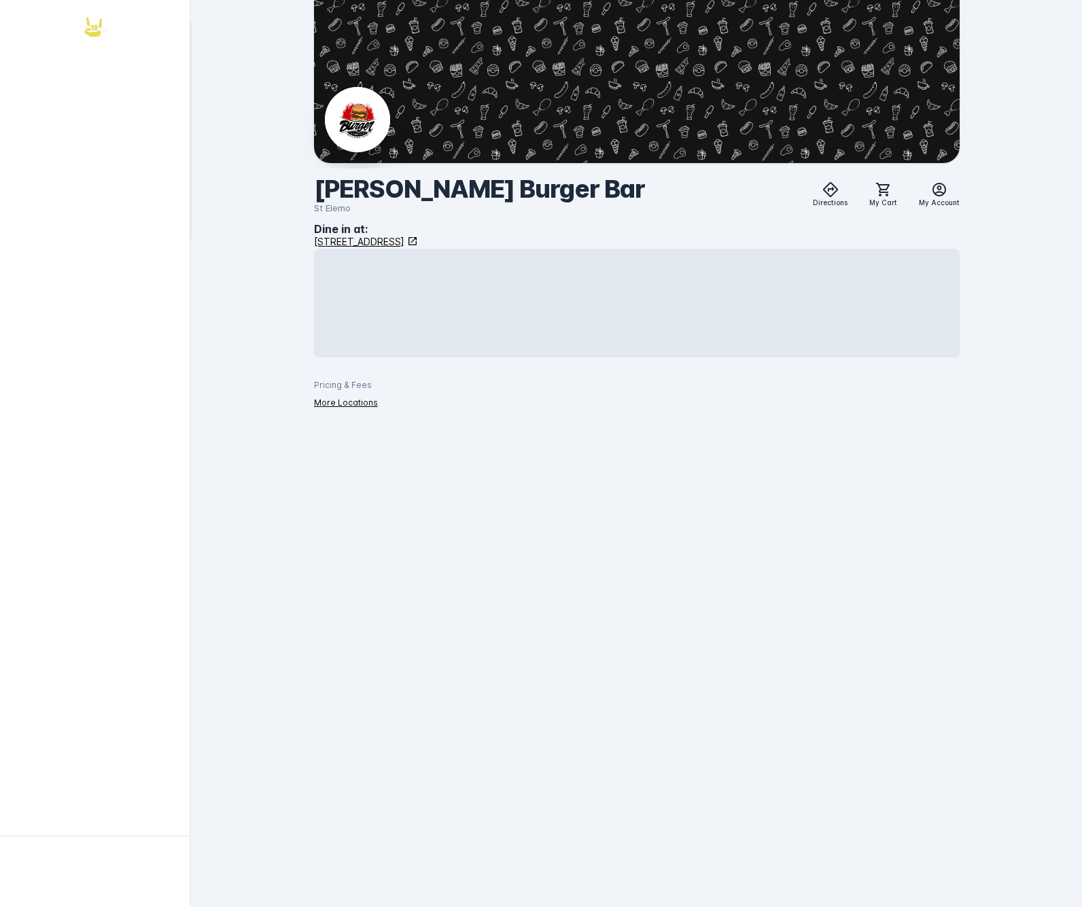
click at [627, 491] on div "[PERSON_NAME] Burger Bar St Elemo Directions My Cart My Account Dine in at: [ST…" at bounding box center [637, 453] width 890 height 907
click at [88, 193] on div at bounding box center [95, 418] width 190 height 836
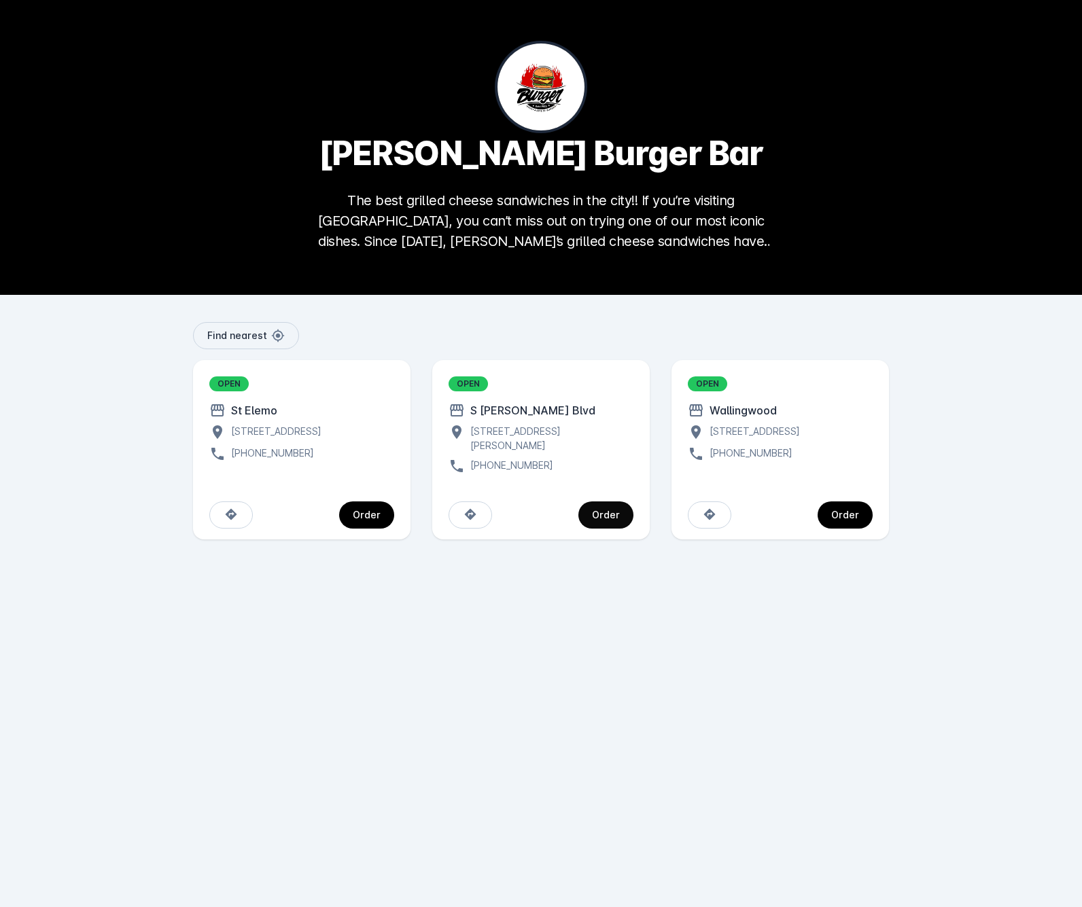
click at [609, 521] on span "continue" at bounding box center [605, 515] width 55 height 33
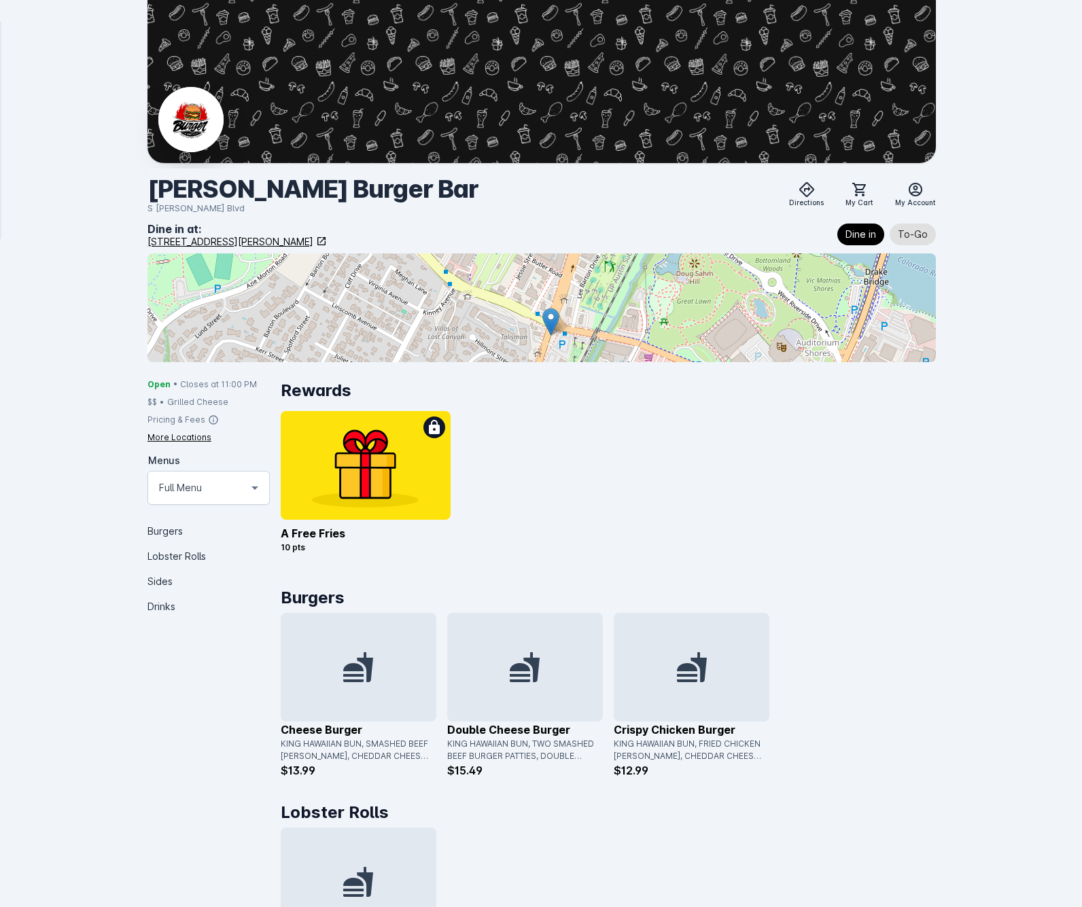
click at [164, 442] on div "More Locations" at bounding box center [179, 437] width 64 height 12
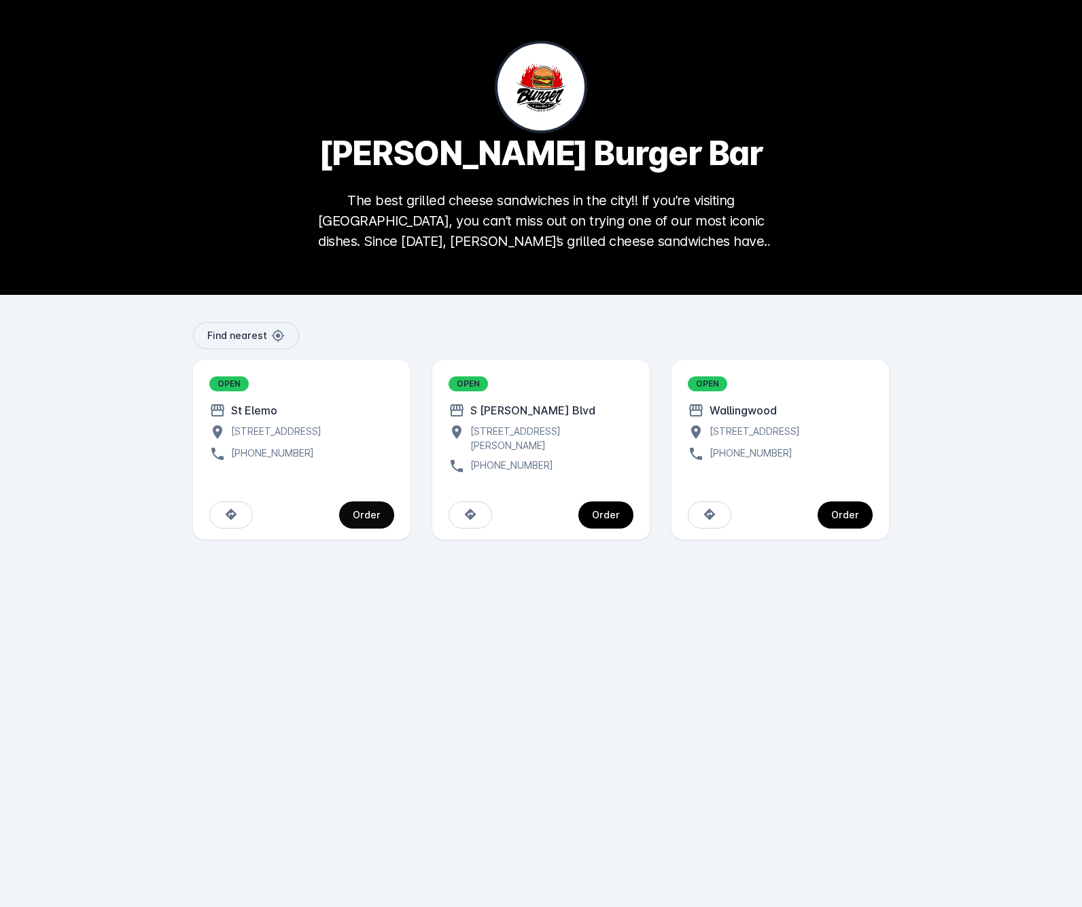
click at [359, 516] on div "Order" at bounding box center [367, 515] width 28 height 10
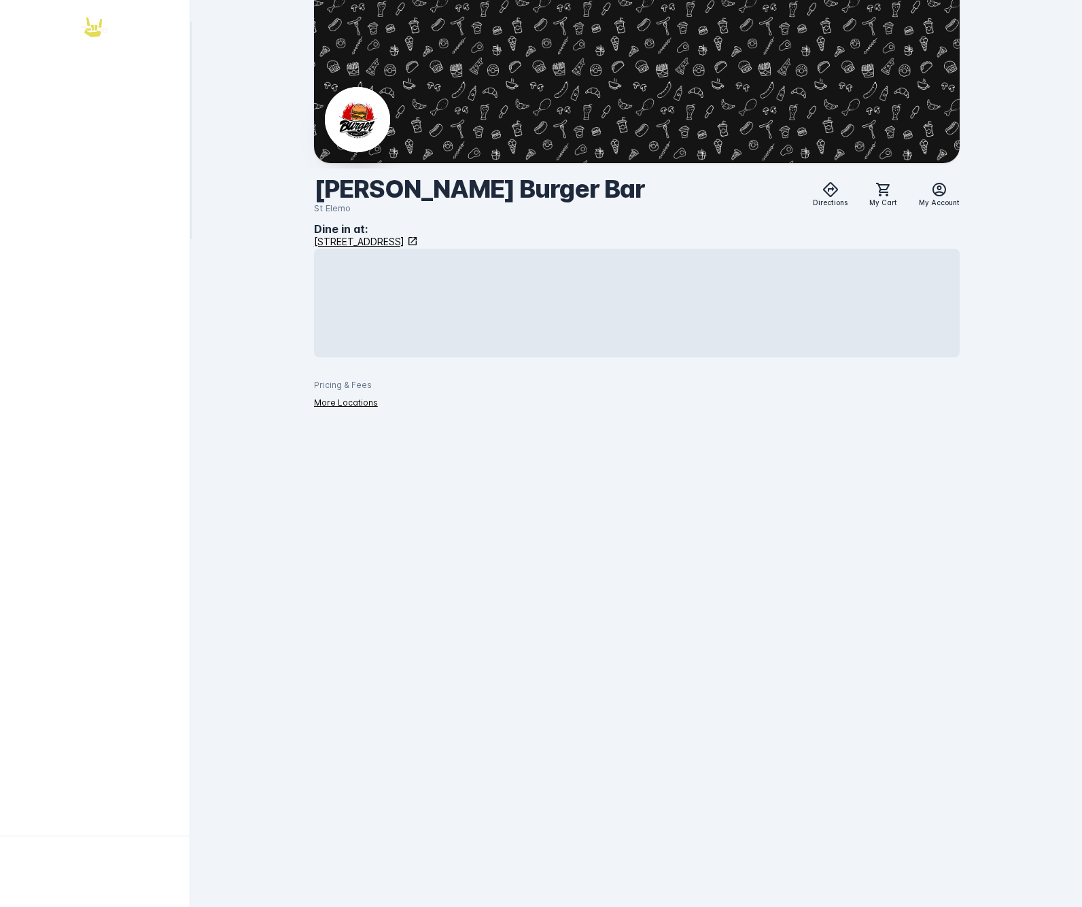
click at [318, 397] on div "More Locations" at bounding box center [346, 403] width 64 height 12
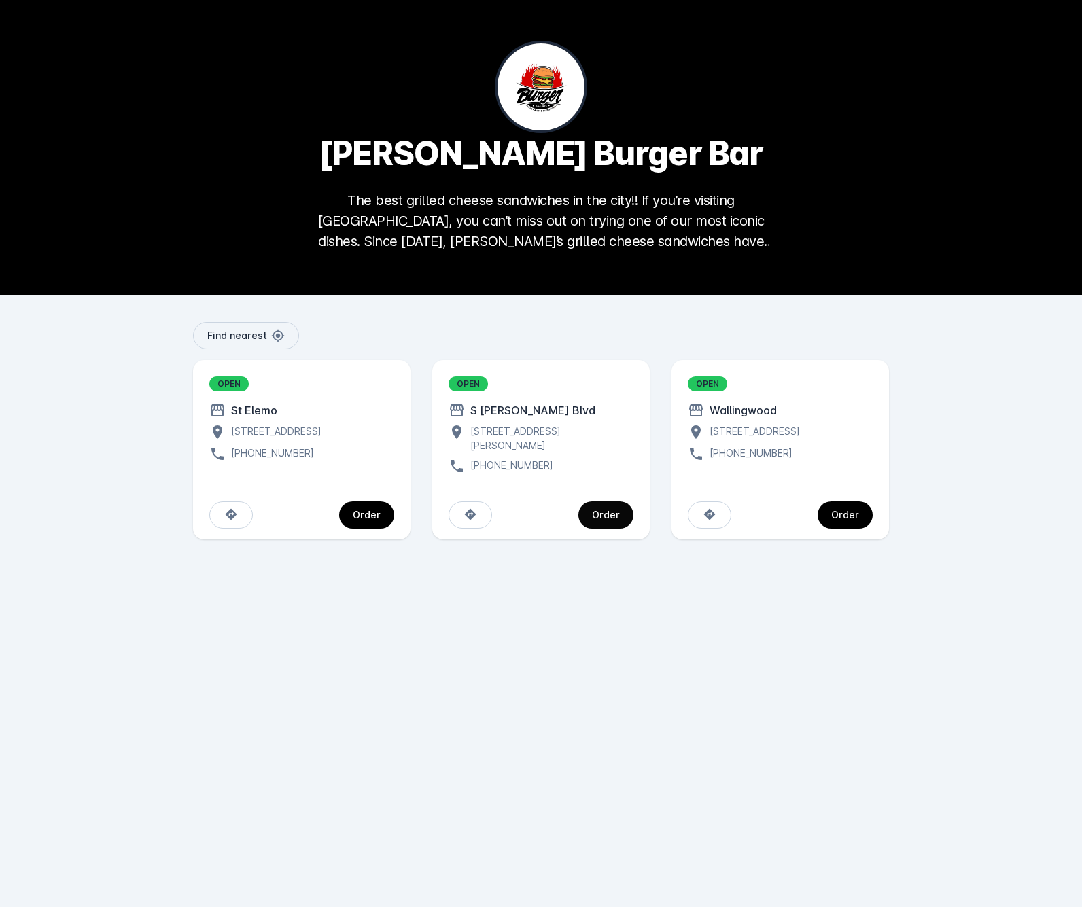
click at [610, 510] on div "Order" at bounding box center [606, 515] width 28 height 10
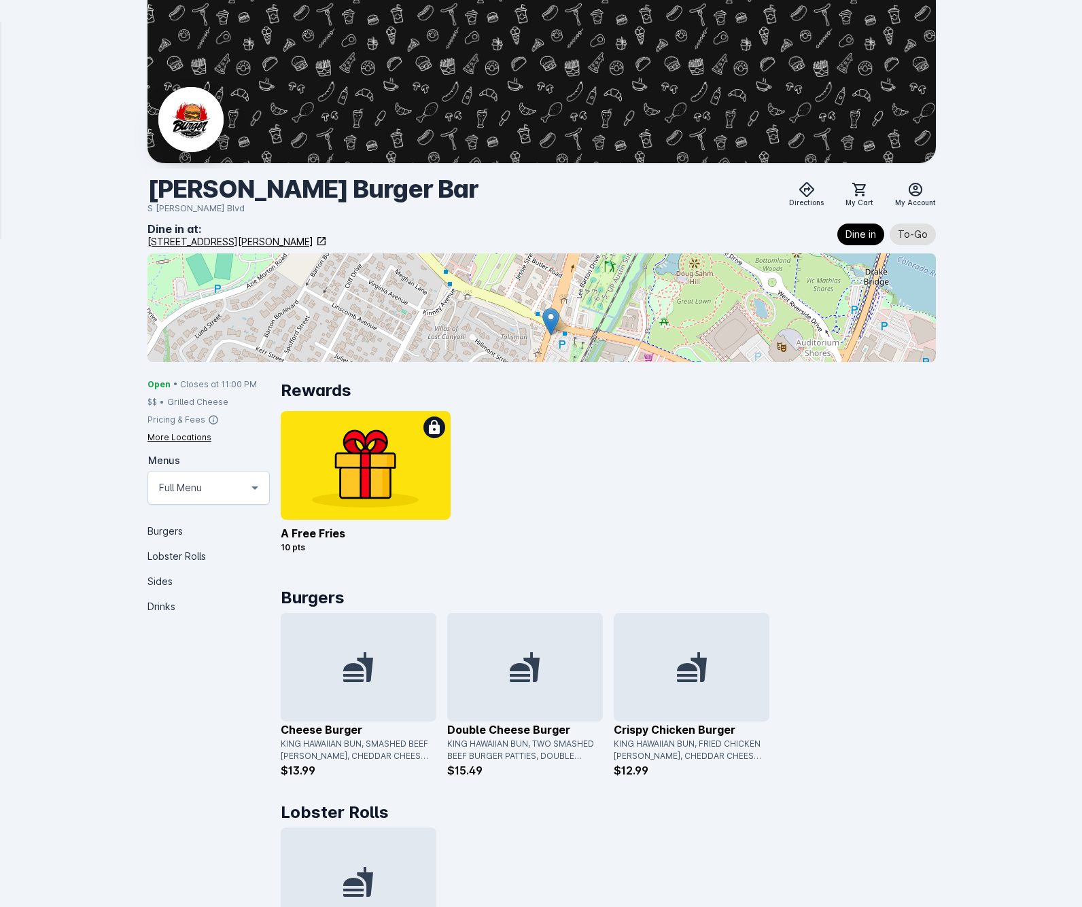
click at [195, 439] on div "More Locations" at bounding box center [179, 437] width 64 height 12
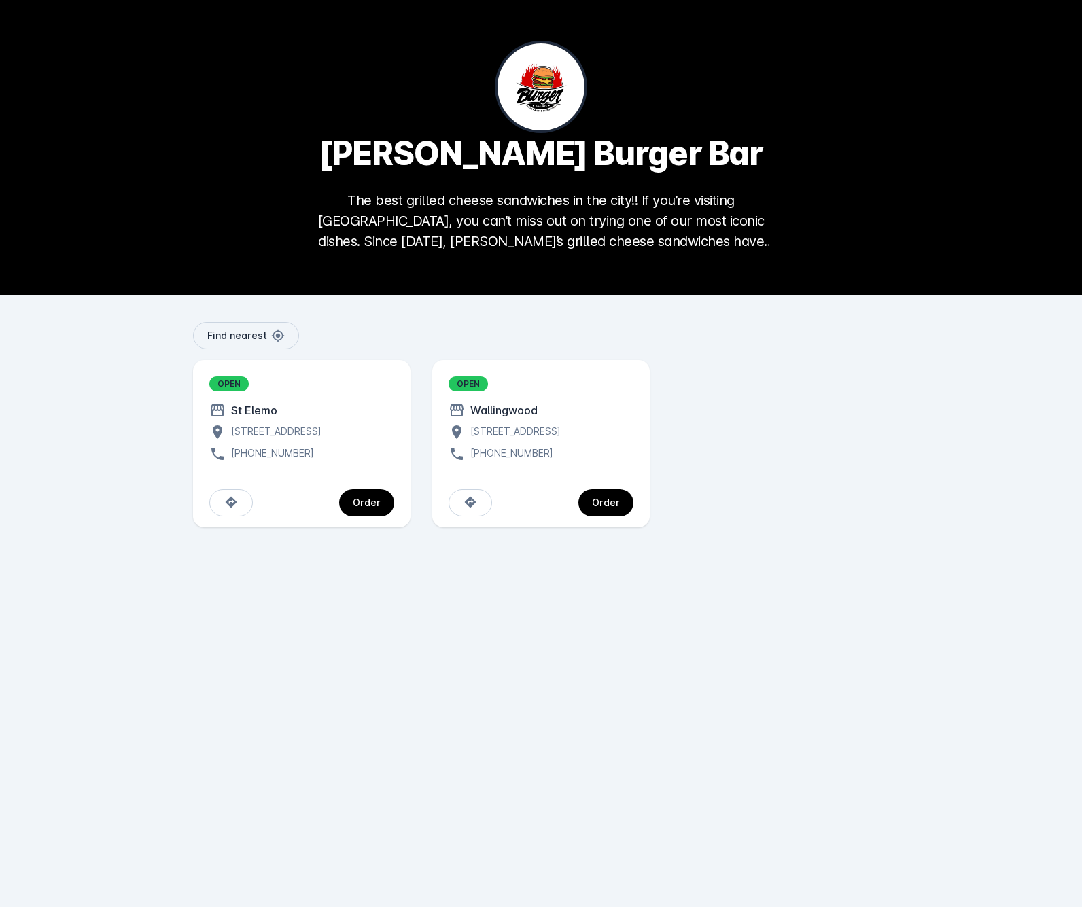
click at [239, 638] on div "Find nearest [GEOGRAPHIC_DATA] [STREET_ADDRESS] [PHONE_NUMBER] Order OPEN Walli…" at bounding box center [541, 601] width 696 height 558
click at [50, 273] on div at bounding box center [541, 147] width 1082 height 295
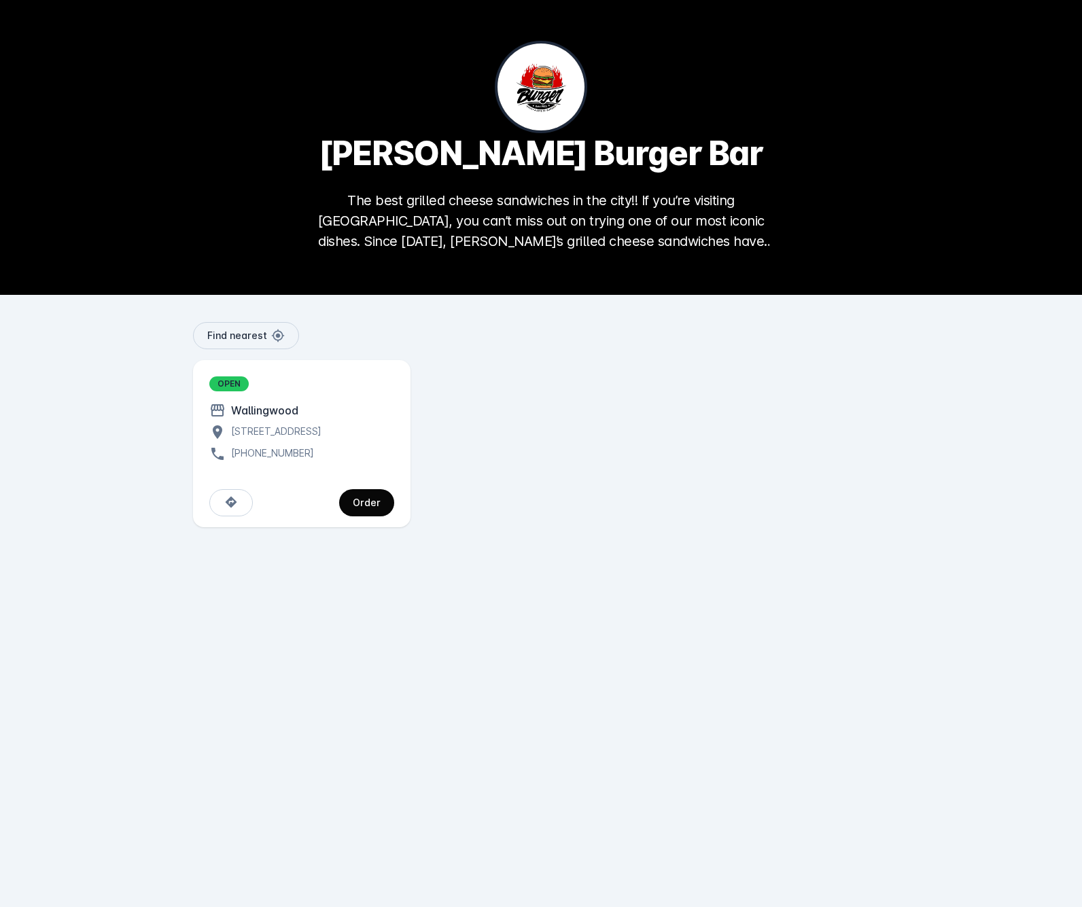
click at [362, 519] on span "continue" at bounding box center [366, 503] width 55 height 33
click at [361, 507] on button "Order" at bounding box center [366, 502] width 55 height 27
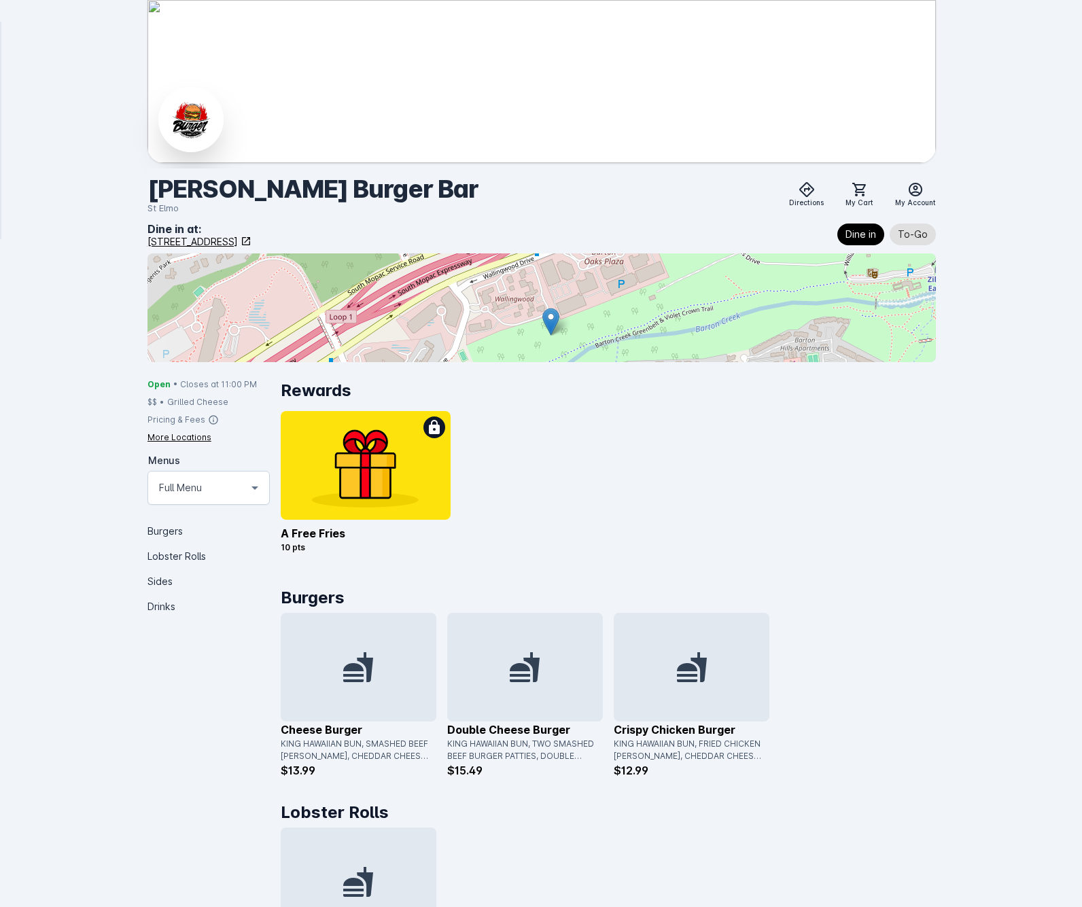
click at [671, 414] on div "A free Fries 10 pts" at bounding box center [608, 484] width 655 height 147
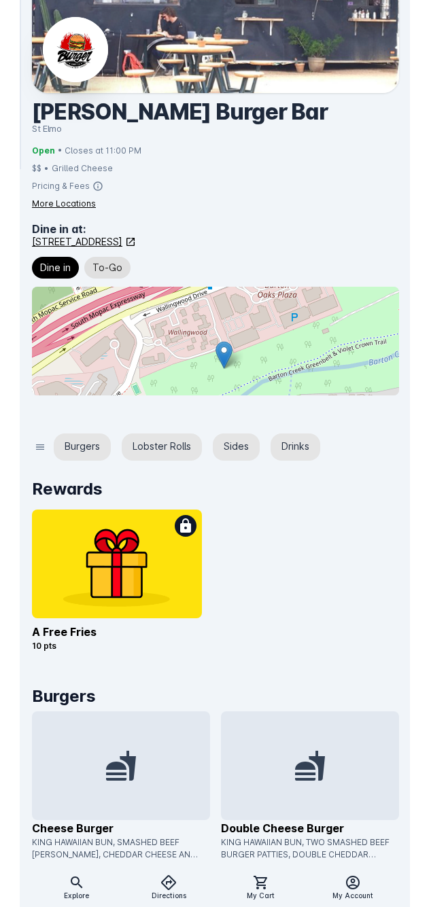
scroll to position [274, 0]
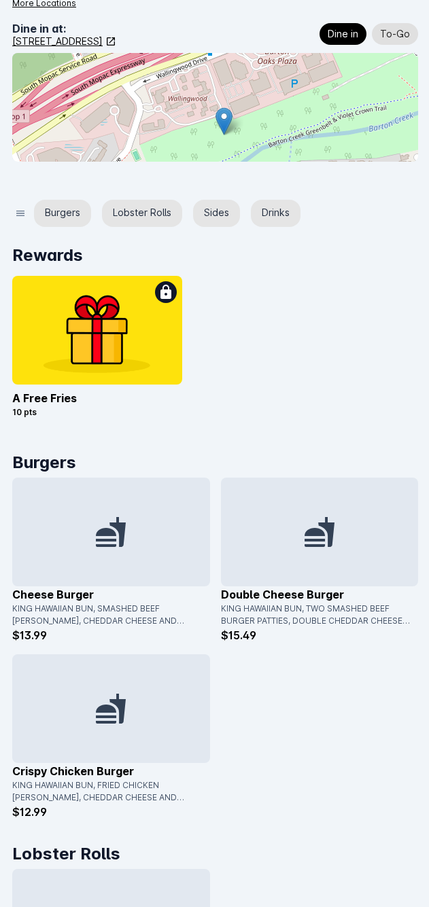
click at [113, 540] on icon at bounding box center [111, 532] width 30 height 30
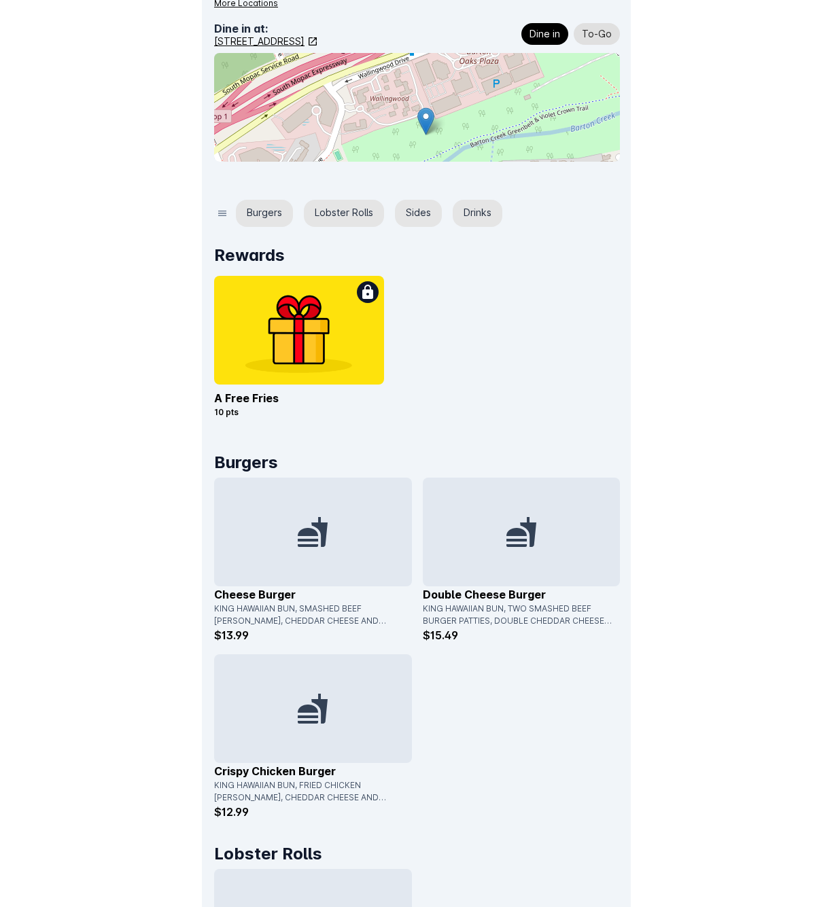
scroll to position [0, 0]
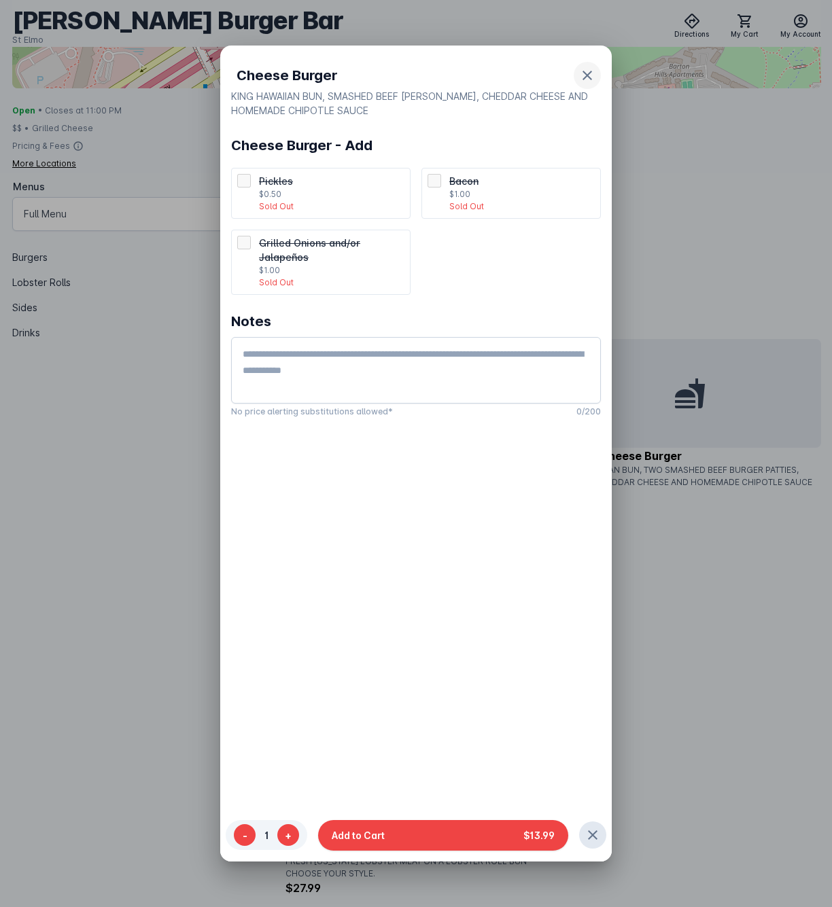
click at [595, 79] on span "button" at bounding box center [587, 75] width 33 height 33
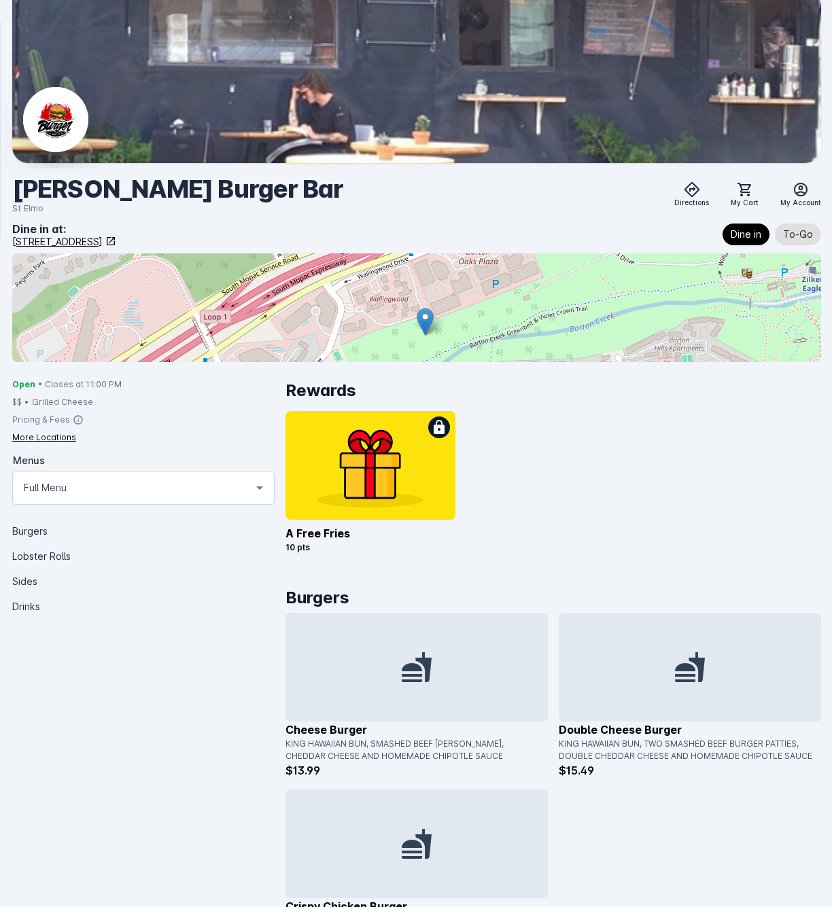
scroll to position [274, 0]
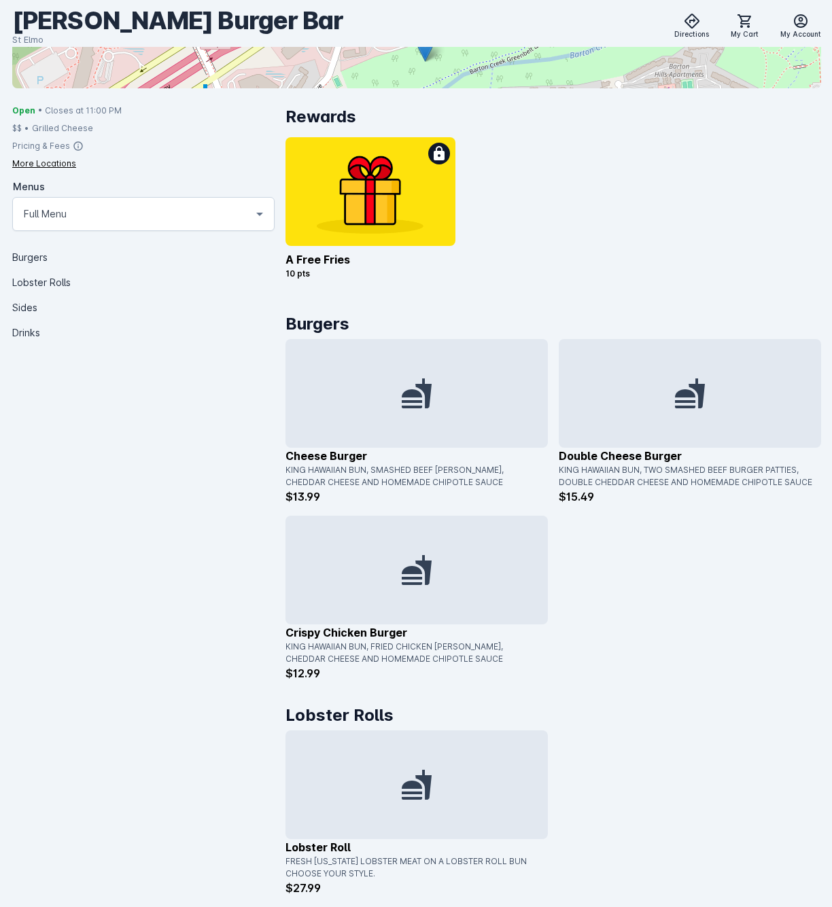
click at [431, 402] on icon at bounding box center [416, 393] width 33 height 33
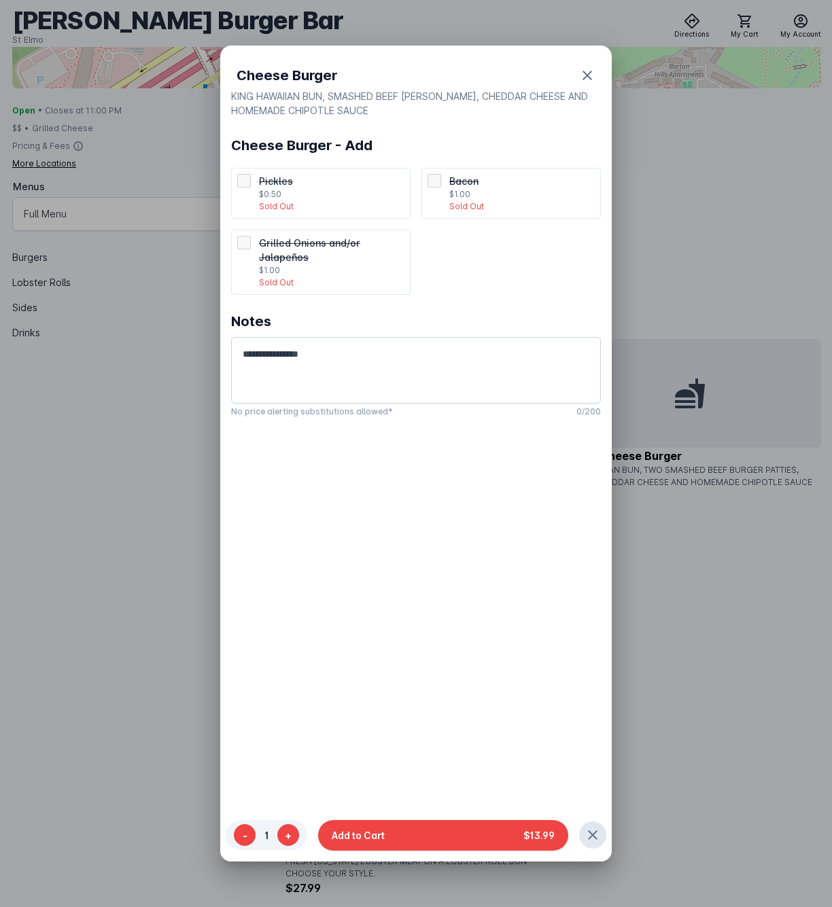
click at [692, 703] on div at bounding box center [416, 453] width 832 height 907
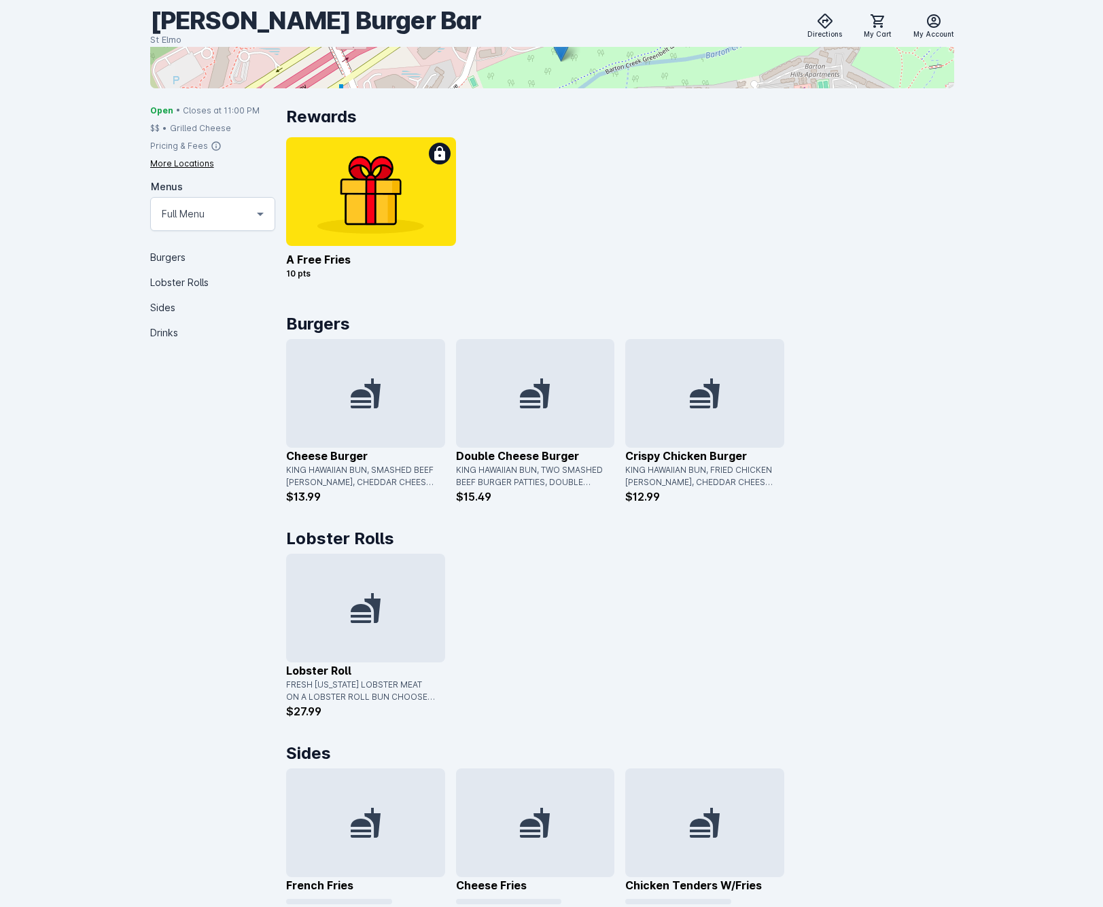
scroll to position [370, 0]
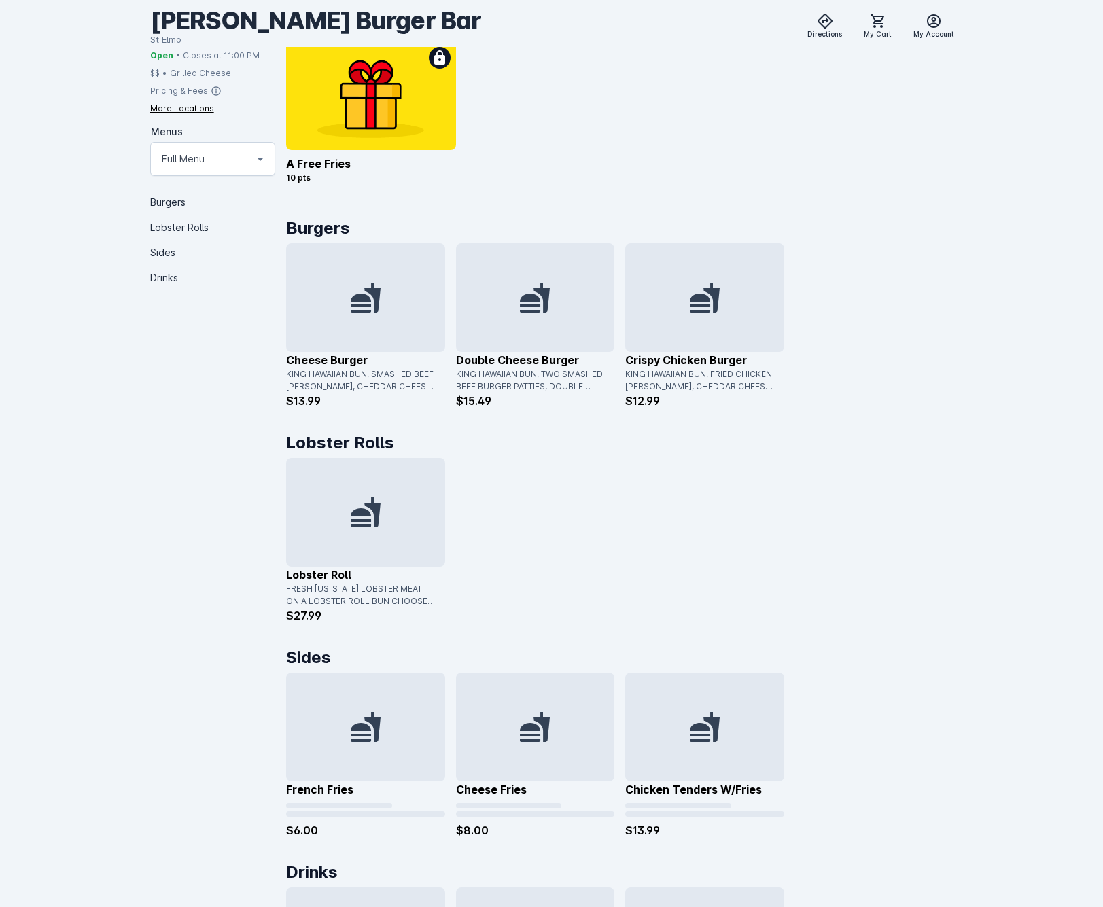
click at [517, 737] on div at bounding box center [535, 727] width 159 height 109
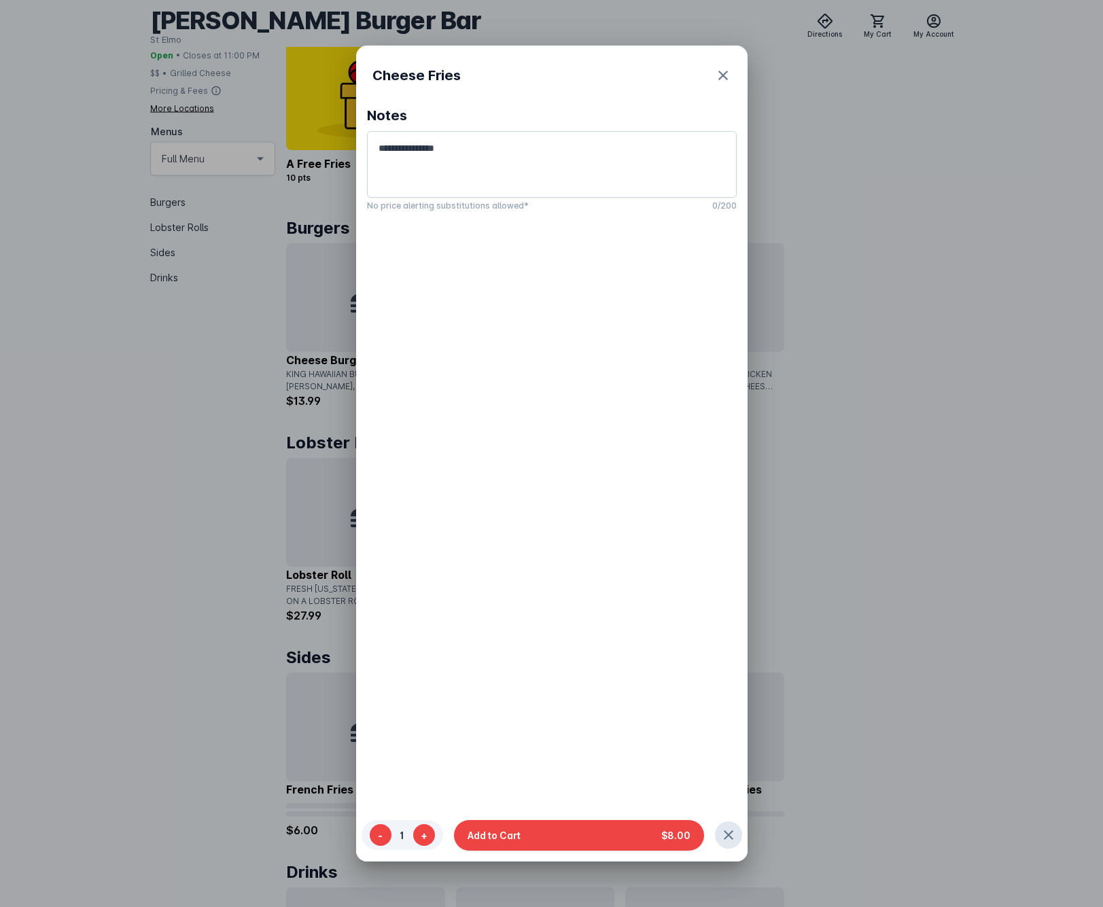
scroll to position [0, 0]
click at [530, 834] on button "Add to Cart $8.00" at bounding box center [579, 835] width 250 height 31
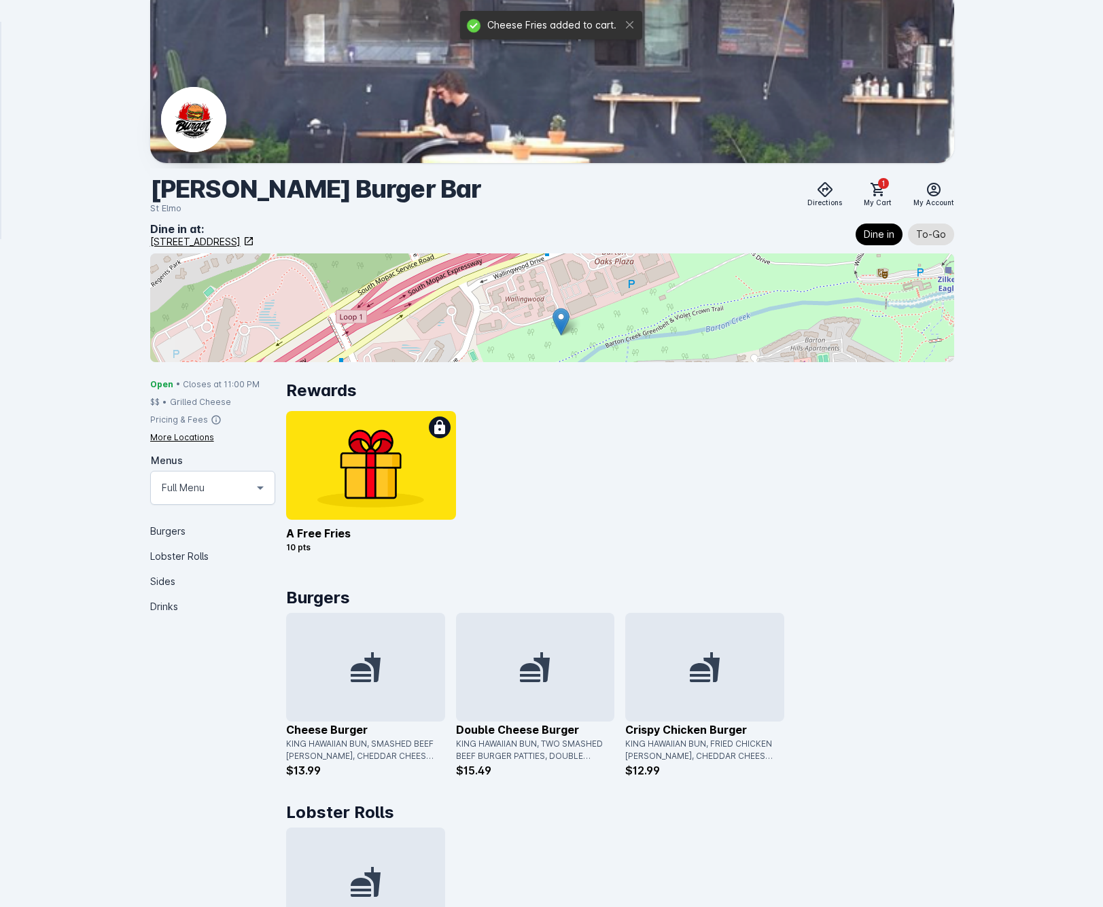
scroll to position [370, 0]
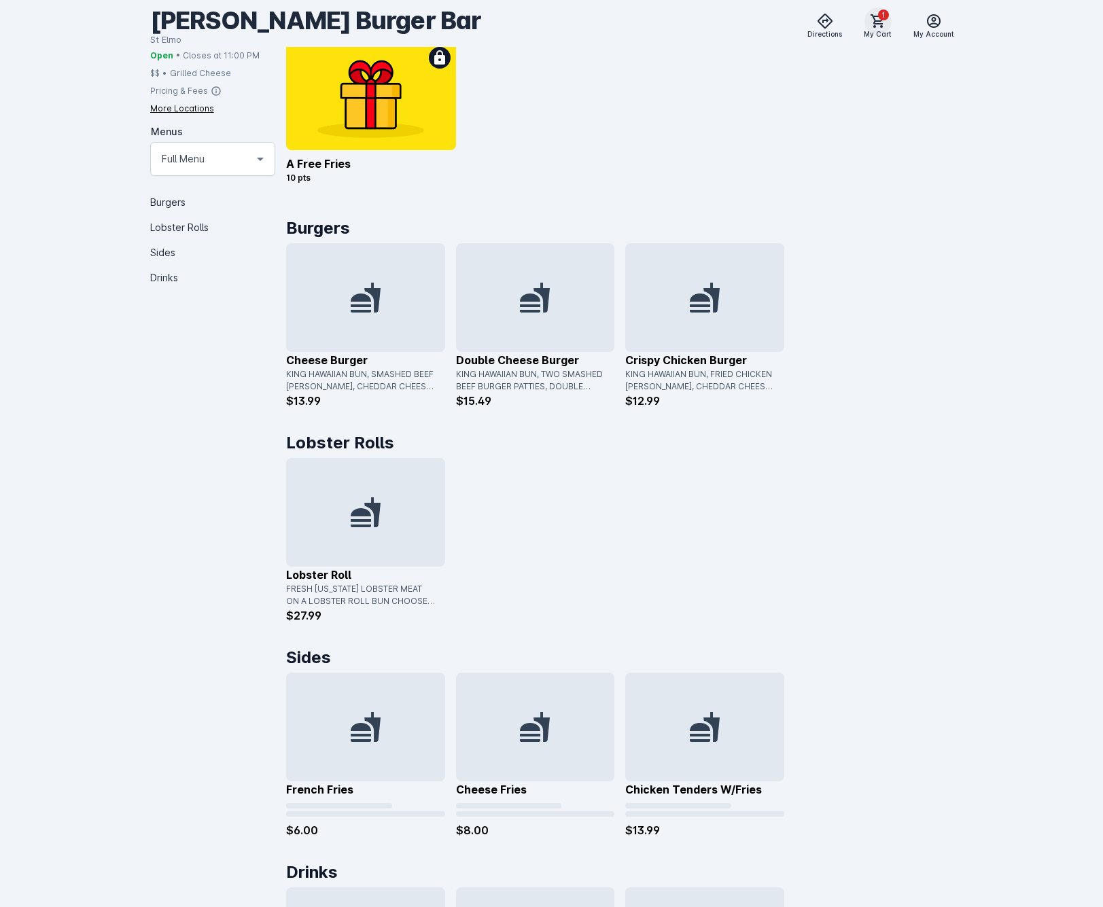
click at [883, 24] on icon at bounding box center [878, 21] width 16 height 16
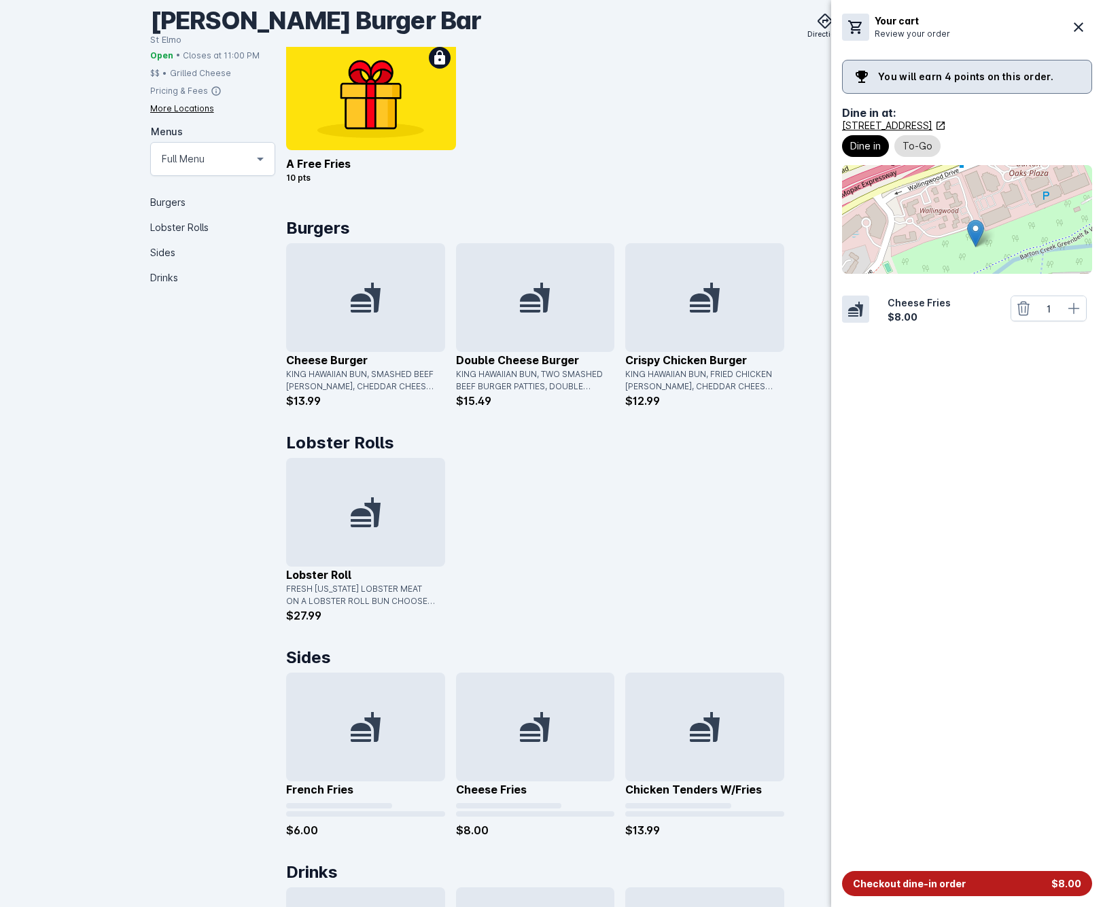
click at [955, 881] on span "Checkout dine-in order" at bounding box center [909, 884] width 113 height 14
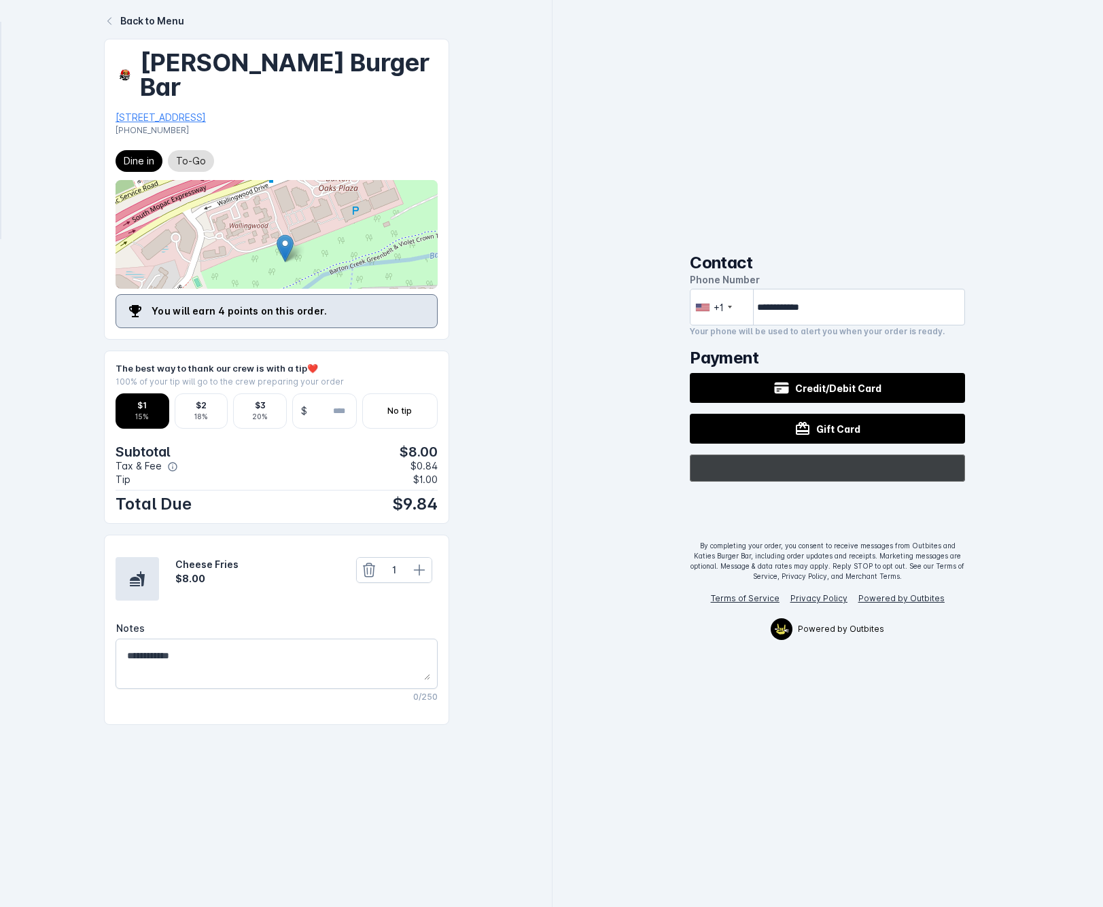
click at [924, 463] on div "@import url(//[DOMAIN_NAME][URL]) ••••••" at bounding box center [827, 468] width 275 height 27
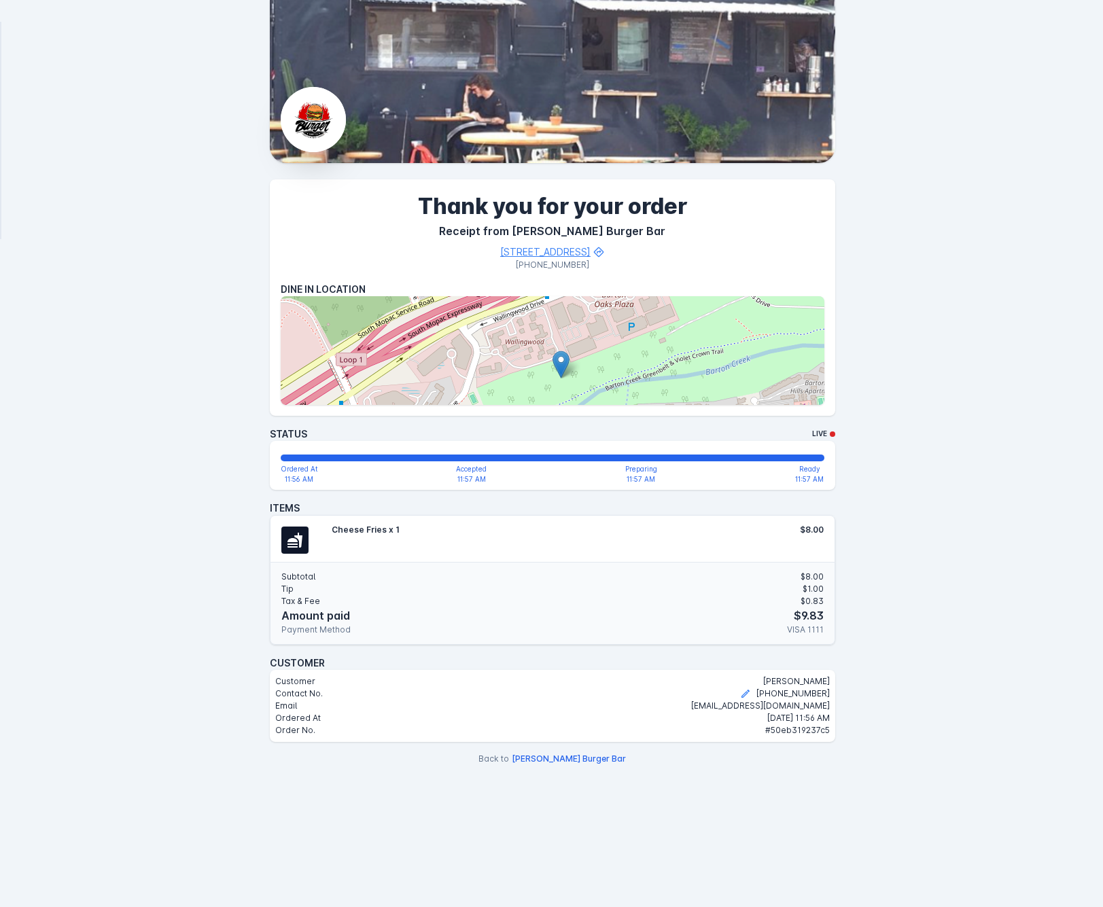
click at [586, 751] on div "Thank you for your order Receipt from [PERSON_NAME] Burger Bar [STREET_ADDRESS]…" at bounding box center [552, 472] width 565 height 586
click at [592, 764] on button "[PERSON_NAME] Burger Bar" at bounding box center [569, 759] width 114 height 12
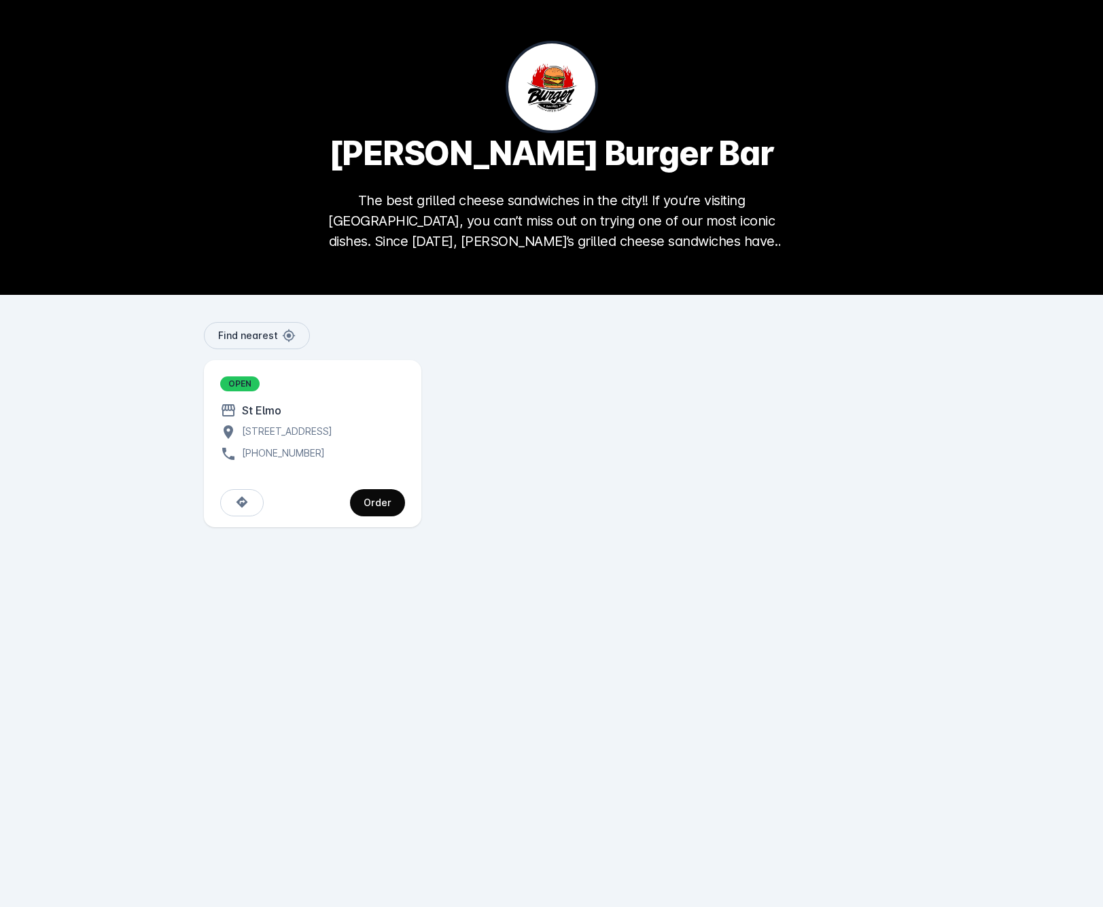
click at [374, 508] on div "Order" at bounding box center [378, 503] width 28 height 10
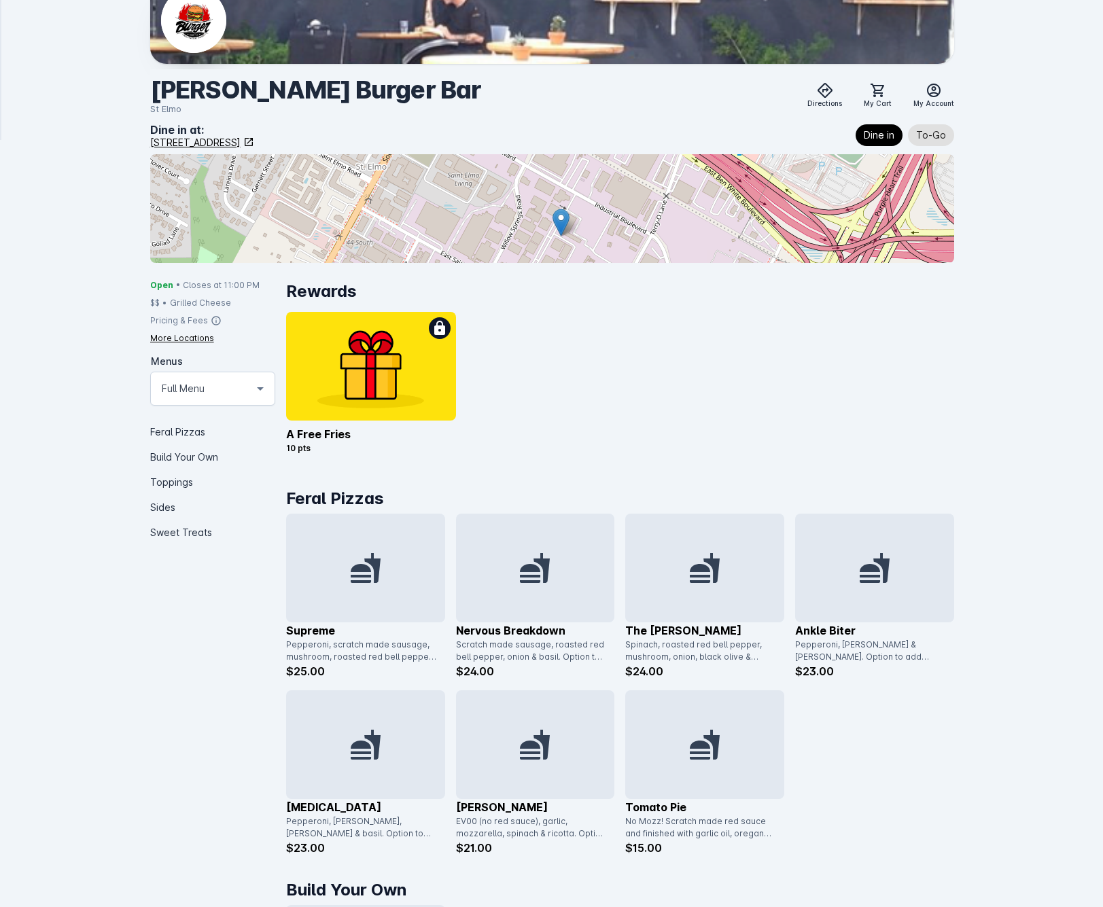
scroll to position [177, 0]
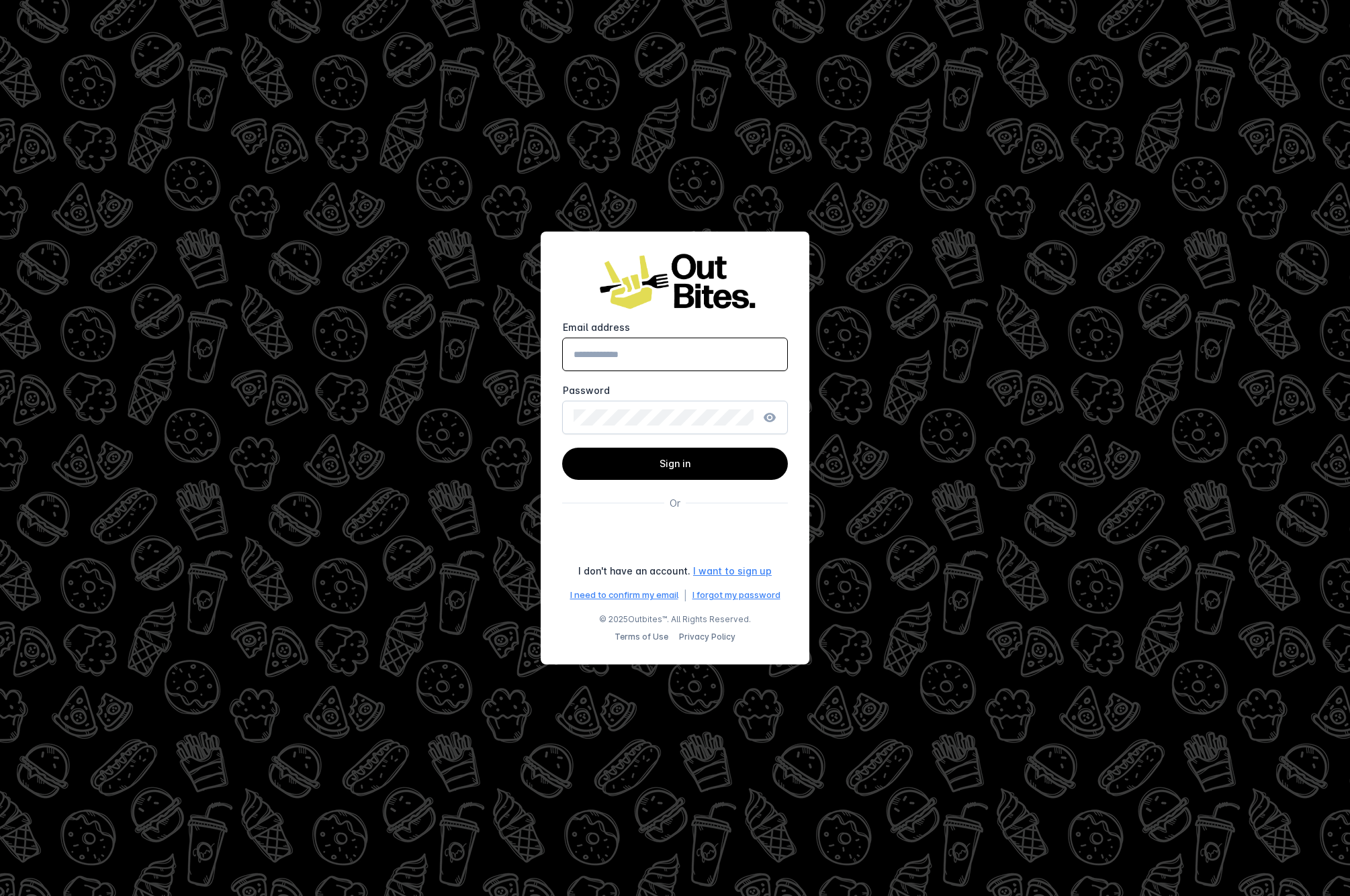
click at [609, 352] on input "Email address" at bounding box center [674, 355] width 203 height 16
type input "**********"
click at [675, 463] on button "Sign in" at bounding box center [675, 463] width 225 height 33
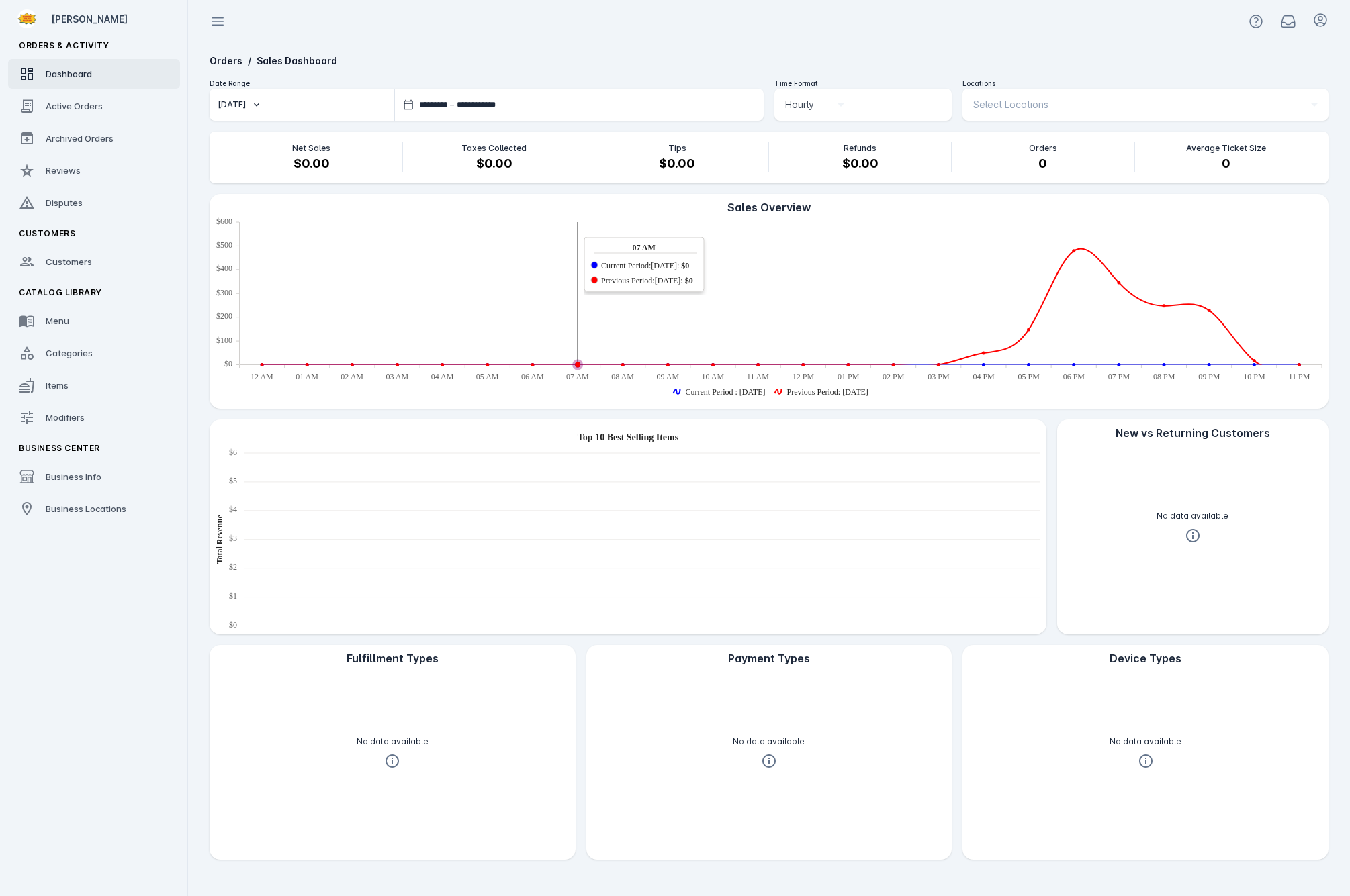
click at [251, 108] on icon "button" at bounding box center [256, 105] width 11 height 11
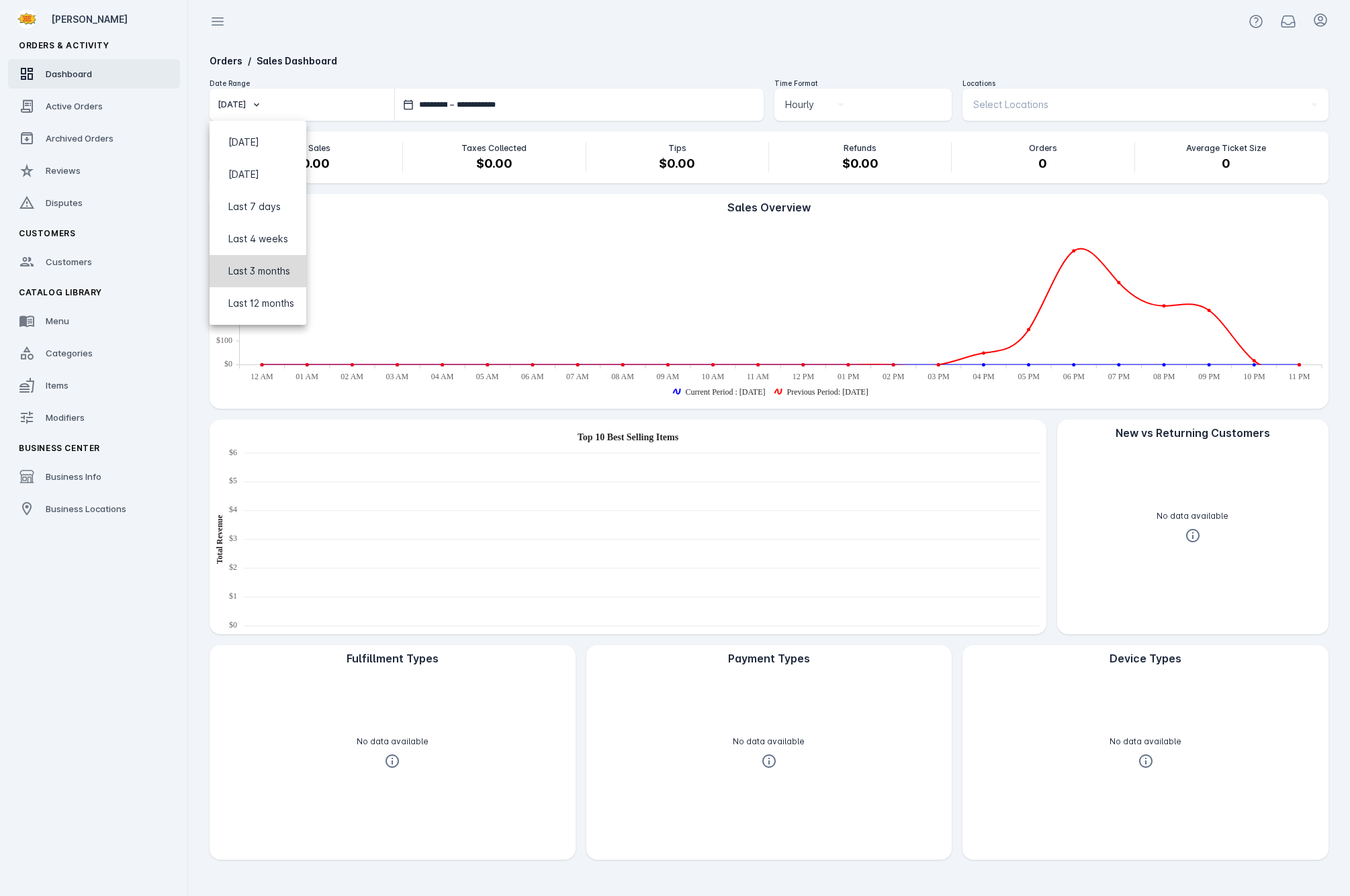
click at [240, 280] on button "Last 3 months" at bounding box center [258, 271] width 97 height 33
type input "**********"
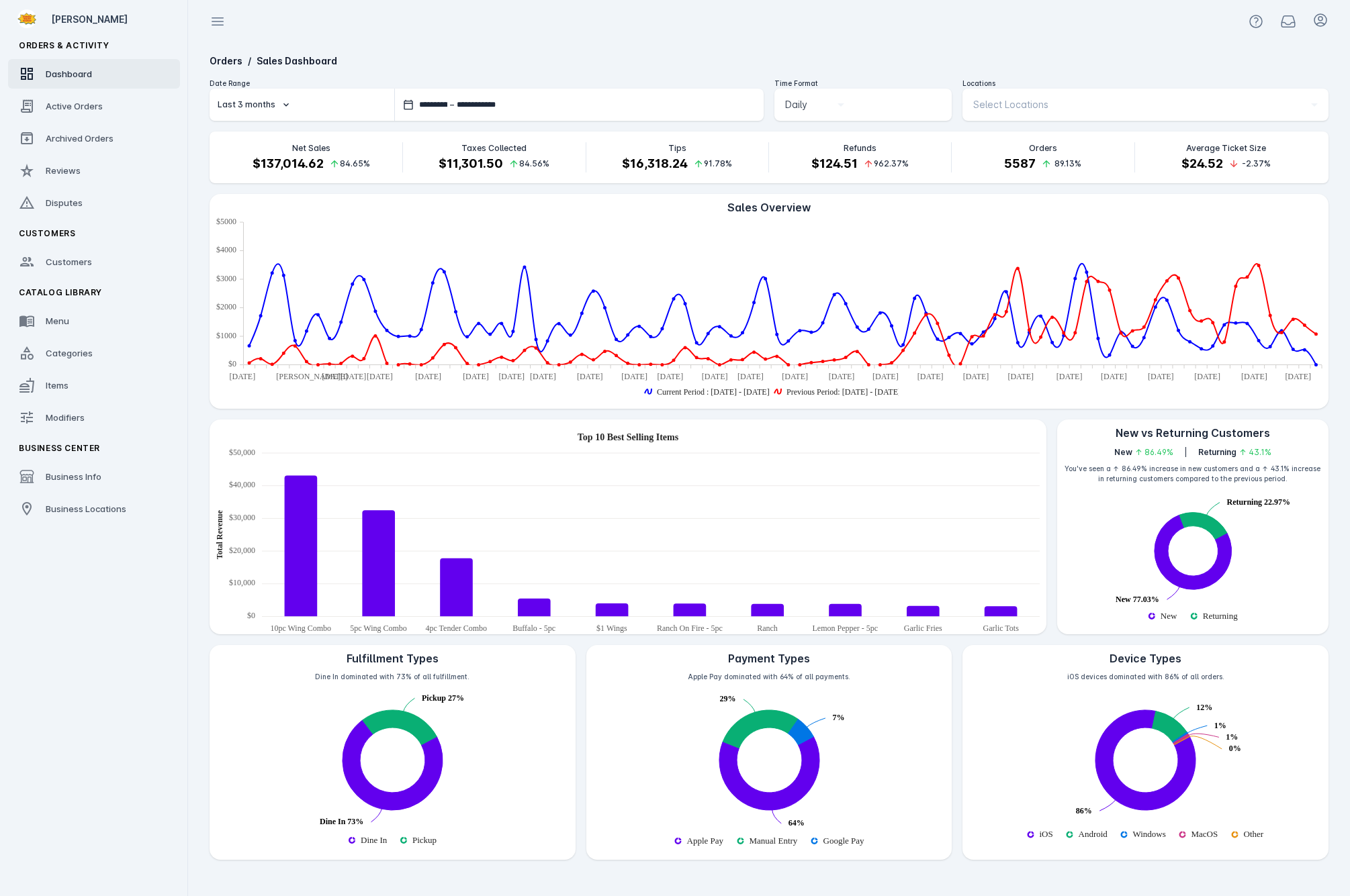
click at [1151, 837] on text "Windows" at bounding box center [1148, 834] width 33 height 10
click at [1150, 838] on text "Windows" at bounding box center [1148, 834] width 33 height 10
click at [1150, 839] on text "Windows" at bounding box center [1148, 834] width 33 height 10
click at [1149, 841] on rect "null. Syncfusion interactive chart." at bounding box center [1145, 834] width 247 height 21
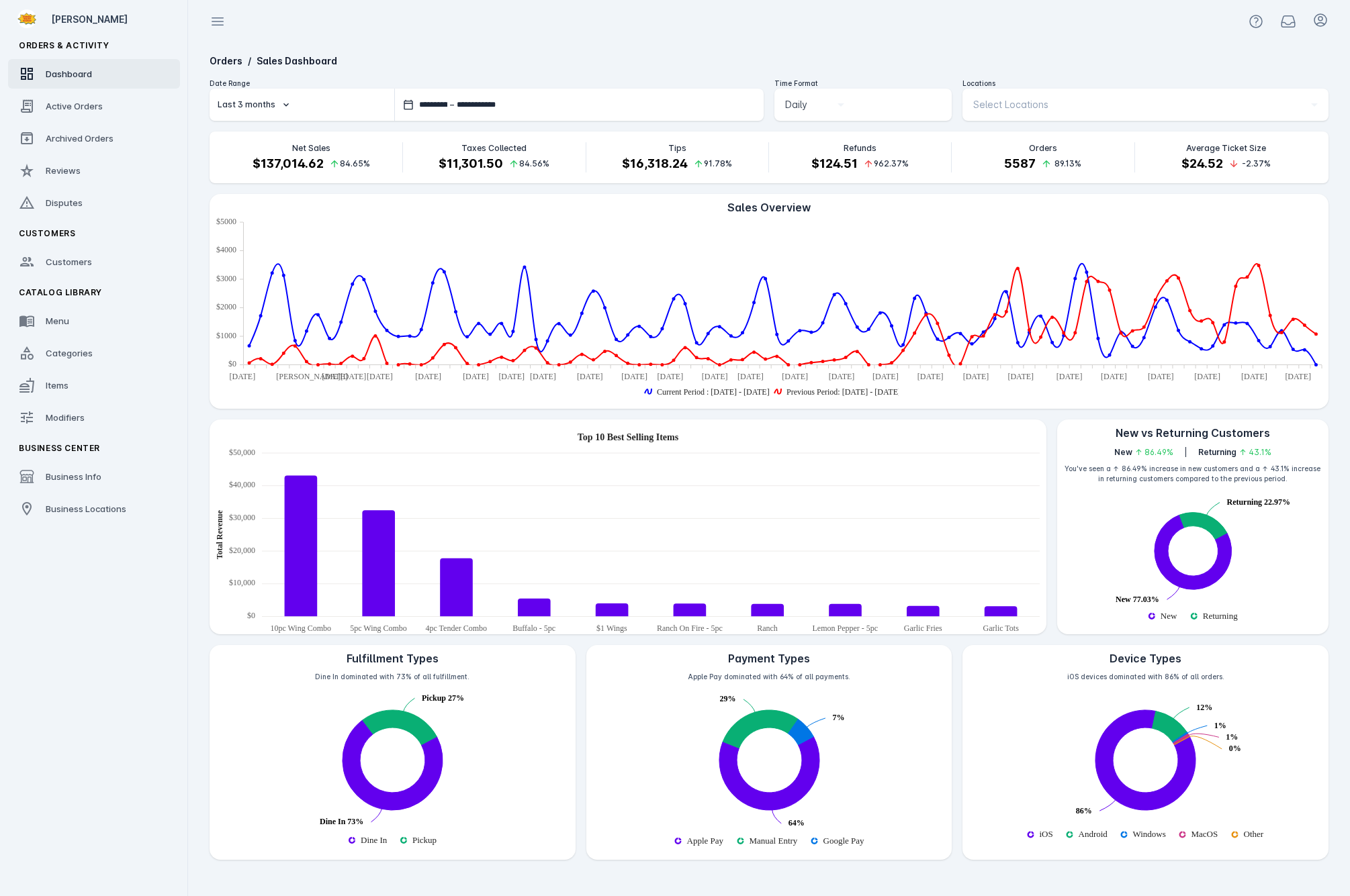
click at [1158, 835] on text "Windows" at bounding box center [1148, 834] width 33 height 10
click at [1157, 834] on text "Windows" at bounding box center [1148, 834] width 33 height 10
click at [1159, 833] on text "Windows" at bounding box center [1148, 834] width 33 height 10
click at [1202, 840] on rect "null. Syncfusion interactive chart." at bounding box center [1145, 834] width 247 height 21
click at [1209, 832] on text "MacOS" at bounding box center [1204, 834] width 27 height 10
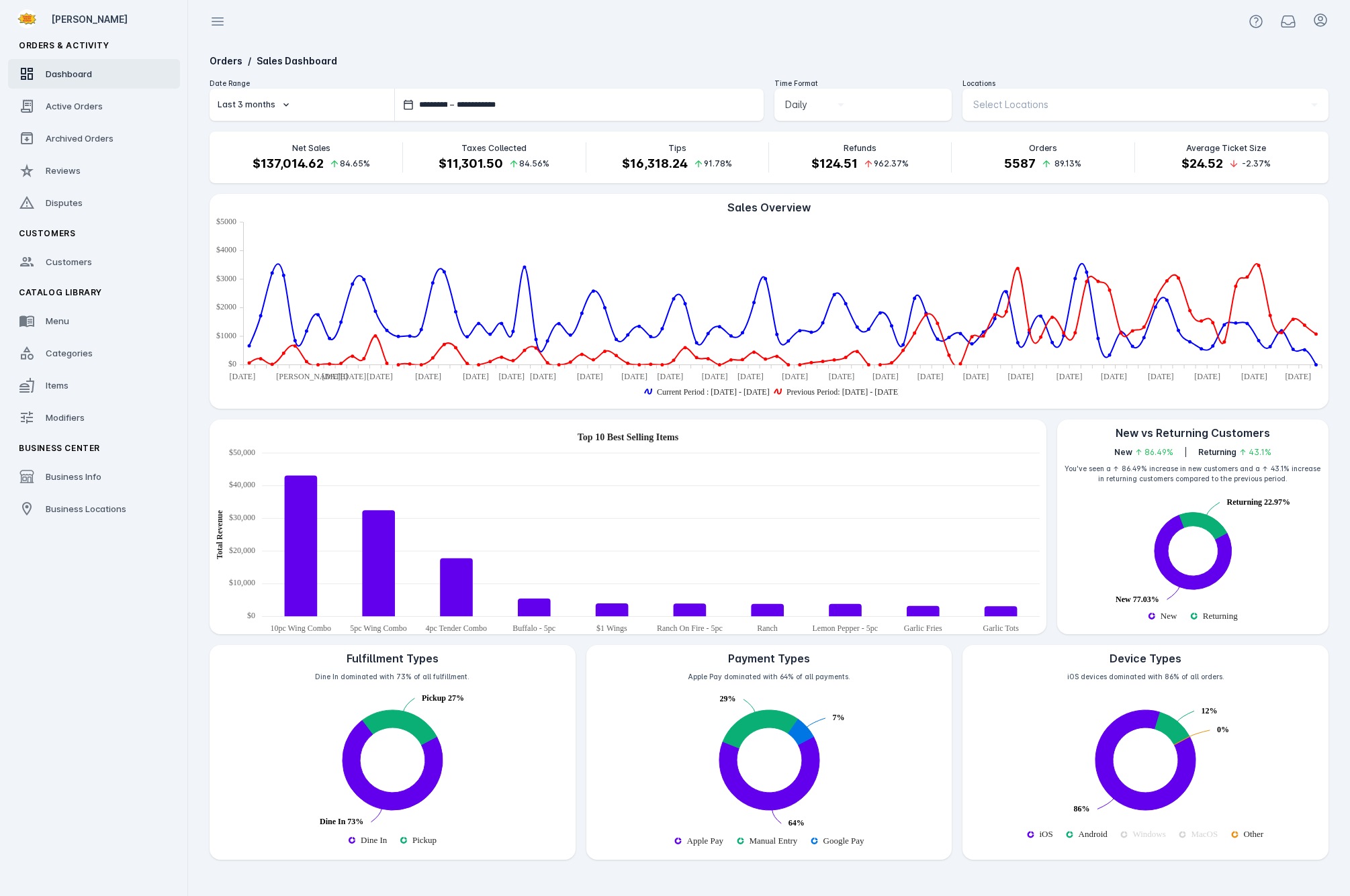
click at [1262, 838] on text "Other" at bounding box center [1253, 834] width 20 height 10
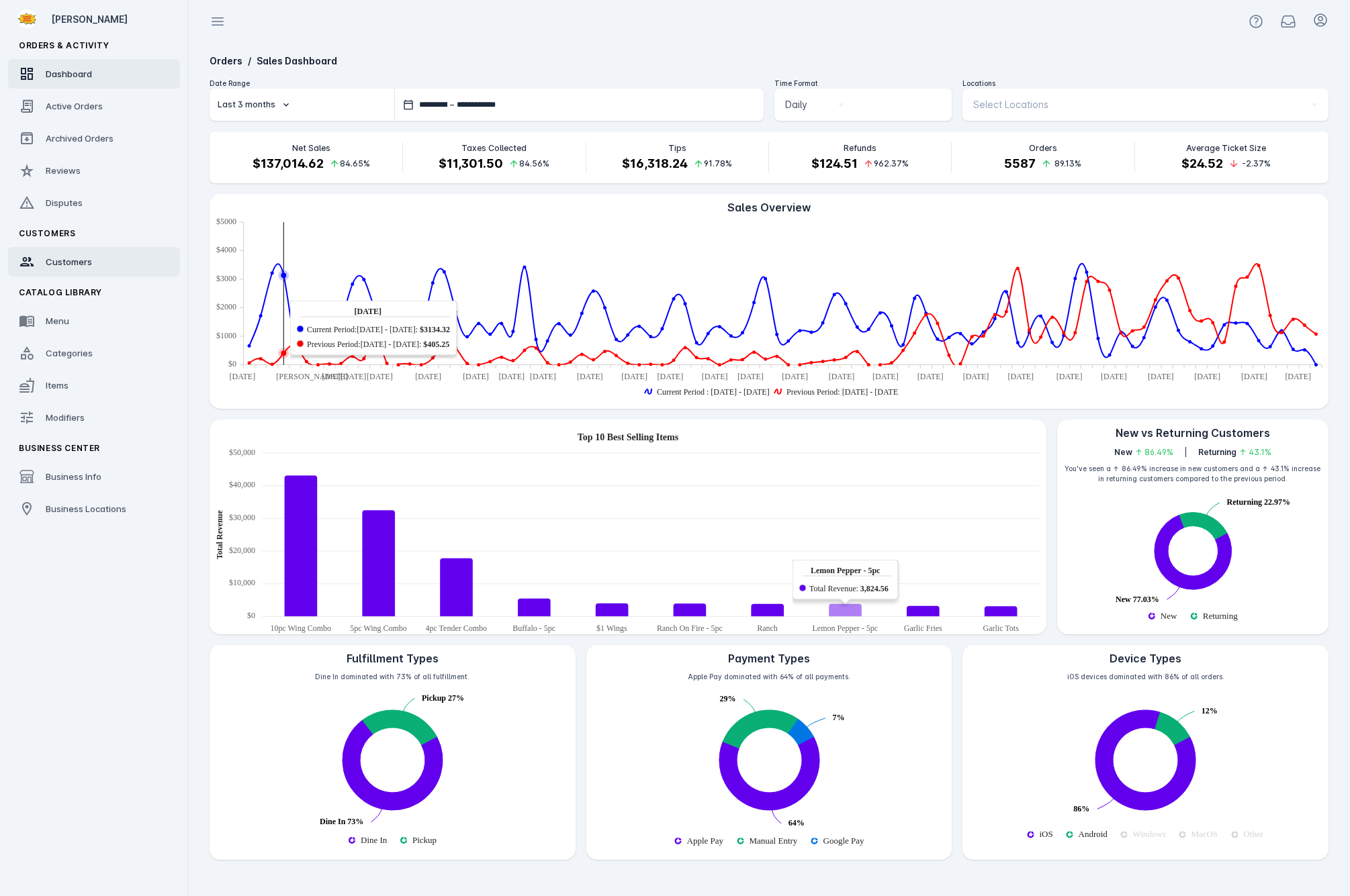
click at [57, 263] on span "Customers" at bounding box center [68, 262] width 46 height 11
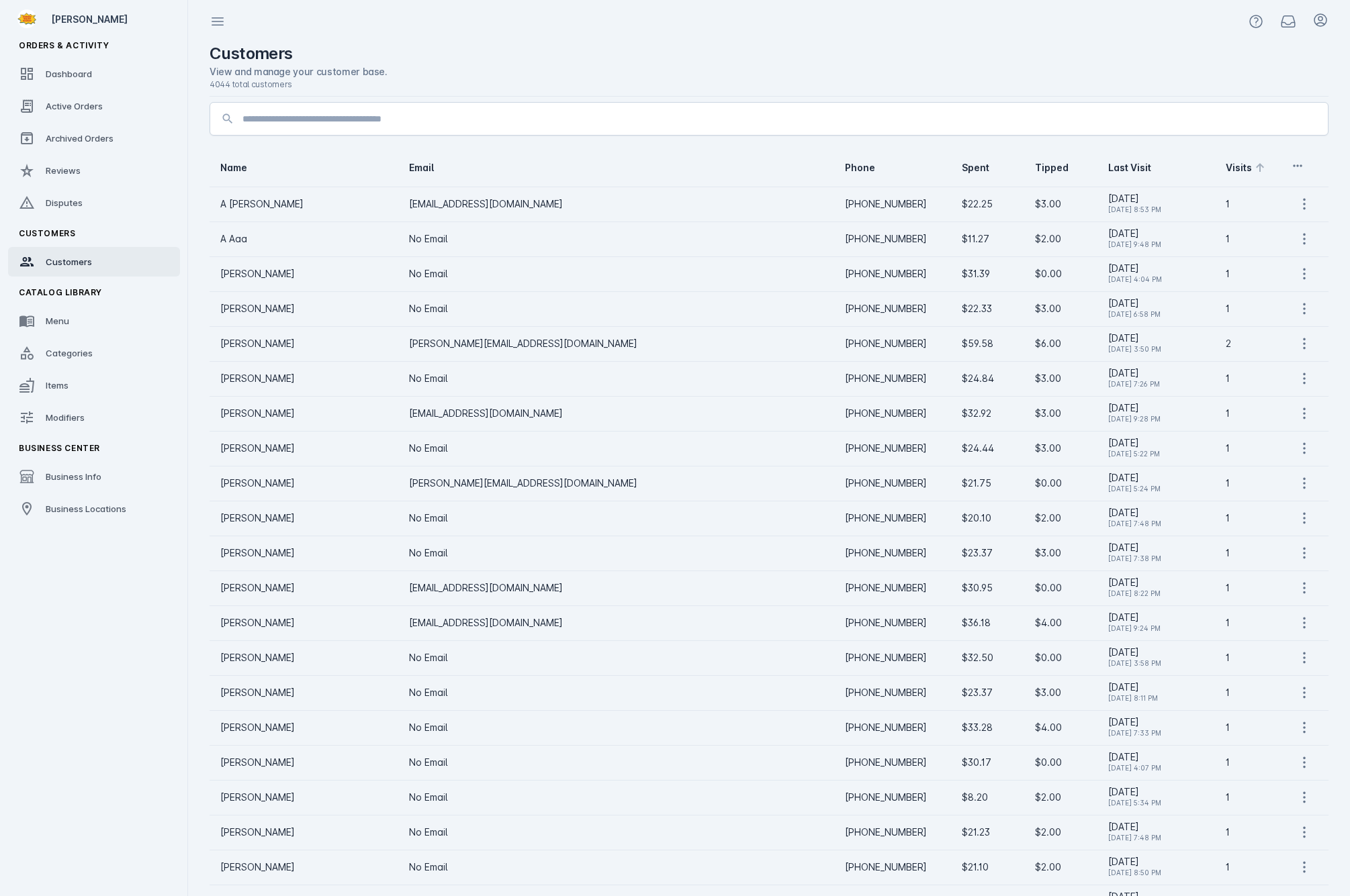
click at [1225, 169] on div "Visits" at bounding box center [1238, 168] width 26 height 14
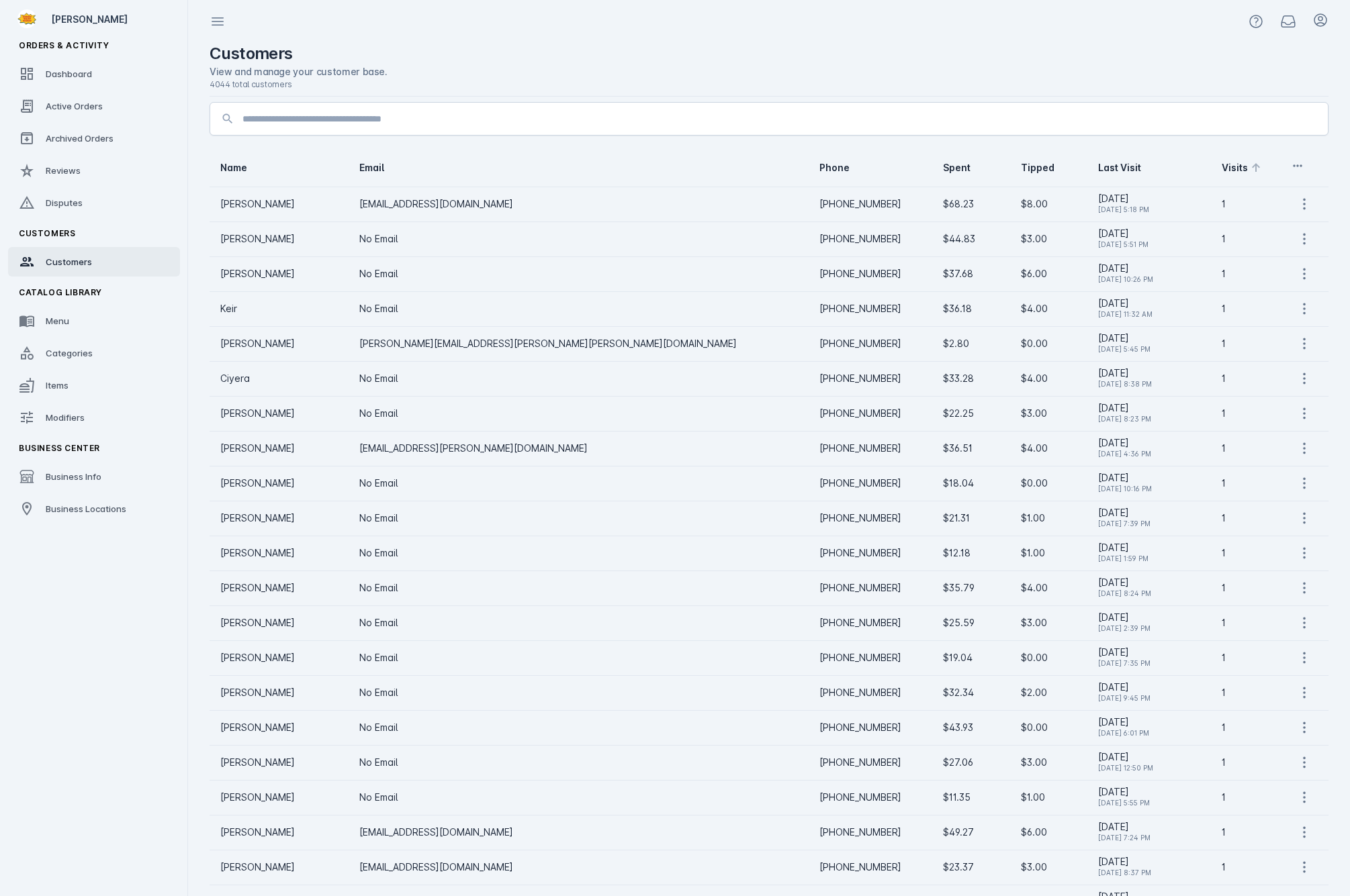
click at [1223, 169] on div "Visits" at bounding box center [1234, 168] width 26 height 14
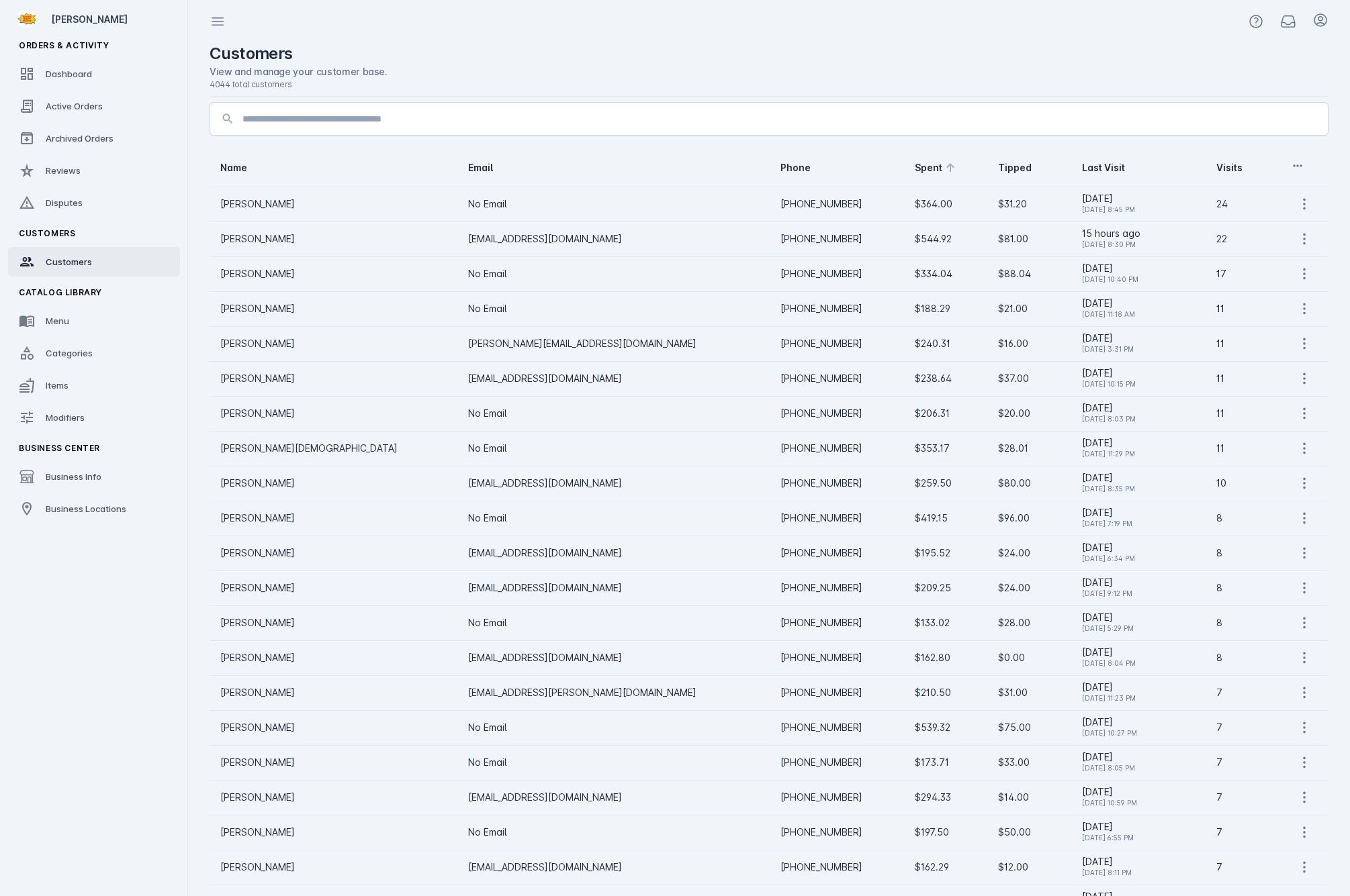
click at [914, 164] on div "Spent" at bounding box center [928, 168] width 28 height 14
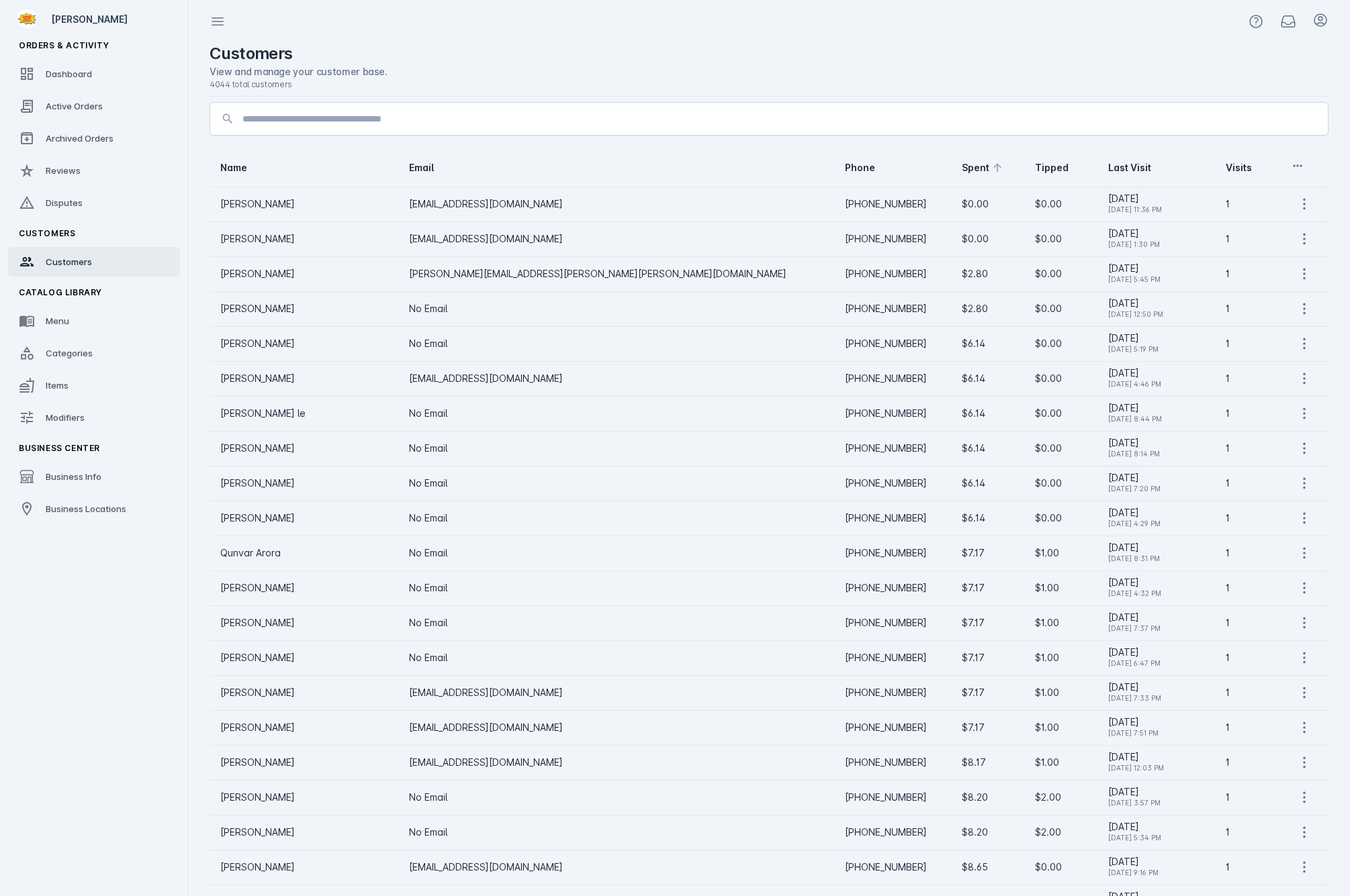
click at [962, 164] on div "Spent" at bounding box center [975, 168] width 28 height 14
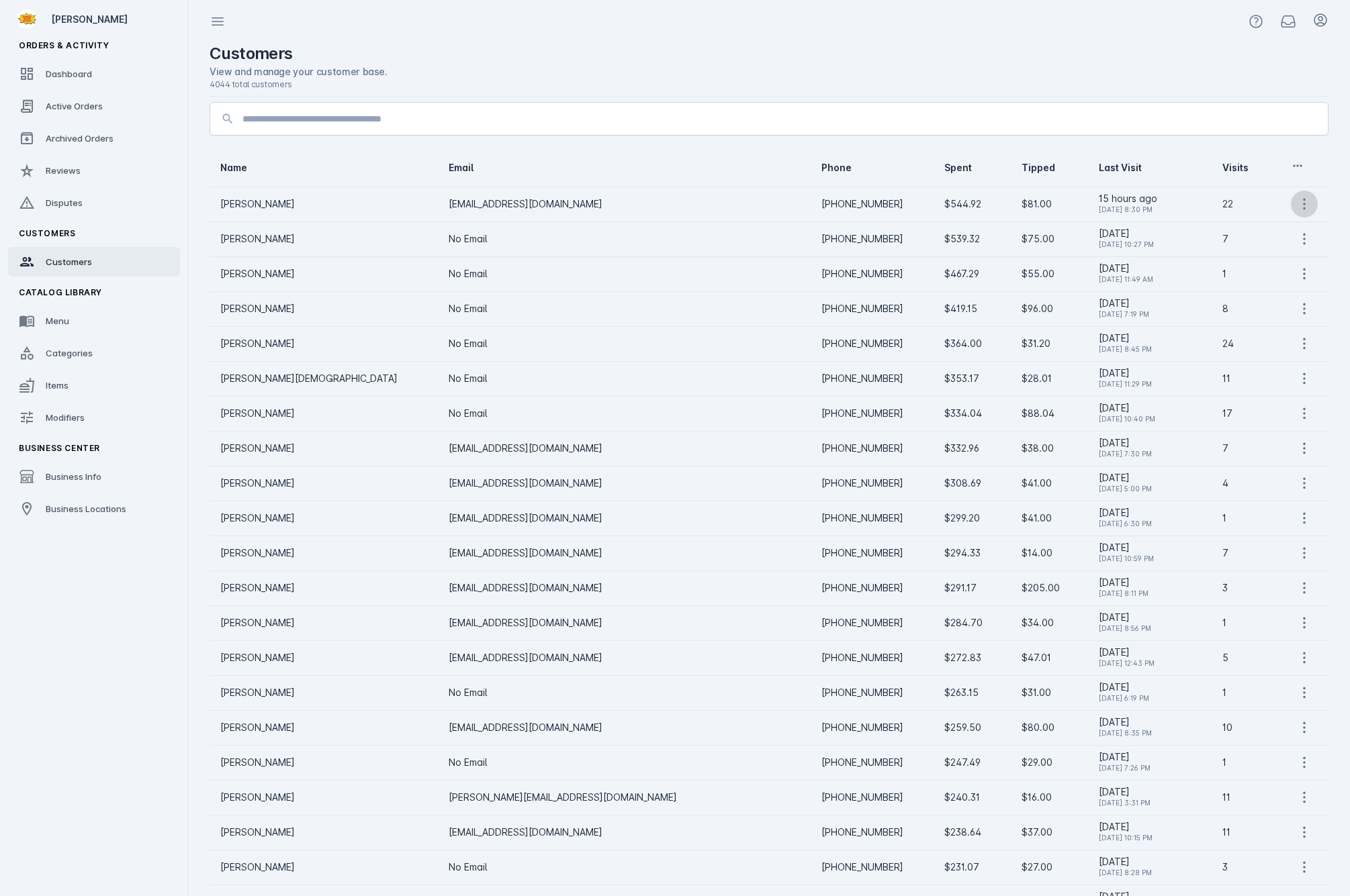
click at [1308, 207] on icon at bounding box center [1304, 204] width 16 height 16
click at [77, 64] on div at bounding box center [675, 448] width 1350 height 896
click at [68, 74] on span "Dashboard" at bounding box center [68, 73] width 46 height 11
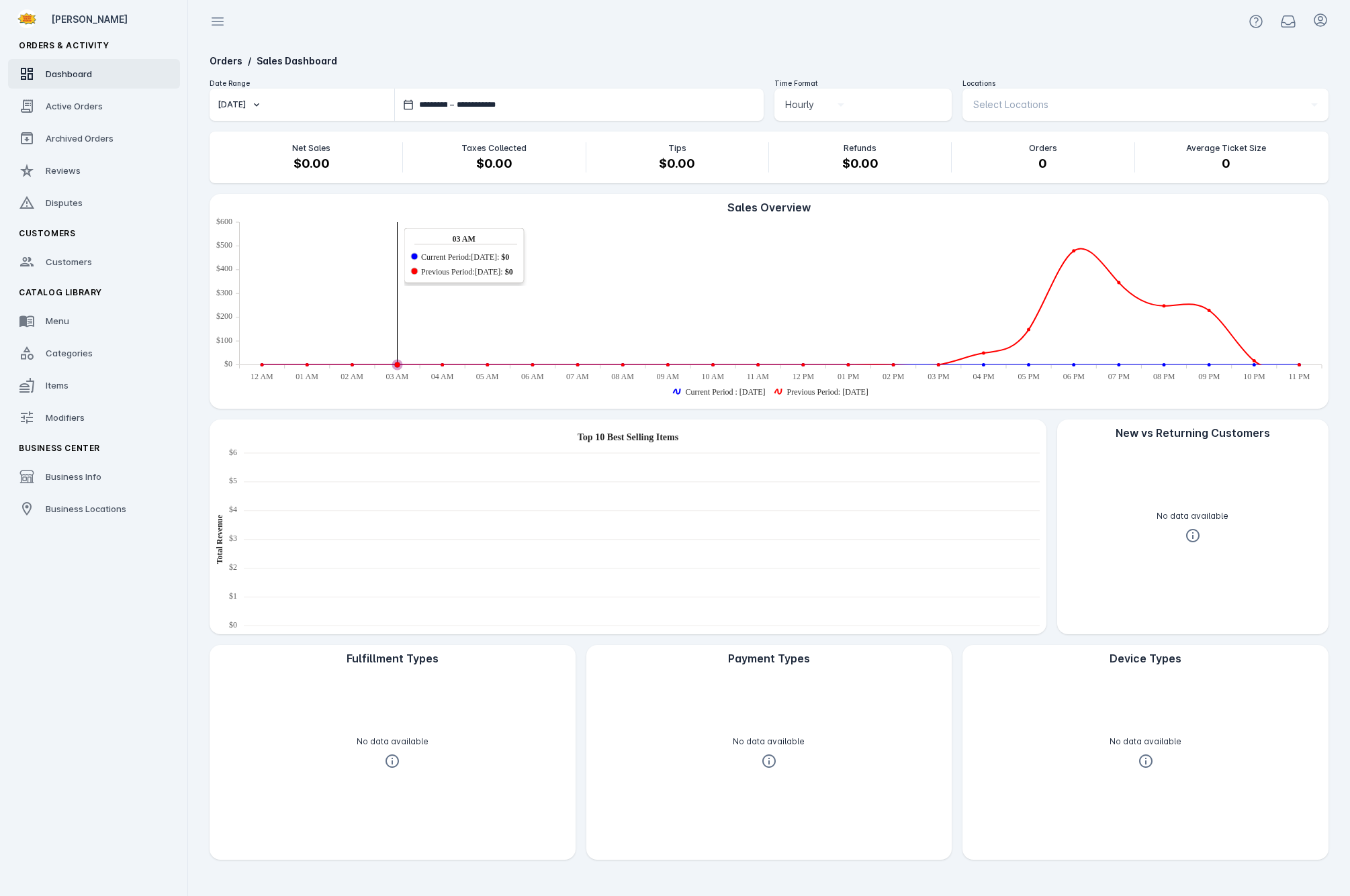
click at [244, 95] on button "Today" at bounding box center [301, 105] width 185 height 33
click at [259, 173] on span "Yesterday" at bounding box center [243, 175] width 31 height 16
type input "**********"
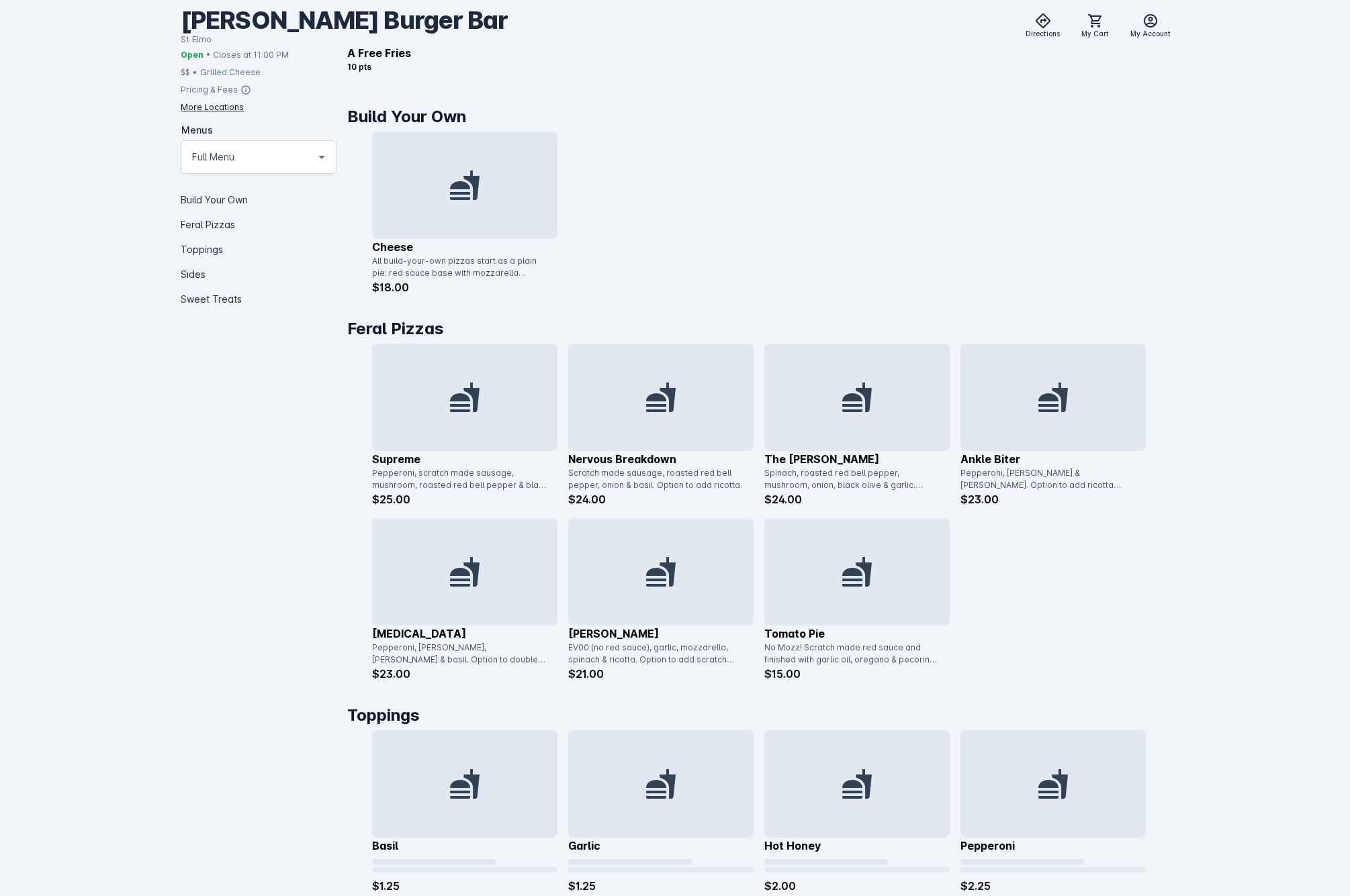
scroll to position [889, 0]
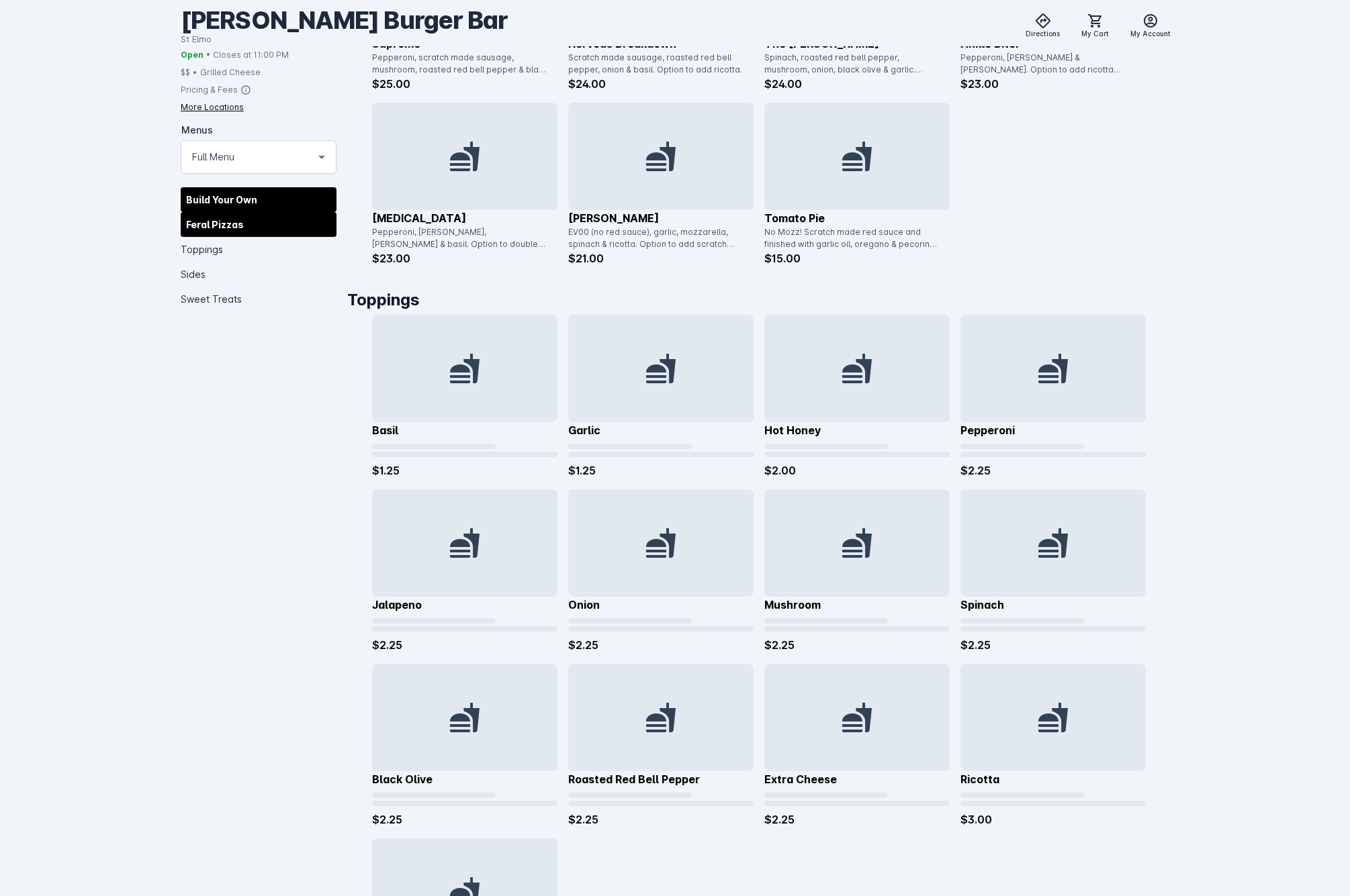
click at [215, 219] on div "Feral Pizzas" at bounding box center [259, 223] width 156 height 25
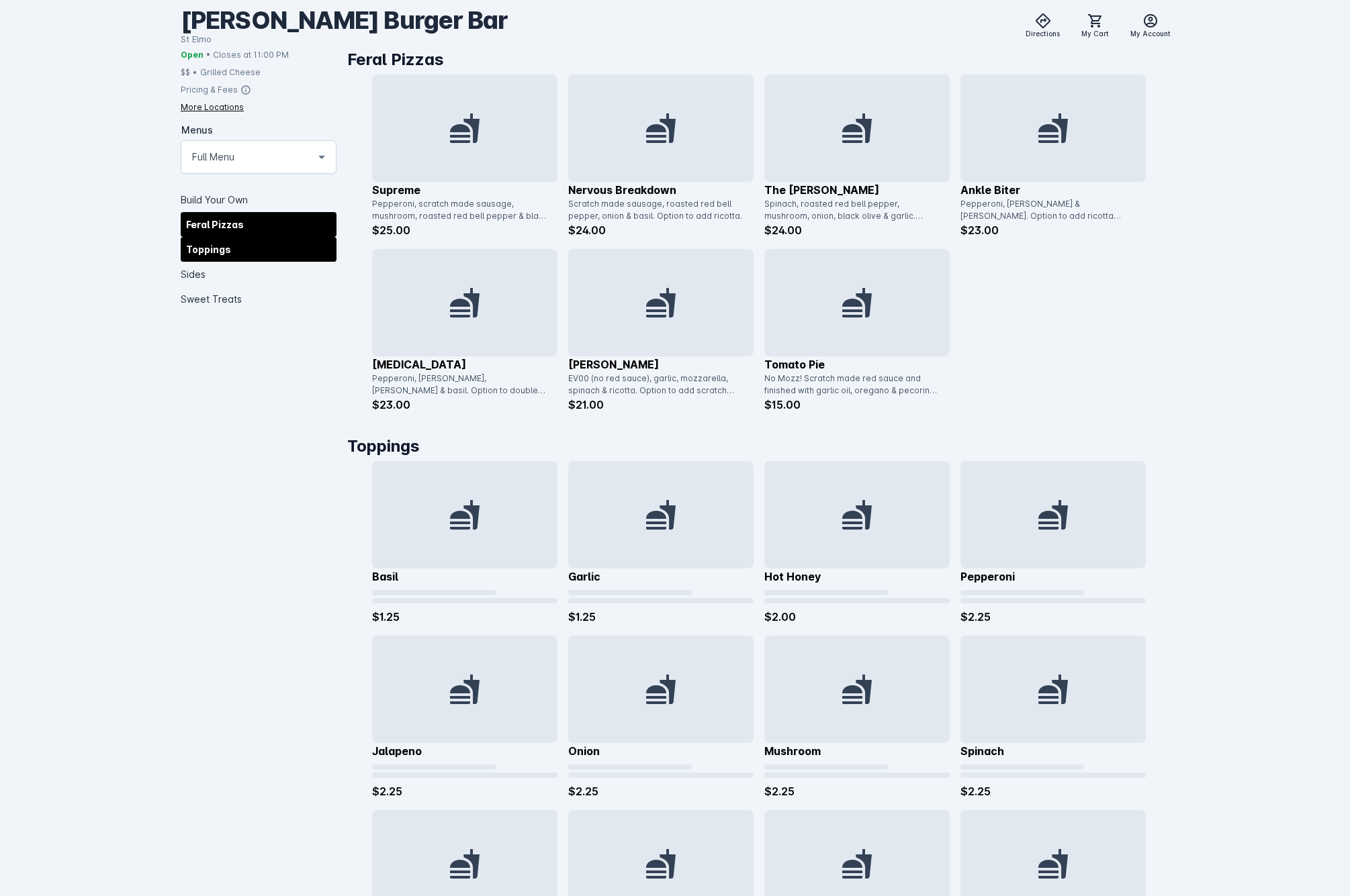
click at [223, 242] on div "Toppings" at bounding box center [259, 248] width 156 height 25
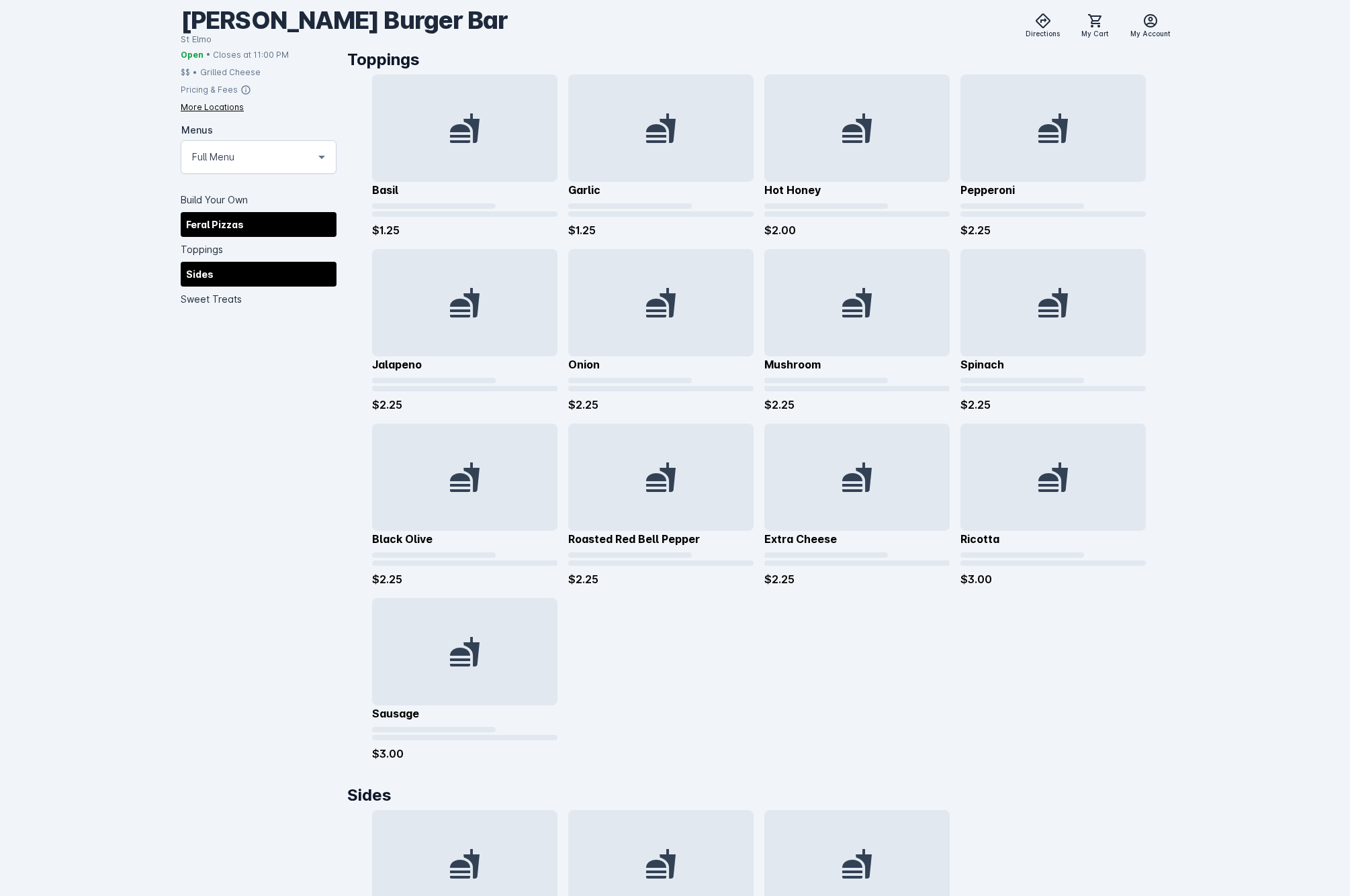
click at [191, 263] on div "Sides" at bounding box center [259, 273] width 156 height 25
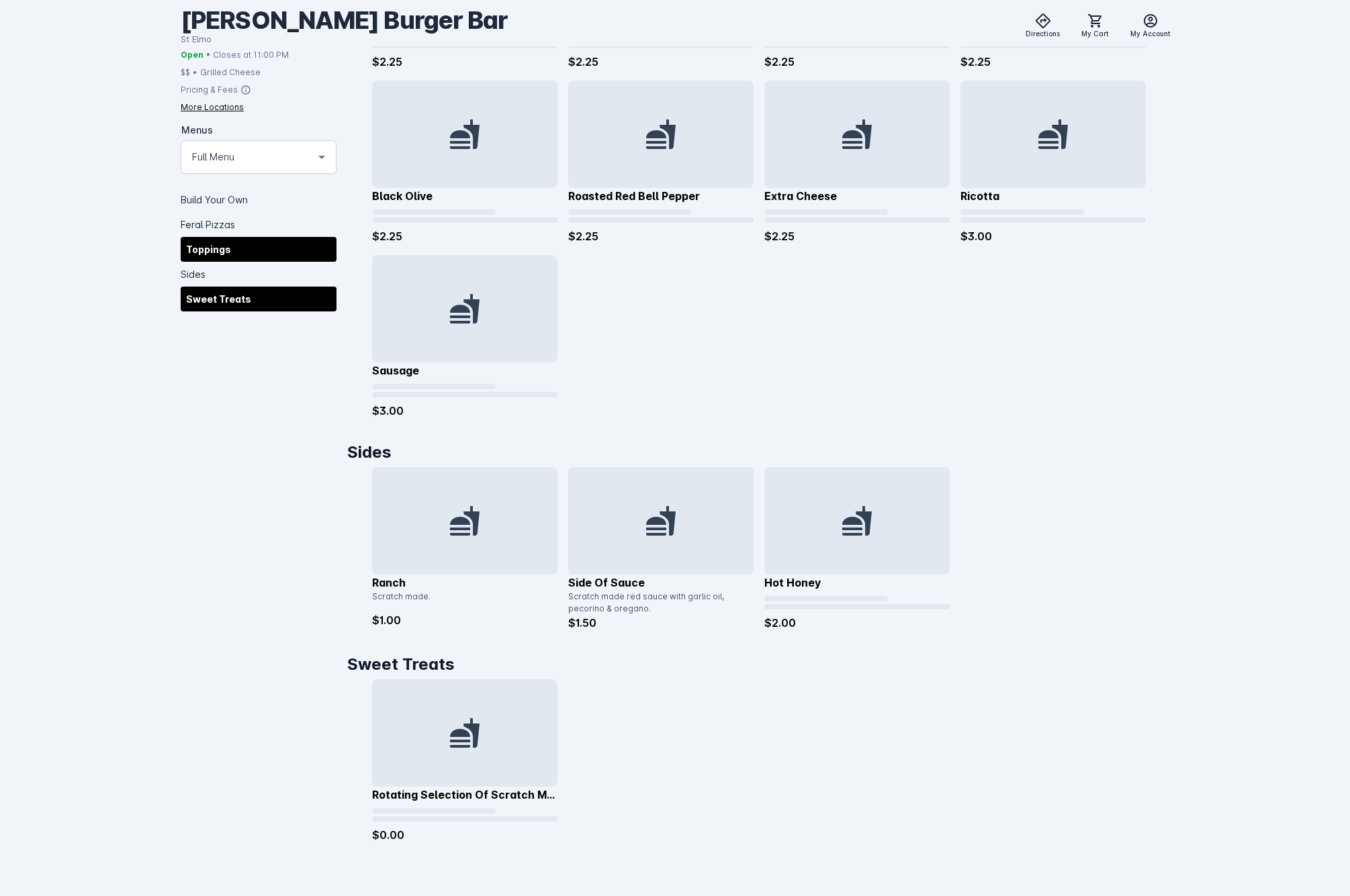
click at [250, 296] on div "Sweet Treats" at bounding box center [259, 297] width 156 height 25
click at [240, 176] on div at bounding box center [259, 180] width 156 height 14
click at [255, 167] on div "Menus Full Menu" at bounding box center [258, 156] width 133 height 33
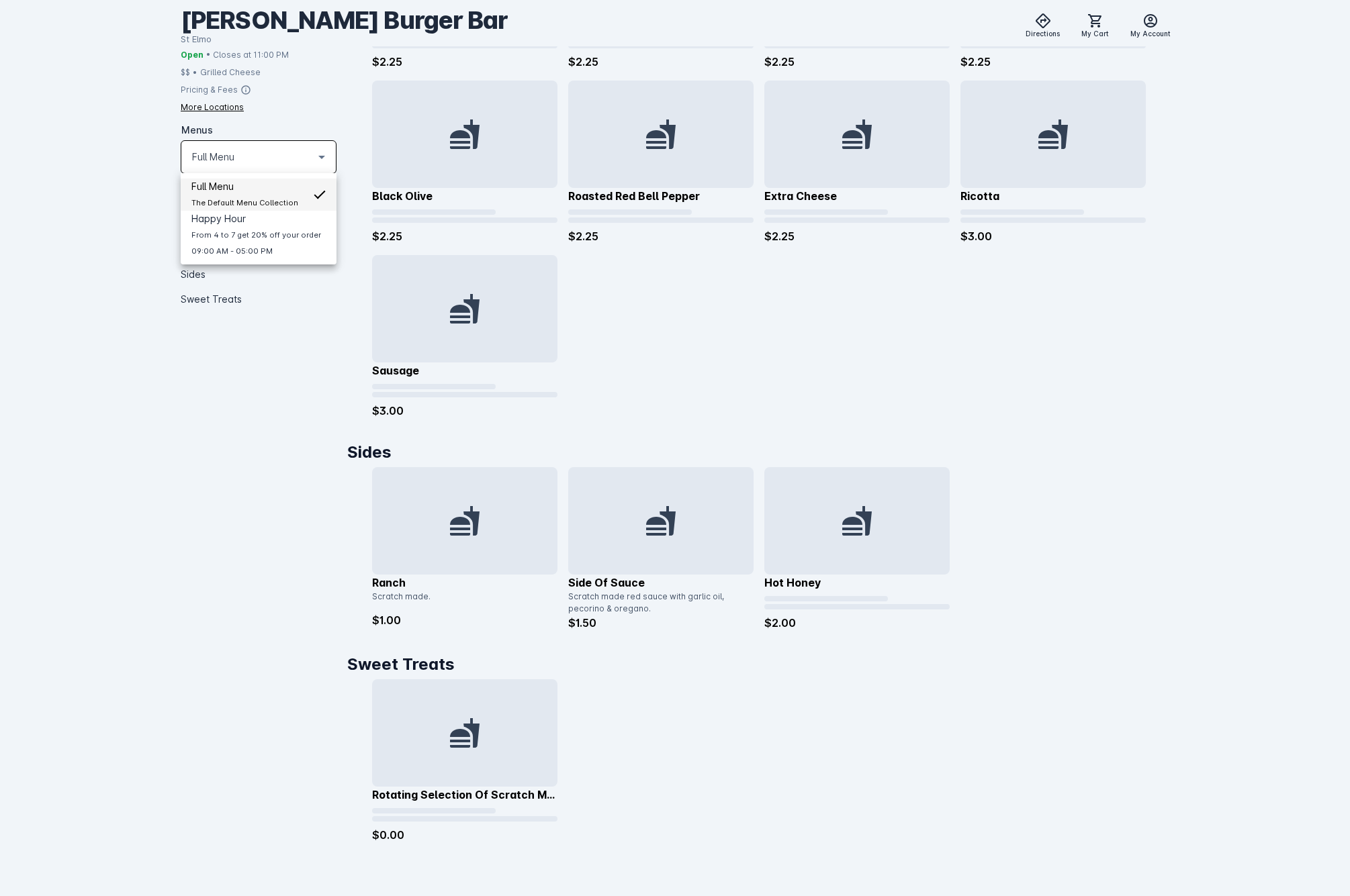
click at [232, 153] on div at bounding box center [675, 448] width 1350 height 896
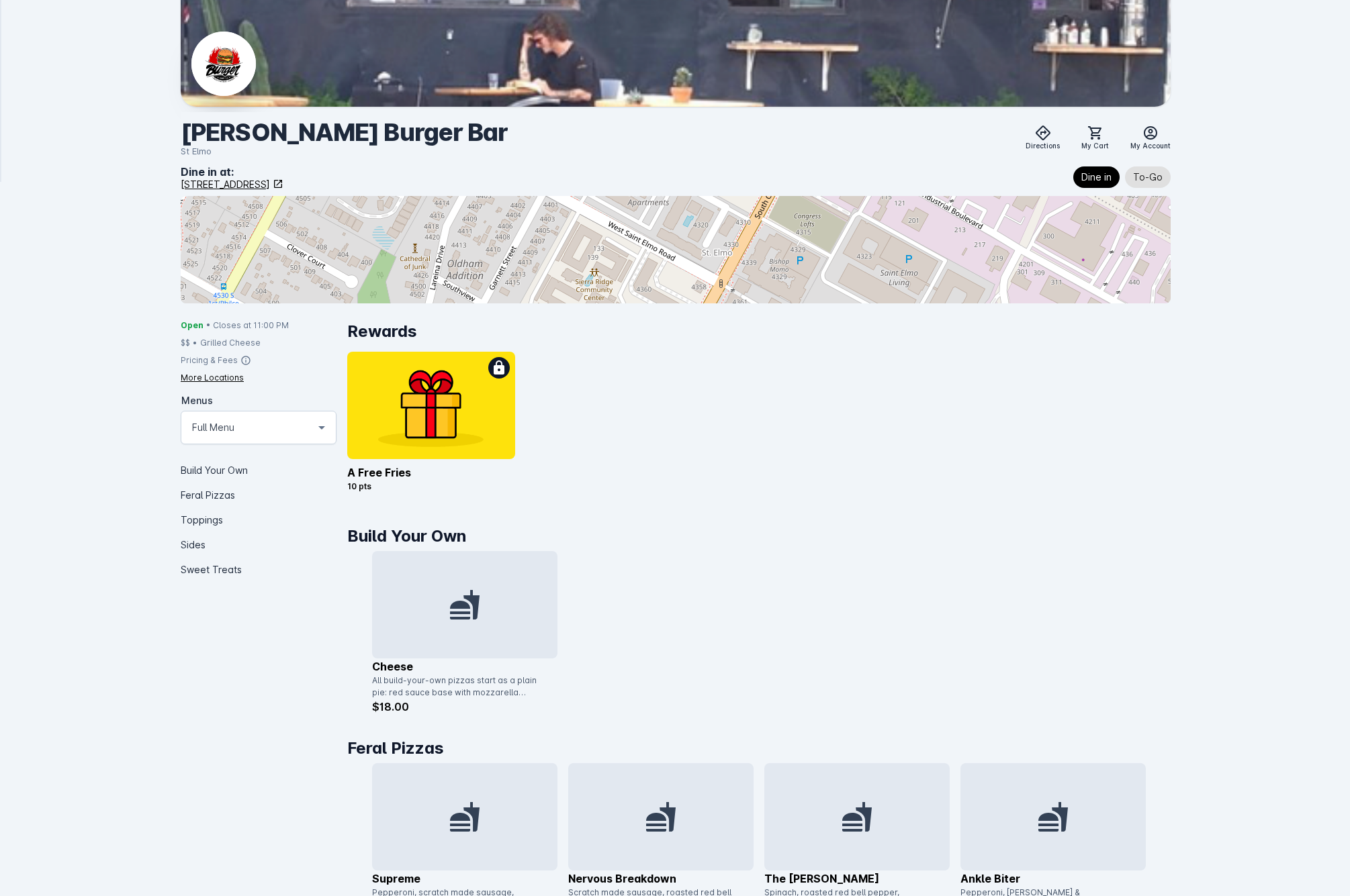
scroll to position [0, 0]
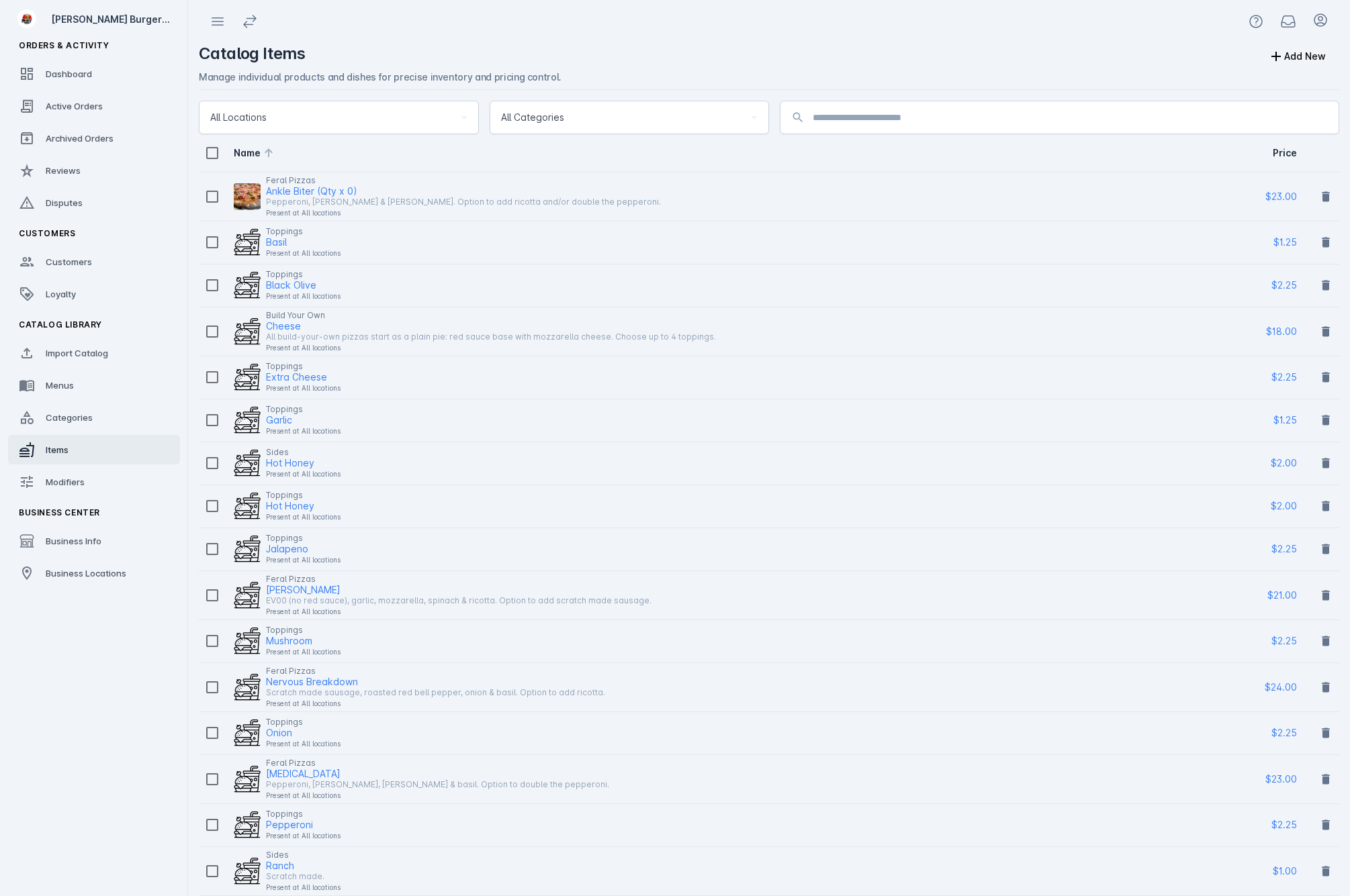
click at [267, 151] on icon at bounding box center [269, 153] width 16 height 16
click at [269, 154] on icon at bounding box center [269, 152] width 8 height 9
click at [269, 154] on icon at bounding box center [269, 153] width 8 height 9
click at [265, 162] on icon at bounding box center [269, 155] width 16 height 16
click at [80, 487] on span "Modifiers" at bounding box center [64, 481] width 39 height 11
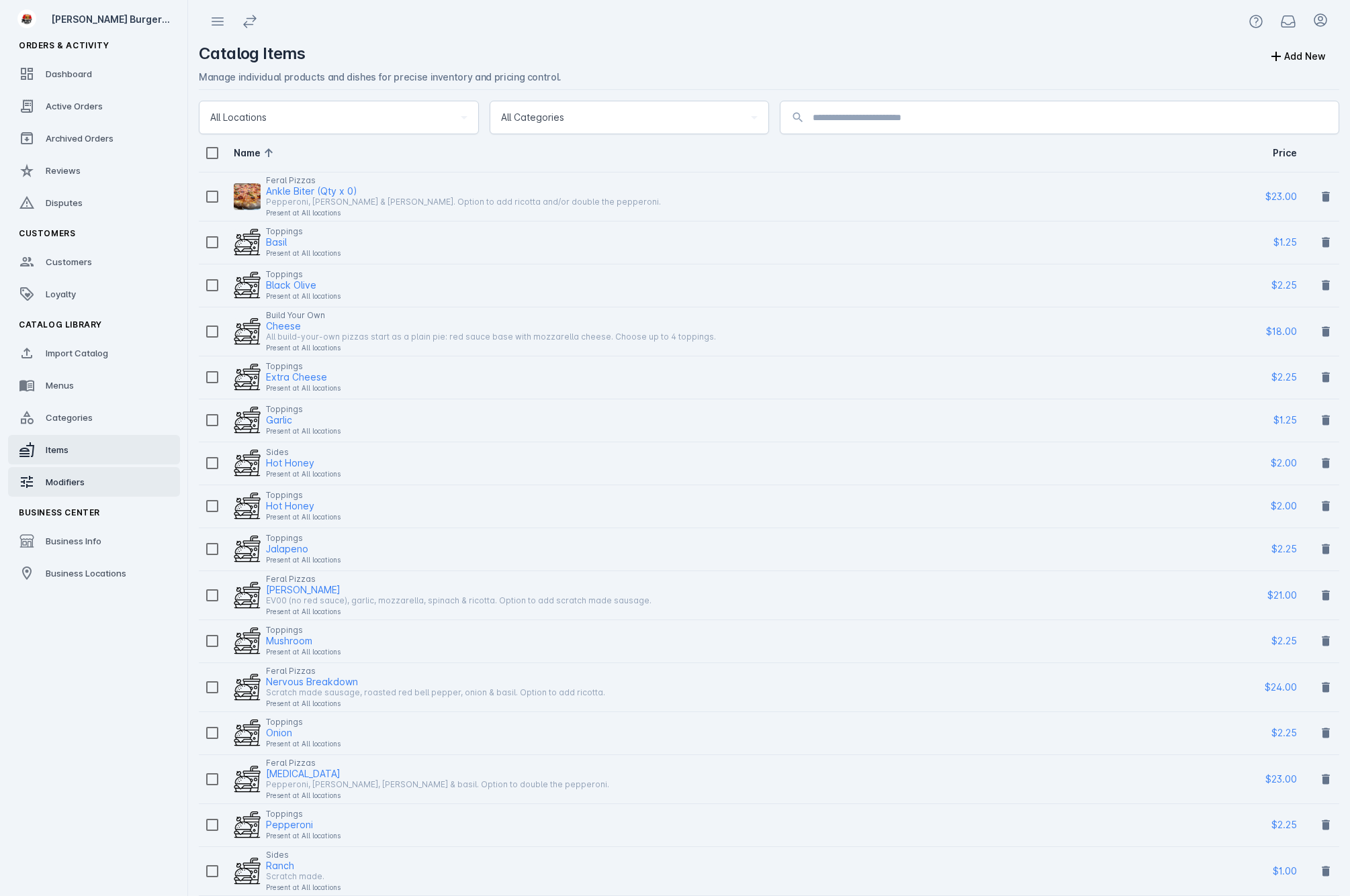
click at [80, 487] on span "Modifiers" at bounding box center [64, 481] width 39 height 11
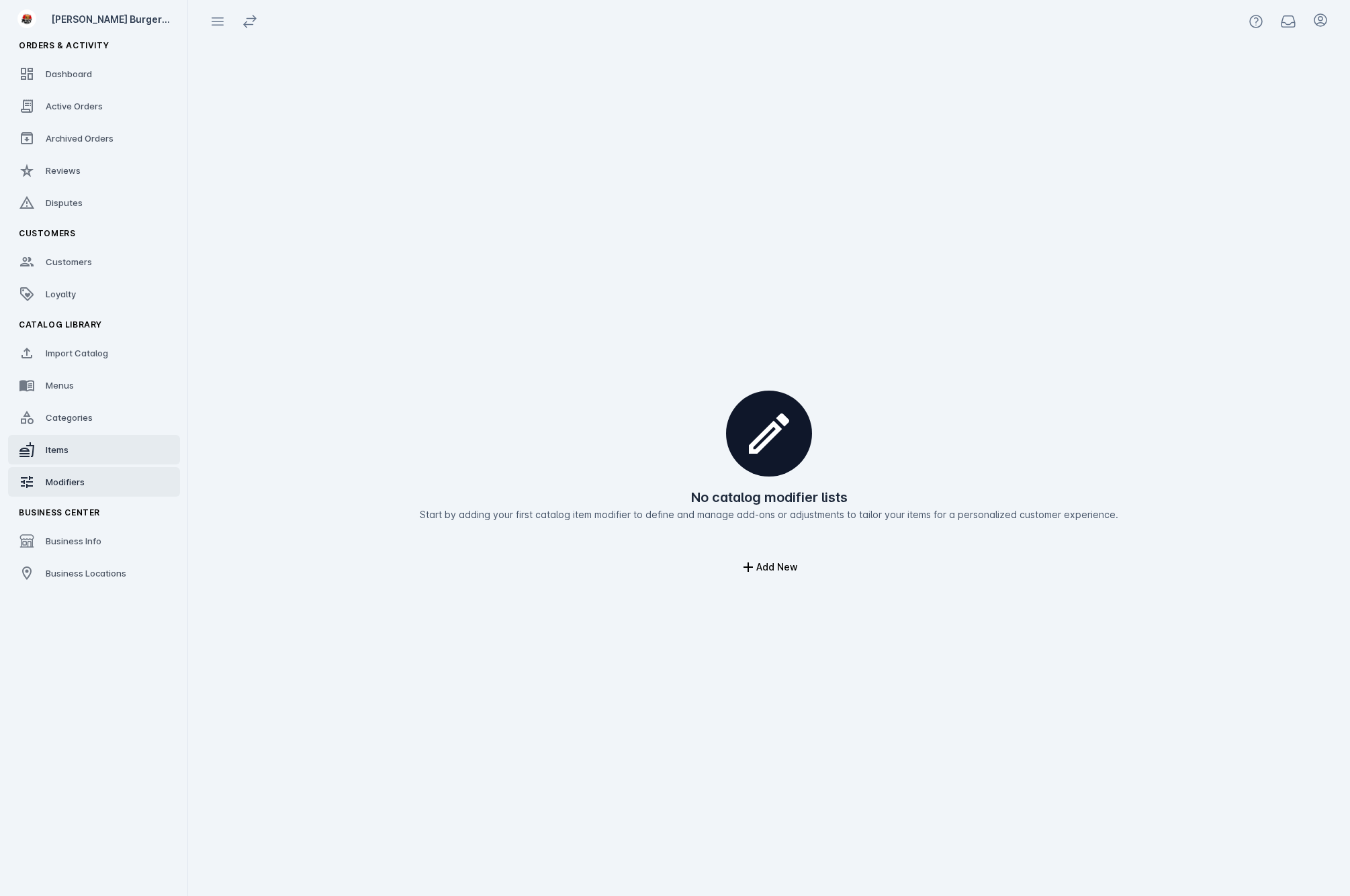
click at [91, 448] on link "Items" at bounding box center [94, 449] width 172 height 30
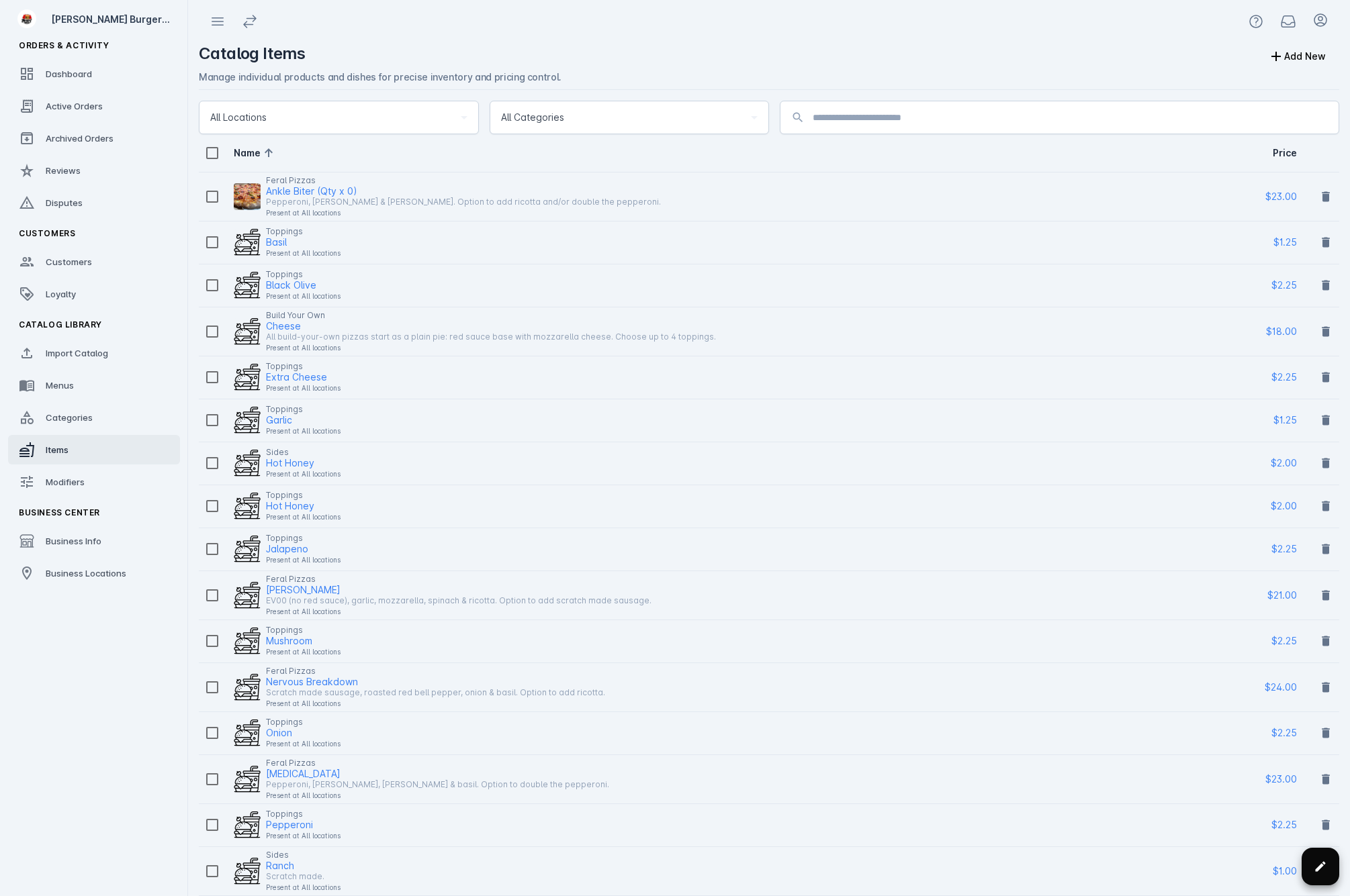
click at [1326, 866] on icon at bounding box center [1320, 866] width 14 height 14
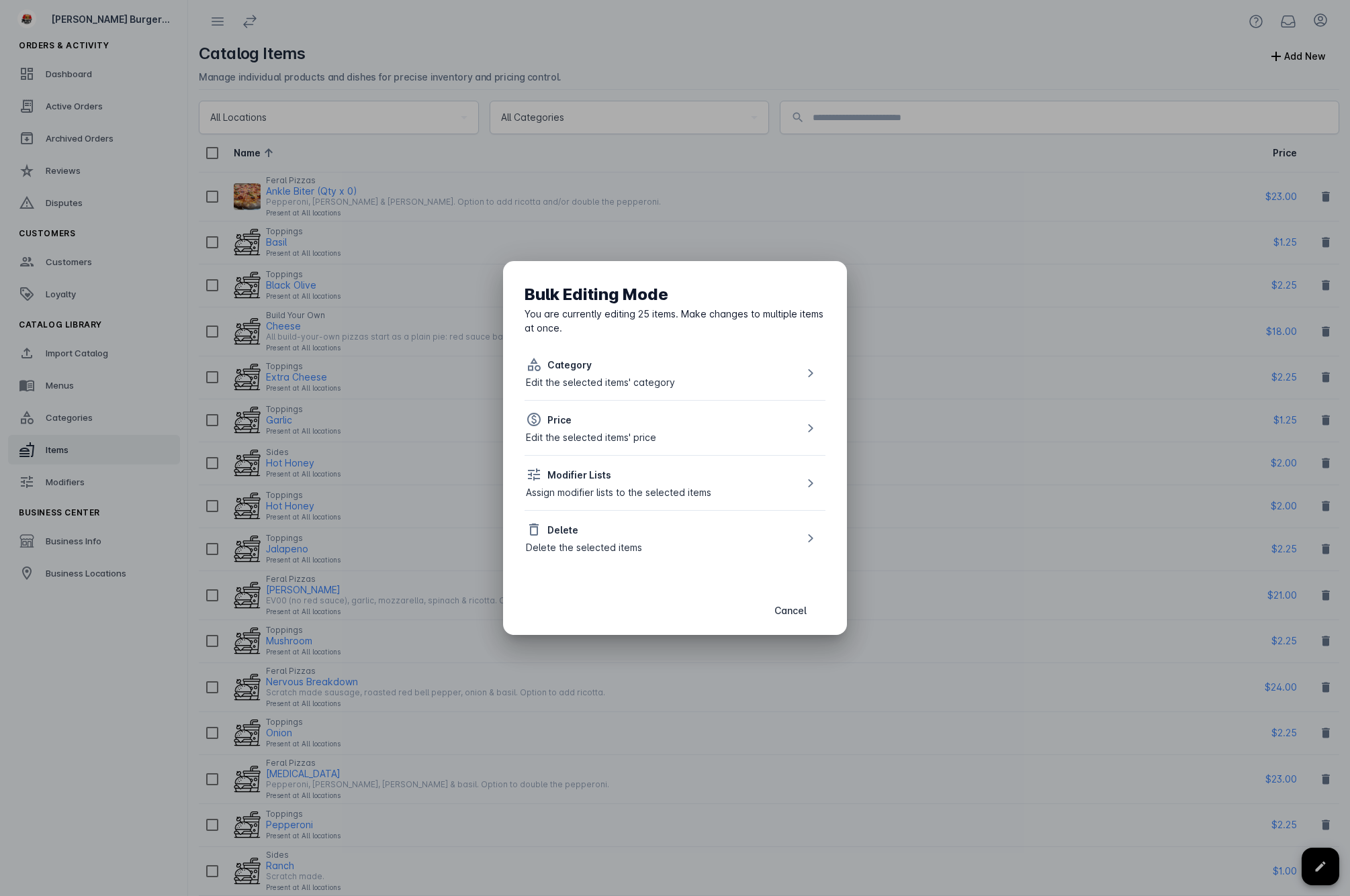
click at [618, 541] on div "Delete the selected items" at bounding box center [584, 547] width 117 height 14
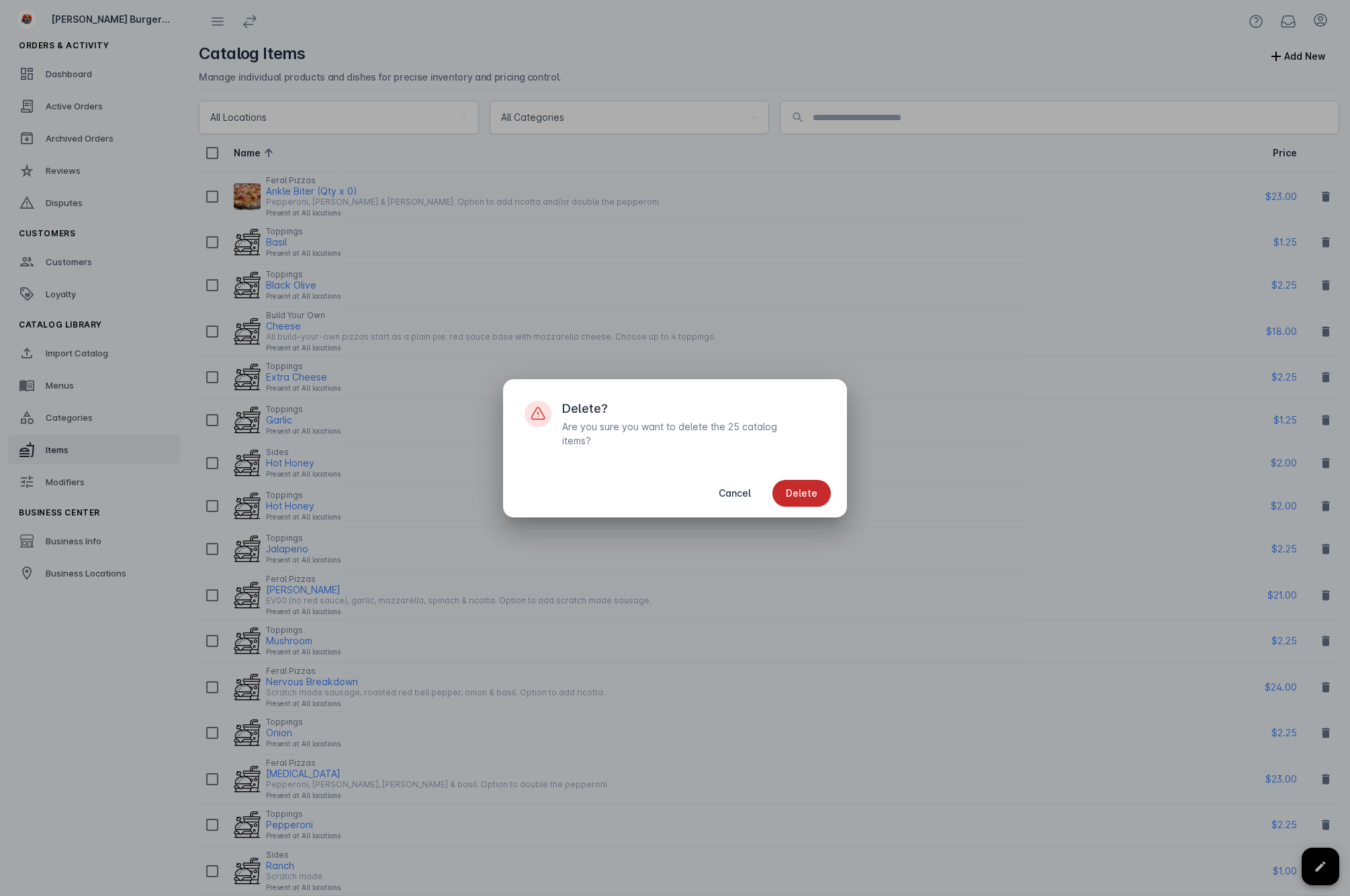
click at [807, 489] on span "Delete" at bounding box center [802, 494] width 32 height 10
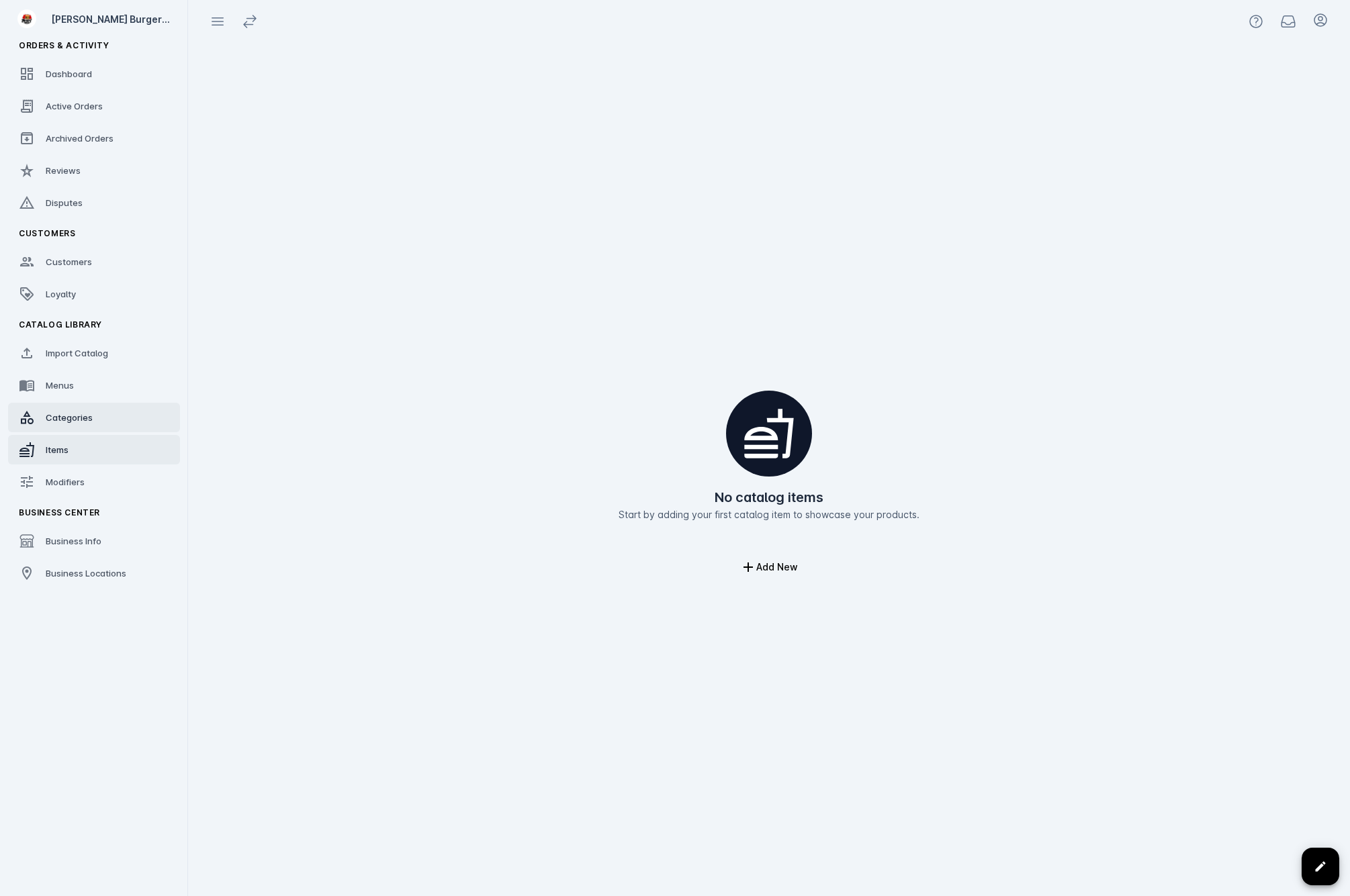
click at [100, 418] on link "Categories" at bounding box center [94, 418] width 172 height 30
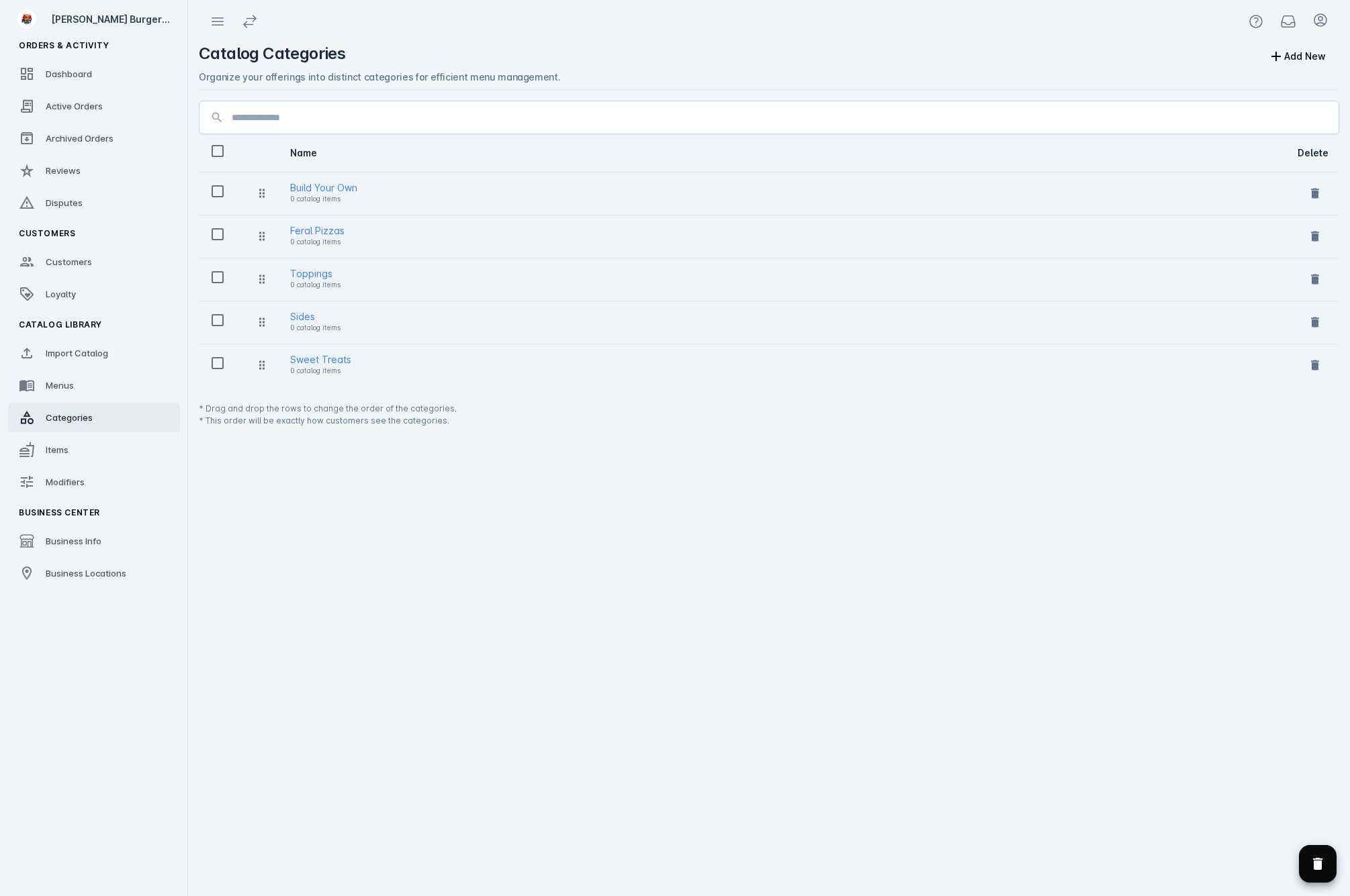
click at [1333, 863] on span "Delete selected categories" at bounding box center [1317, 863] width 38 height 38
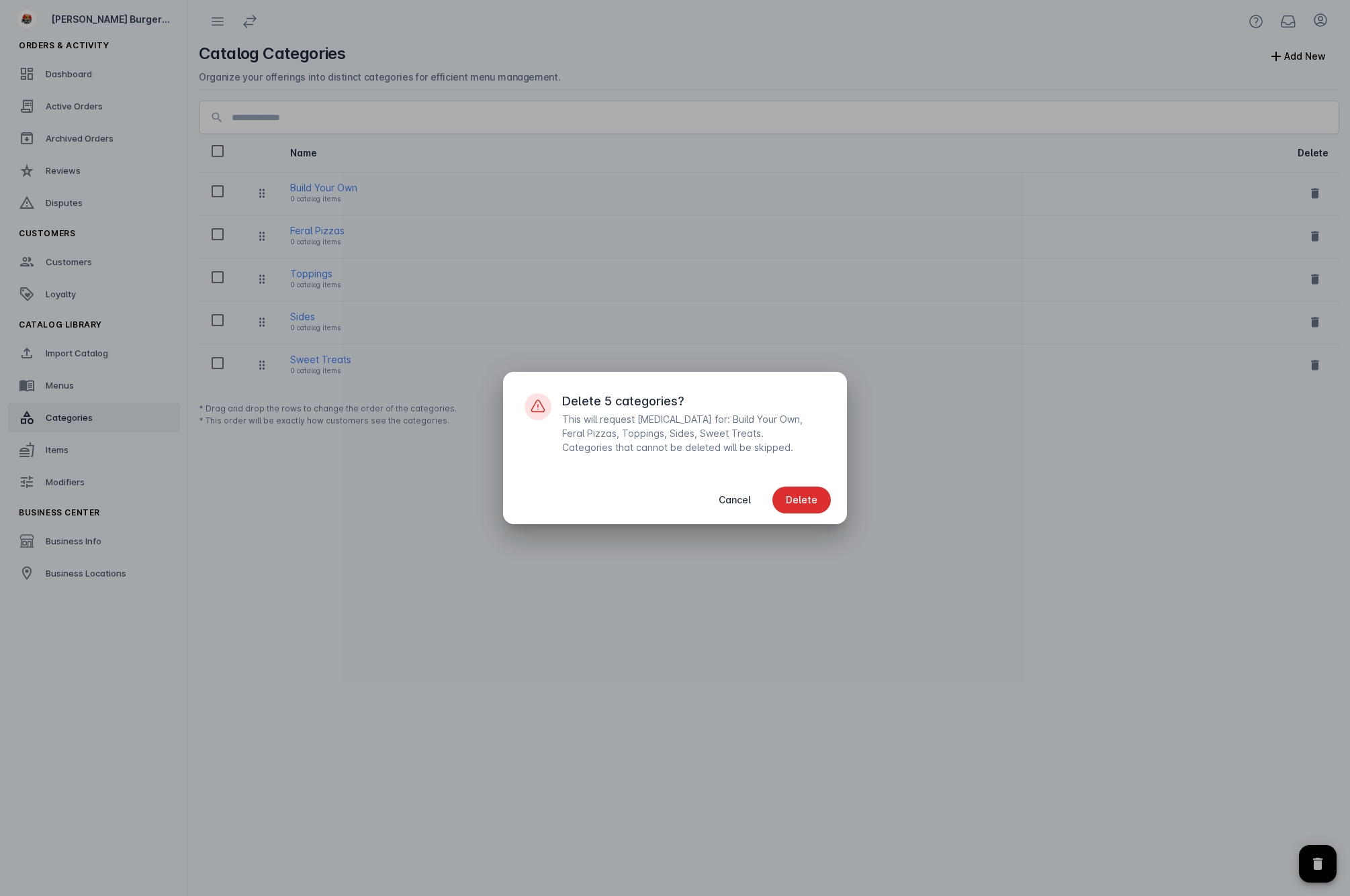
click at [822, 506] on span "button" at bounding box center [801, 500] width 58 height 33
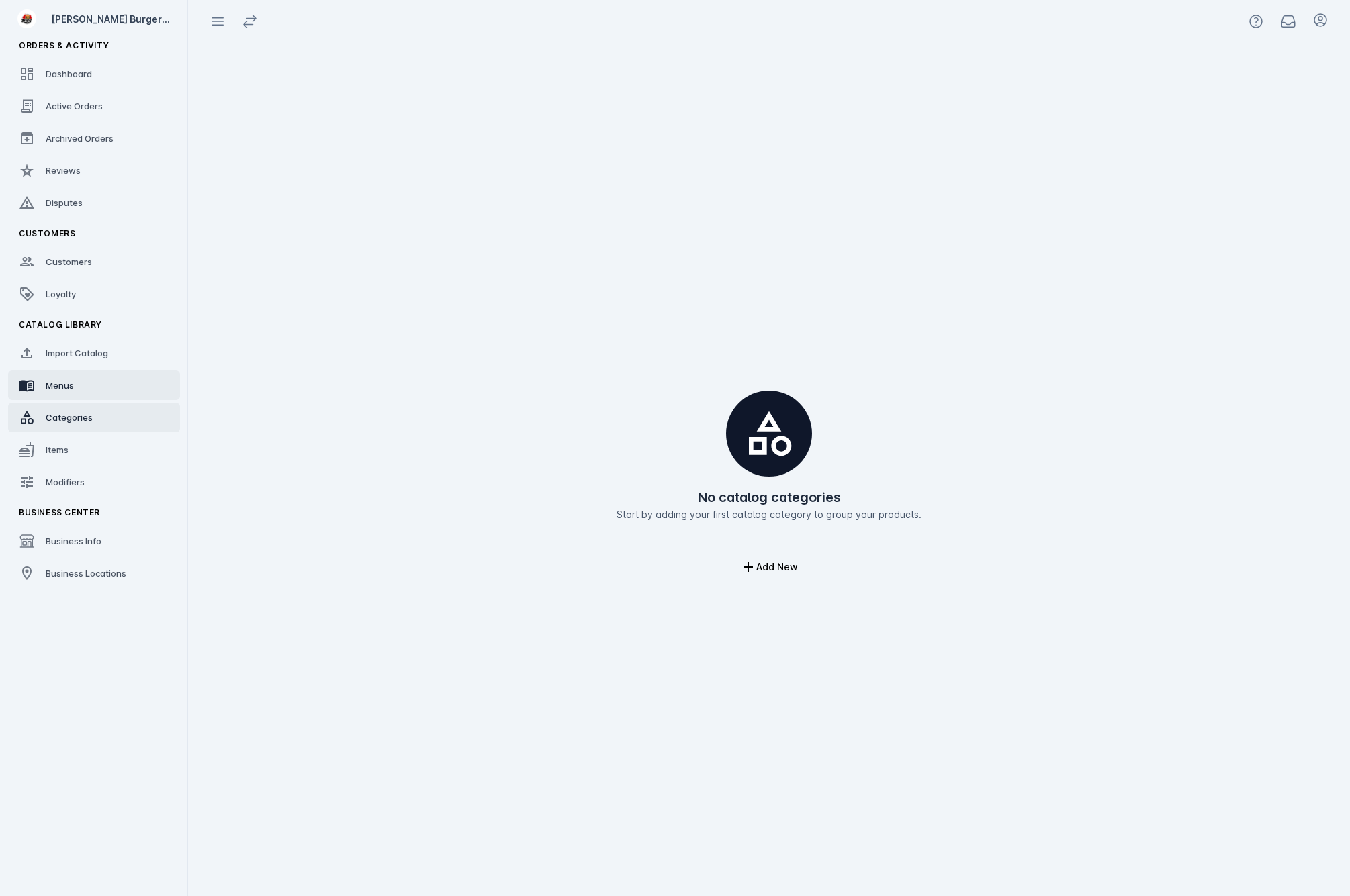
click at [110, 390] on link "Menus" at bounding box center [94, 385] width 172 height 30
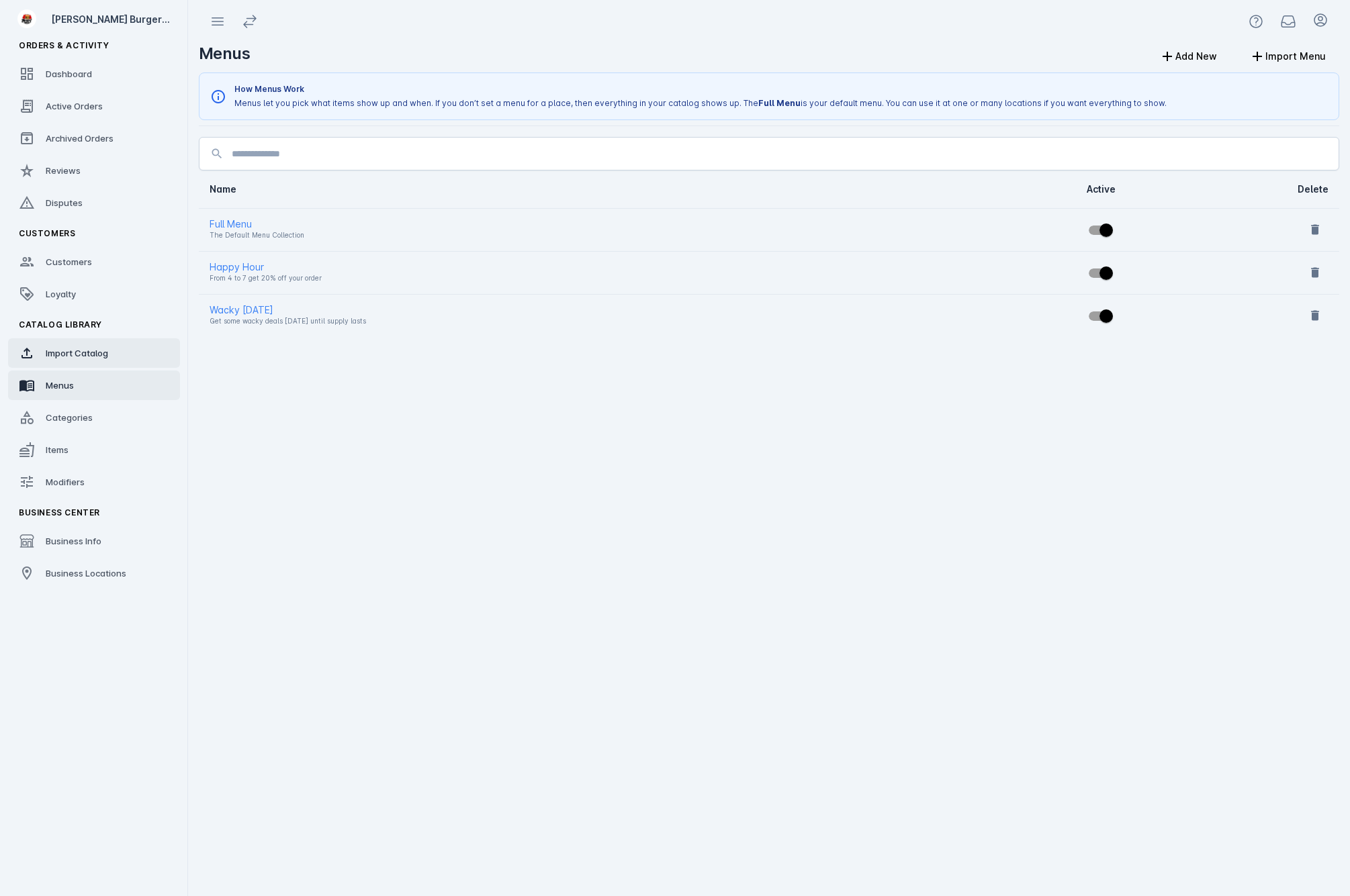
click at [84, 354] on span "Import Catalog" at bounding box center [76, 353] width 62 height 11
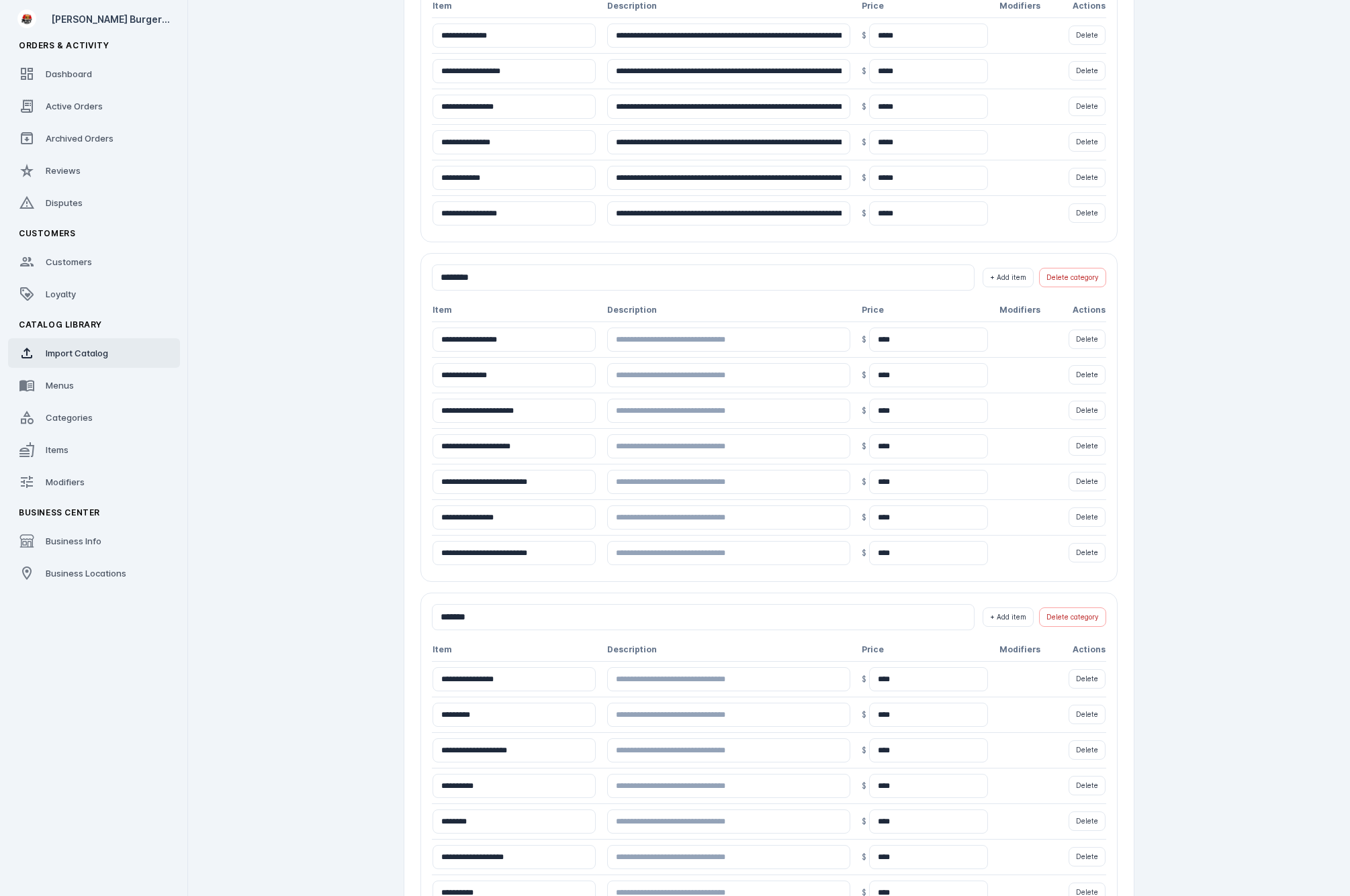
scroll to position [581, 0]
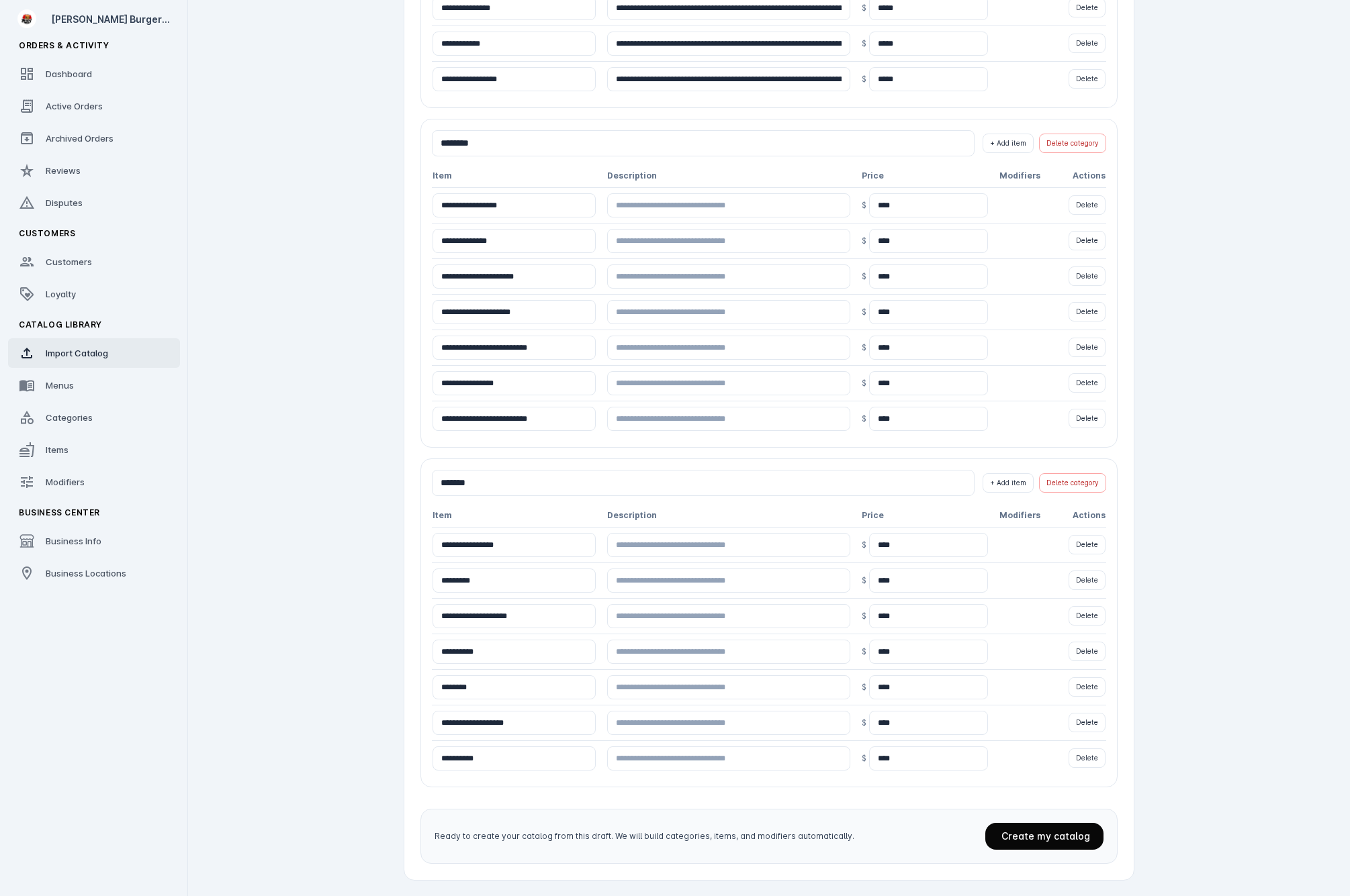
click at [1047, 843] on span at bounding box center [1045, 836] width 119 height 33
click at [80, 388] on link "Menus" at bounding box center [94, 385] width 172 height 30
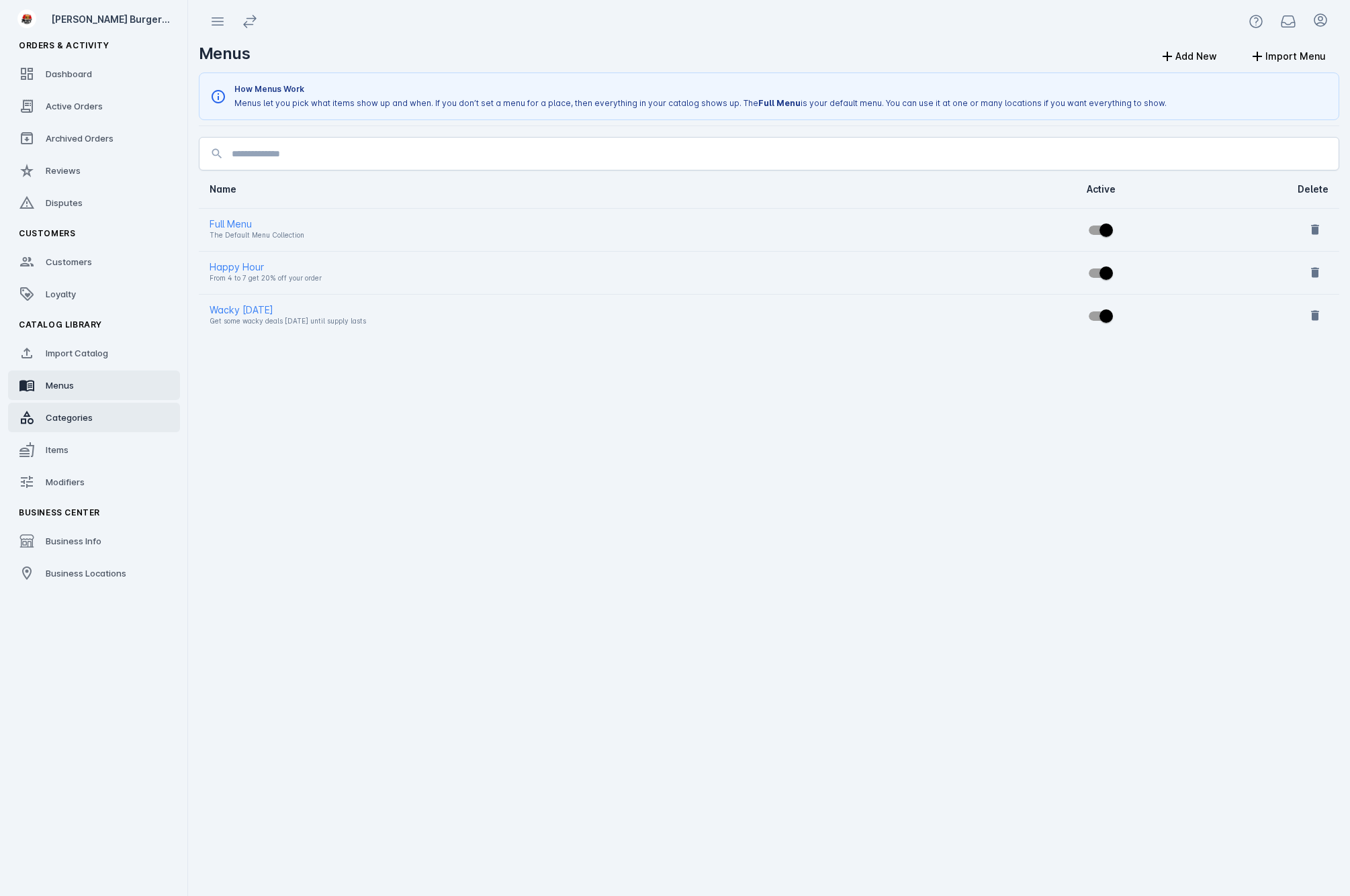
click at [74, 412] on div "Categories" at bounding box center [69, 418] width 47 height 14
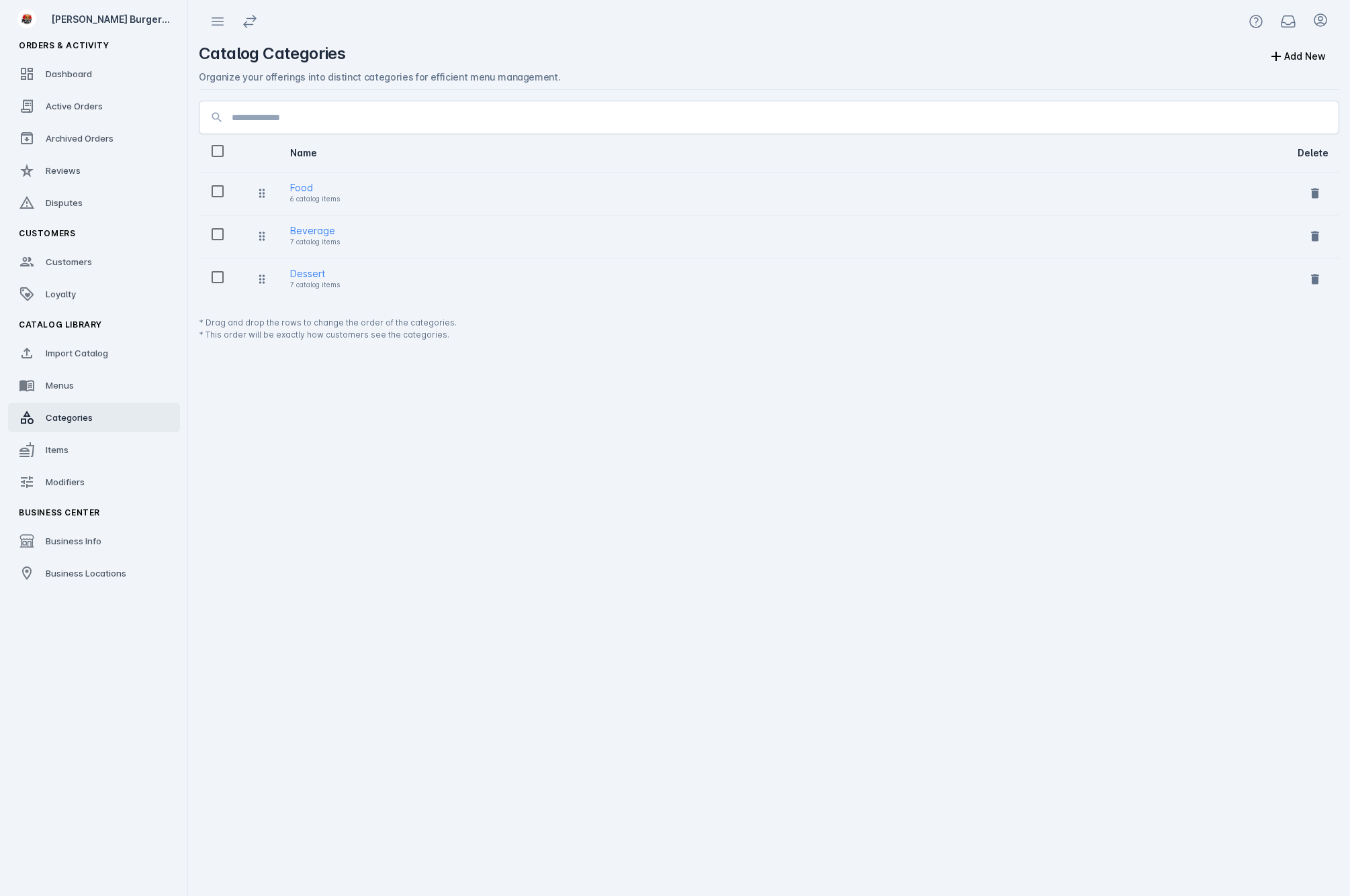
click at [341, 197] on div "Food 6 catalog items" at bounding box center [783, 193] width 985 height 27
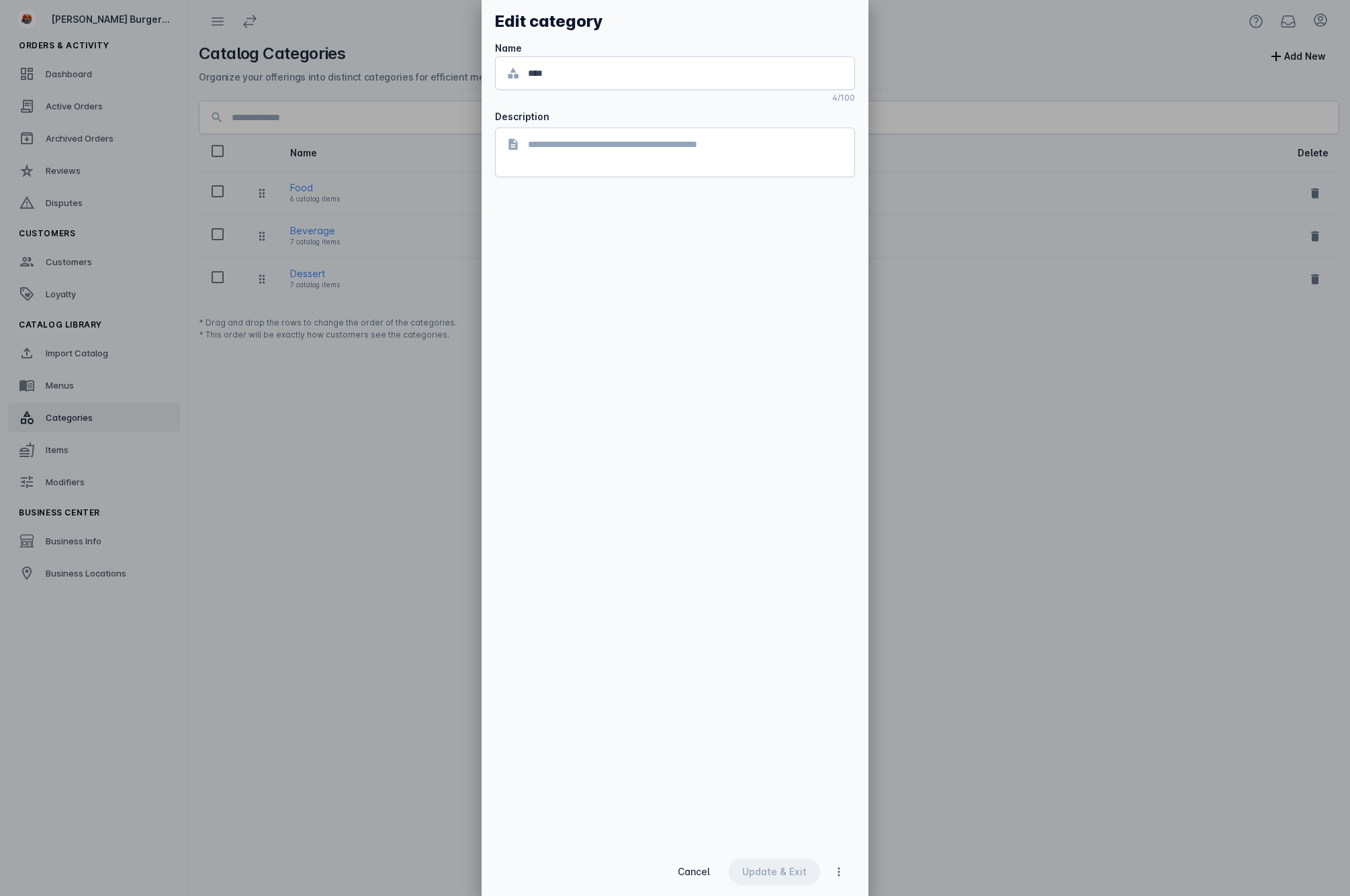
click at [371, 195] on div at bounding box center [675, 448] width 1350 height 896
click at [202, 483] on div at bounding box center [675, 448] width 1350 height 896
click at [78, 451] on div at bounding box center [675, 448] width 1350 height 896
drag, startPoint x: 68, startPoint y: 448, endPoint x: 290, endPoint y: 571, distance: 253.8
click at [70, 448] on div at bounding box center [675, 448] width 1350 height 896
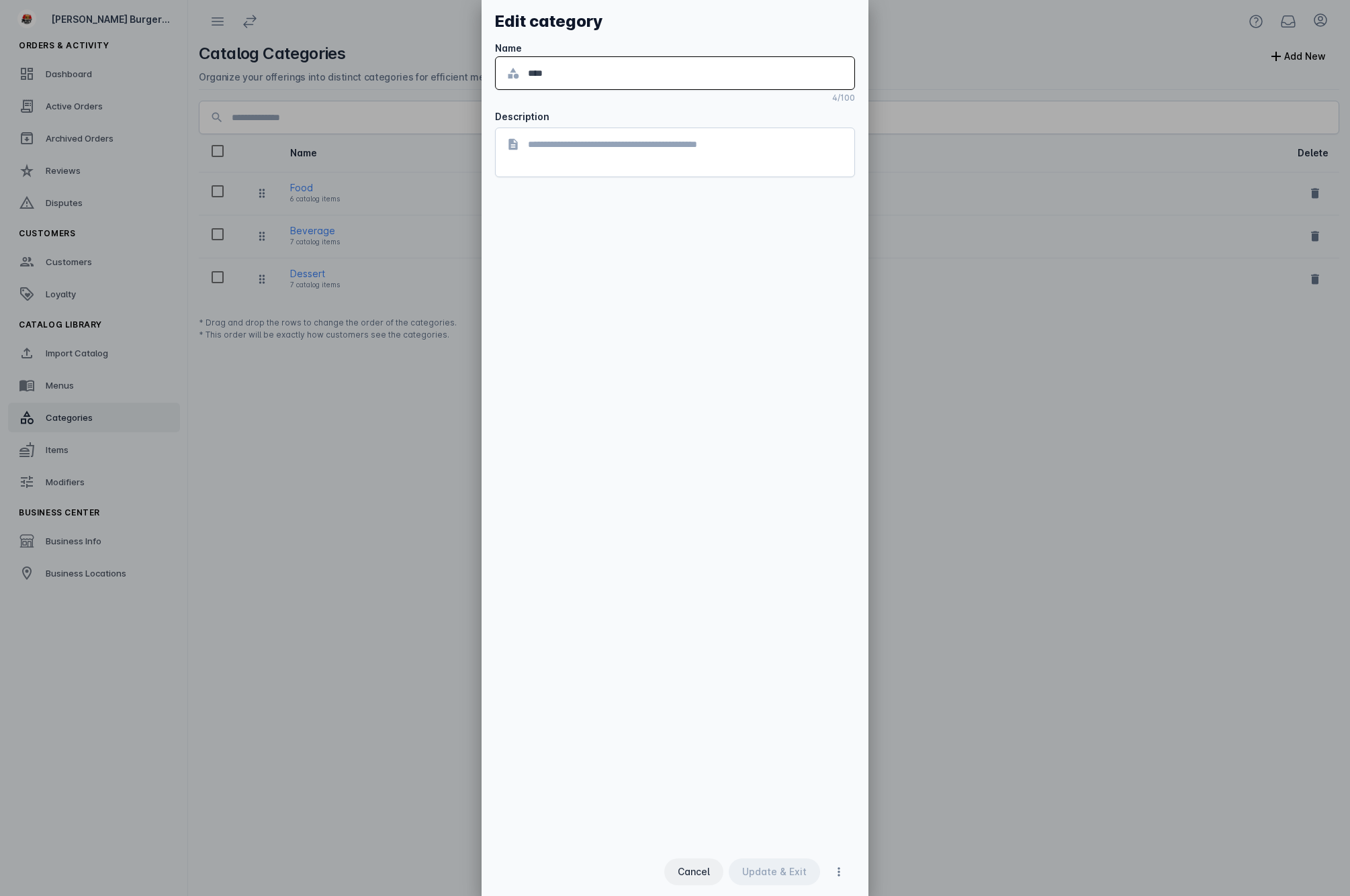
drag, startPoint x: 699, startPoint y: 854, endPoint x: 715, endPoint y: 883, distance: 33.1
click at [703, 858] on div "Cancel Update & Exit" at bounding box center [674, 871] width 386 height 48
click at [716, 884] on span "button" at bounding box center [694, 871] width 59 height 33
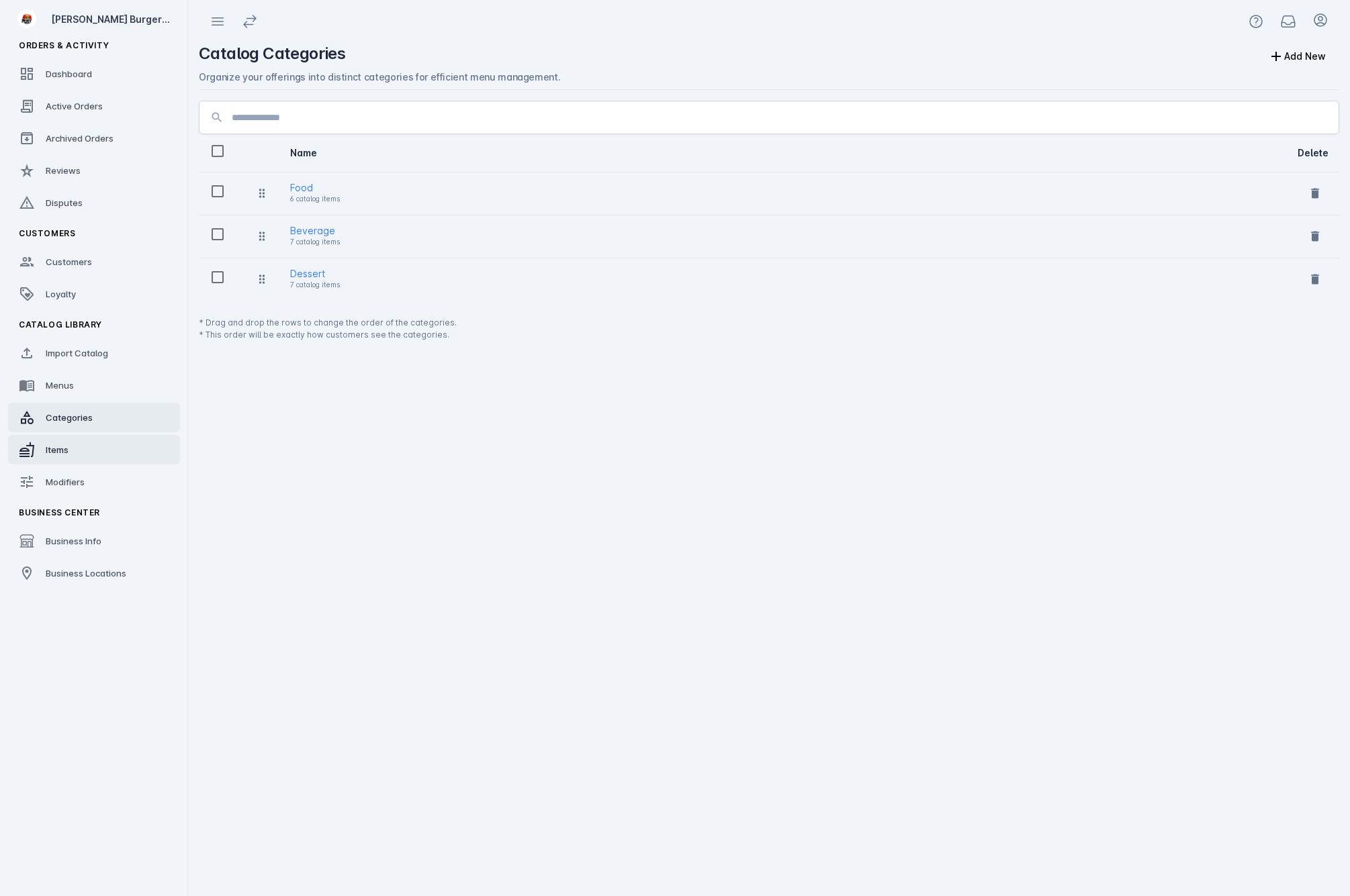
click at [78, 451] on link "Items" at bounding box center [94, 449] width 172 height 30
